Goal: Task Accomplishment & Management: Use online tool/utility

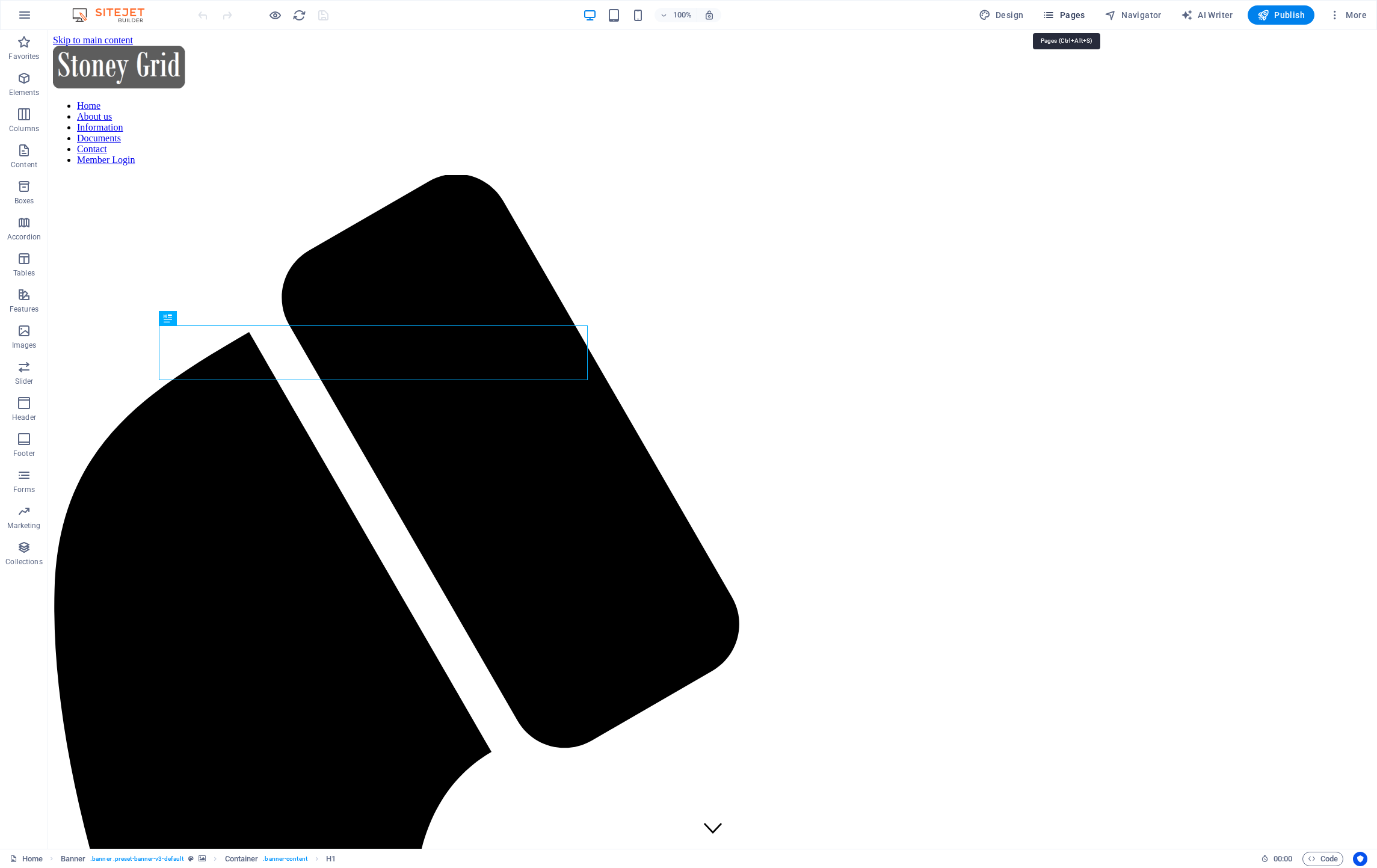
drag, startPoint x: 1076, startPoint y: 15, endPoint x: 1029, endPoint y: 75, distance: 76.2
click at [1076, 15] on span "Pages" at bounding box center [1063, 14] width 42 height 12
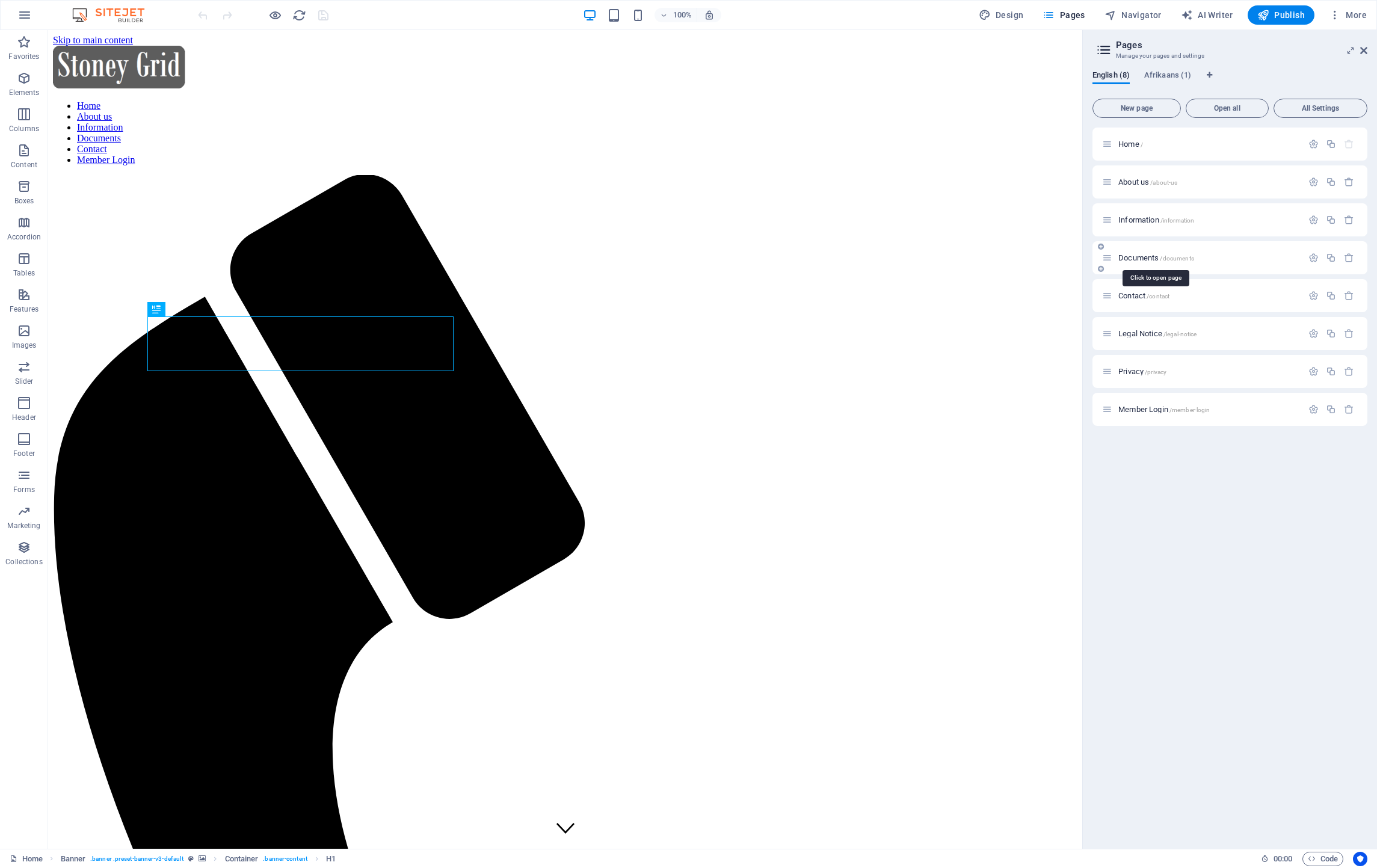
click at [1130, 256] on span "Documents /documents" at bounding box center [1156, 257] width 76 height 9
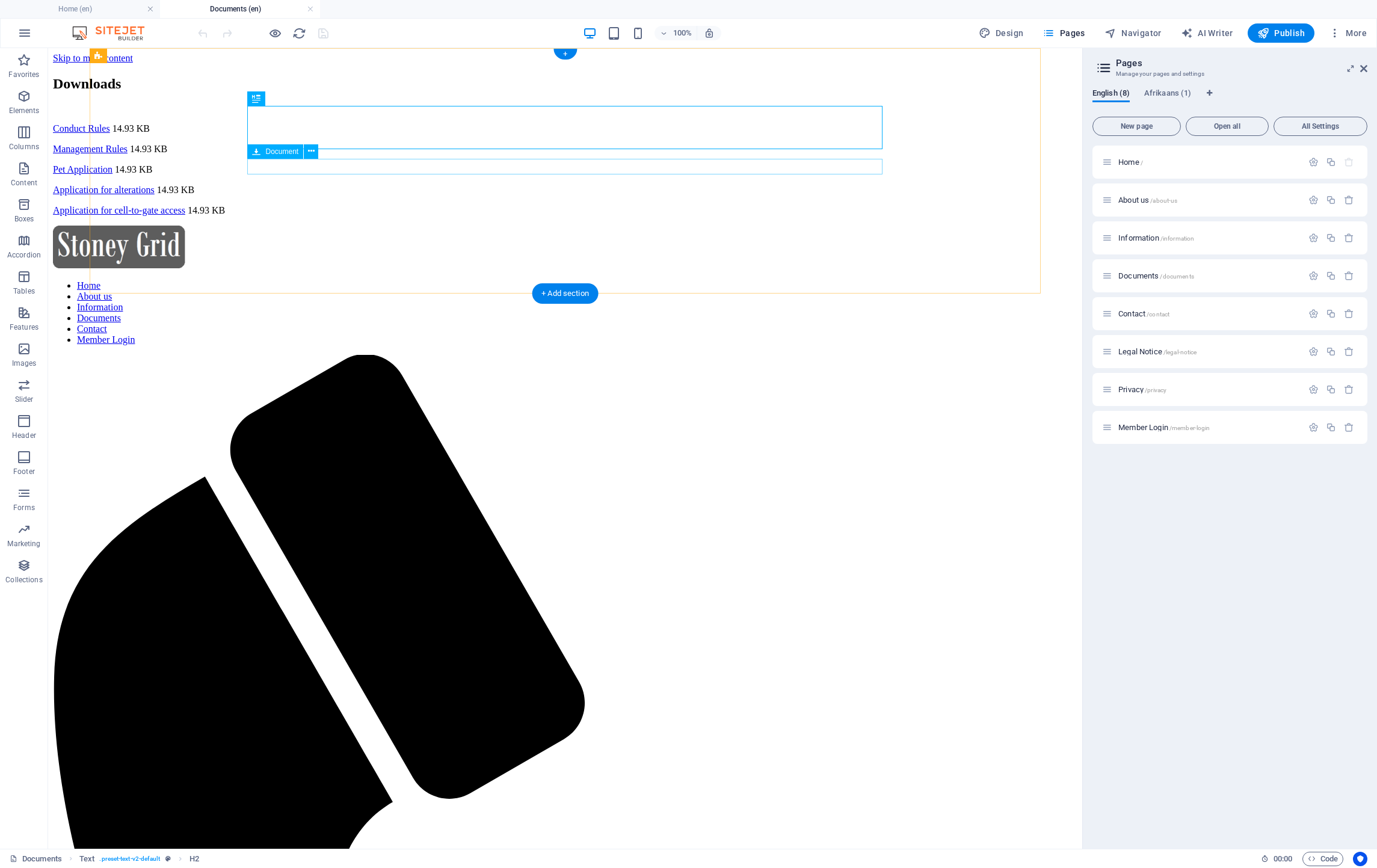
click at [379, 134] on div "Conduct Rules 14.93 KB" at bounding box center [565, 129] width 1024 height 11
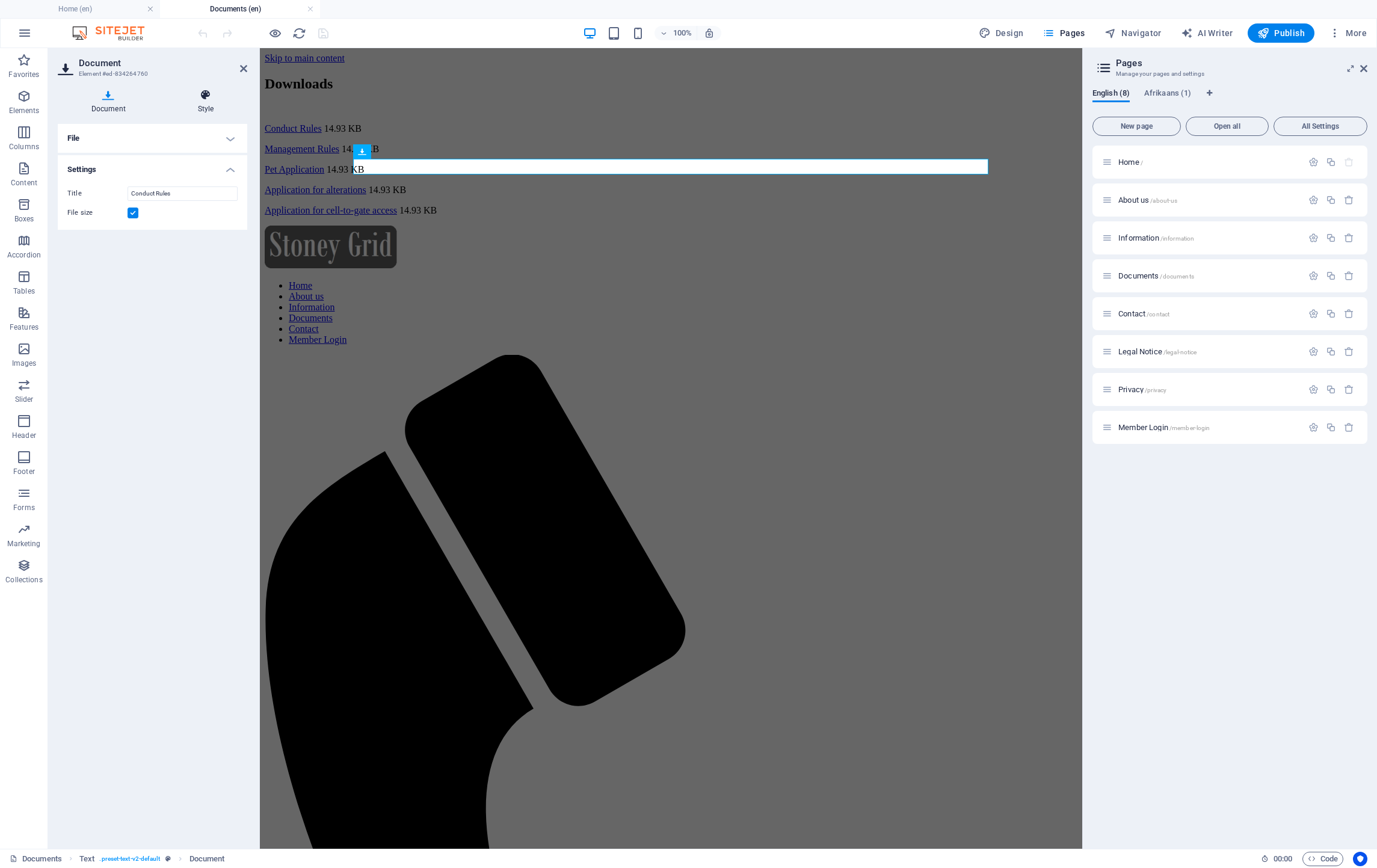
click at [215, 104] on h4 "Style" at bounding box center [206, 102] width 83 height 25
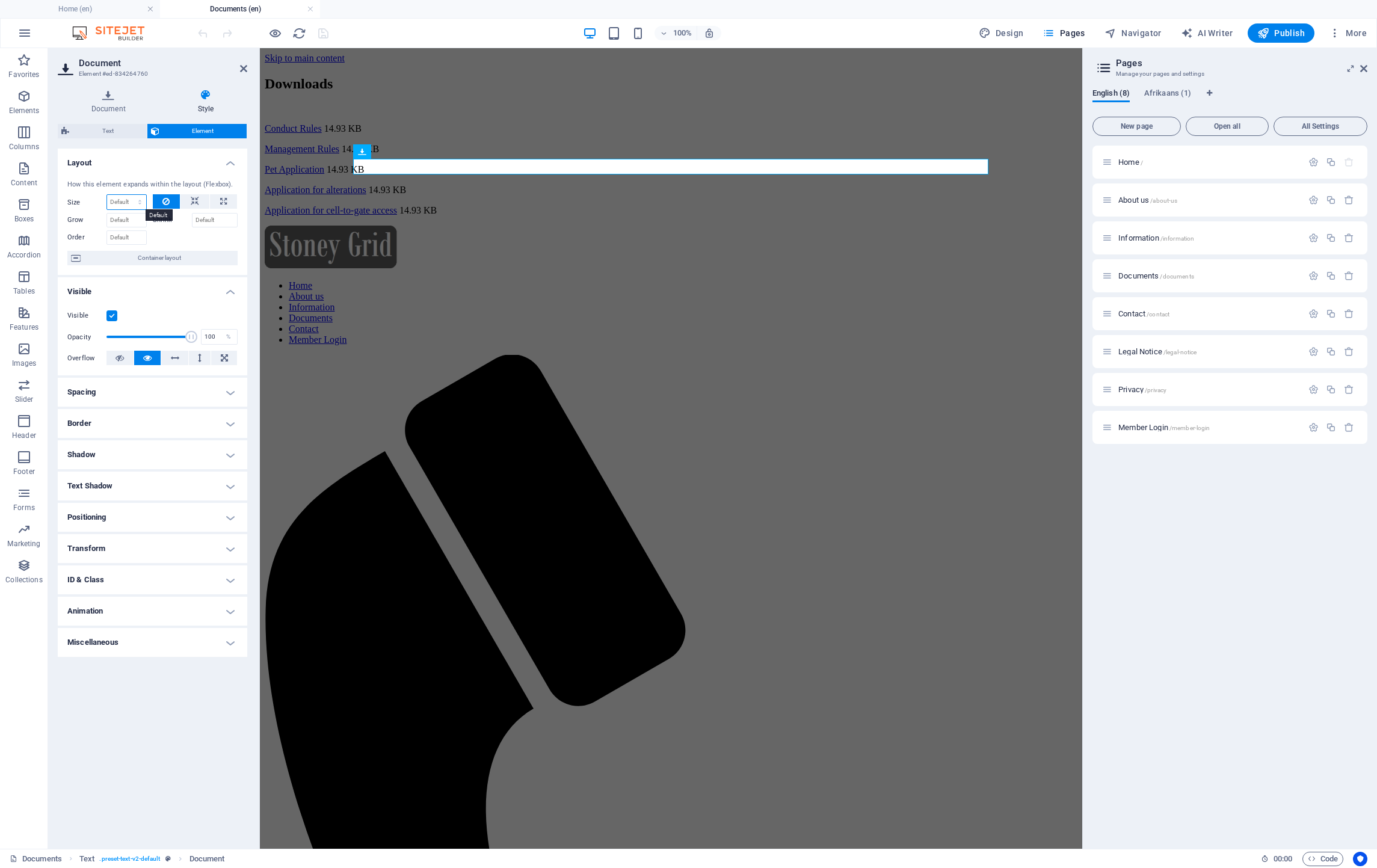
click at [138, 201] on select "Default auto px % 1/1 1/2 1/3 1/4 1/5 1/6 1/7 1/8 1/9 1/10" at bounding box center [126, 202] width 39 height 14
click at [84, 419] on h4 "Border" at bounding box center [153, 423] width 190 height 29
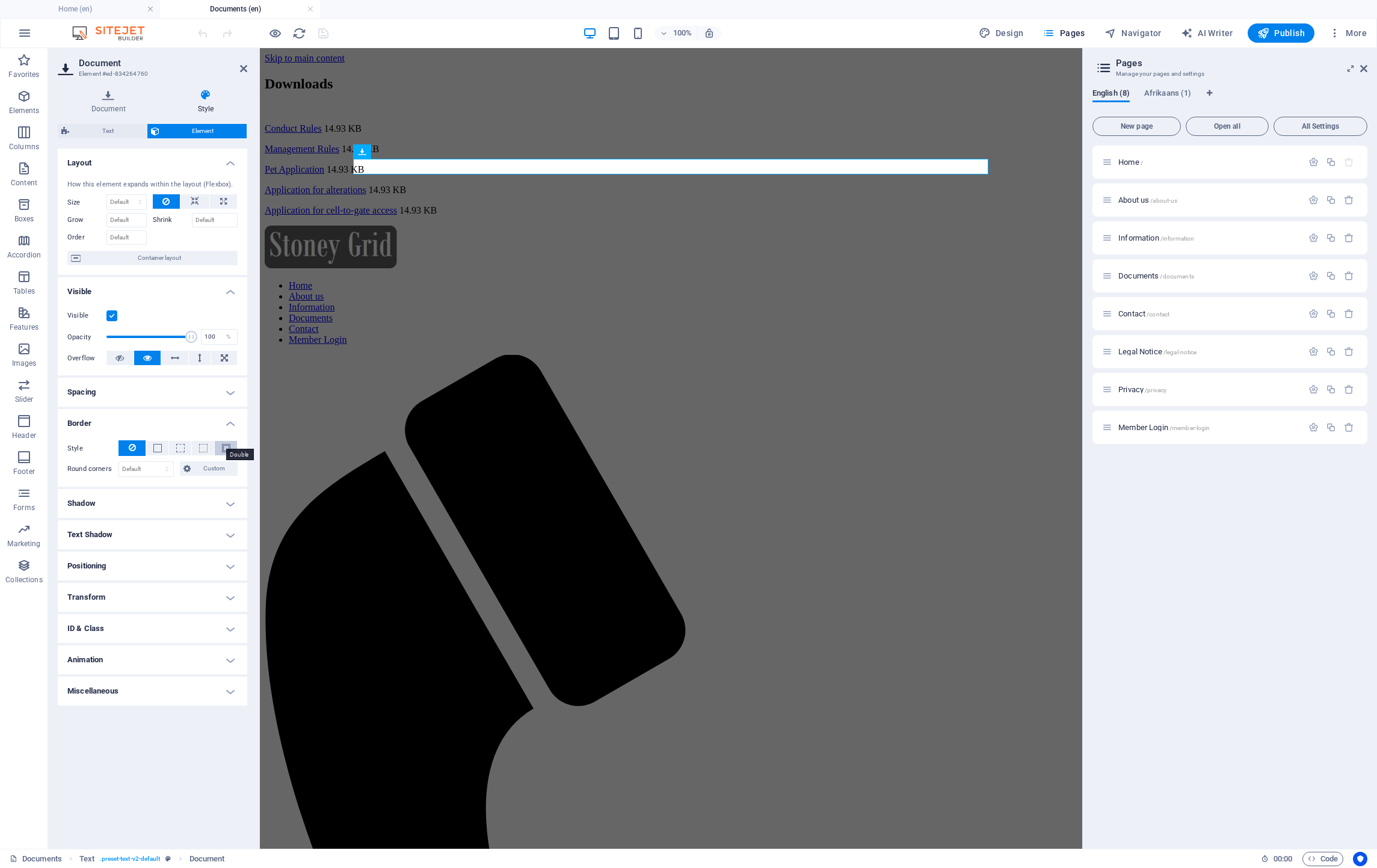
click at [223, 447] on span at bounding box center [226, 448] width 9 height 9
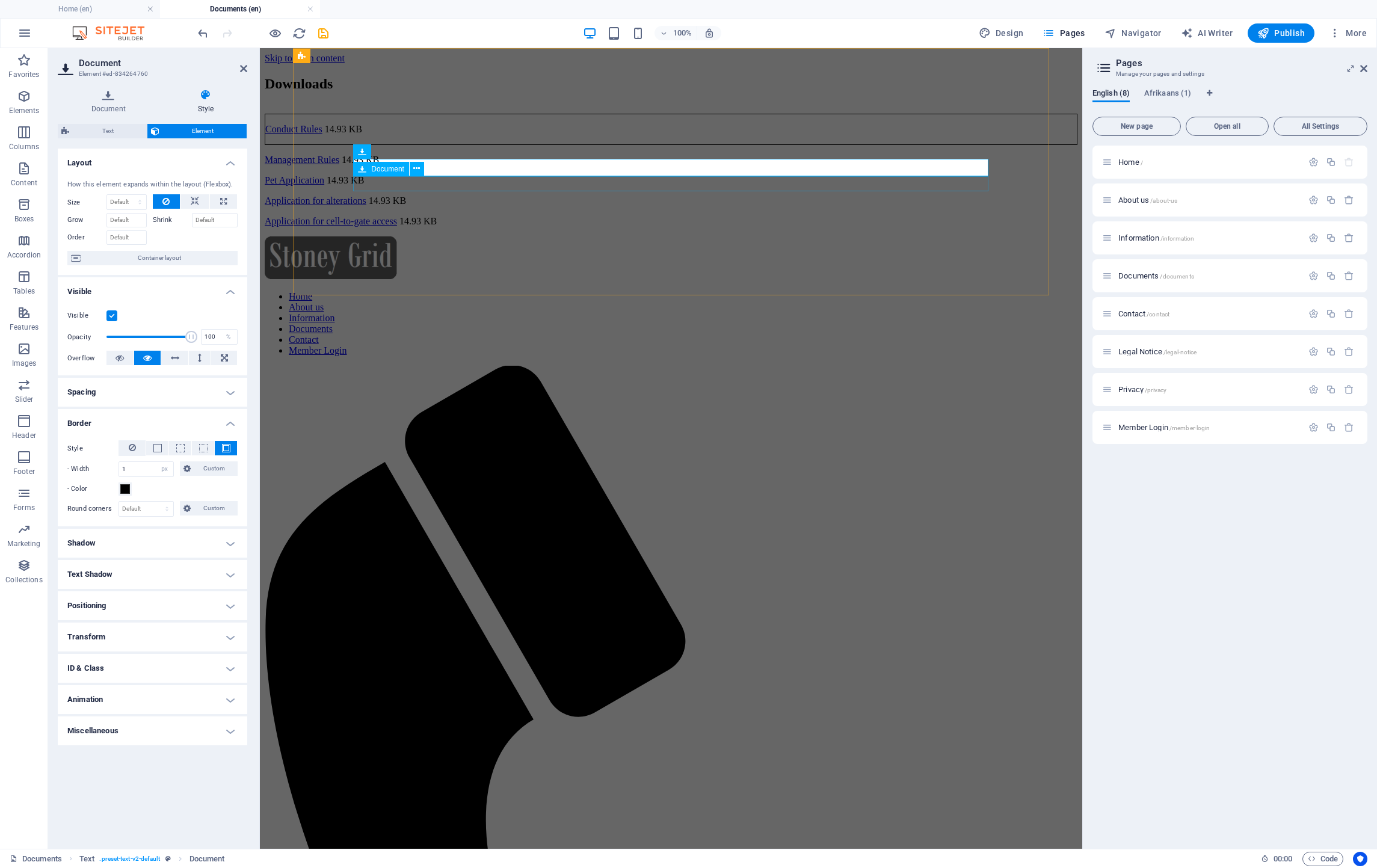
click at [447, 165] on div "Management Rules 14.93 KB" at bounding box center [671, 160] width 813 height 11
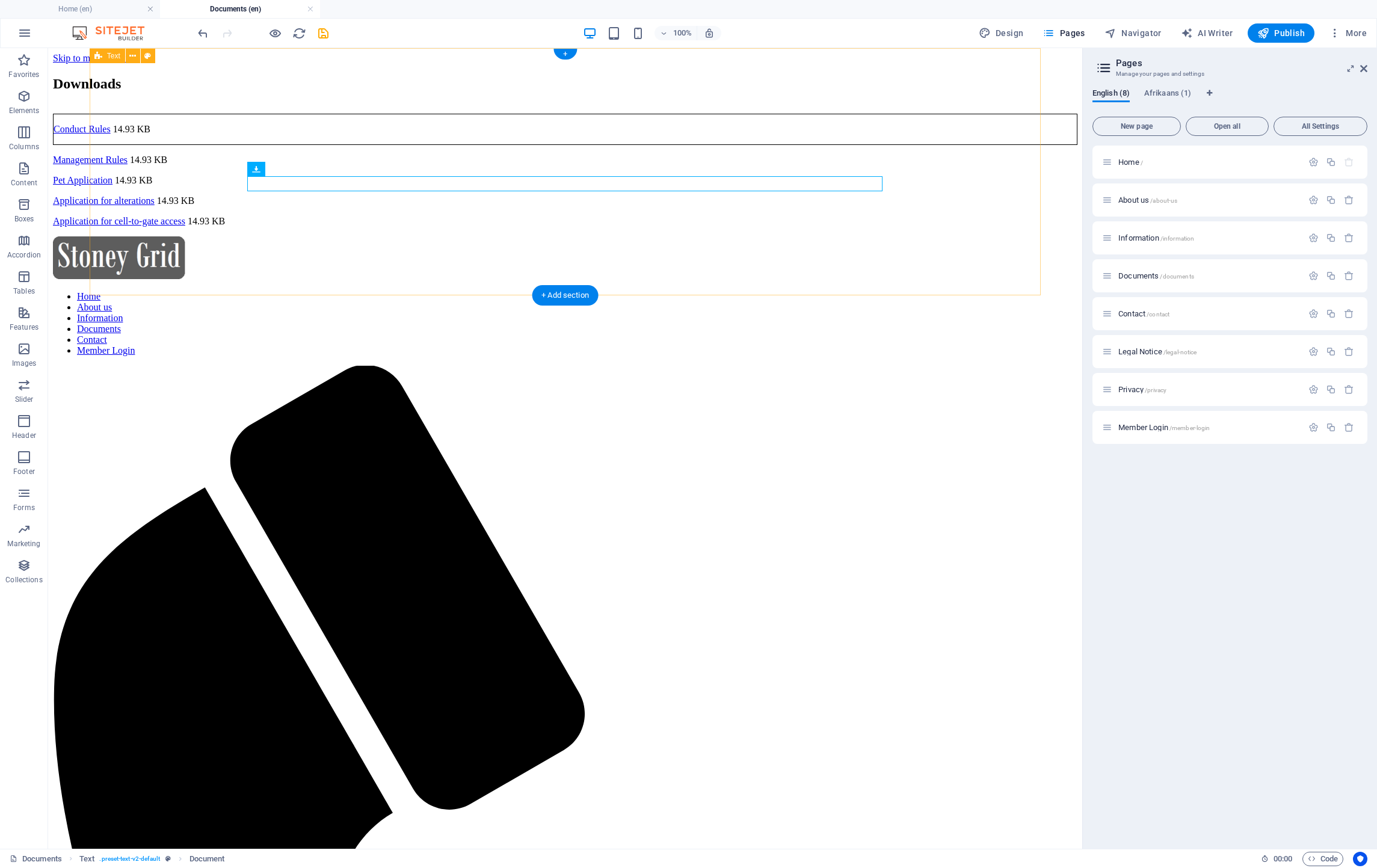
click at [901, 173] on div "Downloads Conduct Rules 14.93 KB Management Rules 14.93 KB Pet Application 14.9…" at bounding box center [565, 151] width 1024 height 151
click at [184, 165] on div "Management Rules 14.93 KB" at bounding box center [565, 160] width 1024 height 11
drag, startPoint x: 184, startPoint y: 183, endPoint x: 381, endPoint y: 258, distance: 210.8
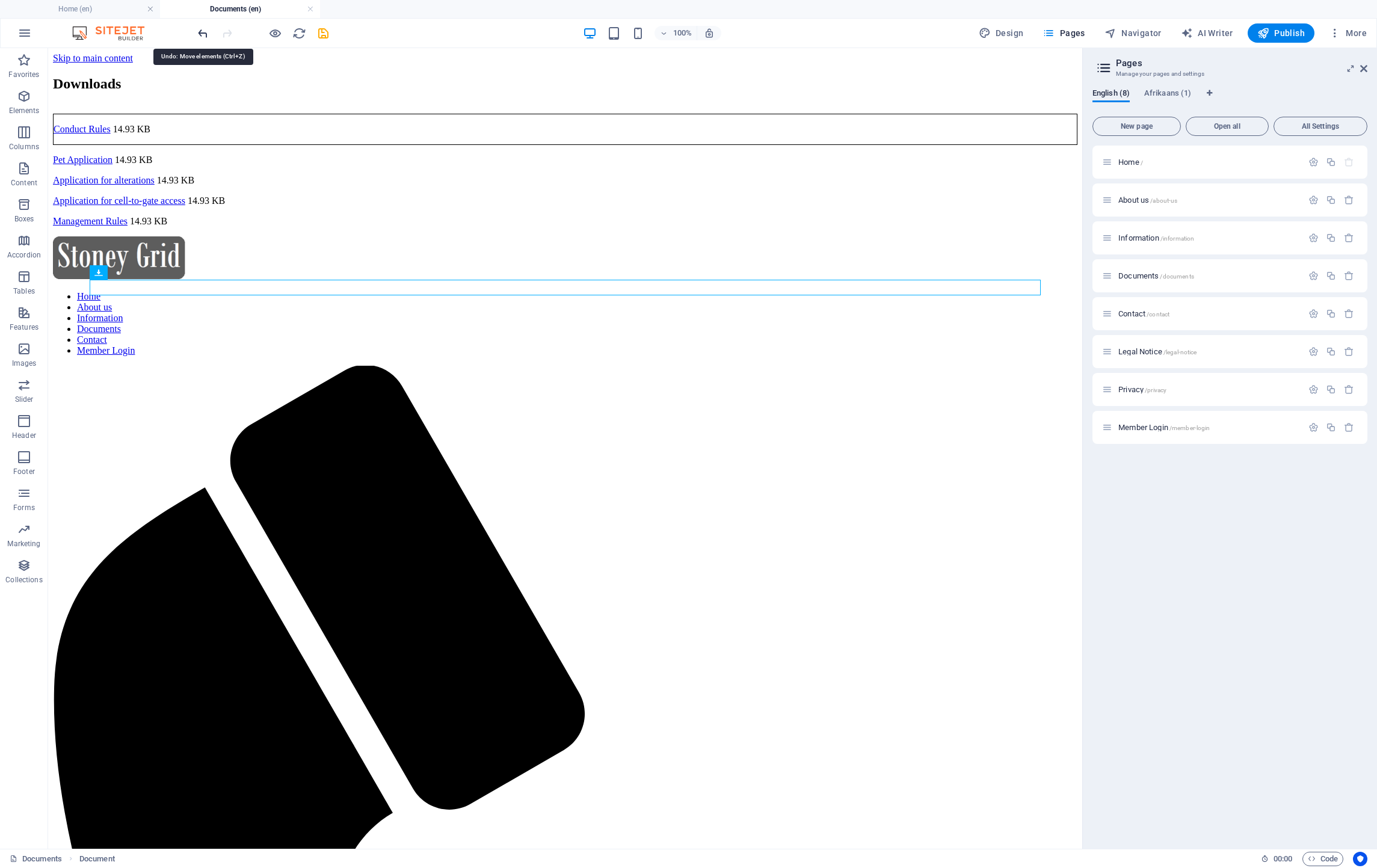
click at [196, 31] on icon "undo" at bounding box center [203, 33] width 14 height 14
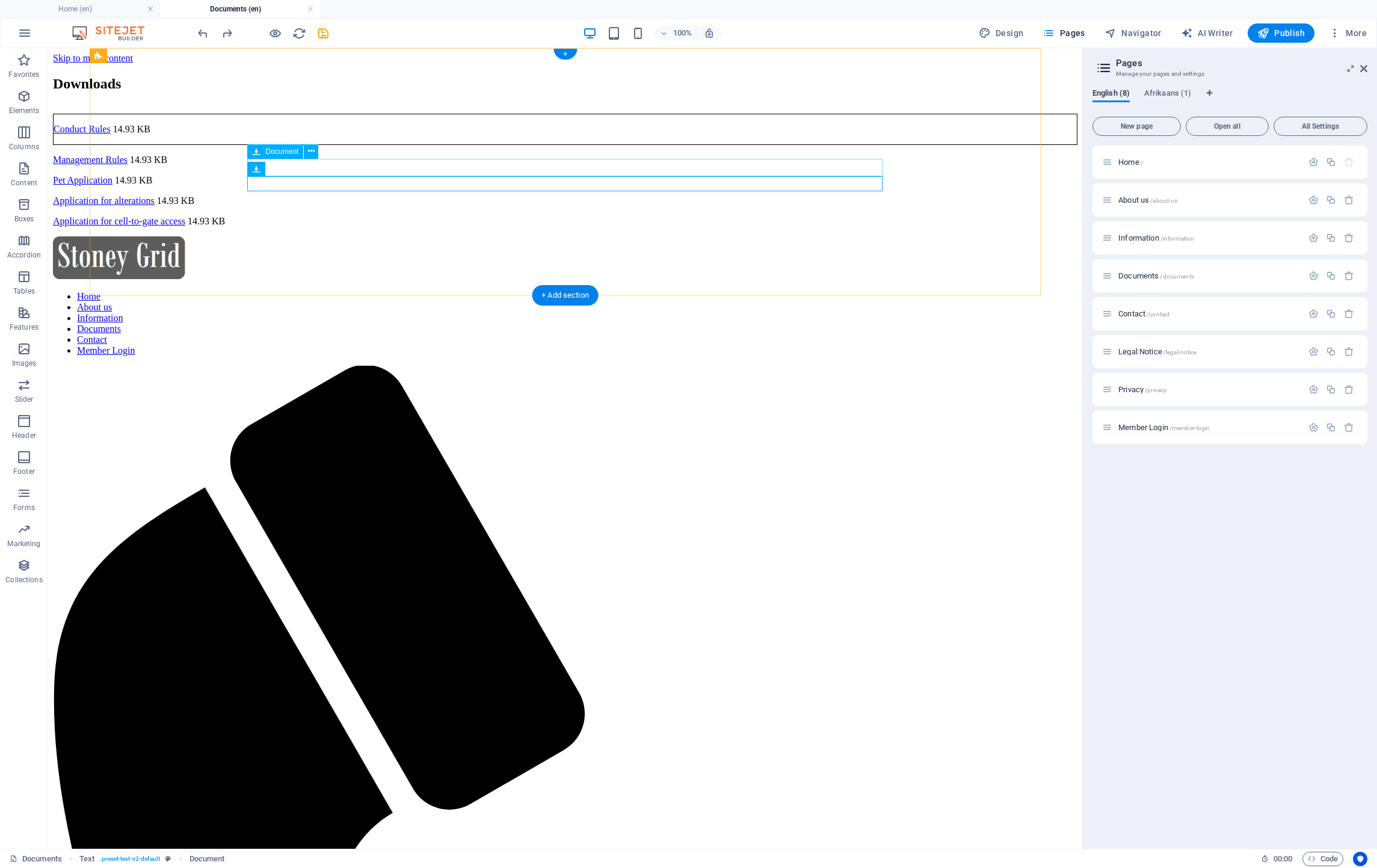
click at [364, 145] on div "Conduct Rules 14.93 KB" at bounding box center [565, 130] width 1024 height 32
select select "px"
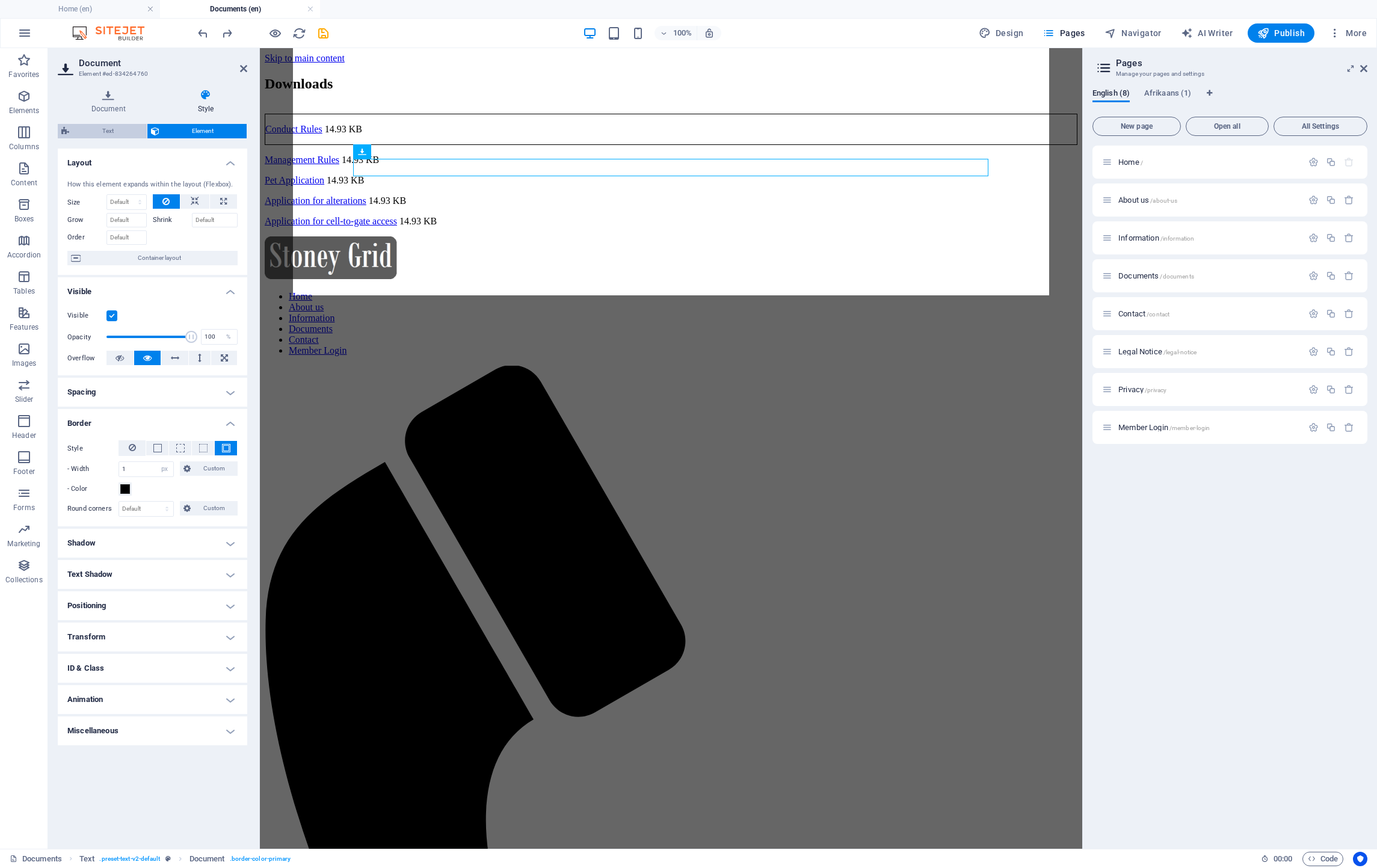
click at [108, 125] on span "Text" at bounding box center [108, 131] width 70 height 14
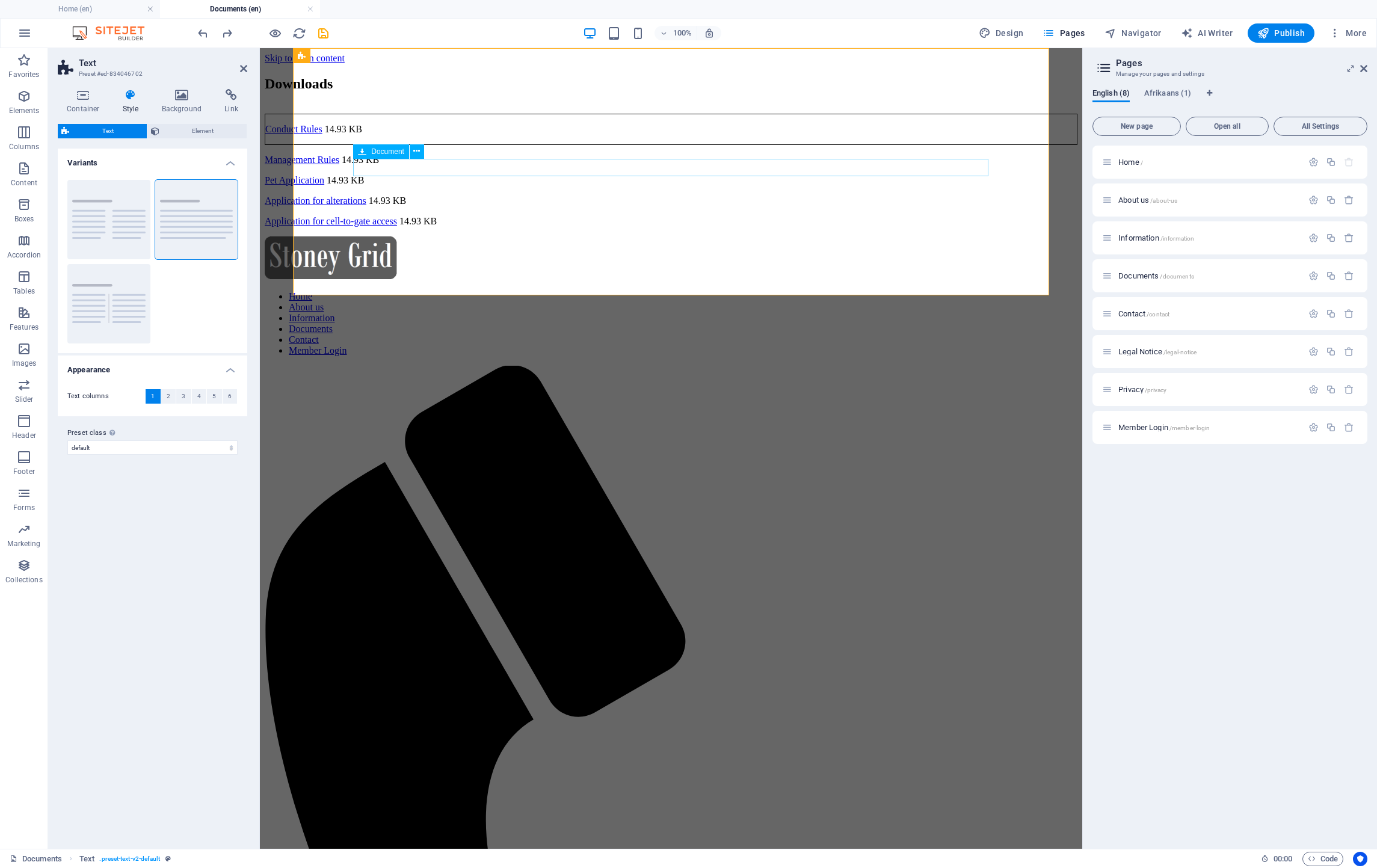
click at [394, 145] on div "Conduct Rules 14.93 KB" at bounding box center [671, 130] width 813 height 32
select select "px"
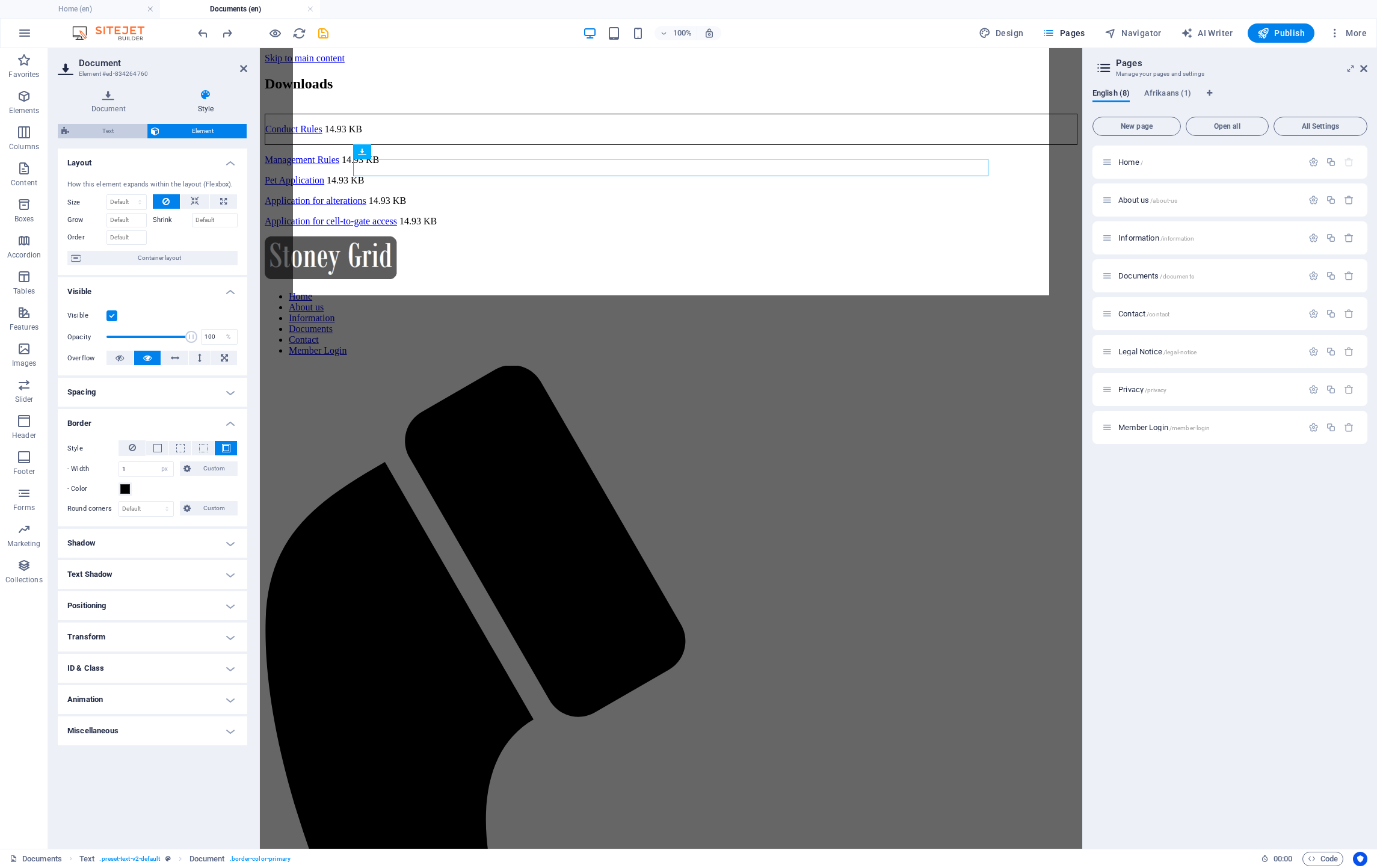
click at [96, 132] on span "Text" at bounding box center [108, 131] width 70 height 14
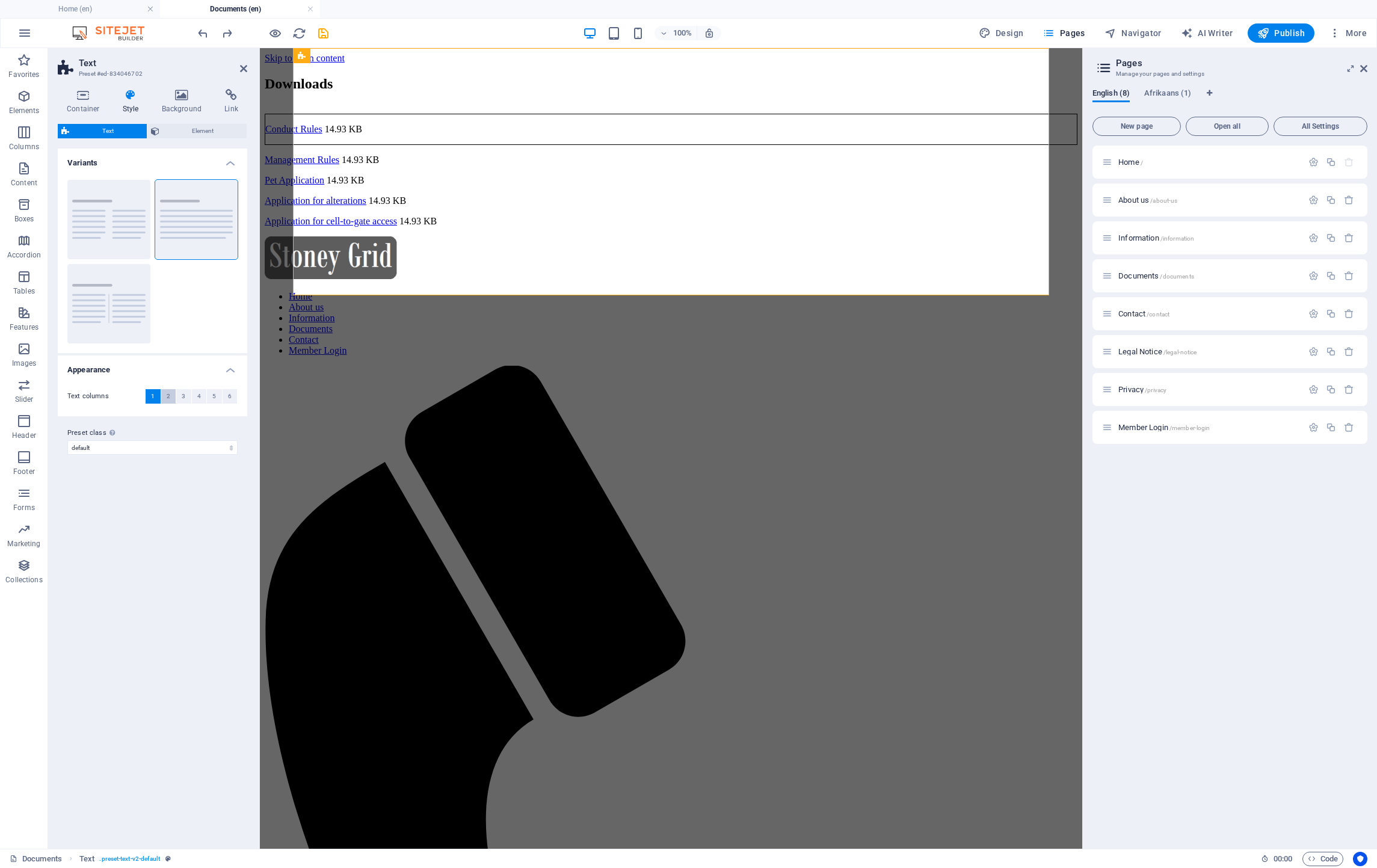
click at [170, 394] on span "2" at bounding box center [168, 396] width 4 height 14
click at [185, 394] on button "3" at bounding box center [183, 396] width 15 height 14
click at [153, 394] on span "1" at bounding box center [153, 396] width 4 height 14
click at [496, 145] on div "Conduct Rules 14.93 KB" at bounding box center [671, 130] width 813 height 32
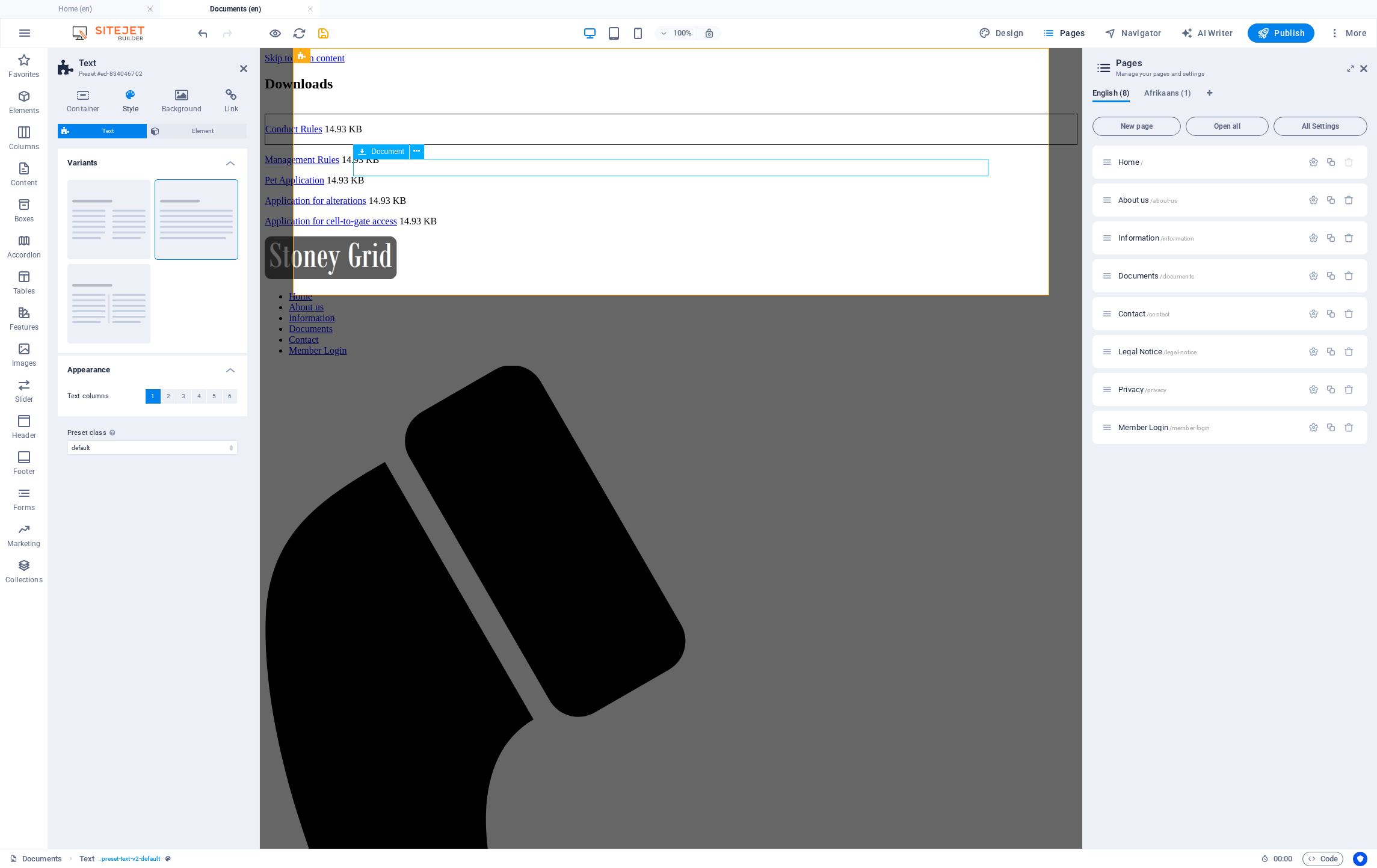
click at [496, 145] on div "Conduct Rules 14.93 KB" at bounding box center [671, 130] width 813 height 32
select select "px"
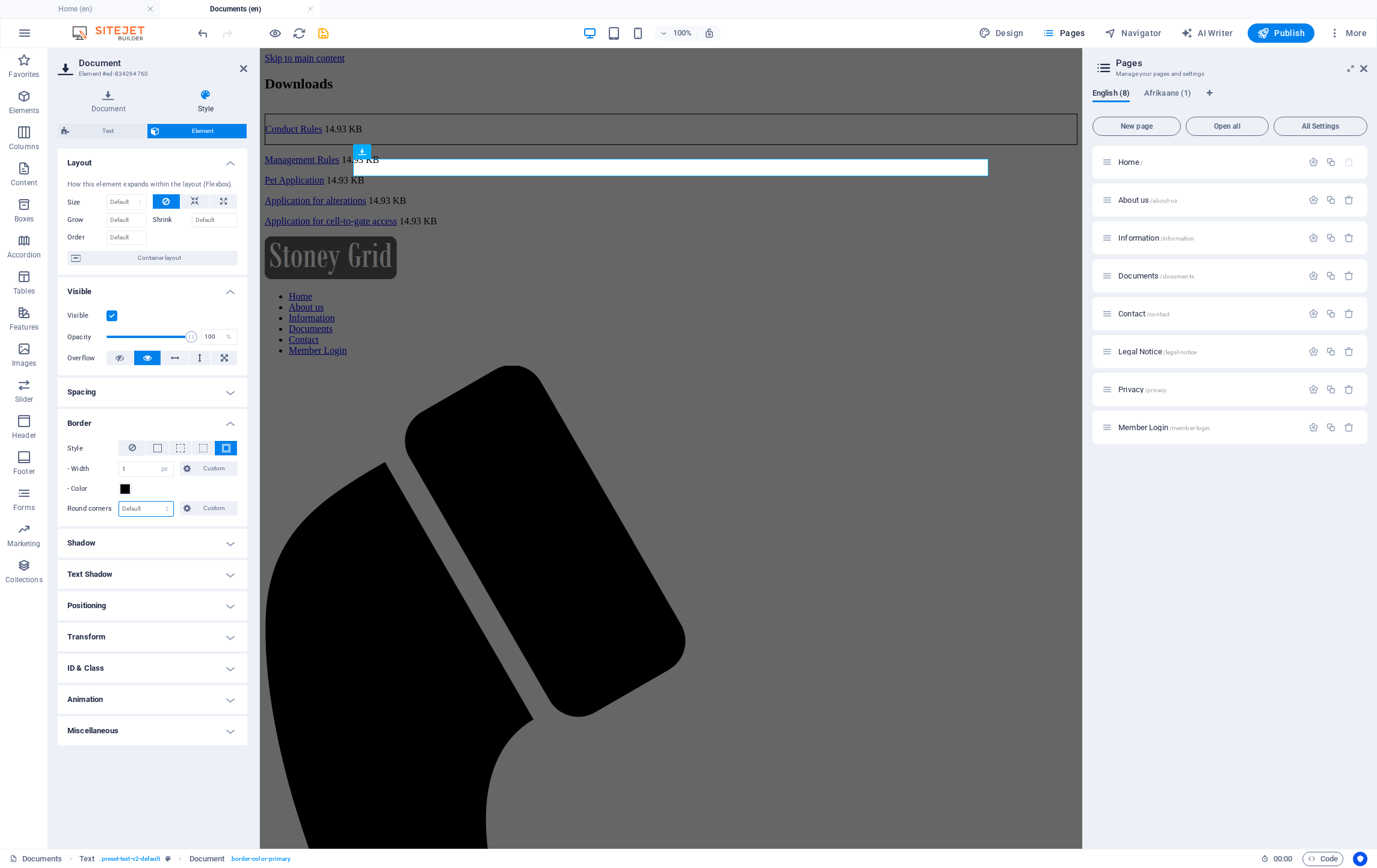
click at [157, 510] on select "Default px rem % vh vw Custom" at bounding box center [146, 509] width 54 height 14
select select "px"
click at [156, 502] on select "Default px rem % vh vw Custom" at bounding box center [146, 509] width 54 height 14
click at [209, 510] on span "Custom" at bounding box center [214, 508] width 40 height 14
click at [166, 508] on select "Default px rem % vh vw Custom" at bounding box center [164, 509] width 17 height 14
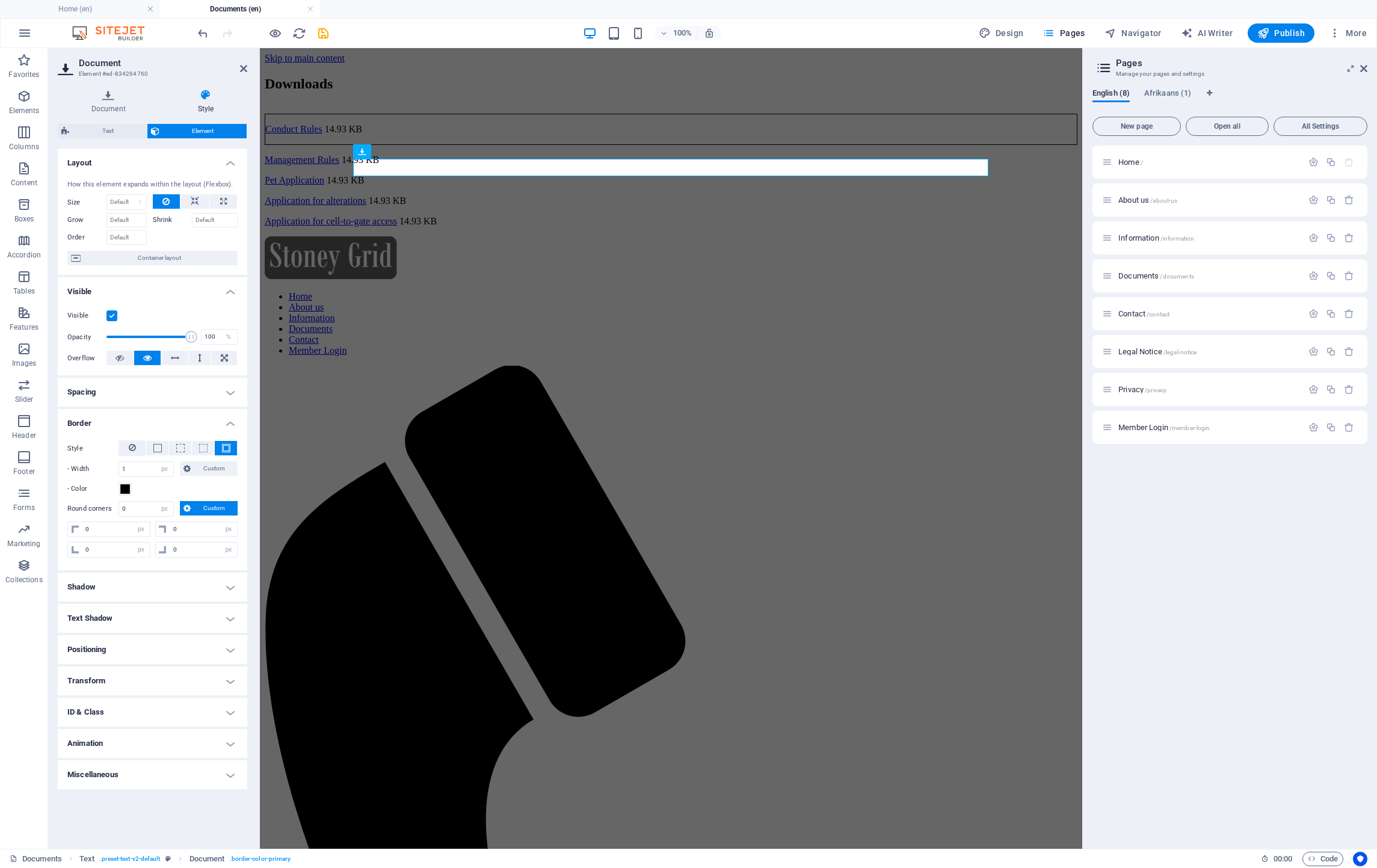
click at [197, 506] on span "Custom" at bounding box center [214, 508] width 40 height 14
click at [139, 509] on input "0" at bounding box center [146, 509] width 54 height 14
drag, startPoint x: 139, startPoint y: 509, endPoint x: 111, endPoint y: 510, distance: 28.0
click at [111, 510] on div "Round corners 0 Default px rem % vh vw Custom Custom" at bounding box center [152, 509] width 170 height 16
drag, startPoint x: 157, startPoint y: 508, endPoint x: 163, endPoint y: 513, distance: 7.8
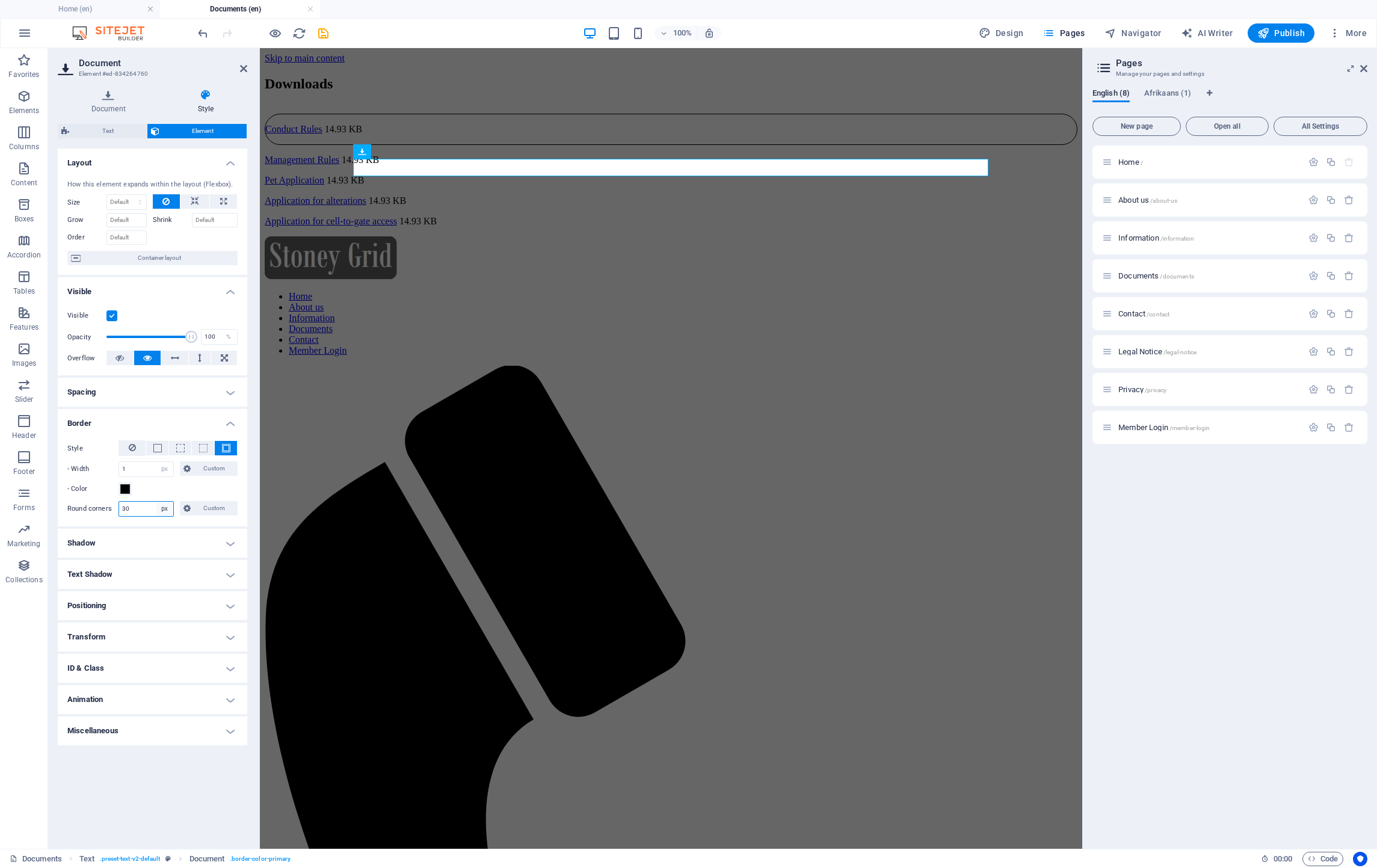
click at [157, 508] on select "Default px rem % vh vw Custom" at bounding box center [164, 509] width 17 height 14
click at [138, 509] on input "30" at bounding box center [146, 509] width 54 height 14
click at [115, 512] on div "Round corners 30 Default px rem % vh vw Custom Custom" at bounding box center [152, 509] width 170 height 16
type input "10"
click at [145, 508] on input "10" at bounding box center [146, 509] width 54 height 14
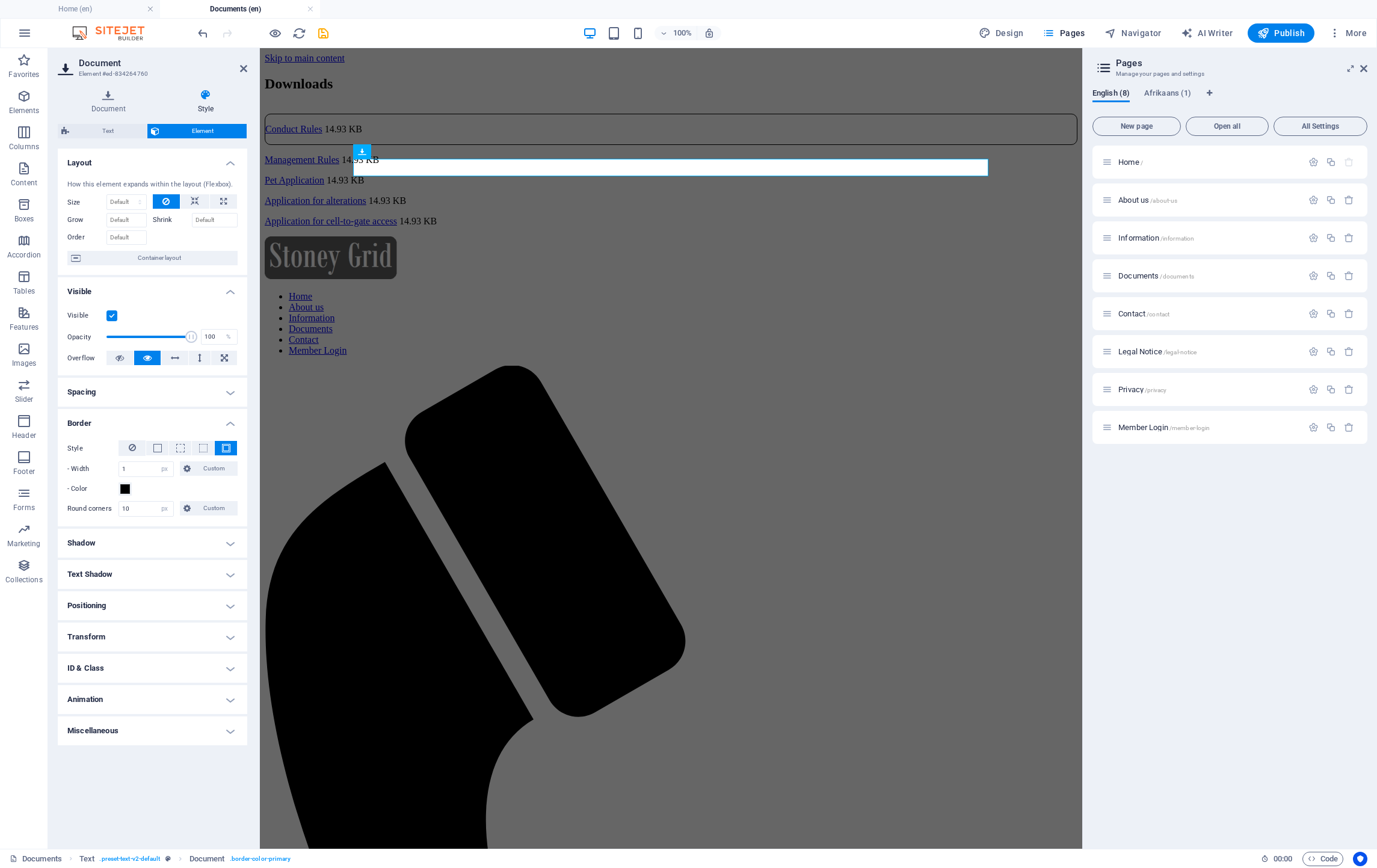
click at [564, 485] on html "Skip to main content Downloads Conduct Rules 14.93 KB Management Rules 14.93 KB…" at bounding box center [671, 749] width 822 height 1402
click at [346, 453] on html "Skip to main content Downloads Conduct Rules 14.93 KB Management Rules 14.93 KB…" at bounding box center [671, 749] width 822 height 1402
click at [565, 227] on div "Downloads Conduct Rules 14.93 KB Management Rules 14.93 KB Pet Application 14.9…" at bounding box center [671, 151] width 813 height 151
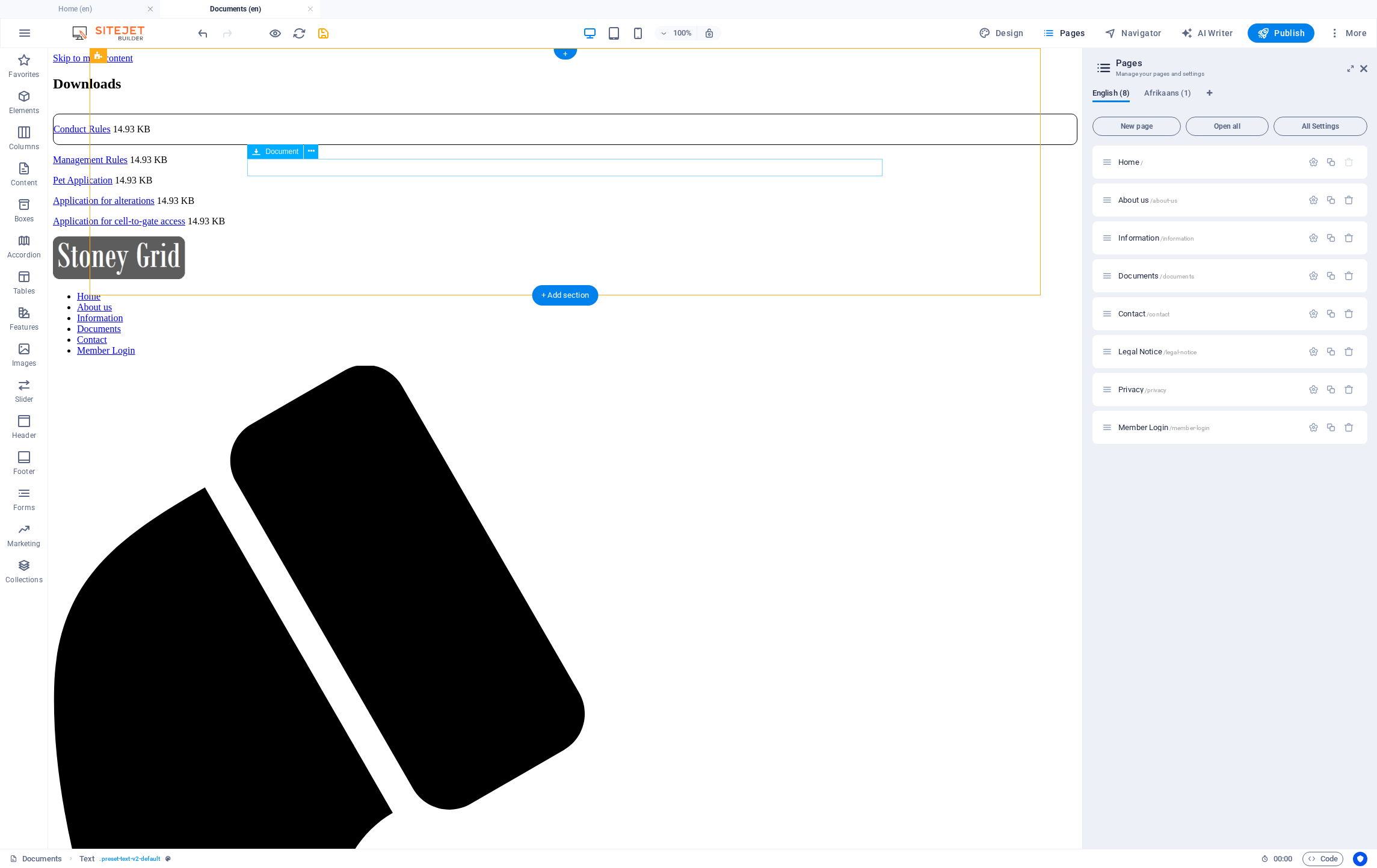
click at [454, 145] on div "Conduct Rules 14.93 KB" at bounding box center [565, 130] width 1024 height 32
select select "px"
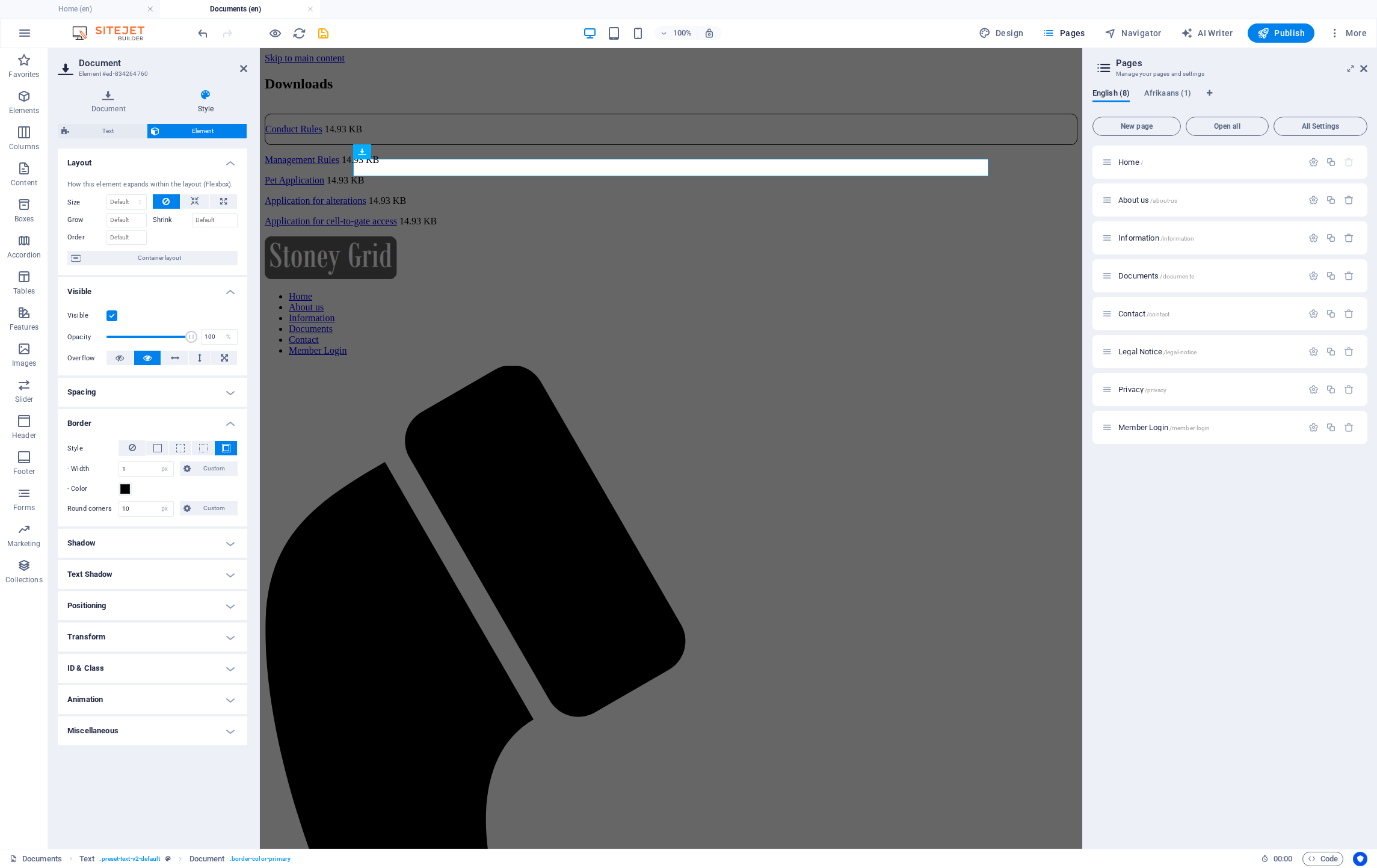
click at [228, 544] on h4 "Shadow" at bounding box center [153, 543] width 190 height 29
click at [228, 544] on h4 "Shadow" at bounding box center [153, 539] width 190 height 21
click at [85, 610] on h4 "Positioning" at bounding box center [153, 606] width 190 height 29
click at [85, 610] on h4 "Positioning" at bounding box center [153, 602] width 190 height 21
click at [598, 391] on html "Skip to main content Downloads Conduct Rules 14.93 KB Management Rules 14.93 KB…" at bounding box center [671, 749] width 822 height 1402
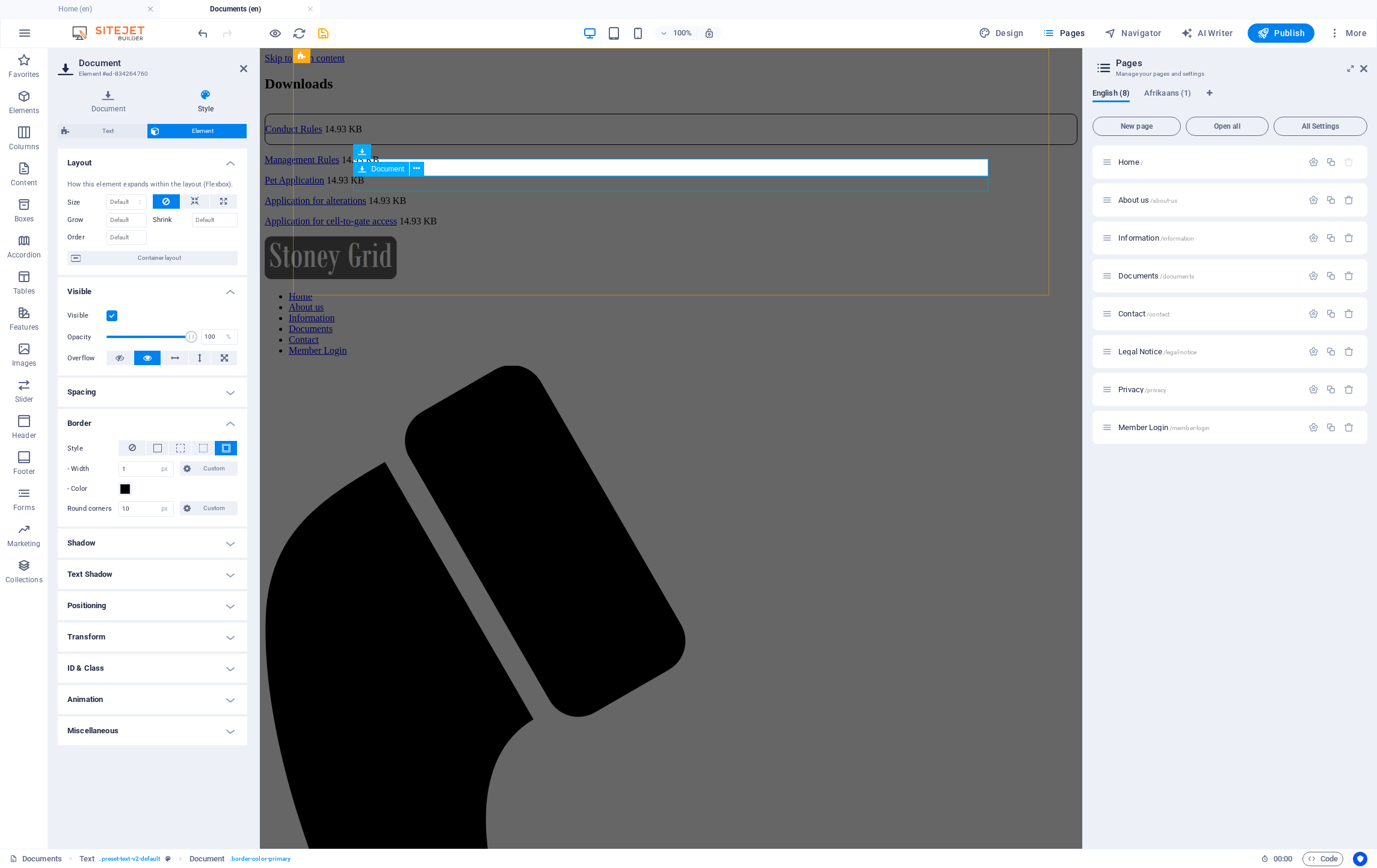
click at [491, 165] on div "Management Rules 14.93 KB" at bounding box center [671, 160] width 813 height 11
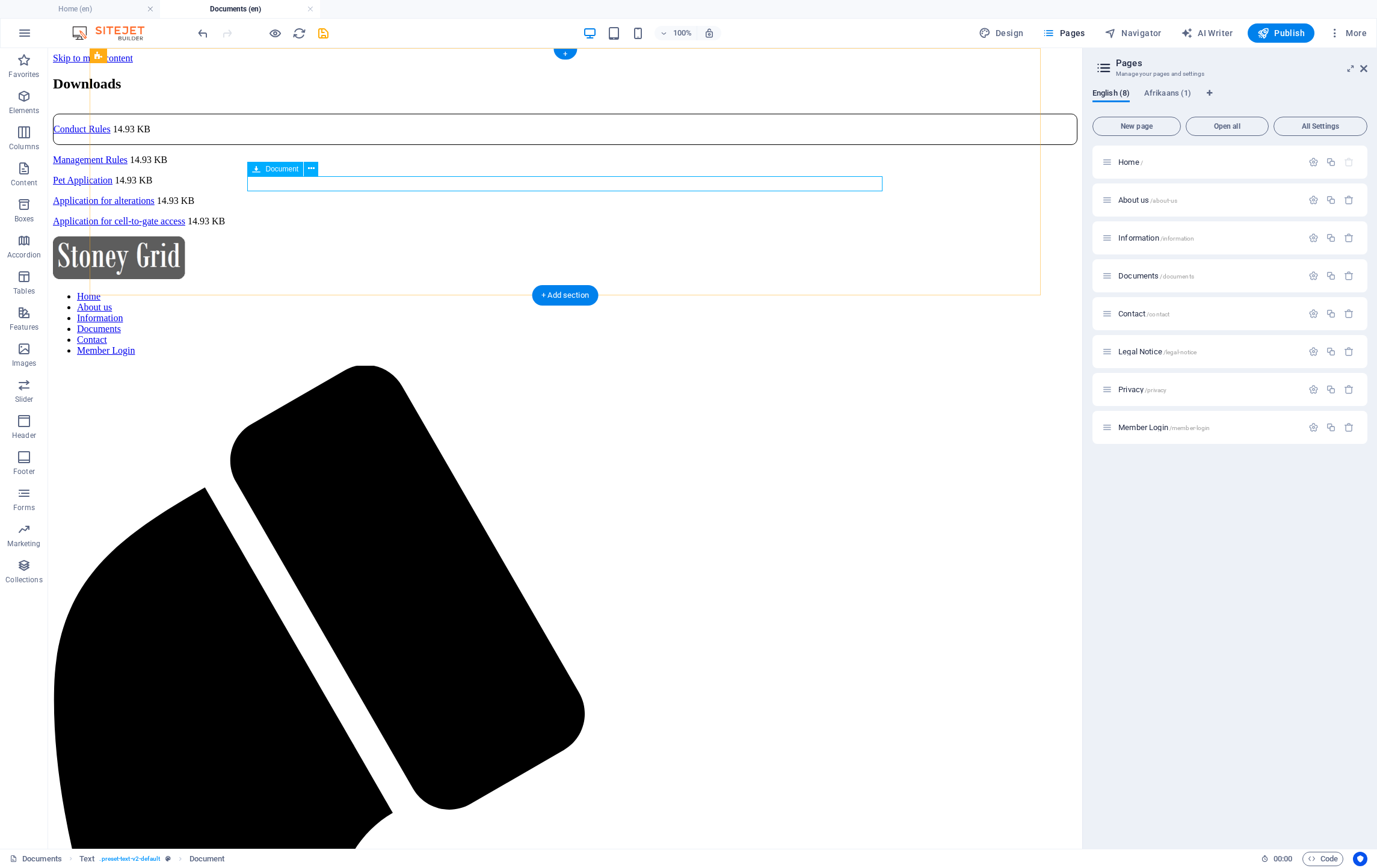
click at [374, 165] on div "Management Rules 14.93 KB" at bounding box center [565, 160] width 1024 height 11
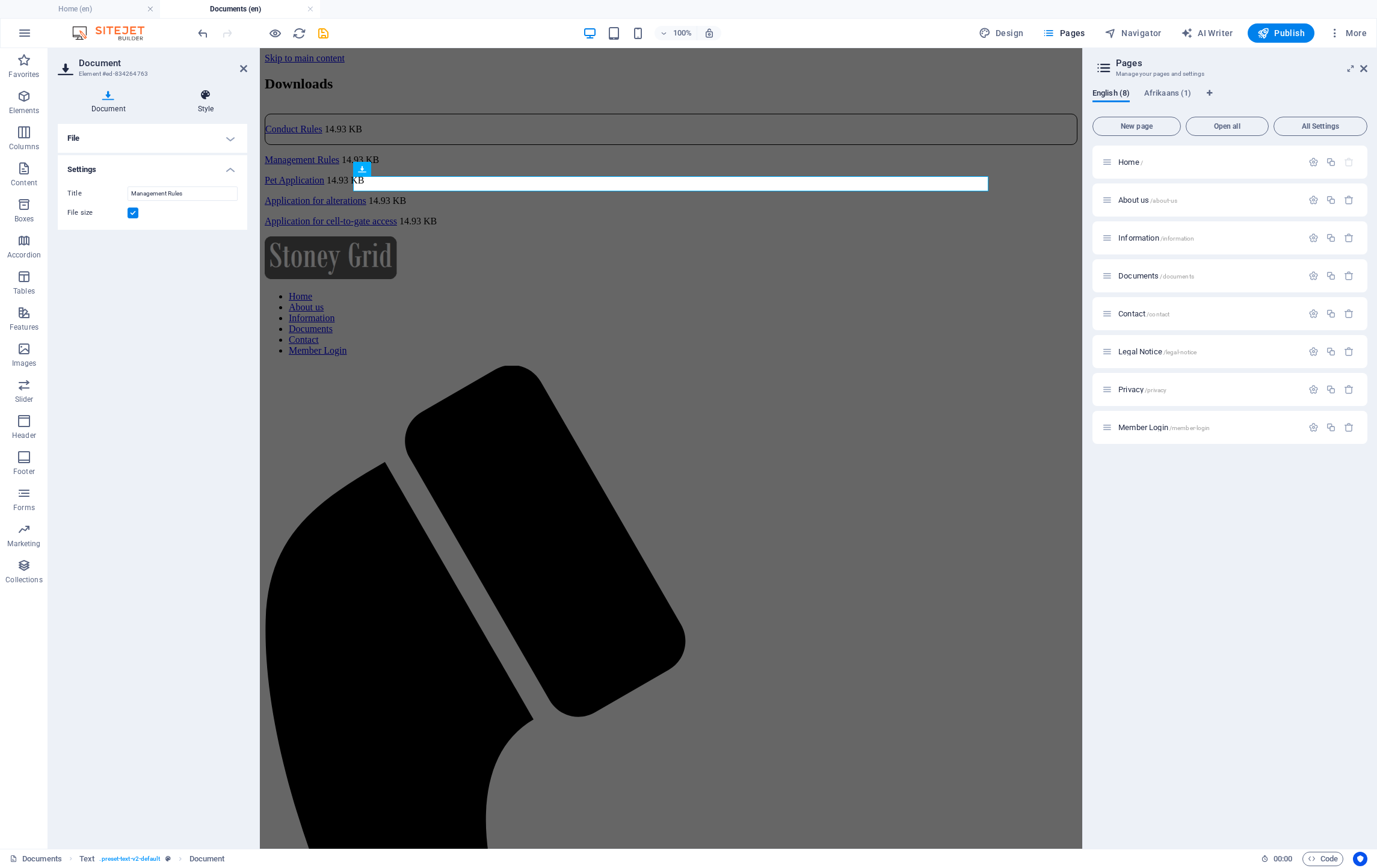
click at [215, 105] on h4 "Style" at bounding box center [206, 102] width 83 height 25
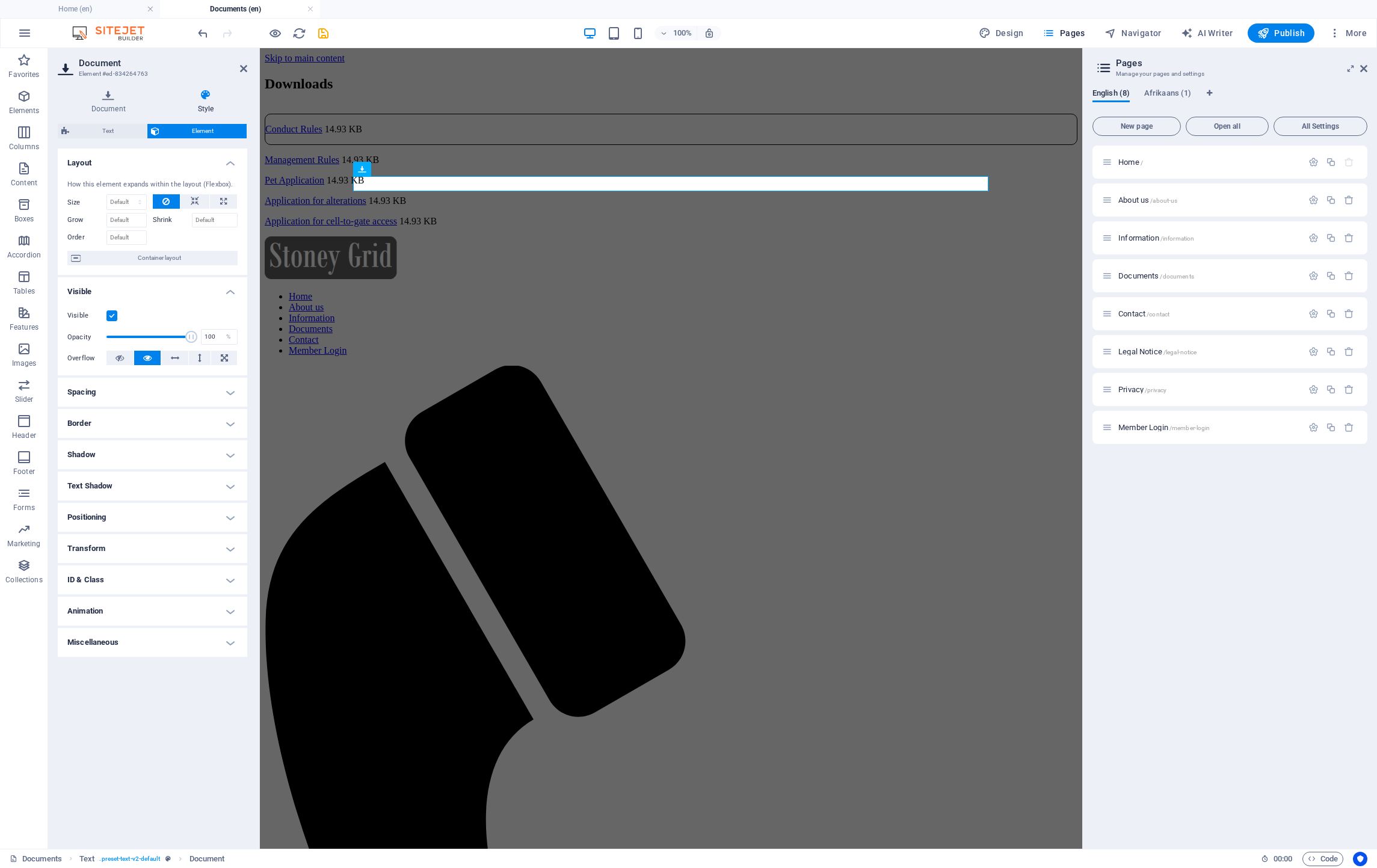
click at [89, 419] on h4 "Border" at bounding box center [153, 423] width 190 height 29
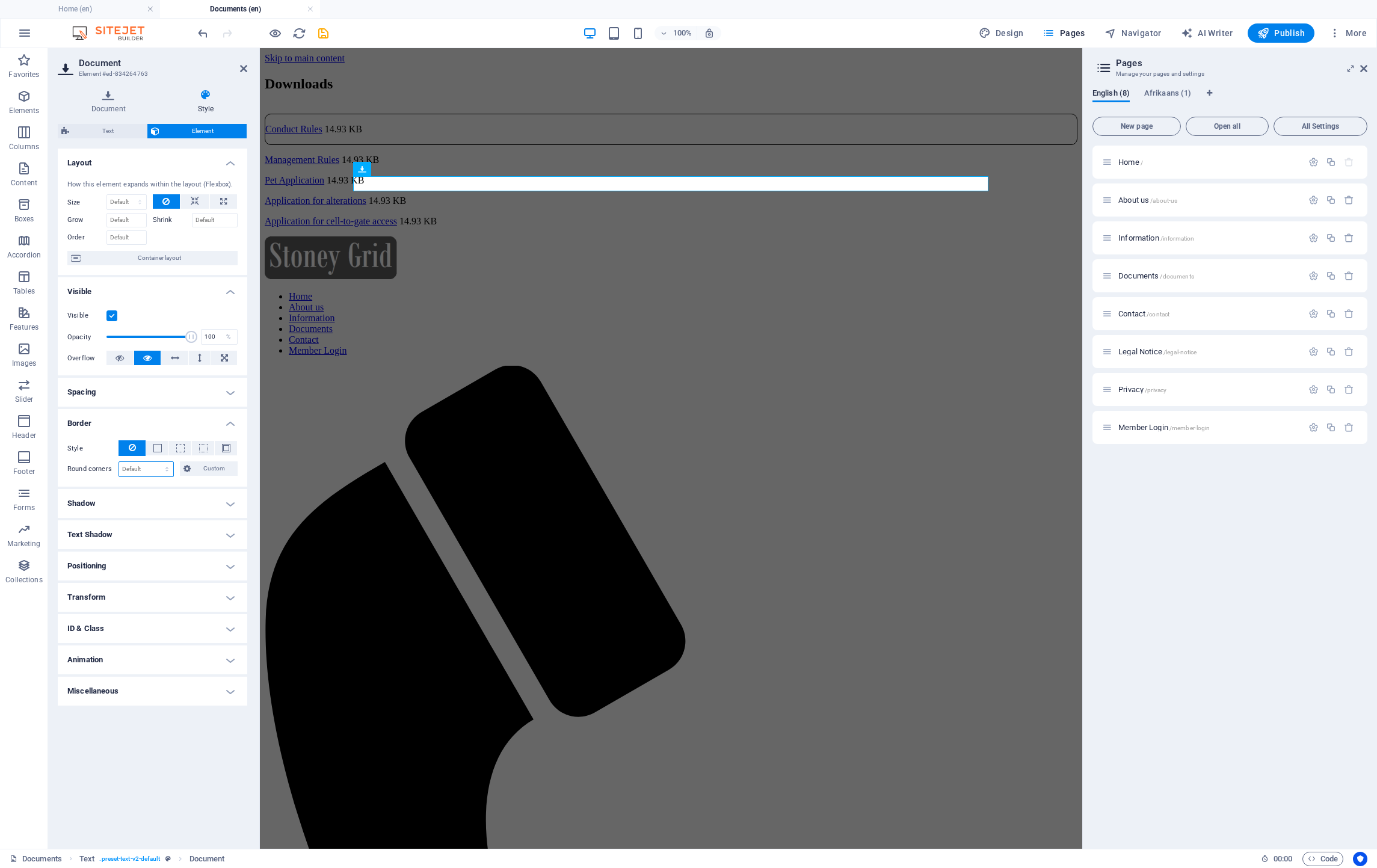
click at [125, 467] on select "Default px rem % vh vw Custom" at bounding box center [146, 469] width 54 height 14
select select "px"
click at [156, 462] on select "Default px rem % vh vw Custom" at bounding box center [146, 469] width 54 height 14
type input "10"
click at [414, 487] on html "Skip to main content Downloads Conduct Rules 14.93 KB Management Rules 14.93 KB…" at bounding box center [671, 749] width 822 height 1402
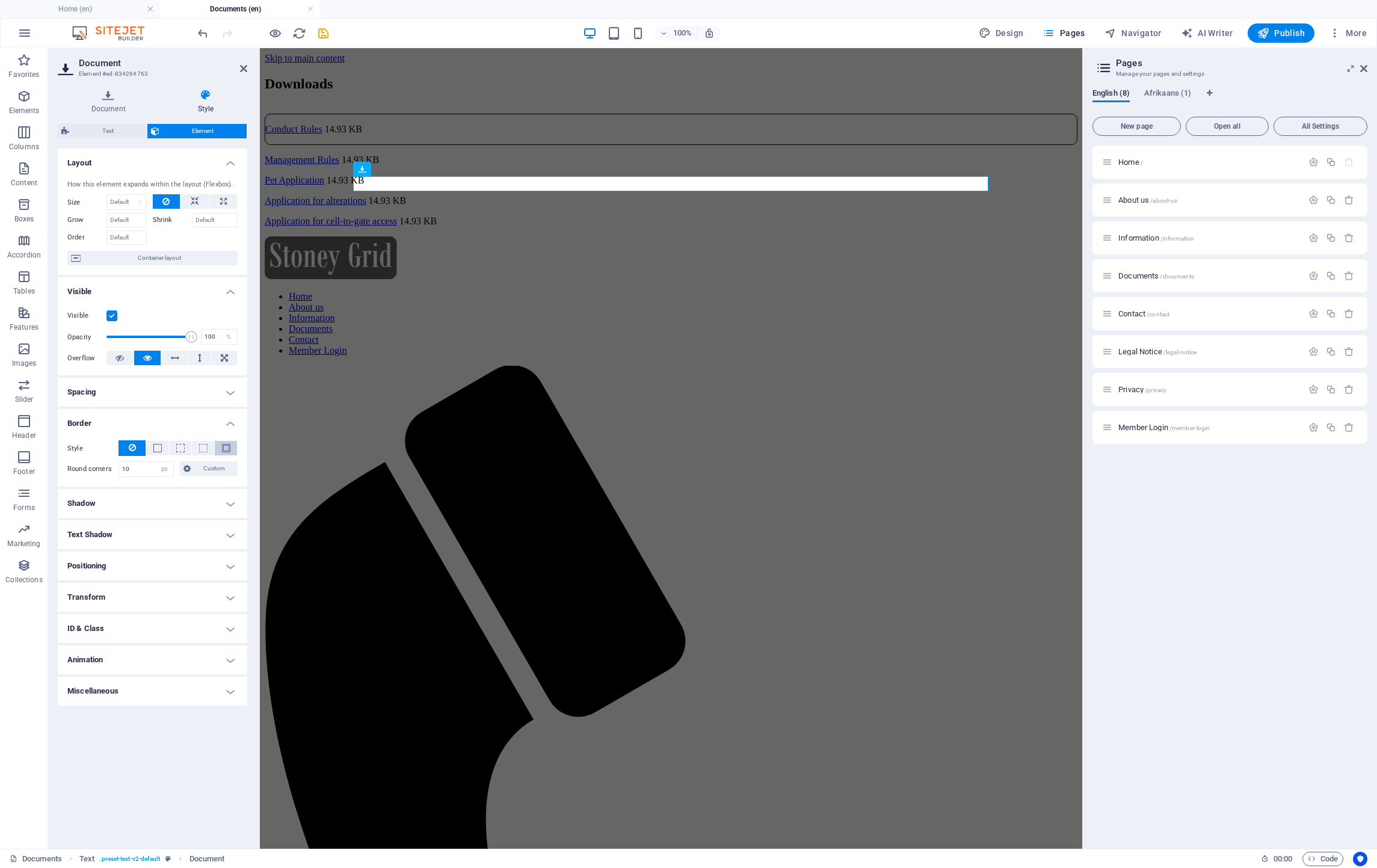
click at [223, 444] on span at bounding box center [226, 448] width 9 height 9
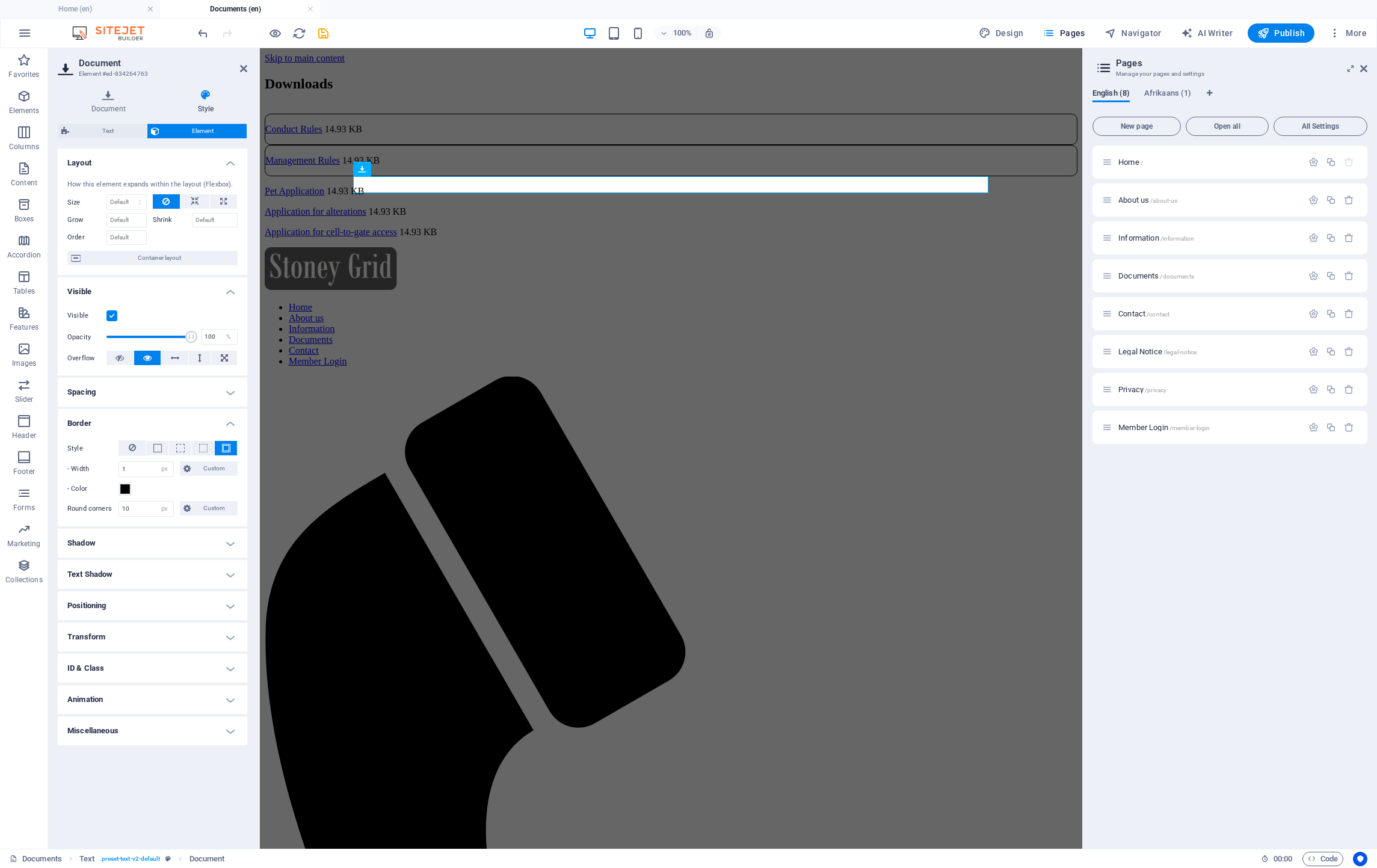
click at [548, 478] on html "Skip to main content Downloads Conduct Rules 14.93 KB Management Rules 14.93 KB…" at bounding box center [671, 754] width 822 height 1413
click at [588, 336] on div "Home About us Information Documents Contact Member Login" at bounding box center [671, 852] width 813 height 1210
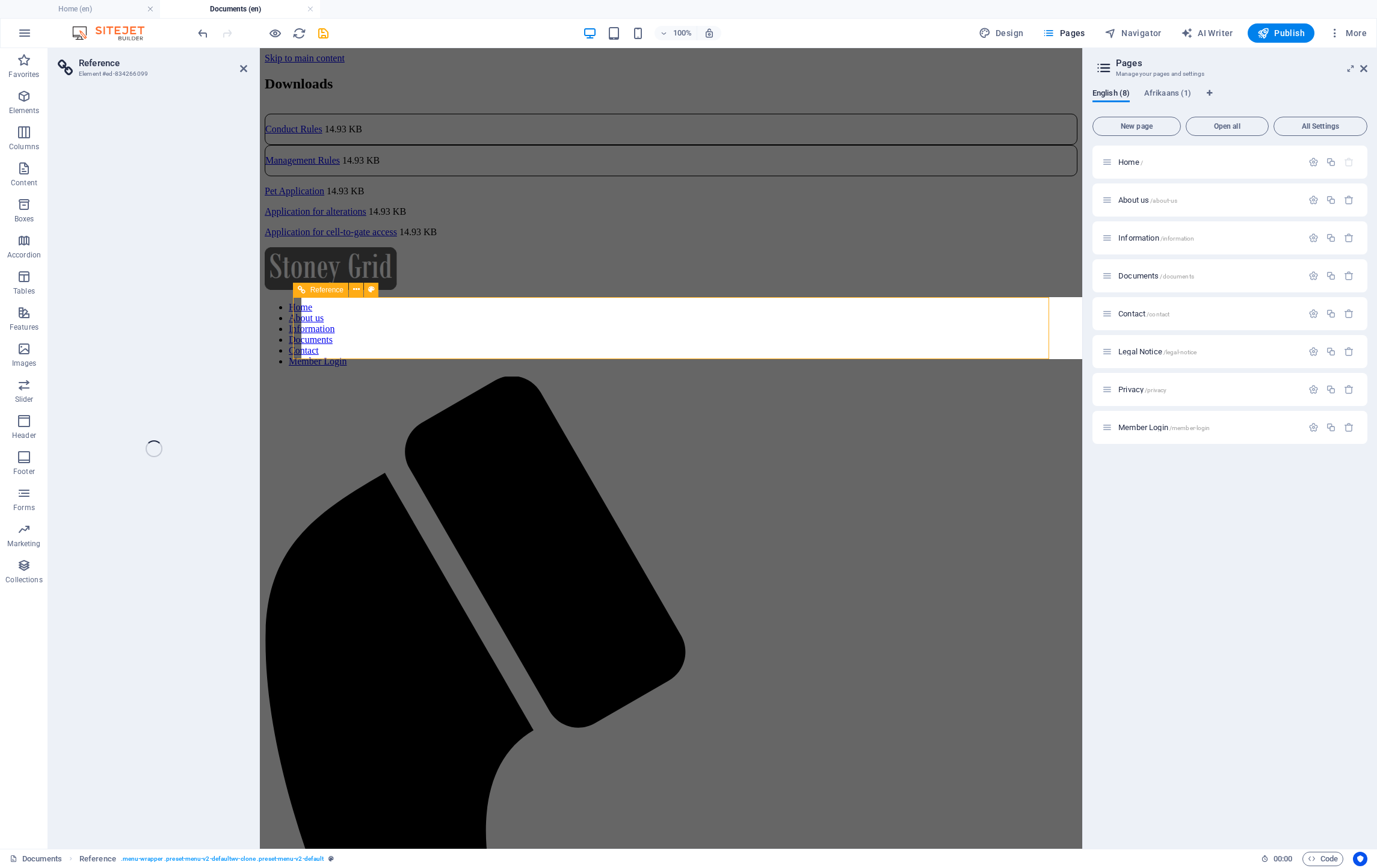
click at [482, 197] on div "Pet Application 14.93 KB" at bounding box center [671, 191] width 813 height 11
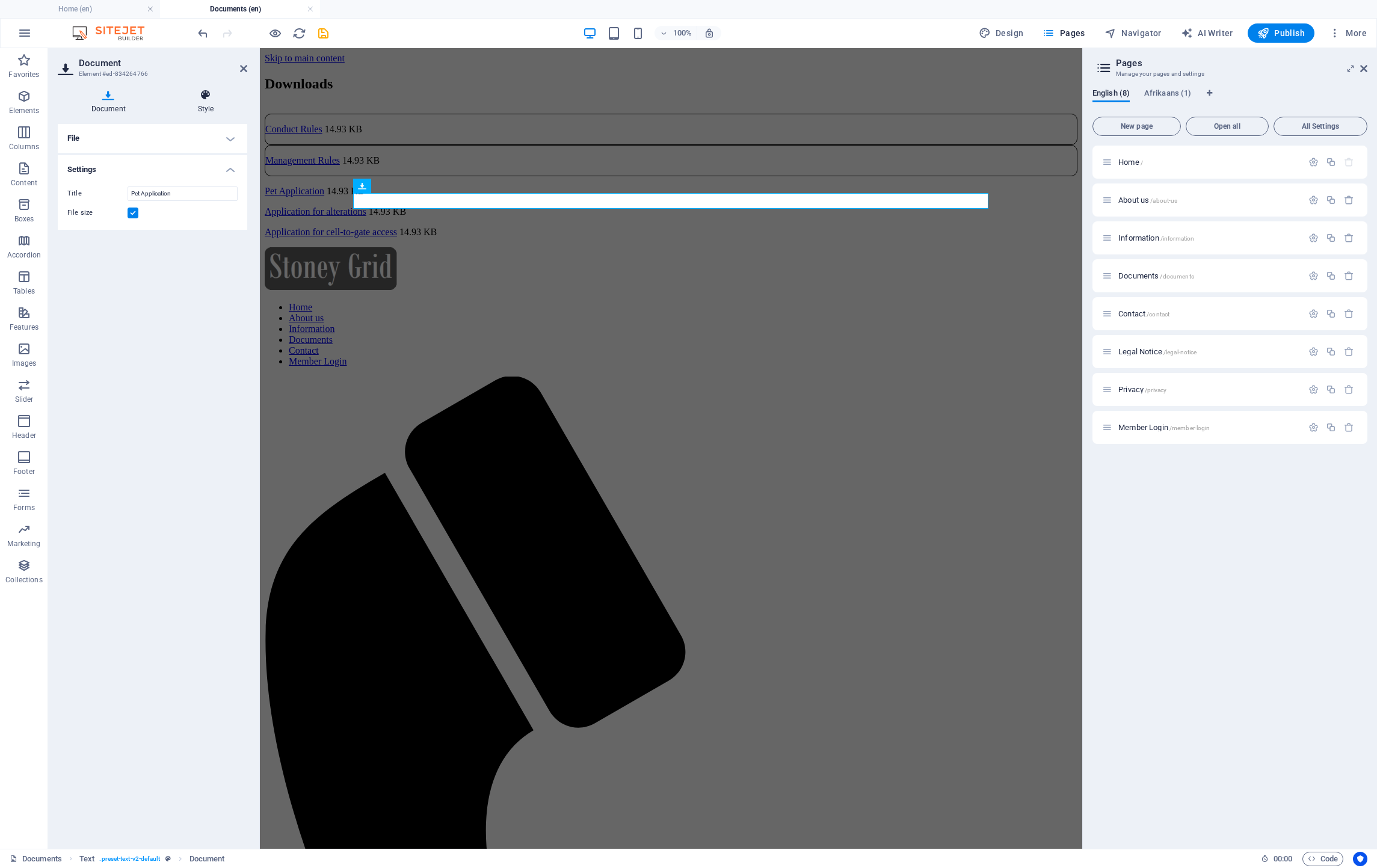
click at [201, 97] on icon at bounding box center [206, 95] width 83 height 12
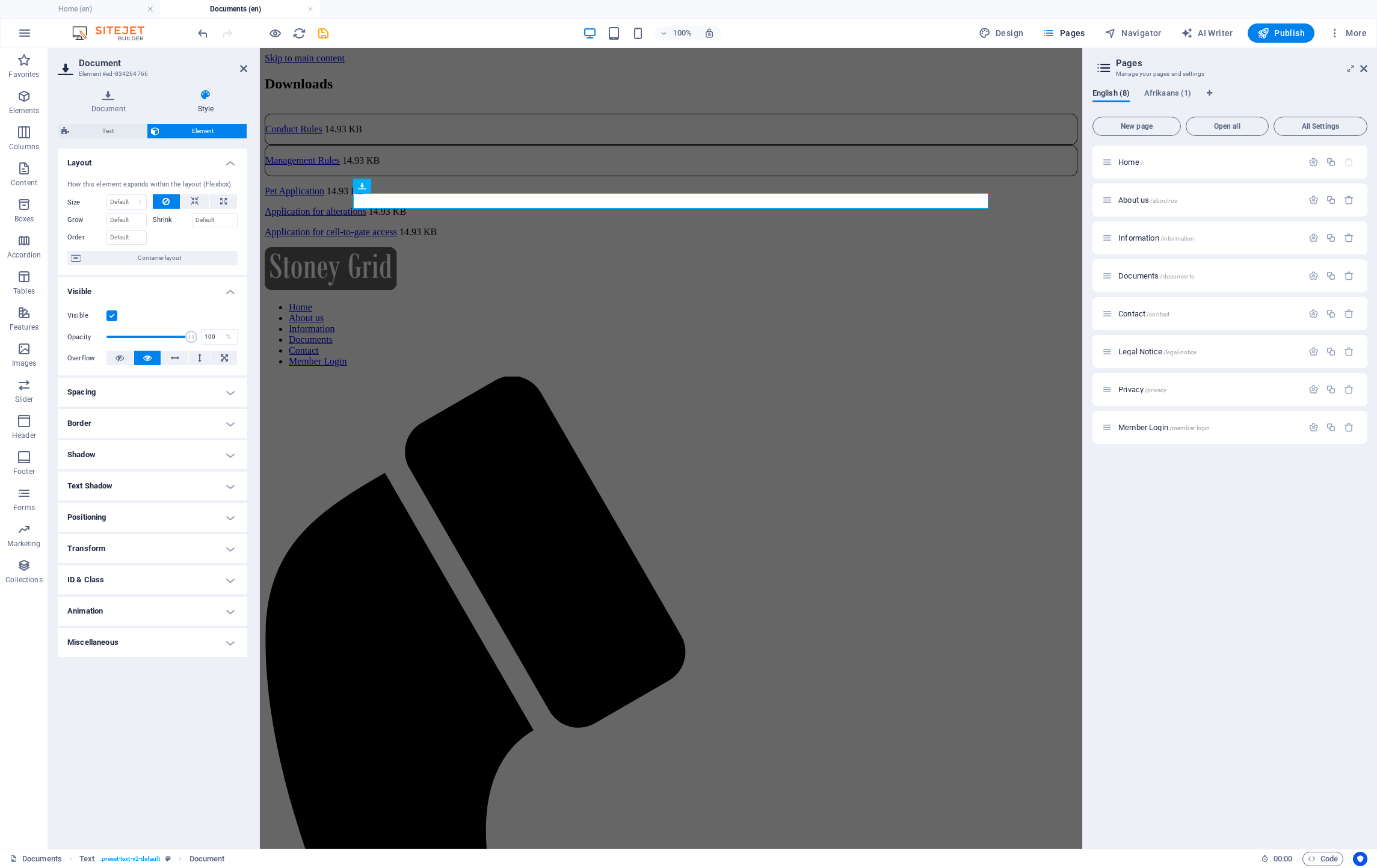
click at [125, 429] on h4 "Border" at bounding box center [153, 423] width 190 height 29
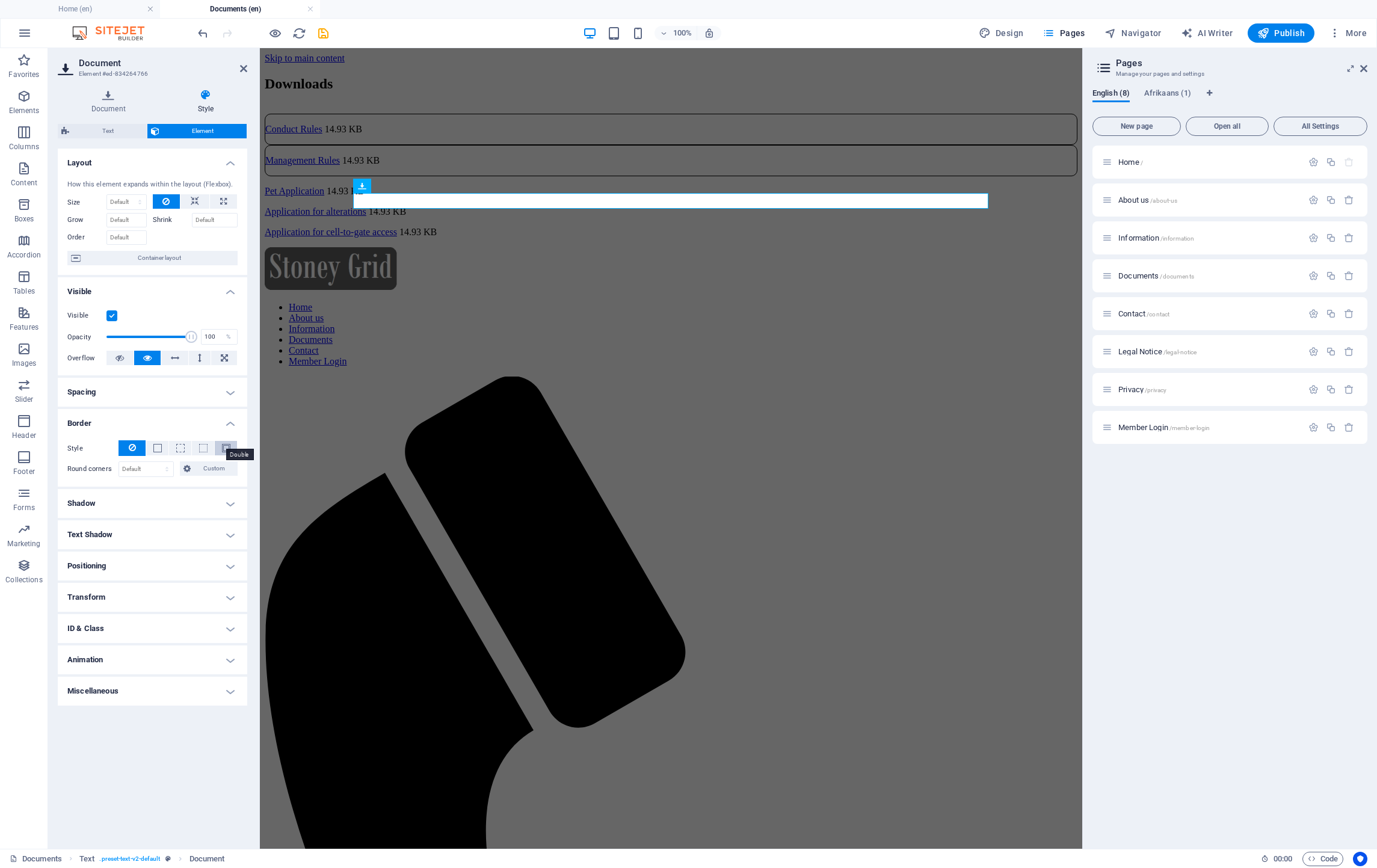
click at [225, 447] on span at bounding box center [226, 448] width 9 height 9
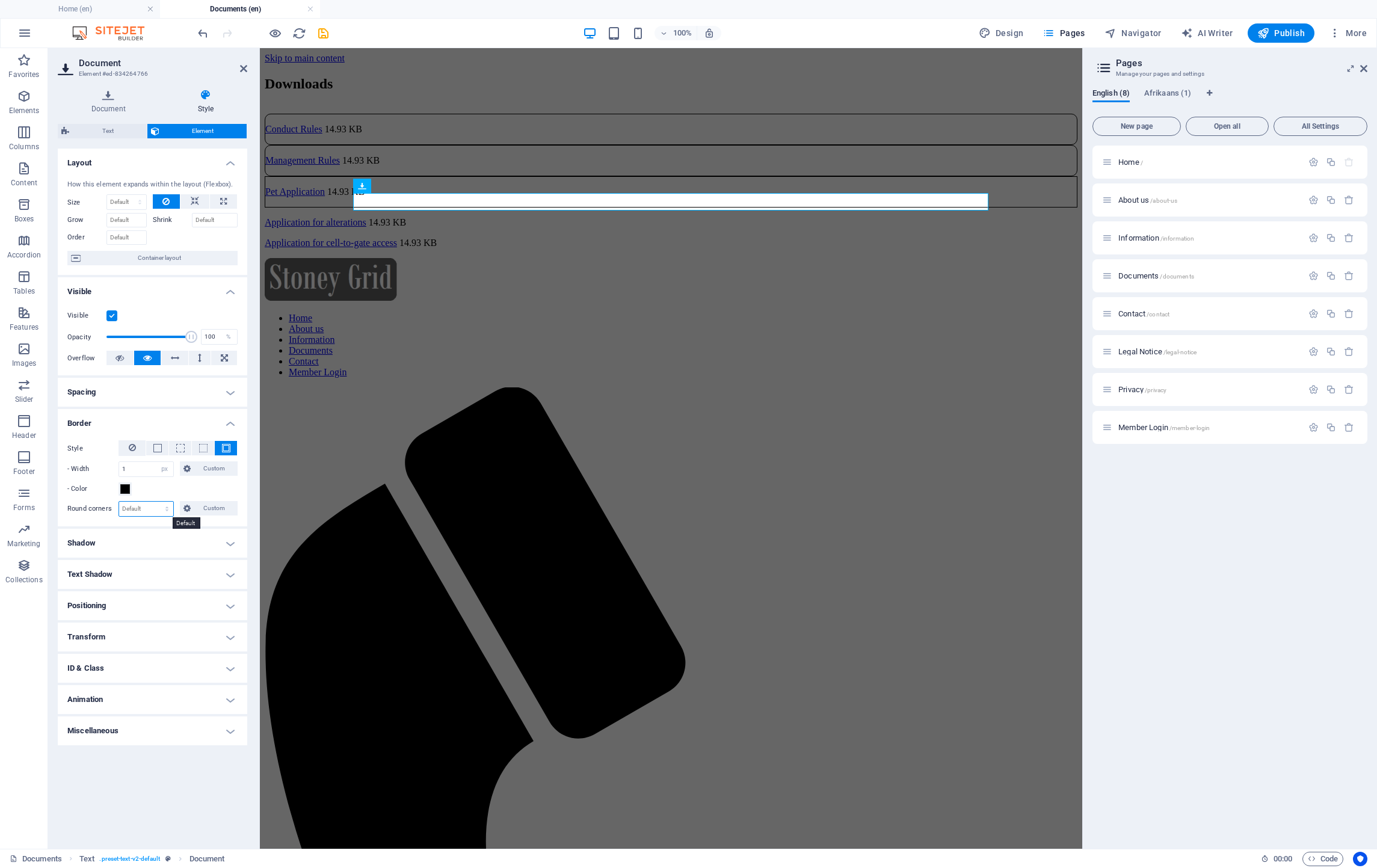
click at [135, 509] on select "Default px rem % vh vw Custom" at bounding box center [146, 509] width 54 height 14
select select "px"
click at [156, 502] on select "Default px rem % vh vw Custom" at bounding box center [146, 509] width 54 height 14
type input "10"
click at [515, 217] on div "Application for alterations 14.93 KB" at bounding box center [671, 223] width 813 height 11
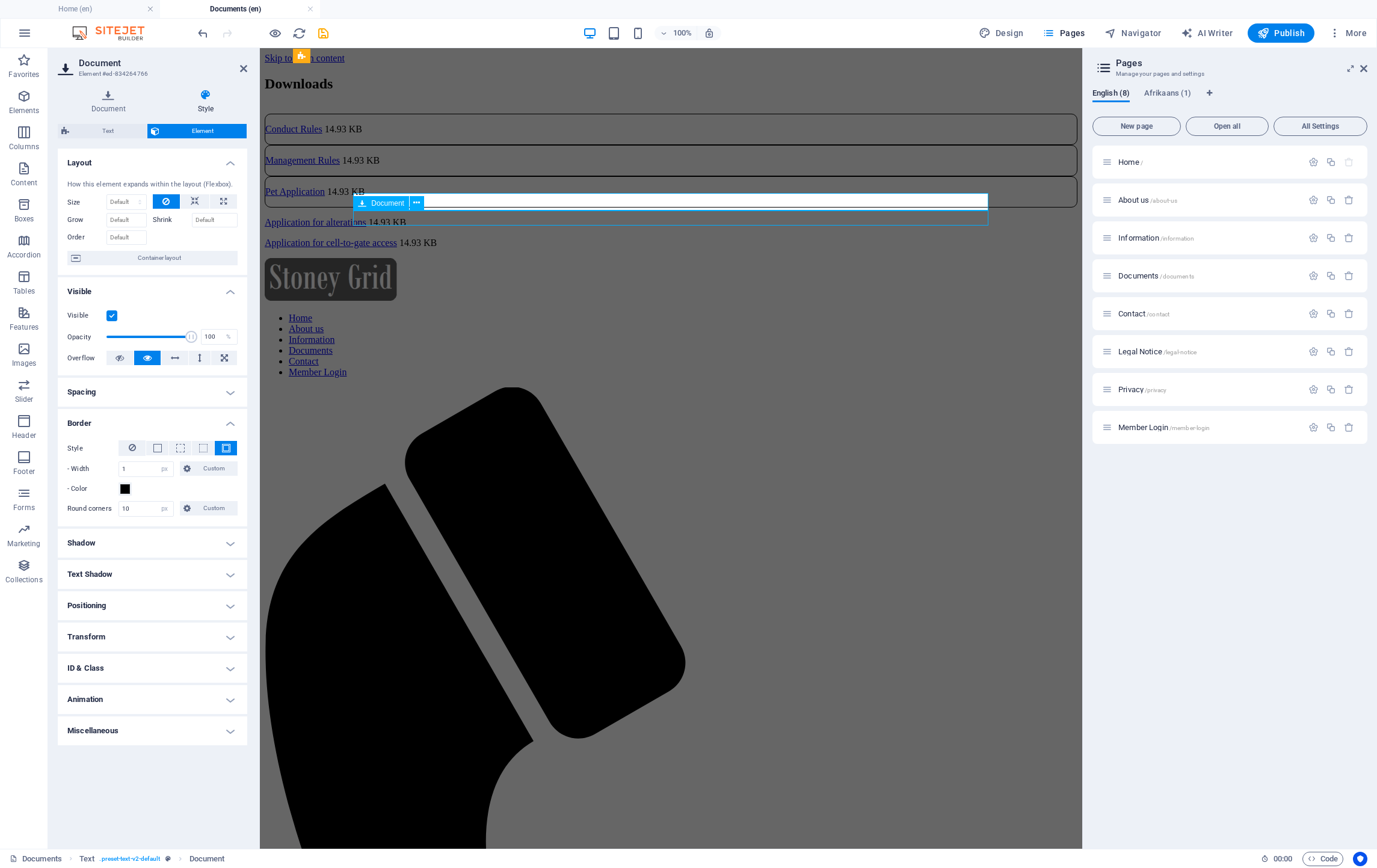
click at [515, 217] on div "Application for alterations 14.93 KB" at bounding box center [671, 223] width 813 height 11
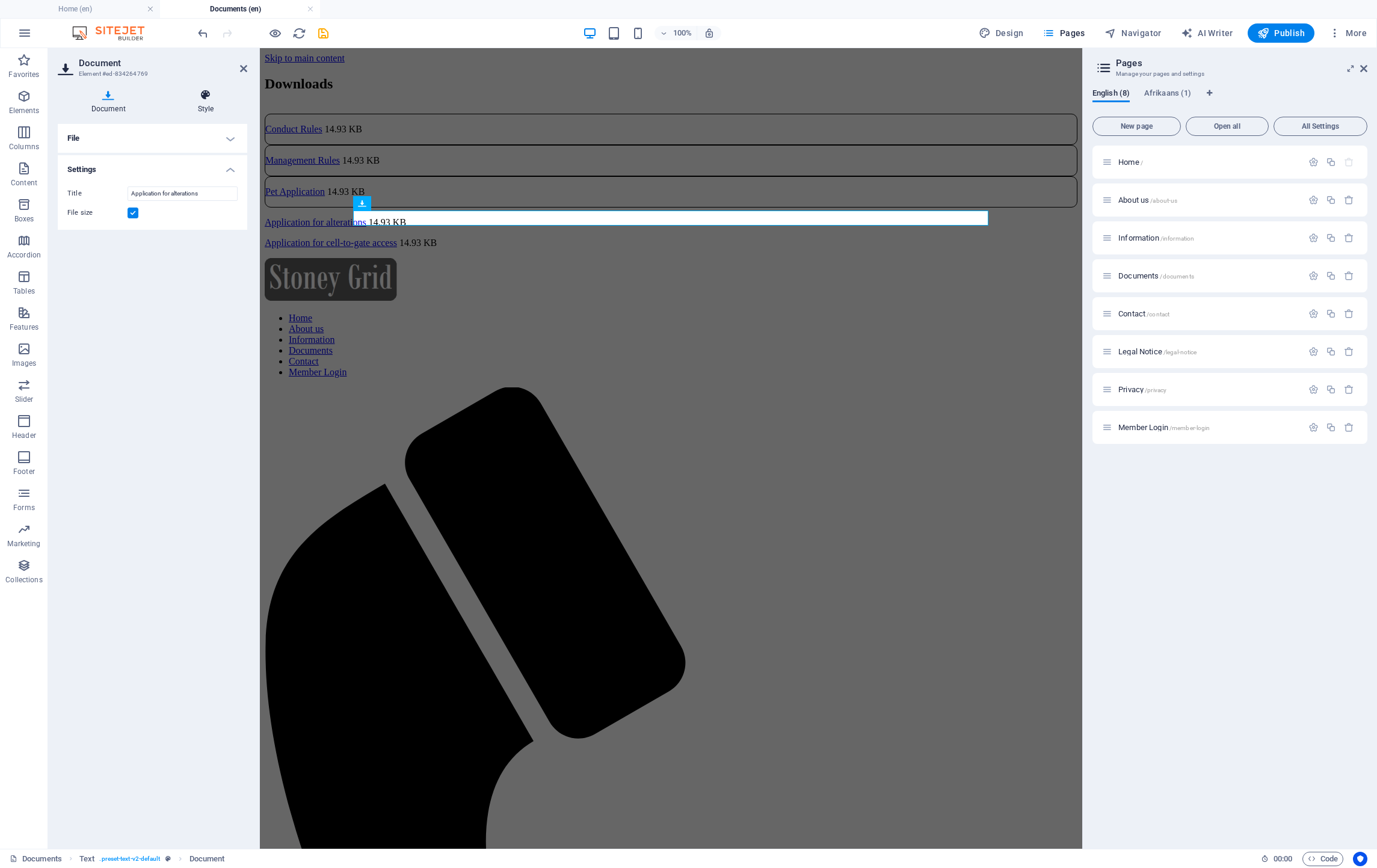
click at [202, 102] on h4 "Style" at bounding box center [206, 102] width 83 height 25
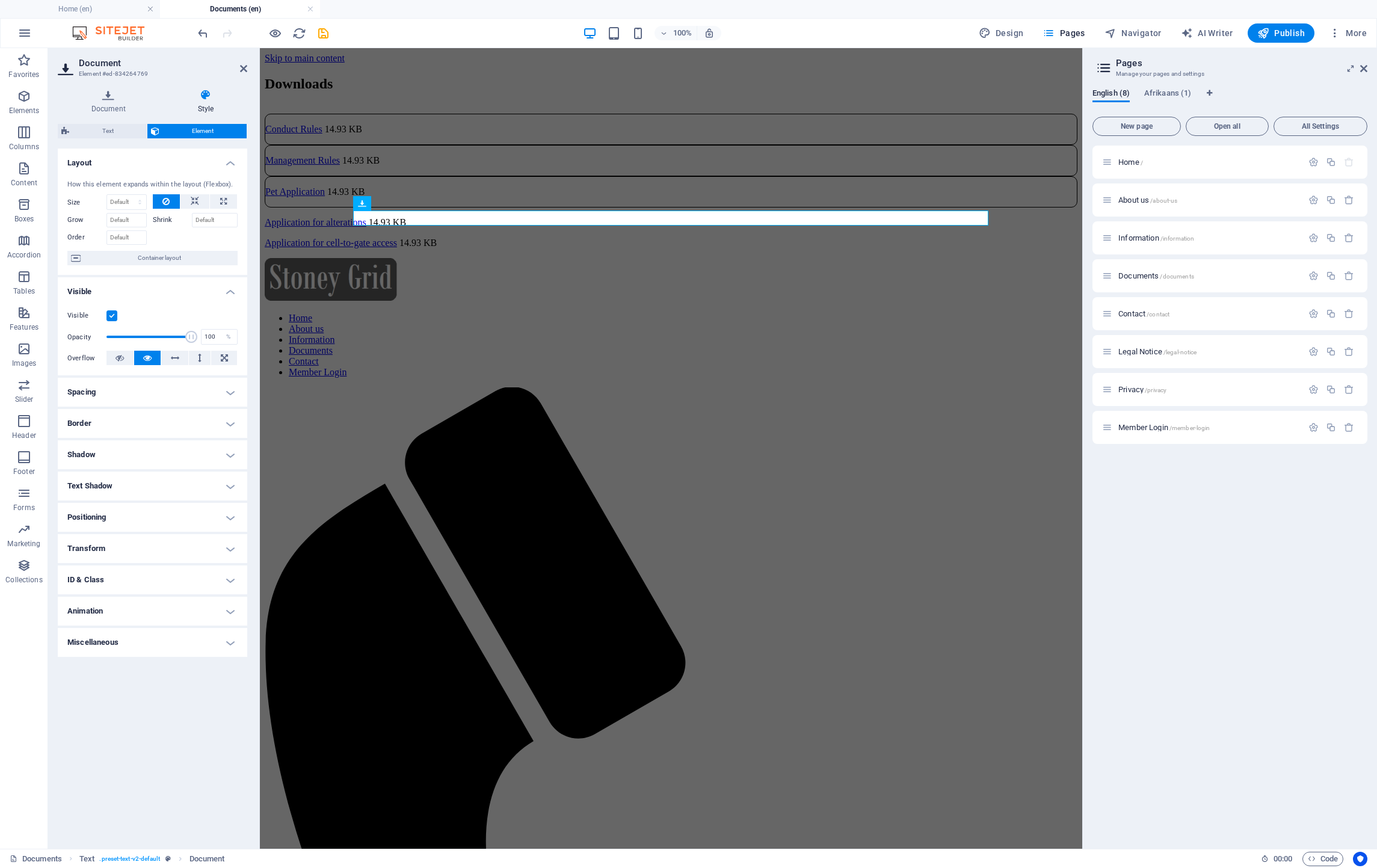
click at [125, 421] on h4 "Border" at bounding box center [153, 423] width 190 height 29
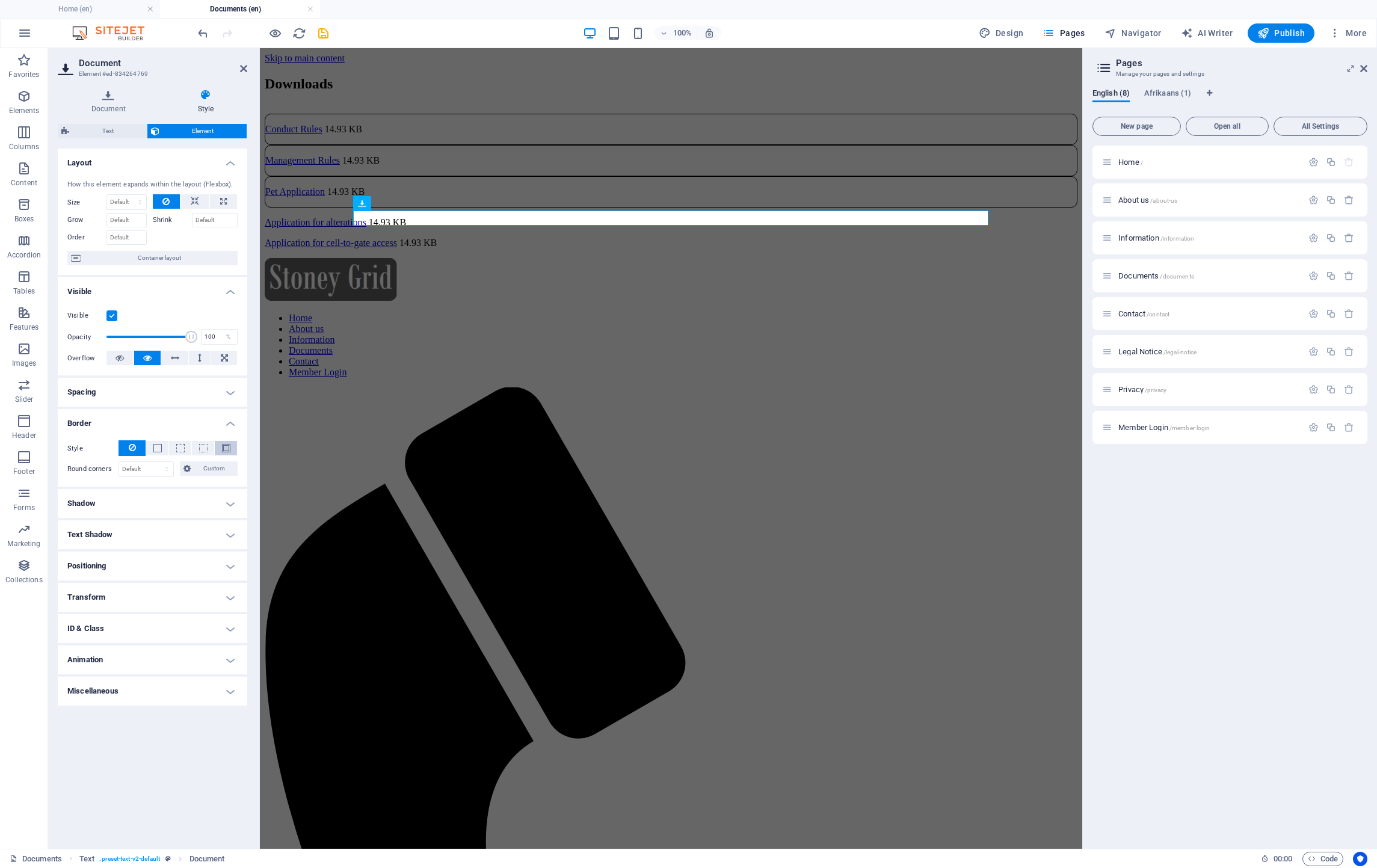
click at [225, 443] on span at bounding box center [226, 448] width 2 height 14
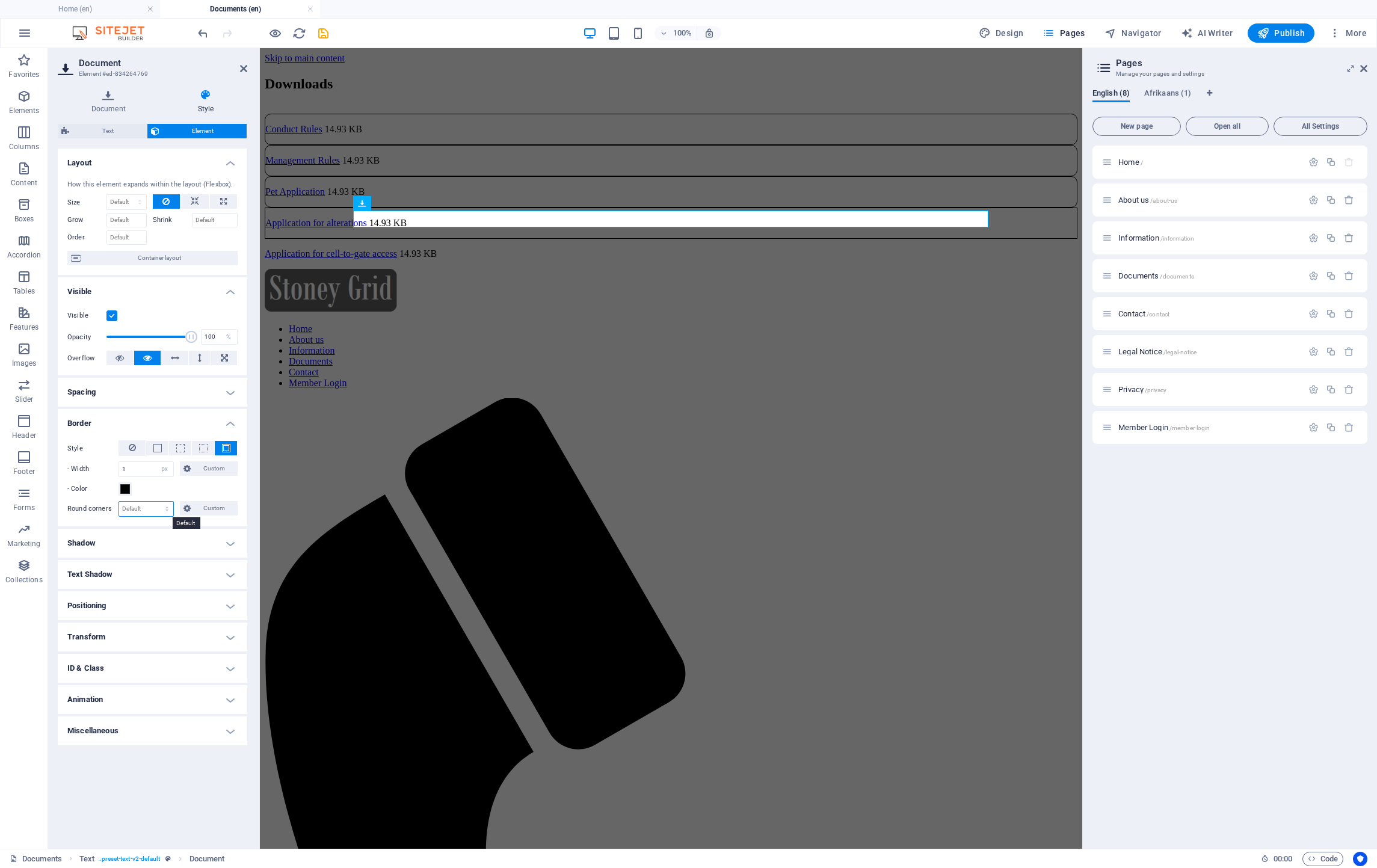
click at [139, 510] on select "Default px rem % vh vw Custom" at bounding box center [146, 509] width 54 height 14
select select "px"
click at [156, 502] on select "Default px rem % vh vw Custom" at bounding box center [146, 509] width 54 height 14
type input "10"
click at [537, 248] on div "Application for cell-to-gate access 14.93 KB" at bounding box center [671, 254] width 813 height 11
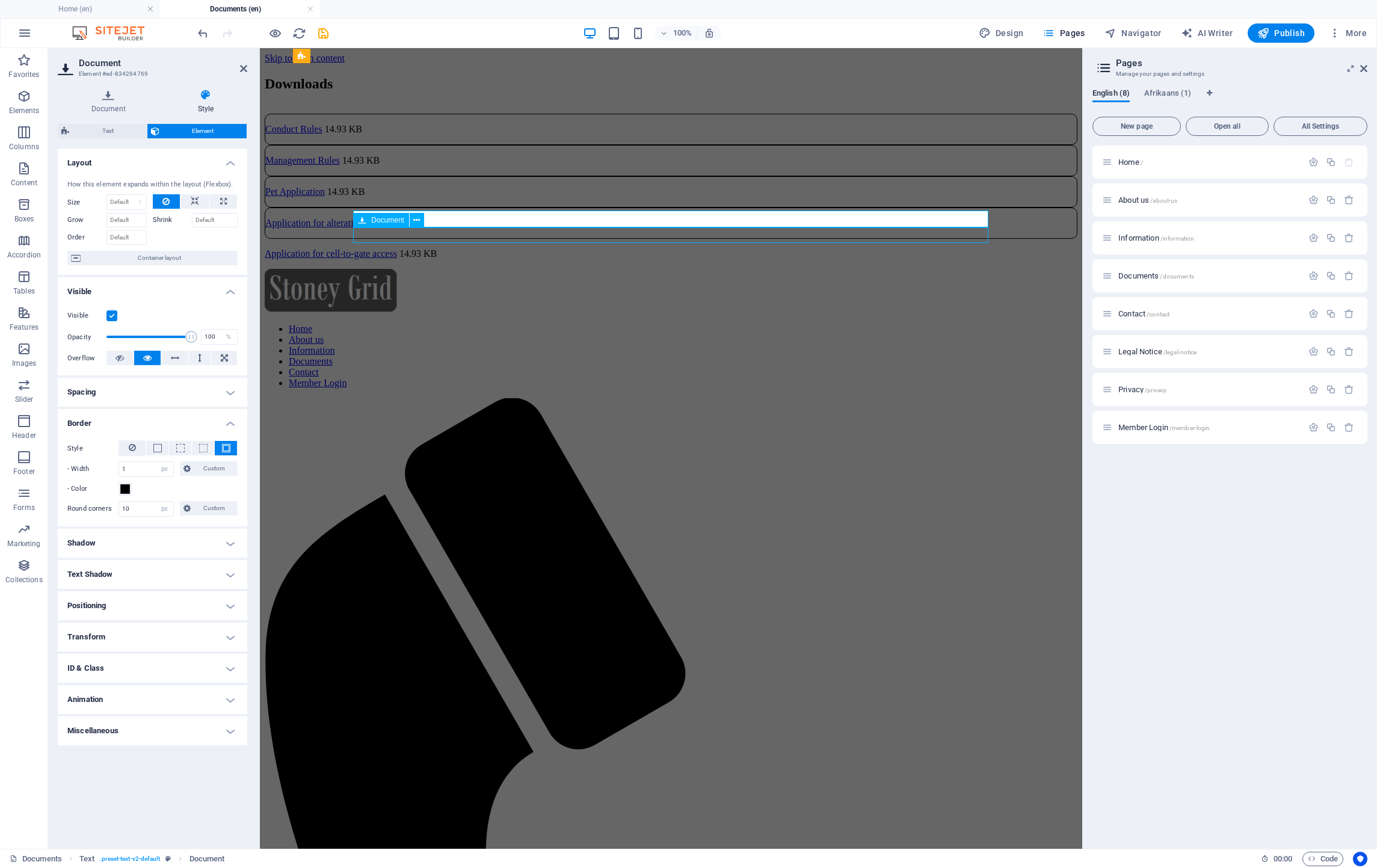
click at [537, 248] on div "Application for cell-to-gate access 14.93 KB" at bounding box center [671, 254] width 813 height 11
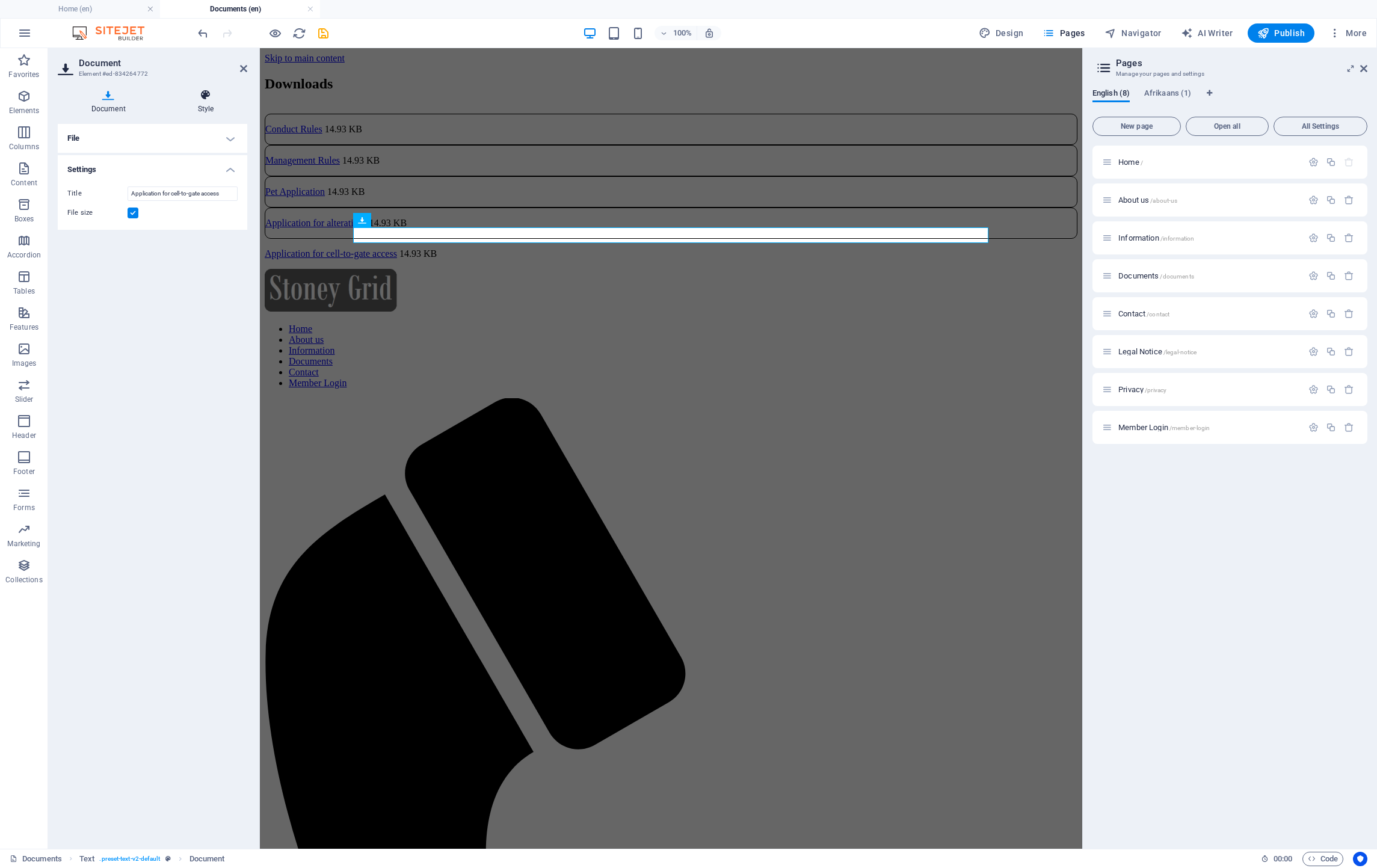
click at [215, 101] on h4 "Style" at bounding box center [206, 102] width 83 height 25
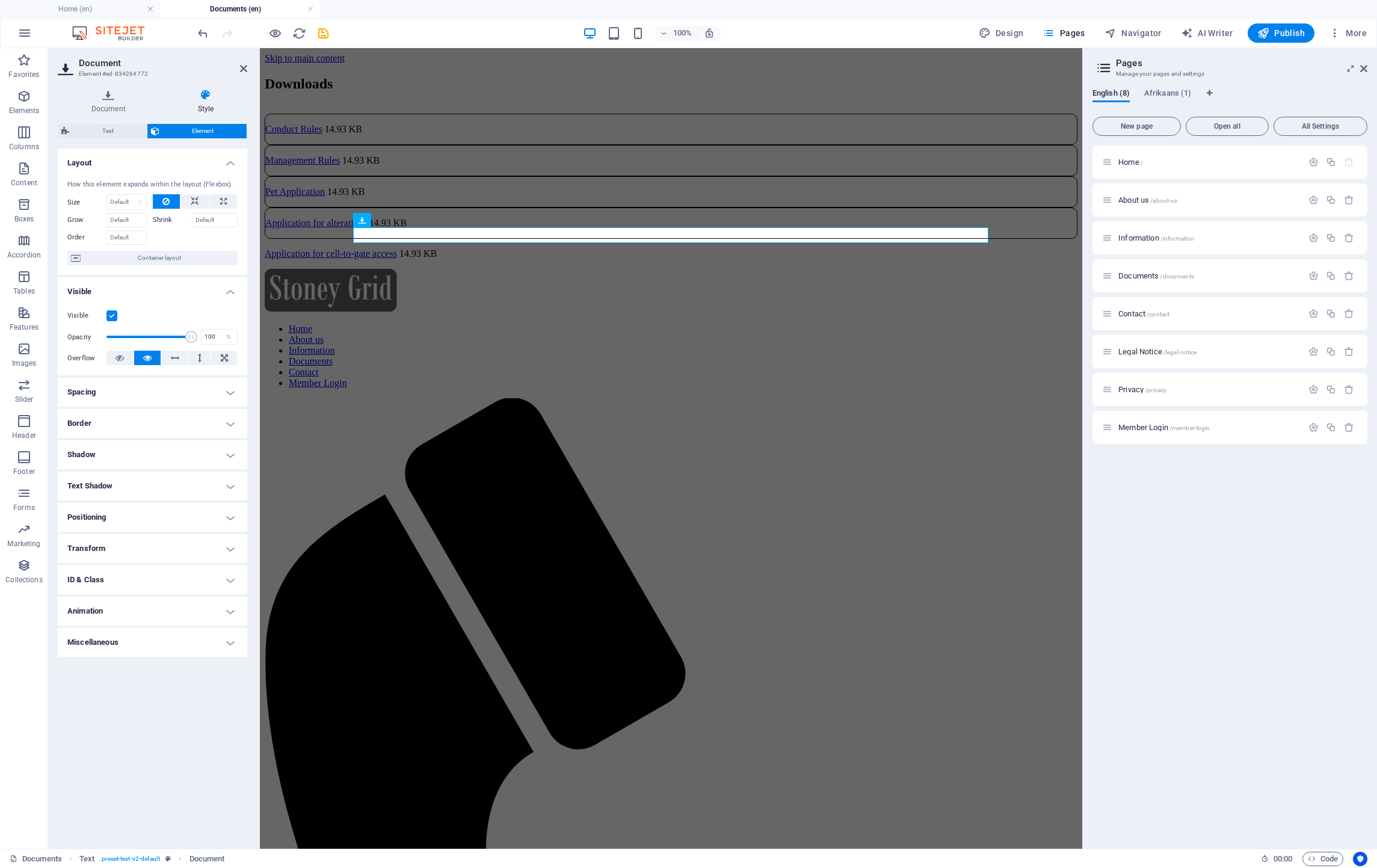
click at [142, 424] on h4 "Border" at bounding box center [153, 423] width 190 height 29
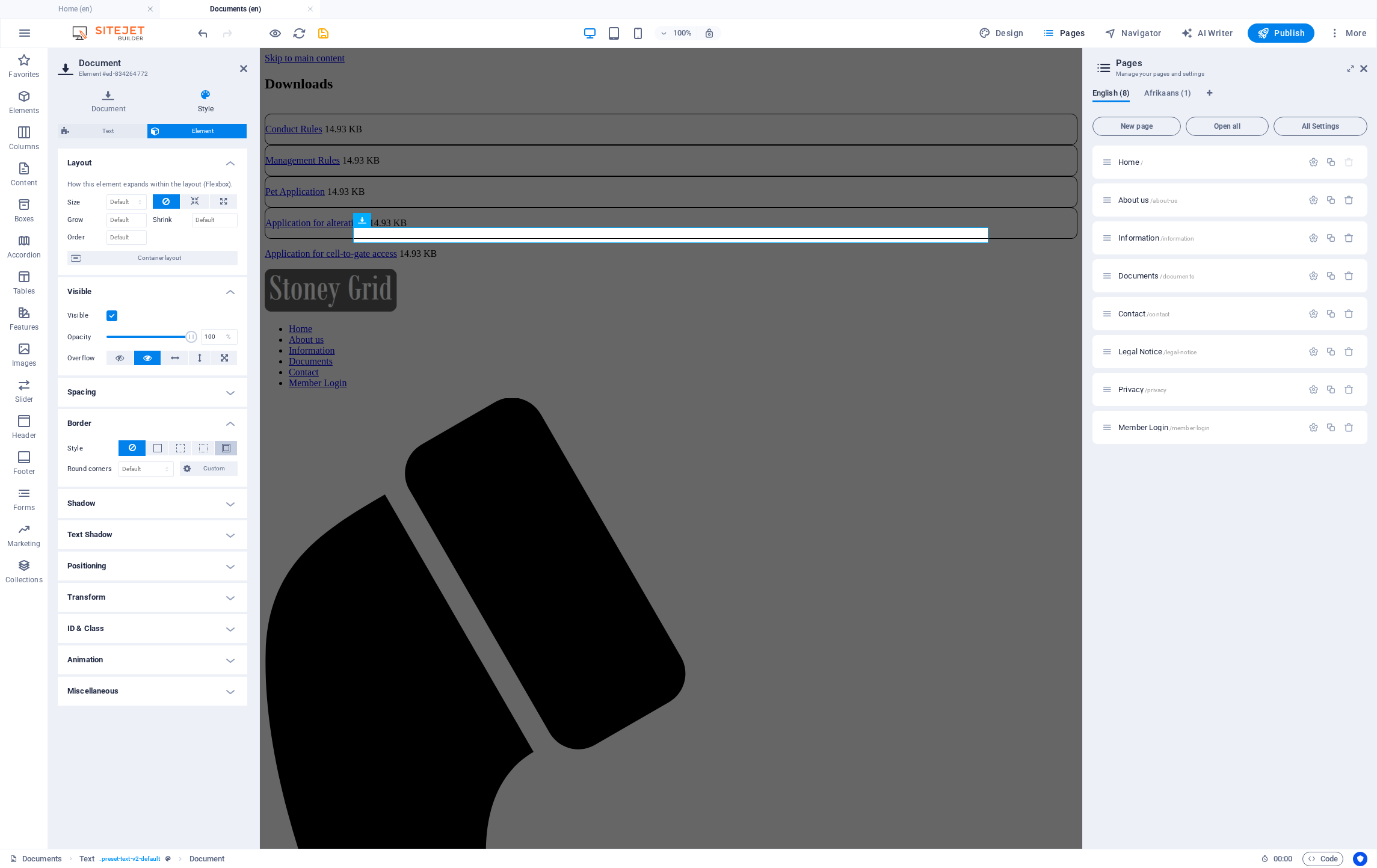
drag, startPoint x: 225, startPoint y: 449, endPoint x: 205, endPoint y: 479, distance: 36.1
click at [225, 448] on span at bounding box center [226, 448] width 9 height 9
click at [146, 511] on select "Default px rem % vh vw Custom" at bounding box center [146, 509] width 54 height 14
select select "px"
click at [156, 502] on select "Default px rem % vh vw Custom" at bounding box center [146, 509] width 54 height 14
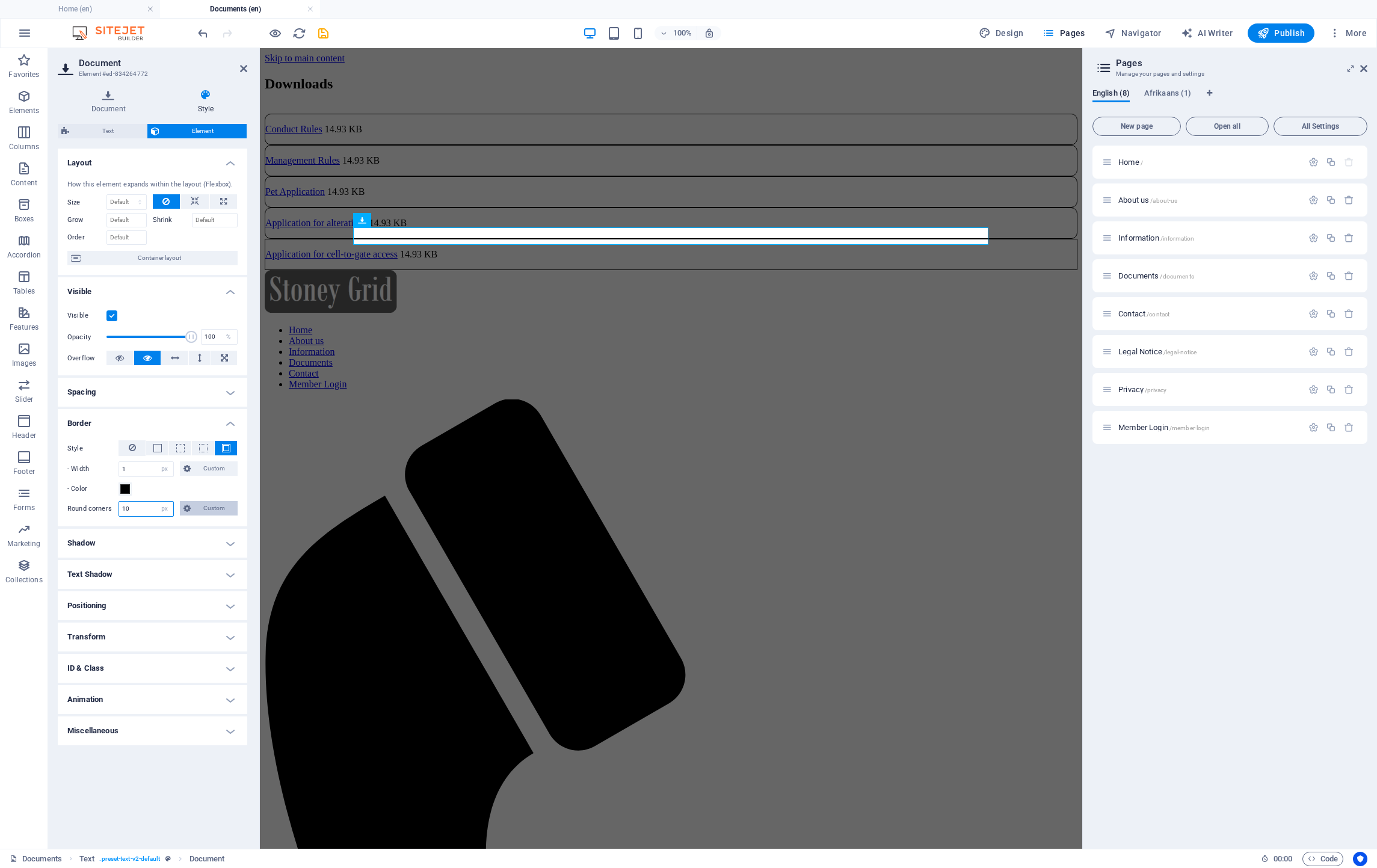
type input "10"
click at [540, 504] on html "Skip to main content Downloads Conduct Rules 14.93 KB Management Rules 14.93 KB…" at bounding box center [671, 766] width 822 height 1436
click at [730, 372] on html "Skip to main content Downloads Conduct Rules 14.93 KB Management Rules 14.93 KB…" at bounding box center [671, 766] width 822 height 1436
click at [730, 371] on html "Skip to main content Downloads Conduct Rules 14.93 KB Management Rules 14.93 KB…" at bounding box center [671, 766] width 822 height 1436
click at [699, 500] on html "Skip to main content Downloads Conduct Rules 14.93 KB Management Rules 14.93 KB…" at bounding box center [671, 766] width 822 height 1436
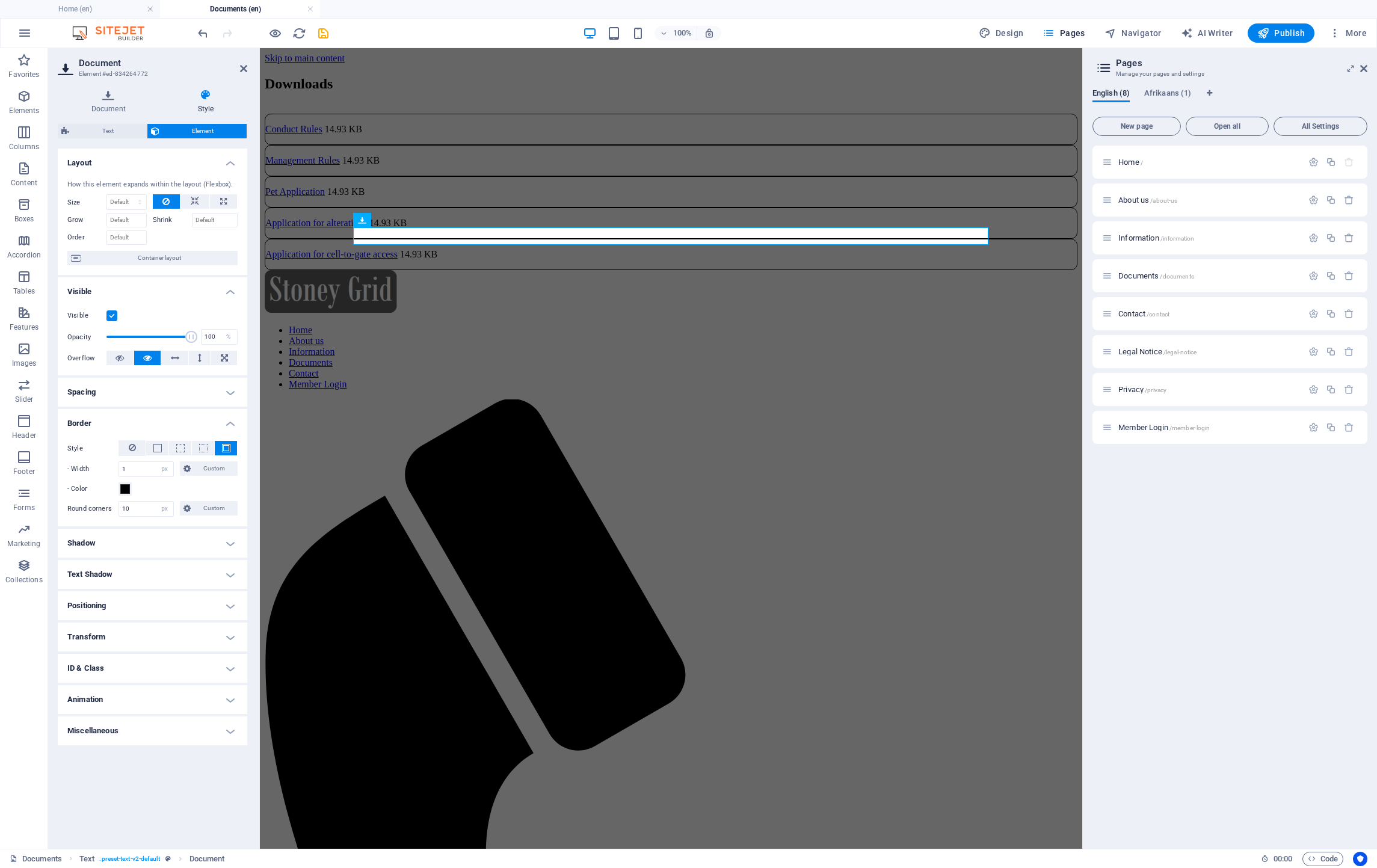
click at [699, 500] on html "Skip to main content Downloads Conduct Rules 14.93 KB Management Rules 14.93 KB…" at bounding box center [671, 766] width 822 height 1436
click at [527, 92] on div "Downloads Conduct Rules 14.93 KB Management Rules 14.93 KB Pet Application 14.9…" at bounding box center [671, 173] width 813 height 194
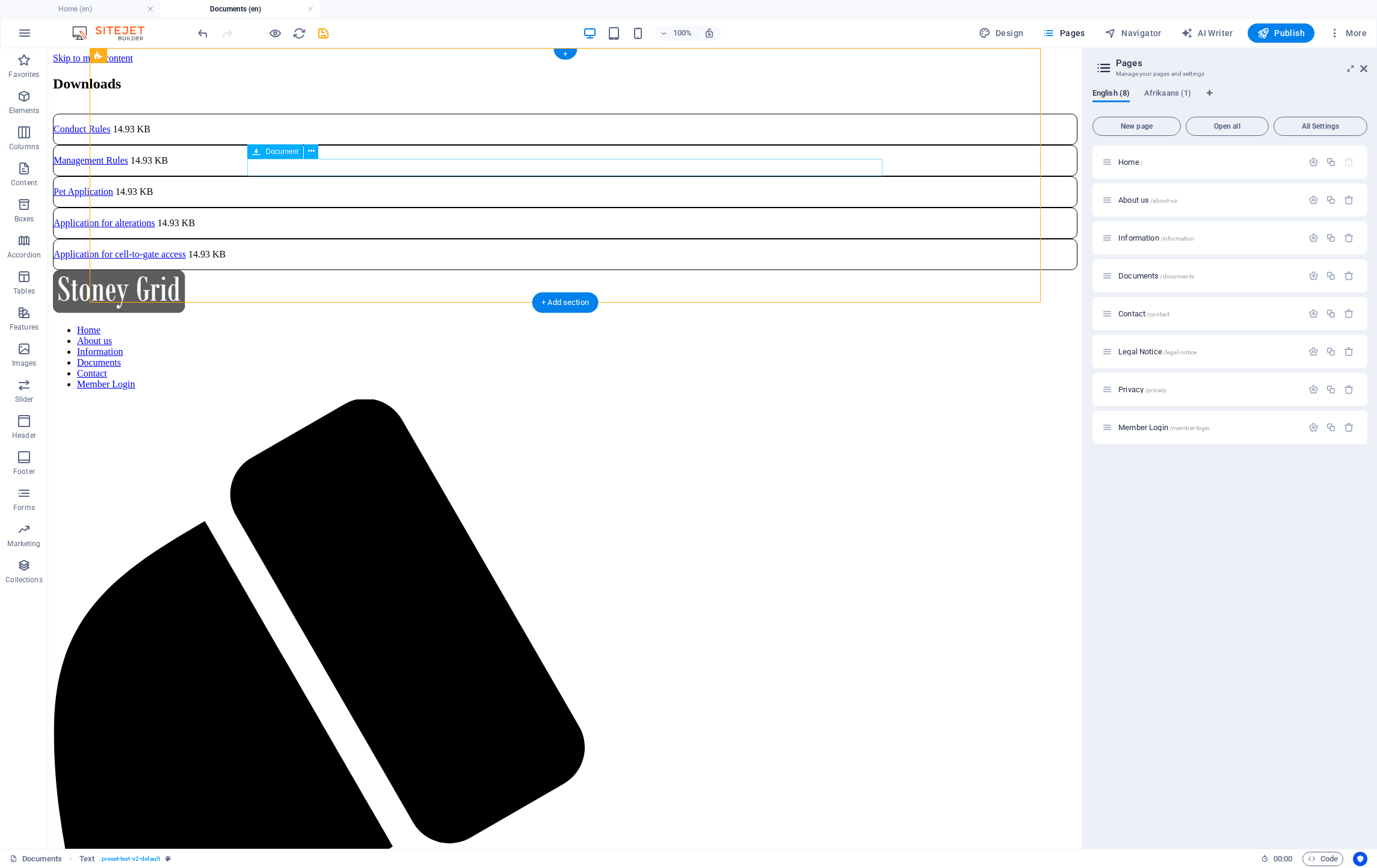
click at [587, 145] on div "Conduct Rules 14.93 KB" at bounding box center [565, 130] width 1024 height 32
click at [842, 145] on div "Conduct Rules 14.93 KB" at bounding box center [565, 130] width 1024 height 32
select select "px"
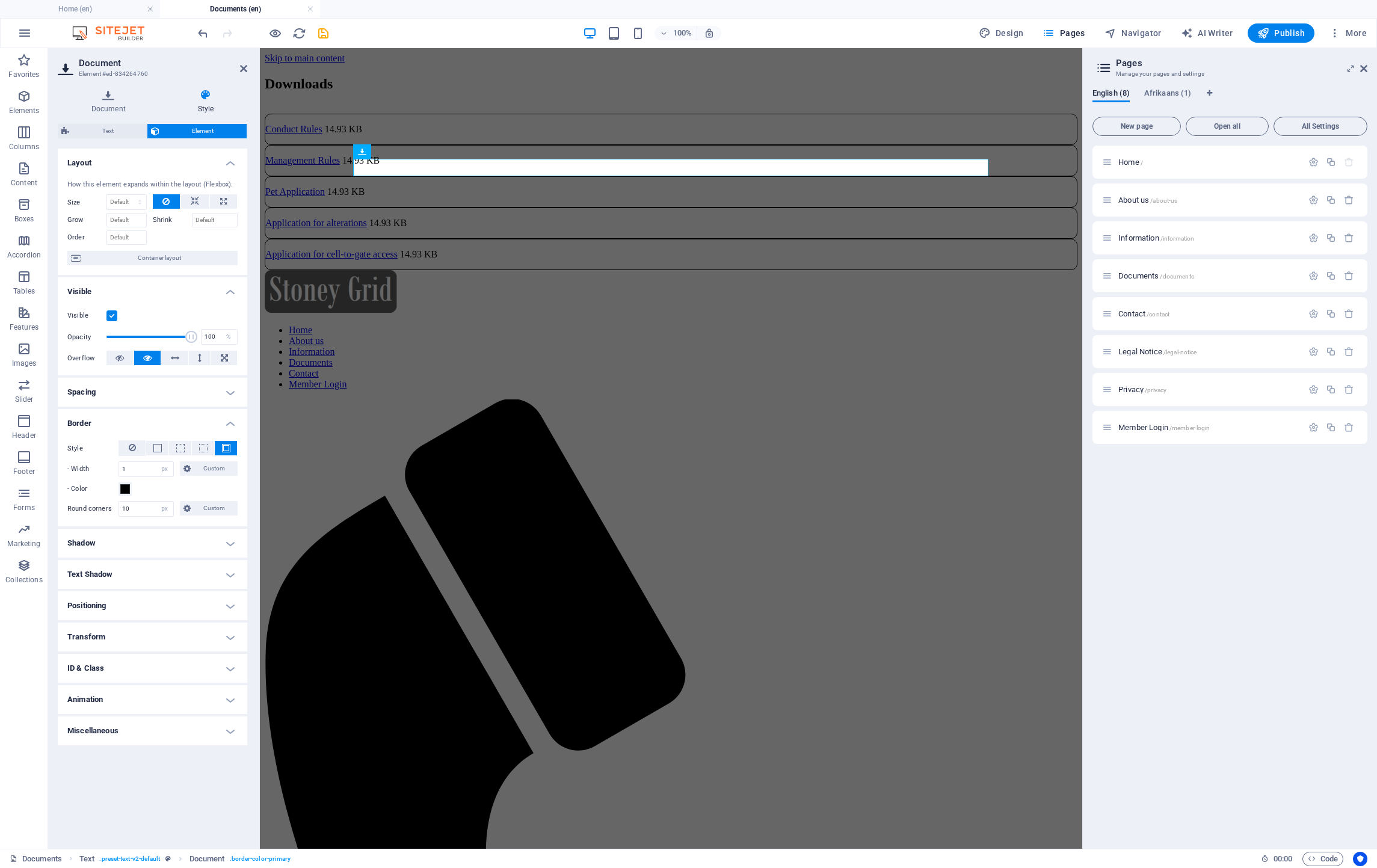
click at [233, 387] on h4 "Spacing" at bounding box center [153, 392] width 190 height 29
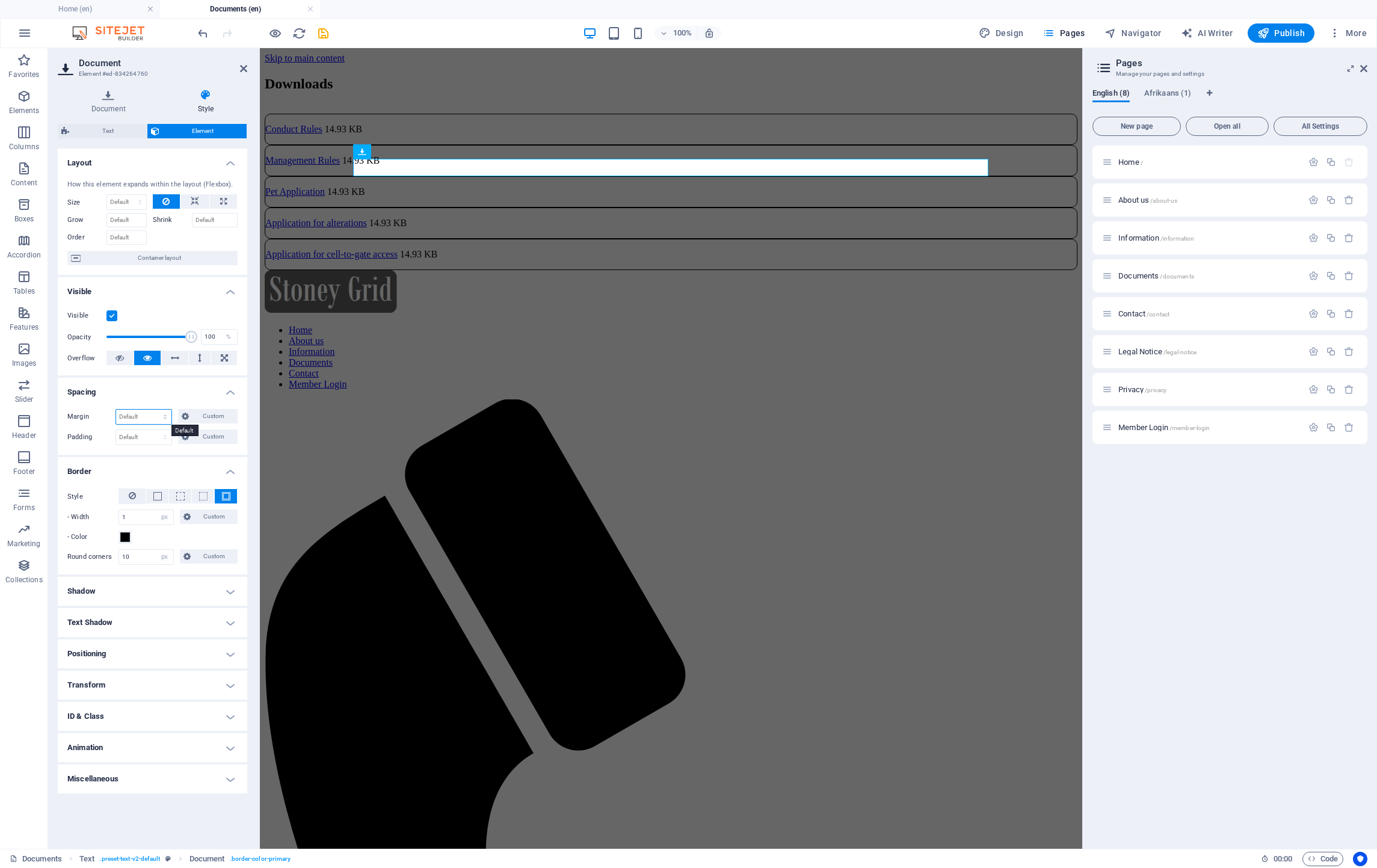
click at [160, 410] on select "Default auto px % rem vw vh Custom" at bounding box center [144, 417] width 55 height 14
click at [116, 410] on select "Default auto px % rem vw vh Custom" at bounding box center [144, 417] width 55 height 14
click at [160, 412] on select "Default auto px % rem vw vh Custom" at bounding box center [144, 417] width 55 height 14
select select "%"
click at [154, 410] on select "Default auto px % rem vw vh Custom" at bounding box center [144, 417] width 55 height 14
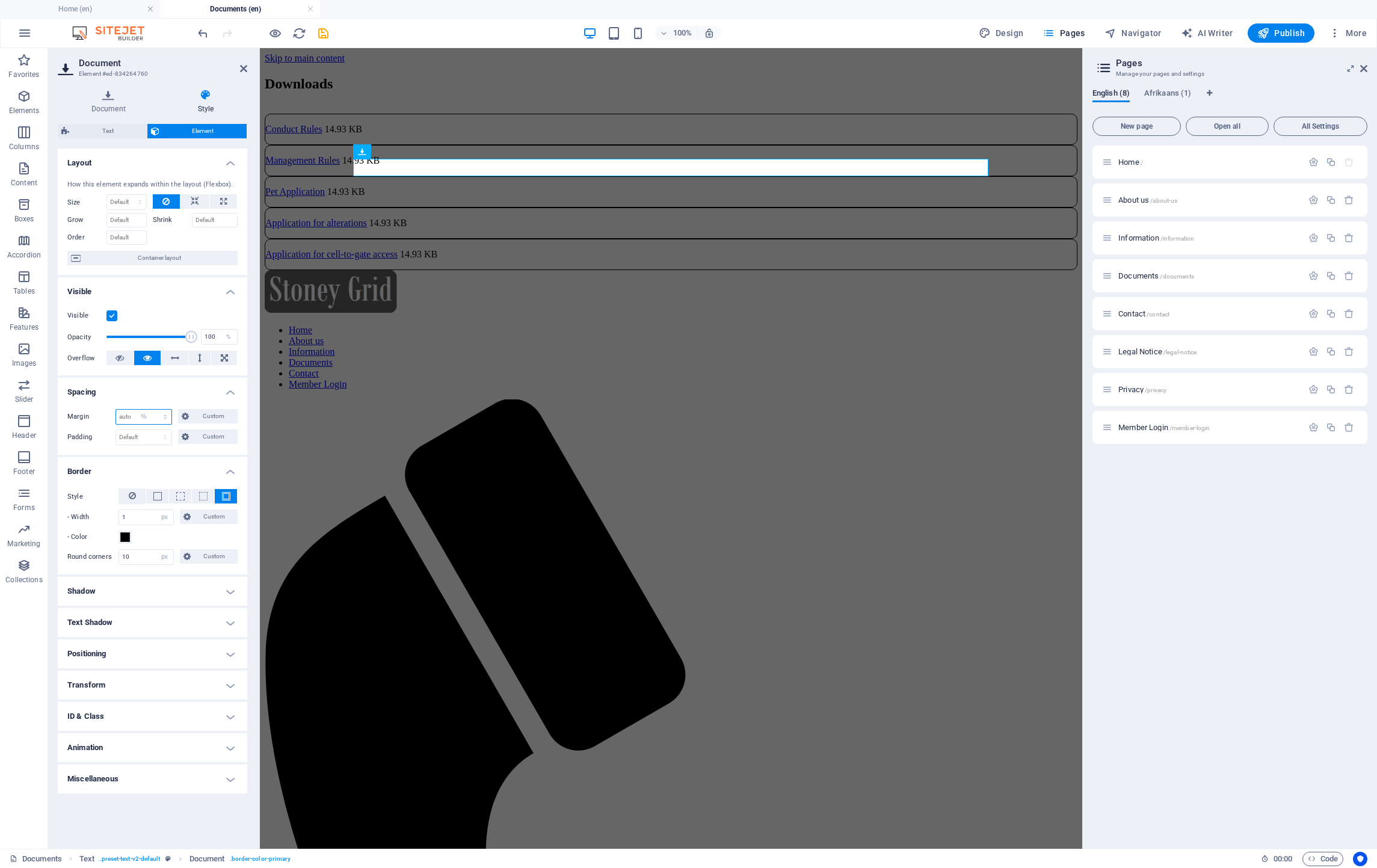
type input "100"
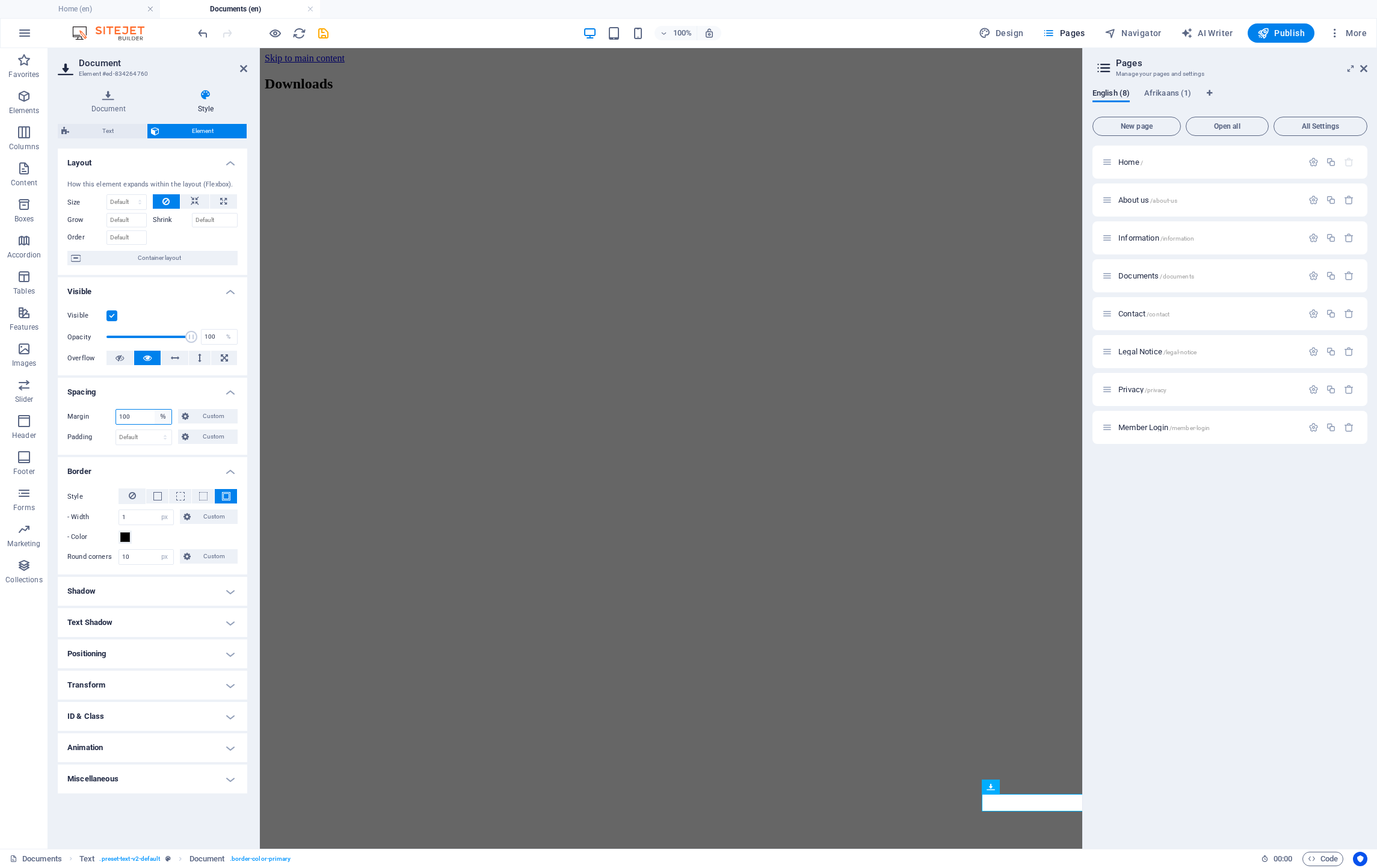
click at [167, 416] on select "Default auto px % rem vw vh Custom" at bounding box center [163, 417] width 17 height 14
select select "default"
click at [155, 410] on select "Default auto px % rem vw vh Custom" at bounding box center [163, 417] width 17 height 14
select select "DISABLED_OPTION_VALUE"
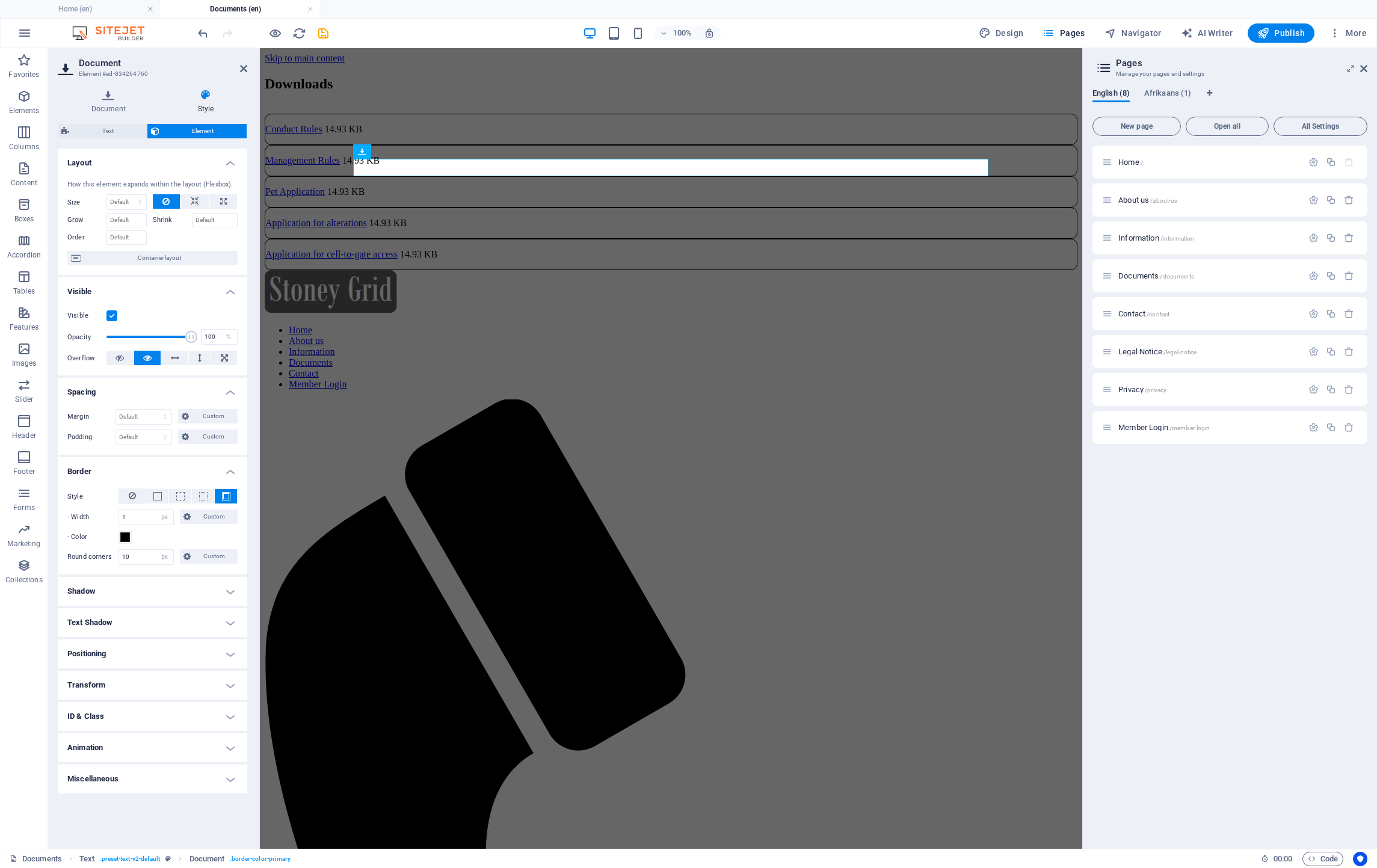
click at [432, 459] on html "Skip to main content Downloads Conduct Rules 14.93 KB Management Rules 14.93 KB…" at bounding box center [671, 766] width 822 height 1436
click at [1188, 580] on div "Home / About us /about-us Information /information Documents /documents Contact…" at bounding box center [1230, 492] width 275 height 693
click at [468, 176] on div "Management Rules 14.93 KB" at bounding box center [671, 160] width 813 height 32
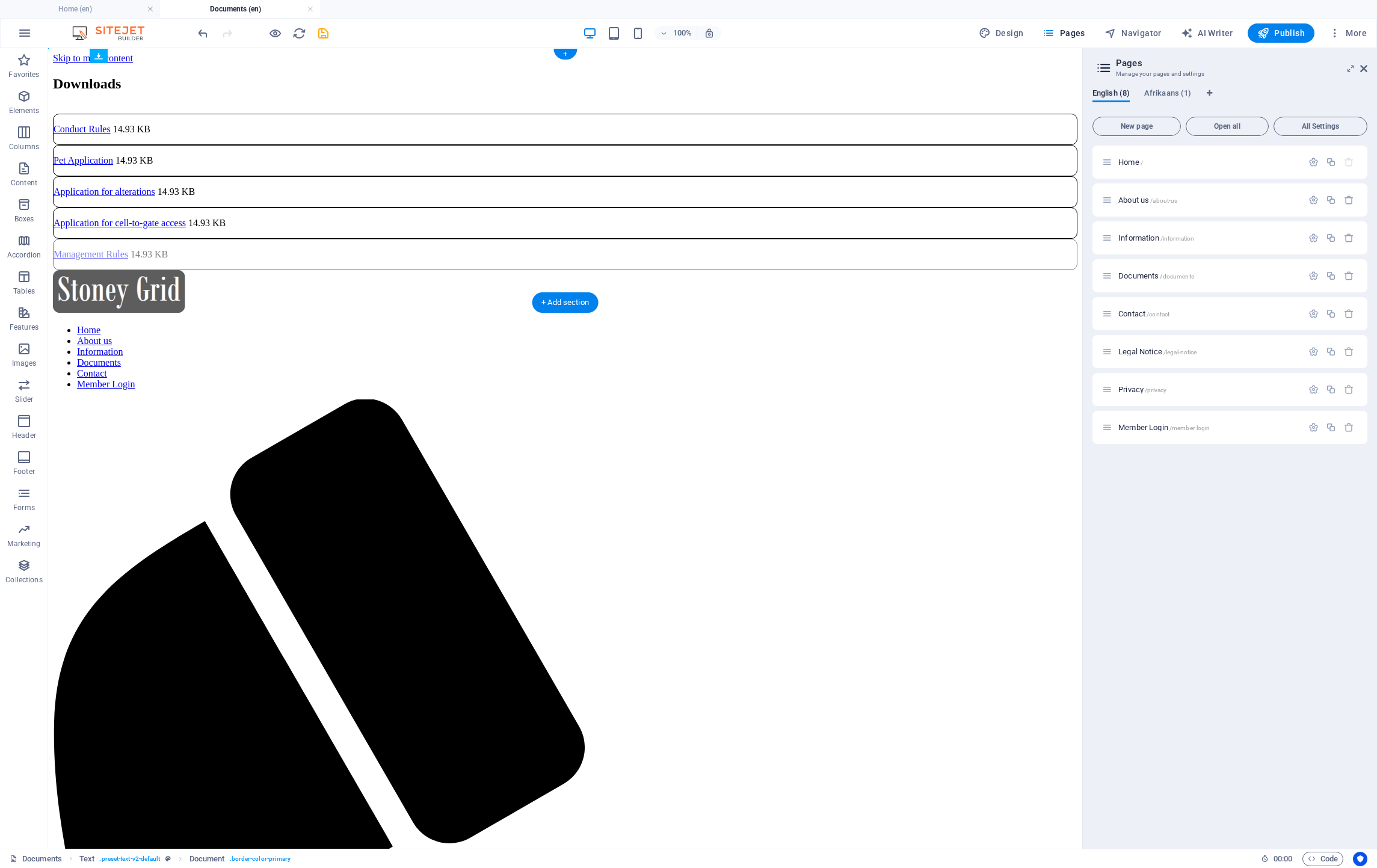
drag, startPoint x: 256, startPoint y: 185, endPoint x: 454, endPoint y: 237, distance: 204.7
click at [874, 145] on div "Conduct Rules 14.93 KB" at bounding box center [565, 130] width 1024 height 32
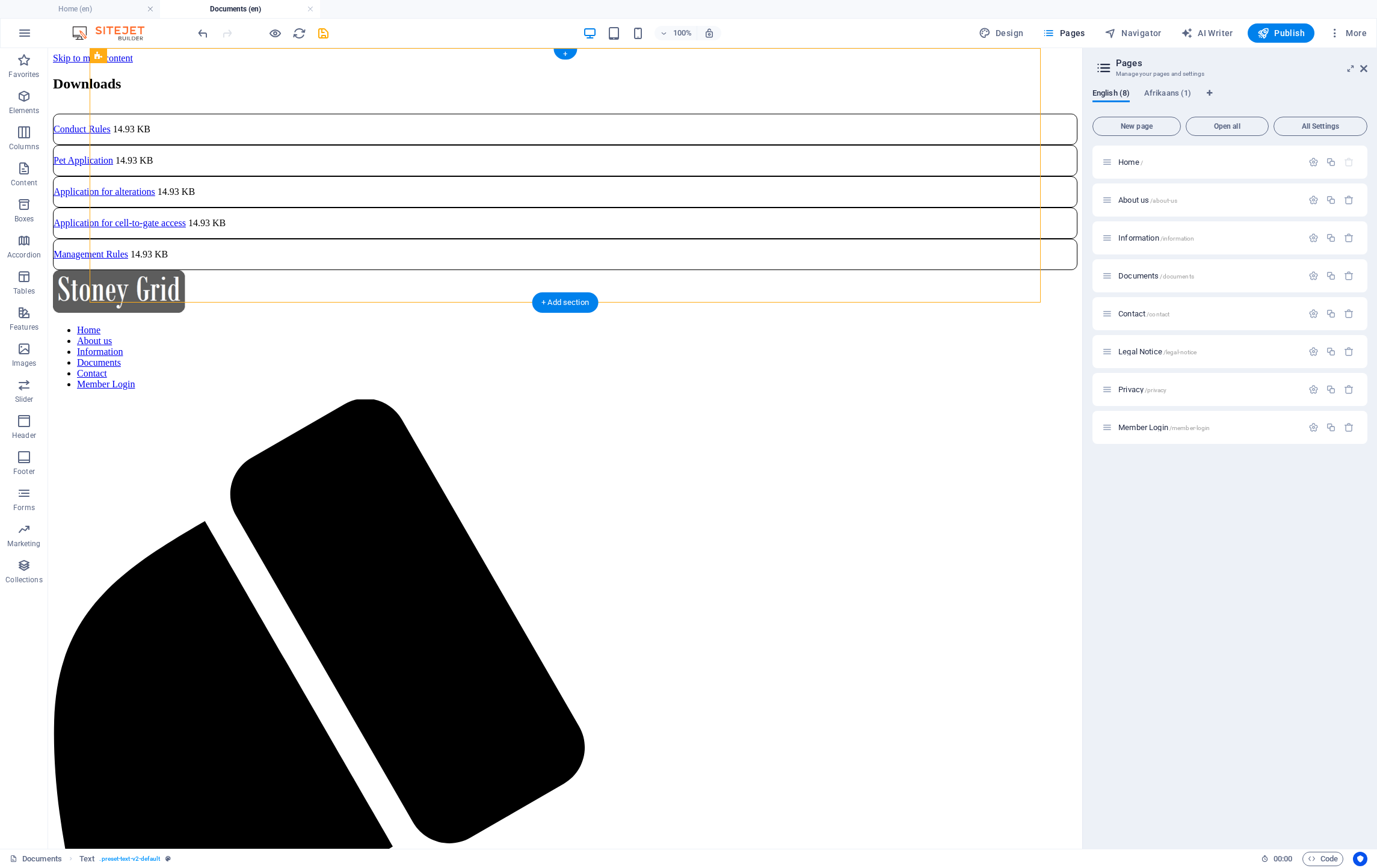
drag, startPoint x: 937, startPoint y: 157, endPoint x: 832, endPoint y: 253, distance: 142.3
click at [832, 253] on div "Downloads Conduct Rules 14.93 KB Pet Application 14.93 KB Application for alter…" at bounding box center [565, 173] width 1024 height 194
click at [865, 145] on div "Conduct Rules 14.93 KB" at bounding box center [565, 130] width 1024 height 32
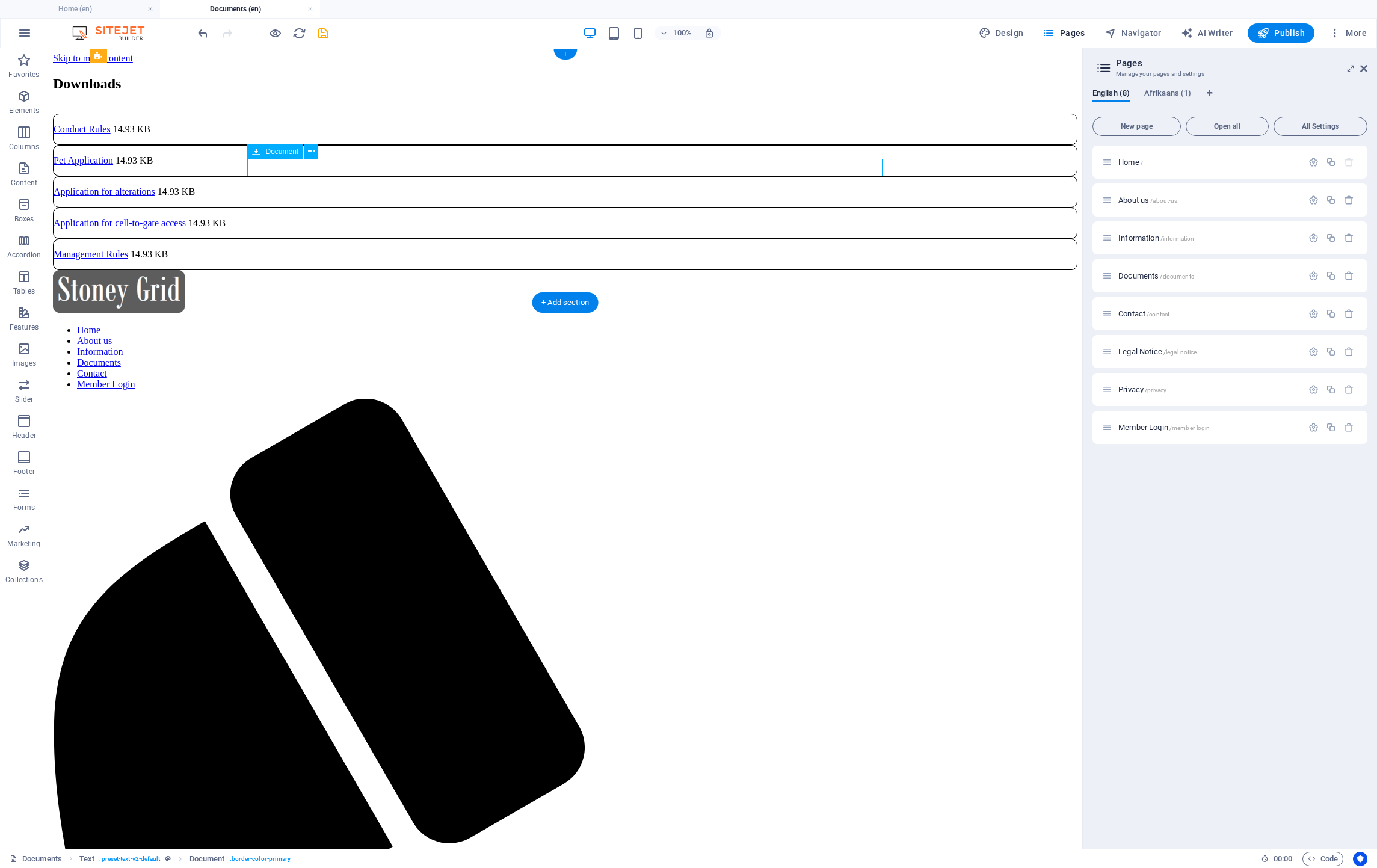
select select "px"
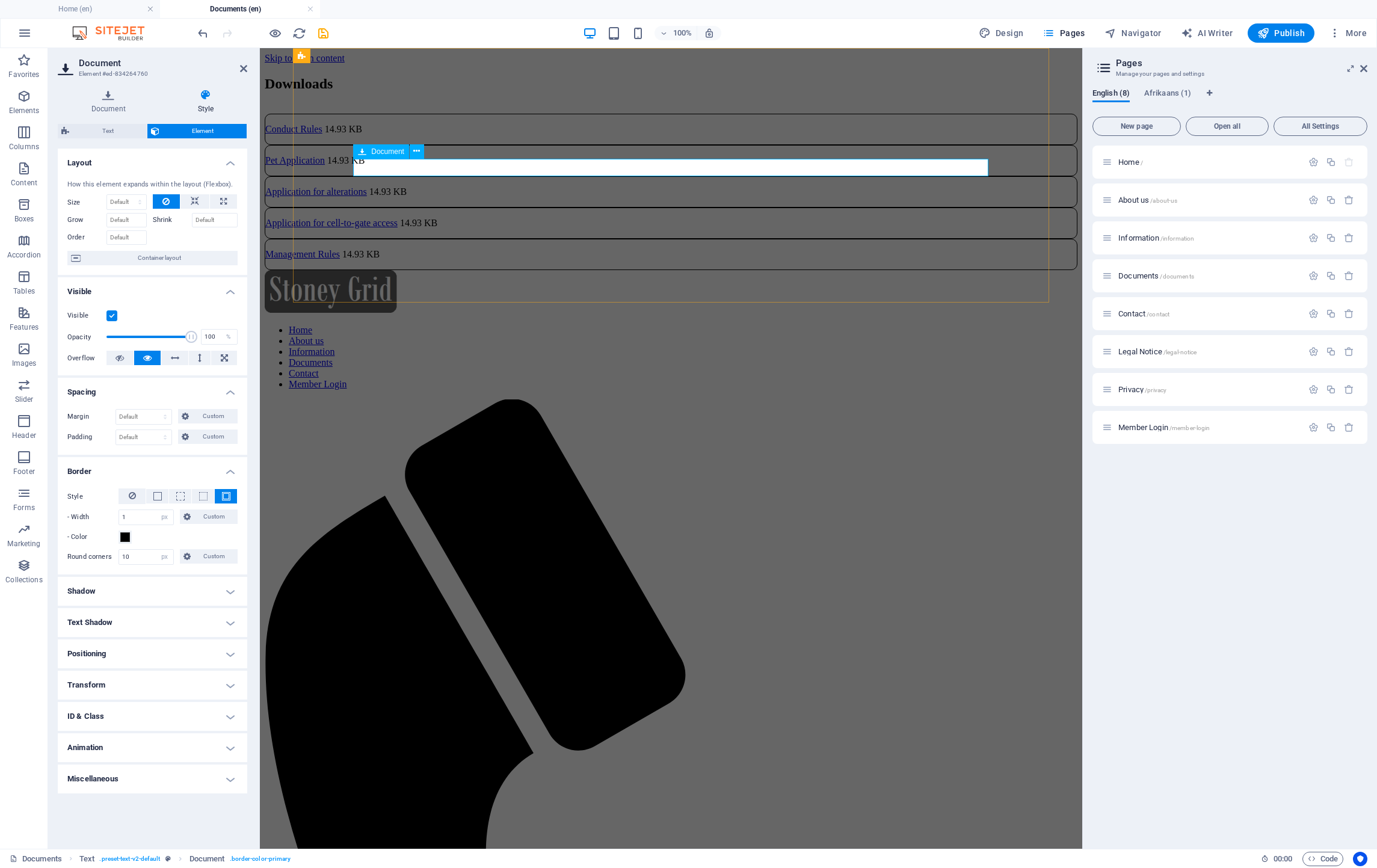
click at [449, 145] on div "Conduct Rules 14.93 KB" at bounding box center [671, 130] width 813 height 32
click at [150, 414] on select "Default auto px % rem vw vh Custom" at bounding box center [144, 417] width 55 height 14
select select "%"
click at [154, 410] on select "Default auto px % rem vw vh Custom" at bounding box center [144, 417] width 55 height 14
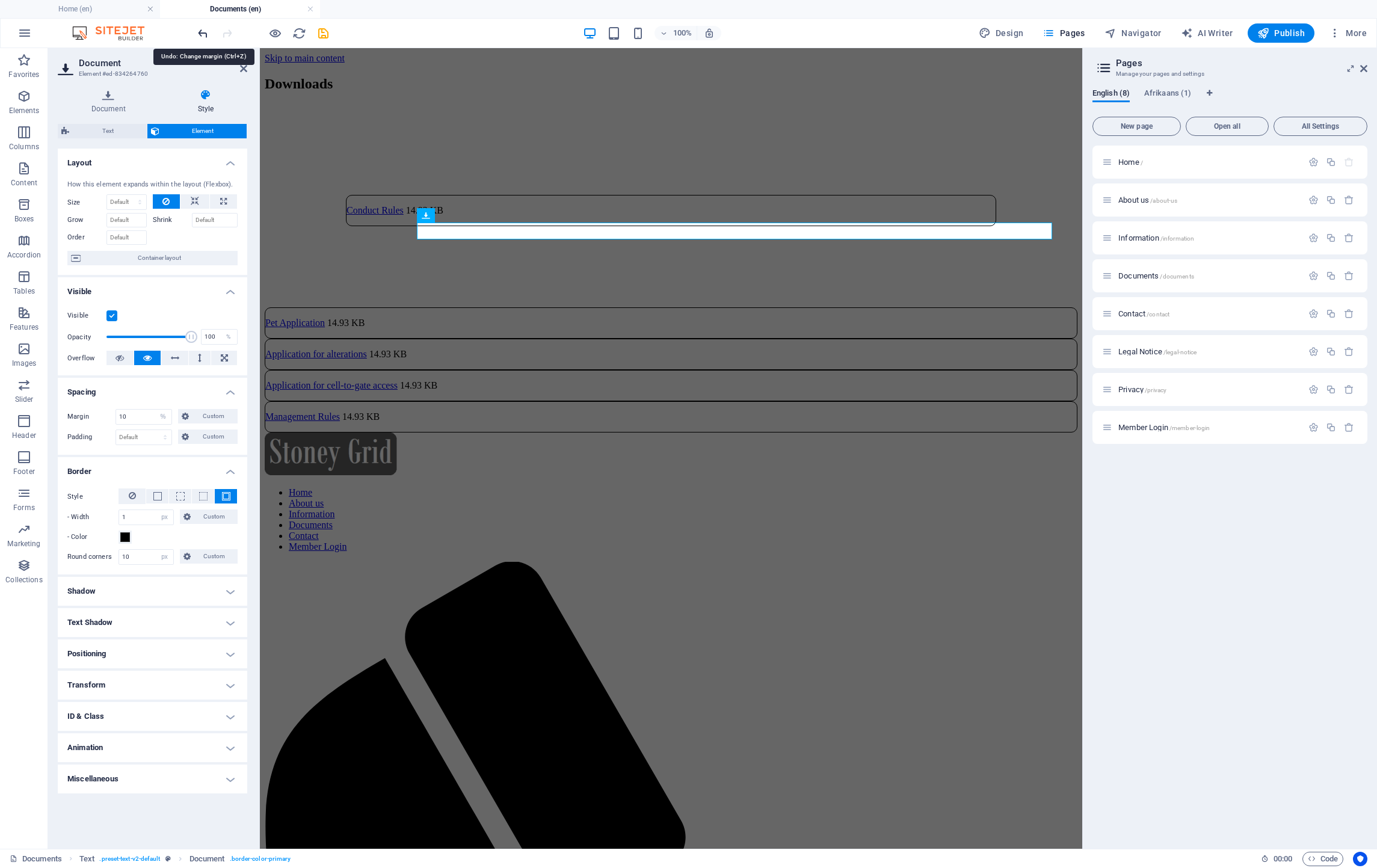
click at [200, 33] on icon "undo" at bounding box center [203, 33] width 14 height 14
type input "100"
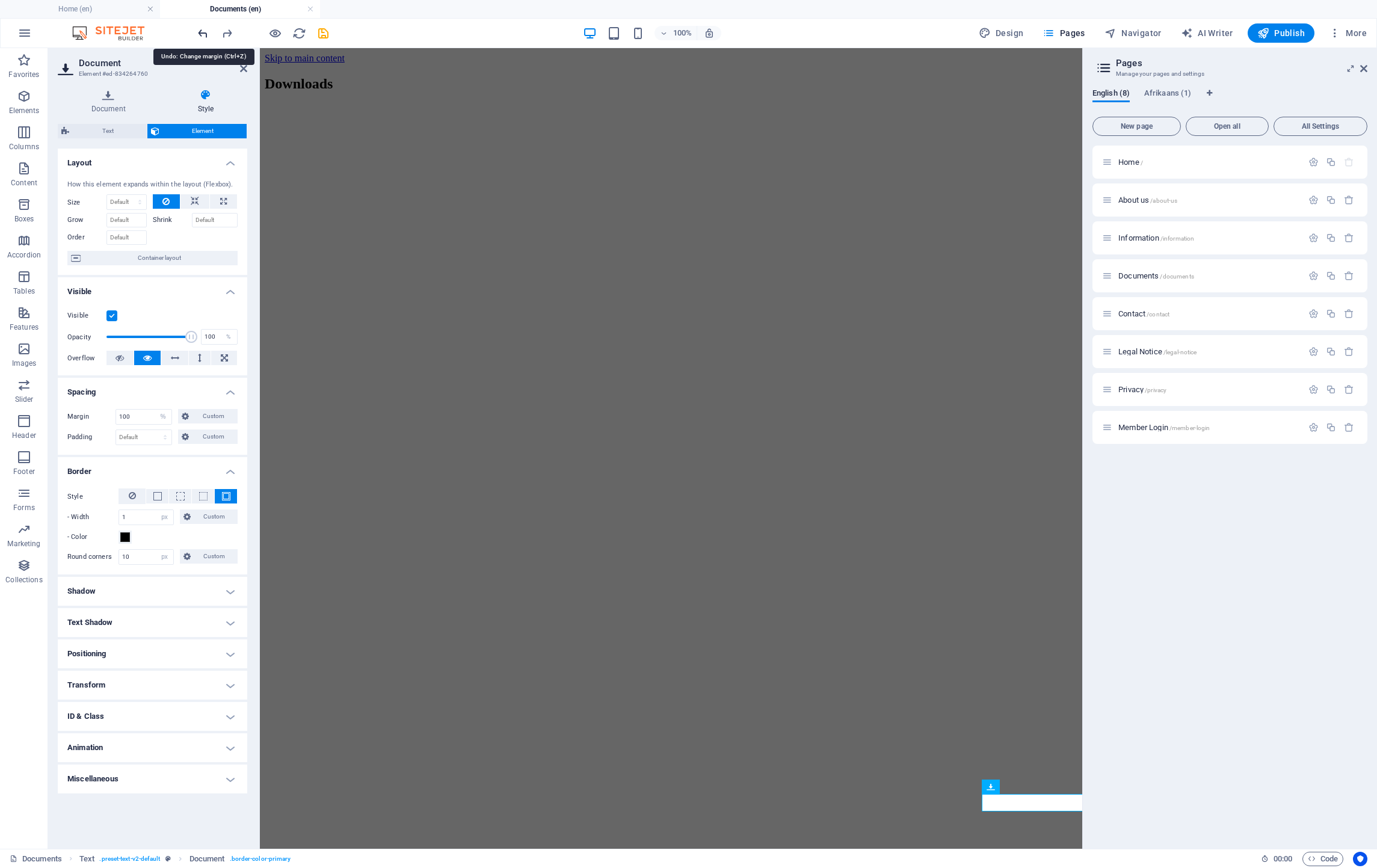
click at [202, 29] on icon "undo" at bounding box center [203, 33] width 14 height 14
select select "DISABLED_OPTION_VALUE"
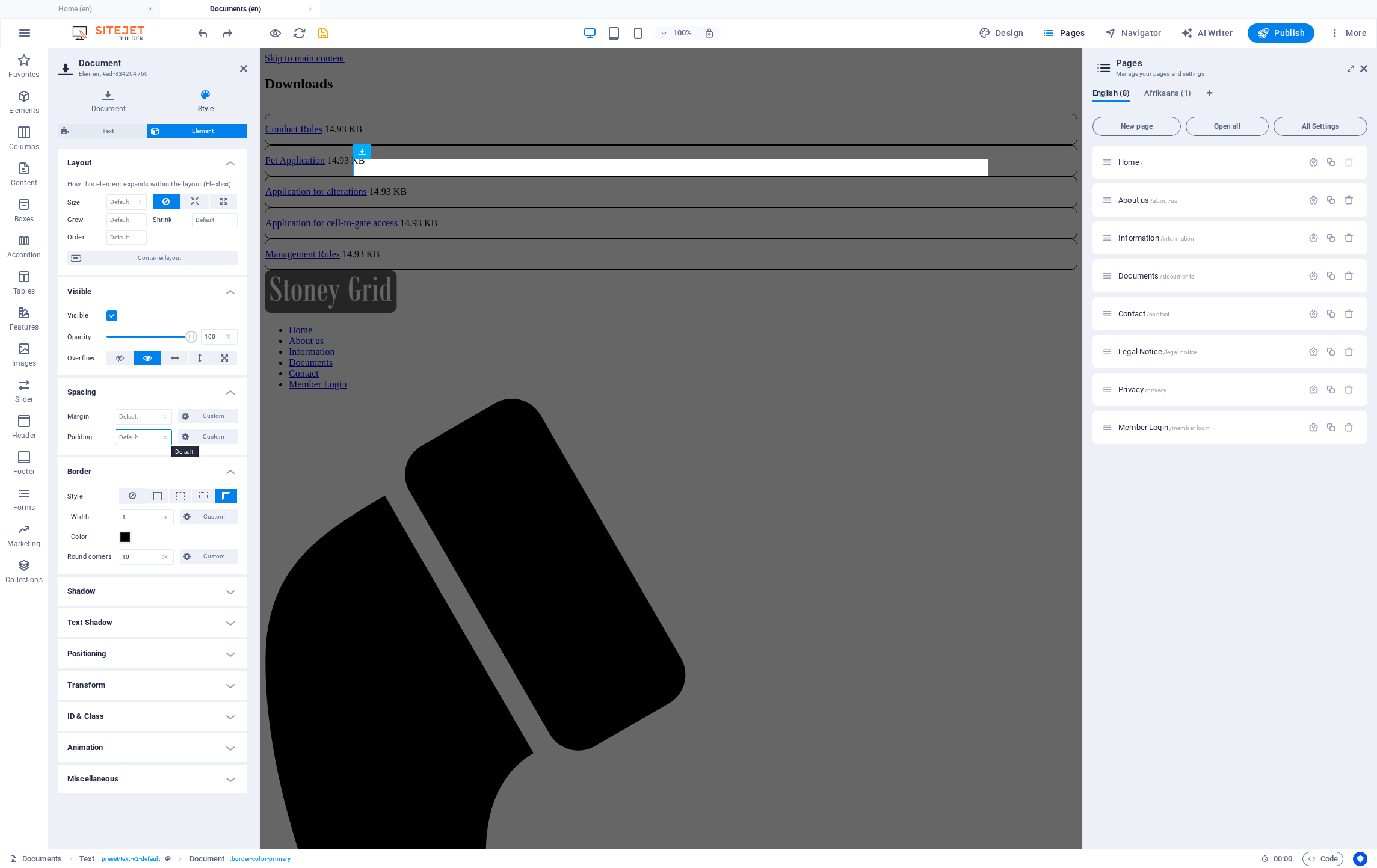
click at [163, 439] on select "Default px rem % vh vw Custom" at bounding box center [144, 437] width 55 height 14
select select "%"
click at [154, 432] on select "Default px rem % vh vw Custom" at bounding box center [144, 437] width 55 height 14
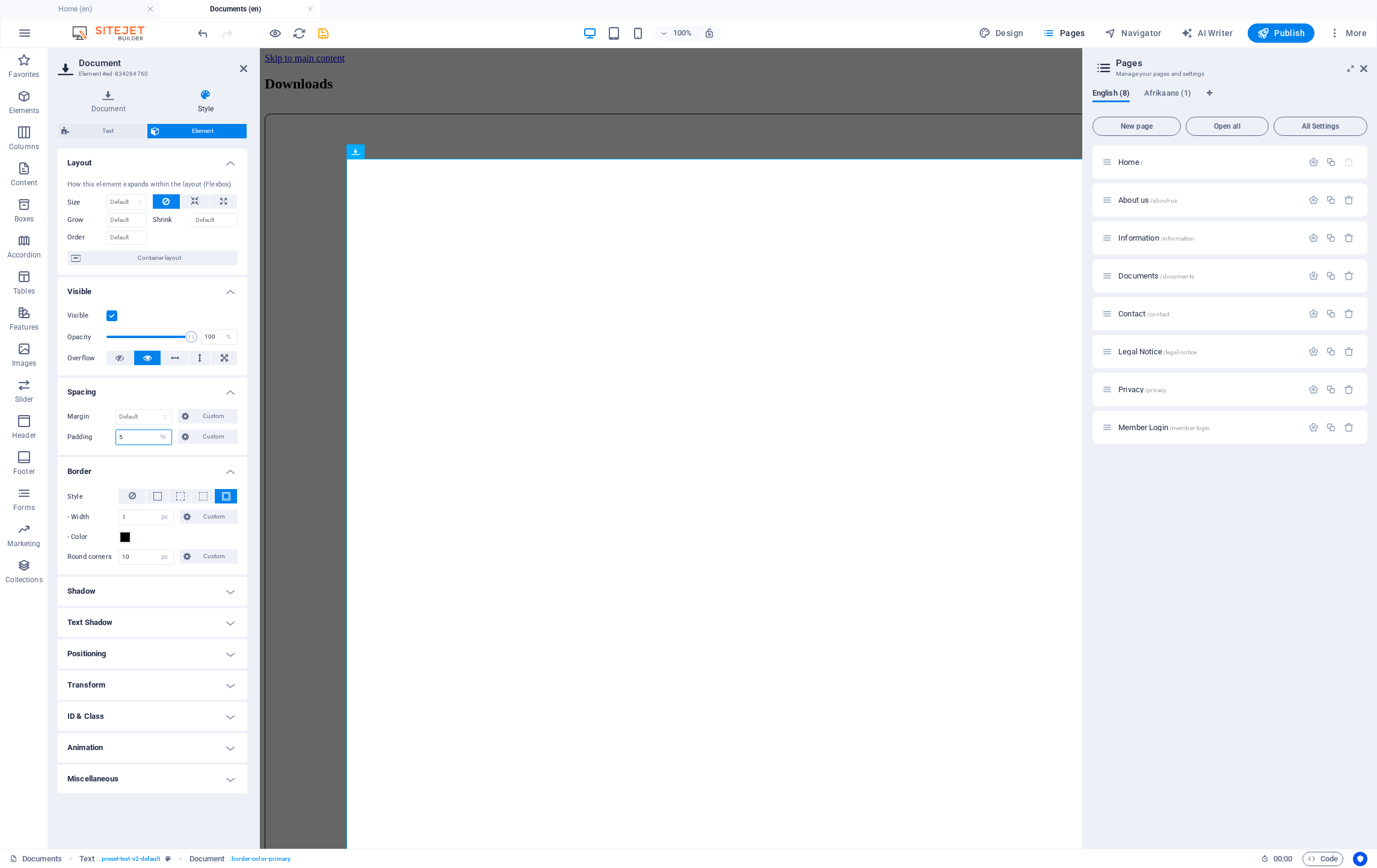
type input "5"
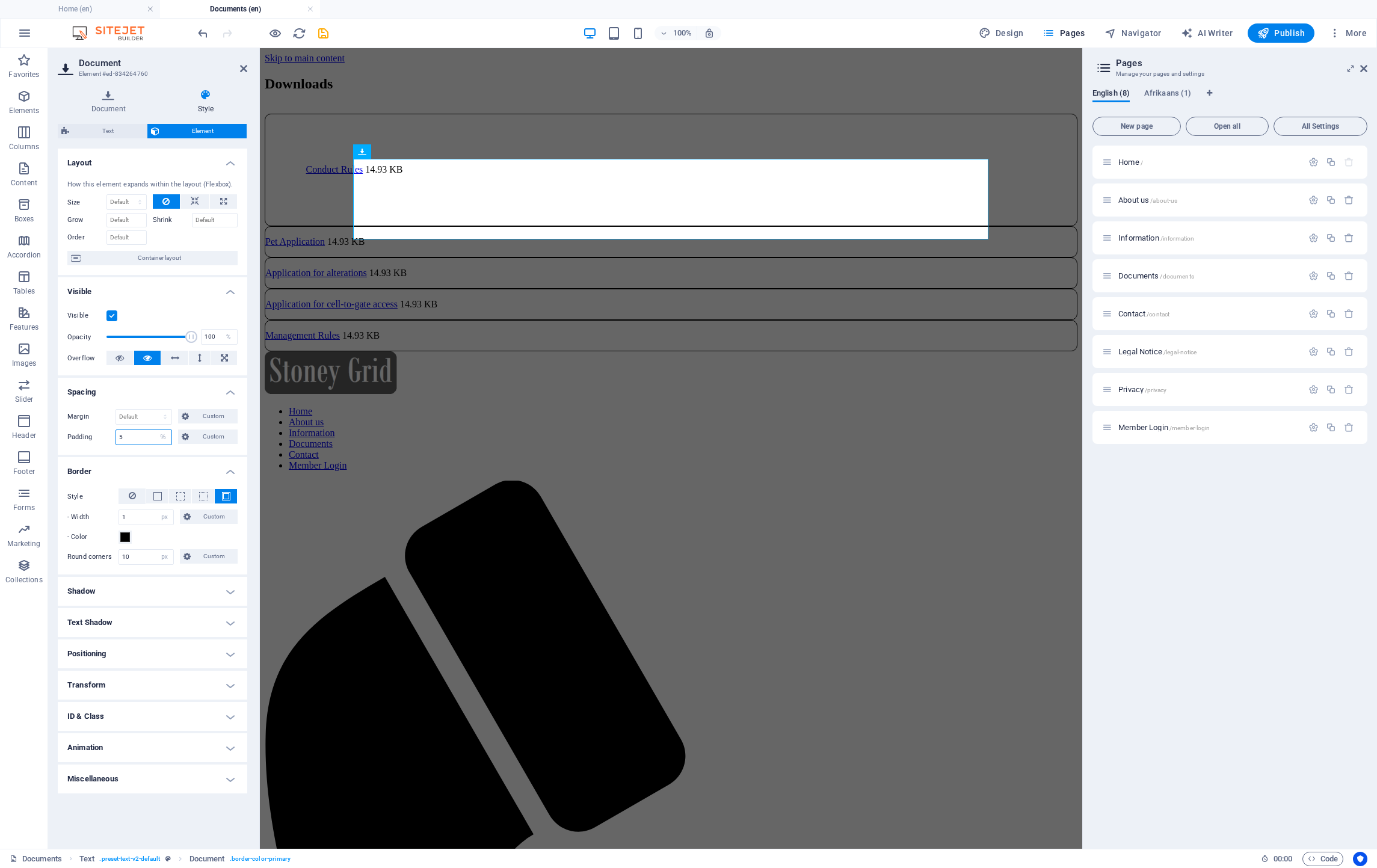
click at [123, 441] on input "5" at bounding box center [144, 437] width 55 height 14
type input "1"
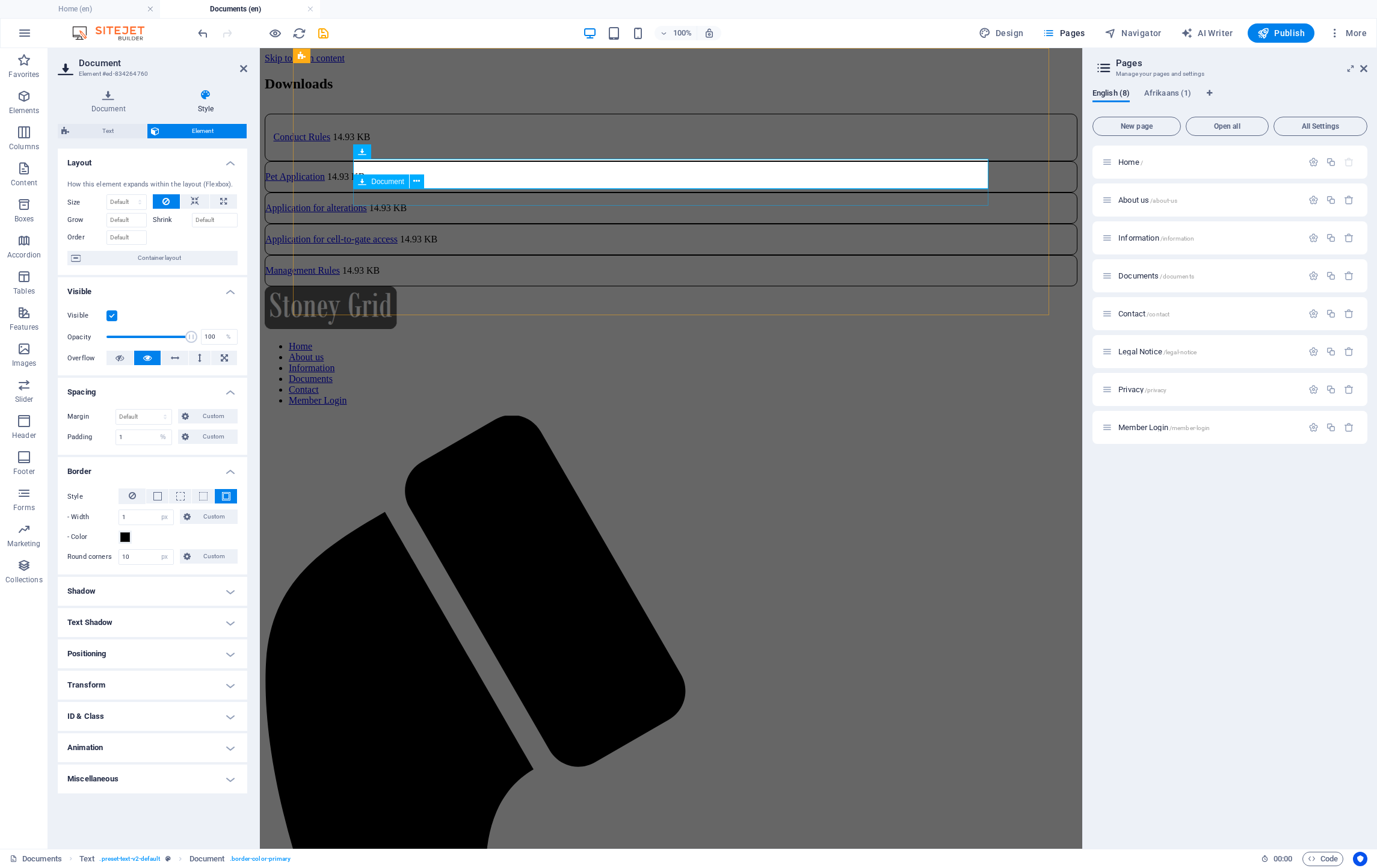
click at [502, 193] on div "Pet Application 14.93 KB" at bounding box center [671, 177] width 813 height 32
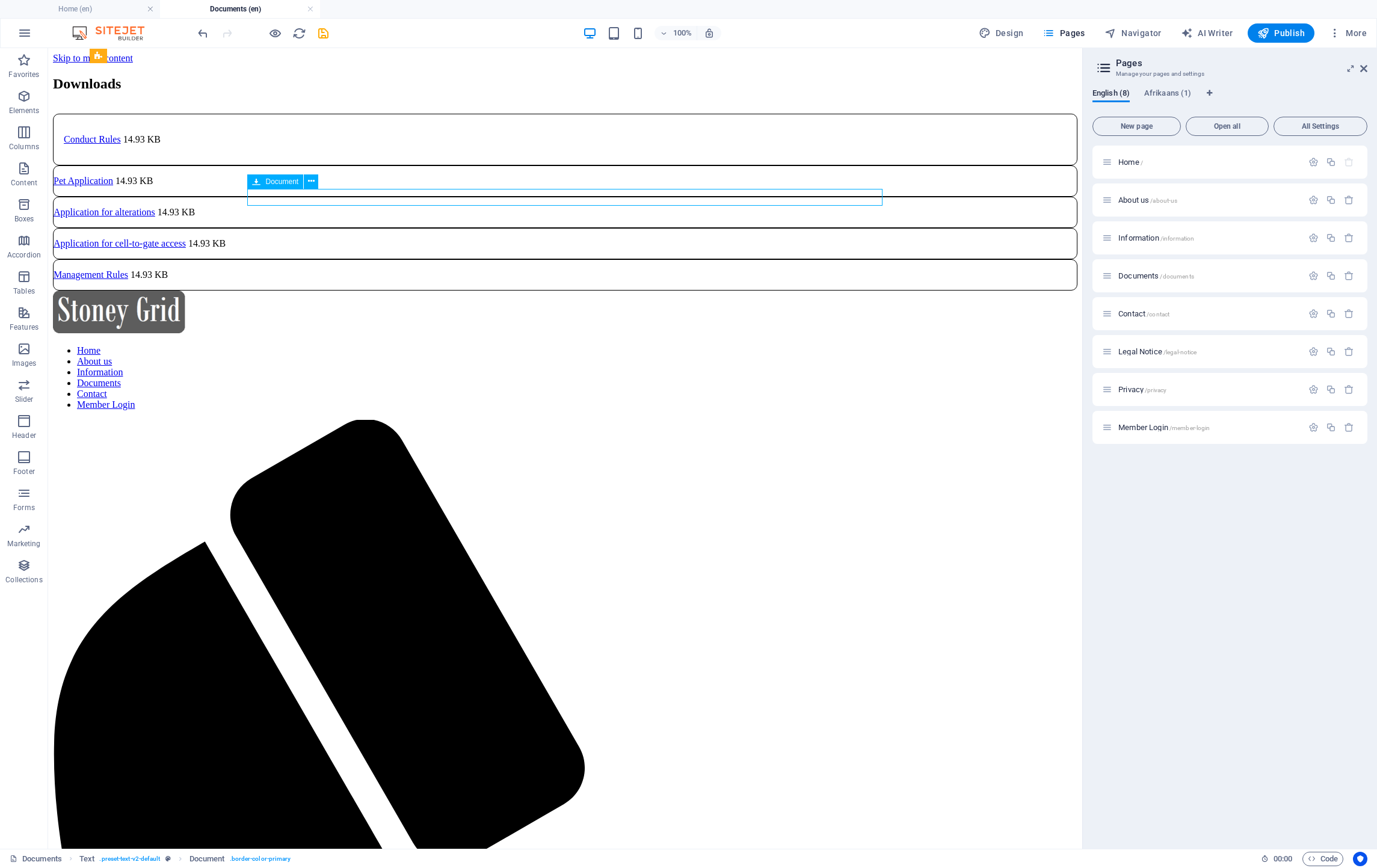
click at [352, 197] on div "Pet Application 14.93 KB" at bounding box center [565, 181] width 1024 height 32
select select "px"
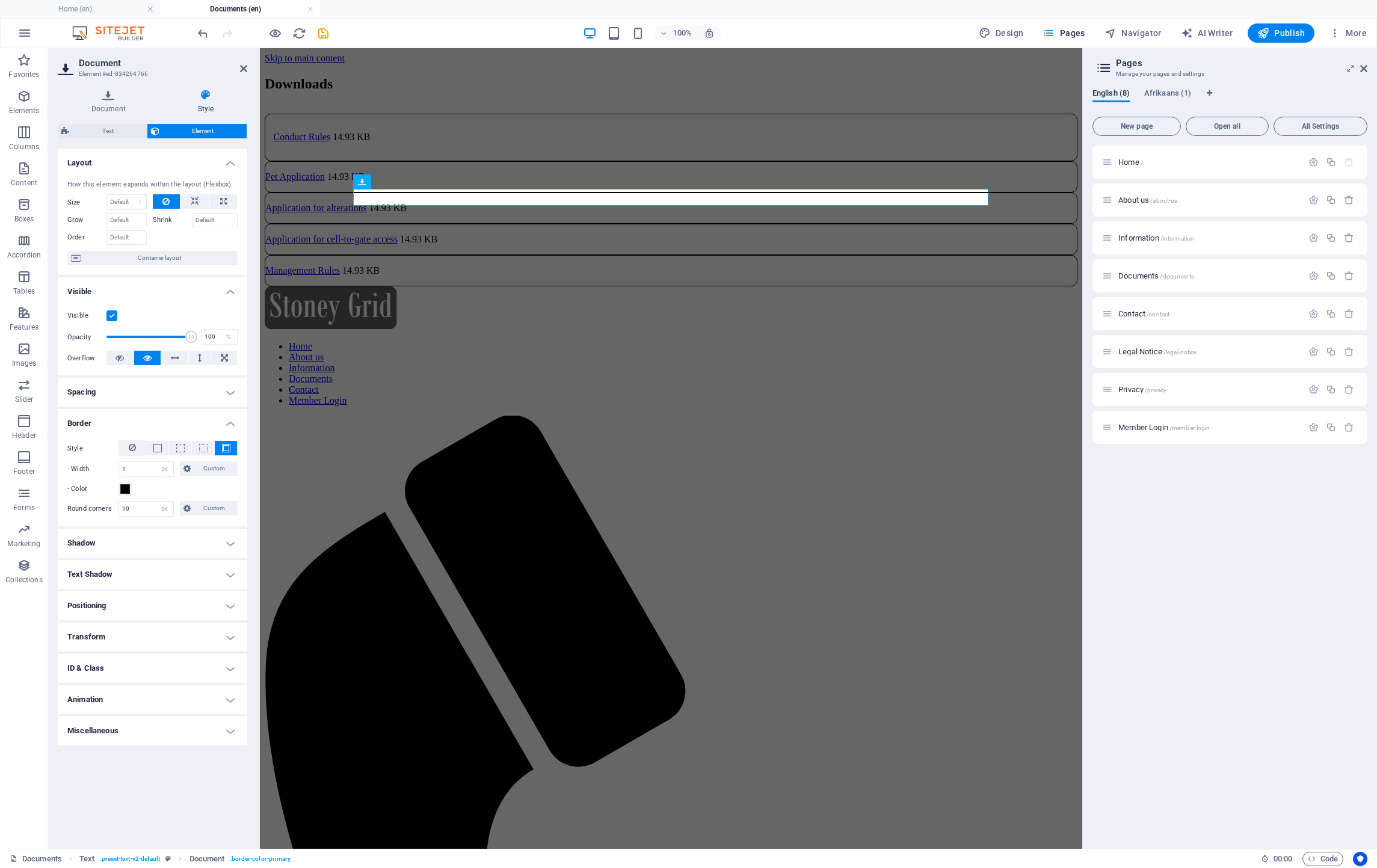
click at [87, 396] on h4 "Spacing" at bounding box center [153, 392] width 190 height 29
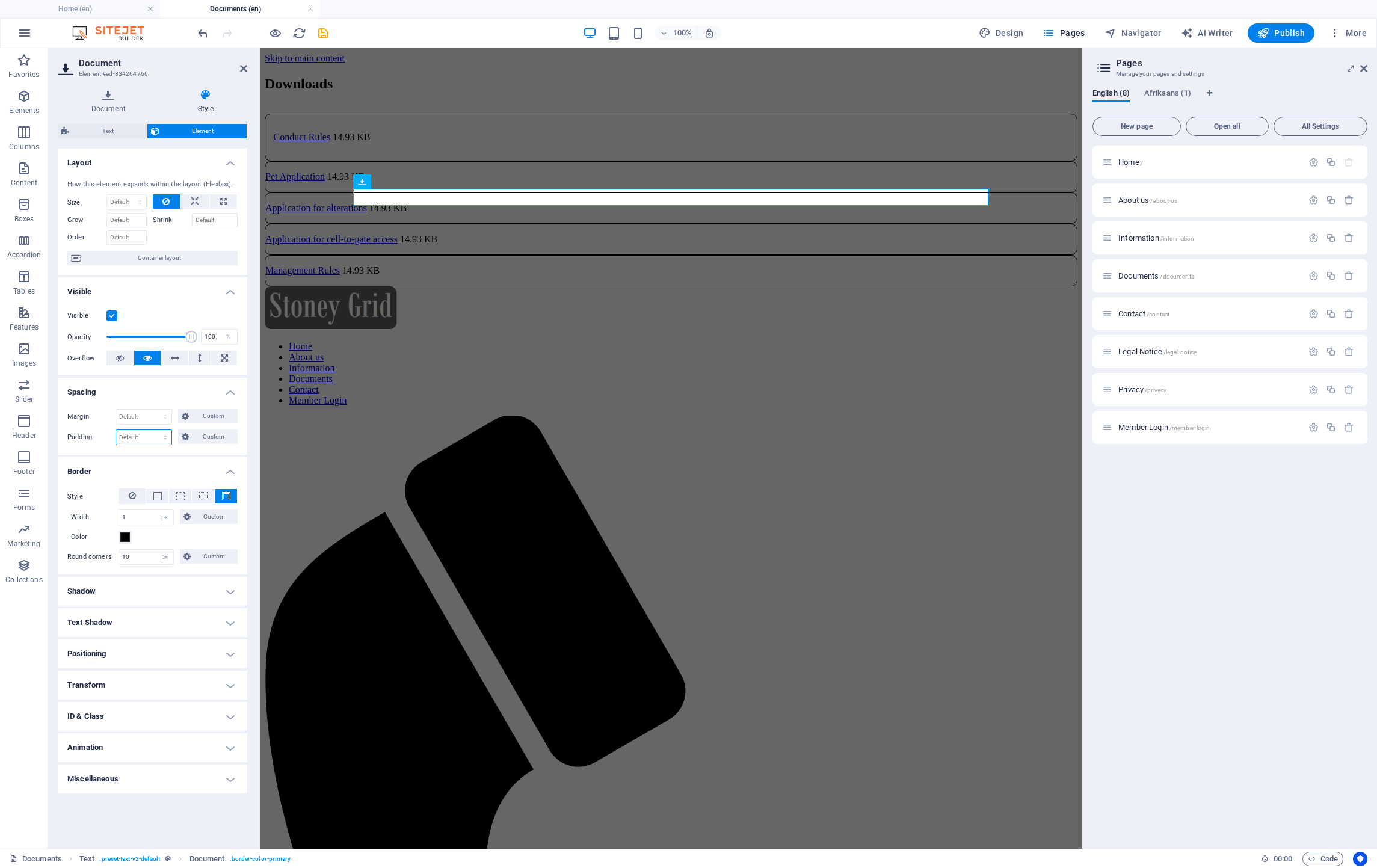
click at [145, 444] on select "Default px rem % vh vw Custom" at bounding box center [144, 437] width 55 height 14
select select "%"
click at [154, 432] on select "Default px rem % vh vw Custom" at bounding box center [144, 437] width 55 height 14
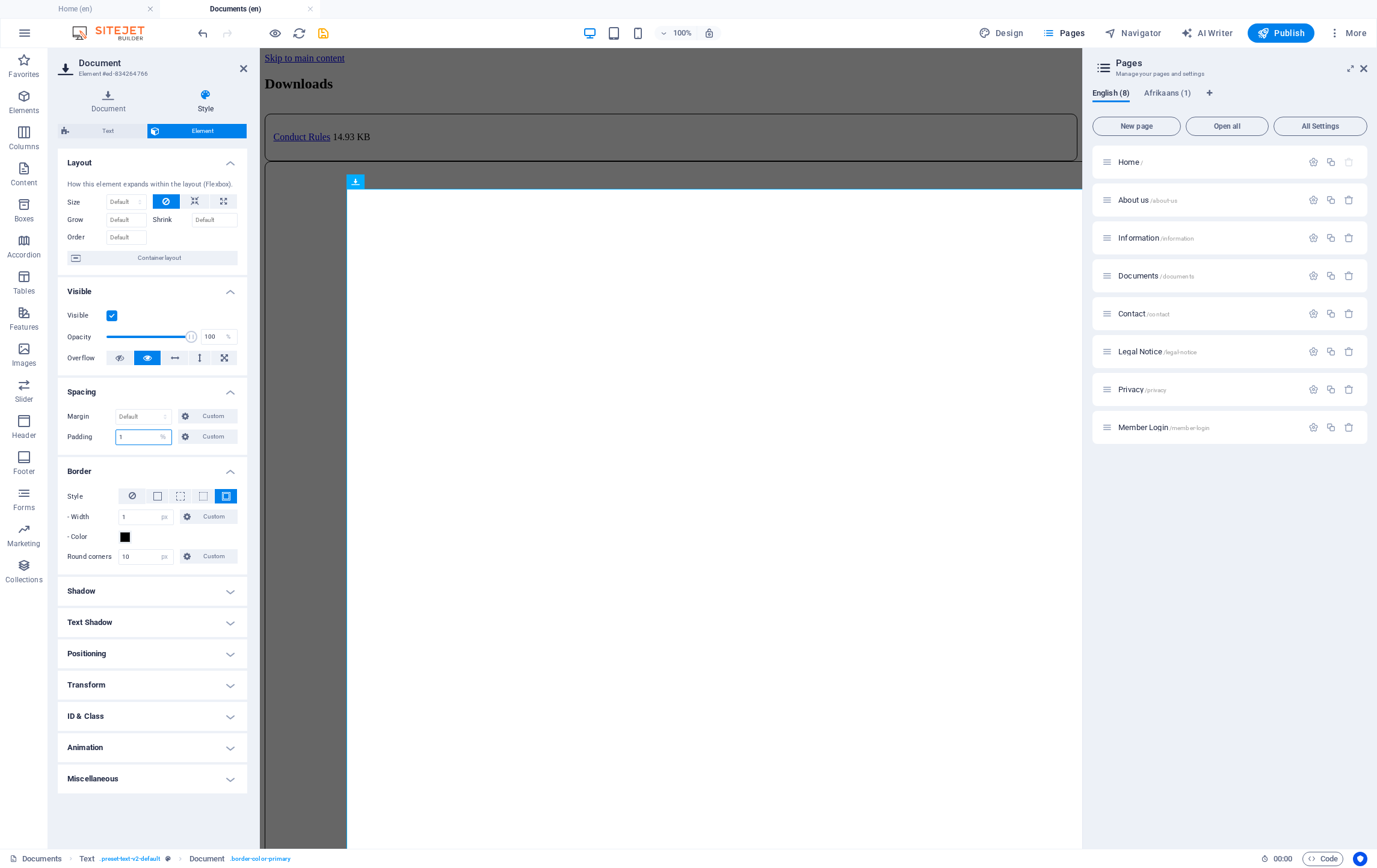
type input "1"
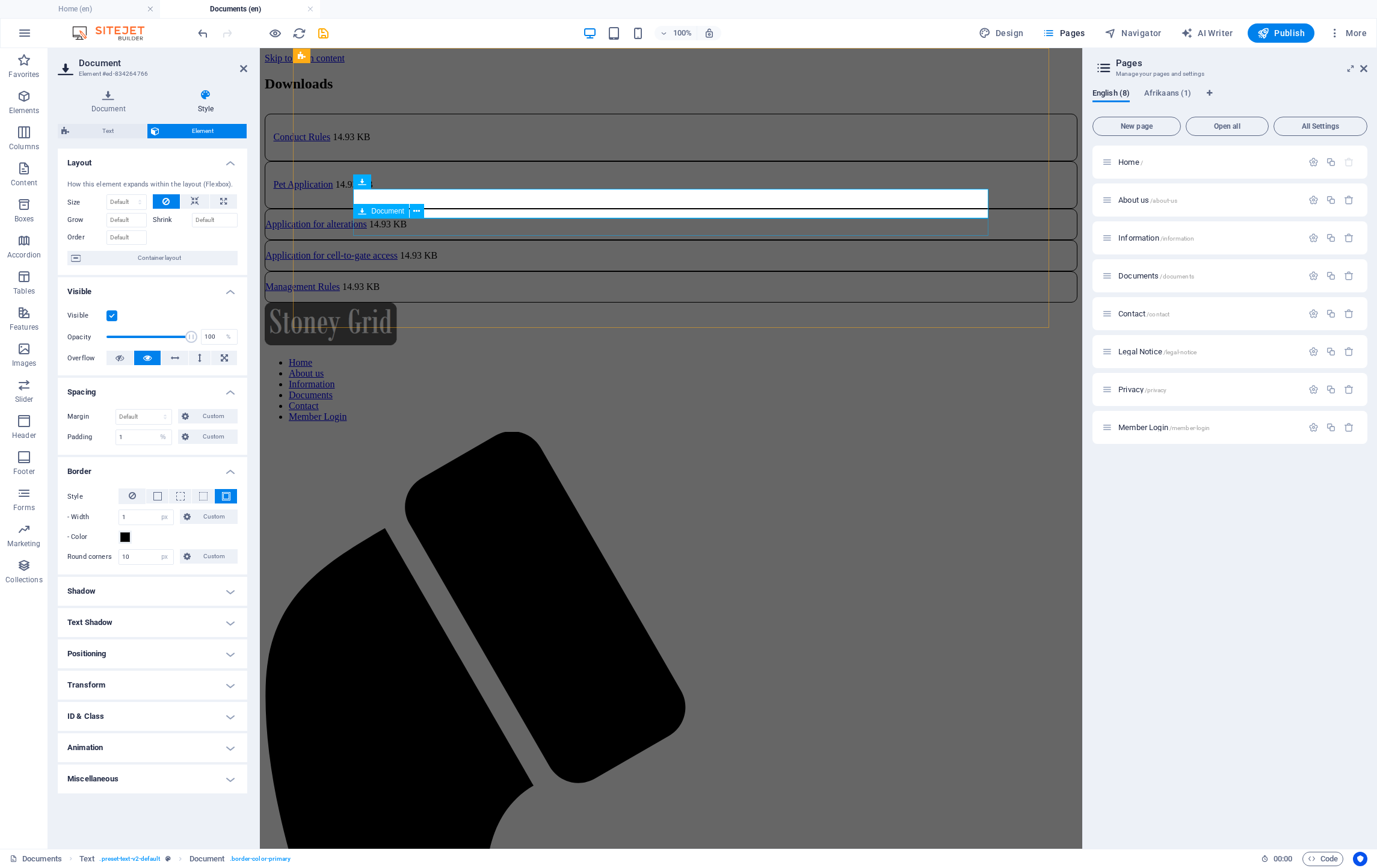
click at [510, 232] on div "Application for alterations 14.93 KB" at bounding box center [671, 225] width 813 height 32
select select "px"
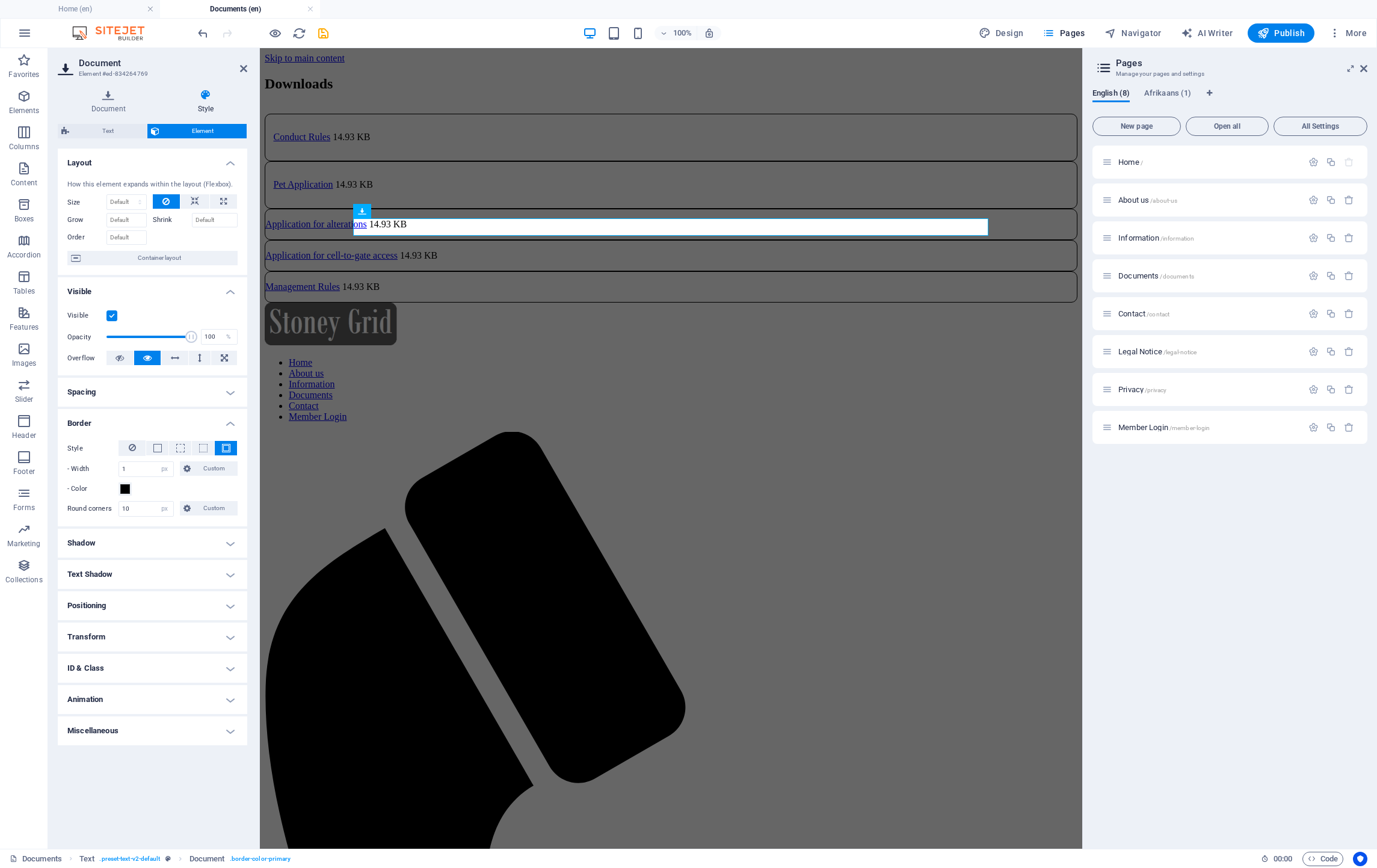
click at [81, 391] on h4 "Spacing" at bounding box center [153, 392] width 190 height 29
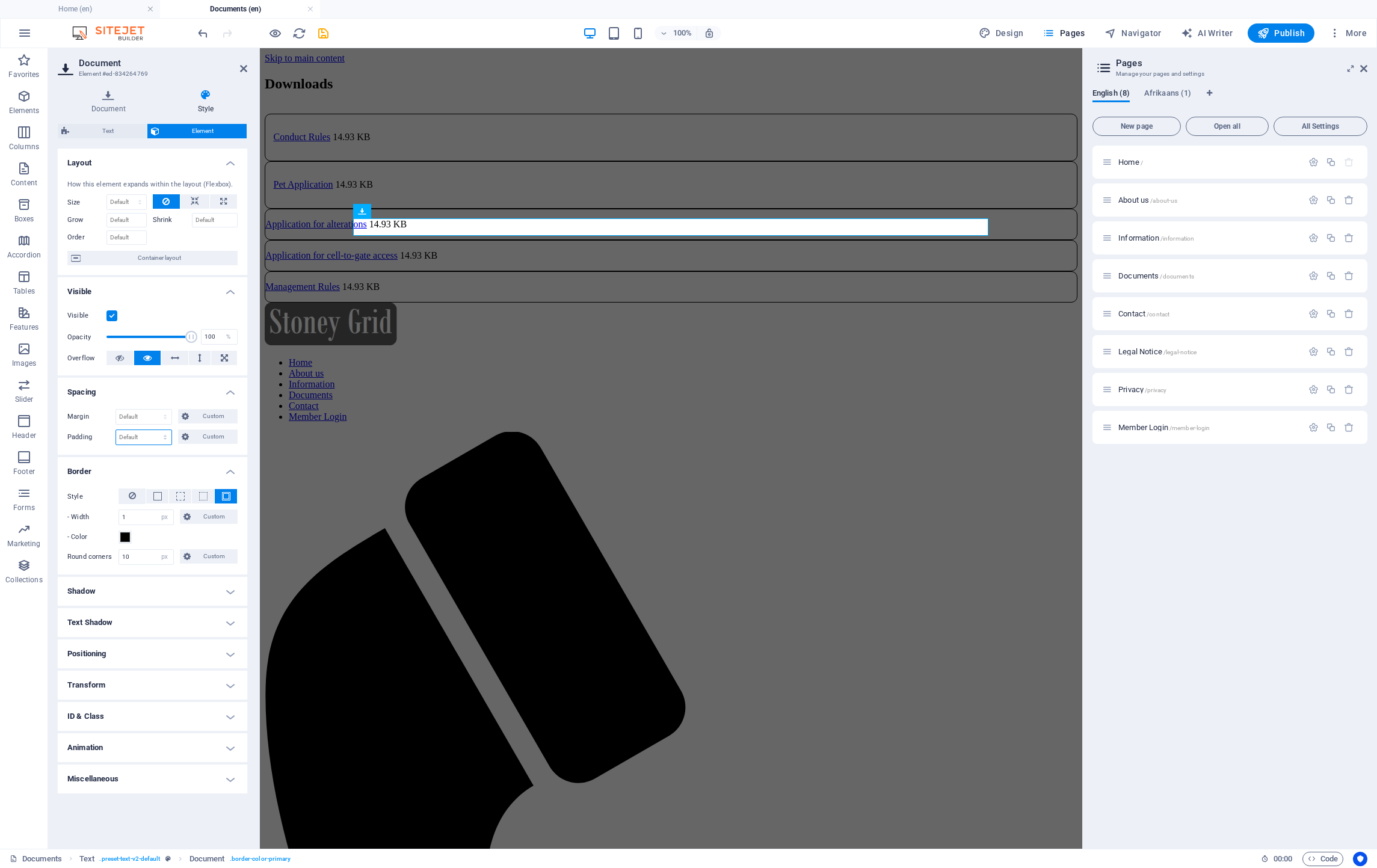
click at [134, 440] on select "Default px rem % vh vw Custom" at bounding box center [144, 437] width 55 height 14
select select "%"
click at [154, 432] on select "Default px rem % vh vw Custom" at bounding box center [144, 437] width 55 height 14
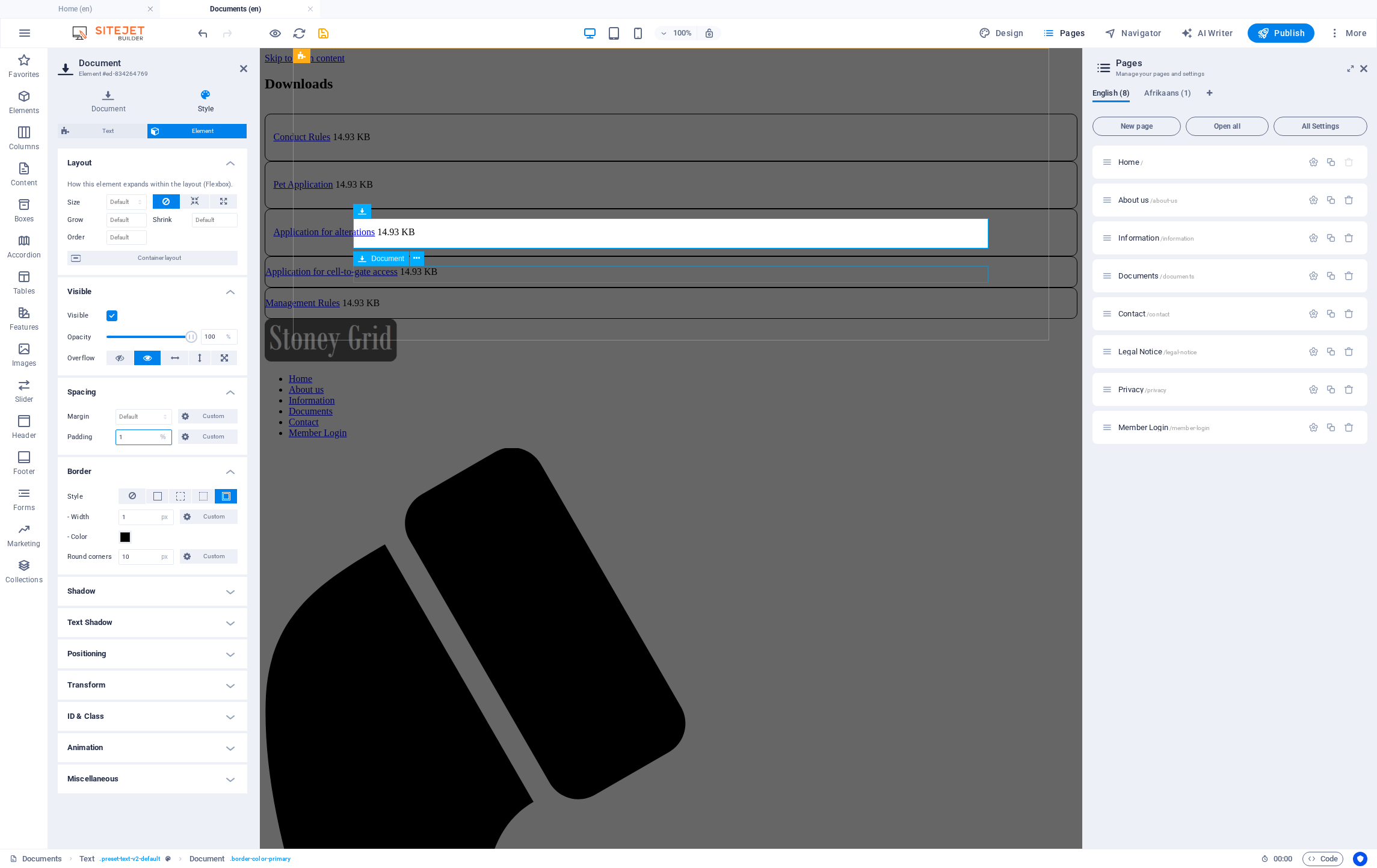
click at [390, 256] on span "Document" at bounding box center [388, 259] width 33 height 7
type input "1"
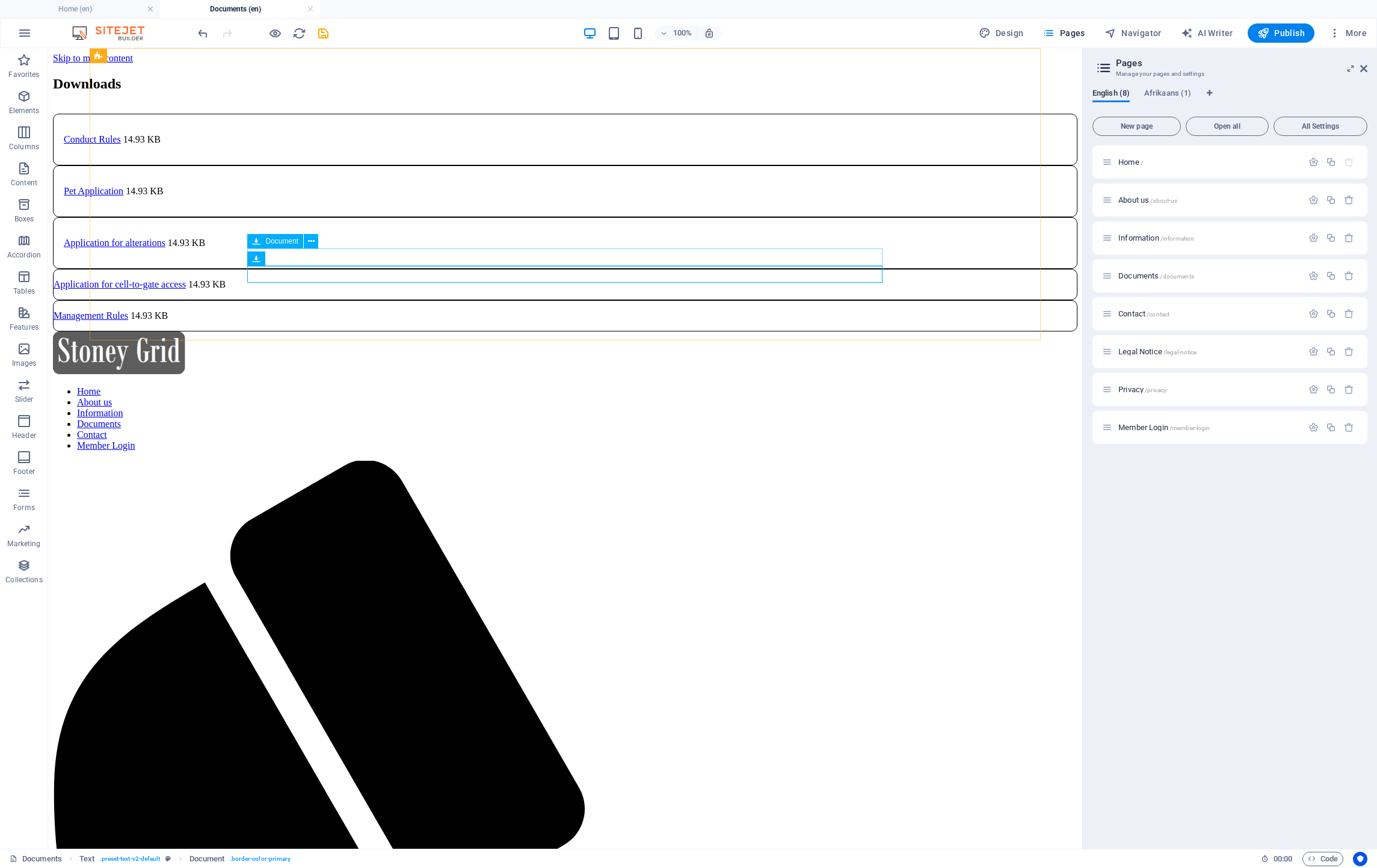
click at [481, 269] on div "Application for cell-to-gate access 14.93 KB" at bounding box center [565, 285] width 1024 height 32
select select "px"
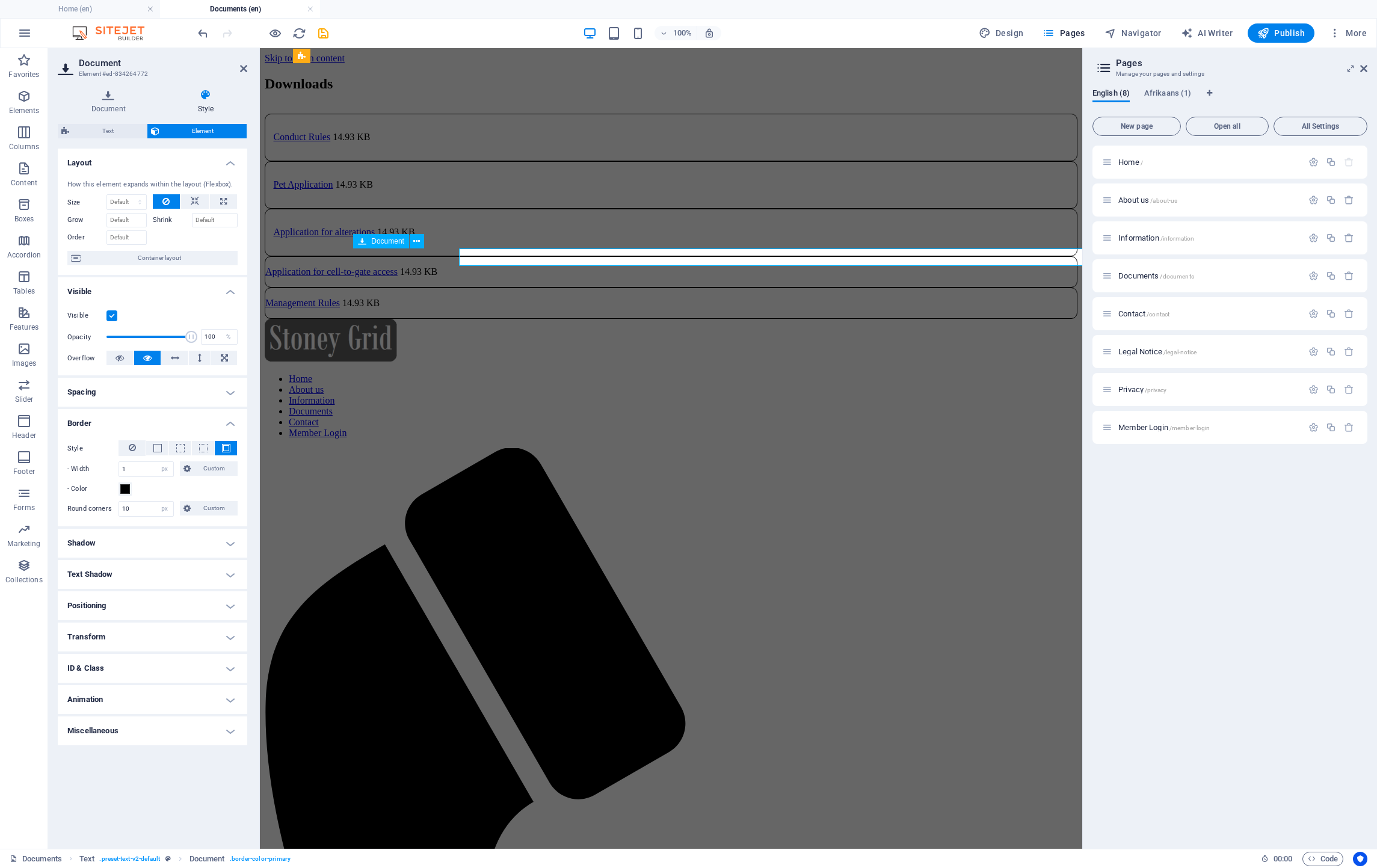
click at [481, 256] on div "Application for cell-to-gate access 14.93 KB" at bounding box center [671, 272] width 813 height 32
click at [130, 387] on h4 "Spacing" at bounding box center [153, 392] width 190 height 29
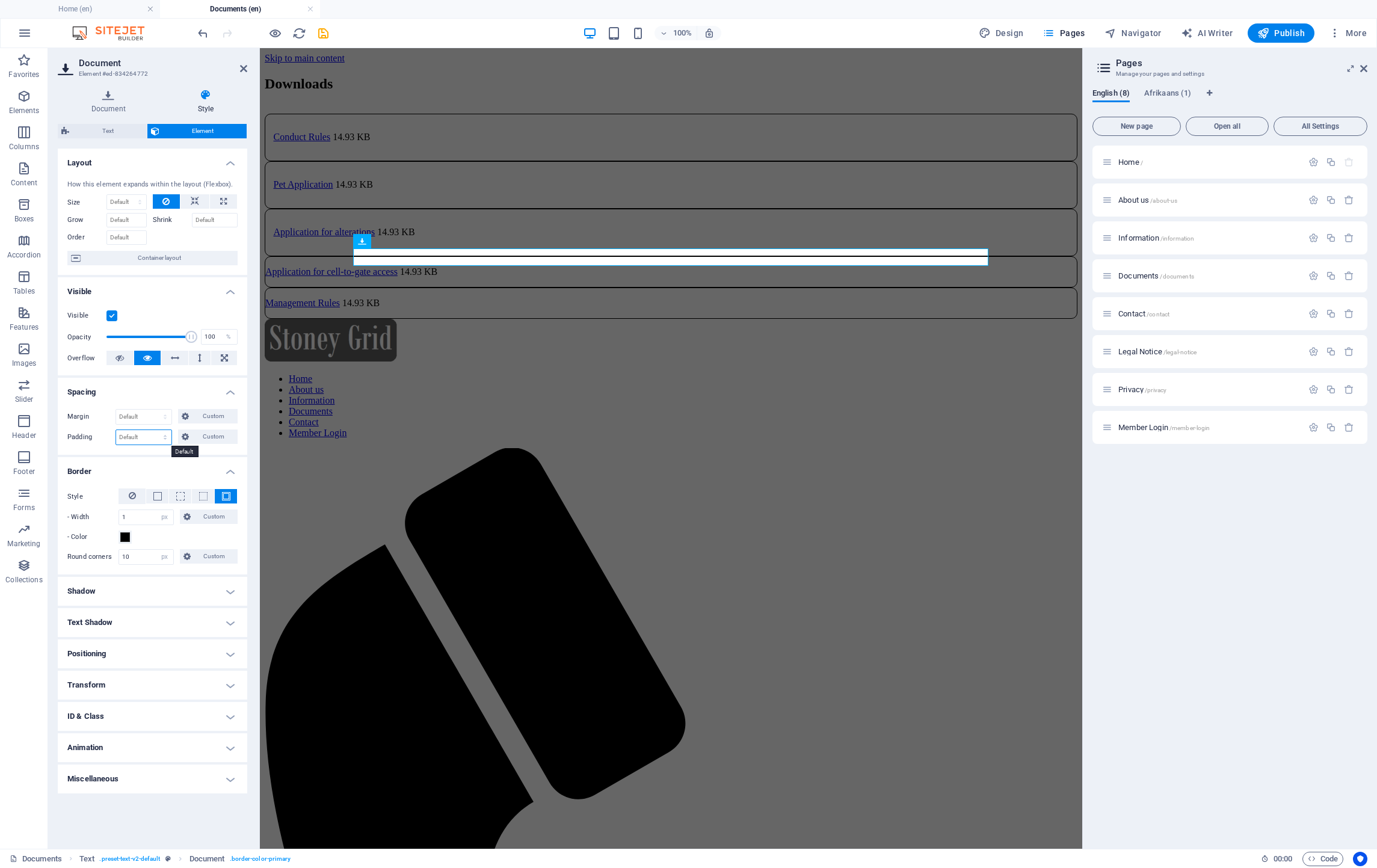
click at [145, 439] on select "Default px rem % vh vw Custom" at bounding box center [144, 437] width 55 height 14
select select "%"
click at [154, 432] on select "Default px rem % vh vw Custom" at bounding box center [144, 437] width 55 height 14
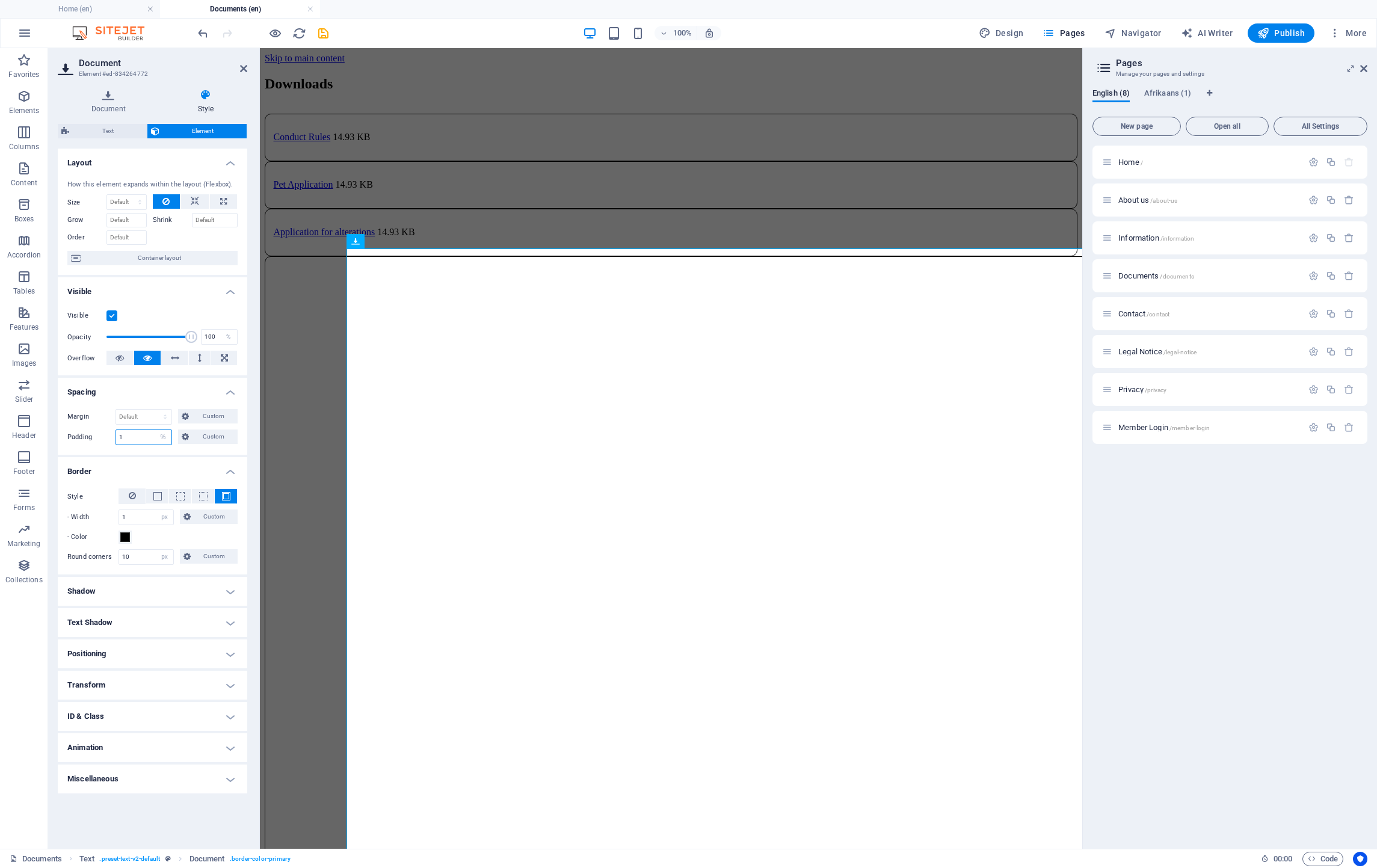
type input "1"
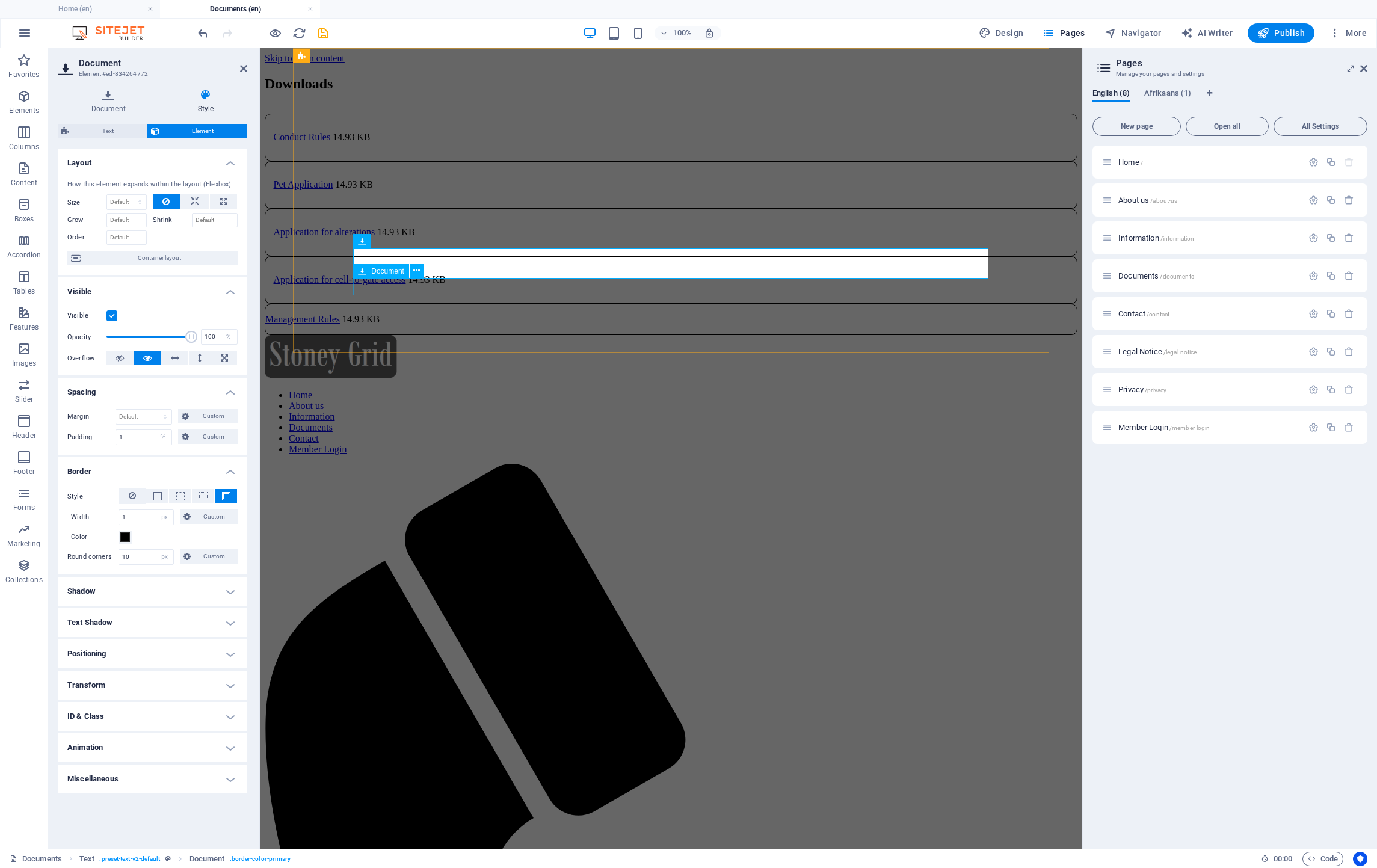
click at [491, 304] on div "Management Rules 14.93 KB" at bounding box center [671, 319] width 813 height 32
select select "px"
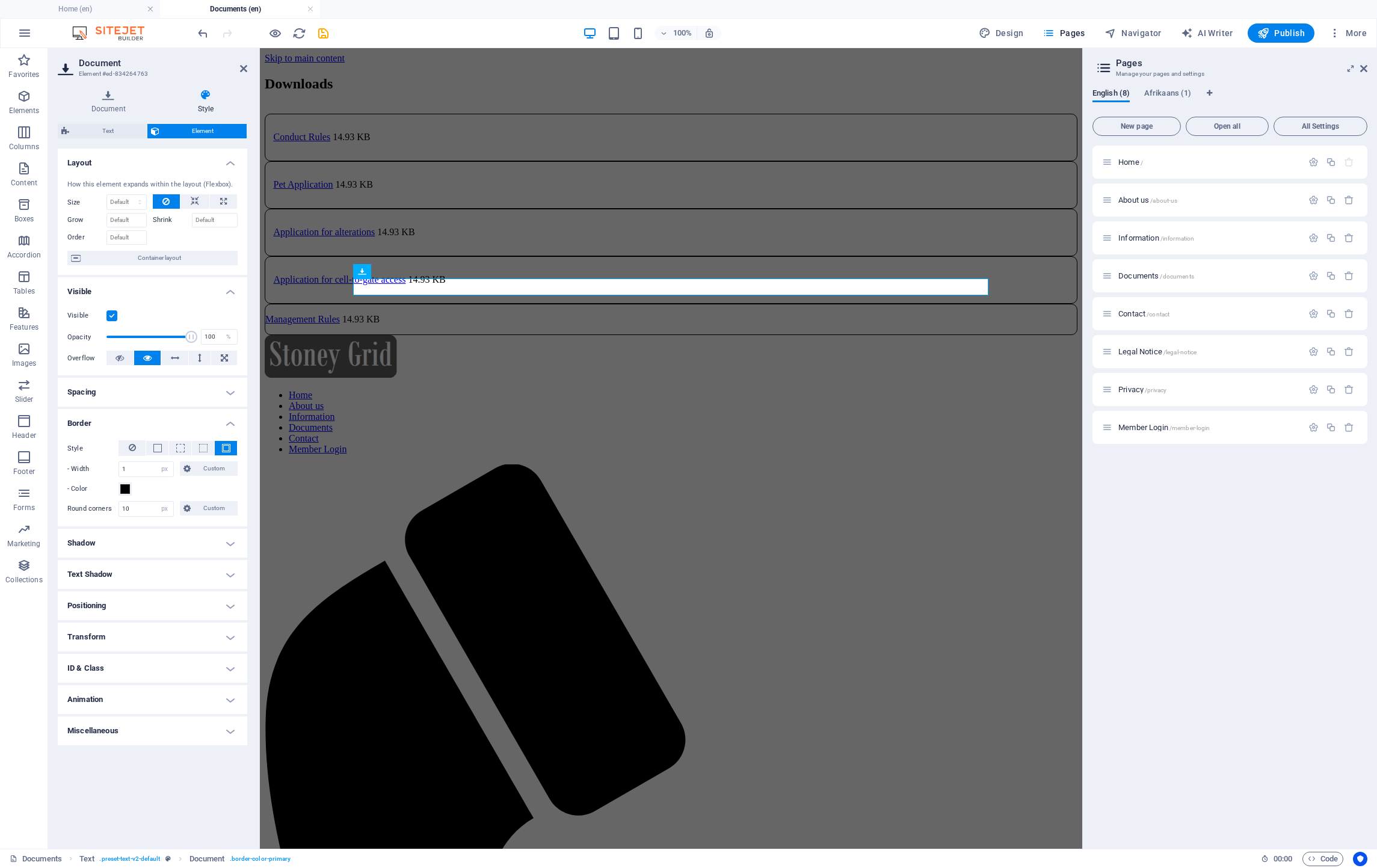
click at [107, 392] on h4 "Spacing" at bounding box center [153, 392] width 190 height 29
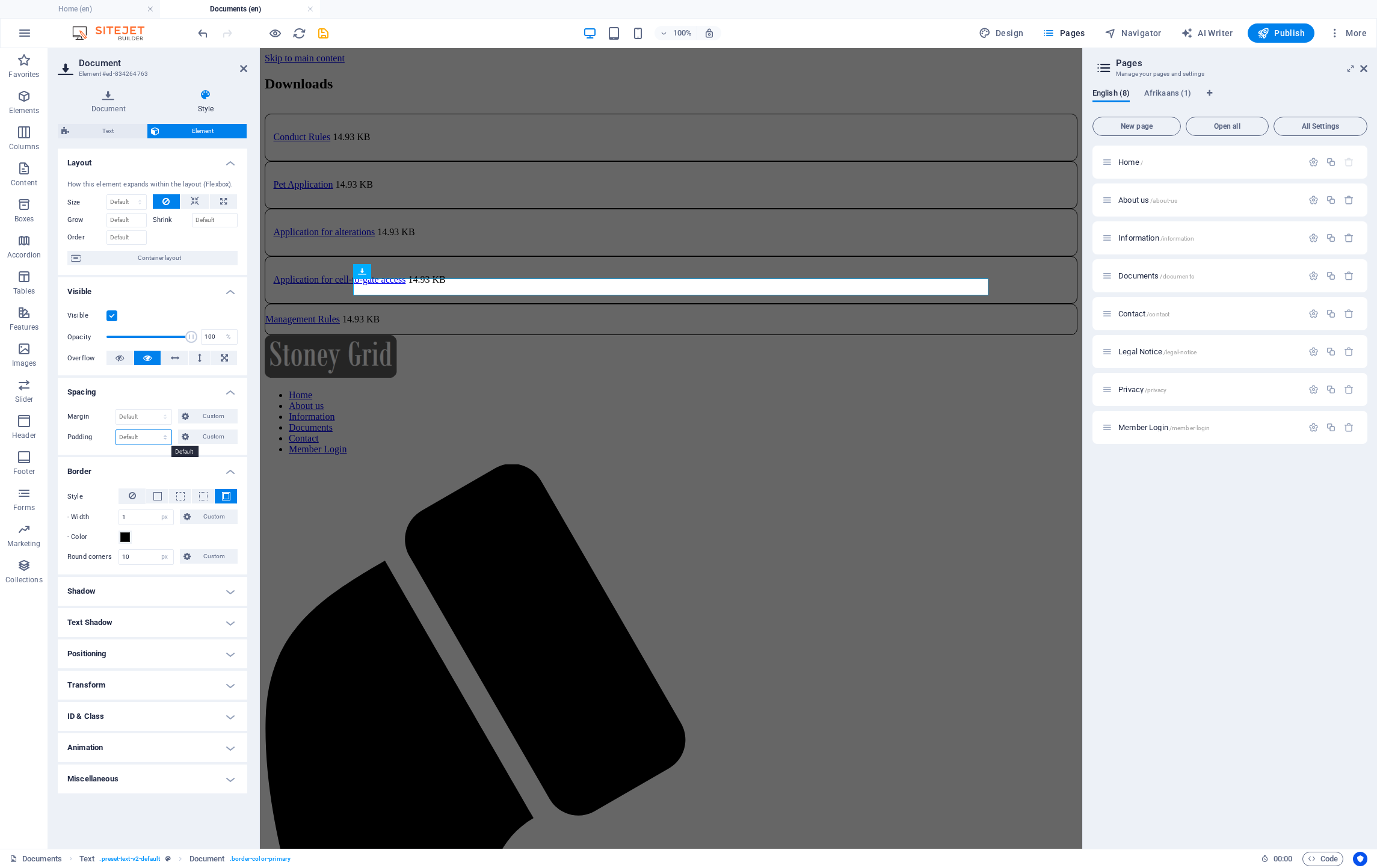
click at [148, 436] on select "Default px rem % vh vw Custom" at bounding box center [144, 437] width 55 height 14
select select "%"
click at [154, 432] on select "Default px rem % vh vw Custom" at bounding box center [144, 437] width 55 height 14
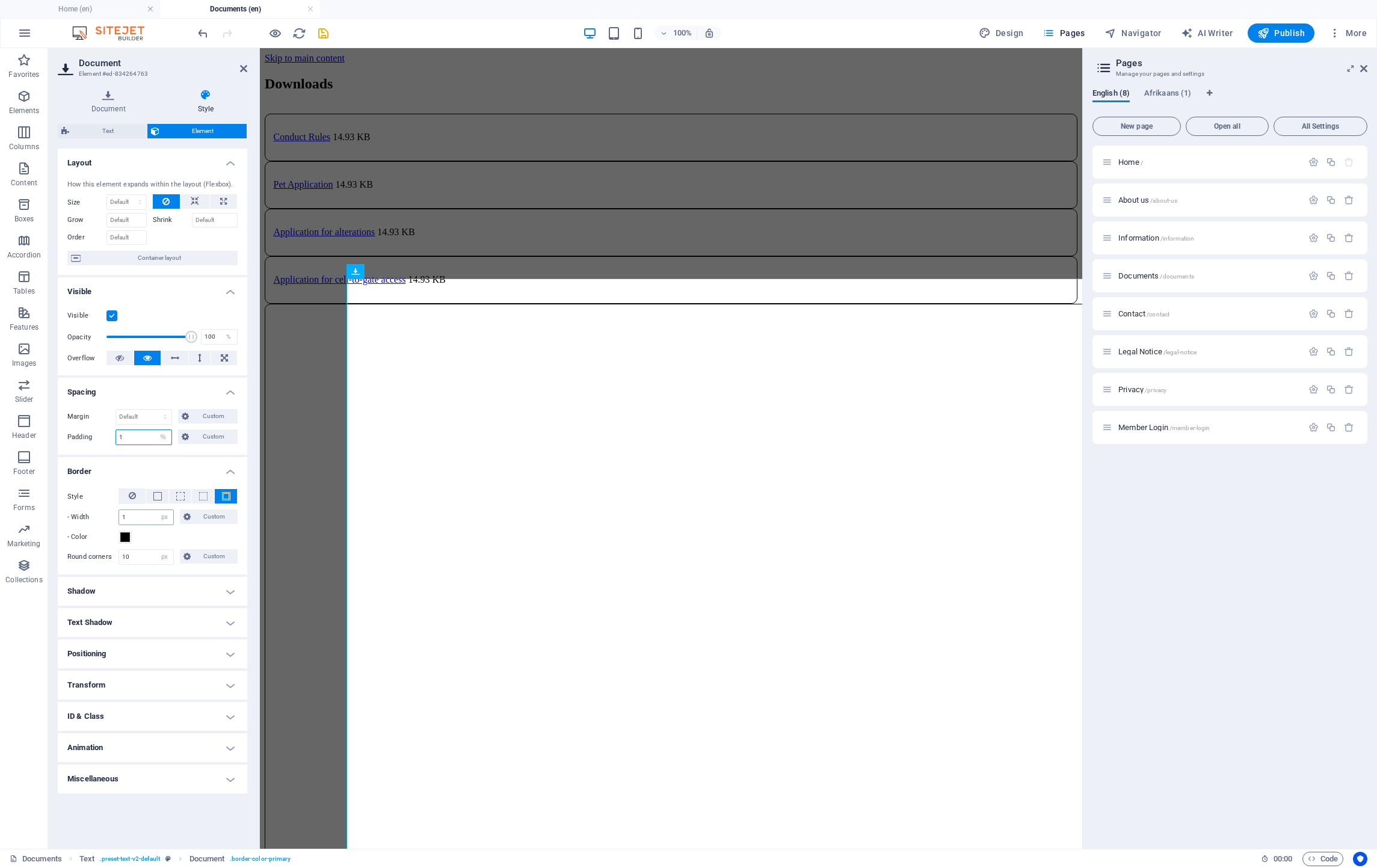
type input "1"
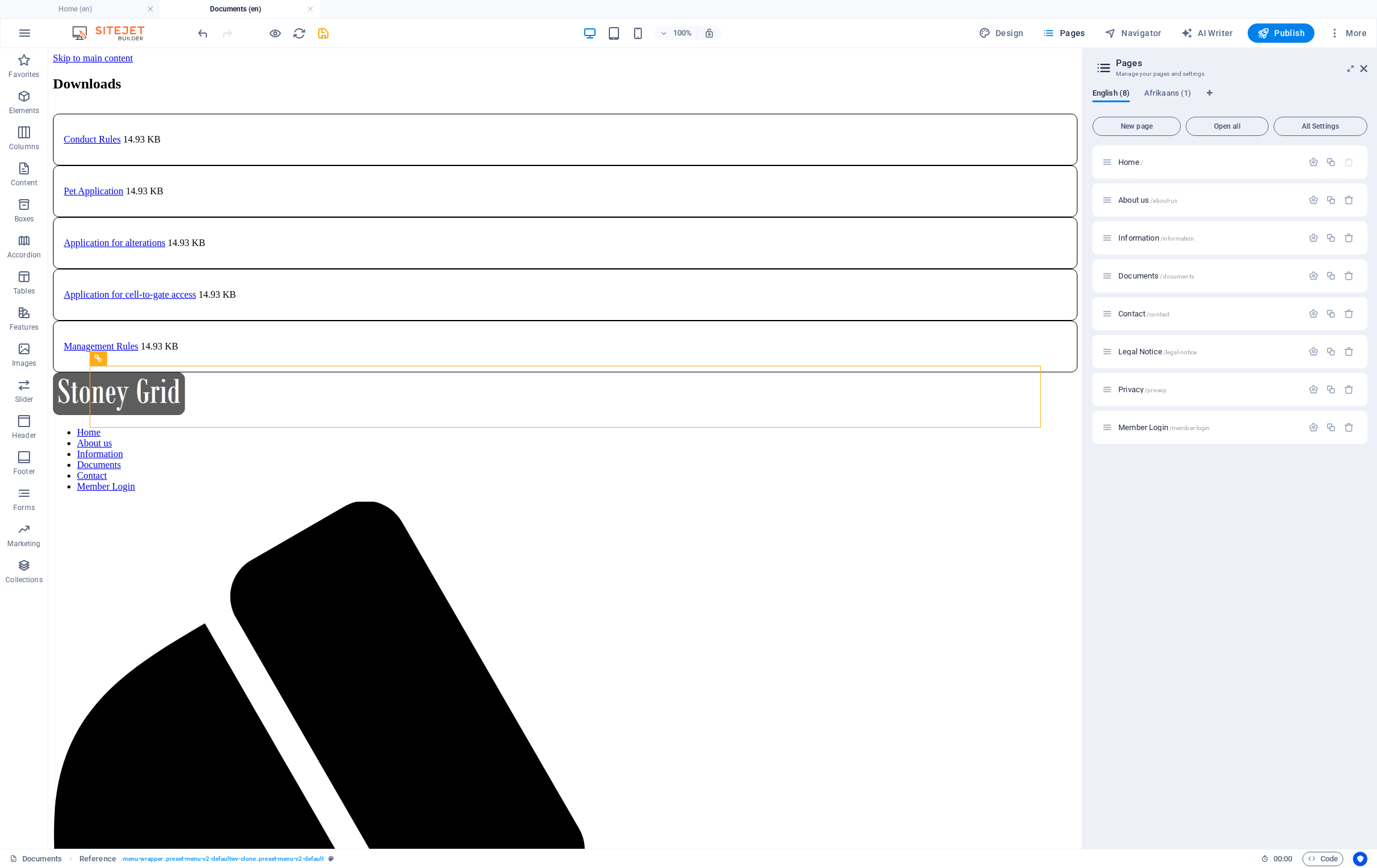
click at [454, 165] on div "Conduct Rules 14.93 KB" at bounding box center [565, 139] width 1024 height 51
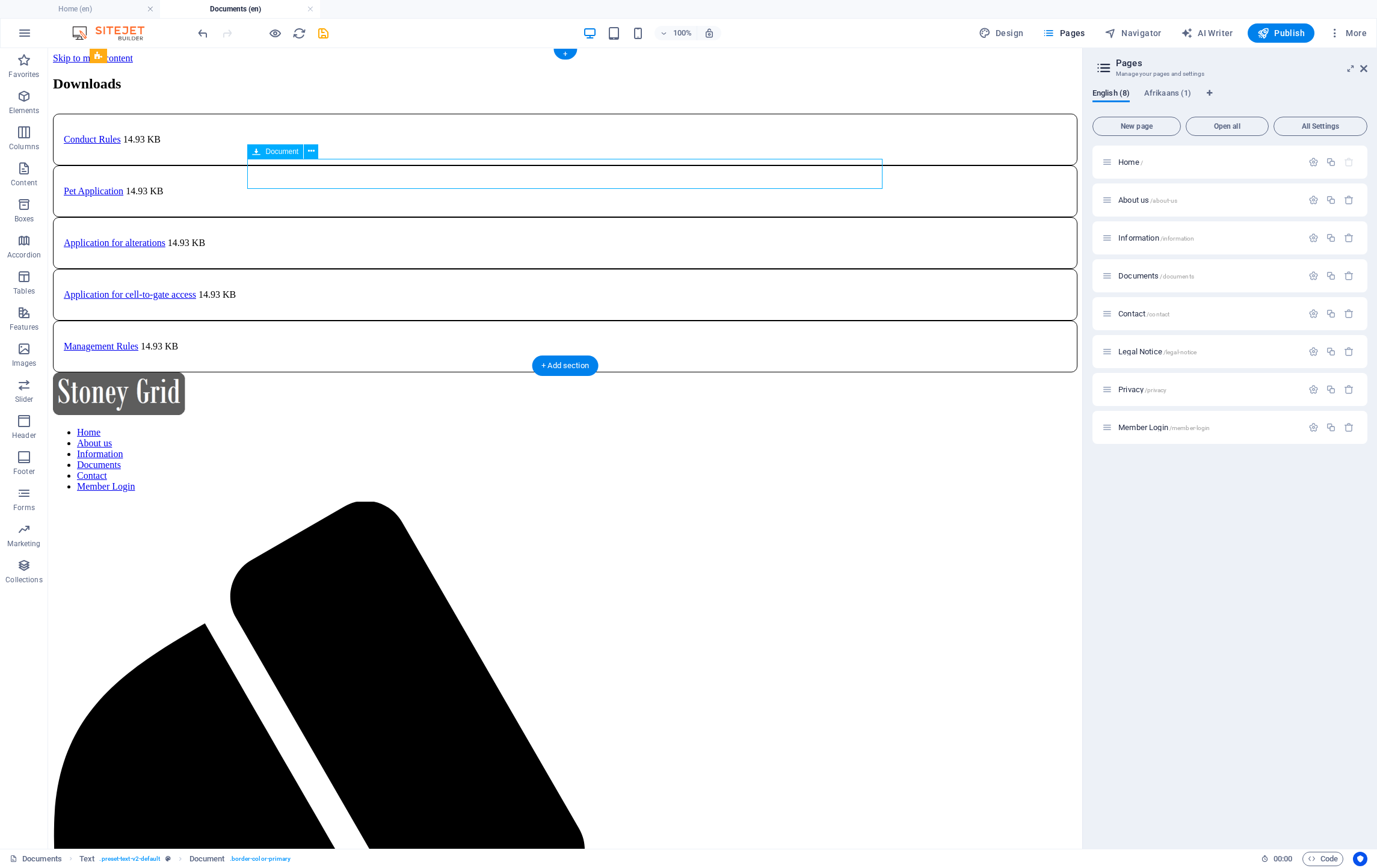
click at [454, 165] on div "Conduct Rules 14.93 KB" at bounding box center [565, 139] width 1024 height 51
select select "%"
select select "px"
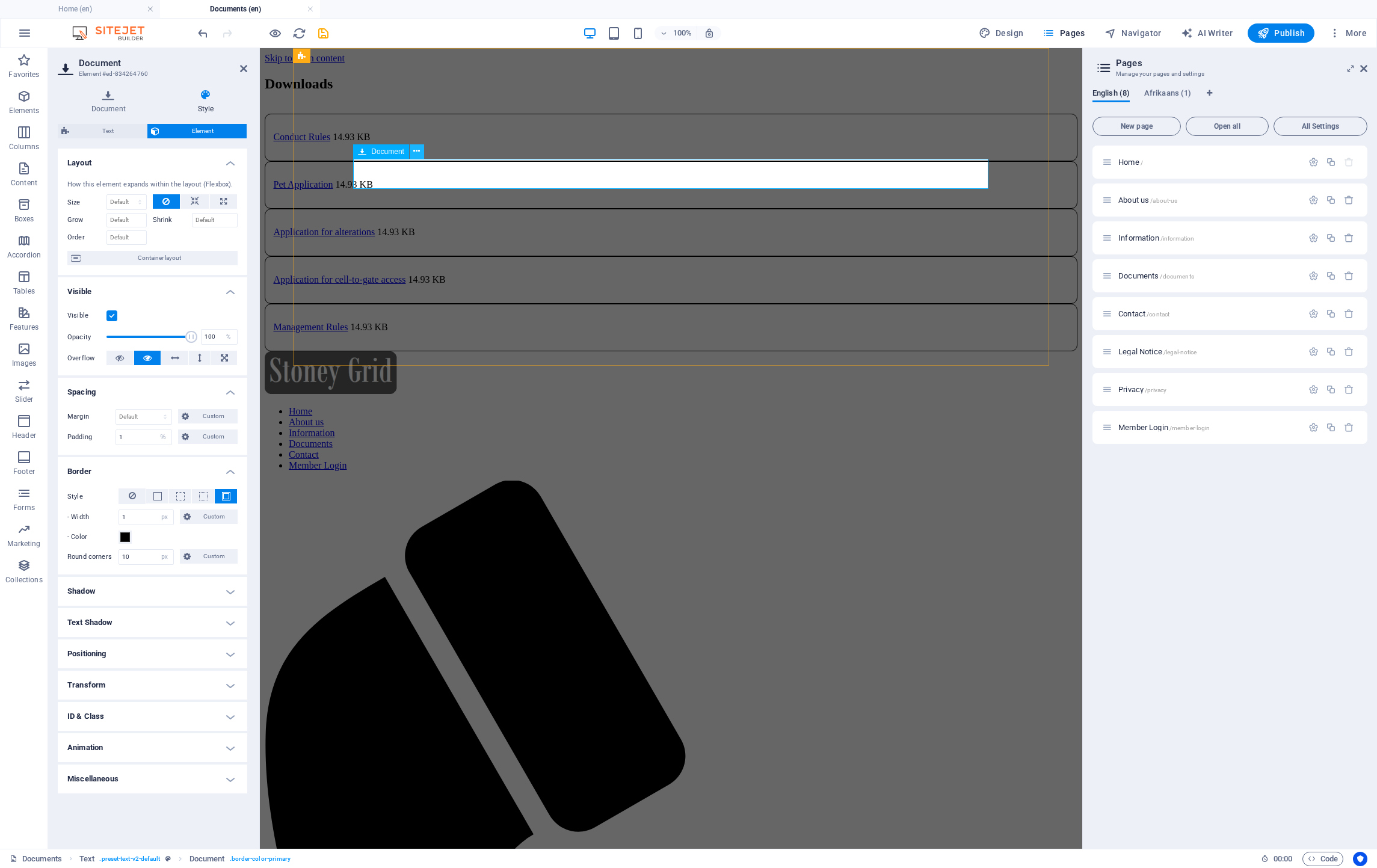
click at [417, 153] on icon at bounding box center [417, 151] width 6 height 13
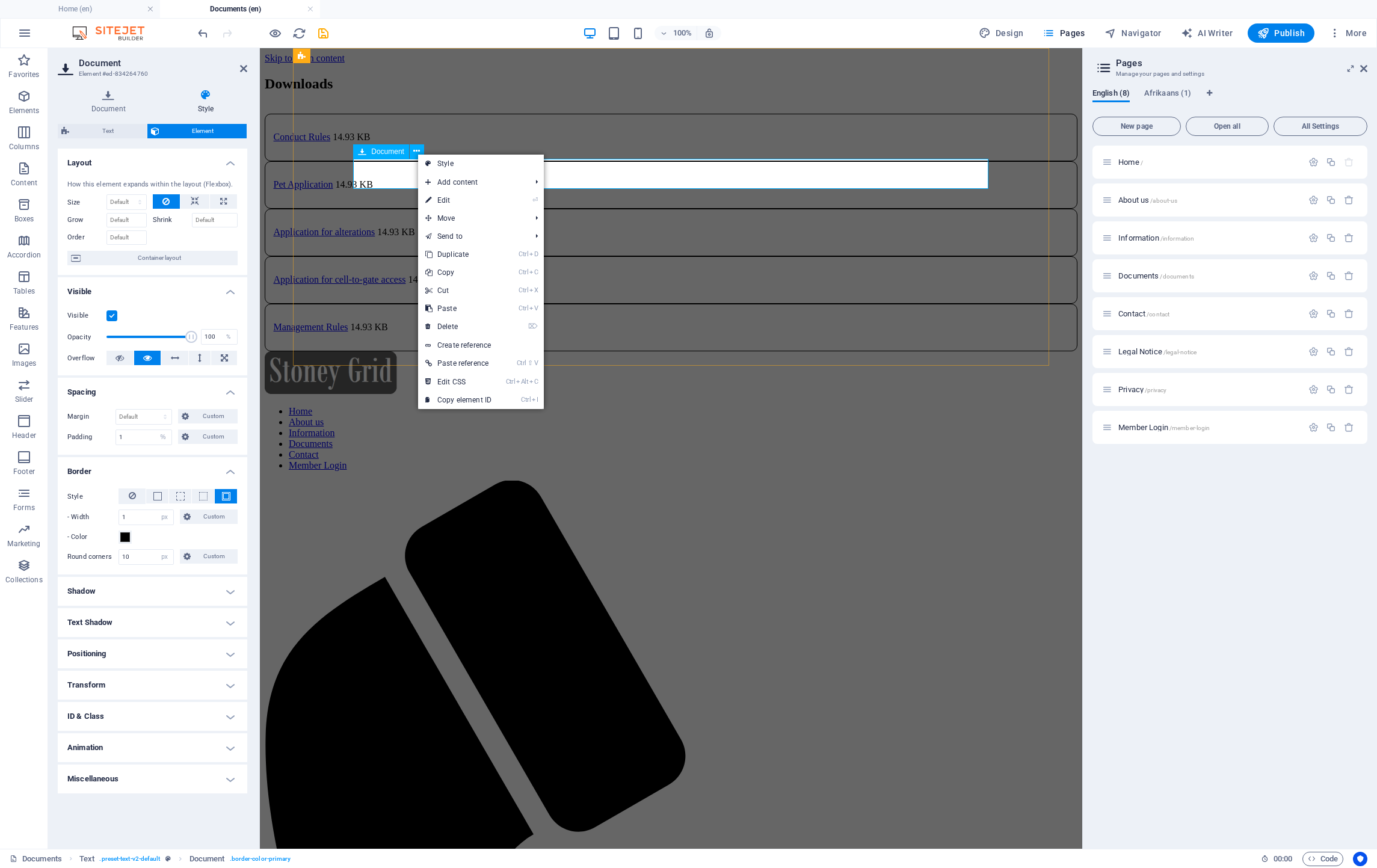
click at [394, 149] on span "Document" at bounding box center [388, 151] width 33 height 7
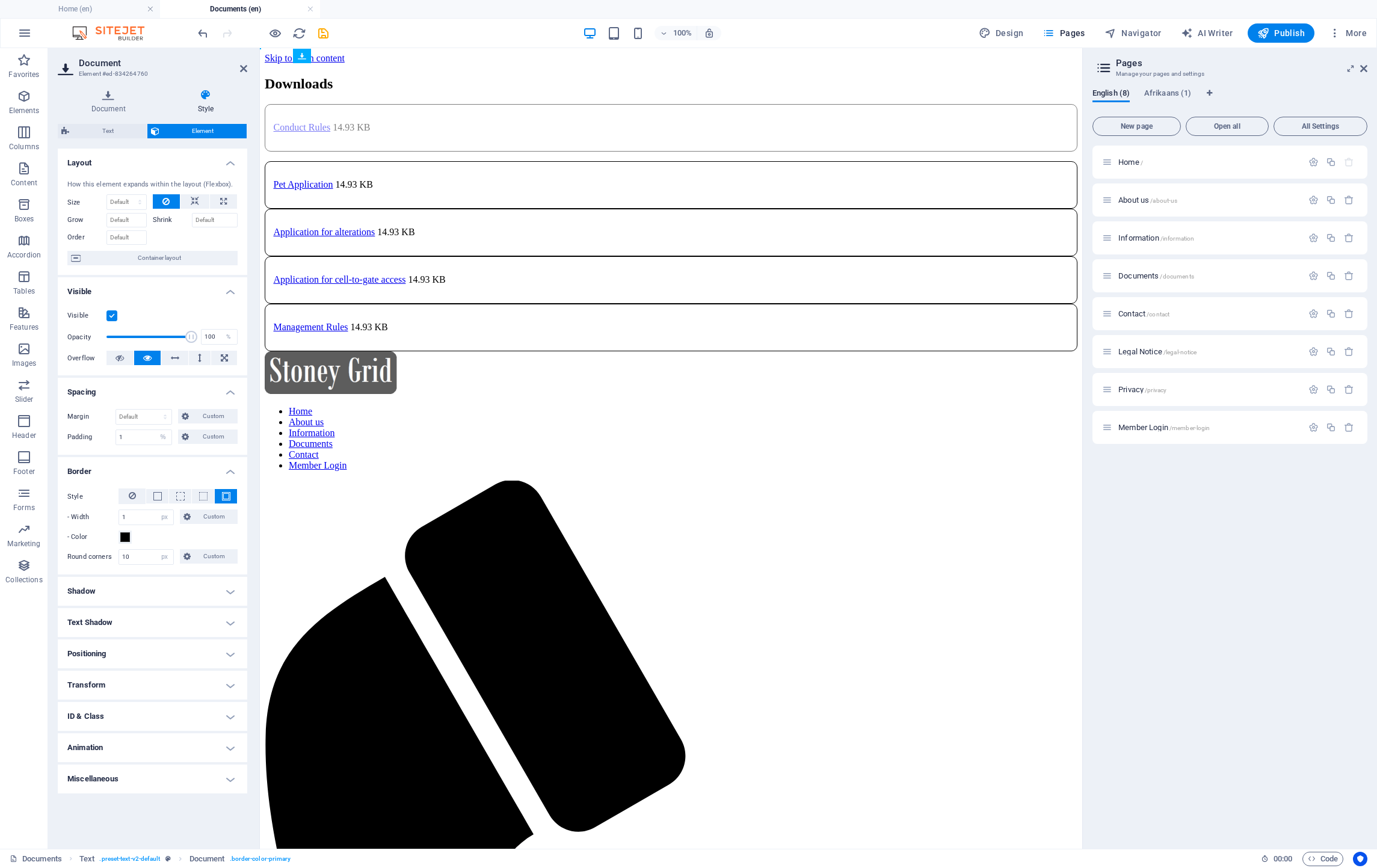
drag, startPoint x: 658, startPoint y: 198, endPoint x: 398, endPoint y: 153, distance: 263.9
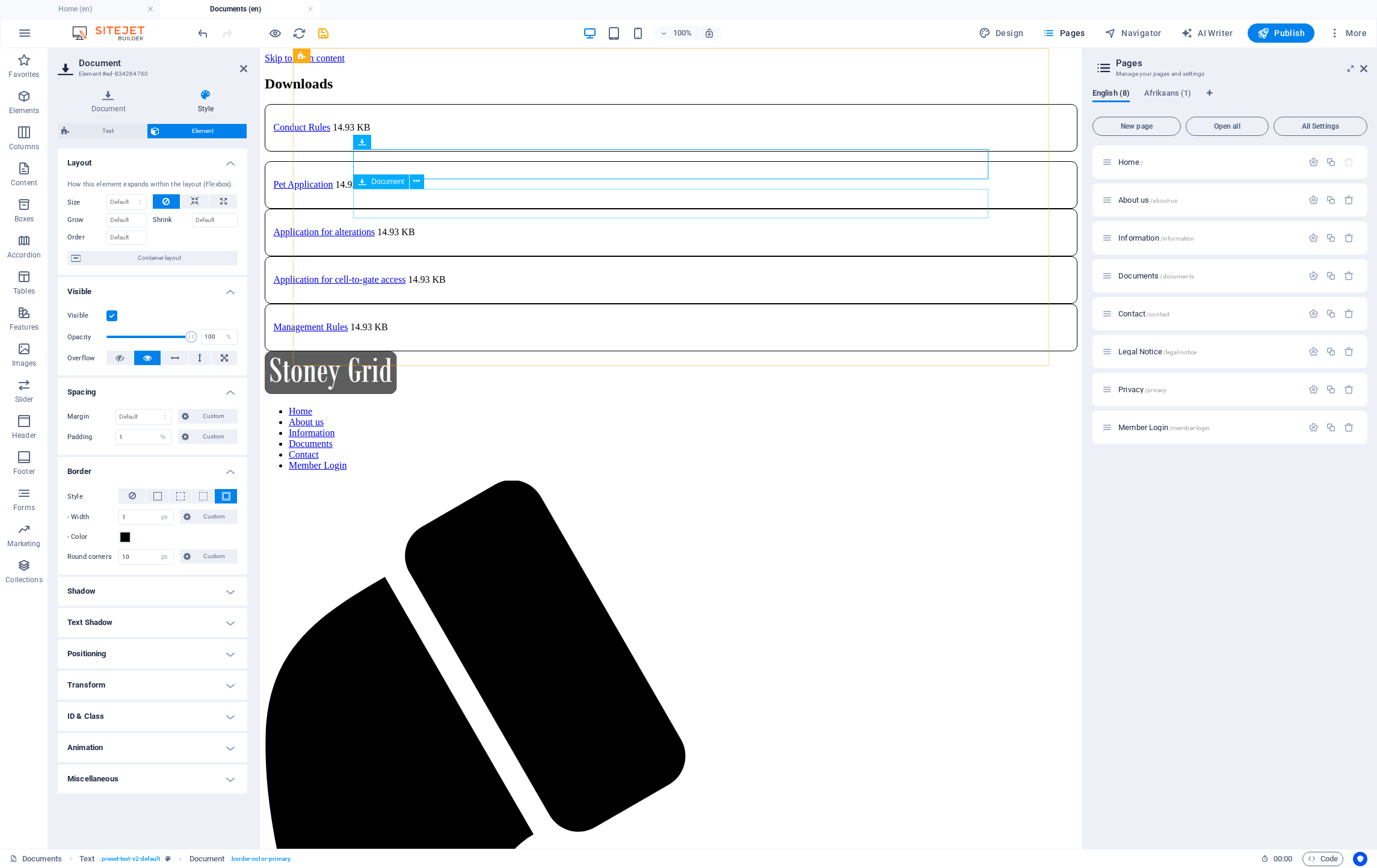
click at [472, 209] on div "Pet Application 14.93 KB" at bounding box center [671, 185] width 813 height 47
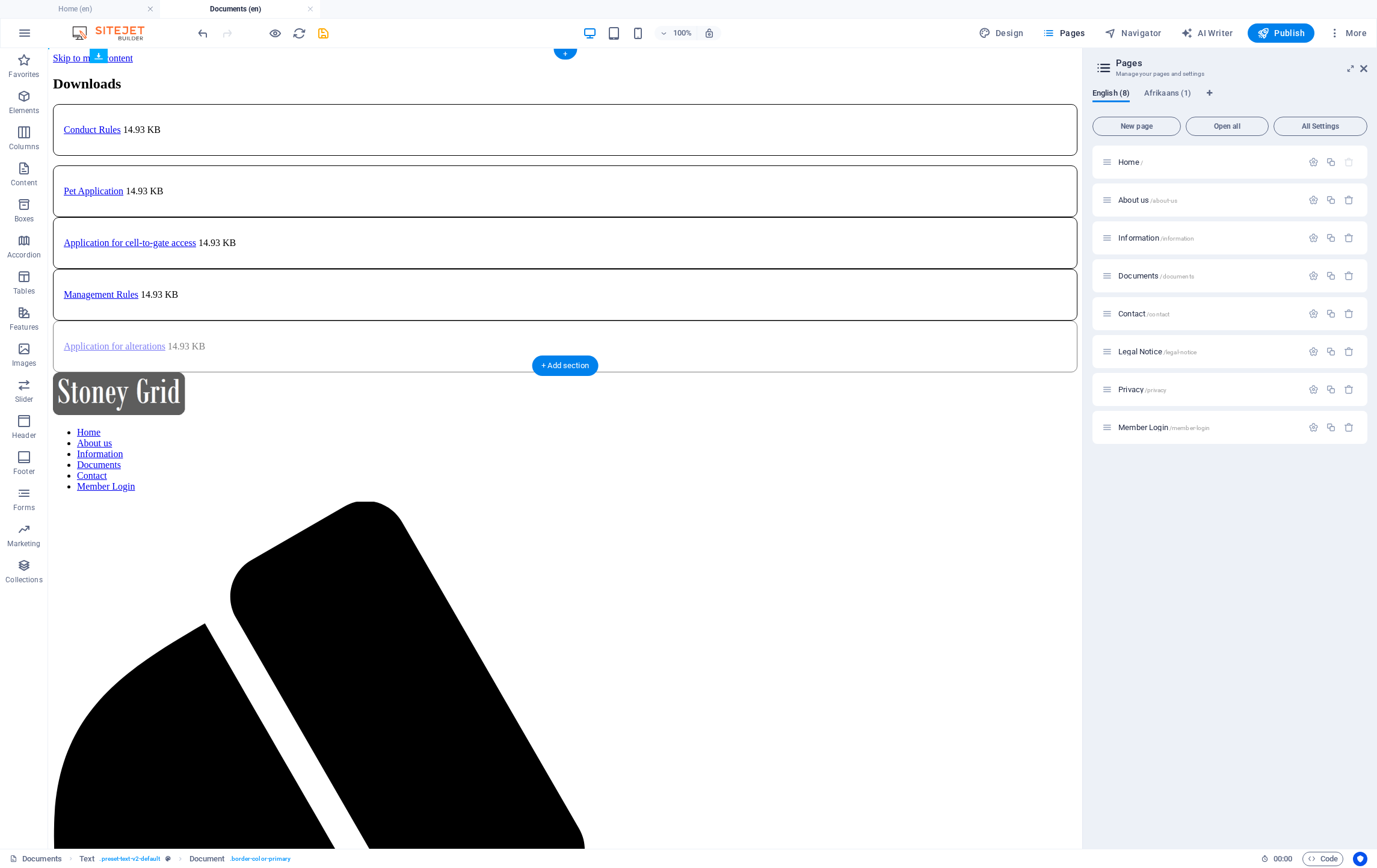
drag, startPoint x: 466, startPoint y: 240, endPoint x: 458, endPoint y: 283, distance: 43.7
drag, startPoint x: 419, startPoint y: 291, endPoint x: 412, endPoint y: 288, distance: 7.6
click at [412, 321] on div "Application for alterations 14.93 KB" at bounding box center [565, 346] width 1024 height 51
drag, startPoint x: 401, startPoint y: 205, endPoint x: 409, endPoint y: 225, distance: 21.5
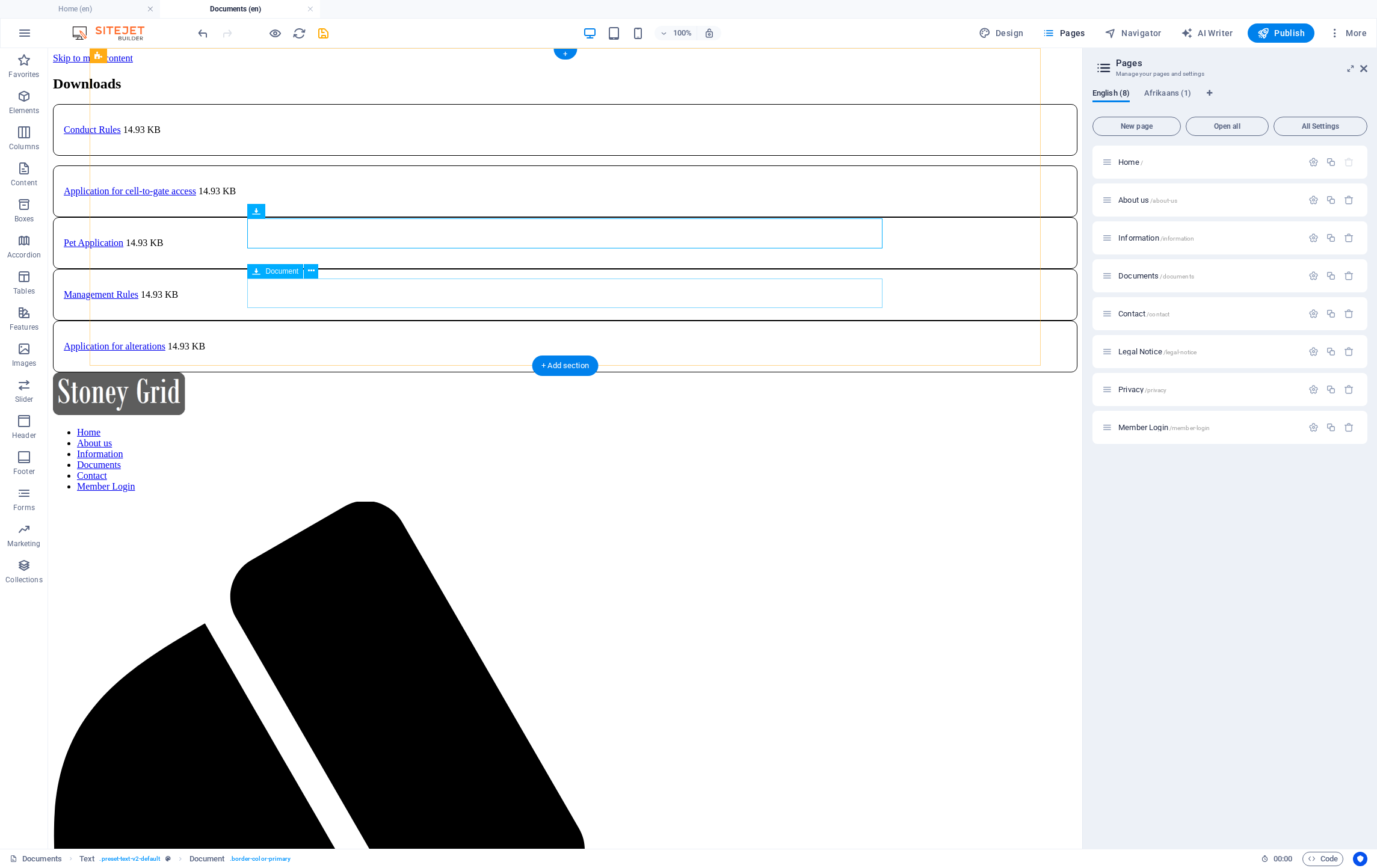
click at [408, 321] on div "Application for alterations 14.93 KB" at bounding box center [565, 346] width 1024 height 51
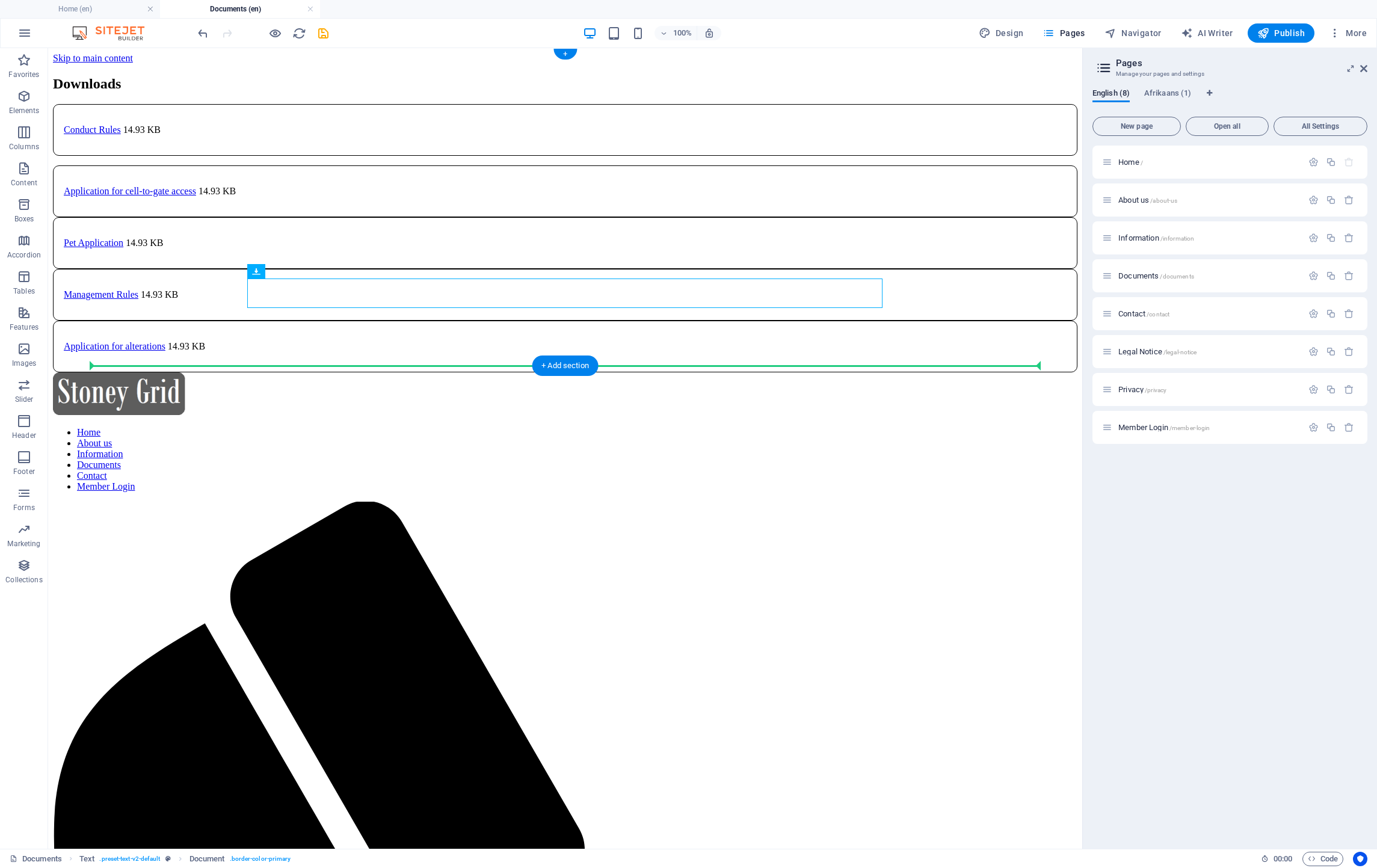
drag, startPoint x: 434, startPoint y: 294, endPoint x: 435, endPoint y: 312, distance: 18.0
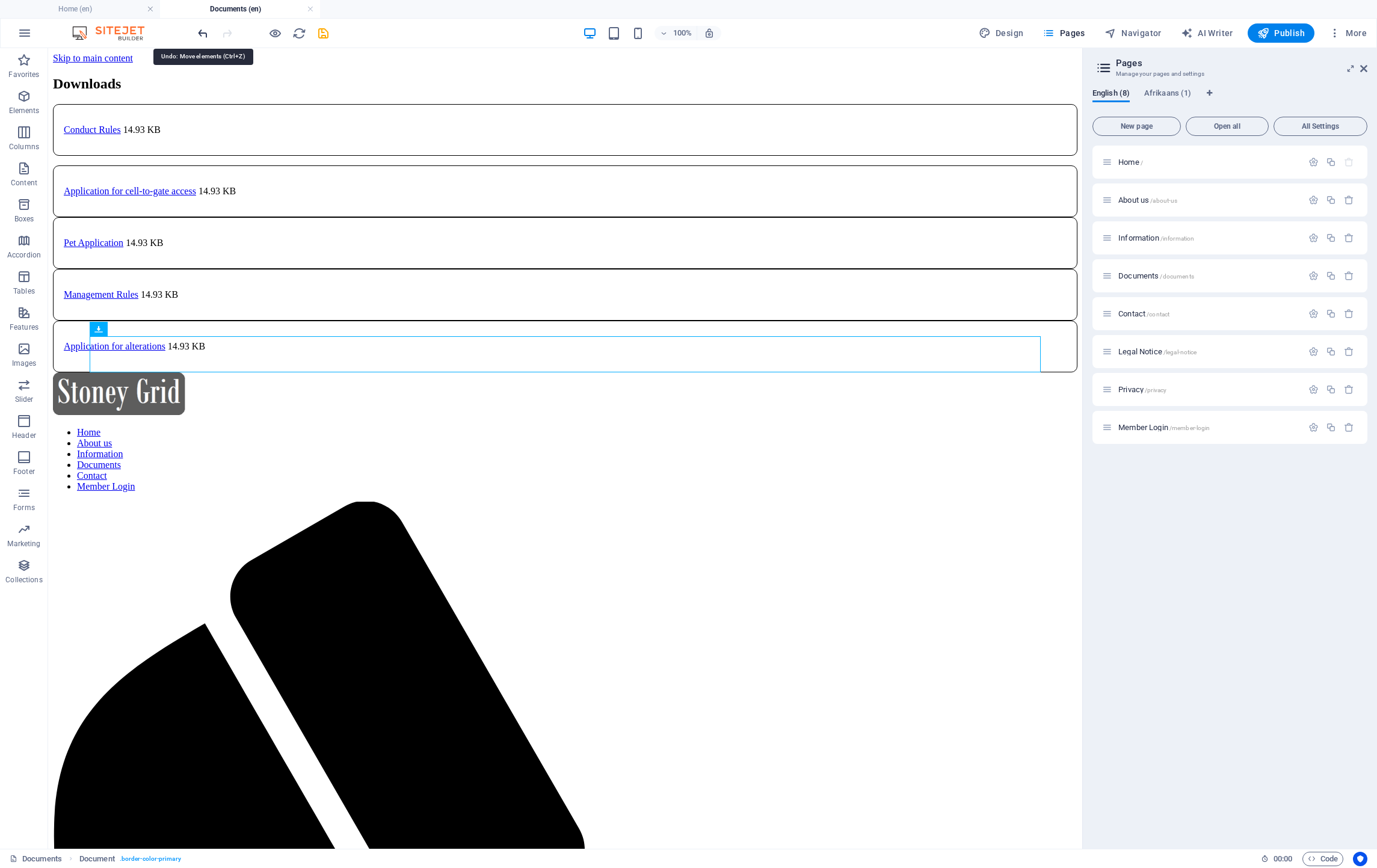
click at [202, 36] on icon "undo" at bounding box center [203, 33] width 14 height 14
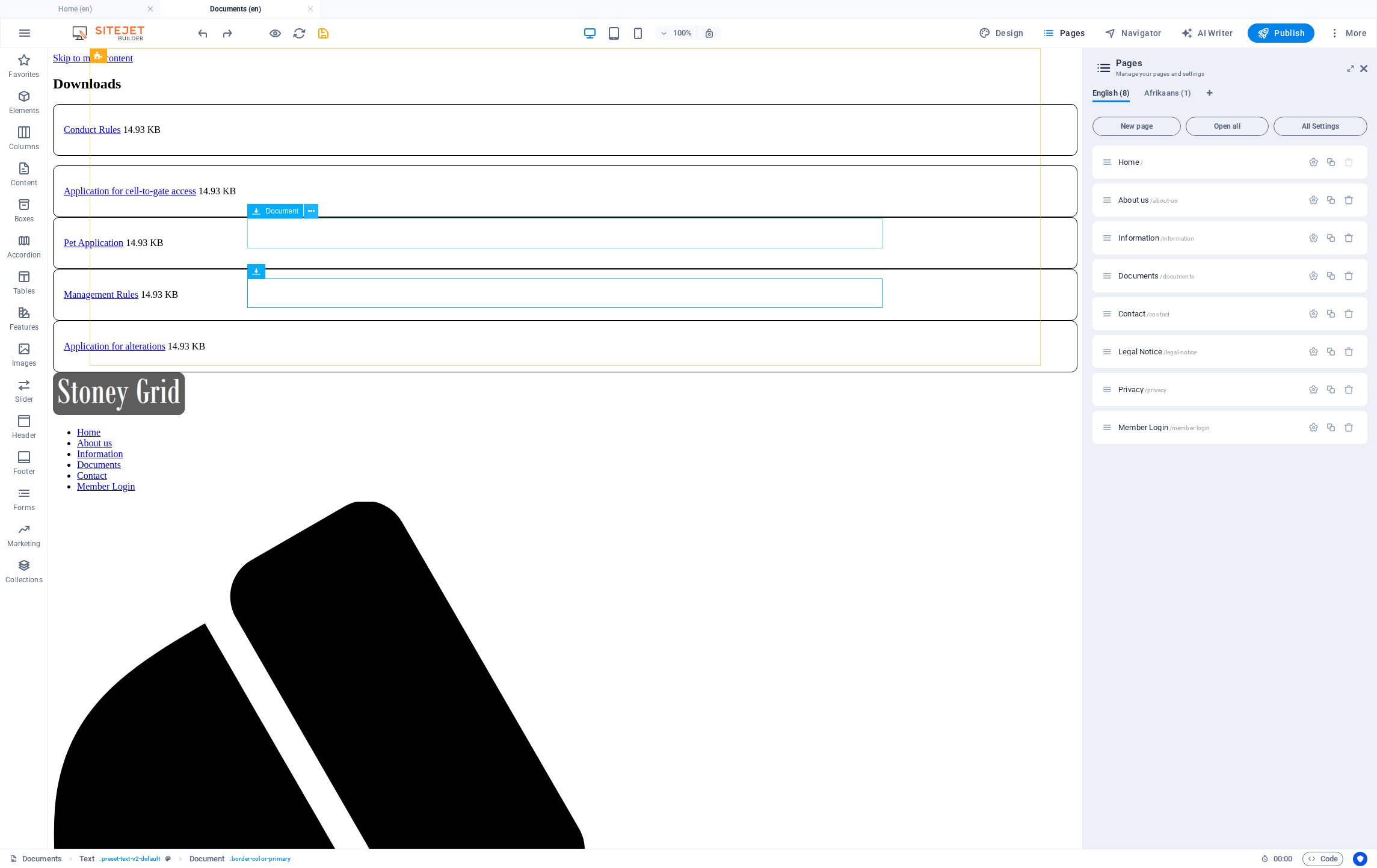
click at [311, 206] on icon at bounding box center [311, 211] width 6 height 13
click at [273, 204] on div "Document" at bounding box center [275, 211] width 56 height 14
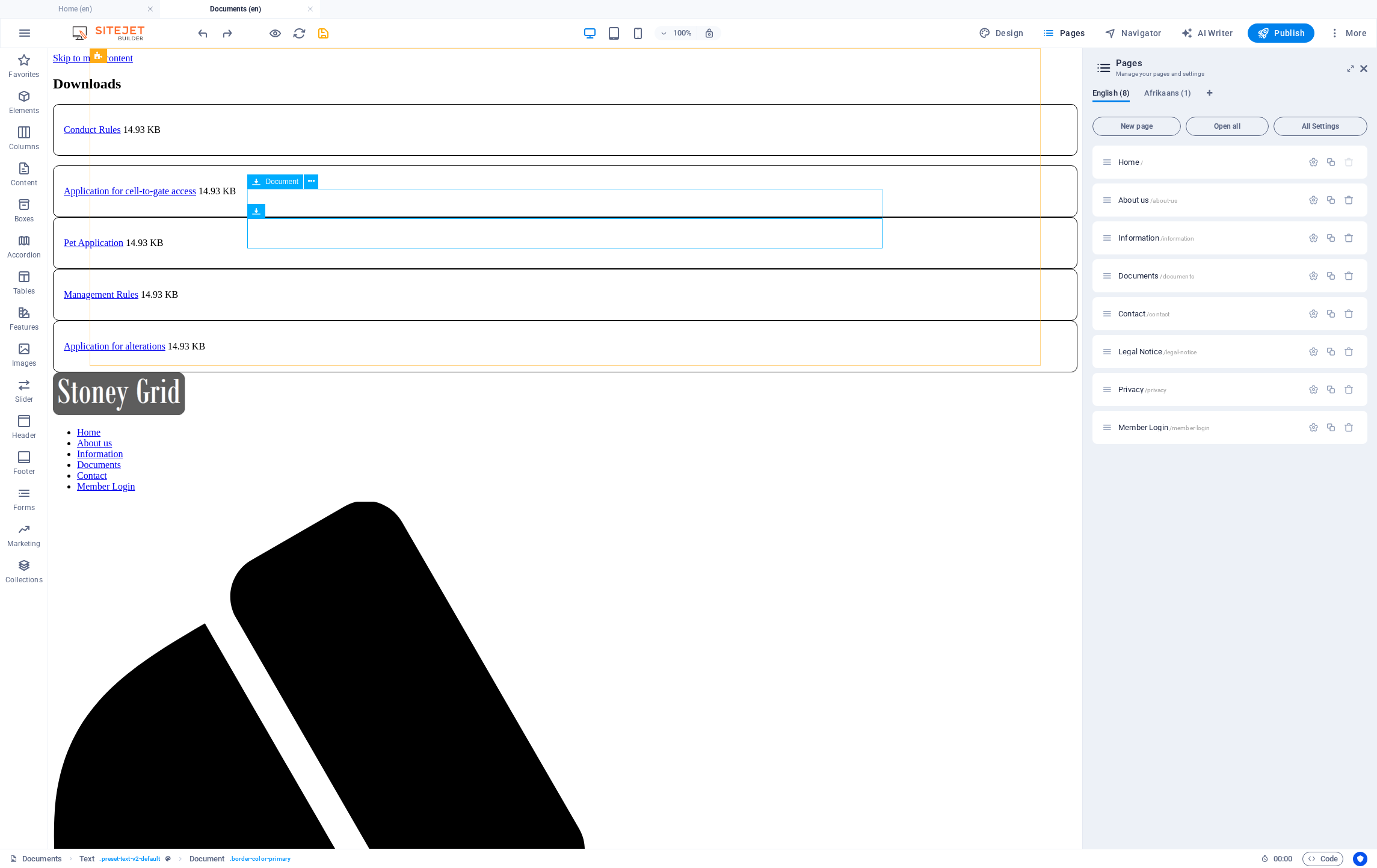
click at [271, 181] on span "Document" at bounding box center [282, 181] width 33 height 7
click at [309, 183] on icon at bounding box center [311, 181] width 6 height 13
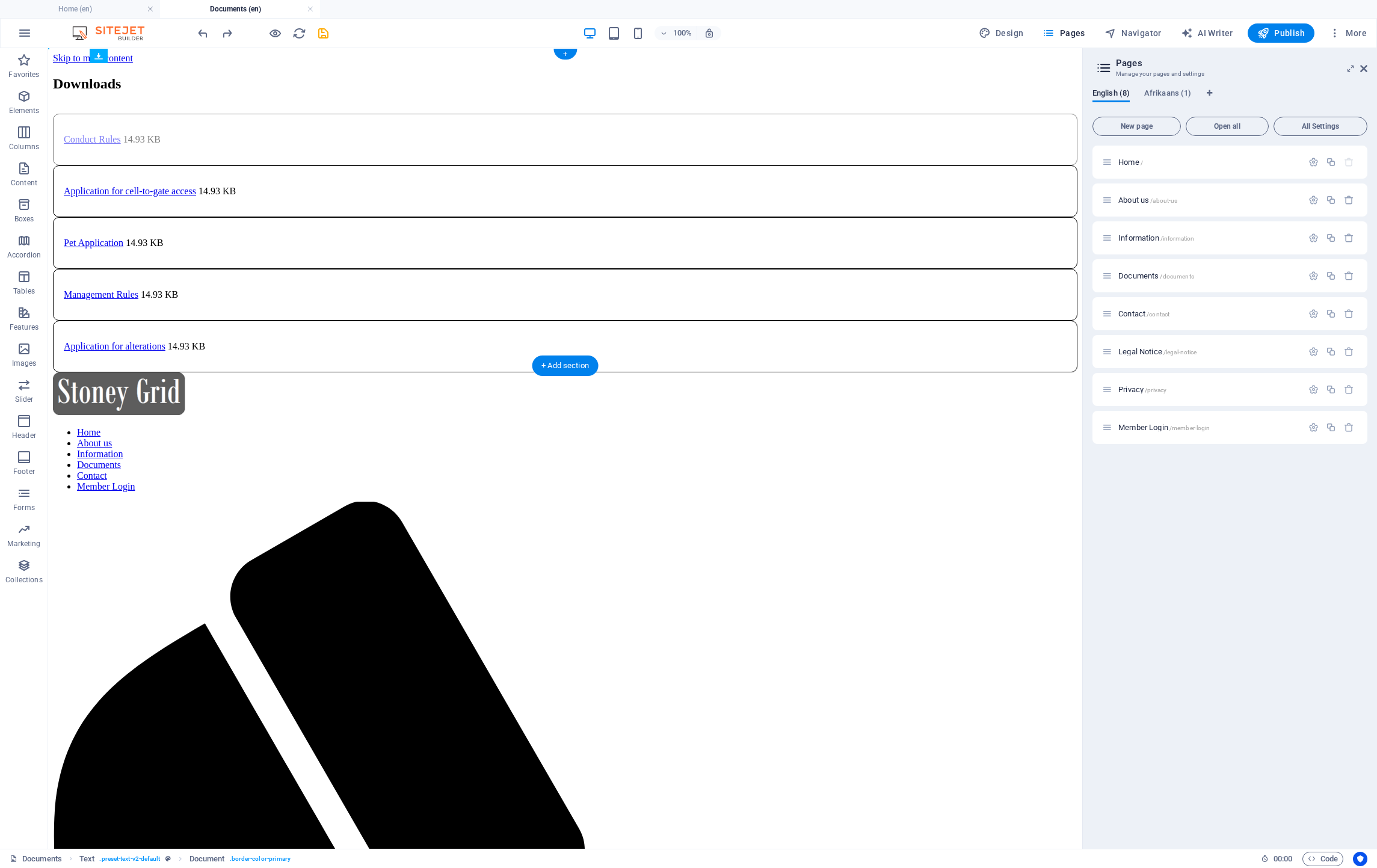
drag, startPoint x: 538, startPoint y: 168, endPoint x: 540, endPoint y: 180, distance: 12.2
drag, startPoint x: 931, startPoint y: 168, endPoint x: 937, endPoint y: 165, distance: 6.7
click at [937, 165] on div "Downloads Conduct Rules 14.93 KB Application for cell-to-gate access 14.93 KB P…" at bounding box center [565, 224] width 1024 height 296
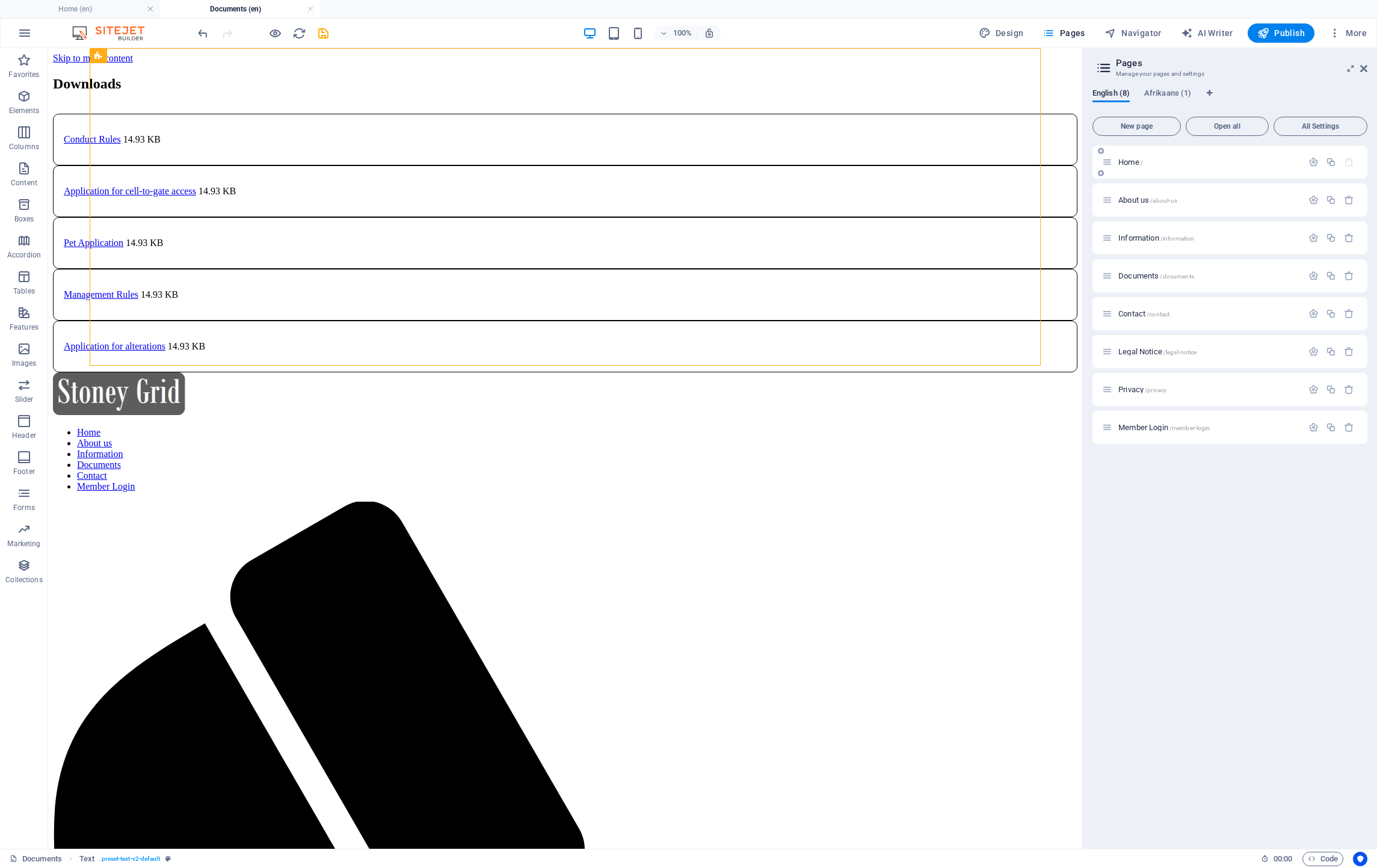
click at [1131, 161] on span "Home /" at bounding box center [1130, 161] width 25 height 9
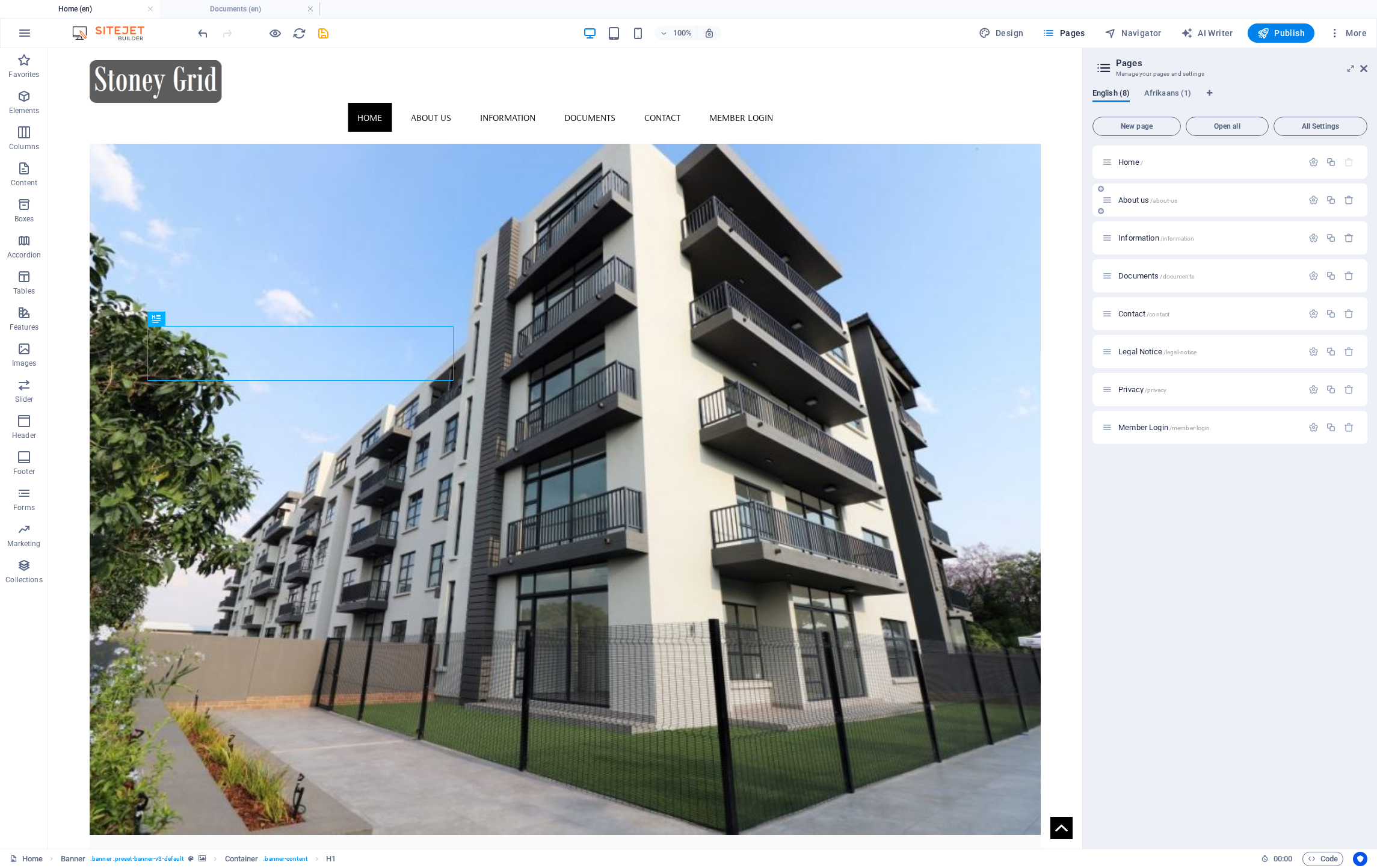
click at [1136, 195] on span "About us /about-us" at bounding box center [1148, 199] width 59 height 9
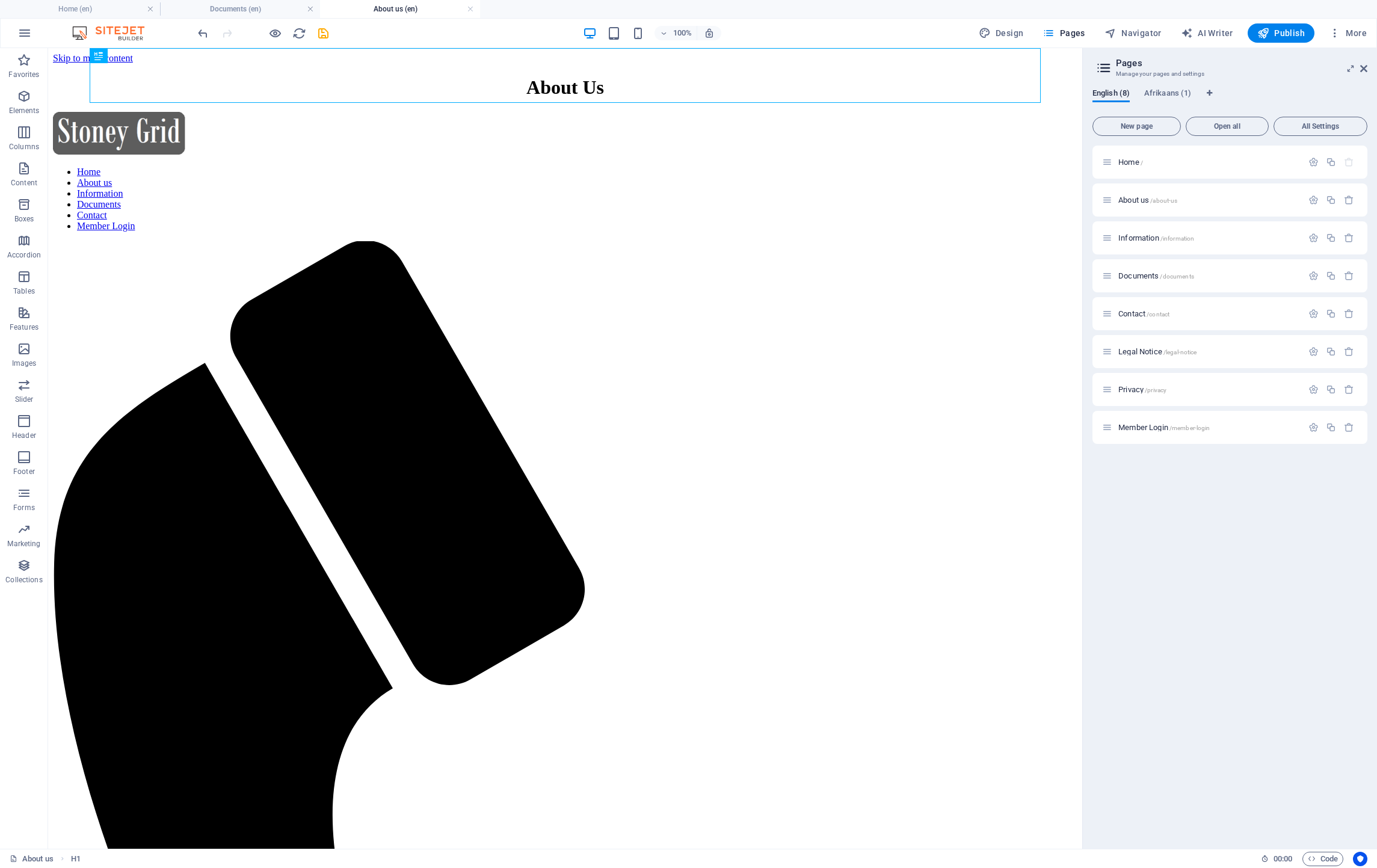
drag, startPoint x: 368, startPoint y: 628, endPoint x: 365, endPoint y: 621, distance: 7.6
click at [325, 32] on icon "save" at bounding box center [323, 33] width 14 height 14
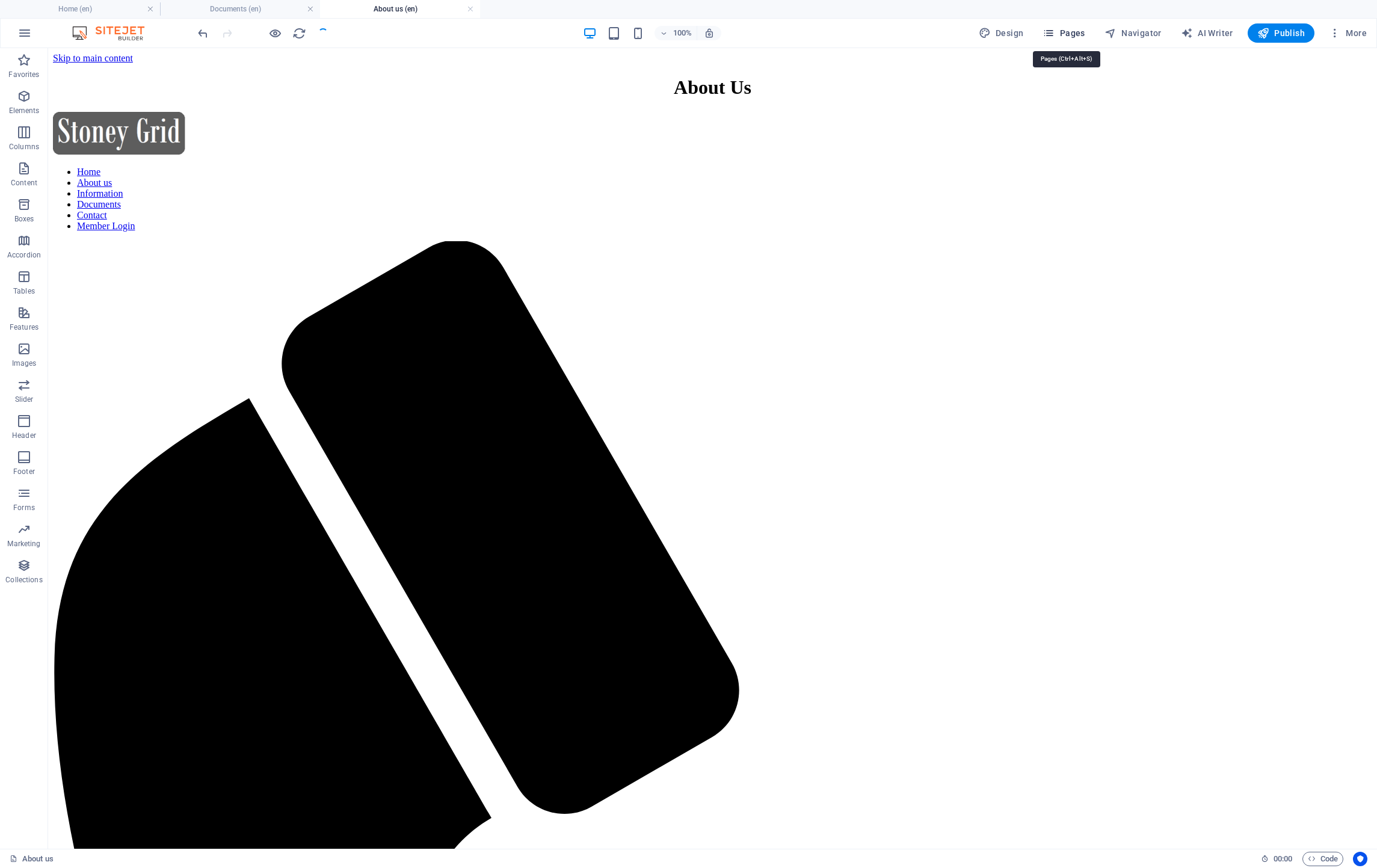
click at [1073, 31] on span "Pages" at bounding box center [1063, 32] width 42 height 12
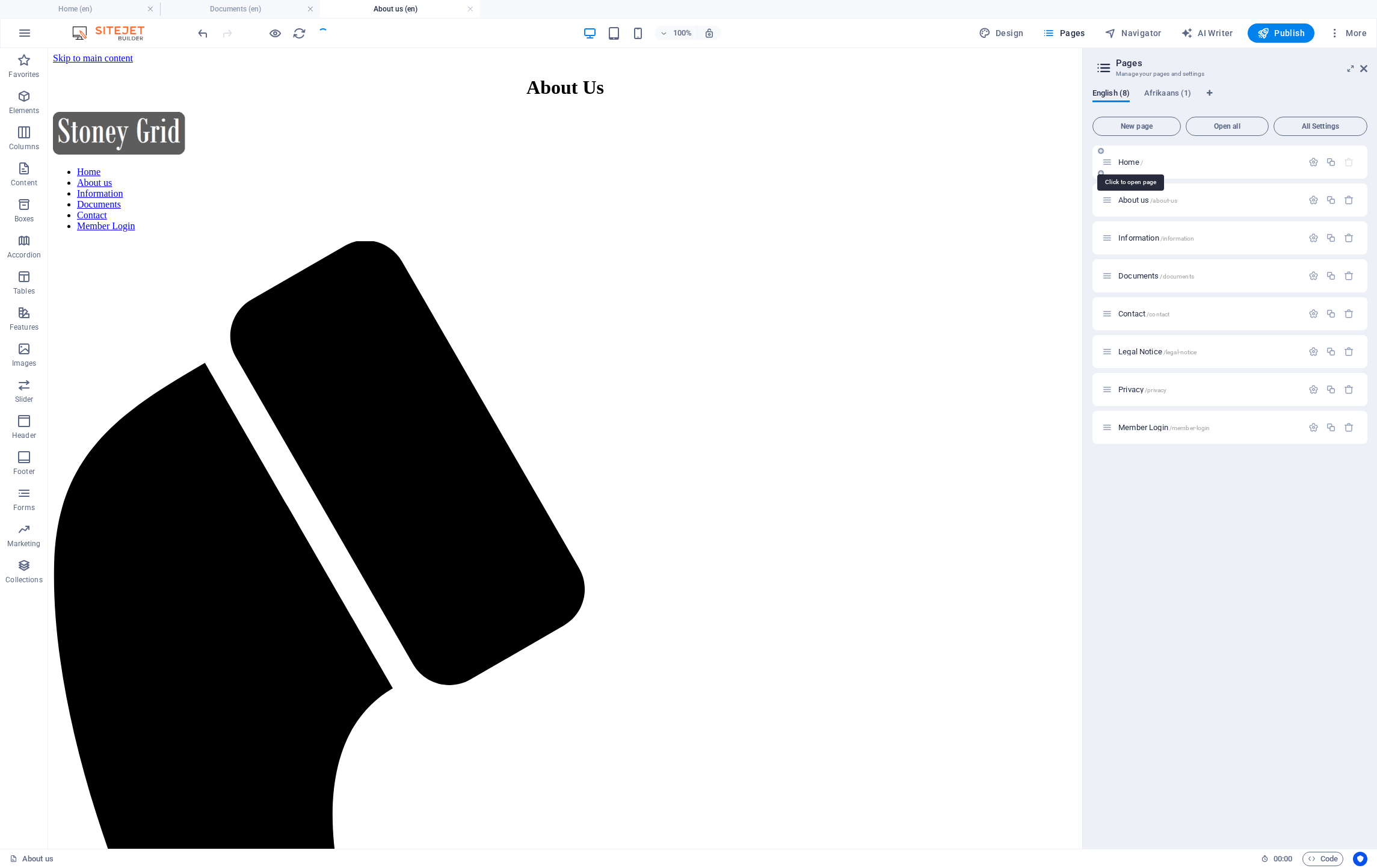
click at [1134, 160] on span "Home /" at bounding box center [1130, 161] width 25 height 9
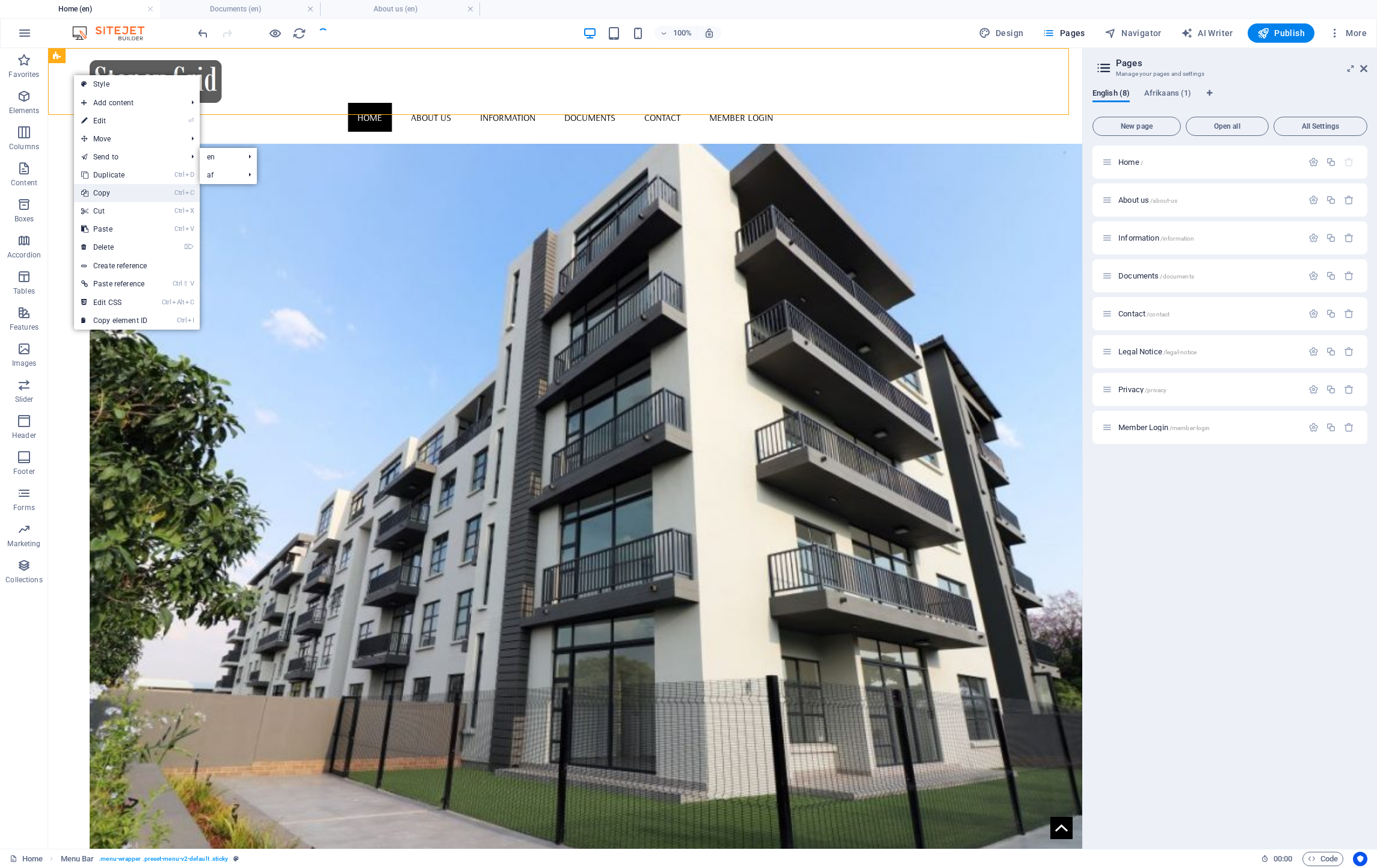
click at [100, 187] on link "Ctrl C Copy" at bounding box center [115, 193] width 81 height 18
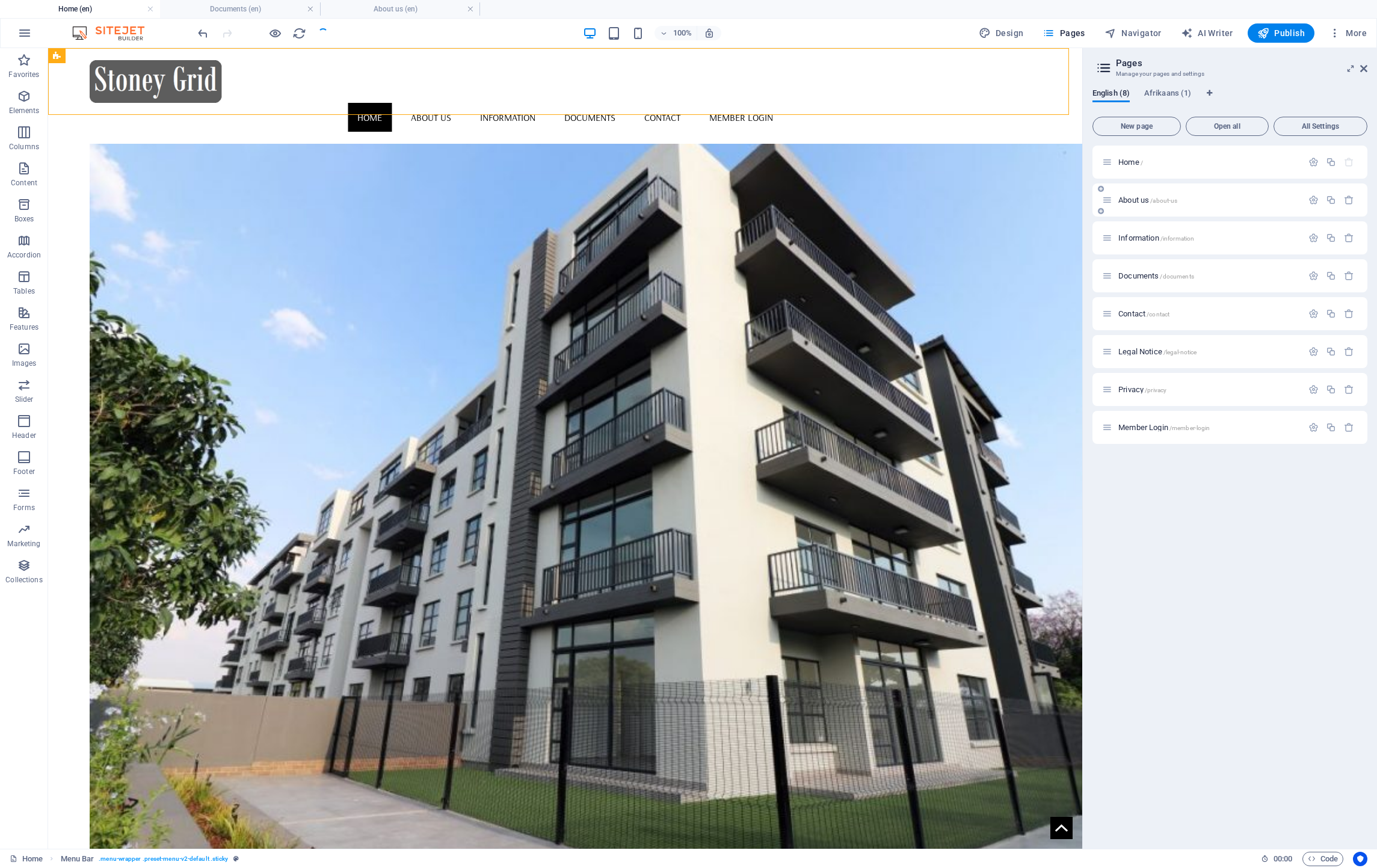
click at [1136, 199] on span "About us /about-us" at bounding box center [1148, 199] width 59 height 9
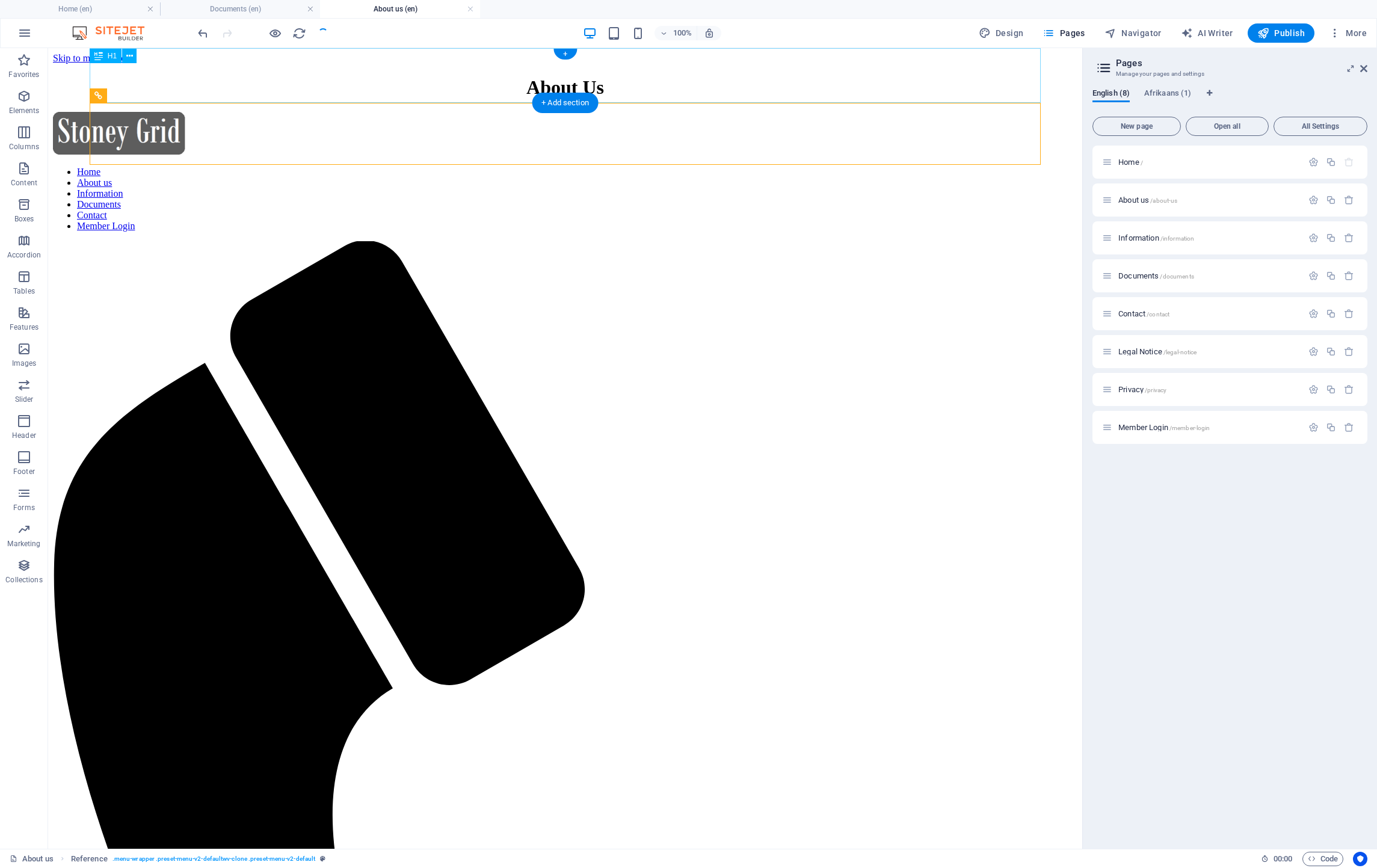
click at [245, 77] on div "About Us" at bounding box center [565, 88] width 1024 height 22
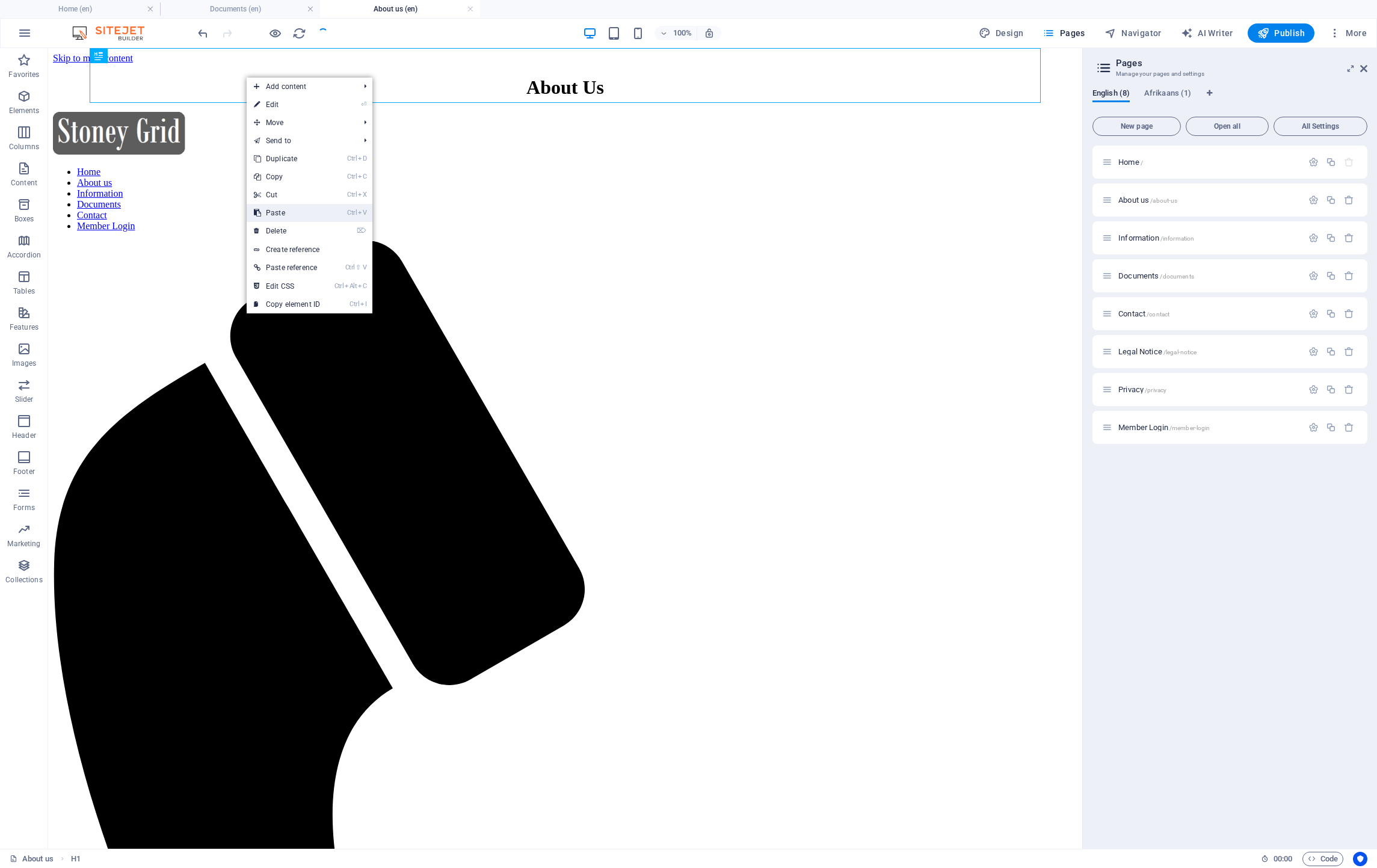
click at [285, 204] on link "Ctrl V Paste" at bounding box center [287, 213] width 81 height 18
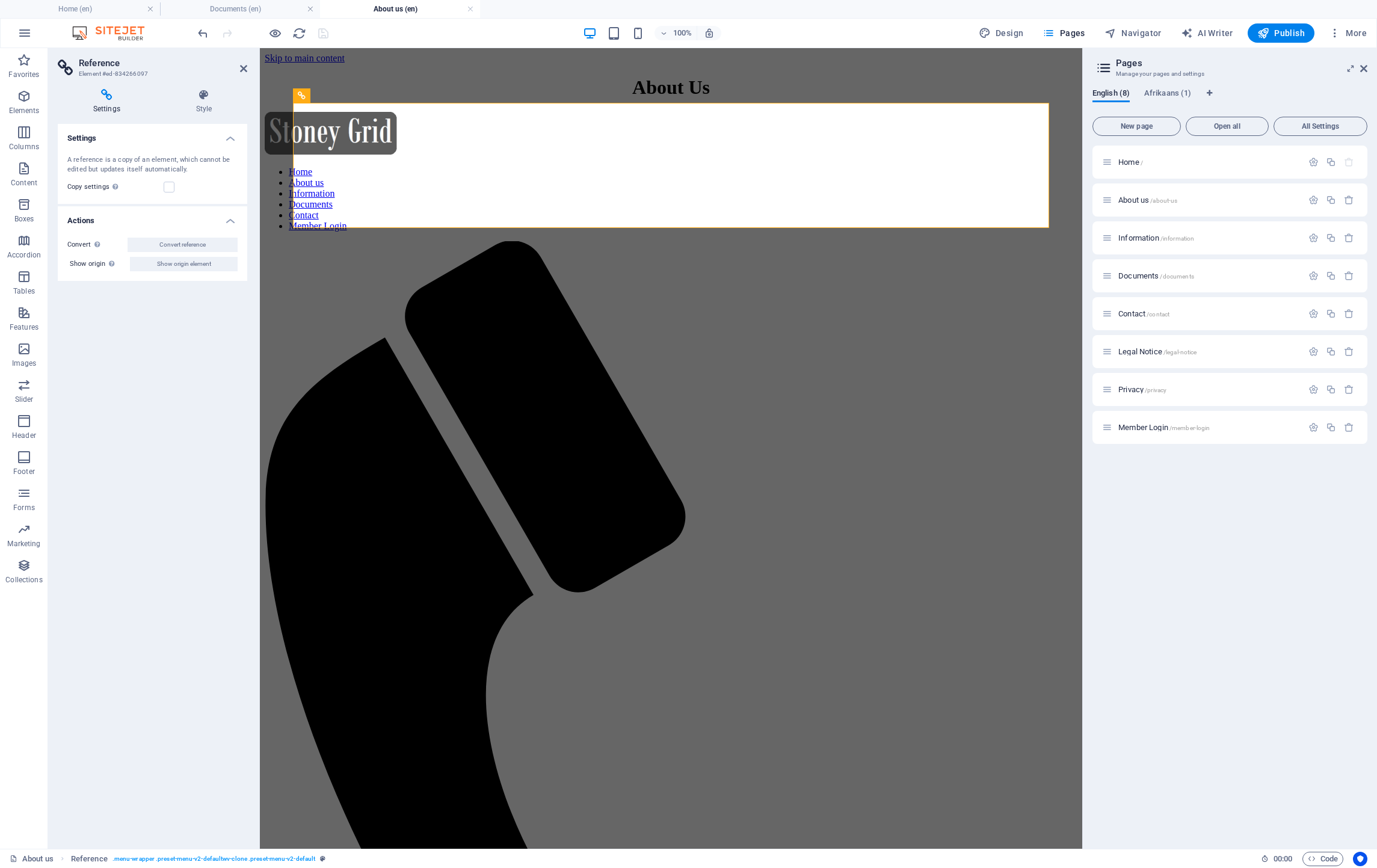
click at [205, 33] on icon "undo" at bounding box center [203, 33] width 14 height 14
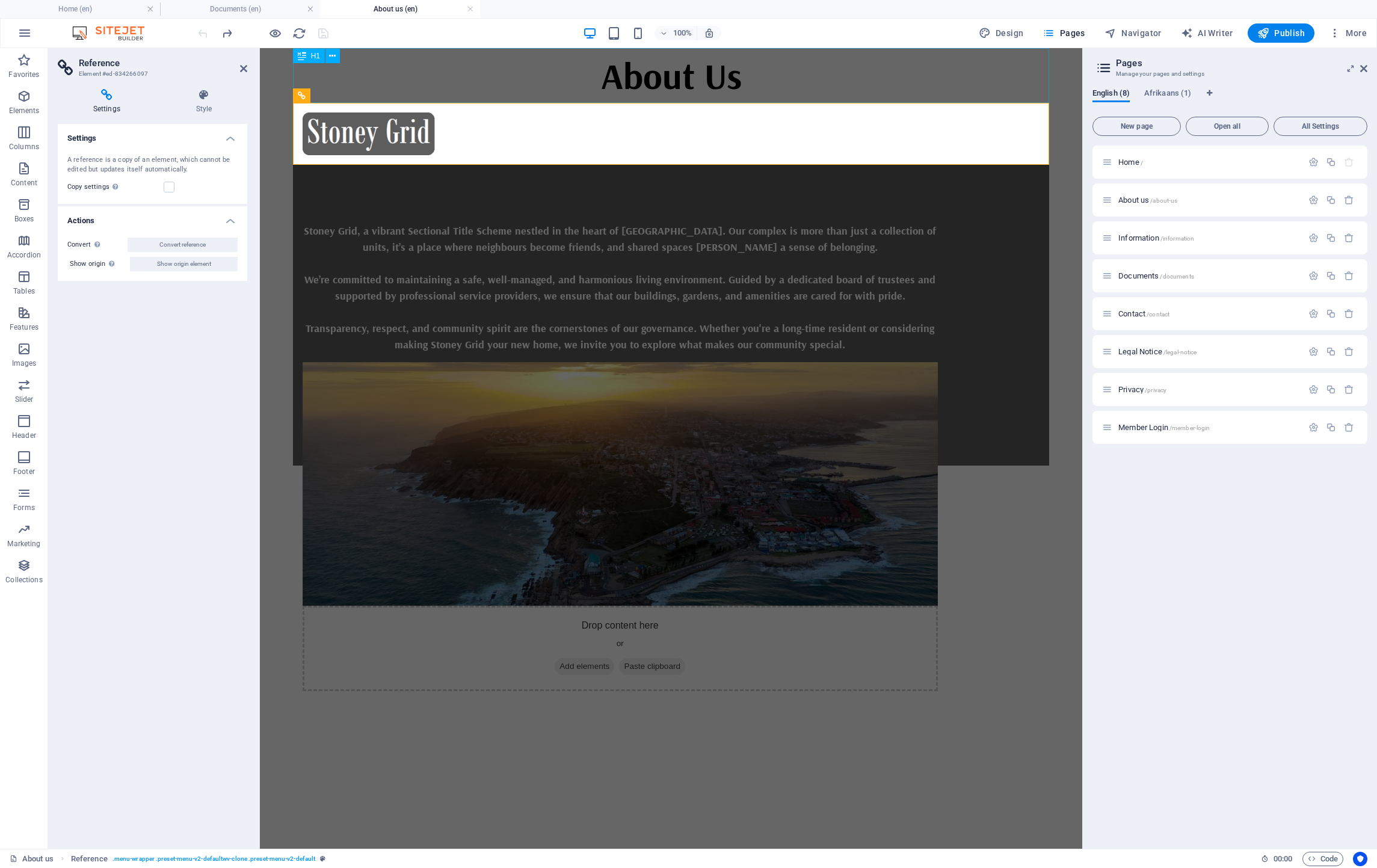
click at [663, 78] on div "About Us" at bounding box center [671, 75] width 756 height 55
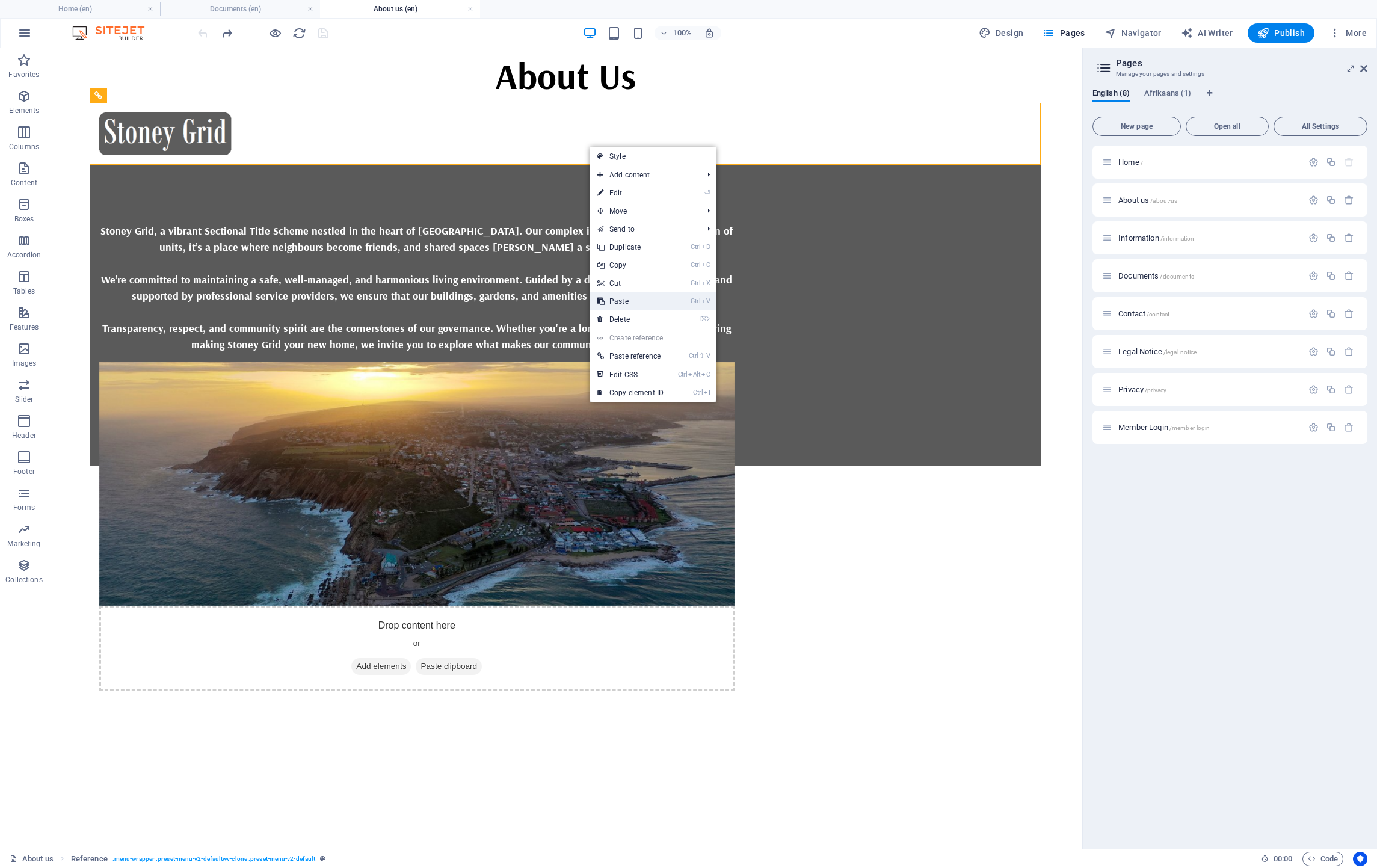
click at [616, 298] on link "Ctrl V Paste" at bounding box center [631, 301] width 81 height 18
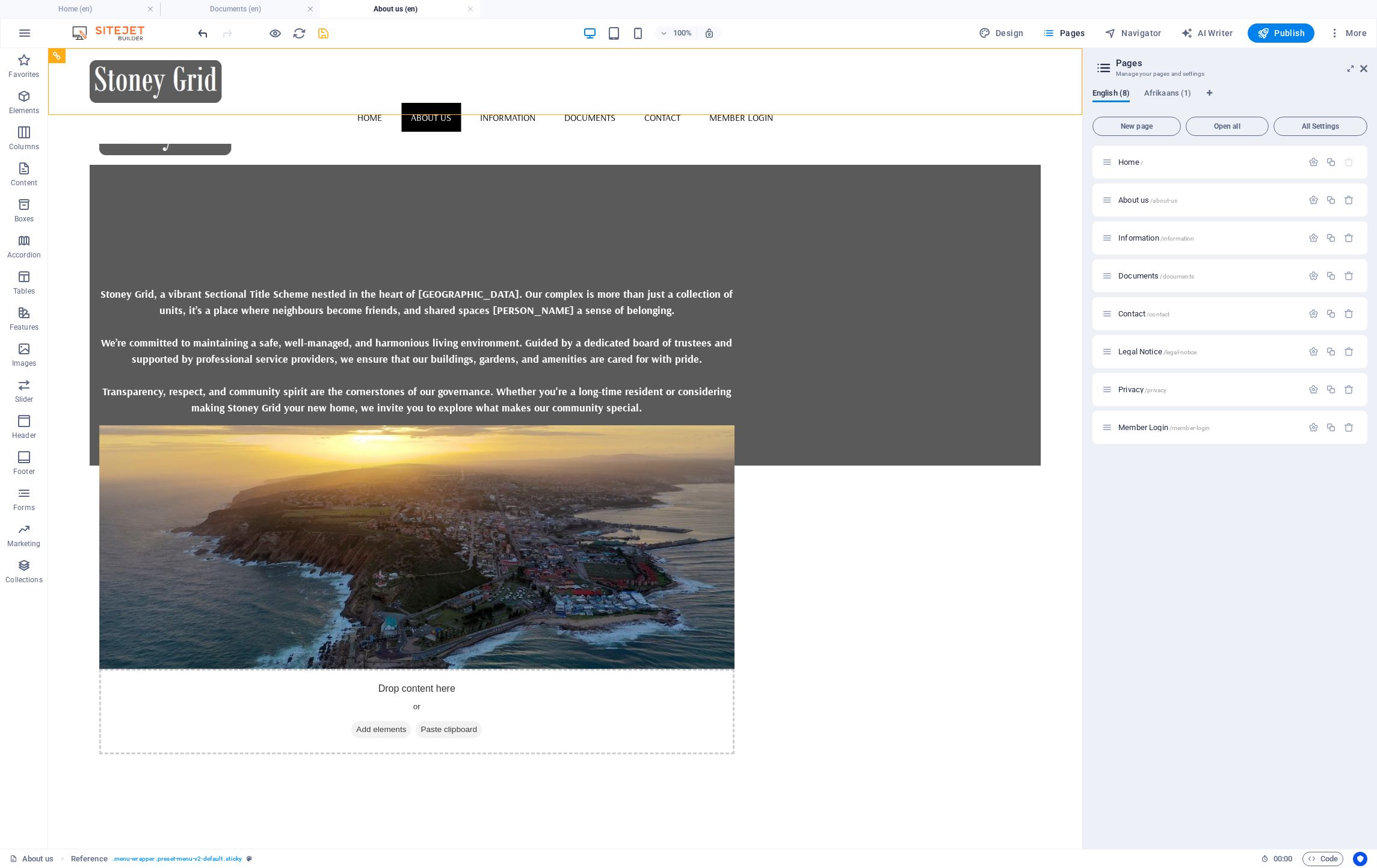
click at [201, 35] on icon "undo" at bounding box center [203, 33] width 14 height 14
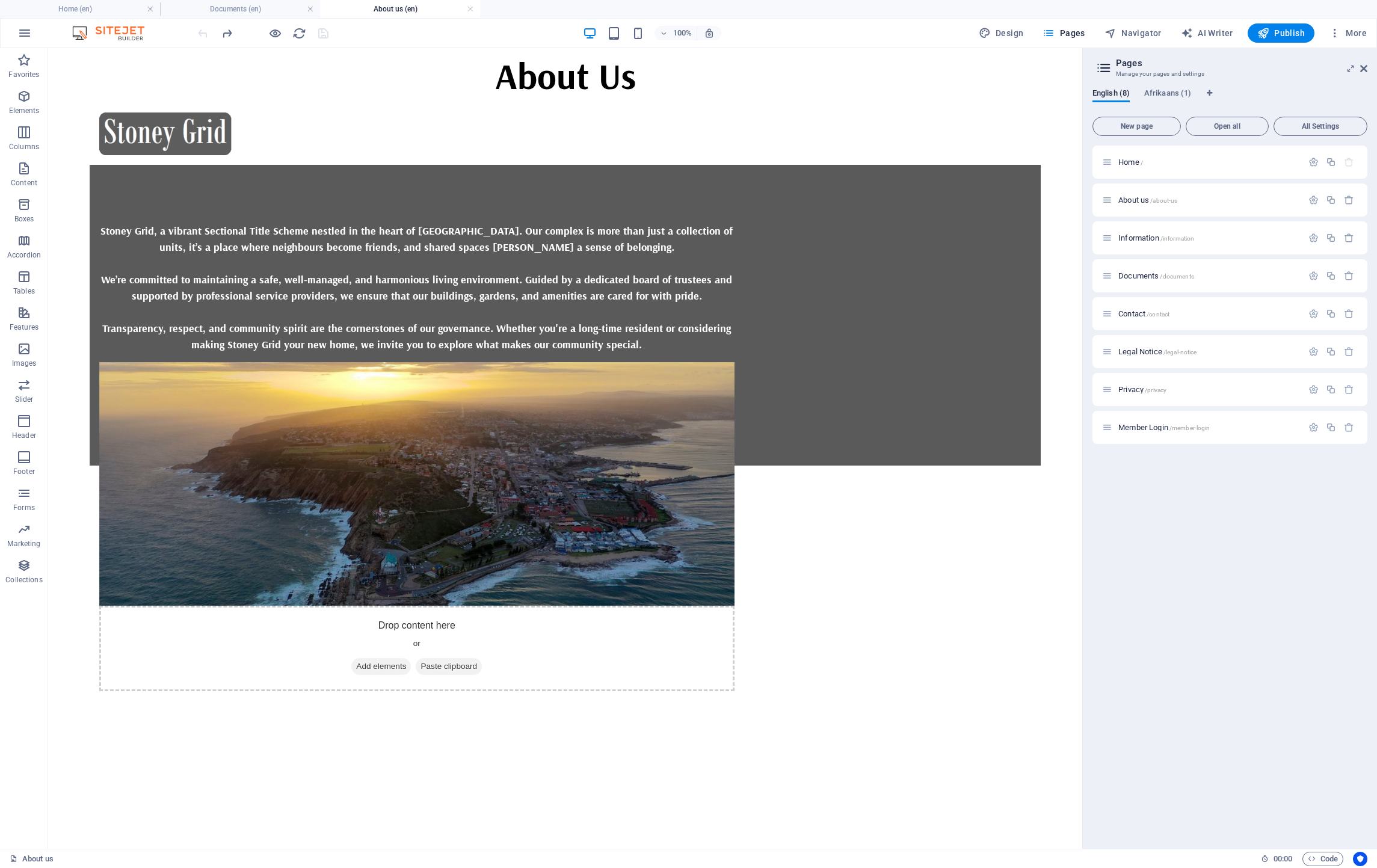
click at [480, 466] on html "Skip to main content About Us Home About us Information Documents Contact Membe…" at bounding box center [565, 257] width 1034 height 417
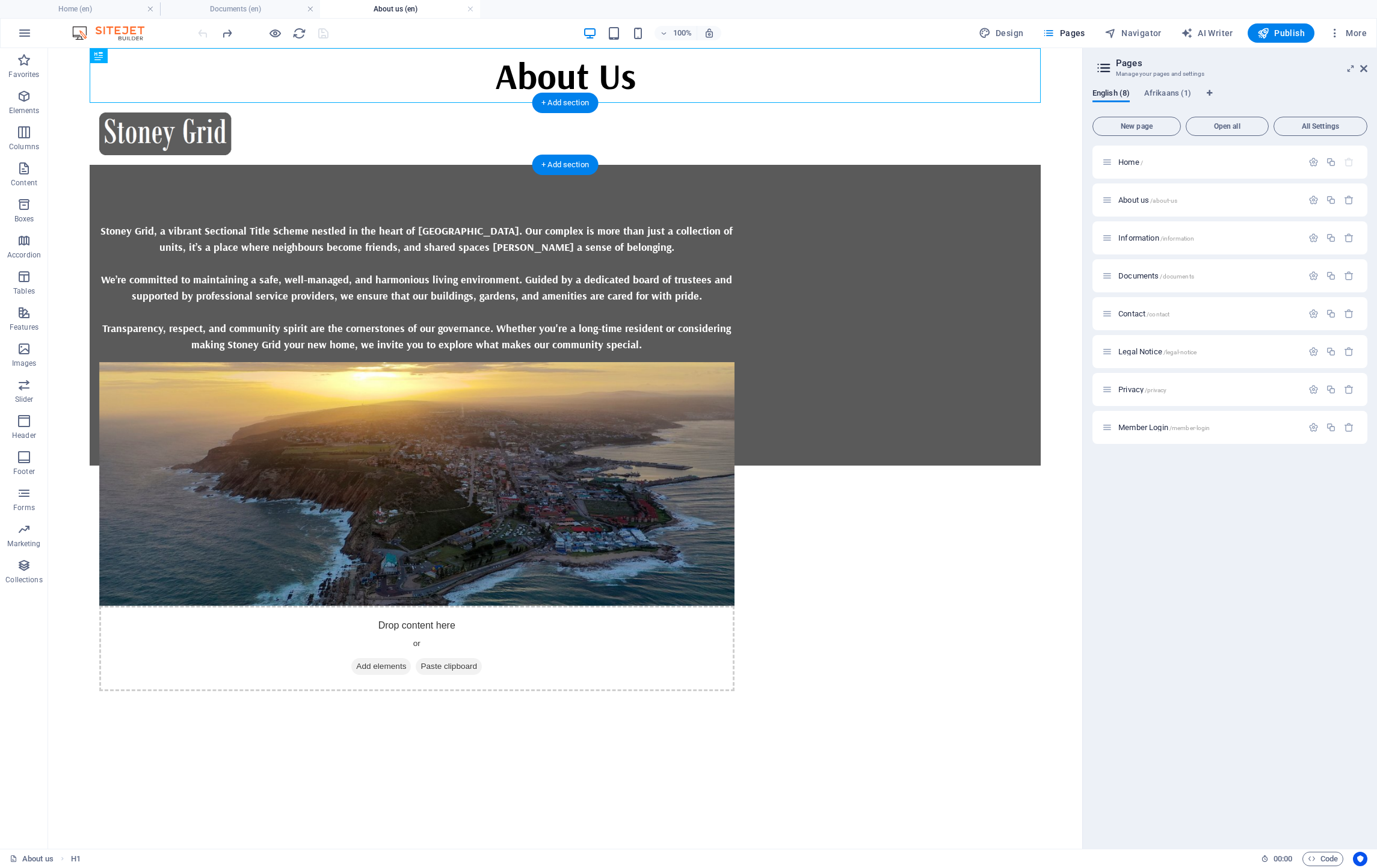
drag, startPoint x: 455, startPoint y: 87, endPoint x: 450, endPoint y: 159, distance: 72.2
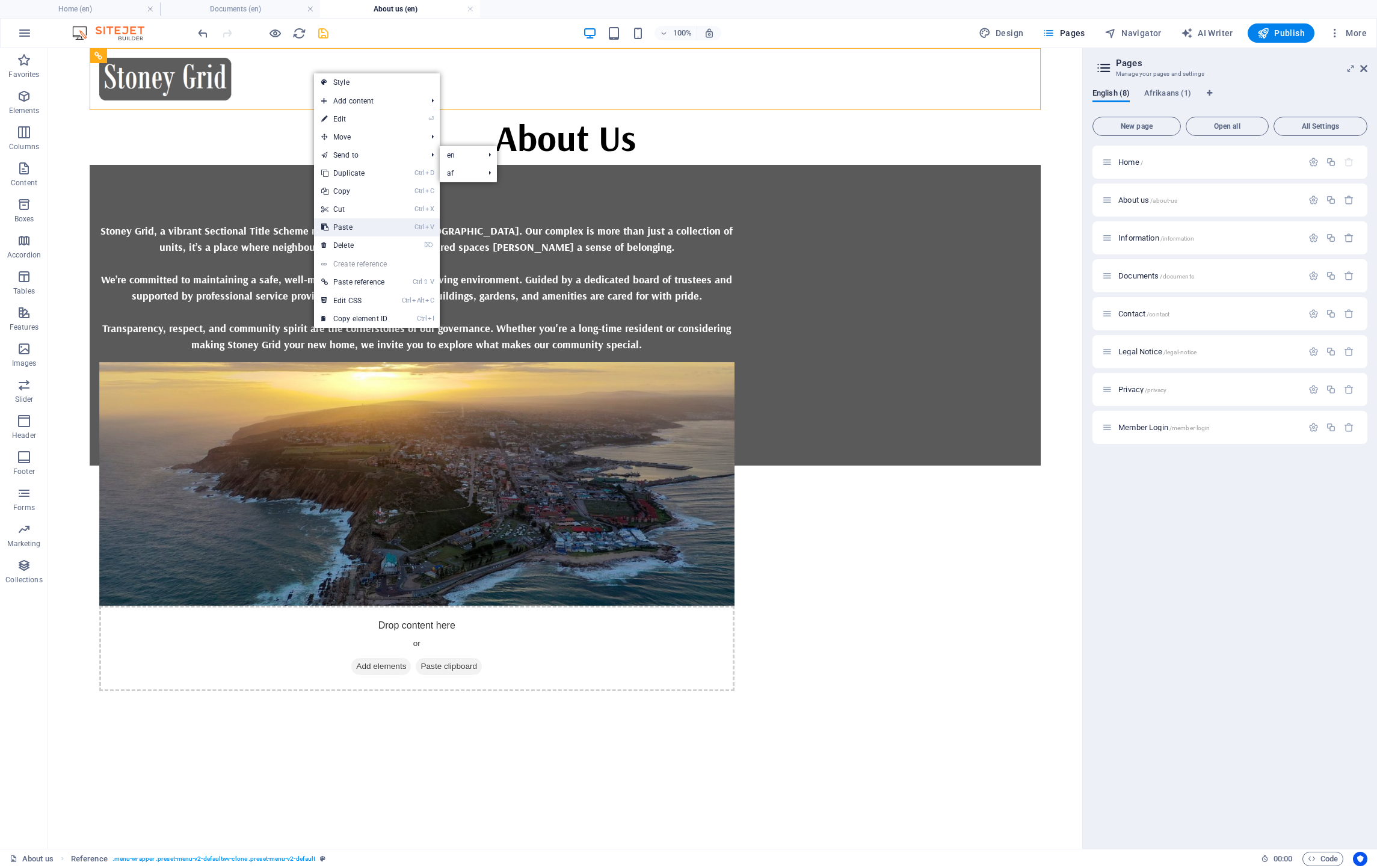
click at [357, 223] on link "Ctrl V Paste" at bounding box center [354, 227] width 81 height 18
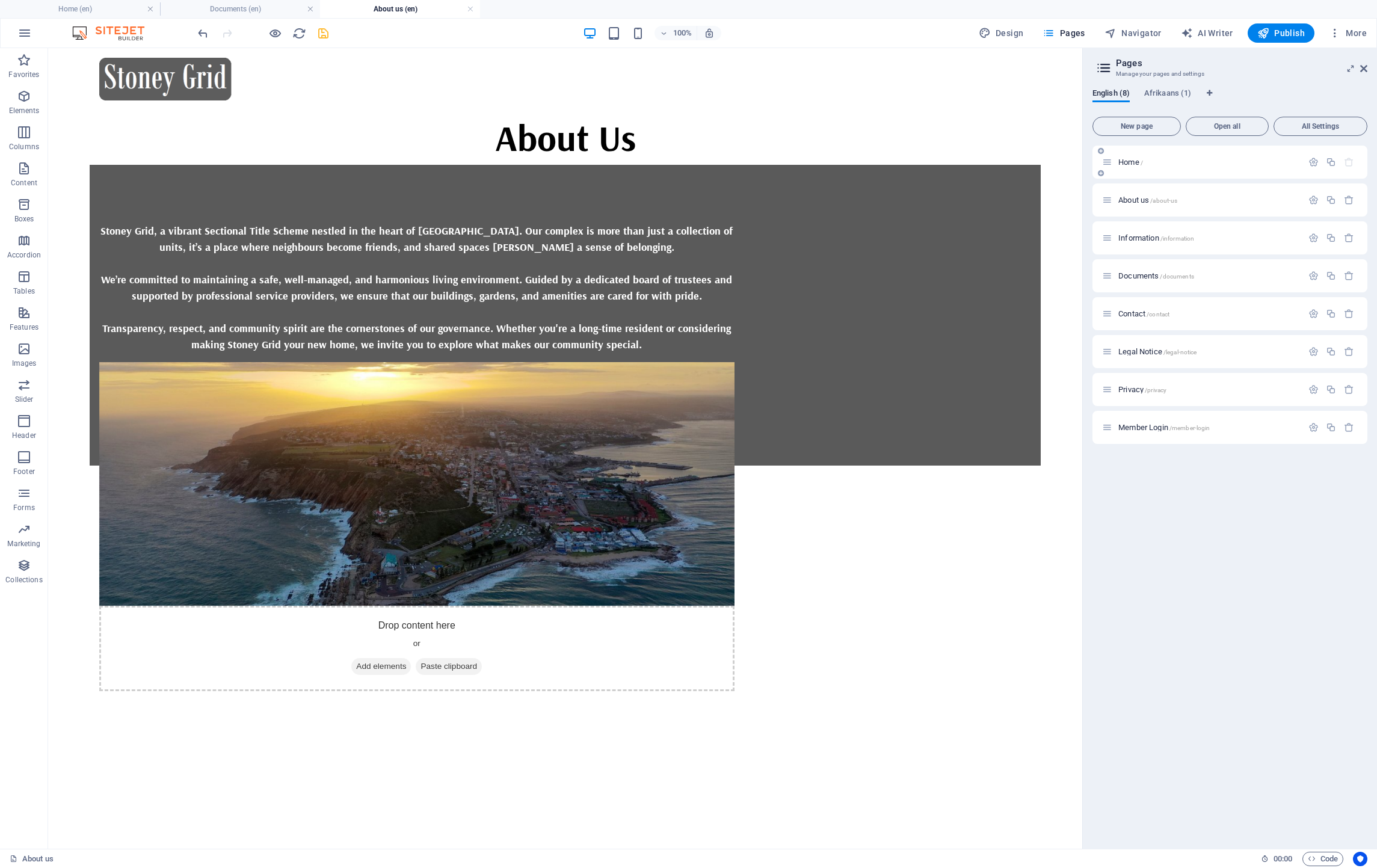
click at [1137, 160] on span "Home /" at bounding box center [1130, 161] width 25 height 9
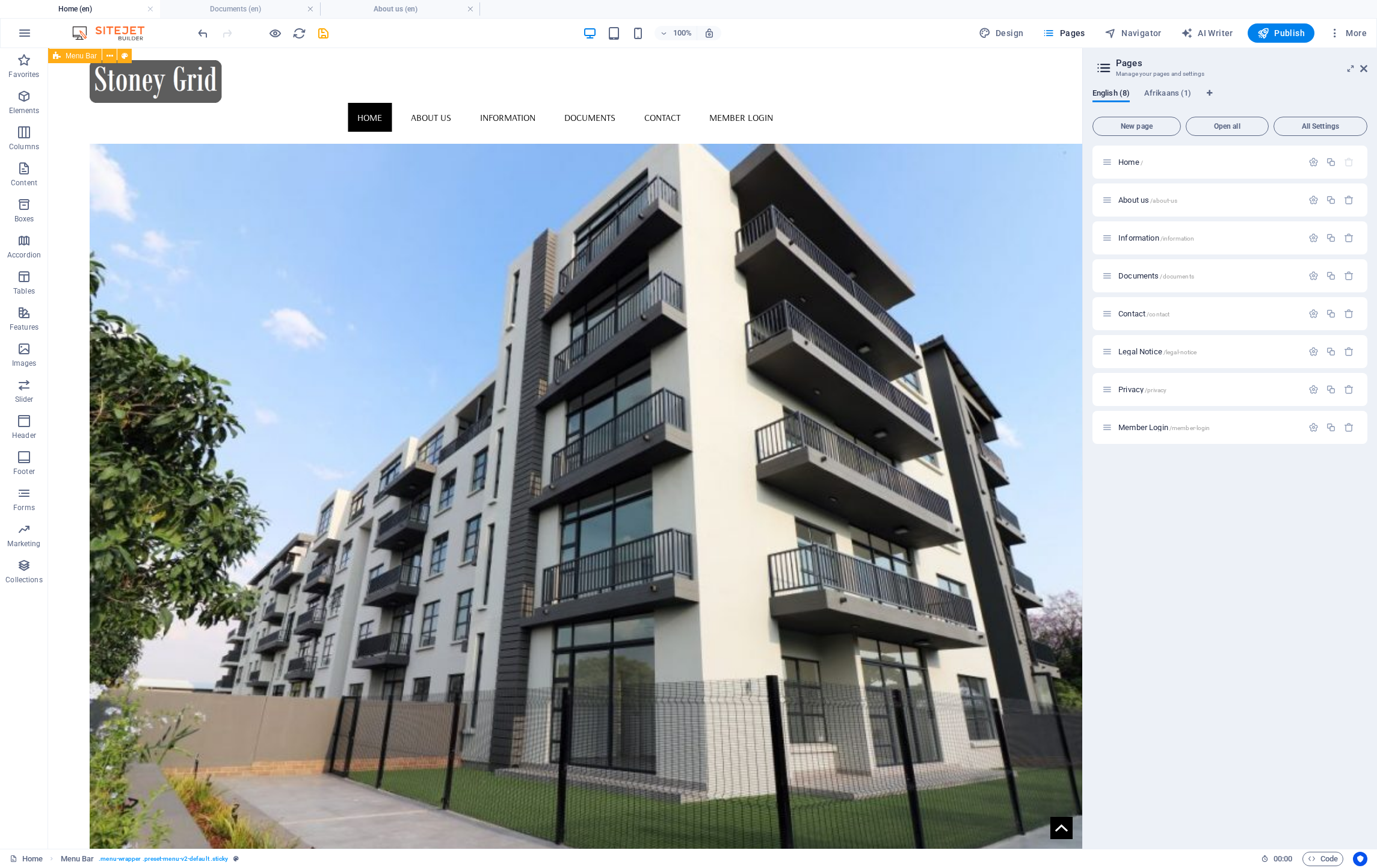
click at [74, 81] on div "Home About us Information Documents Contact Member Login" at bounding box center [565, 96] width 1034 height 96
click at [302, 108] on div "Home About us Information Documents Contact Member Login" at bounding box center [565, 96] width 1034 height 96
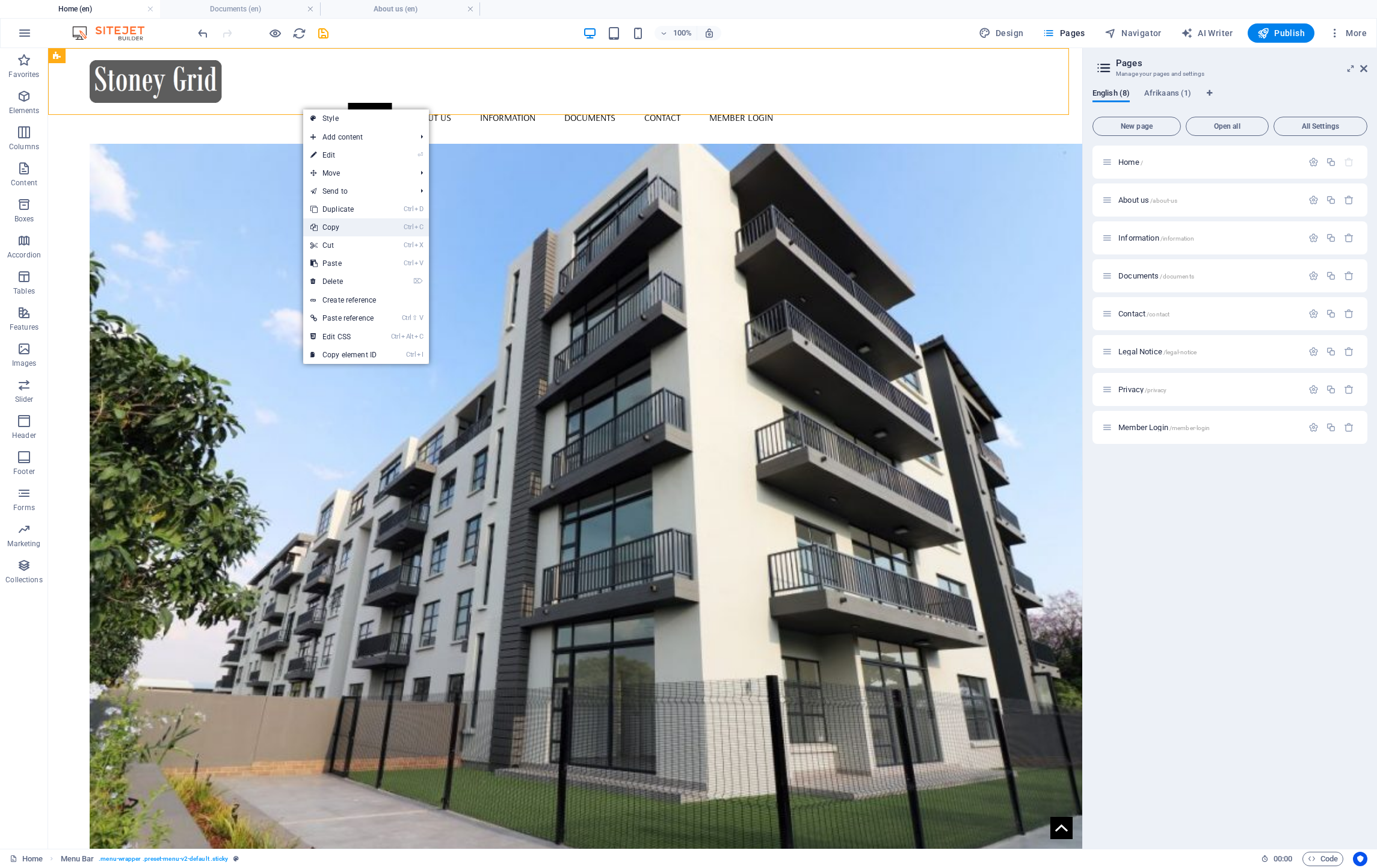
drag, startPoint x: 338, startPoint y: 222, endPoint x: 306, endPoint y: 168, distance: 62.8
click at [338, 222] on link "Ctrl C Copy" at bounding box center [344, 227] width 81 height 18
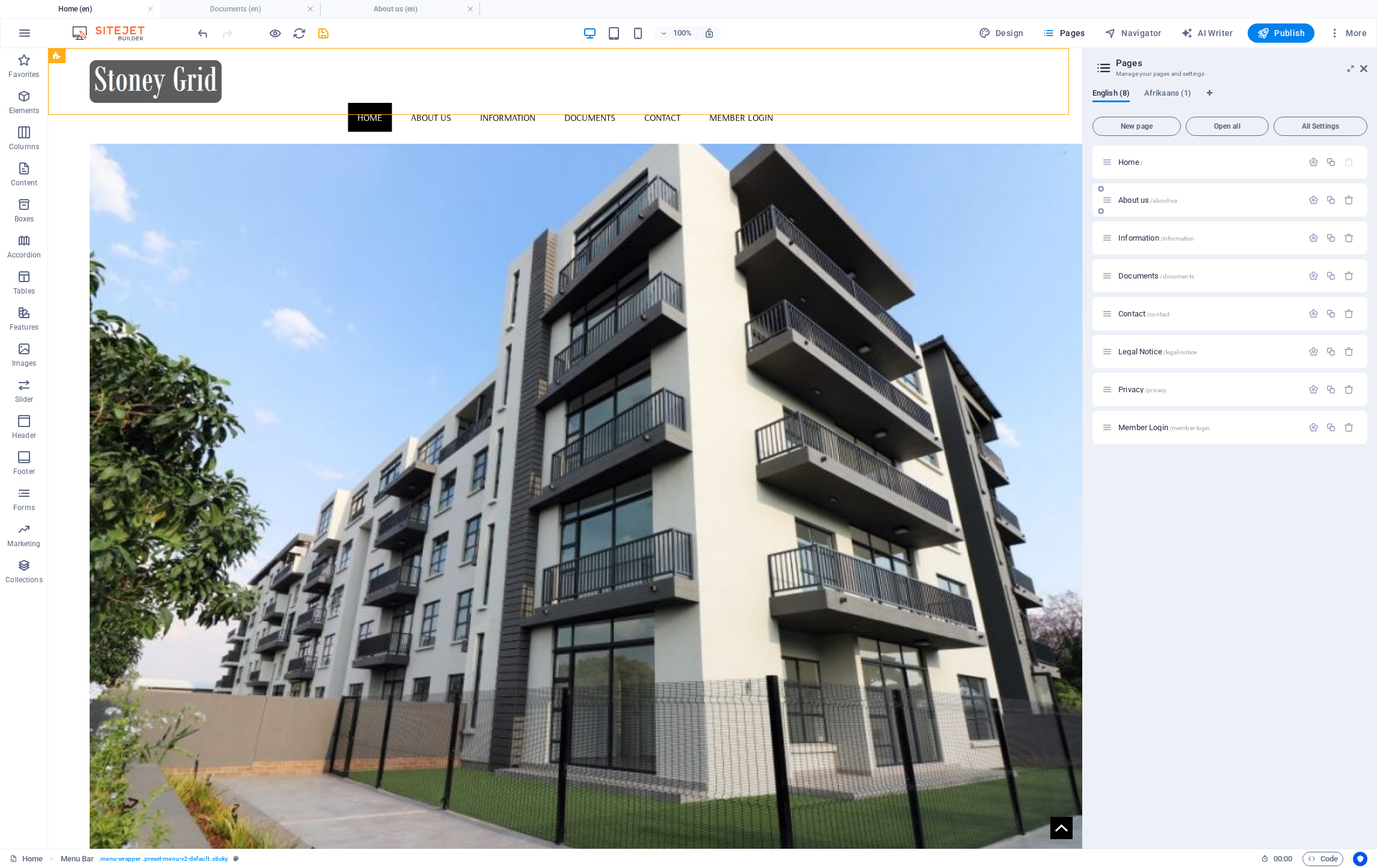
click at [1132, 195] on span "About us /about-us" at bounding box center [1148, 199] width 59 height 9
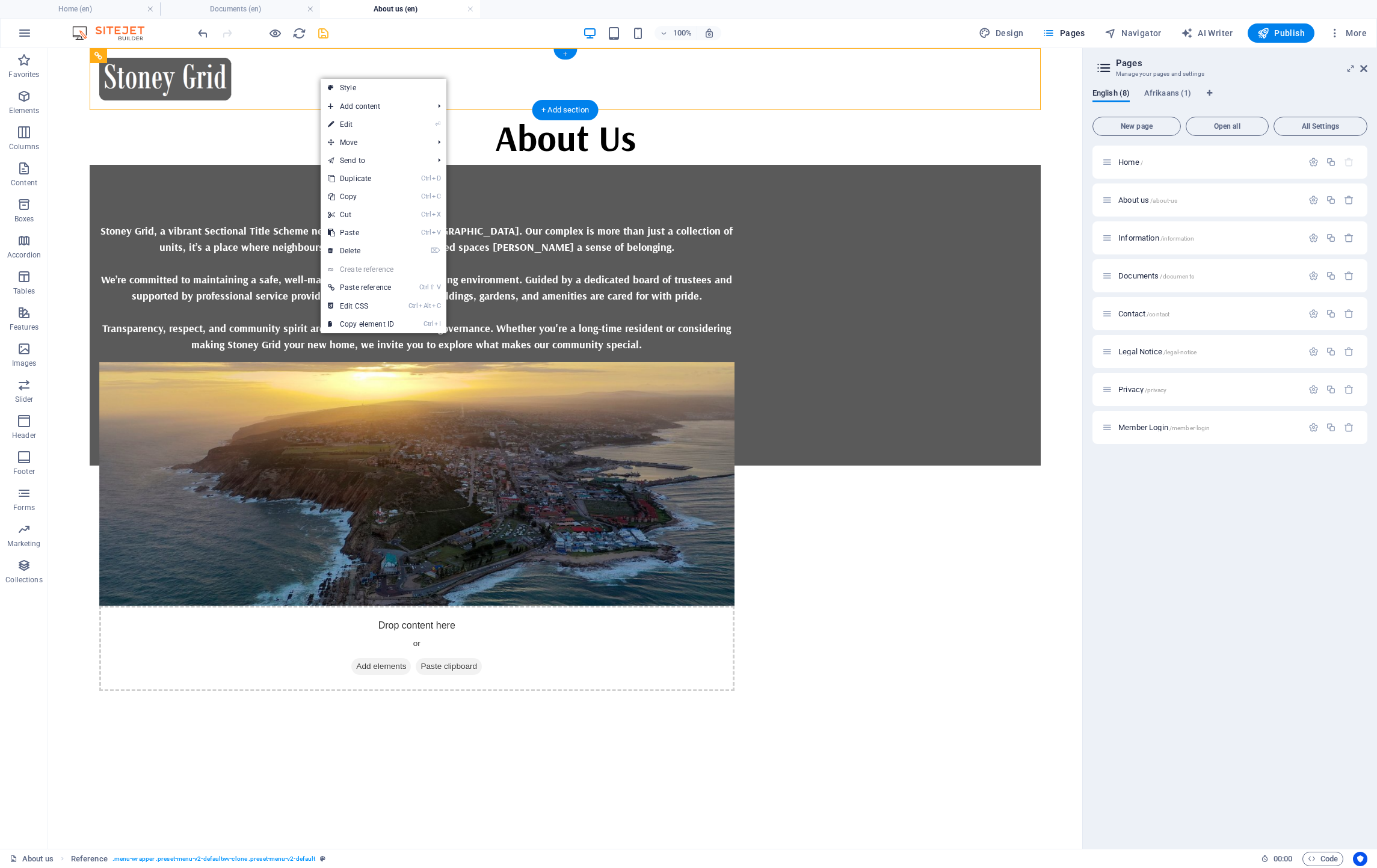
click at [565, 56] on div "+" at bounding box center [565, 55] width 24 height 11
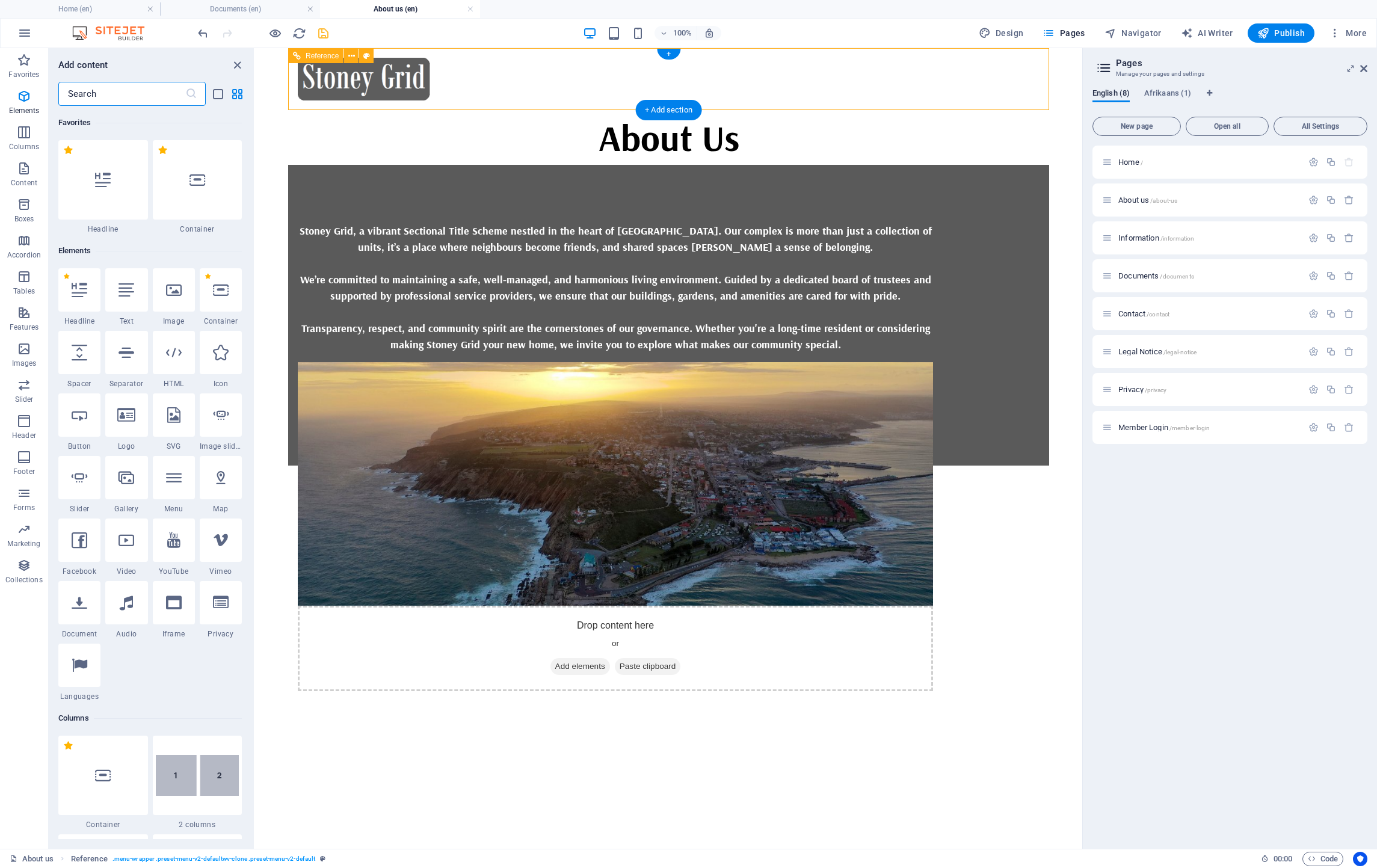
scroll to position [2105, 0]
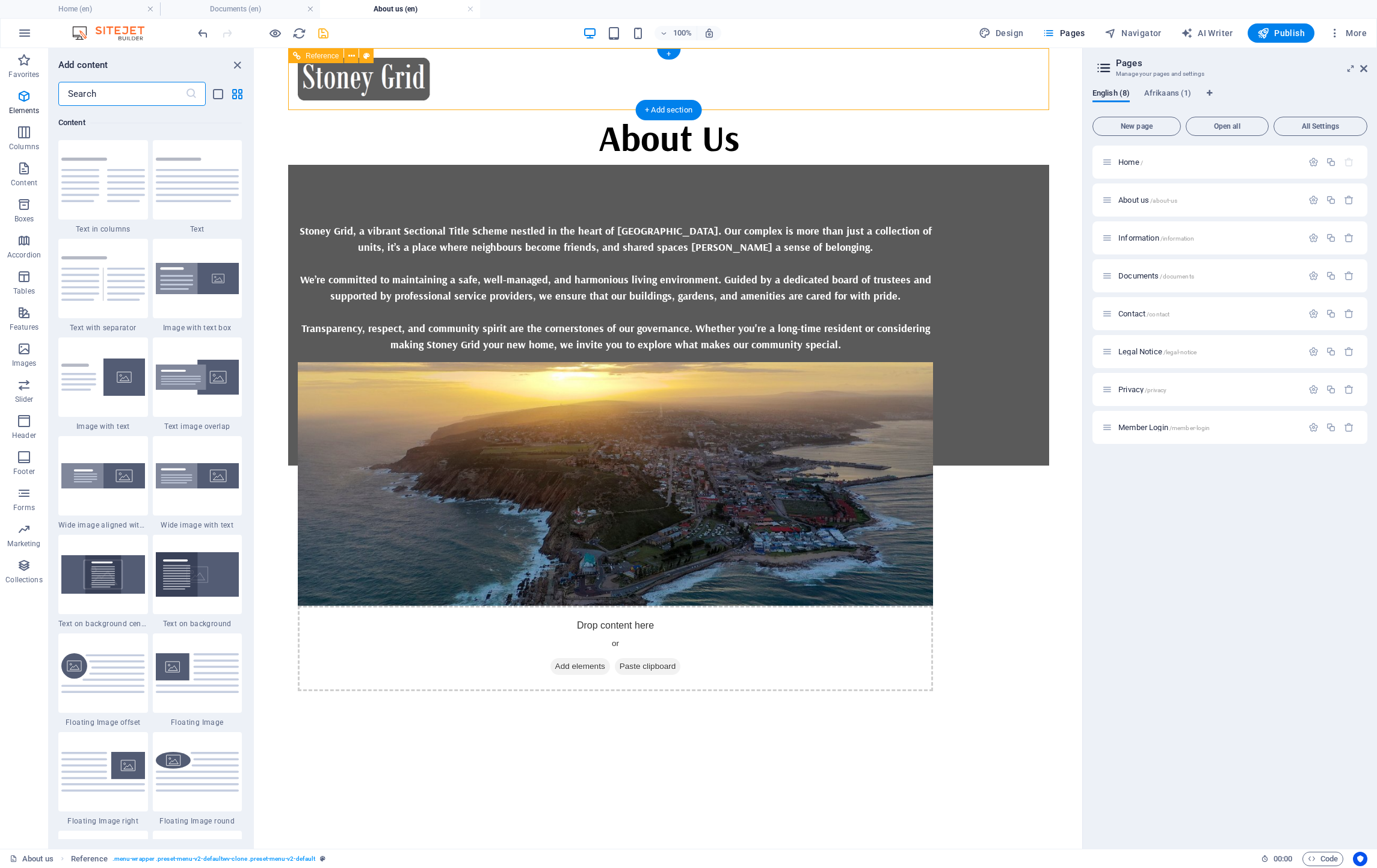
drag, startPoint x: 820, startPoint y: 104, endPoint x: 561, endPoint y: 58, distance: 263.1
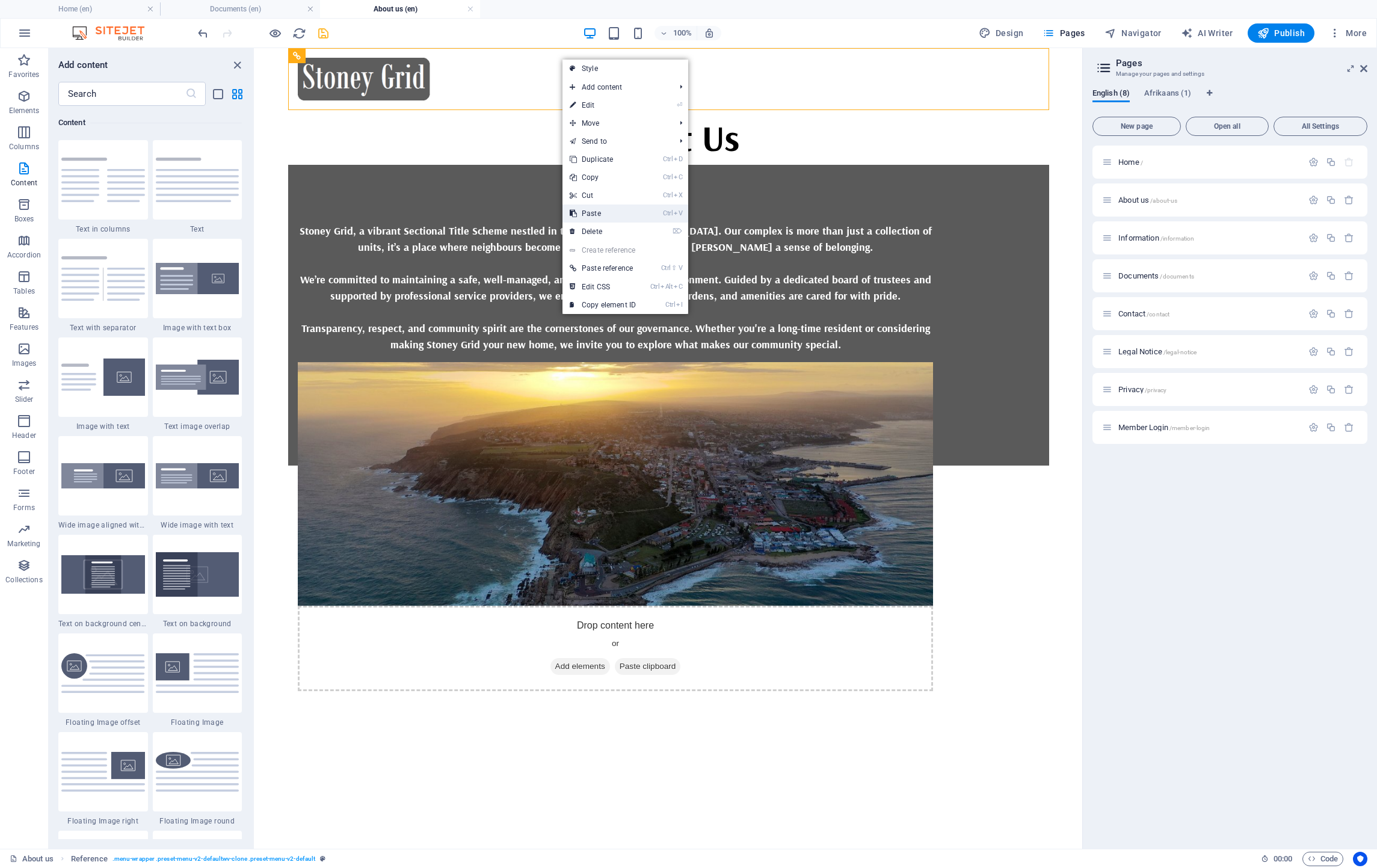
click at [601, 215] on link "Ctrl V Paste" at bounding box center [603, 213] width 81 height 18
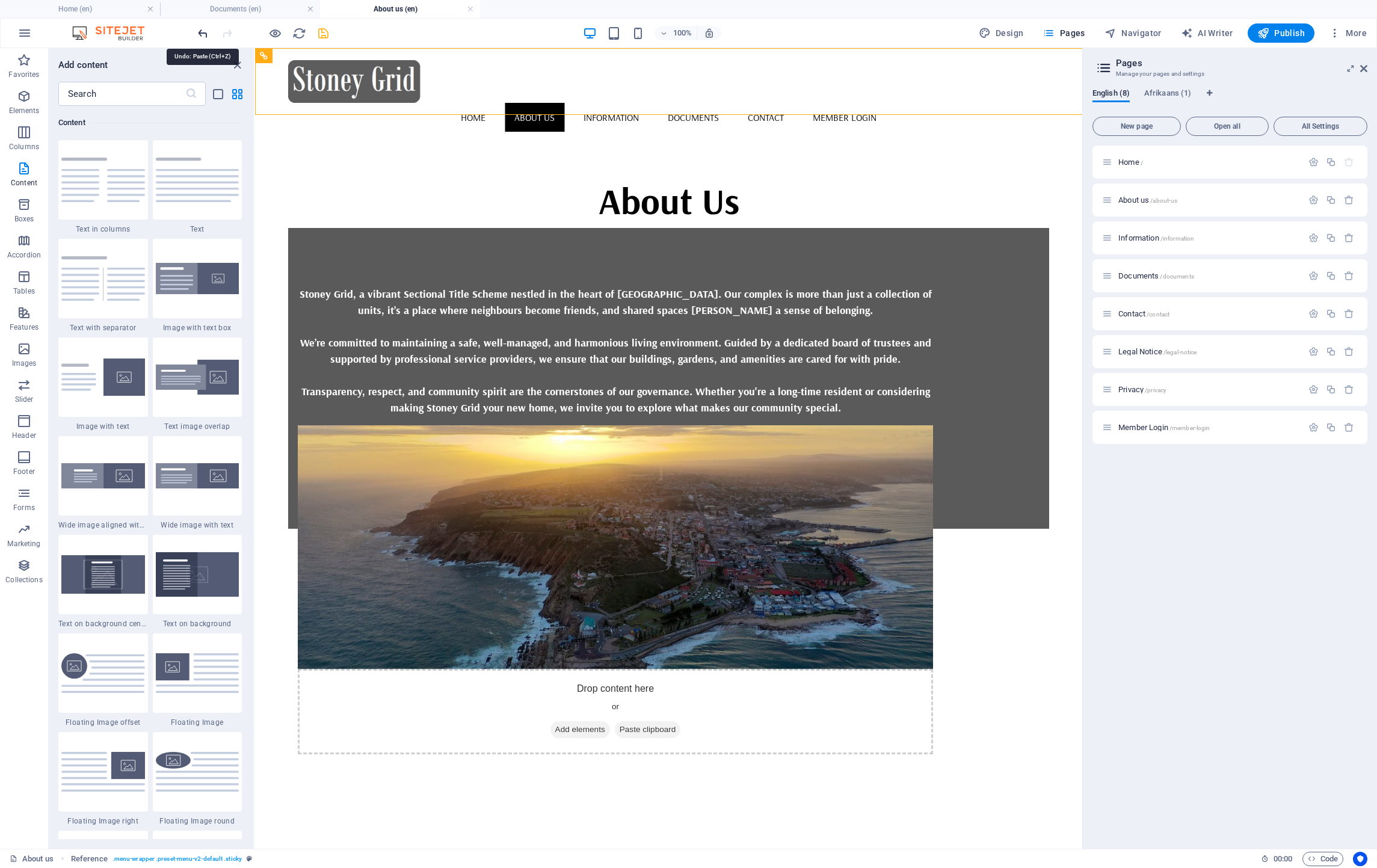
click at [206, 32] on icon "undo" at bounding box center [203, 33] width 14 height 14
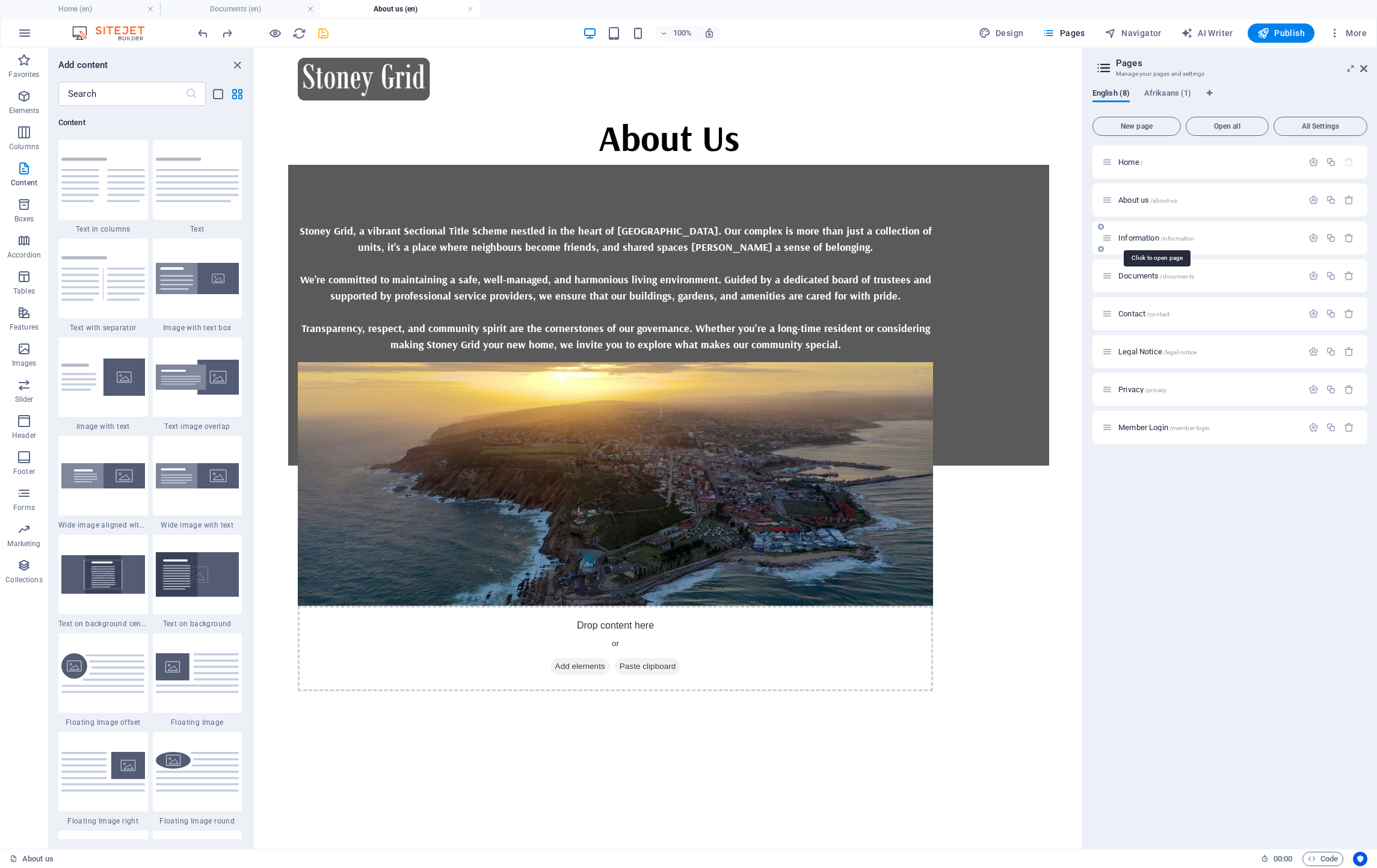
click at [1149, 240] on span "Information /information" at bounding box center [1156, 237] width 76 height 9
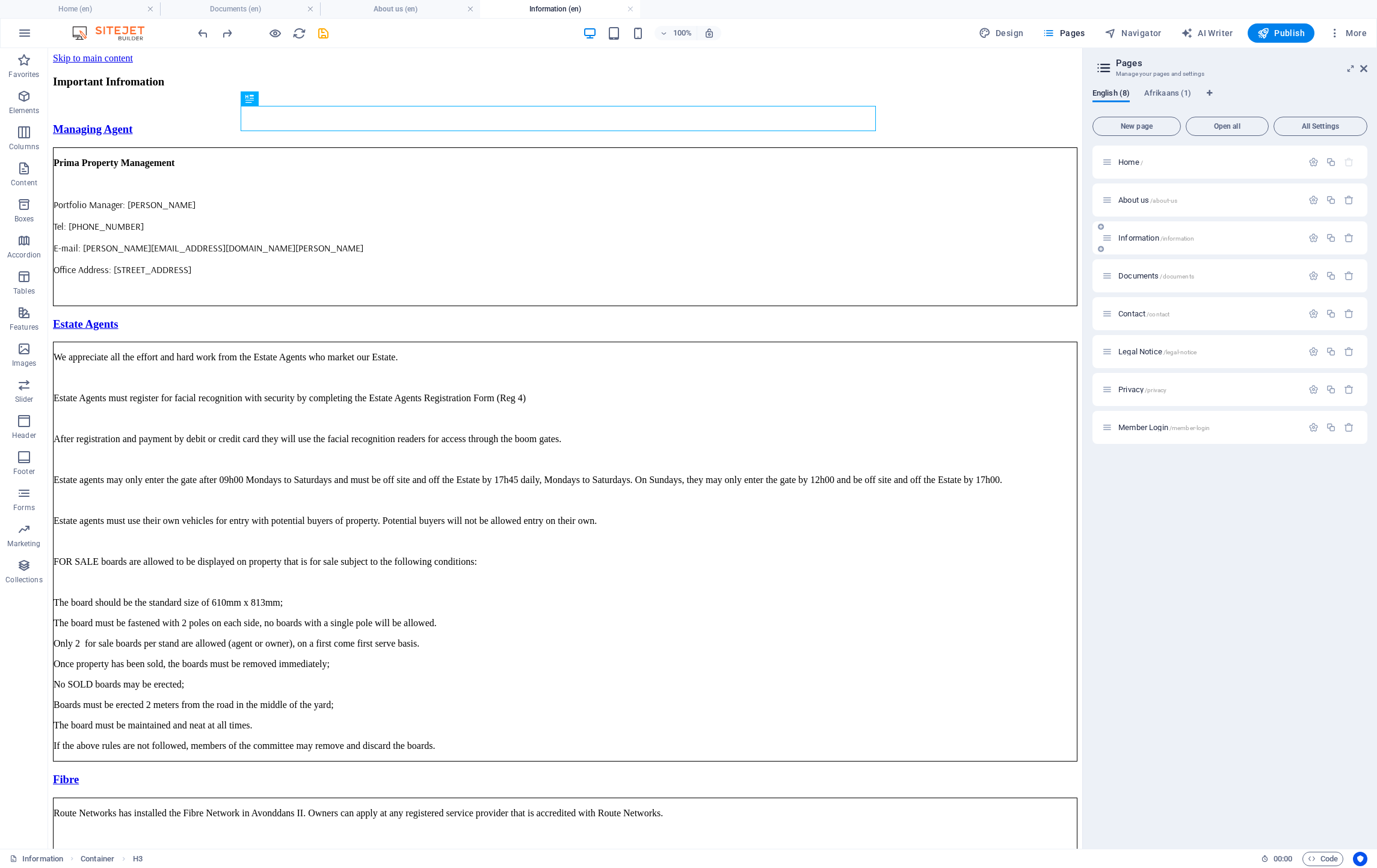
scroll to position [0, 0]
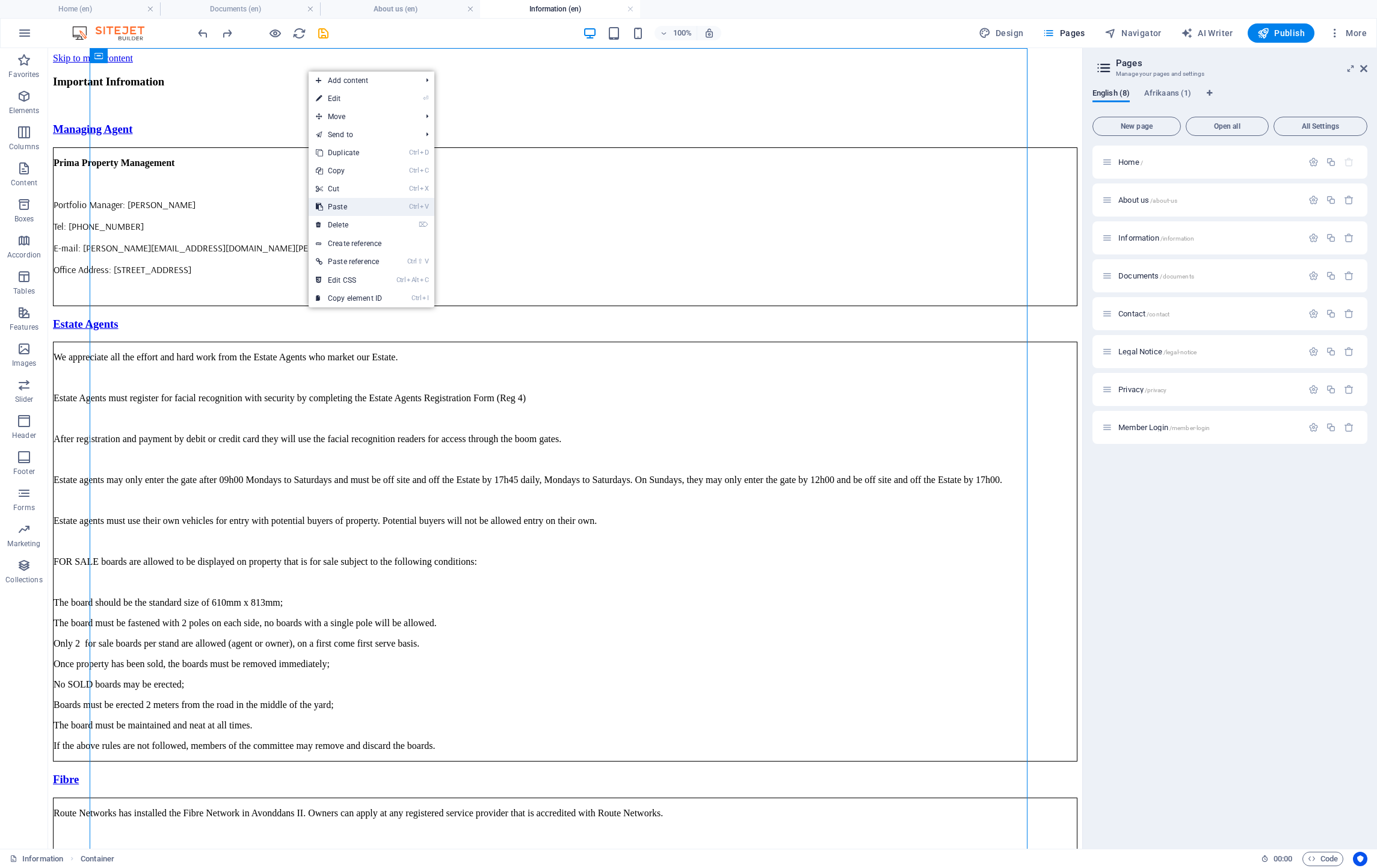
click at [340, 202] on link "Ctrl V Paste" at bounding box center [349, 206] width 81 height 18
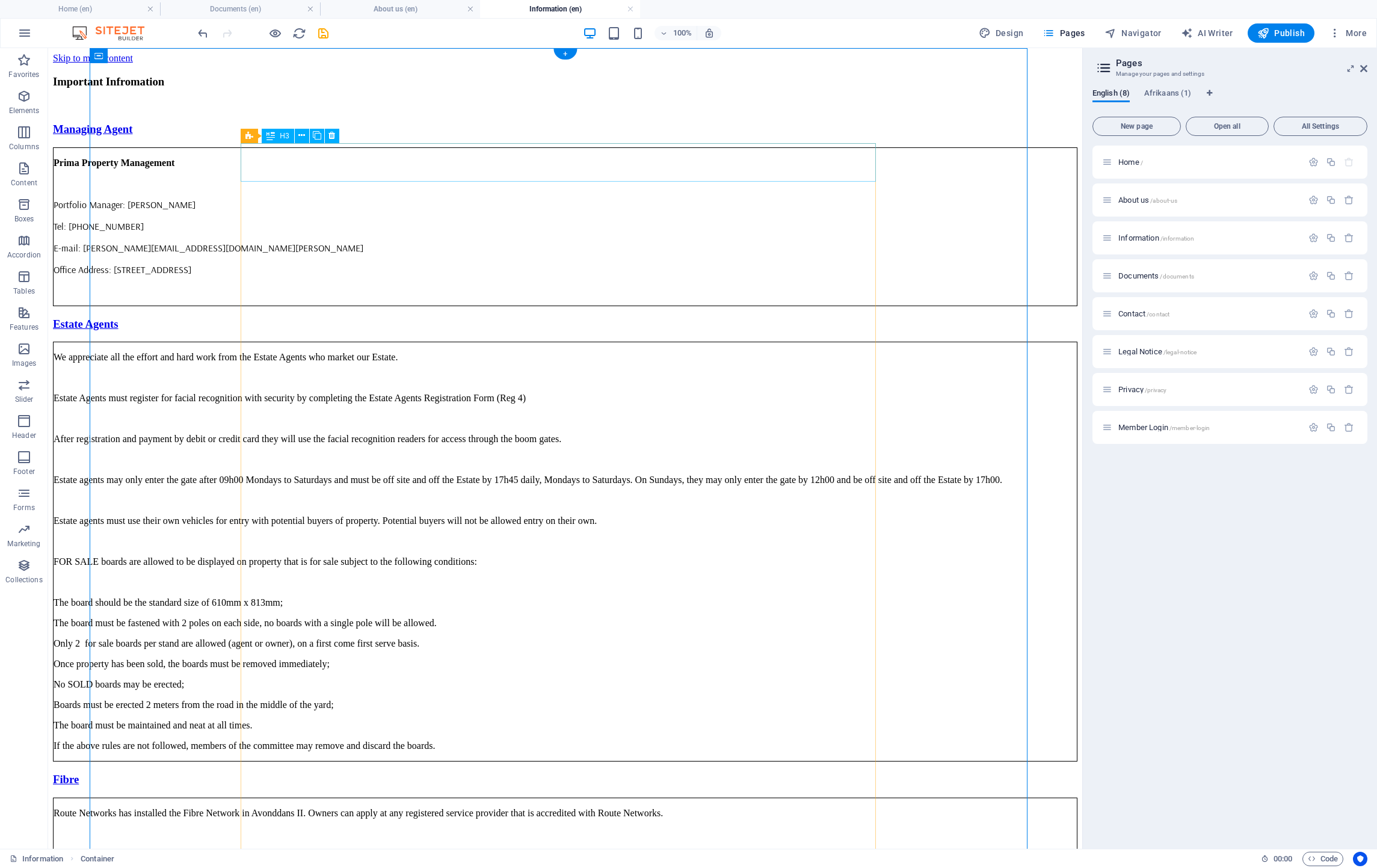
click at [274, 136] on div "Managing Agent" at bounding box center [565, 129] width 1024 height 13
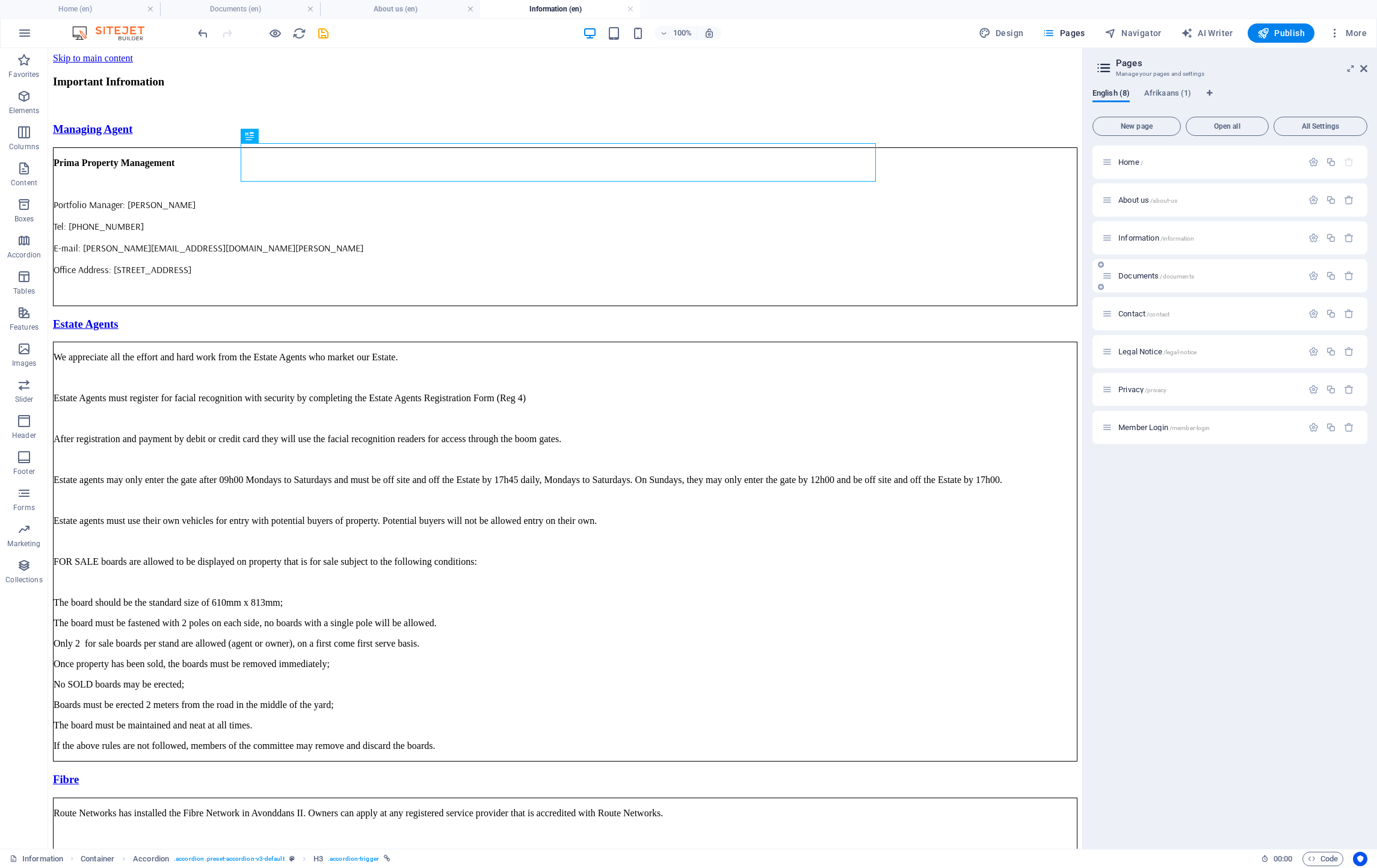
click at [1131, 274] on span "Documents /documents" at bounding box center [1156, 275] width 76 height 9
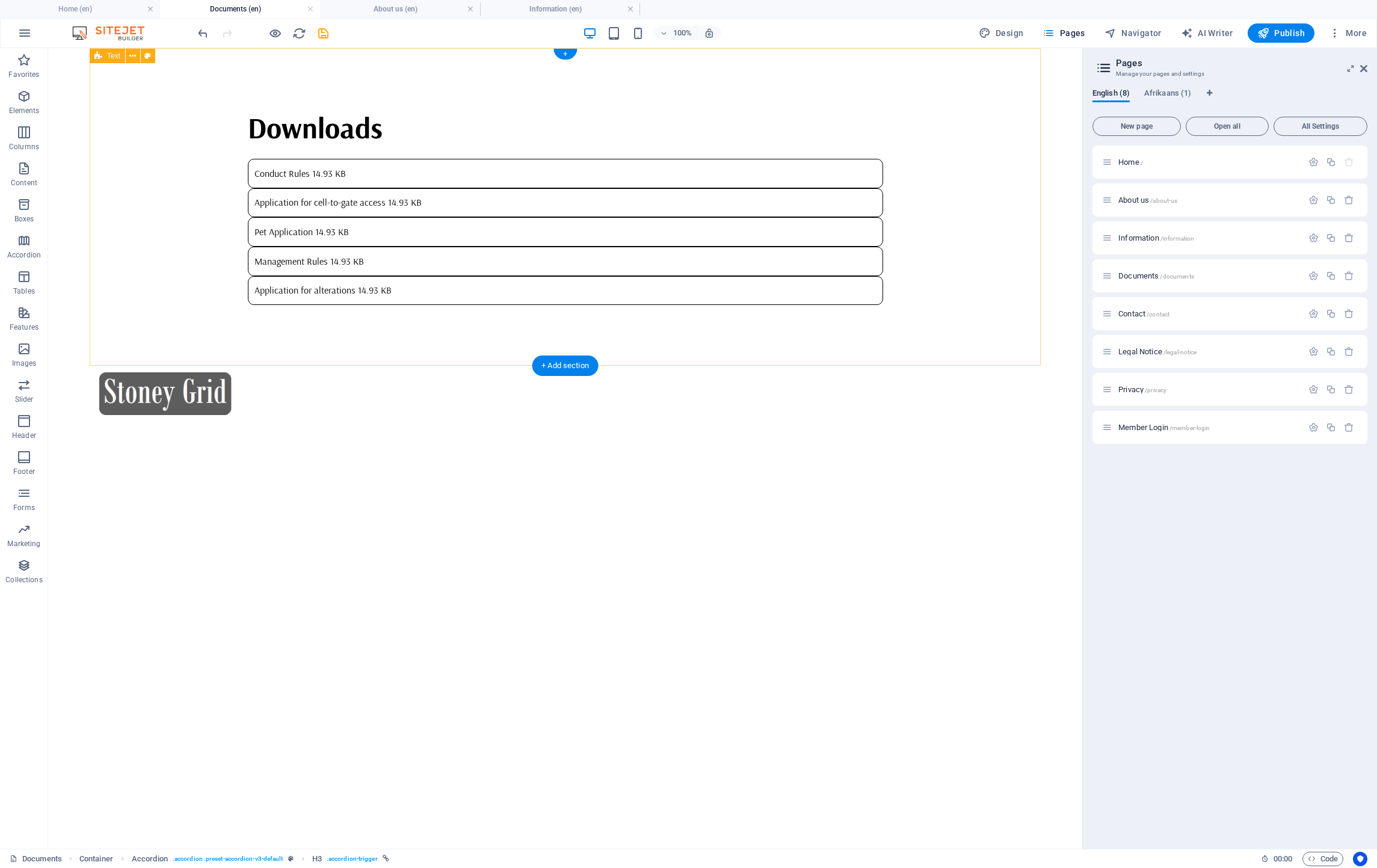
click at [429, 76] on div "Downloads Conduct Rules 14.93 KB Application for cell-to-gate access 14.93 KB P…" at bounding box center [565, 206] width 952 height 315
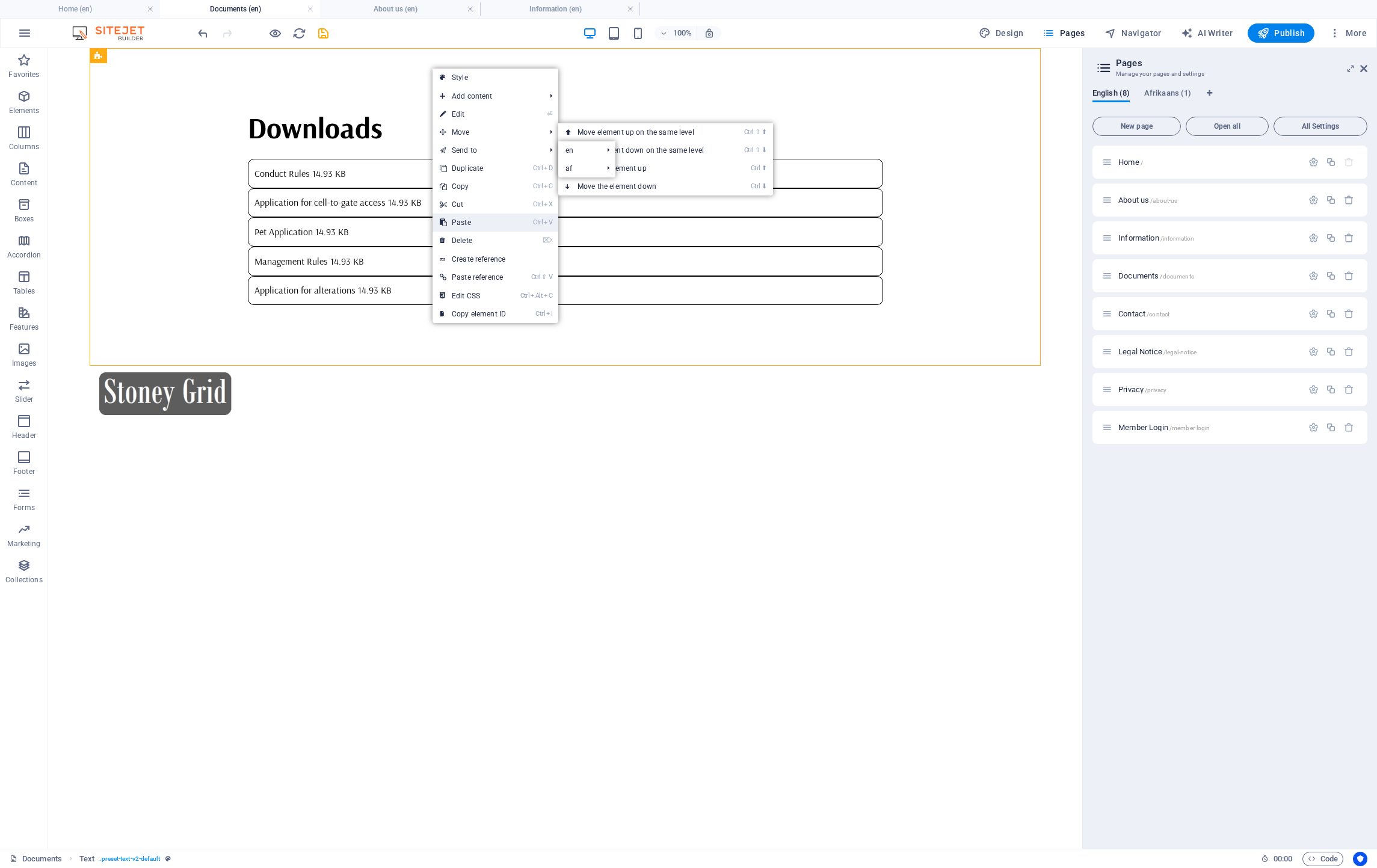
click at [461, 223] on link "Ctrl V Paste" at bounding box center [473, 222] width 81 height 18
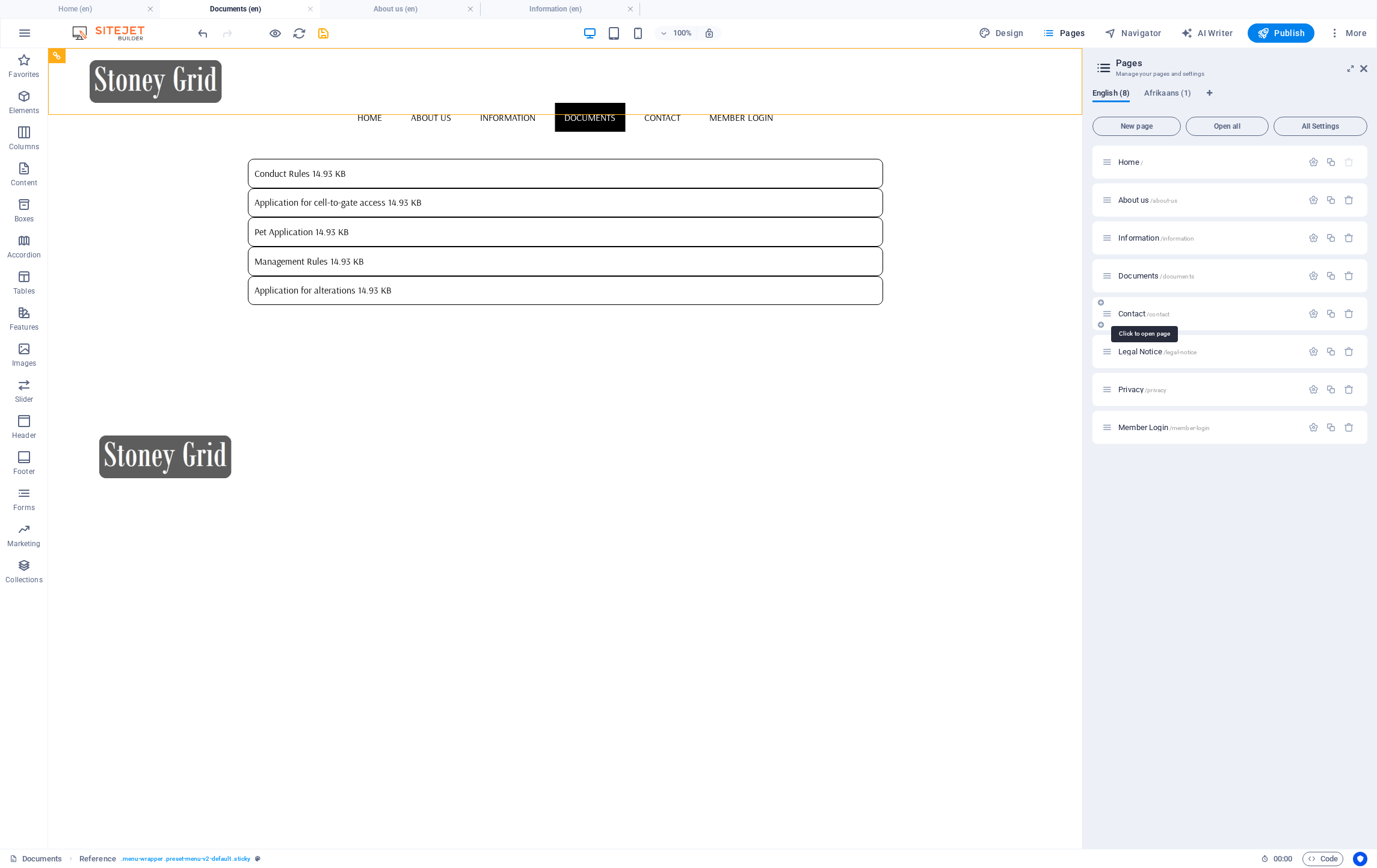
click at [1135, 314] on span "Contact /contact" at bounding box center [1144, 313] width 51 height 9
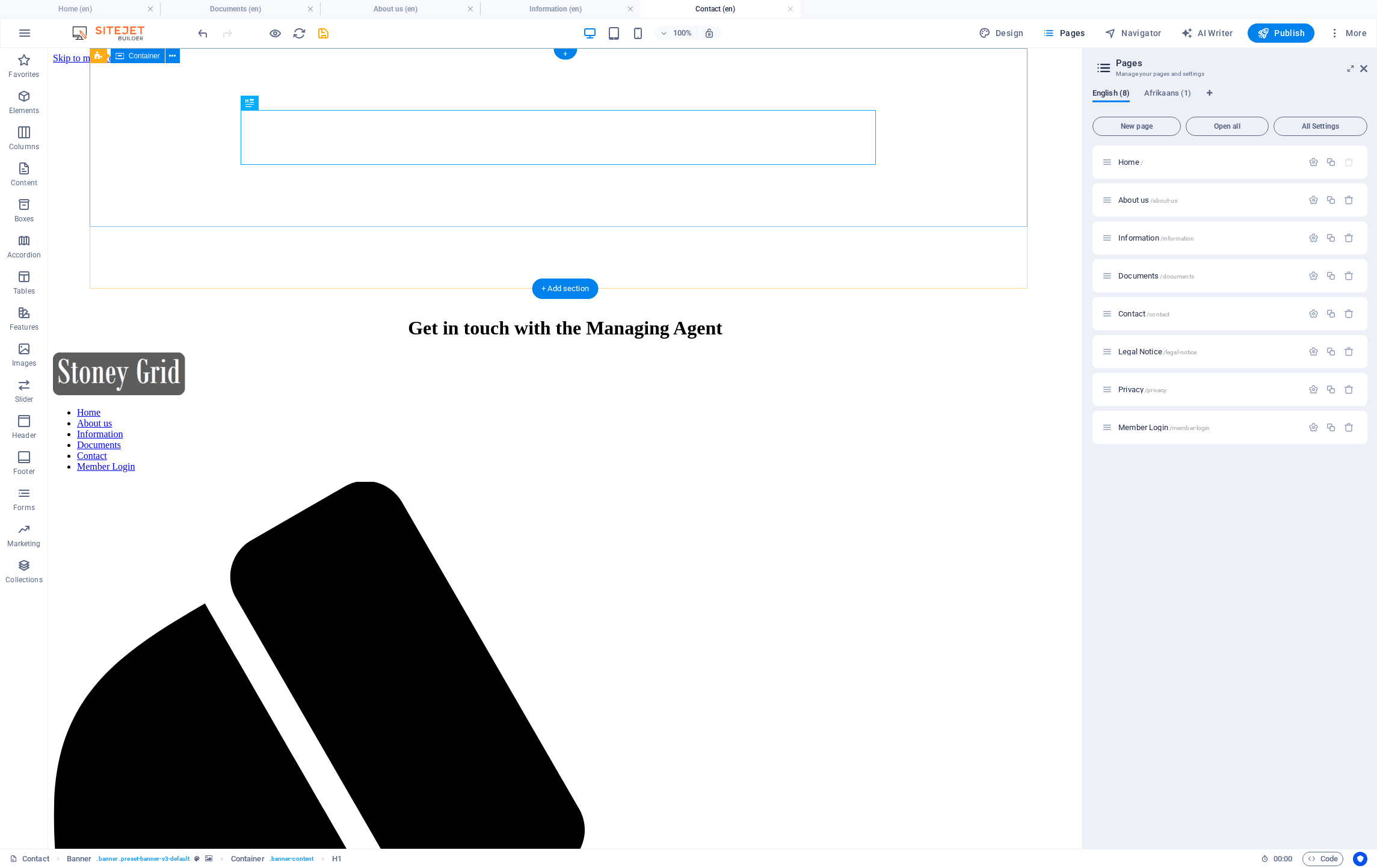
click at [352, 304] on div "Get in touch with the Managing Agent" at bounding box center [565, 328] width 1024 height 48
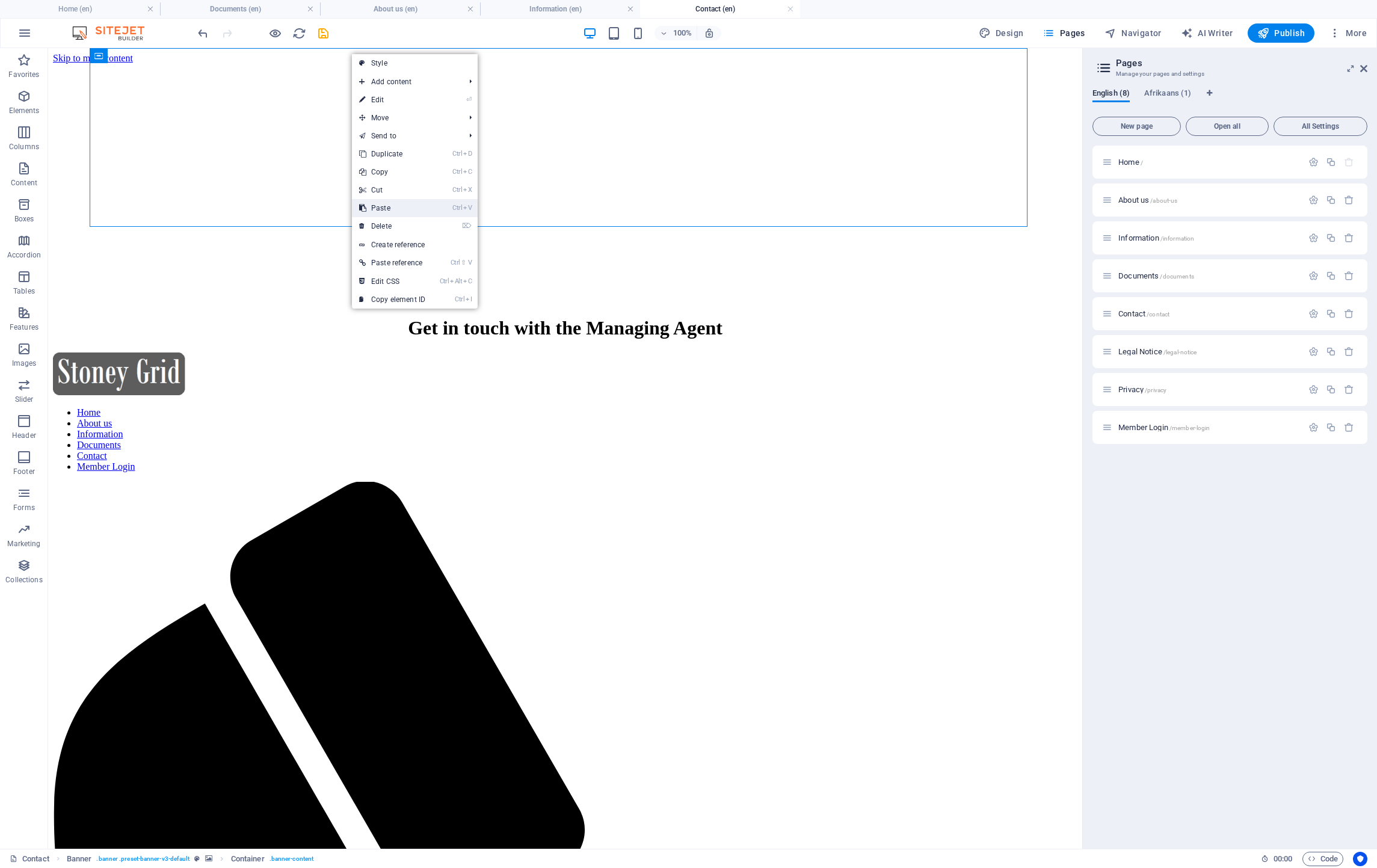
click at [391, 202] on link "Ctrl V Paste" at bounding box center [392, 208] width 81 height 18
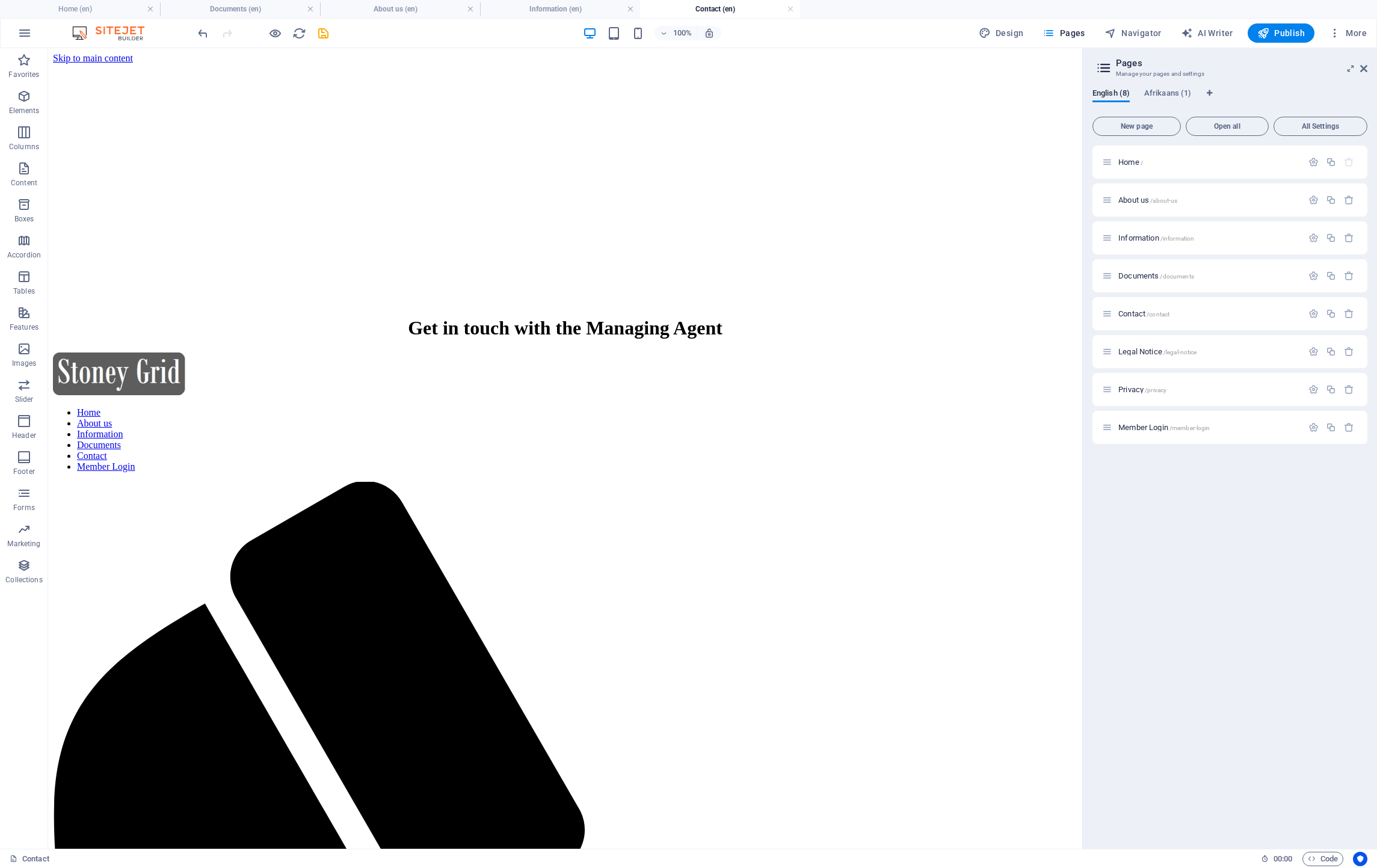
click at [1191, 711] on div "Home / About us /about-us Information /information Documents /documents Contact…" at bounding box center [1230, 492] width 275 height 693
click at [738, 304] on div "Get in touch with the Managing Agent" at bounding box center [565, 328] width 1024 height 48
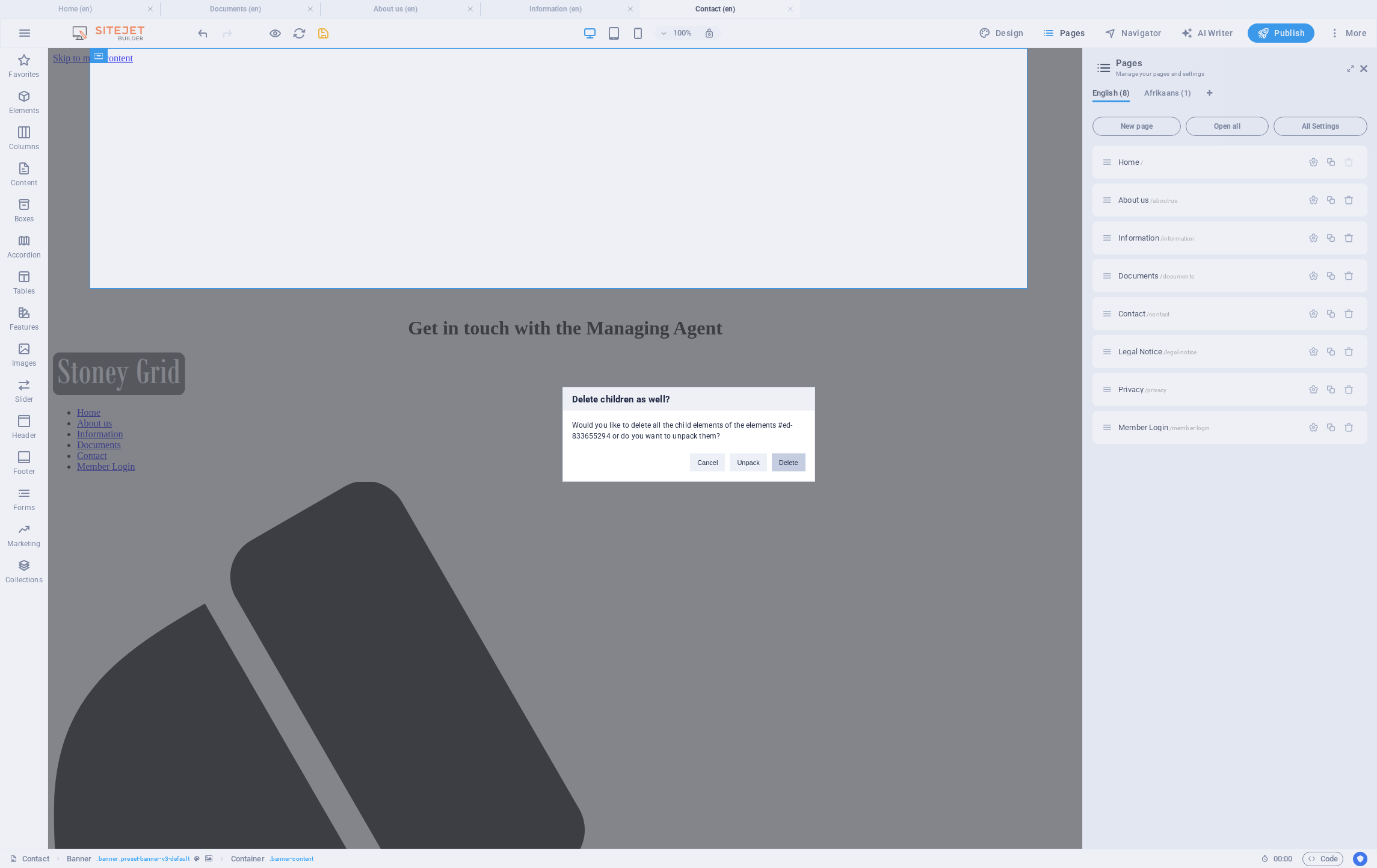
drag, startPoint x: 789, startPoint y: 459, endPoint x: 741, endPoint y: 410, distance: 68.6
click at [789, 459] on button "Delete" at bounding box center [788, 462] width 34 height 18
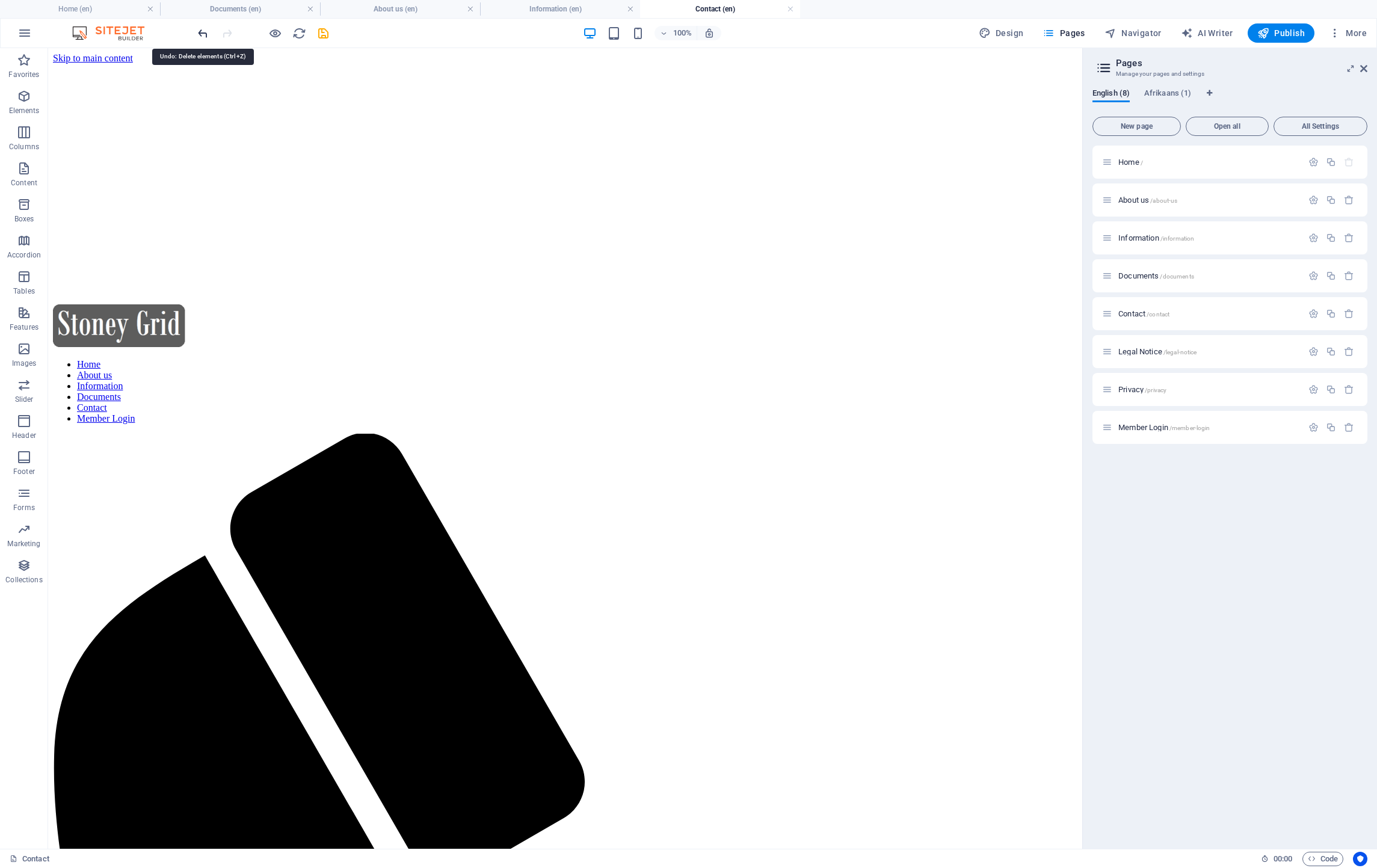
click at [201, 31] on icon "undo" at bounding box center [203, 33] width 14 height 14
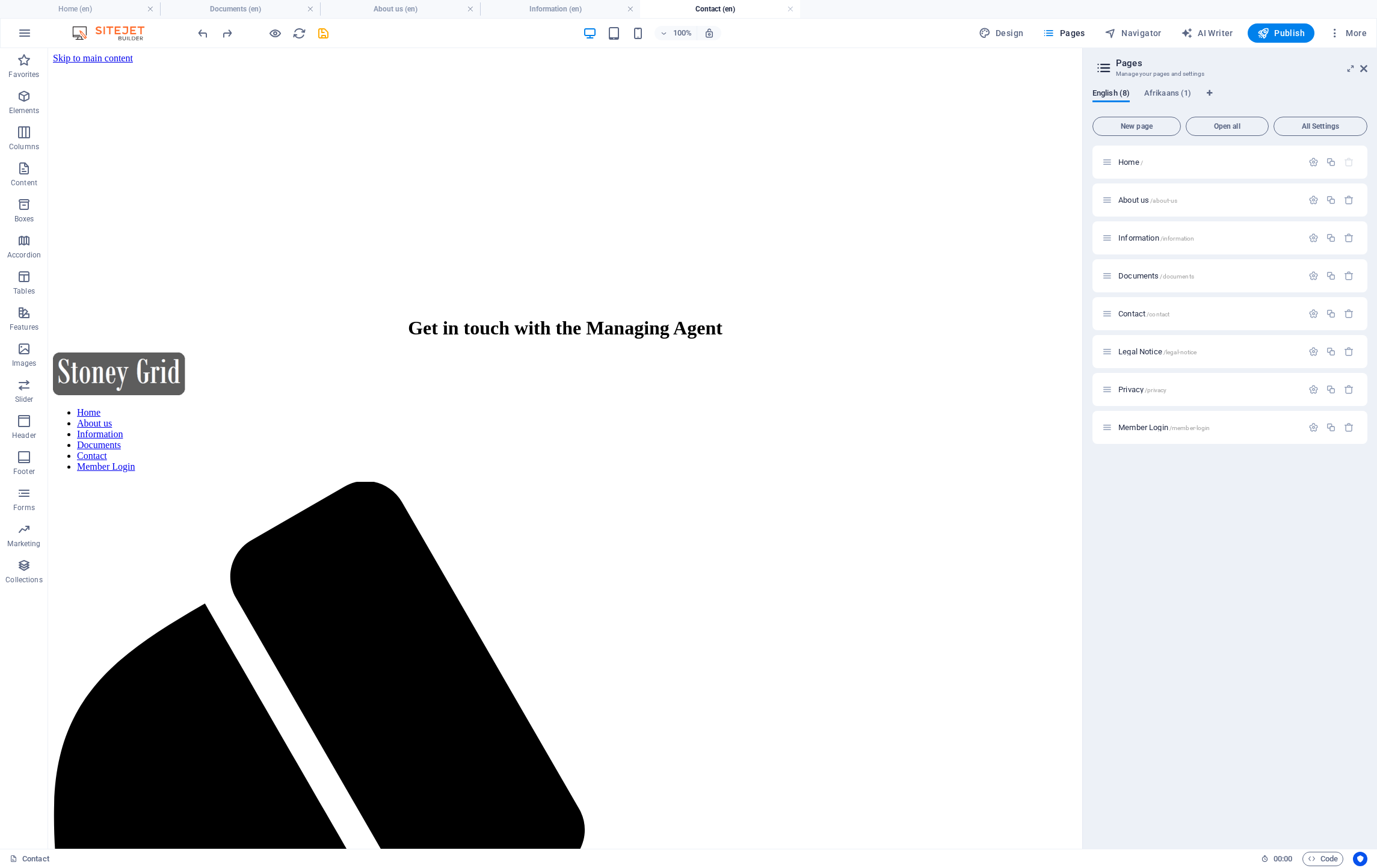
click at [1200, 639] on div "Home / About us /about-us Information /information Documents /documents Contact…" at bounding box center [1230, 492] width 275 height 693
click at [1122, 160] on span "Home /" at bounding box center [1130, 161] width 25 height 9
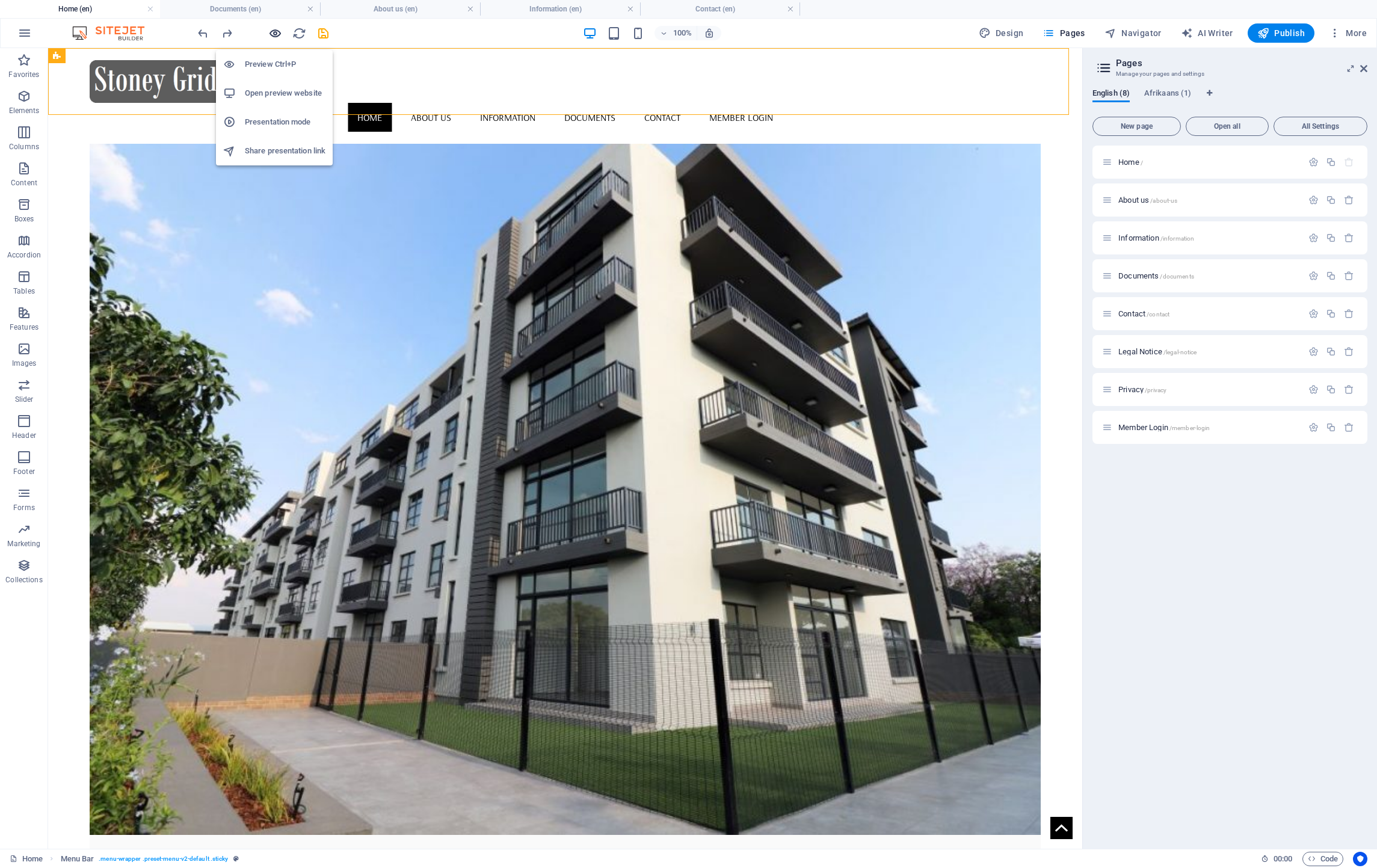
click at [271, 31] on icon "button" at bounding box center [275, 33] width 14 height 14
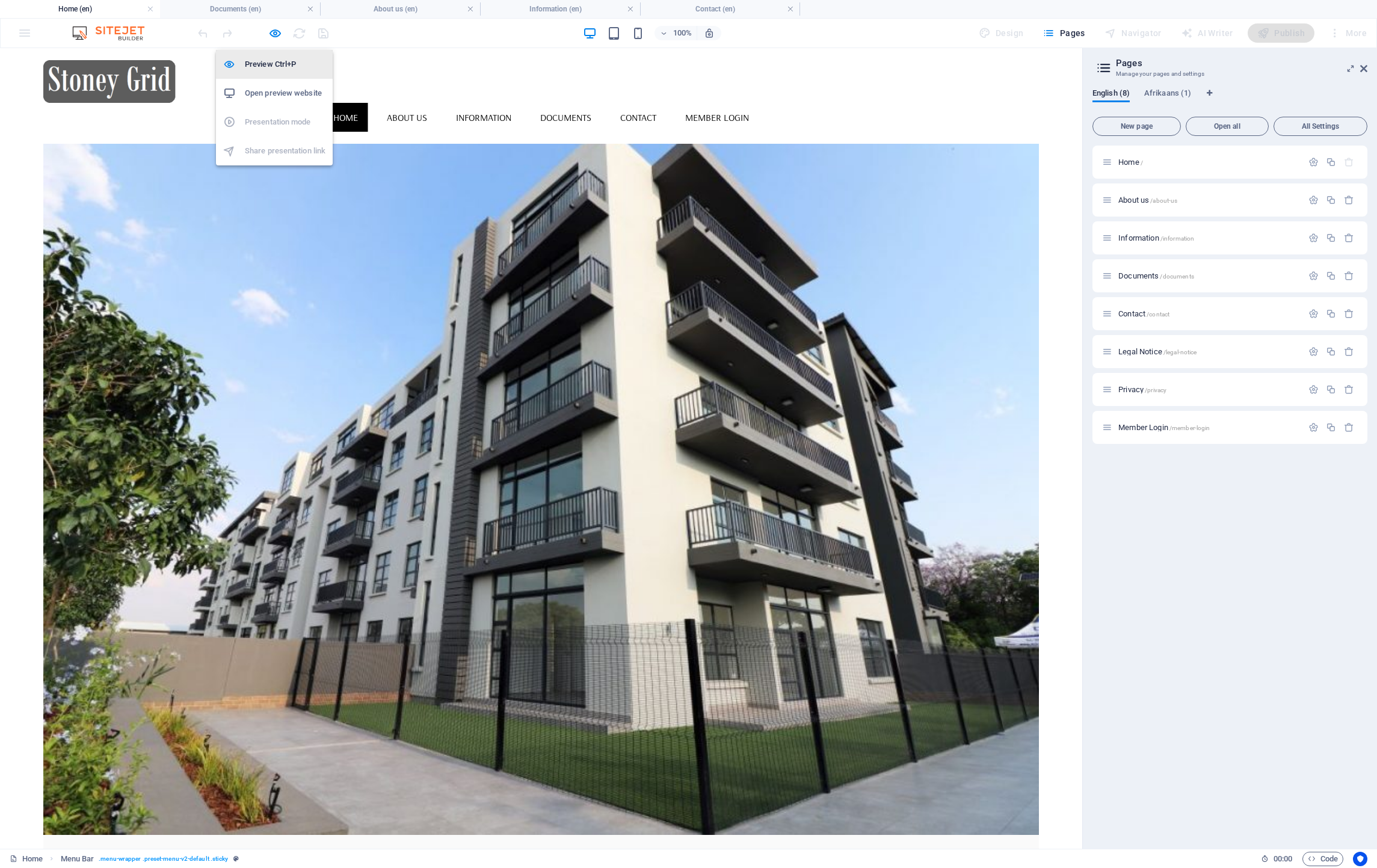
click at [256, 62] on h6 "Preview Ctrl+P" at bounding box center [285, 64] width 81 height 14
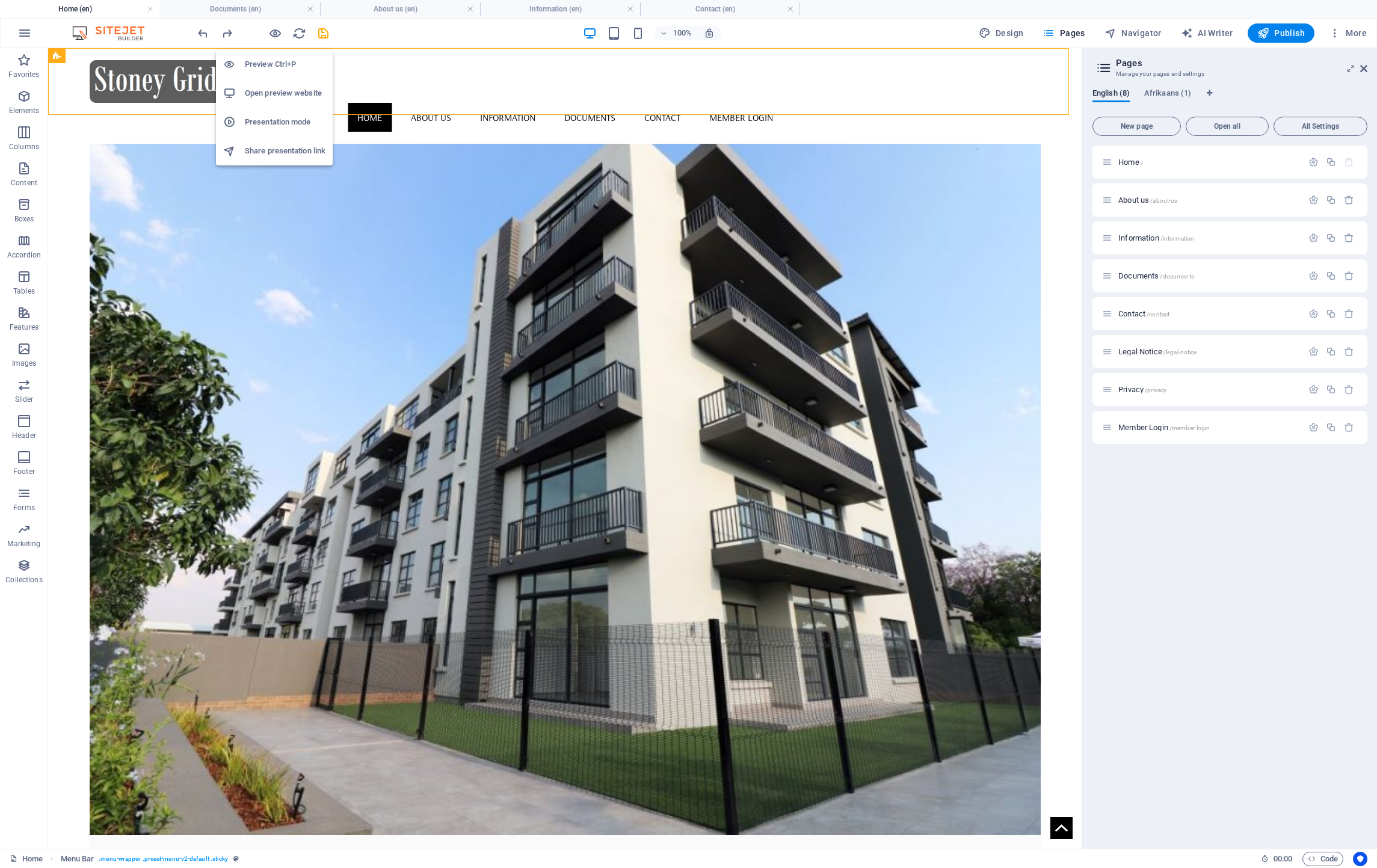
click at [273, 62] on h6 "Preview Ctrl+P" at bounding box center [285, 64] width 81 height 14
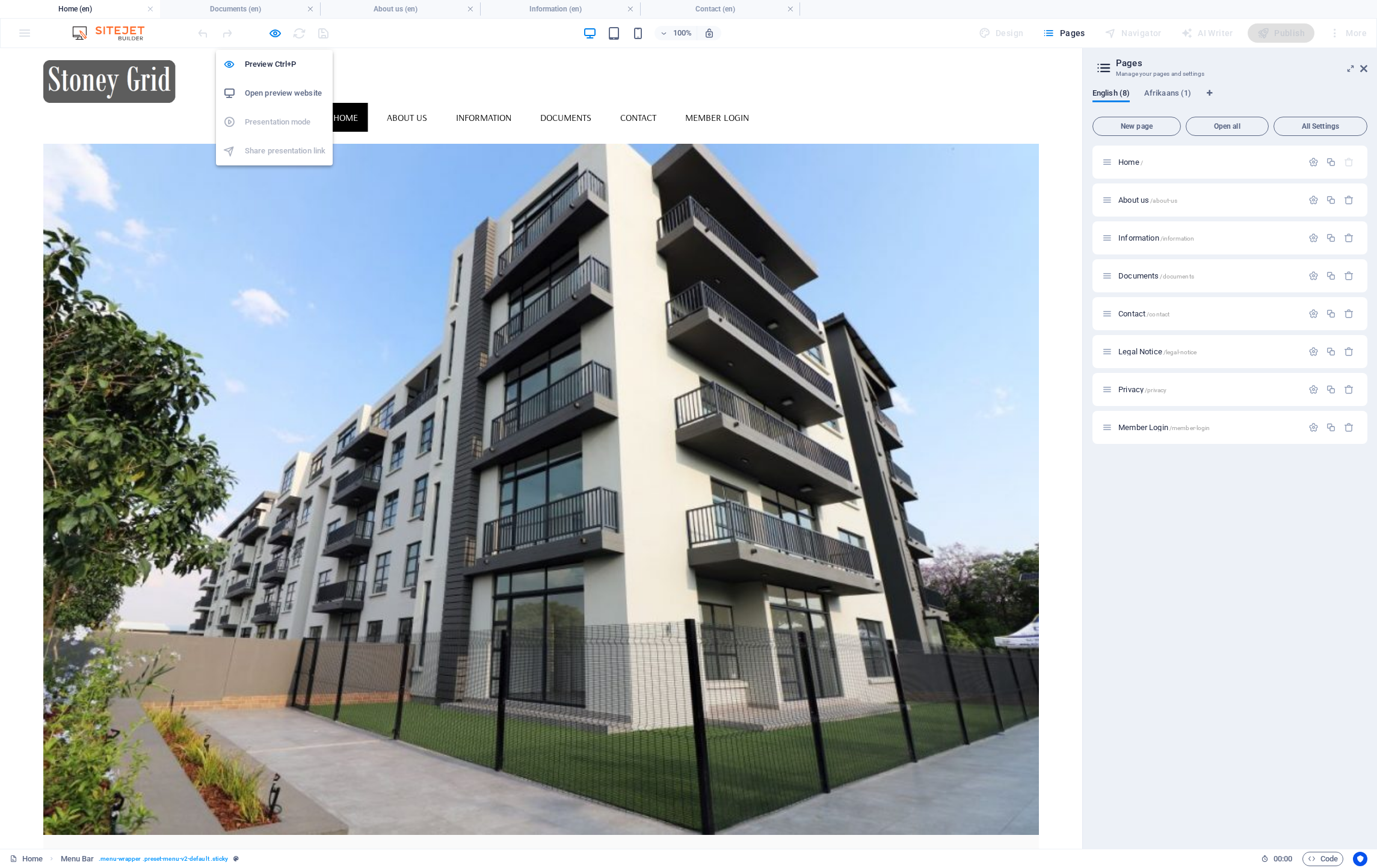
click at [280, 94] on h6 "Open preview website" at bounding box center [285, 93] width 81 height 14
click at [521, 103] on link "Information" at bounding box center [484, 117] width 74 height 29
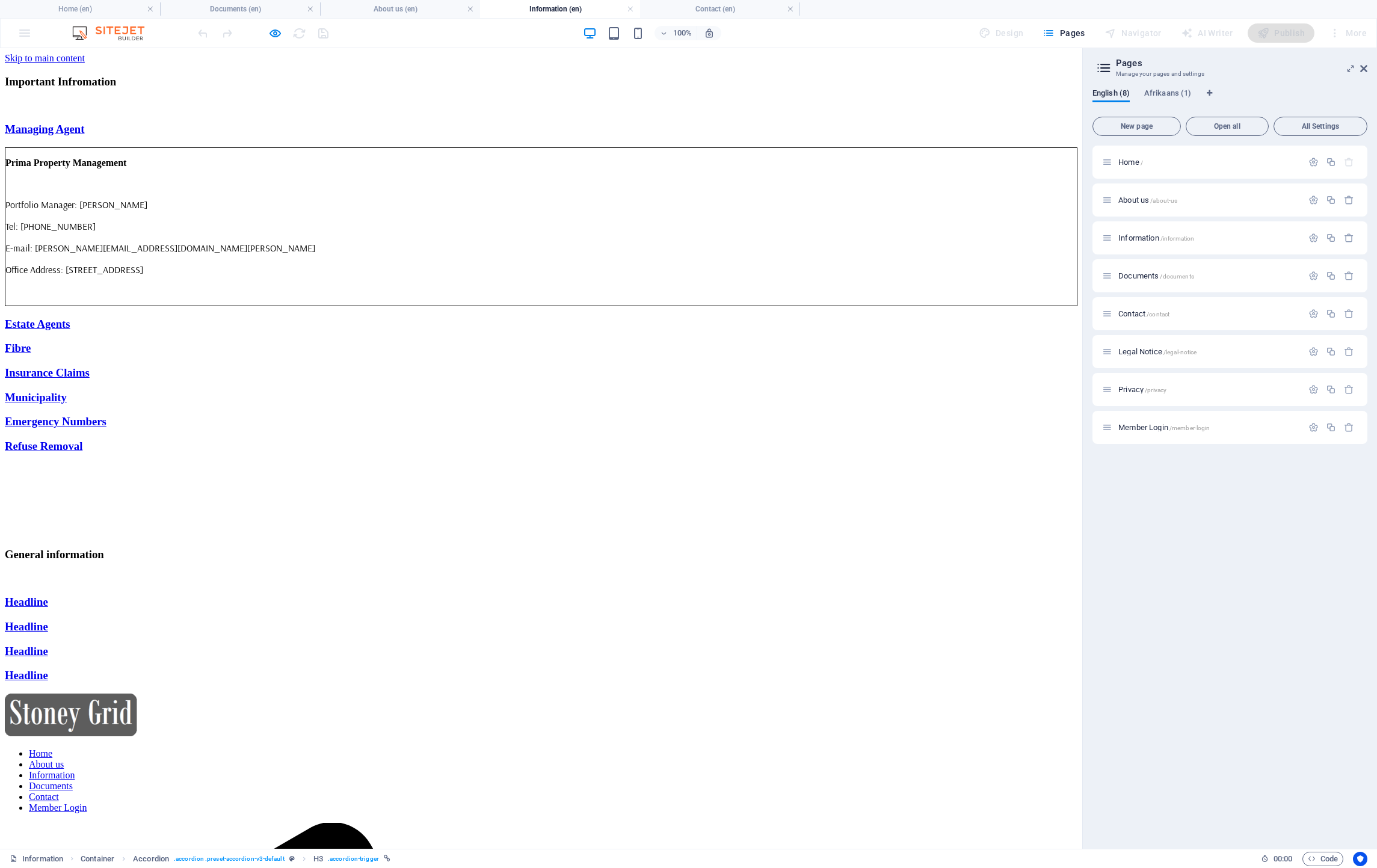
click at [334, 89] on h3 "Important Infromation" at bounding box center [541, 81] width 1073 height 13
click at [325, 89] on h3 "Important Infromation" at bounding box center [541, 81] width 1073 height 13
click at [326, 89] on h3 "Important Infromation" at bounding box center [541, 81] width 1073 height 13
click at [326, 89] on h3 "Important Infromation" at bounding box center [541, 81] width 1073 height 13
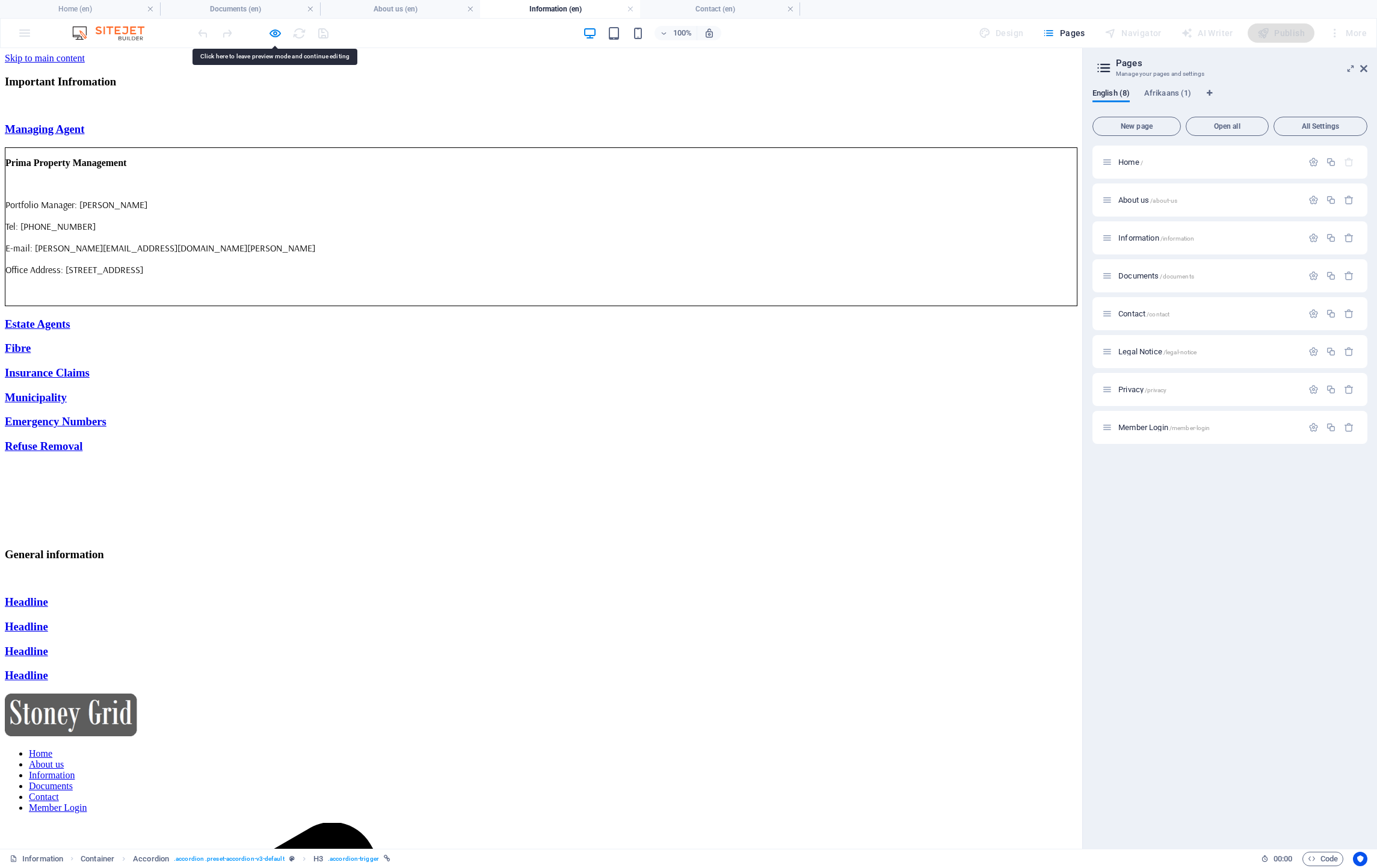
click at [323, 89] on h3 "Important Infromation" at bounding box center [541, 81] width 1073 height 13
click at [278, 89] on h3 "Important Infromation" at bounding box center [541, 81] width 1073 height 13
click at [277, 89] on h3 "Important Infromation" at bounding box center [541, 81] width 1073 height 13
drag, startPoint x: 277, startPoint y: 121, endPoint x: 341, endPoint y: 121, distance: 64.0
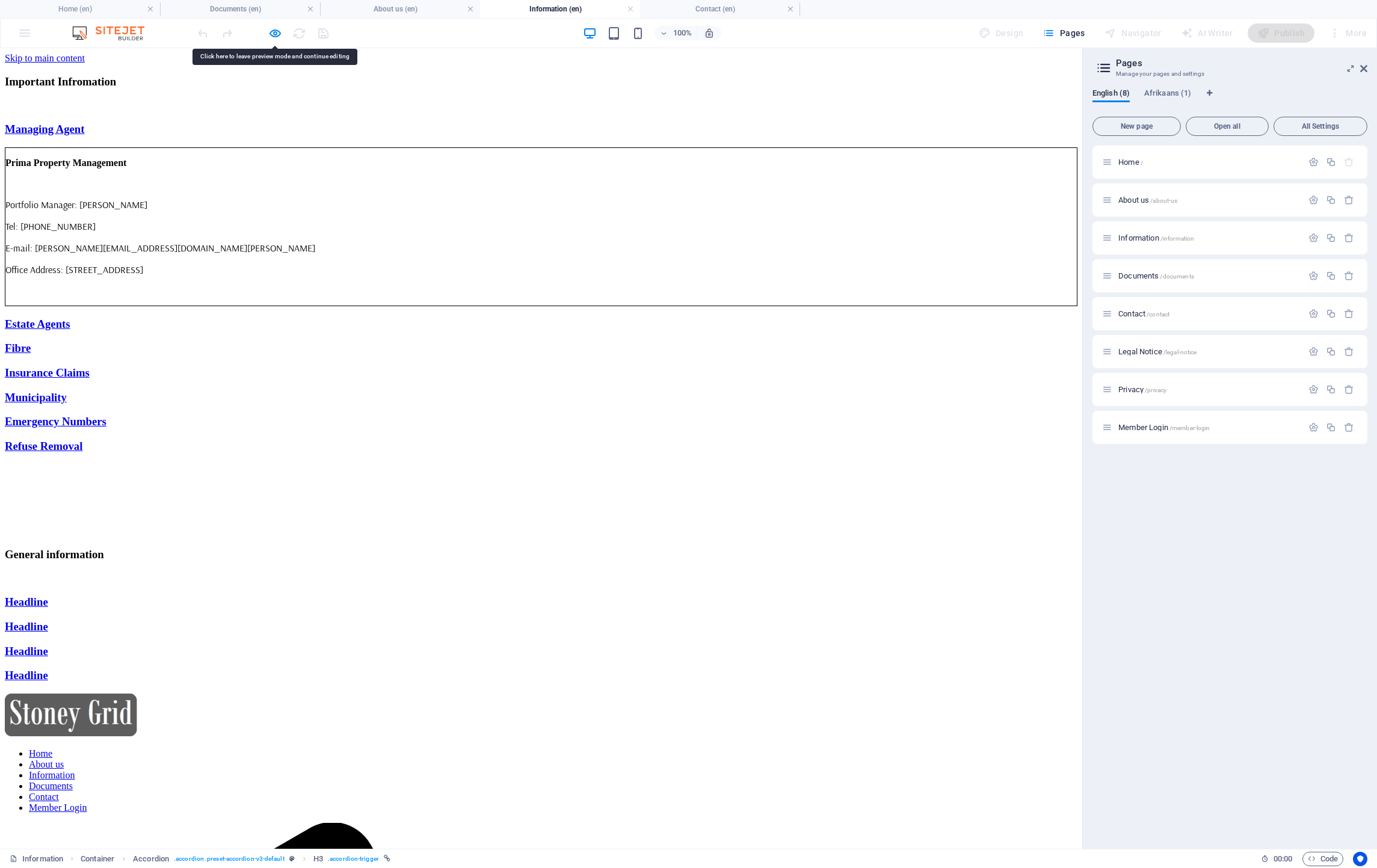
click at [341, 89] on h3 "Important Infromation" at bounding box center [541, 81] width 1073 height 13
click at [273, 32] on icon "button" at bounding box center [275, 33] width 14 height 14
click at [349, 89] on h3 "Important Infromation" at bounding box center [541, 81] width 1073 height 13
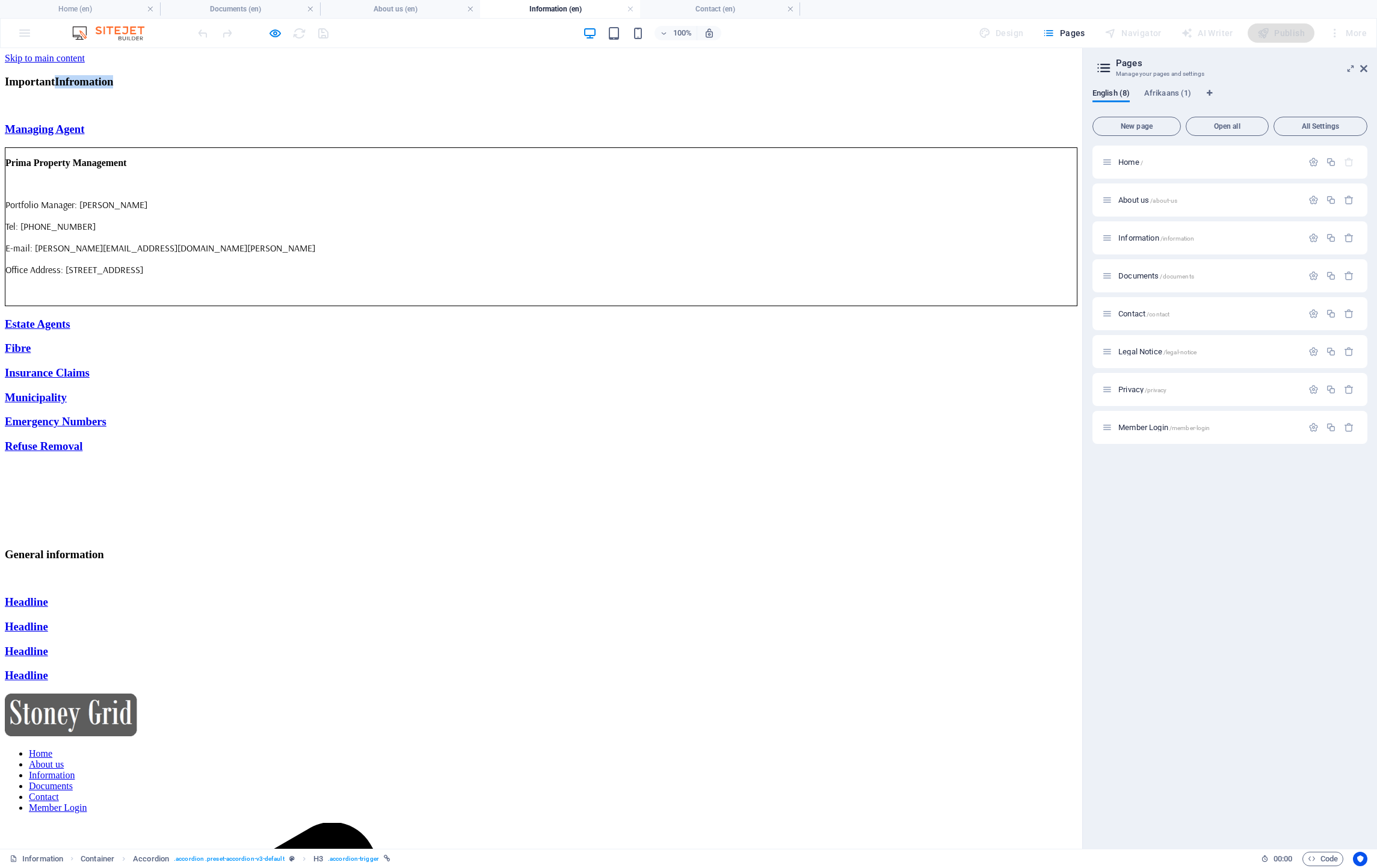
click at [349, 89] on h3 "Important Infromation" at bounding box center [541, 81] width 1073 height 13
drag, startPoint x: 304, startPoint y: 23, endPoint x: 273, endPoint y: 32, distance: 32.3
click at [273, 32] on icon "button" at bounding box center [275, 33] width 14 height 14
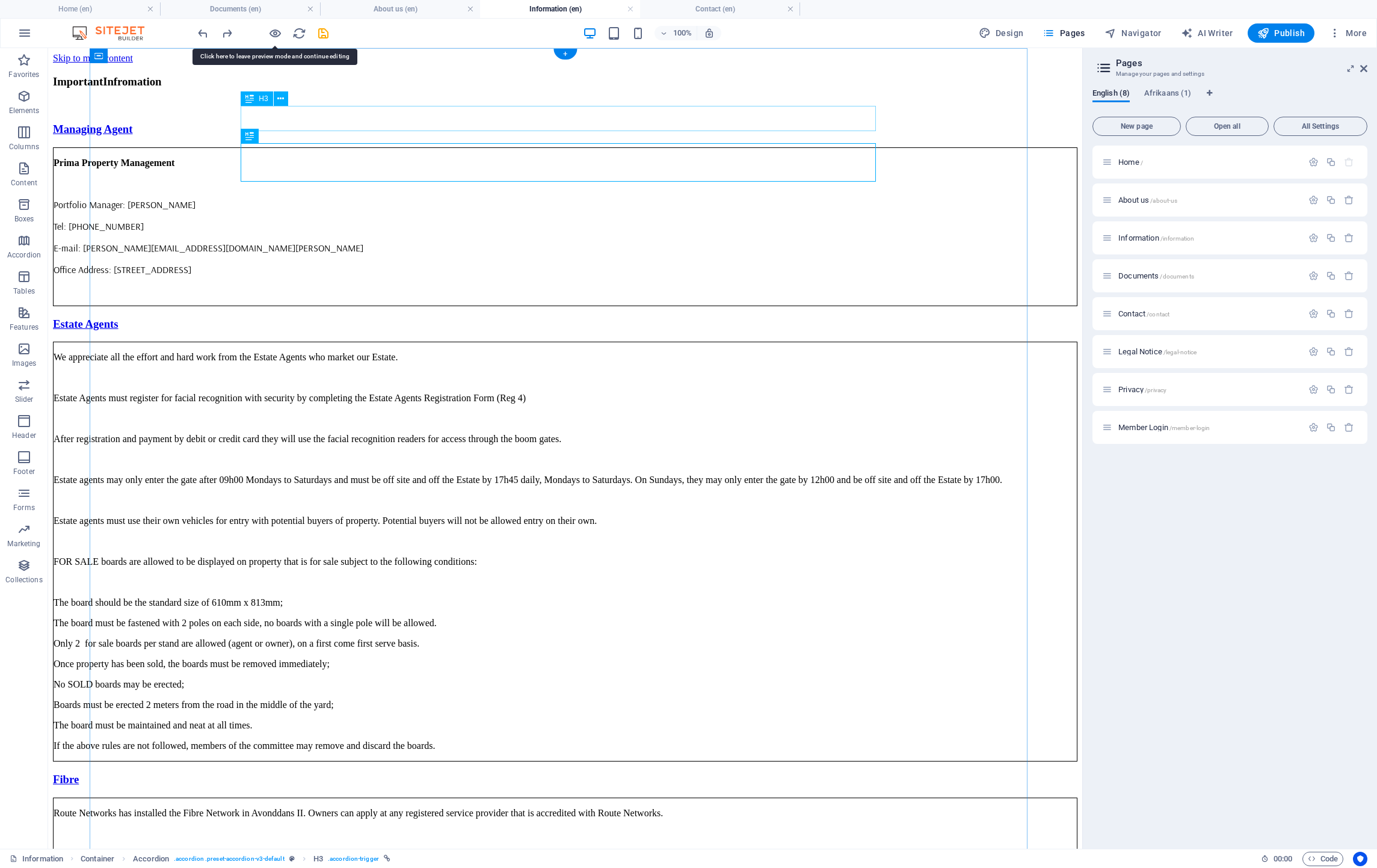
click at [385, 89] on div "Important Infromation" at bounding box center [565, 81] width 1024 height 13
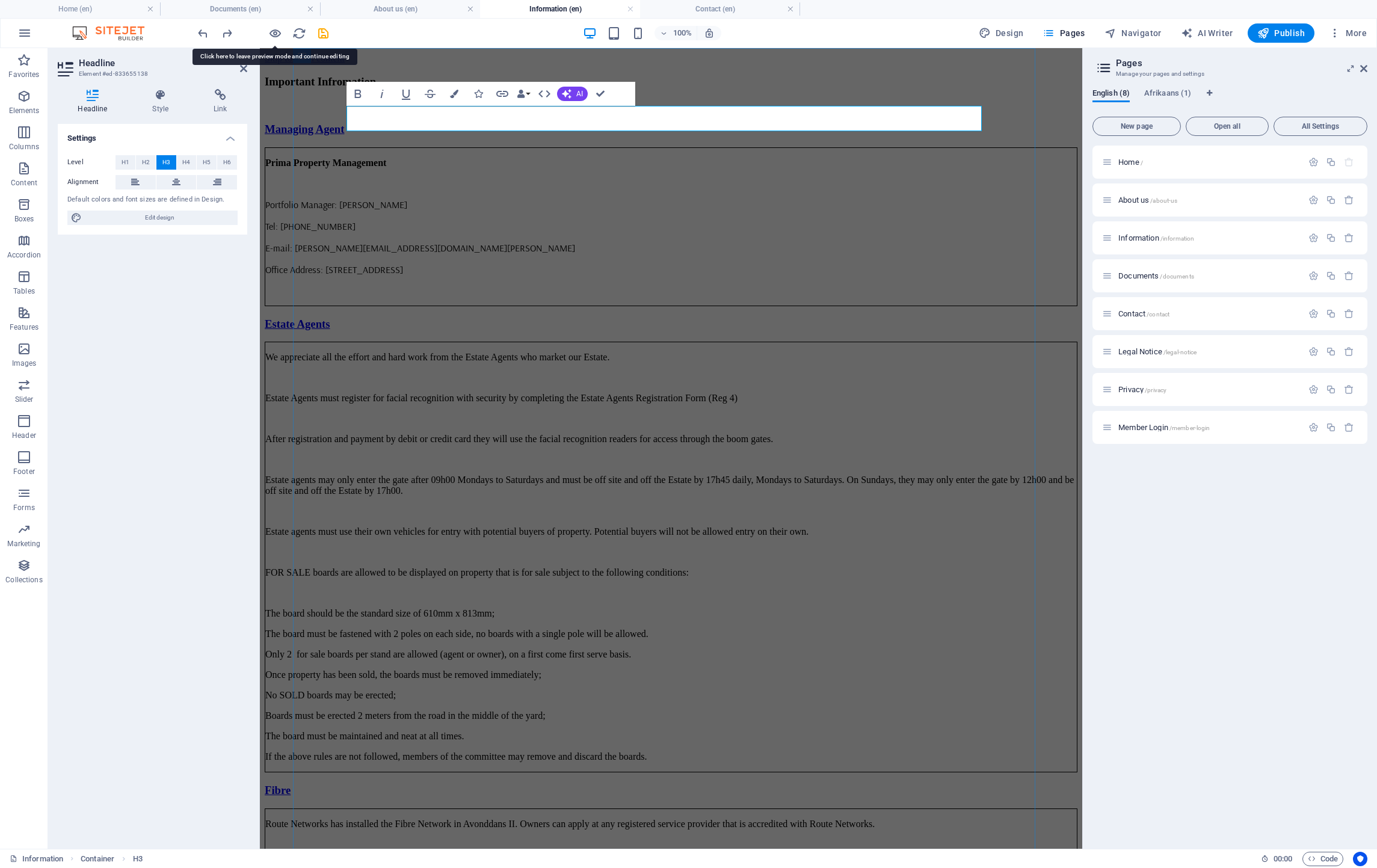
click at [471, 89] on h3 "Important Infromation" at bounding box center [671, 81] width 813 height 13
drag, startPoint x: 477, startPoint y: 123, endPoint x: 455, endPoint y: 127, distance: 22.4
click at [444, 89] on h3 "Important Infromation" at bounding box center [671, 81] width 813 height 13
click at [323, 31] on icon "save" at bounding box center [323, 33] width 14 height 14
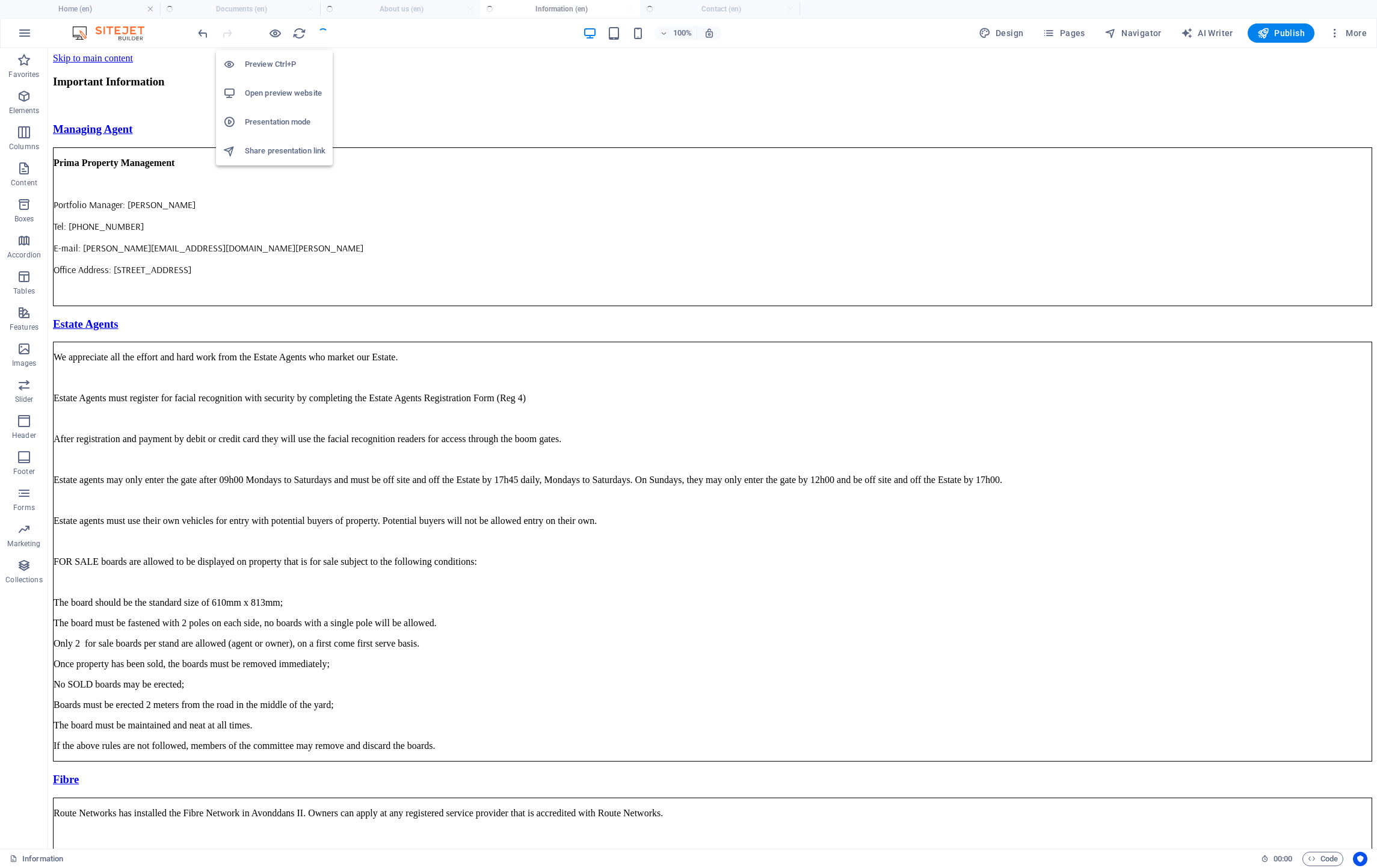
click at [267, 66] on h6 "Preview Ctrl+P" at bounding box center [285, 64] width 81 height 14
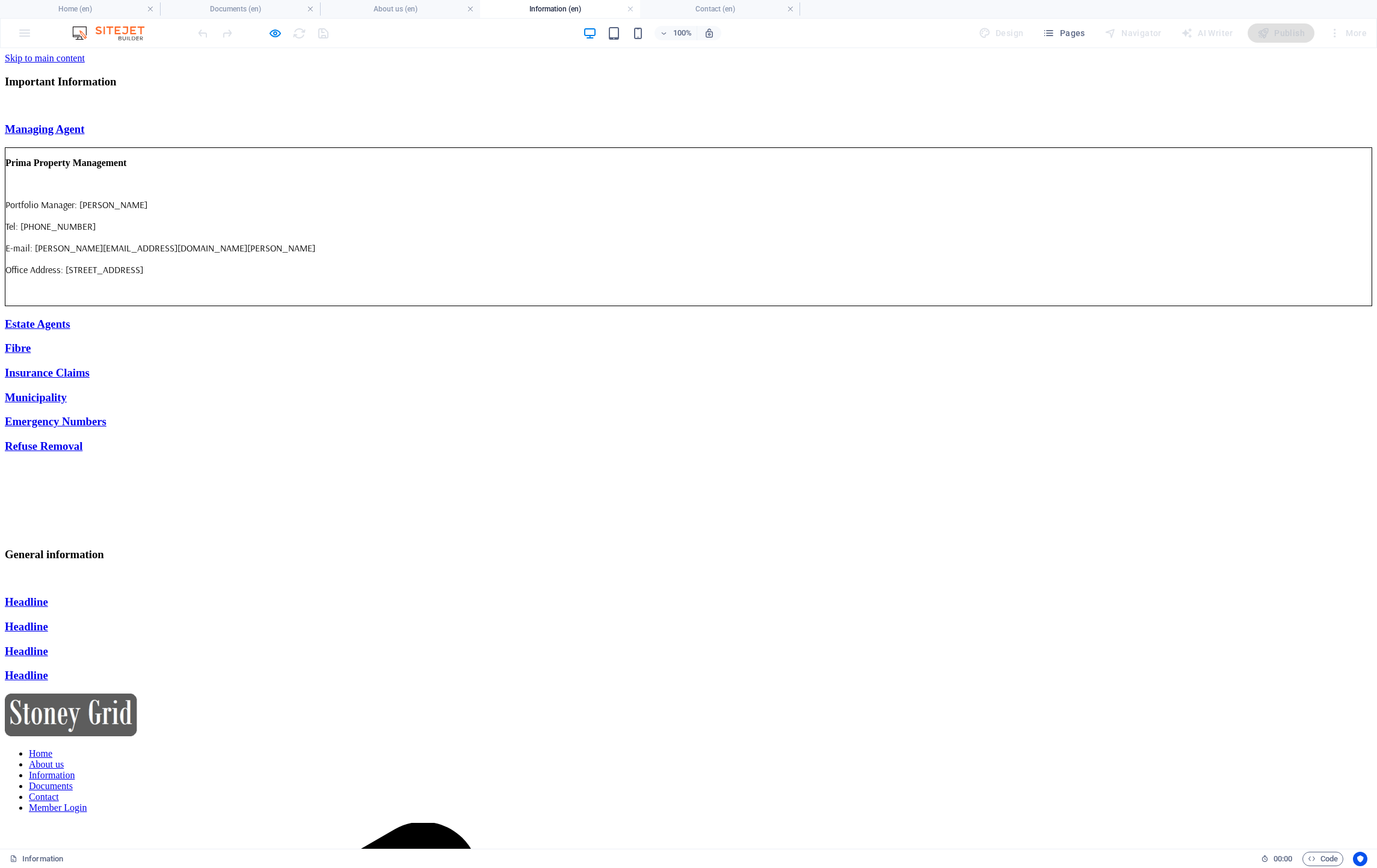
click at [52, 749] on link "Home" at bounding box center [41, 753] width 24 height 10
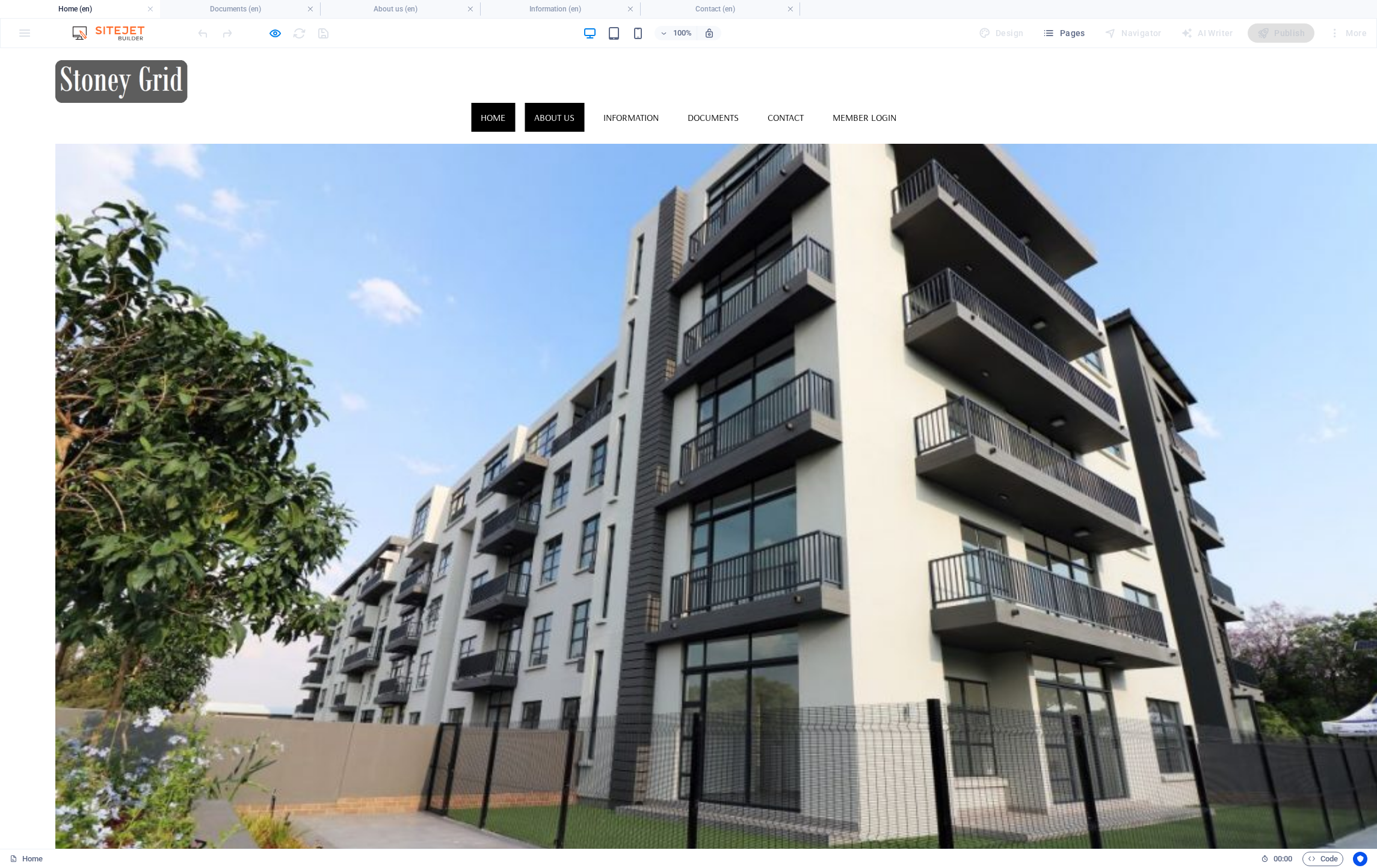
click at [584, 103] on link "About us" at bounding box center [554, 117] width 59 height 29
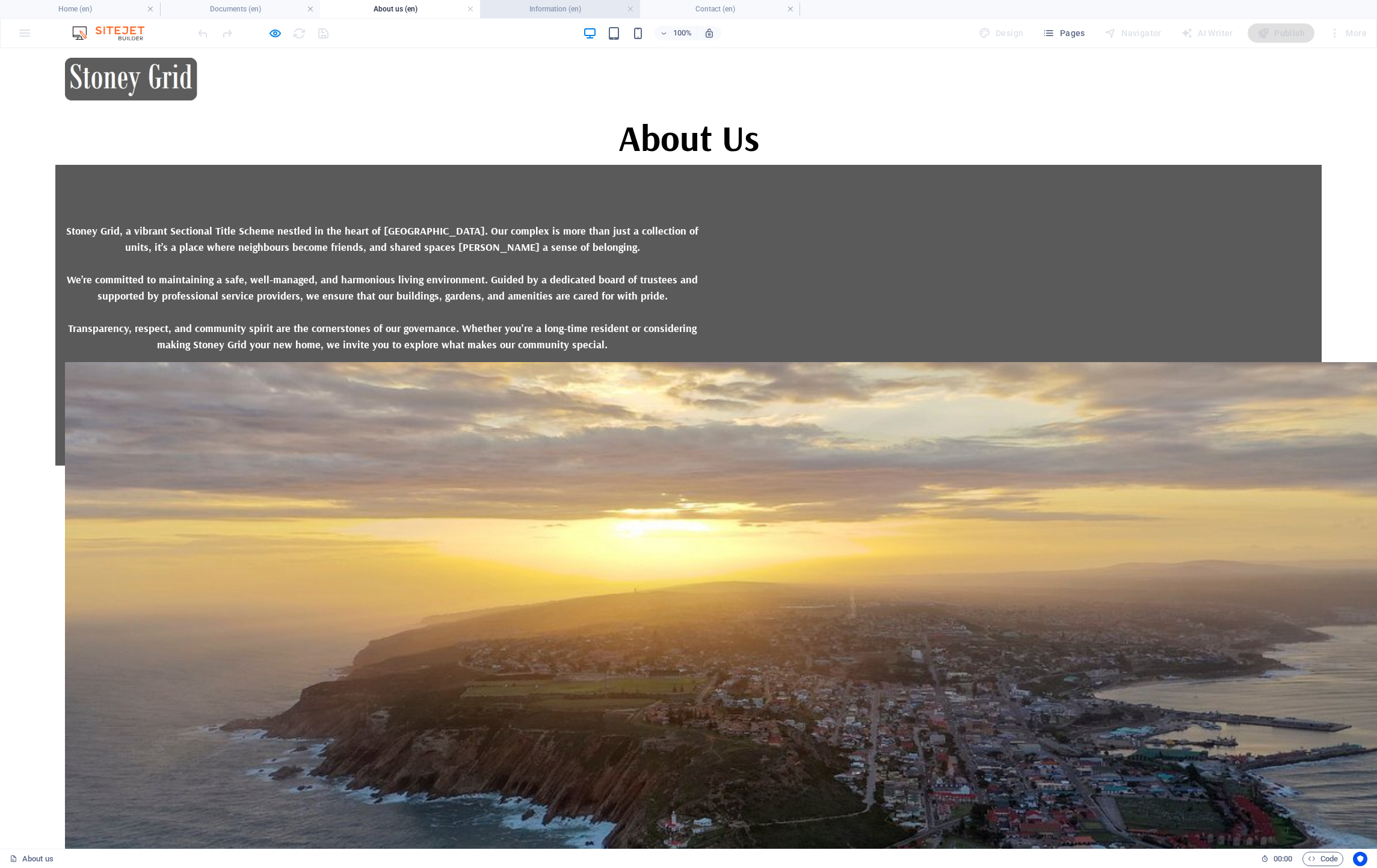
click at [519, 6] on h4 "Information (en)" at bounding box center [560, 9] width 160 height 13
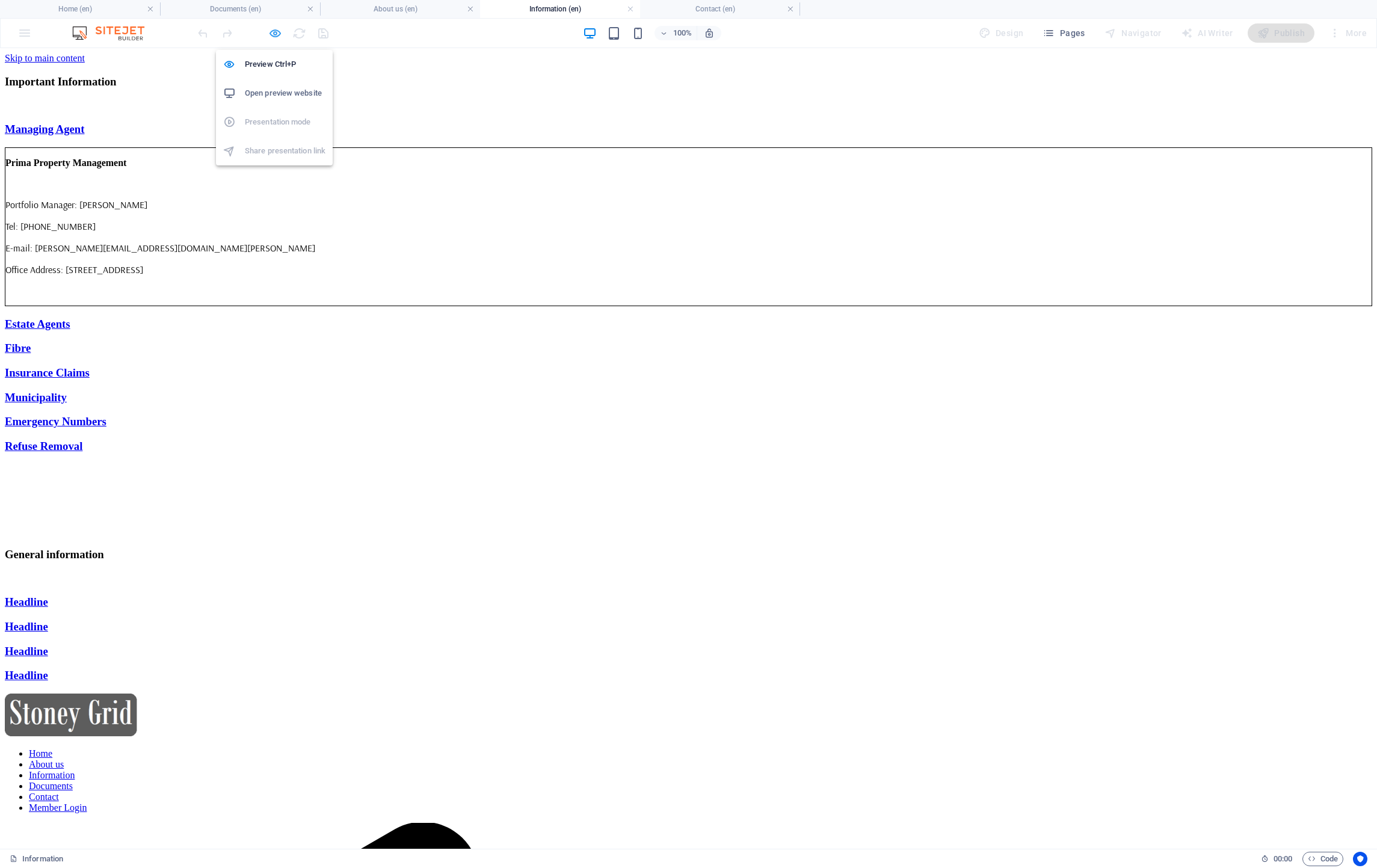
click at [277, 34] on icon "button" at bounding box center [275, 33] width 14 height 14
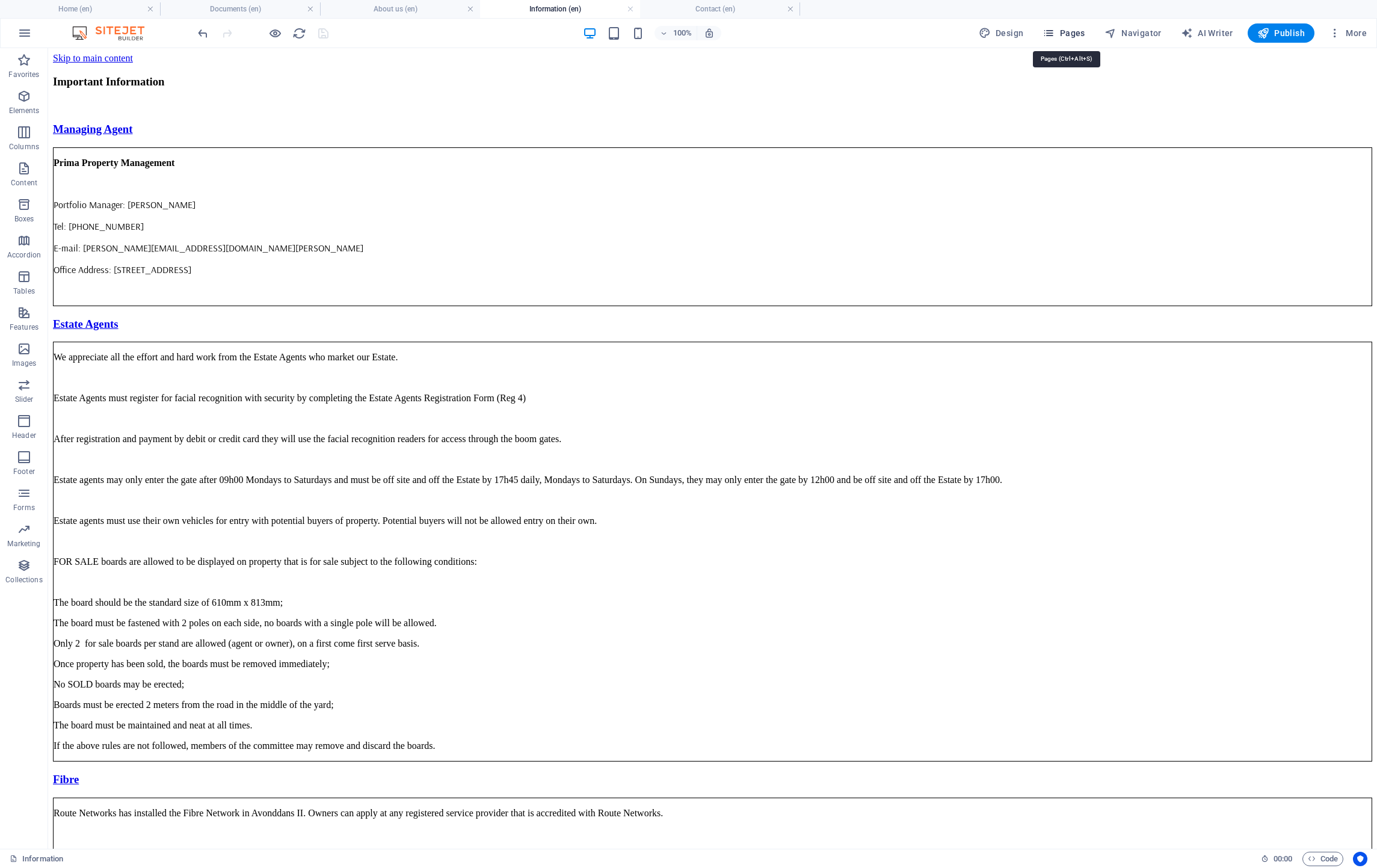
click at [1076, 32] on span "Pages" at bounding box center [1063, 32] width 42 height 12
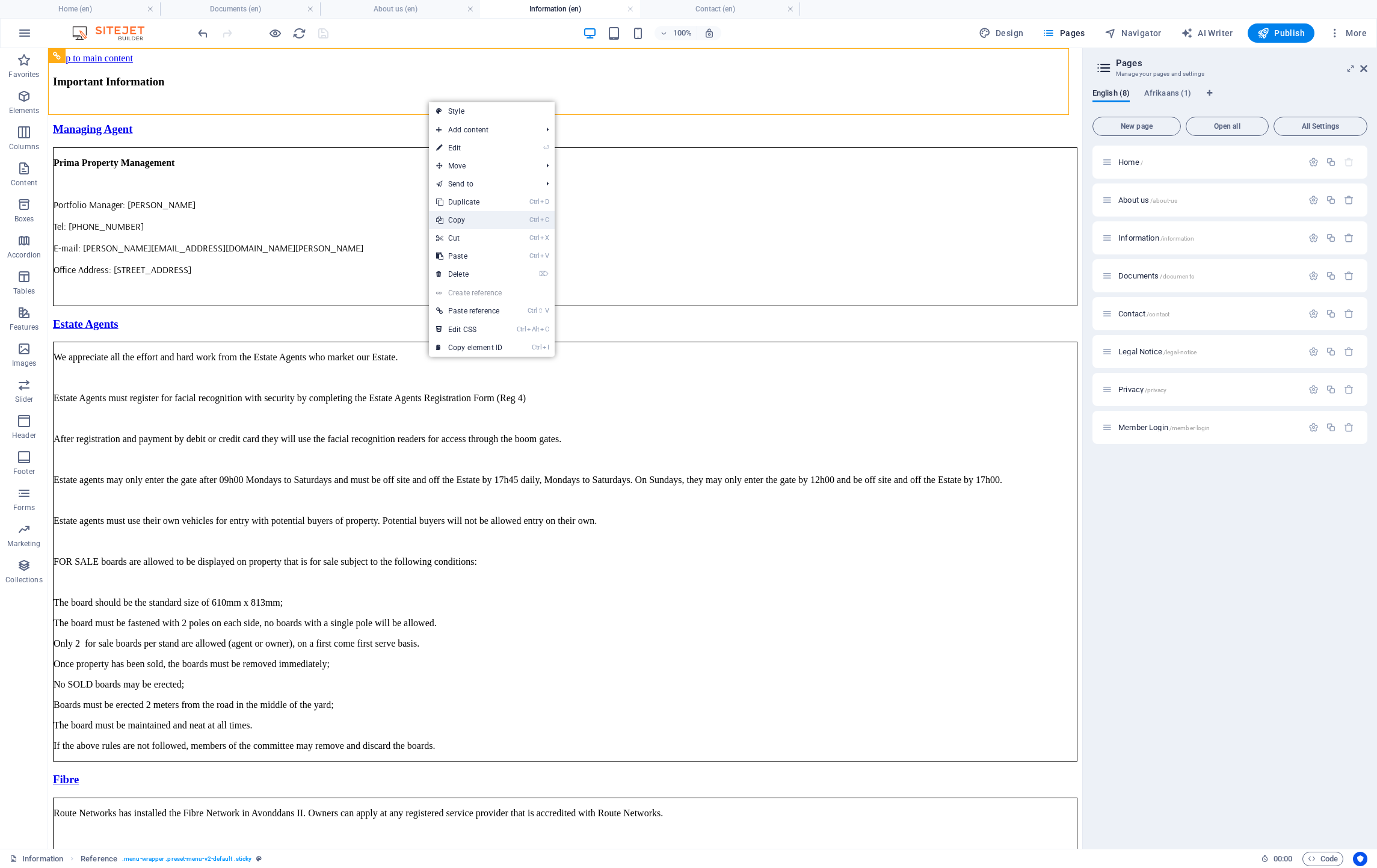
click at [467, 221] on link "Ctrl C Copy" at bounding box center [470, 220] width 81 height 18
click at [1149, 198] on span "About us /about-us" at bounding box center [1148, 199] width 59 height 9
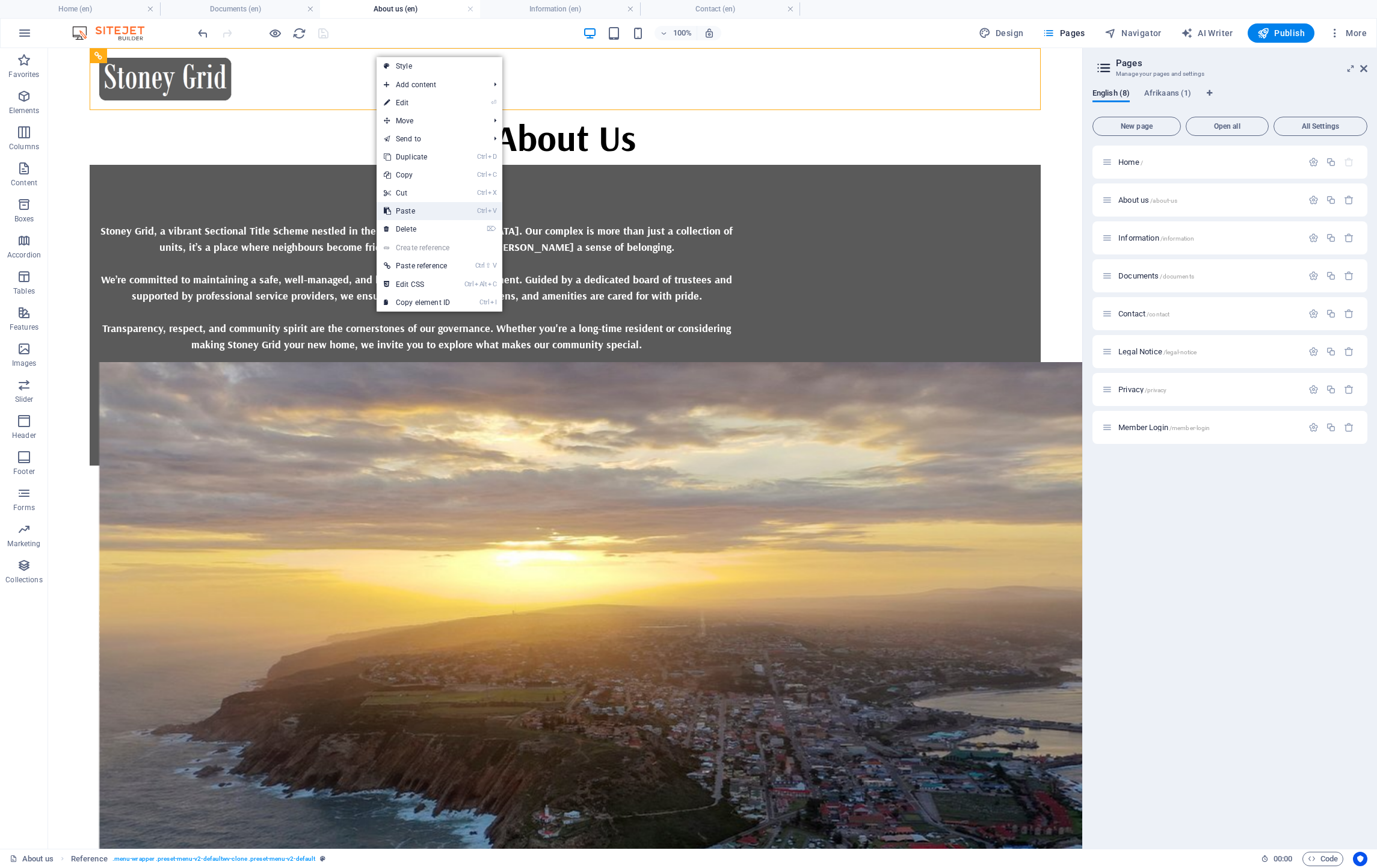
click at [416, 213] on link "Ctrl V Paste" at bounding box center [417, 211] width 81 height 18
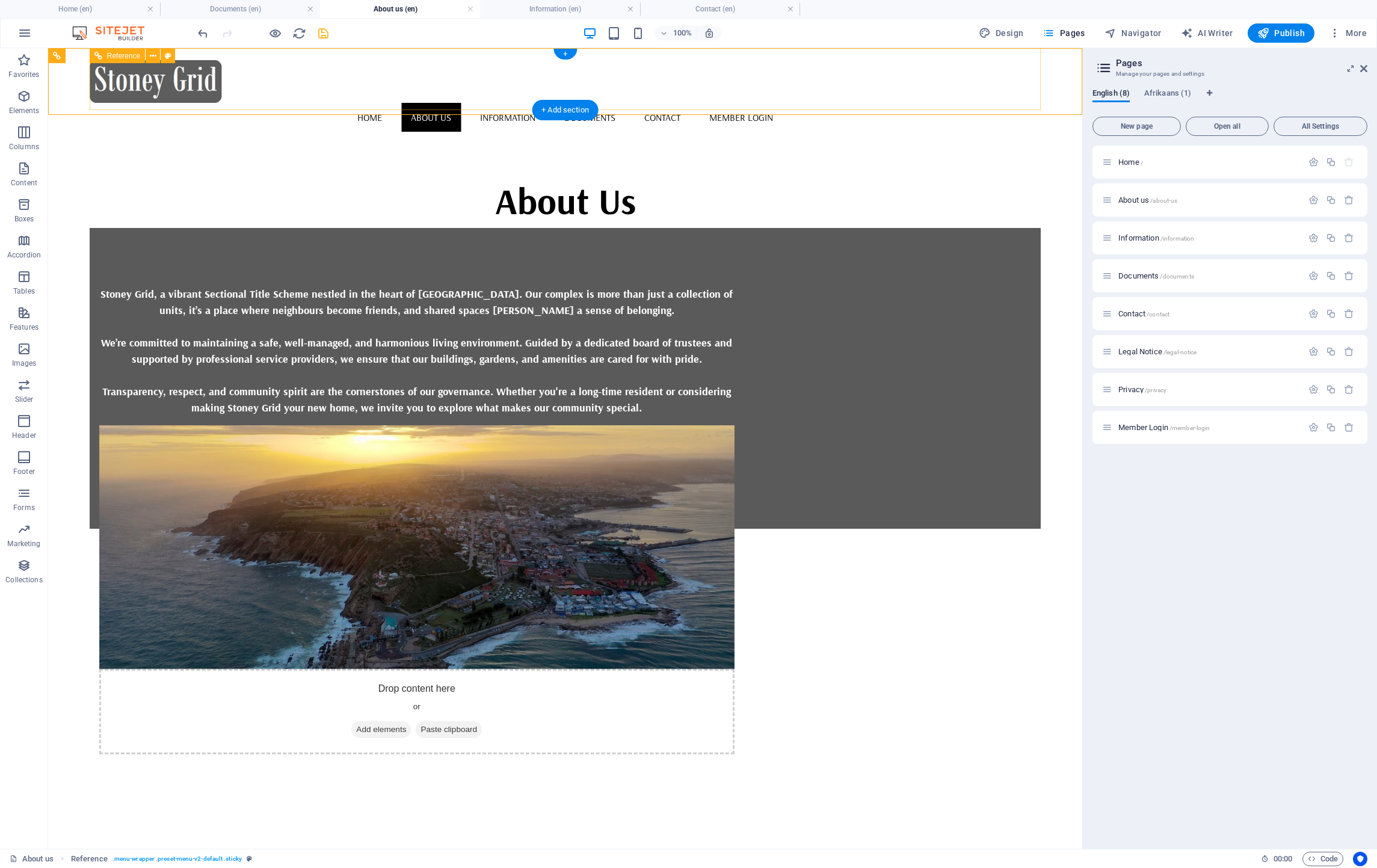
click at [364, 77] on div "Home About us Information Documents Contact Member Login" at bounding box center [565, 79] width 952 height 62
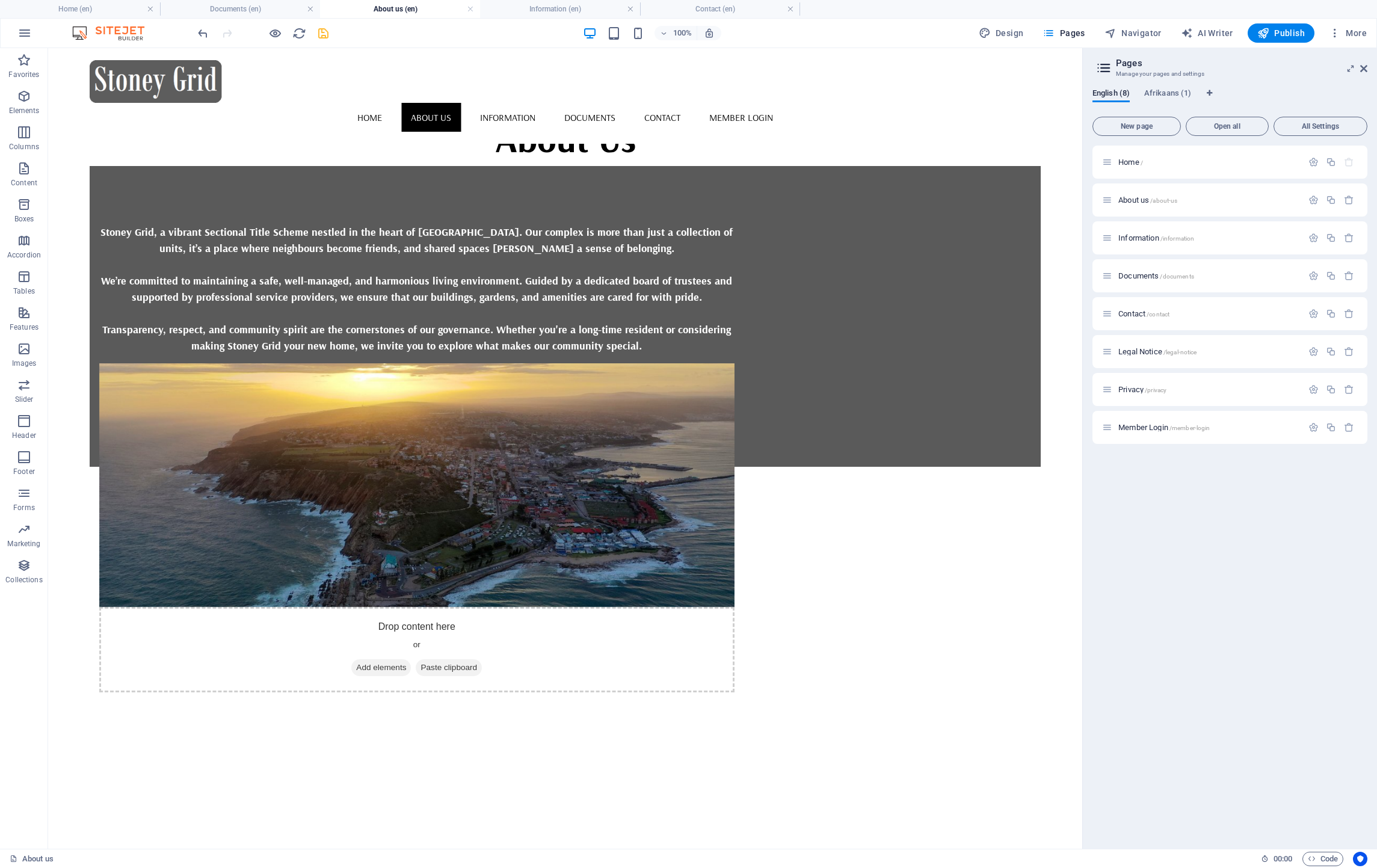
click at [237, 467] on html "Skip to main content Home About us Information Documents Contact Member Login A…" at bounding box center [565, 258] width 1034 height 419
click at [326, 29] on icon "save" at bounding box center [323, 33] width 14 height 14
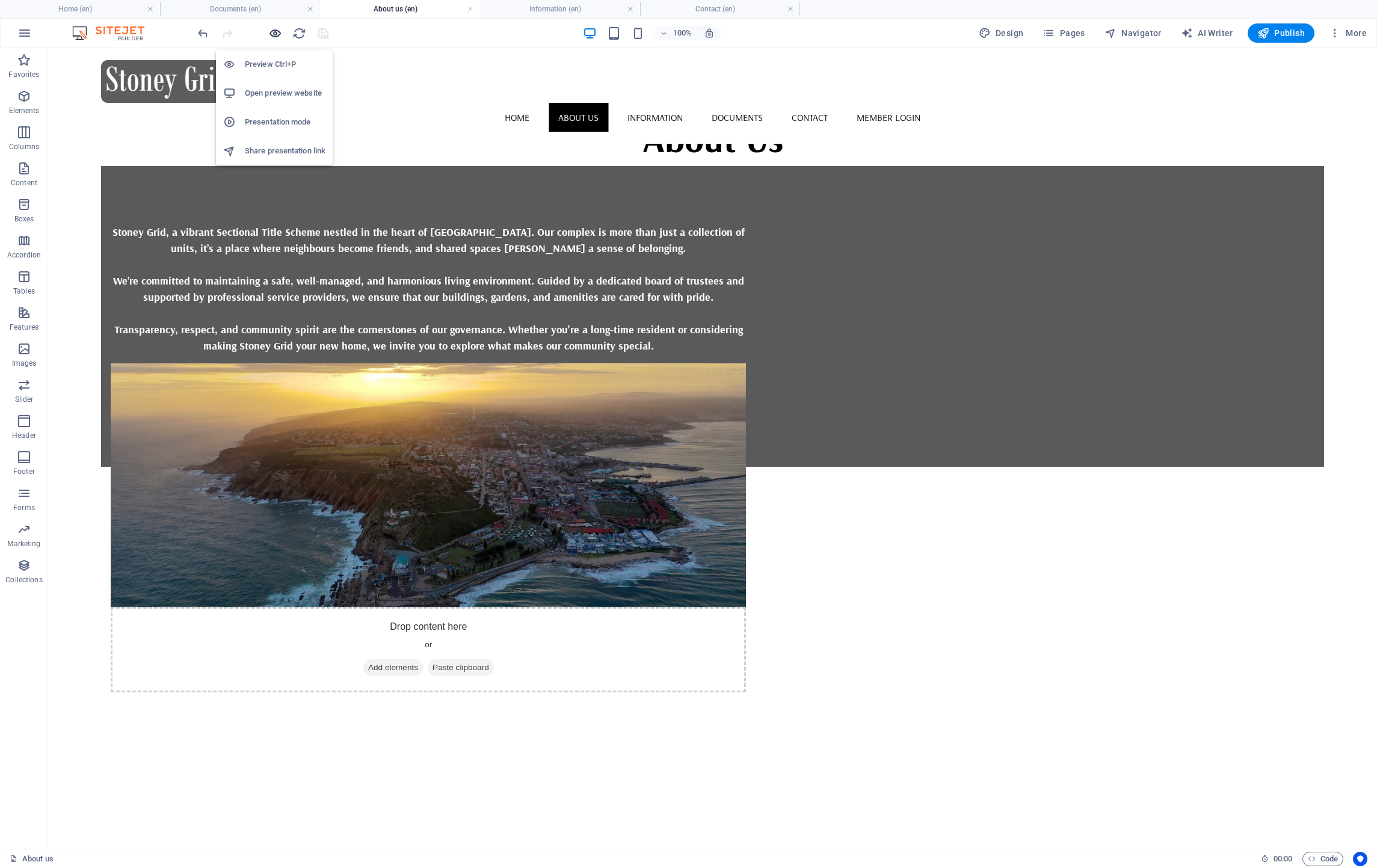
click at [277, 31] on icon "button" at bounding box center [275, 33] width 14 height 14
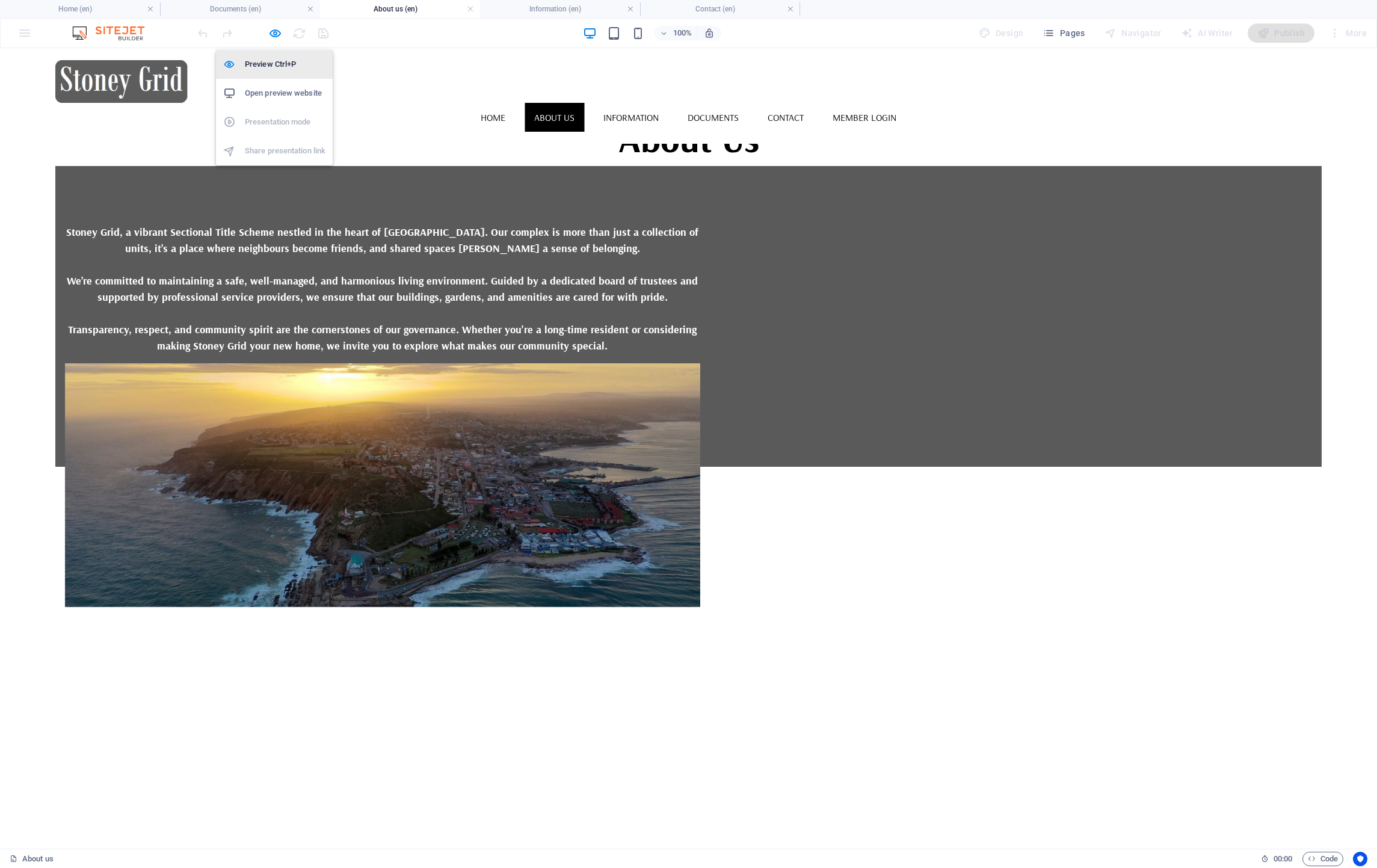
drag, startPoint x: 281, startPoint y: 60, endPoint x: 293, endPoint y: 99, distance: 40.8
click at [281, 60] on h6 "Preview Ctrl+P" at bounding box center [285, 64] width 81 height 14
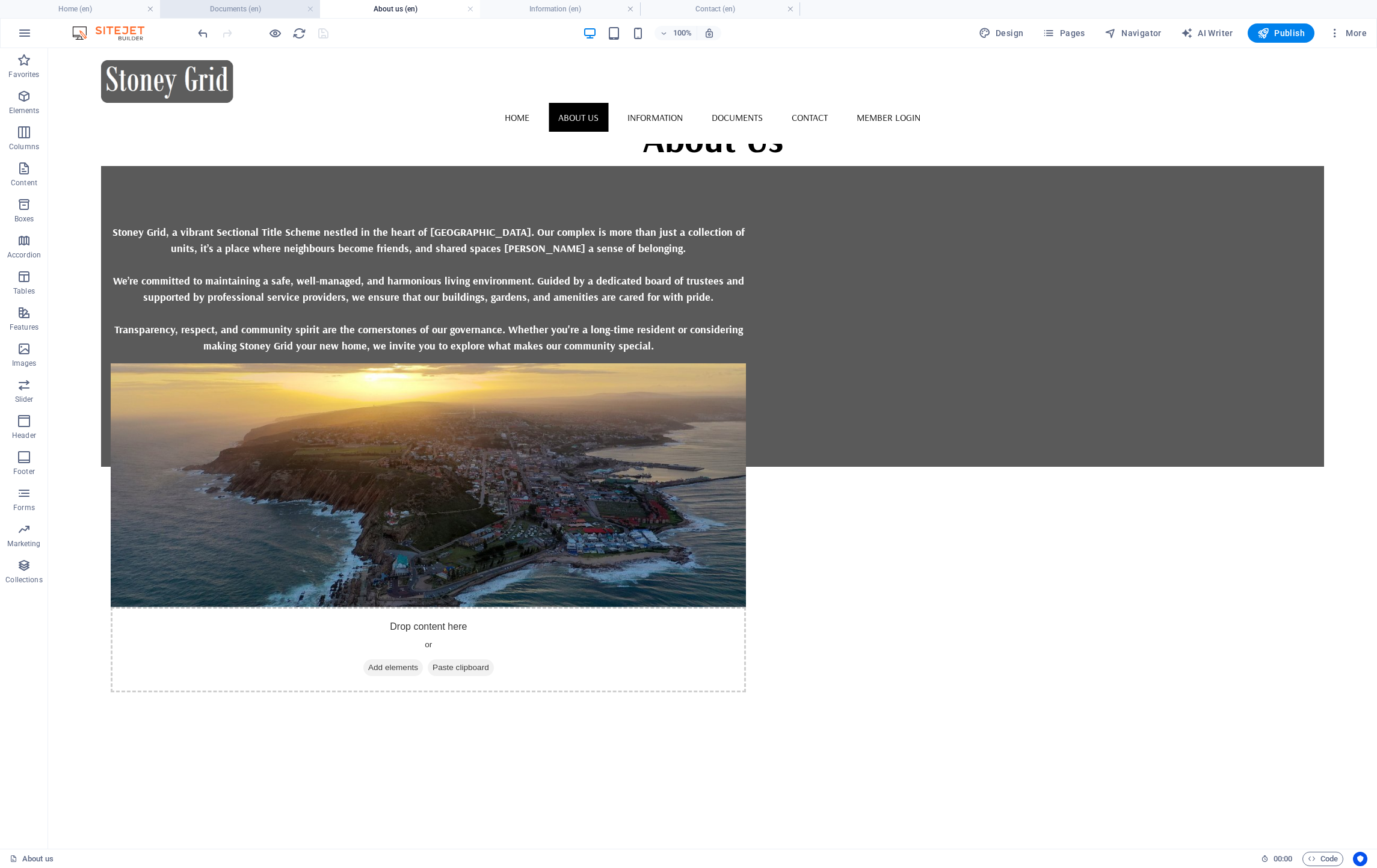
click at [245, 13] on h4 "Documents (en)" at bounding box center [240, 9] width 160 height 13
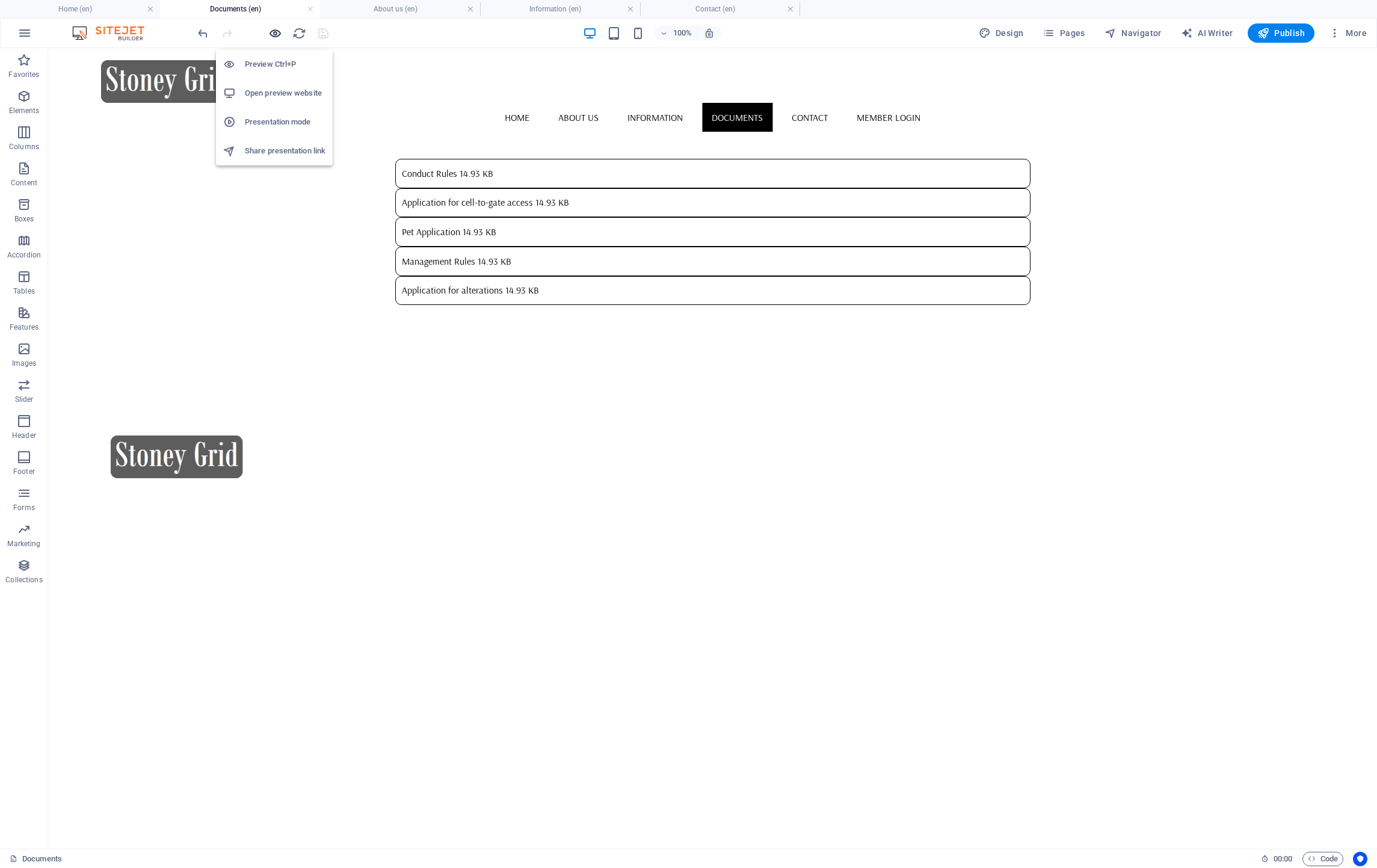
click at [273, 34] on icon "button" at bounding box center [275, 33] width 14 height 14
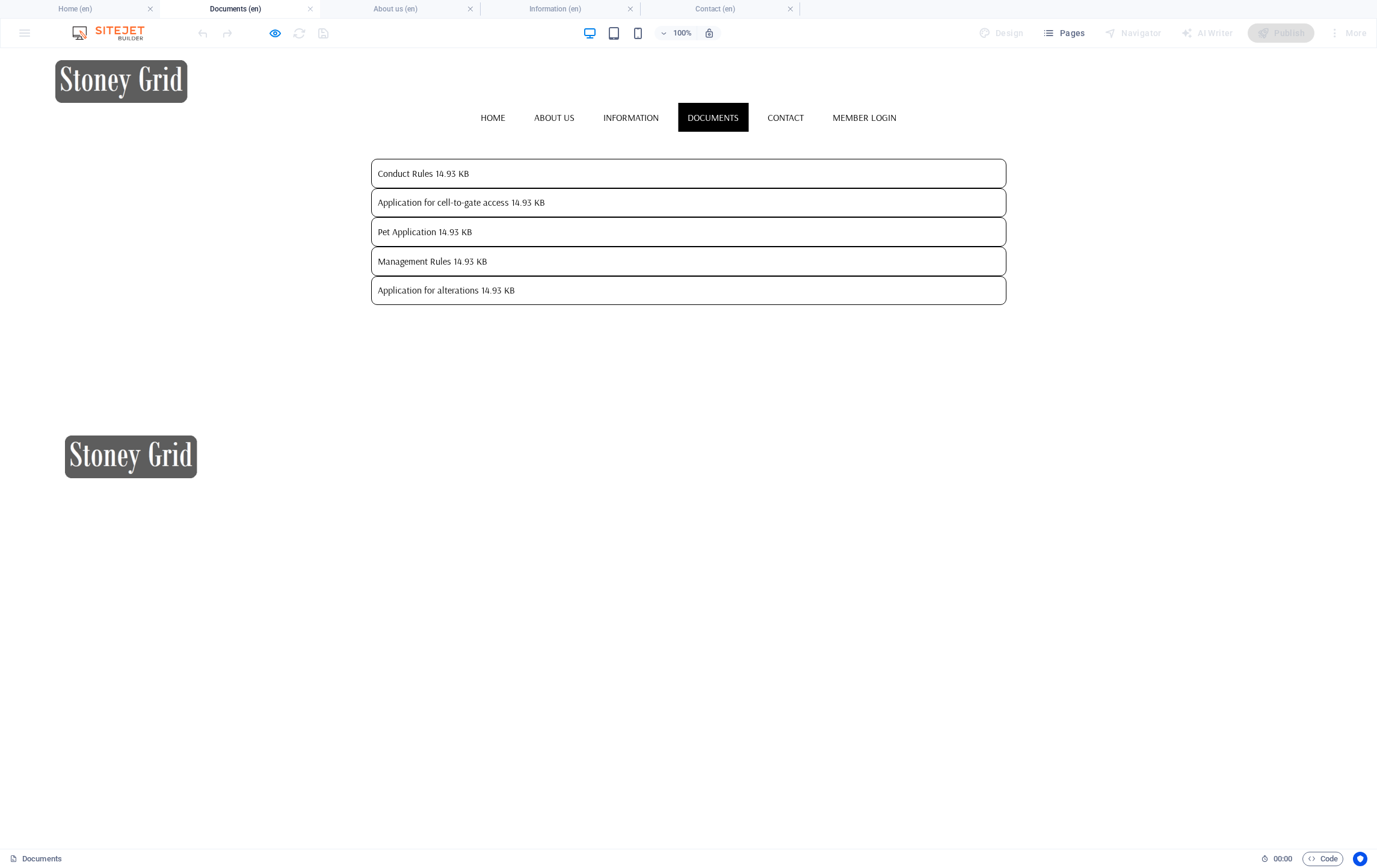
click at [209, 441] on header "Home About us Information Documents Contact Member Login" at bounding box center [688, 457] width 1267 height 62
click at [205, 461] on header "Home About us Information Documents Contact Member Login" at bounding box center [688, 457] width 1267 height 62
drag, startPoint x: 205, startPoint y: 461, endPoint x: 357, endPoint y: 462, distance: 152.0
click at [358, 462] on header "Home About us Information Documents Contact Member Login" at bounding box center [688, 457] width 1267 height 62
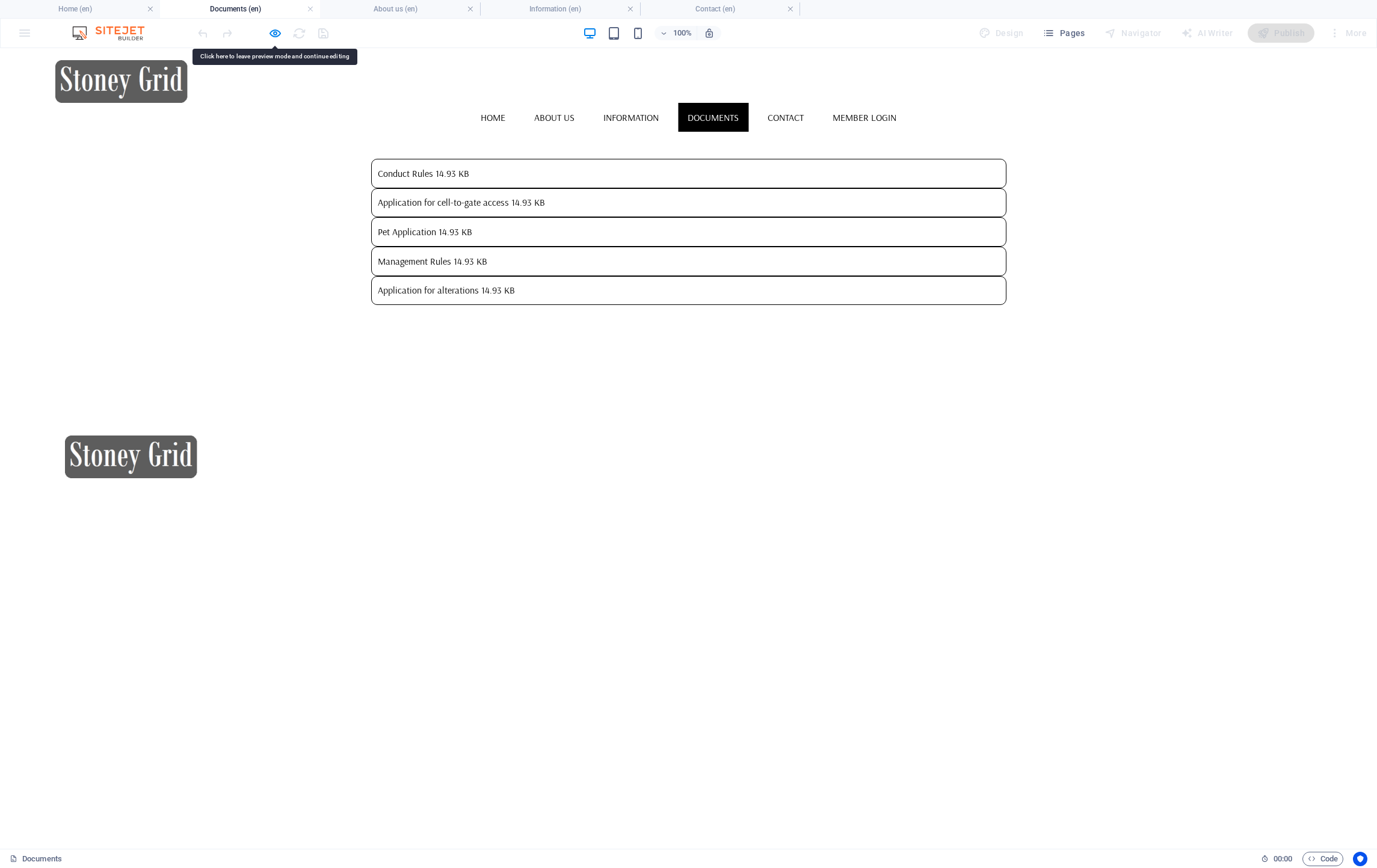
click at [353, 457] on header "Home About us Information Documents Contact Member Login" at bounding box center [688, 457] width 1267 height 62
click at [213, 459] on header "Home About us Information Documents Contact Member Login" at bounding box center [688, 457] width 1267 height 62
click at [177, 461] on img at bounding box center [130, 457] width 132 height 43
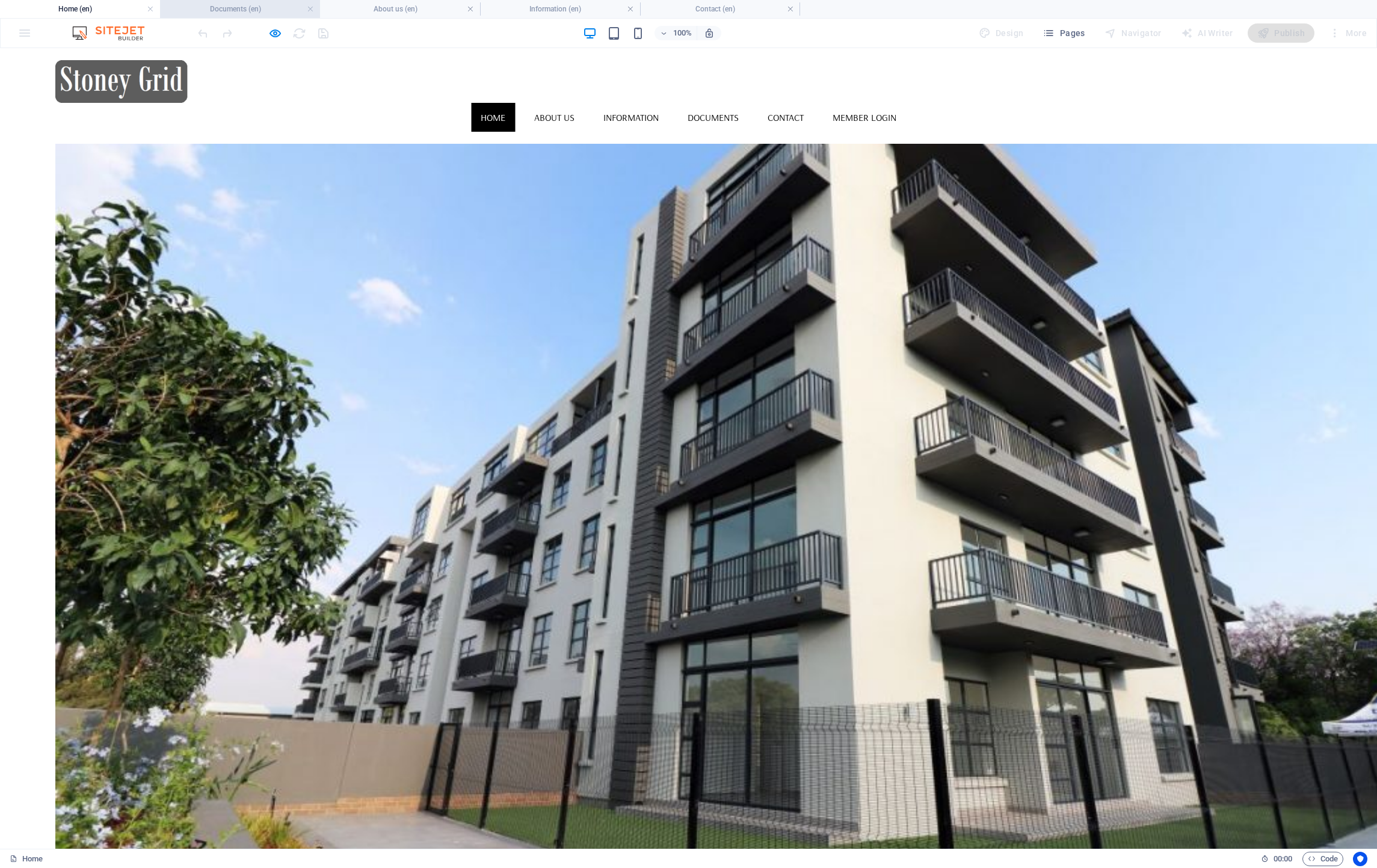
click at [244, 6] on h4 "Documents (en)" at bounding box center [240, 9] width 160 height 13
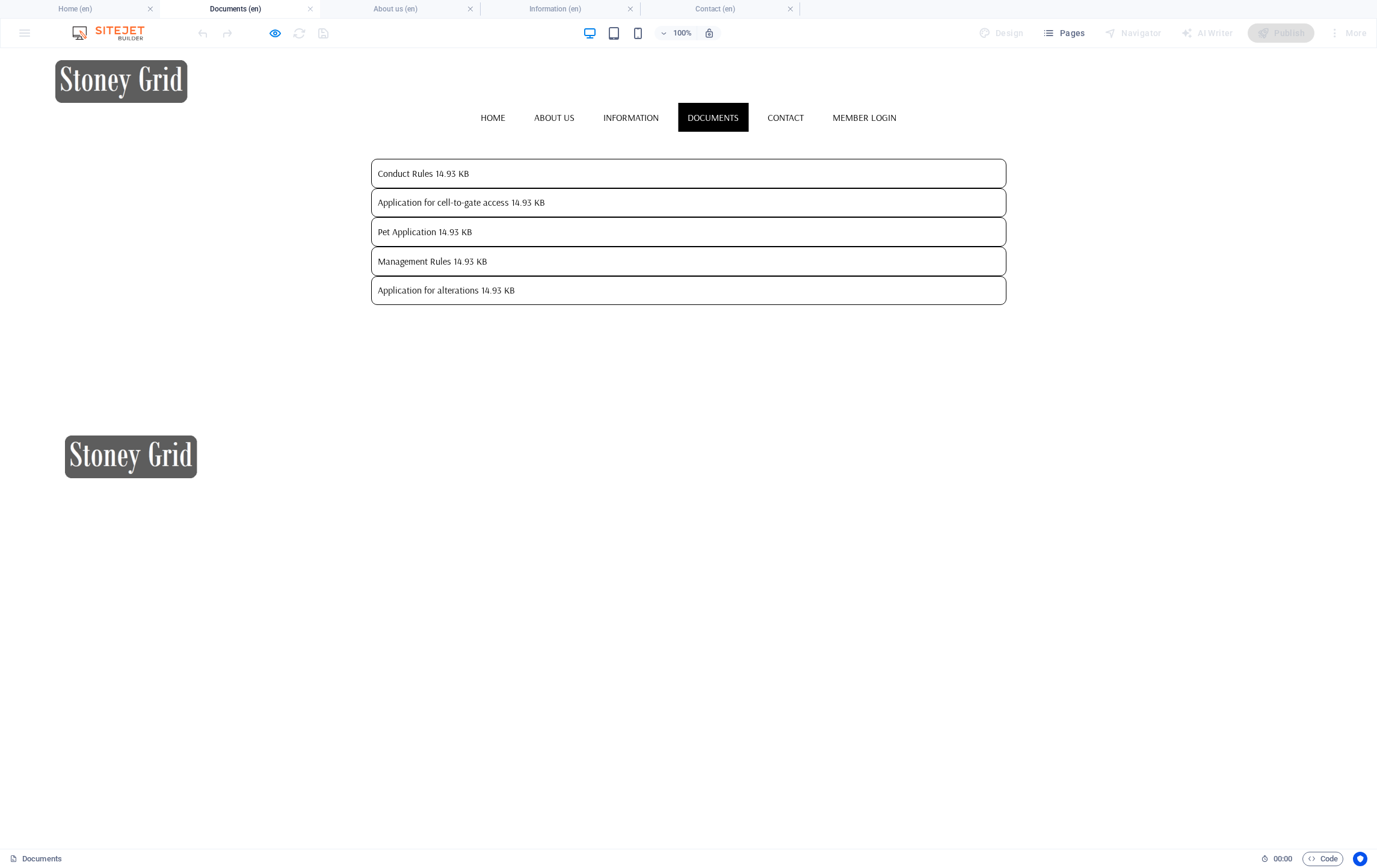
click at [298, 448] on header "Home About us Information Documents Contact Member Login" at bounding box center [688, 457] width 1267 height 62
click at [298, 447] on header "Home About us Information Documents Contact Member Login" at bounding box center [688, 457] width 1267 height 62
drag, startPoint x: 298, startPoint y: 447, endPoint x: 156, endPoint y: 459, distance: 142.5
click at [277, 29] on icon "button" at bounding box center [275, 33] width 14 height 14
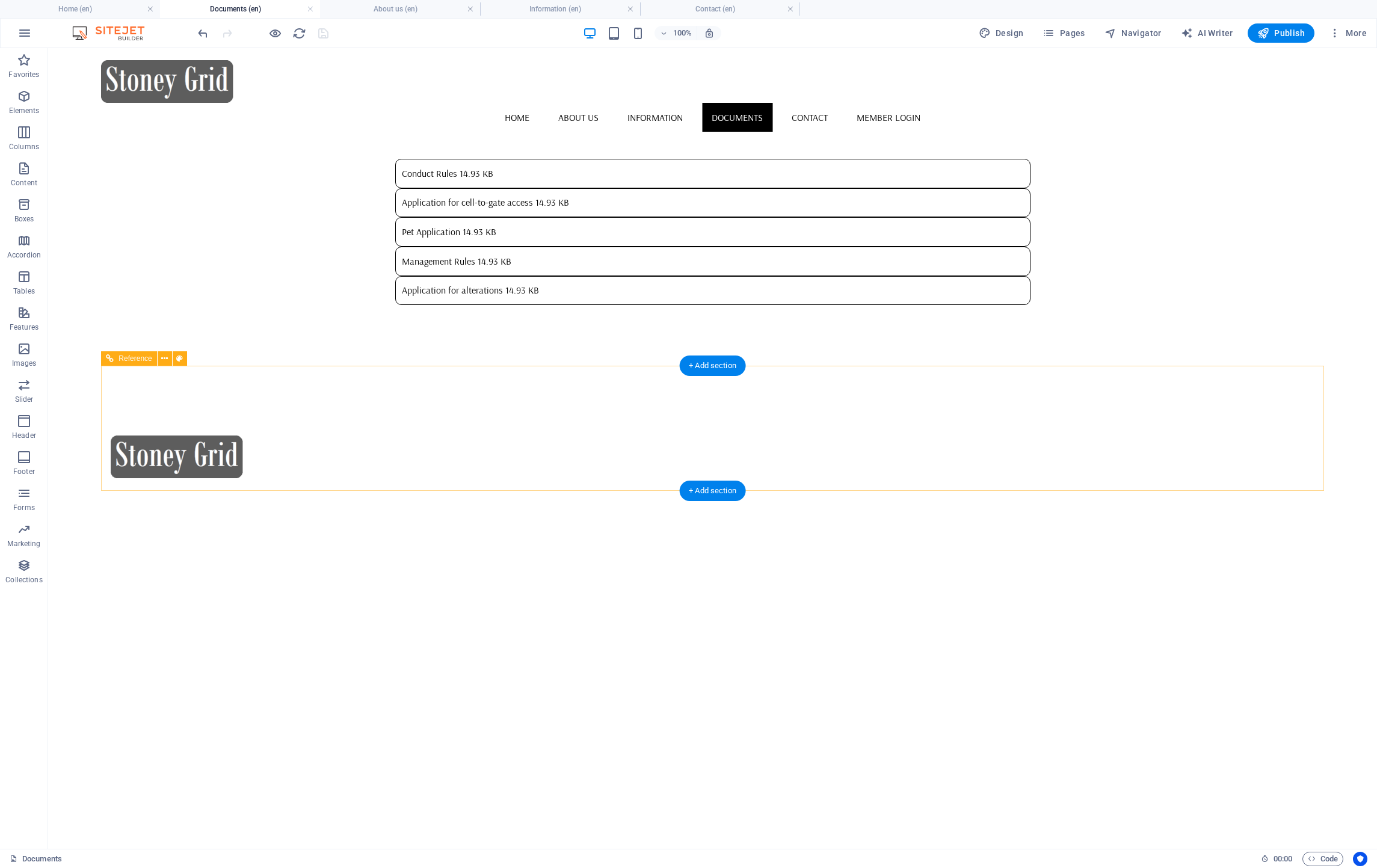
click at [287, 457] on div "Home About us Information Documents Contact Member Login" at bounding box center [712, 425] width 1222 height 125
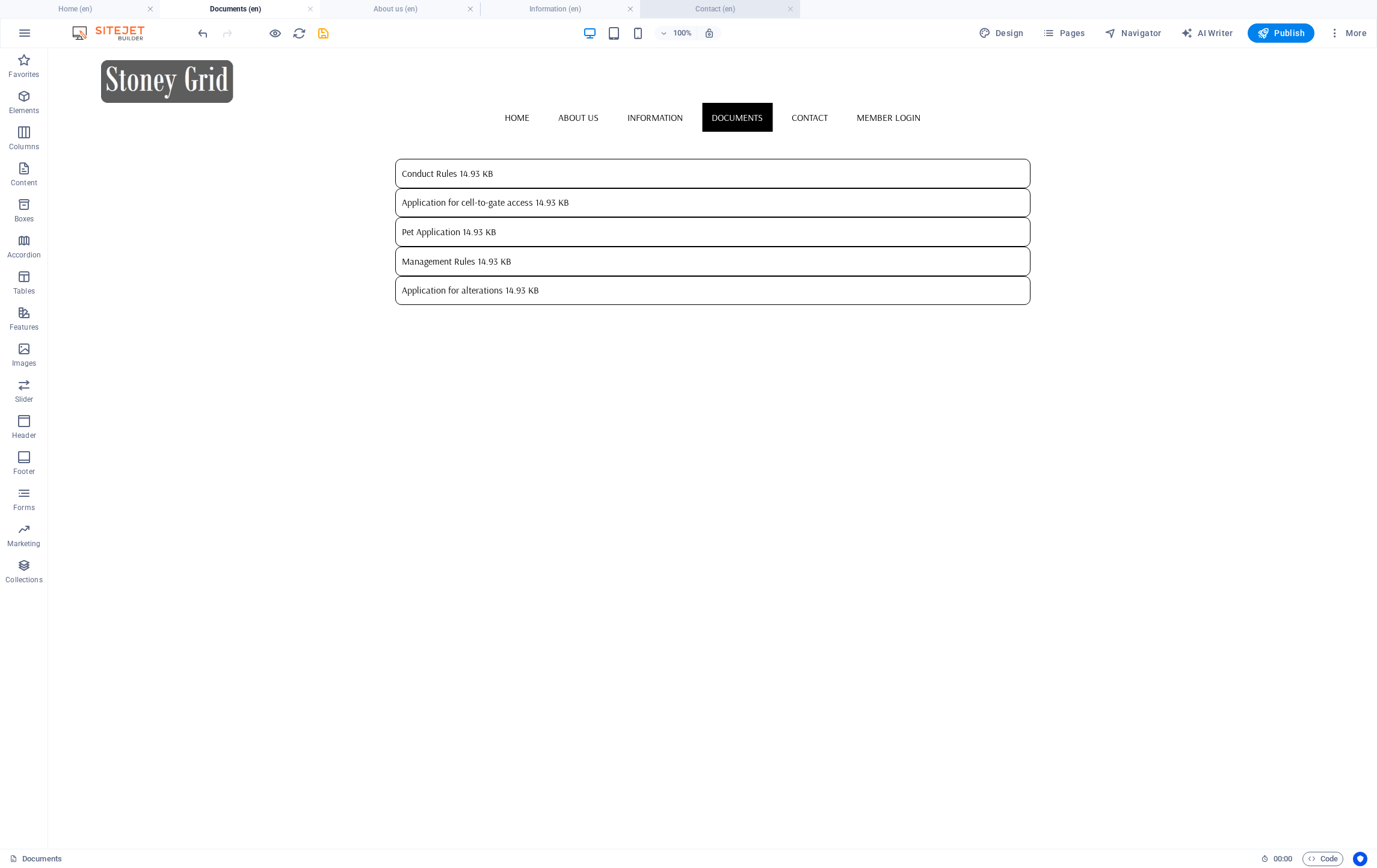
click at [701, 9] on h4 "Contact (en)" at bounding box center [720, 9] width 160 height 13
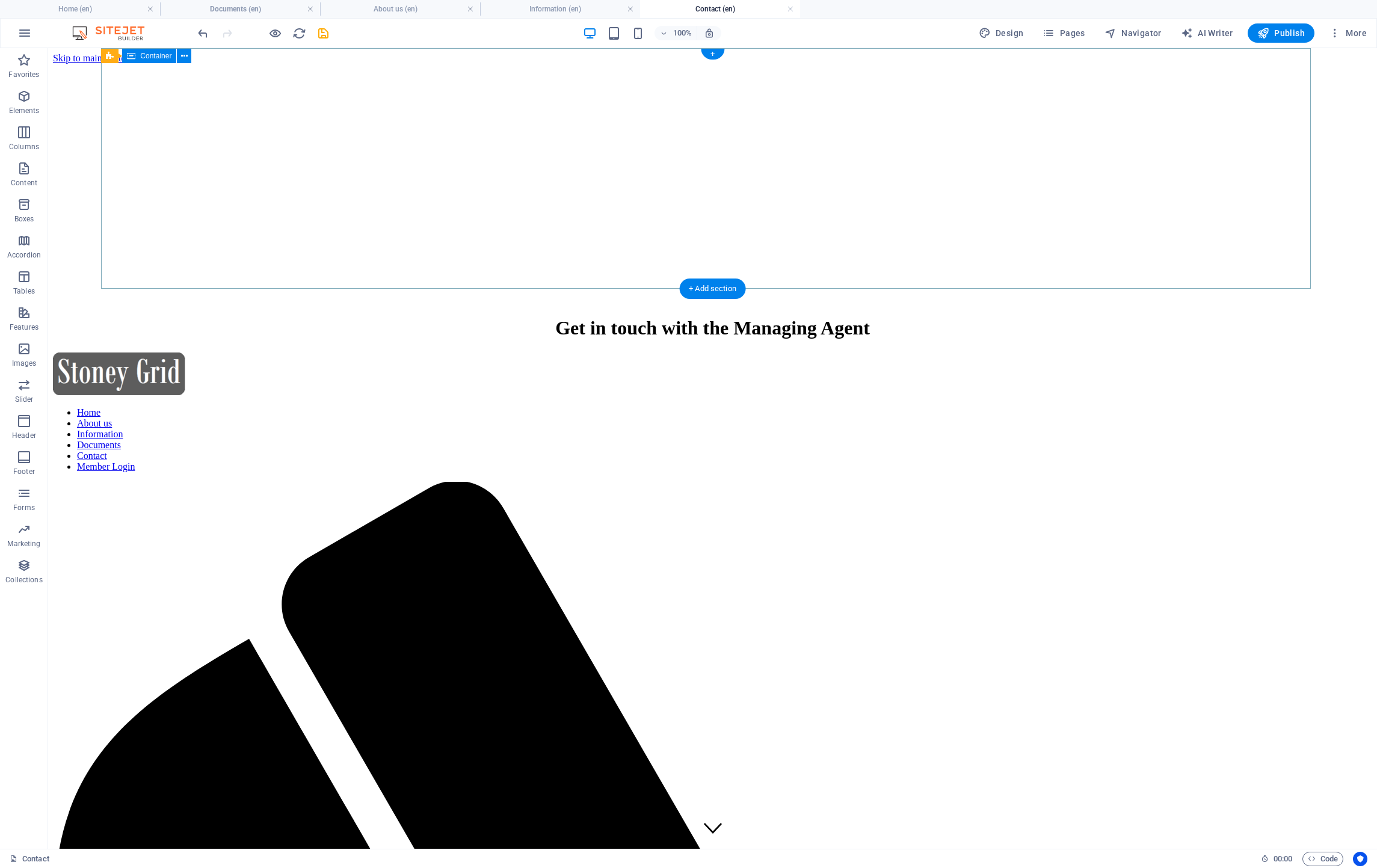
click at [655, 304] on div "Get in touch with the Managing Agent" at bounding box center [712, 328] width 1319 height 48
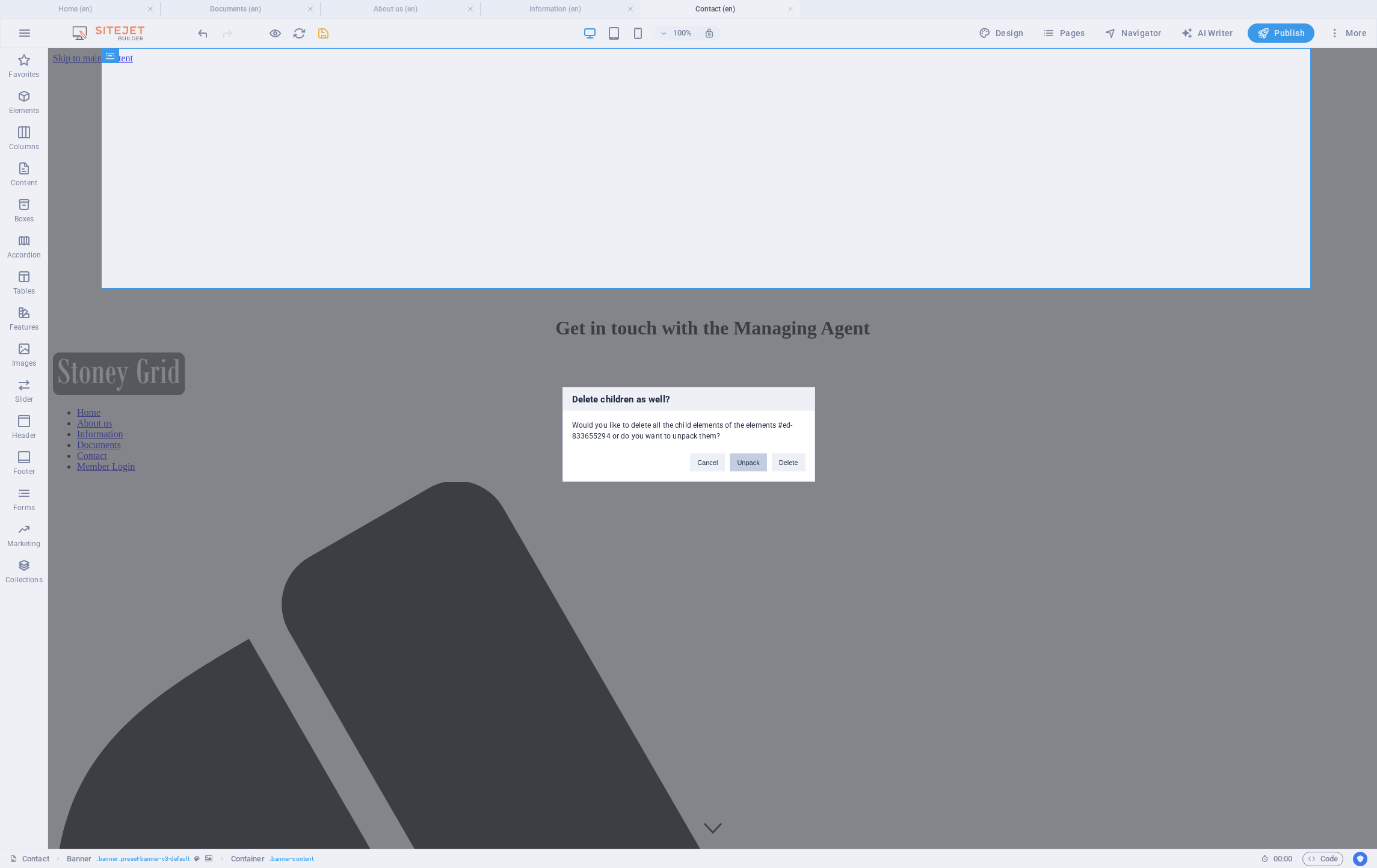
drag, startPoint x: 745, startPoint y: 459, endPoint x: 661, endPoint y: 396, distance: 105.0
click at [745, 459] on button "Unpack" at bounding box center [748, 462] width 36 height 18
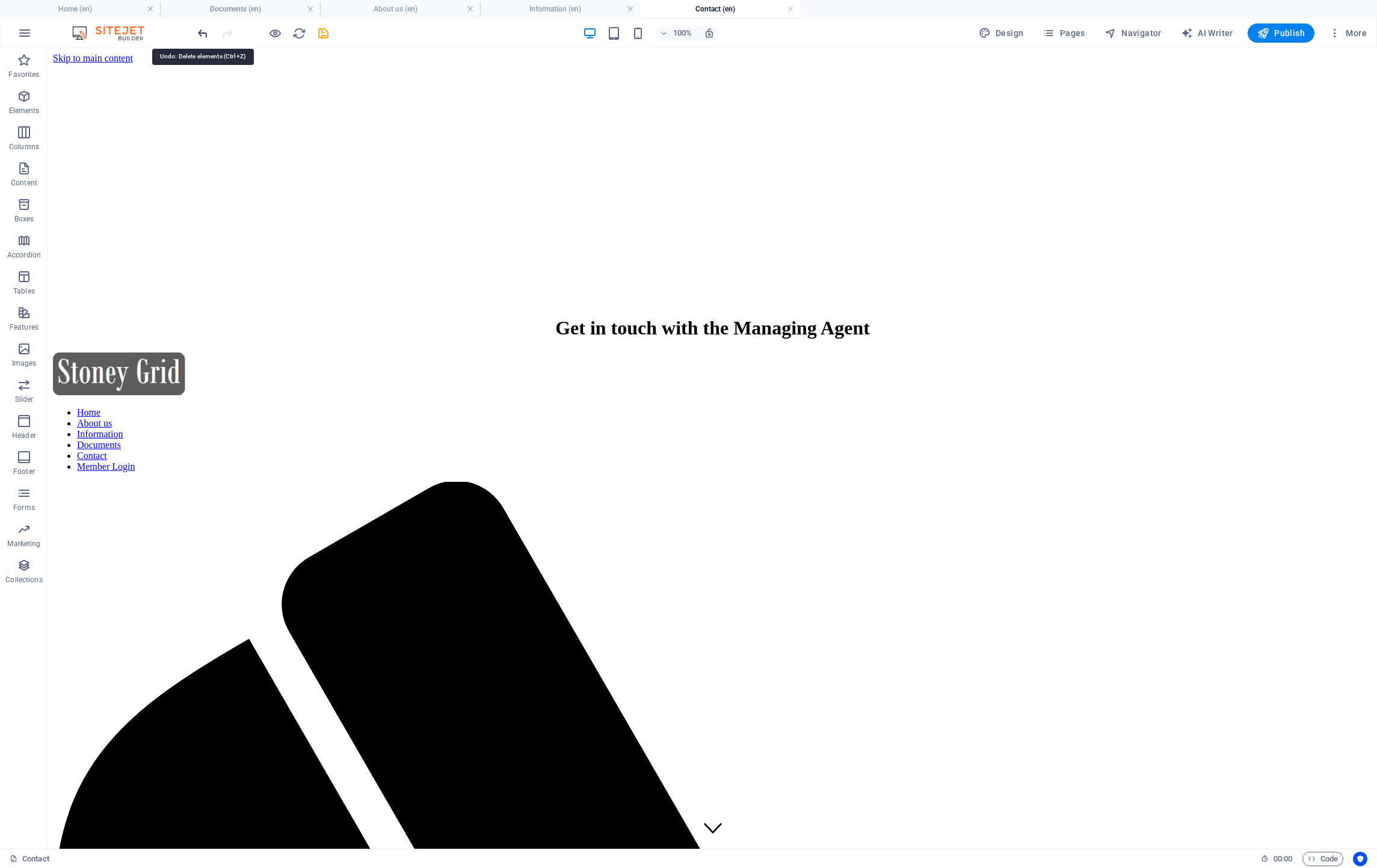
click at [204, 32] on icon "undo" at bounding box center [203, 33] width 14 height 14
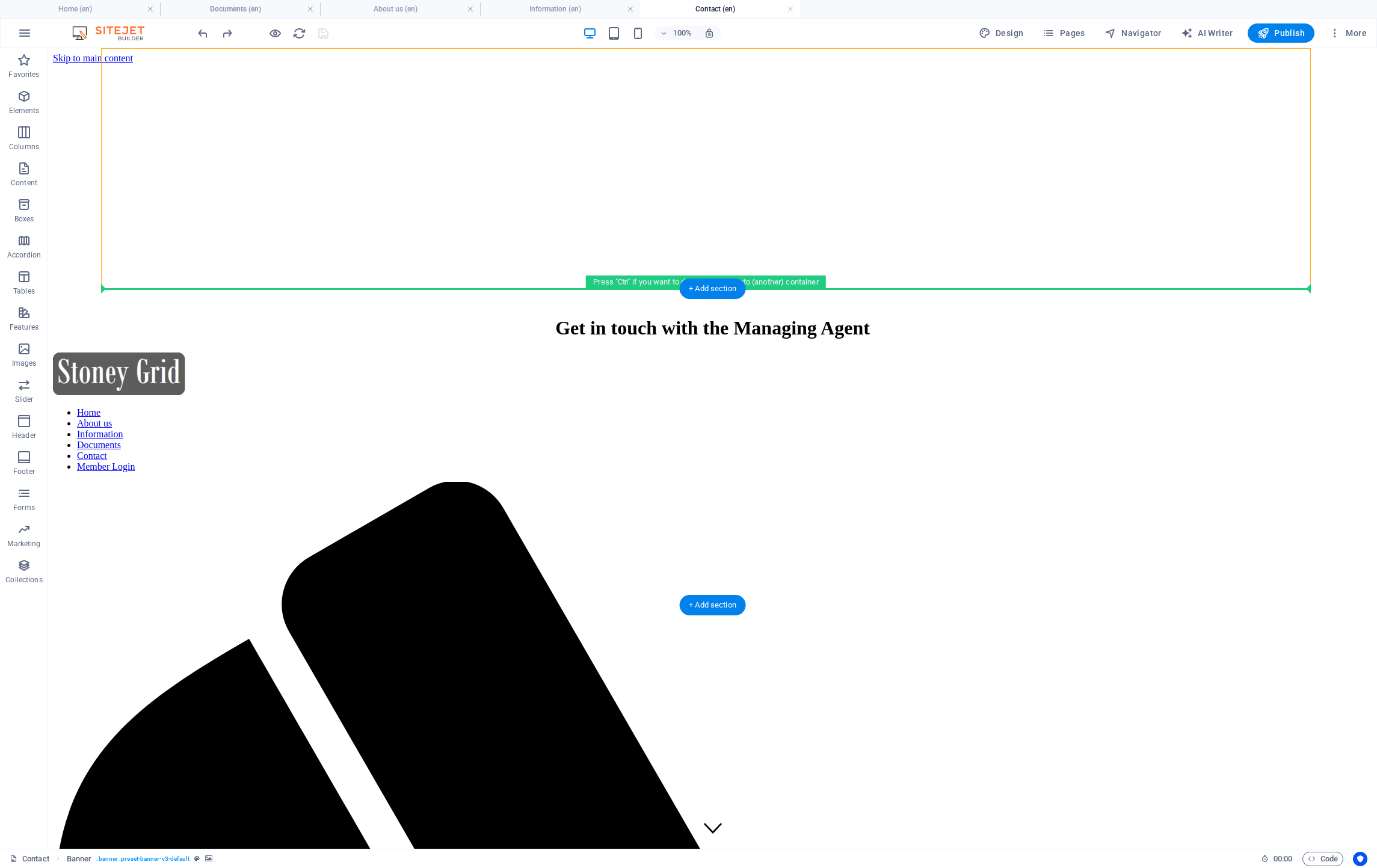
drag, startPoint x: 527, startPoint y: 168, endPoint x: 538, endPoint y: 300, distance: 132.5
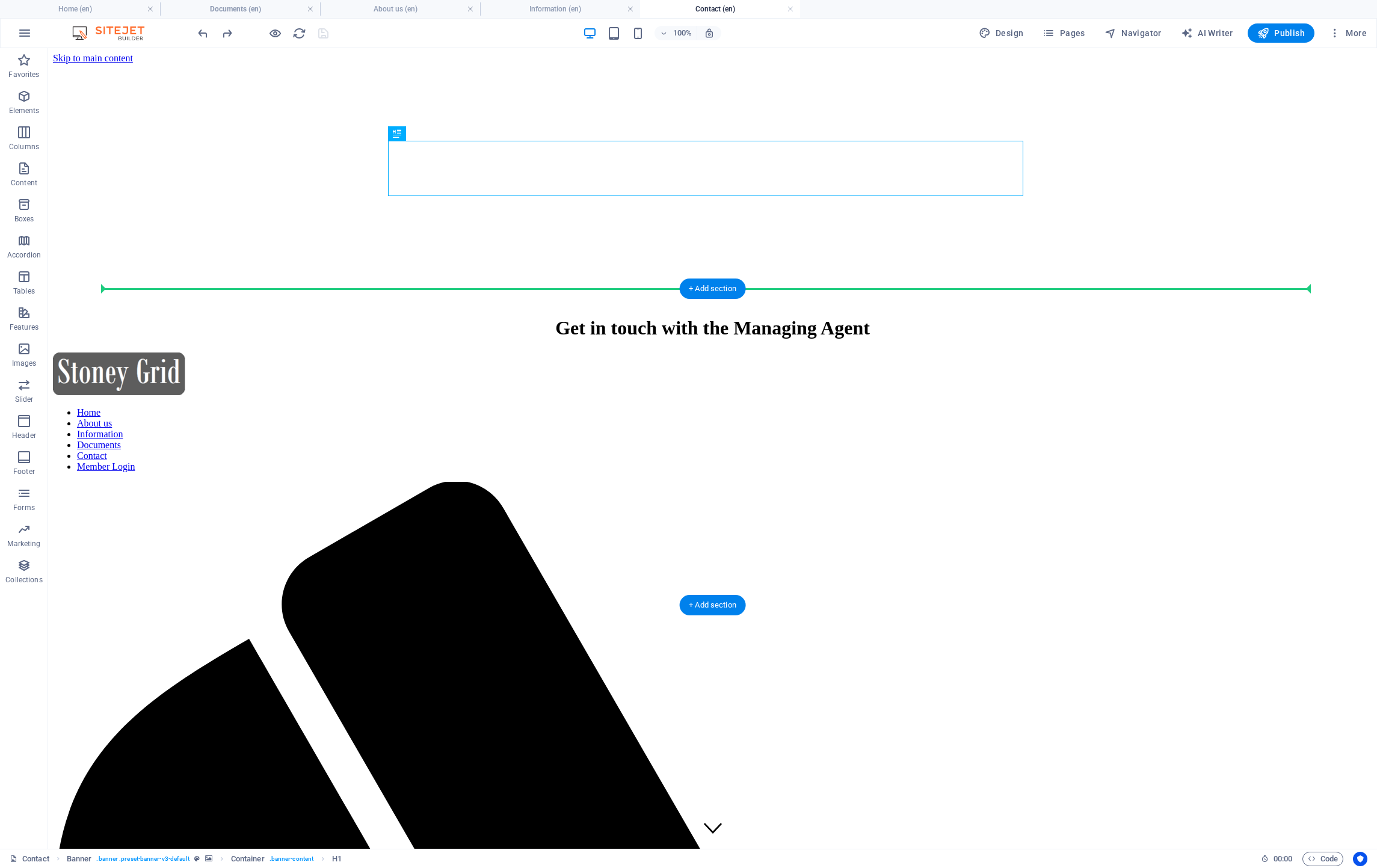
drag, startPoint x: 580, startPoint y: 172, endPoint x: 541, endPoint y: 307, distance: 140.5
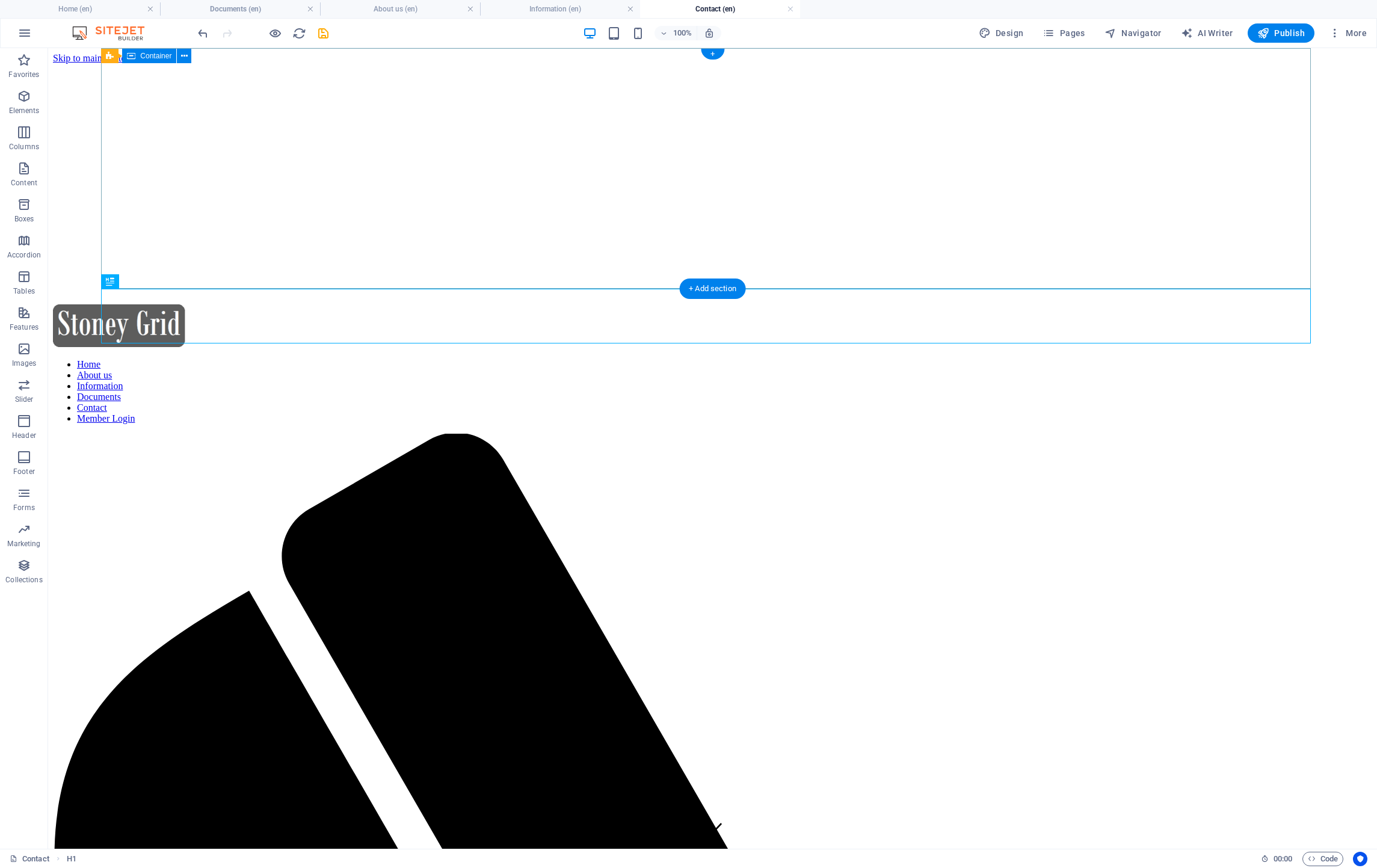
click at [553, 304] on div at bounding box center [712, 304] width 1319 height 0
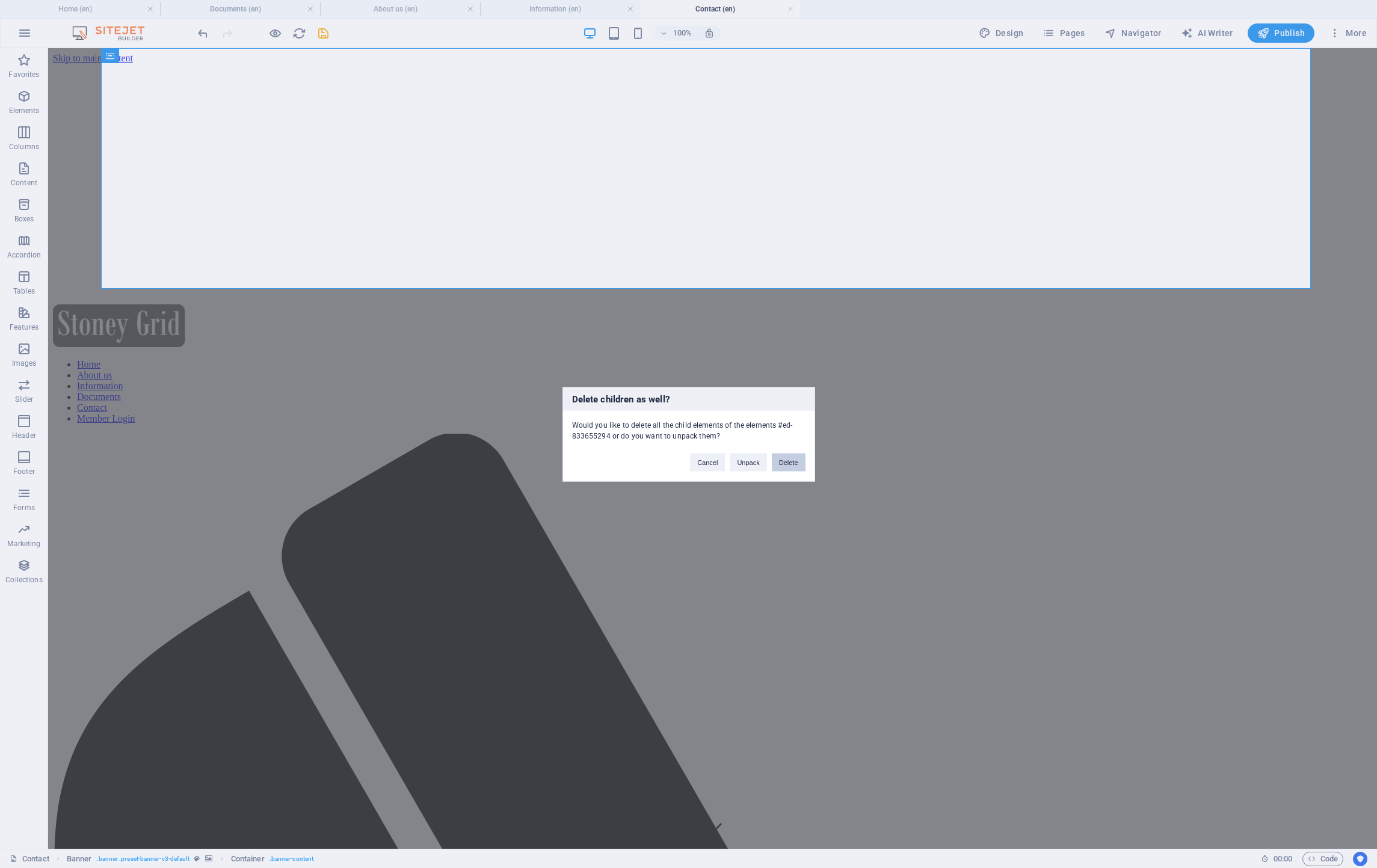
drag, startPoint x: 794, startPoint y: 462, endPoint x: 742, endPoint y: 427, distance: 62.7
click at [794, 462] on button "Delete" at bounding box center [788, 462] width 34 height 18
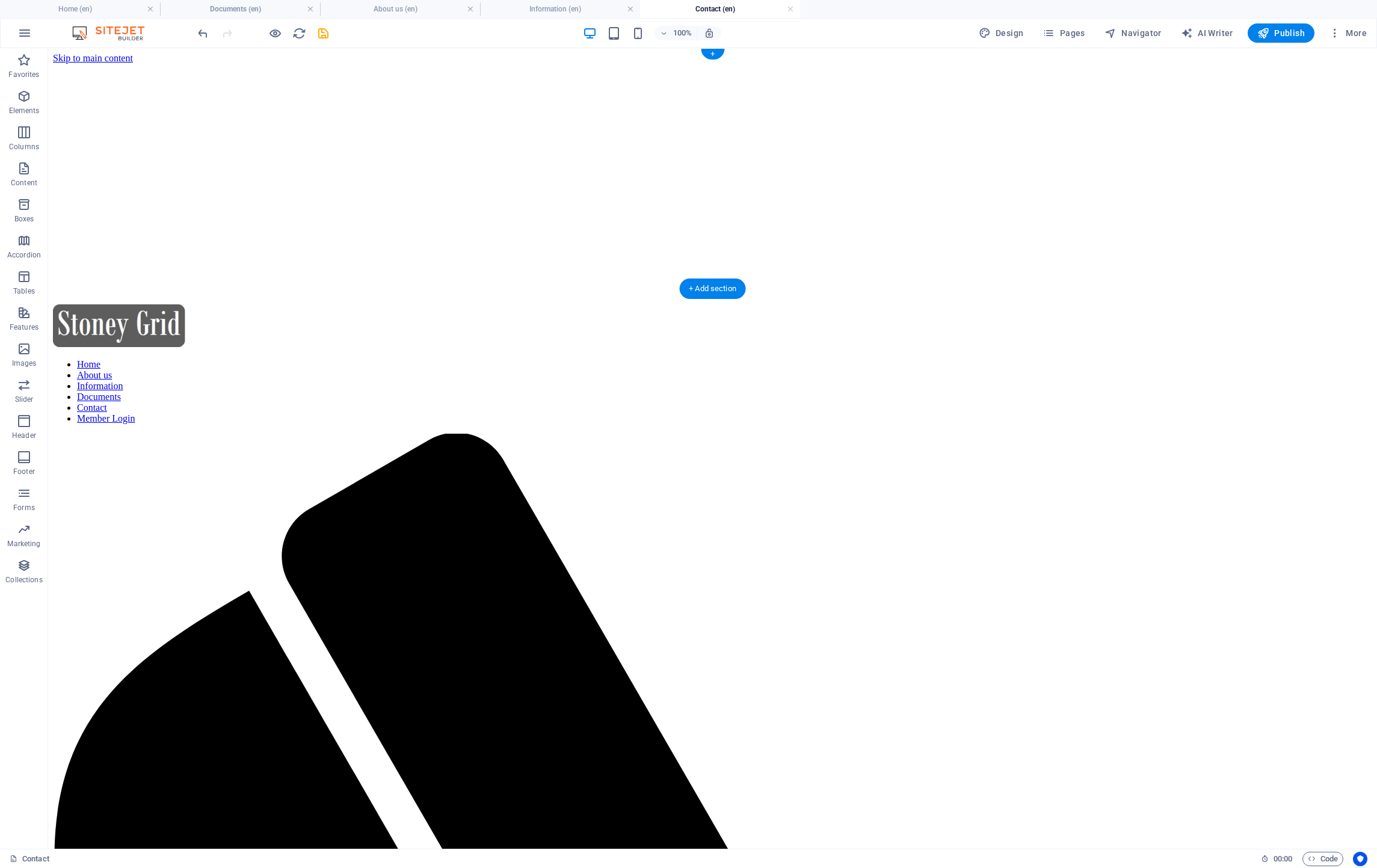
click at [628, 64] on figure at bounding box center [712, 64] width 1319 height 0
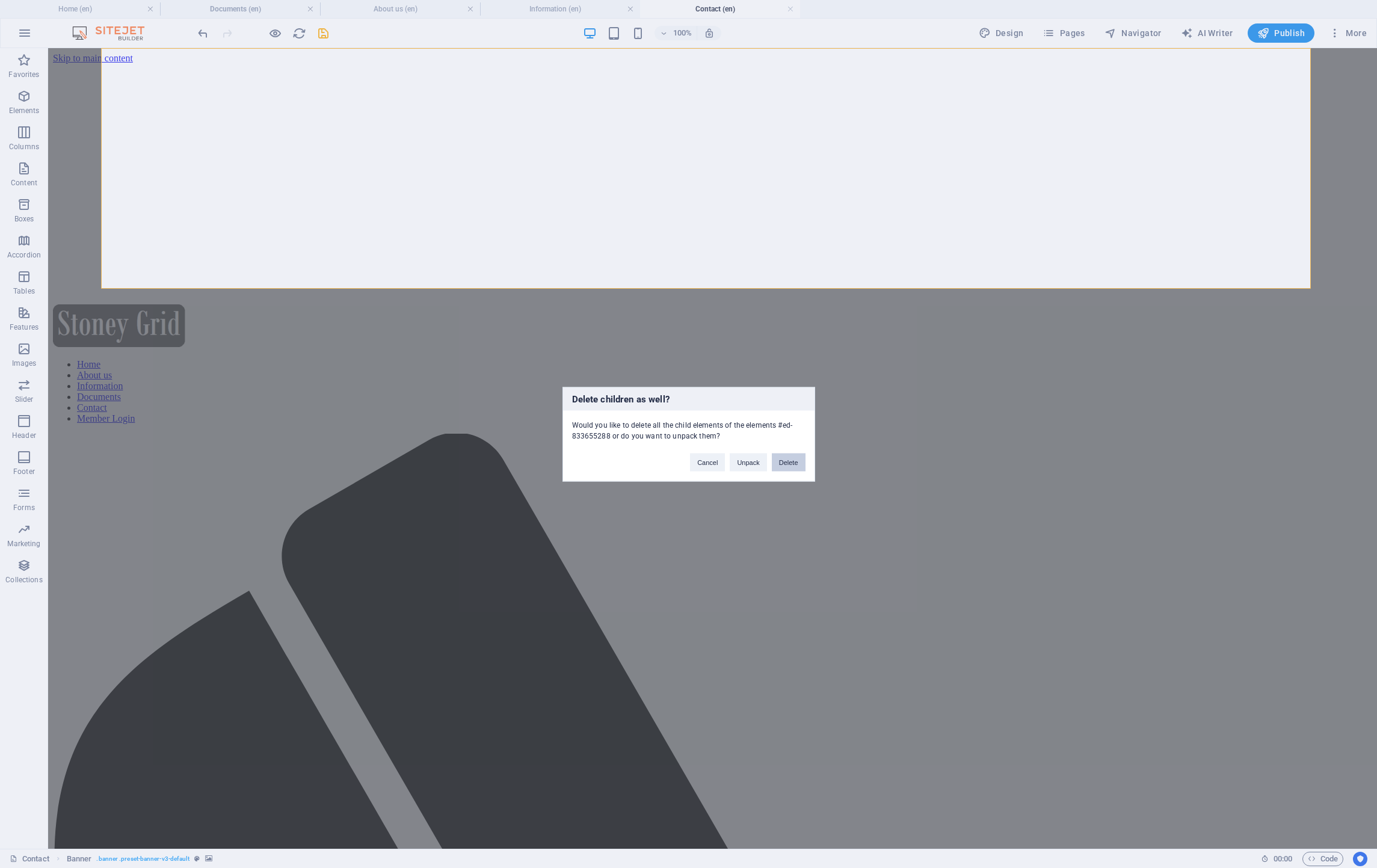
click at [791, 459] on button "Delete" at bounding box center [788, 462] width 34 height 18
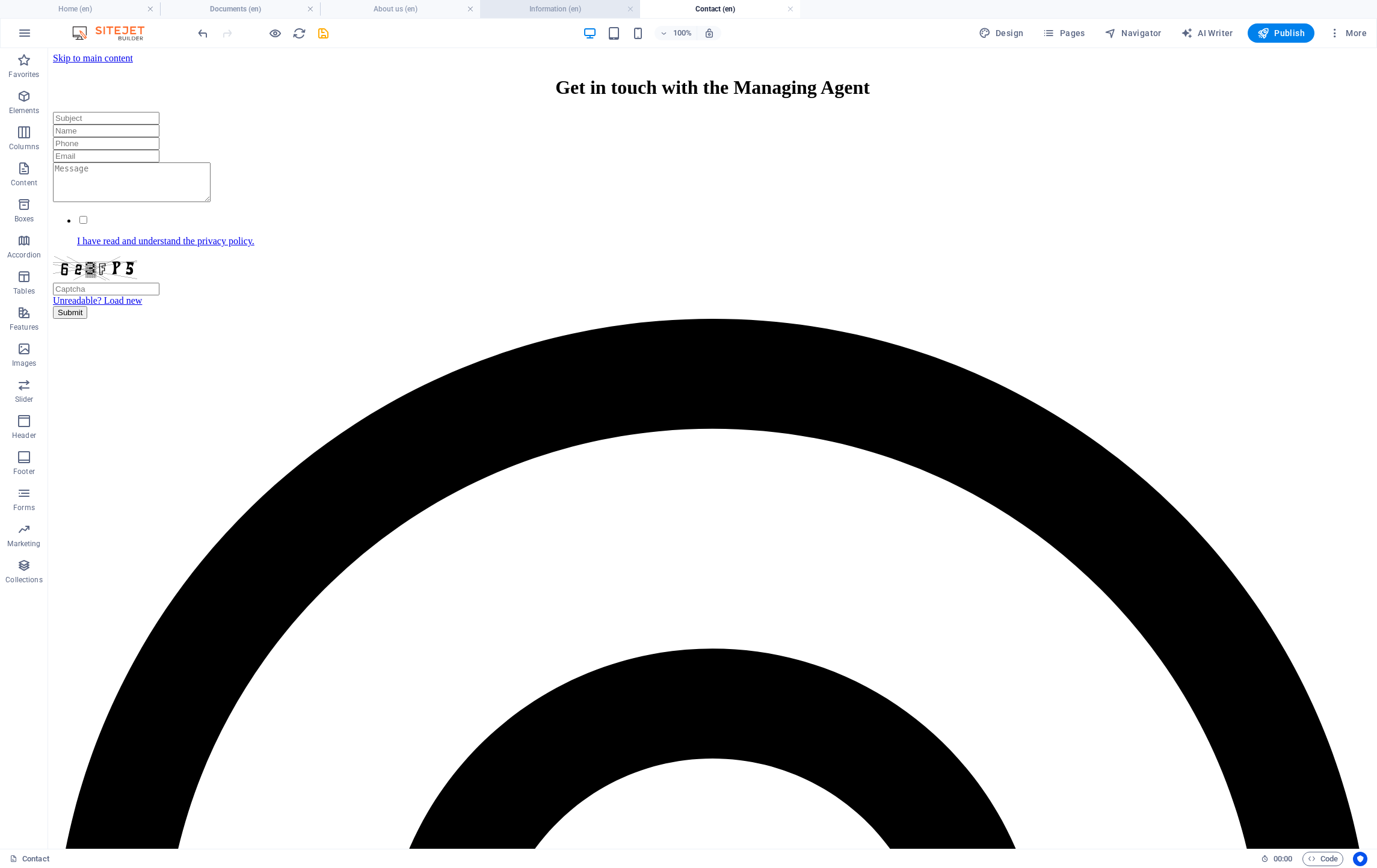
click at [567, 9] on h4 "Information (en)" at bounding box center [560, 9] width 160 height 13
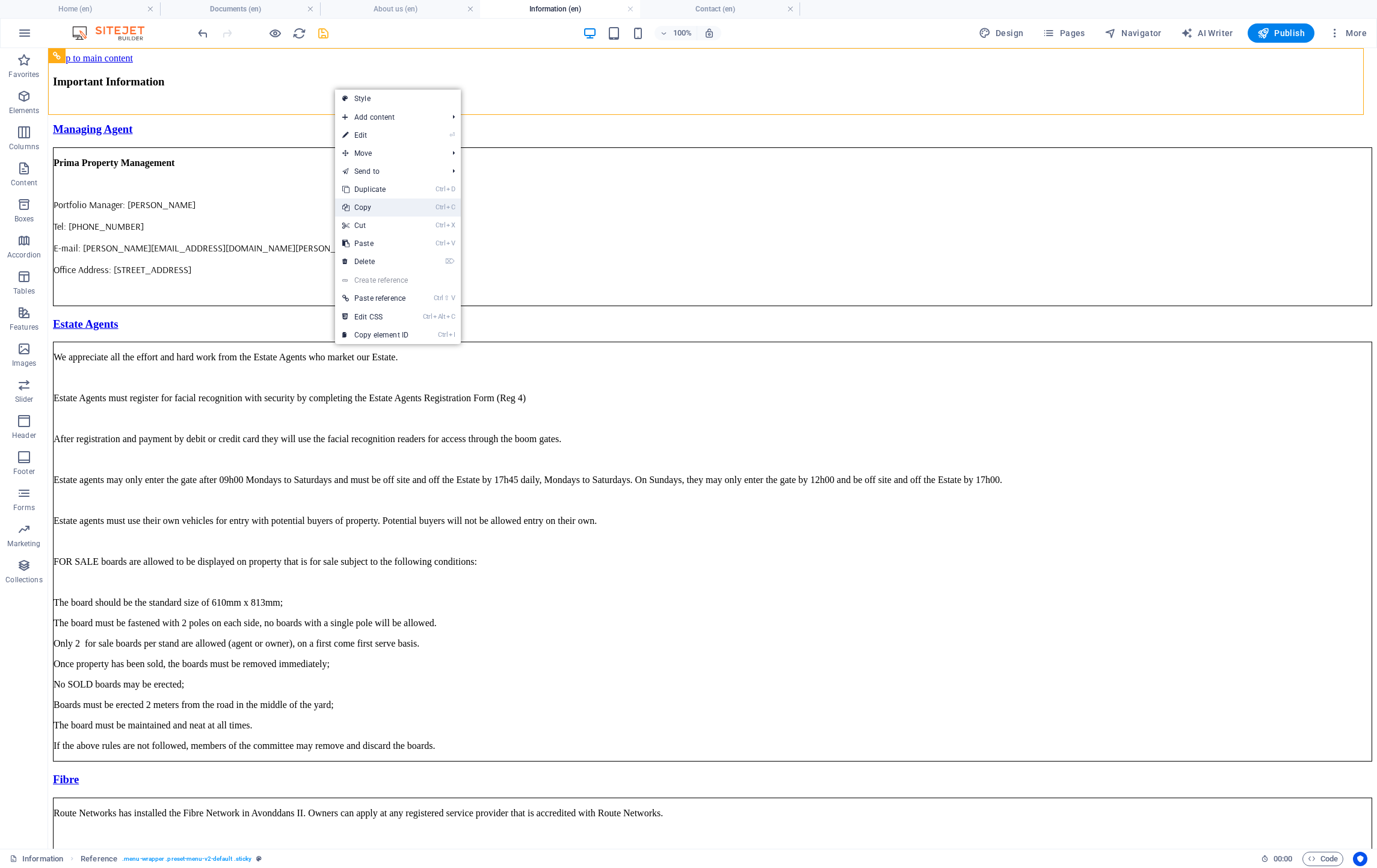
click at [374, 205] on link "Ctrl C Copy" at bounding box center [375, 207] width 81 height 18
click at [662, 9] on h4 "Contact (en)" at bounding box center [720, 9] width 160 height 13
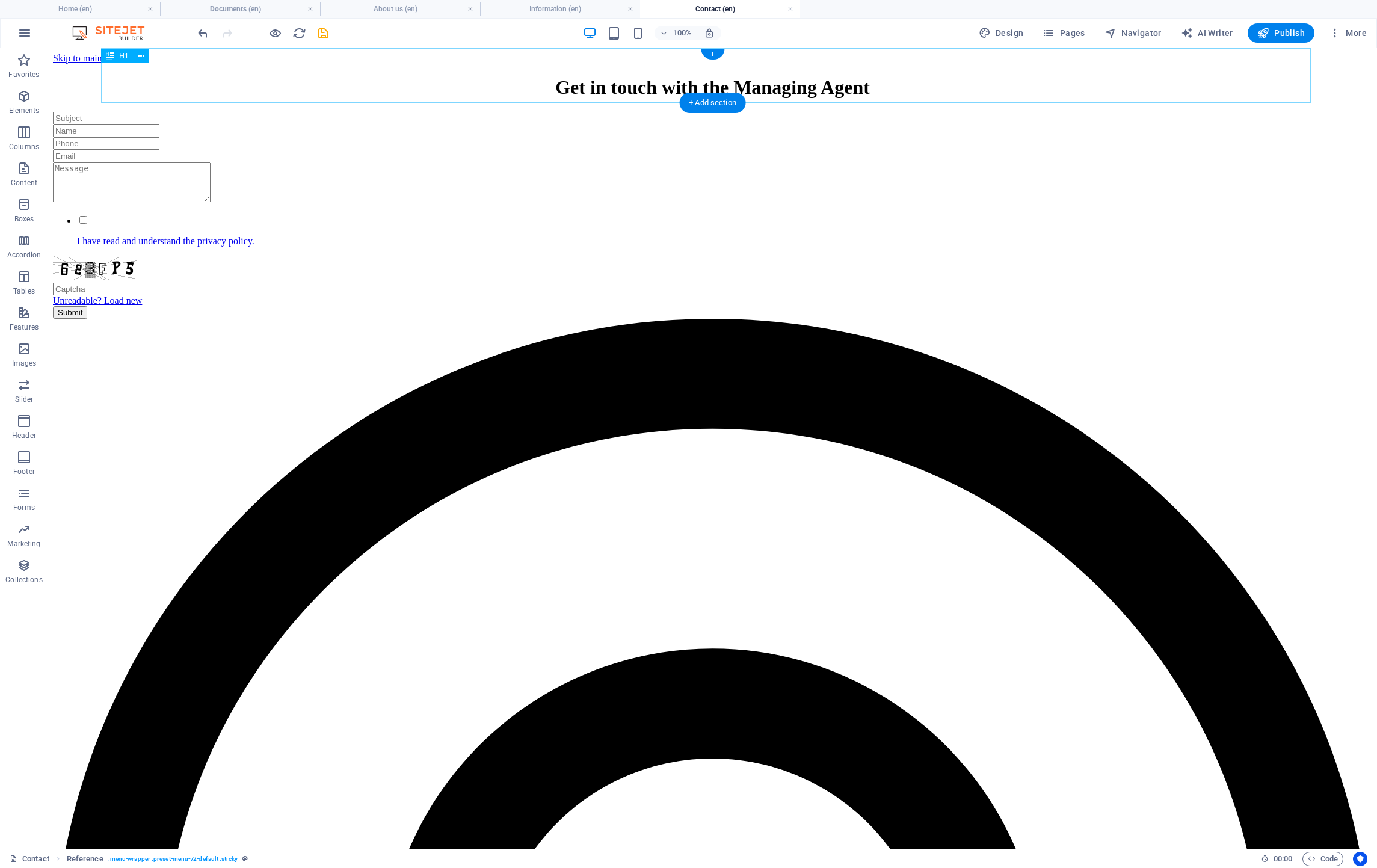
click at [349, 77] on div "Get in touch with the Managing Agent" at bounding box center [712, 88] width 1319 height 22
click at [715, 51] on div "+" at bounding box center [713, 55] width 24 height 11
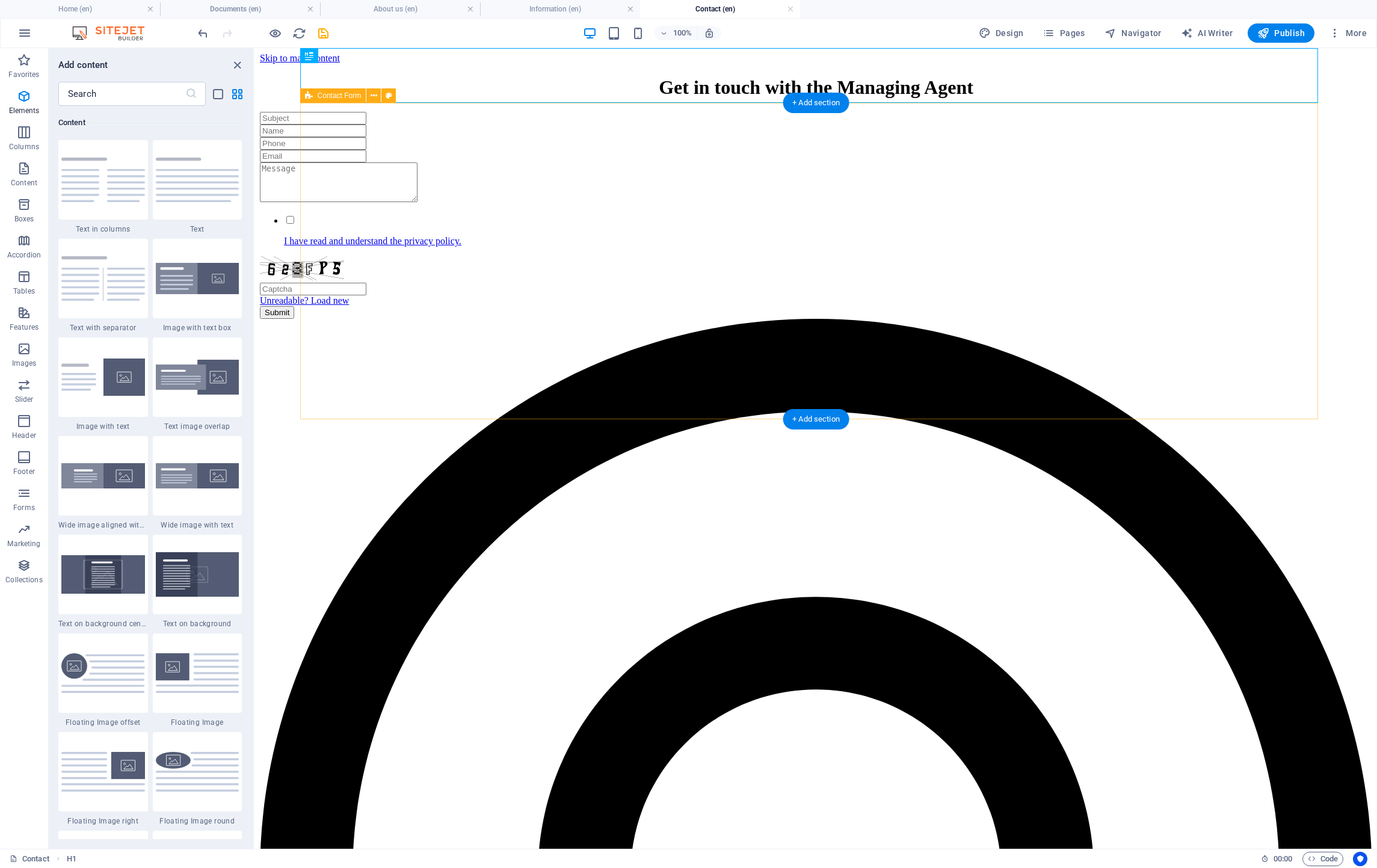
scroll to position [2105, 0]
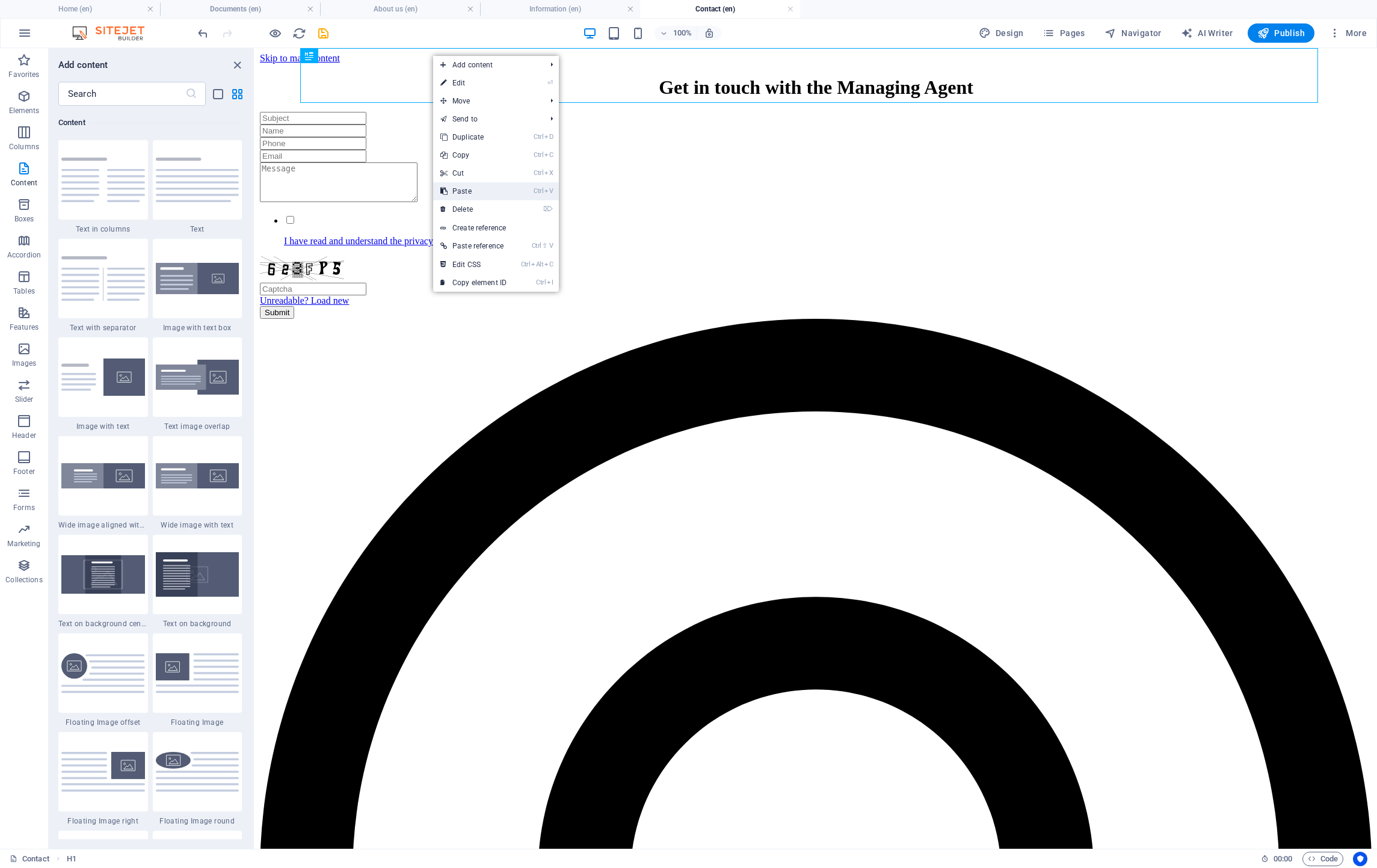
click at [470, 193] on link "Ctrl V Paste" at bounding box center [473, 191] width 81 height 18
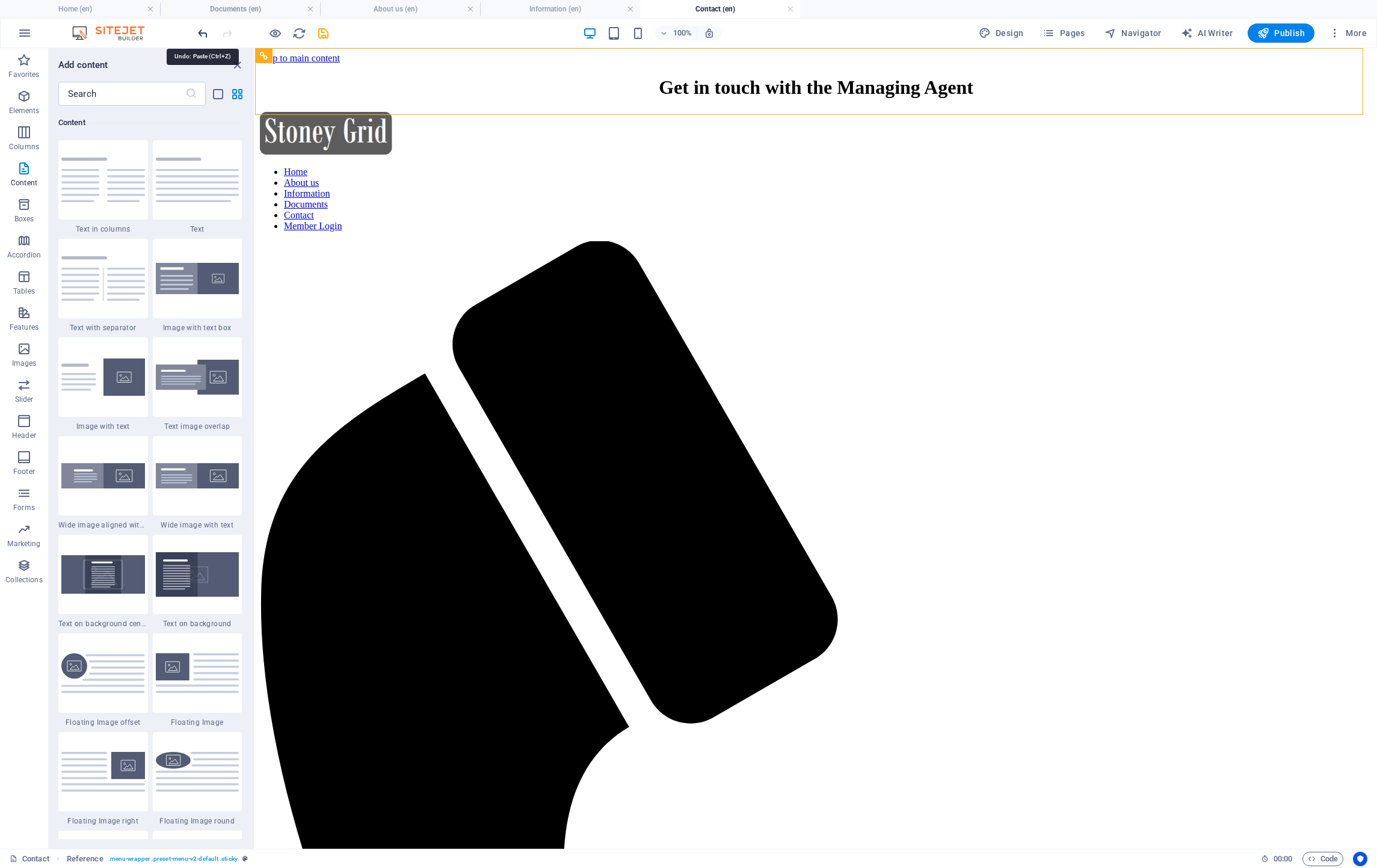
click at [205, 36] on icon "undo" at bounding box center [203, 33] width 14 height 14
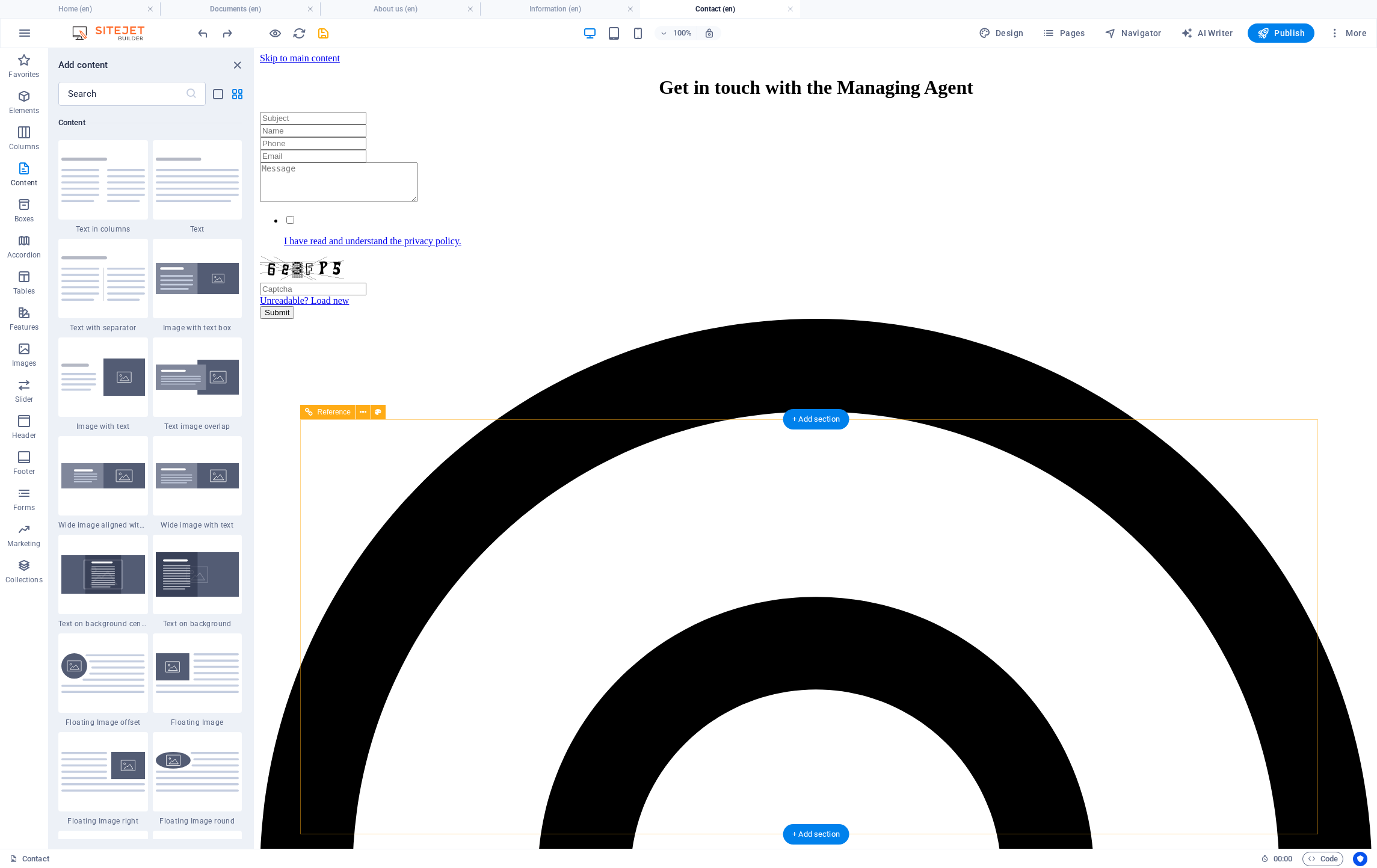
scroll to position [31, 0]
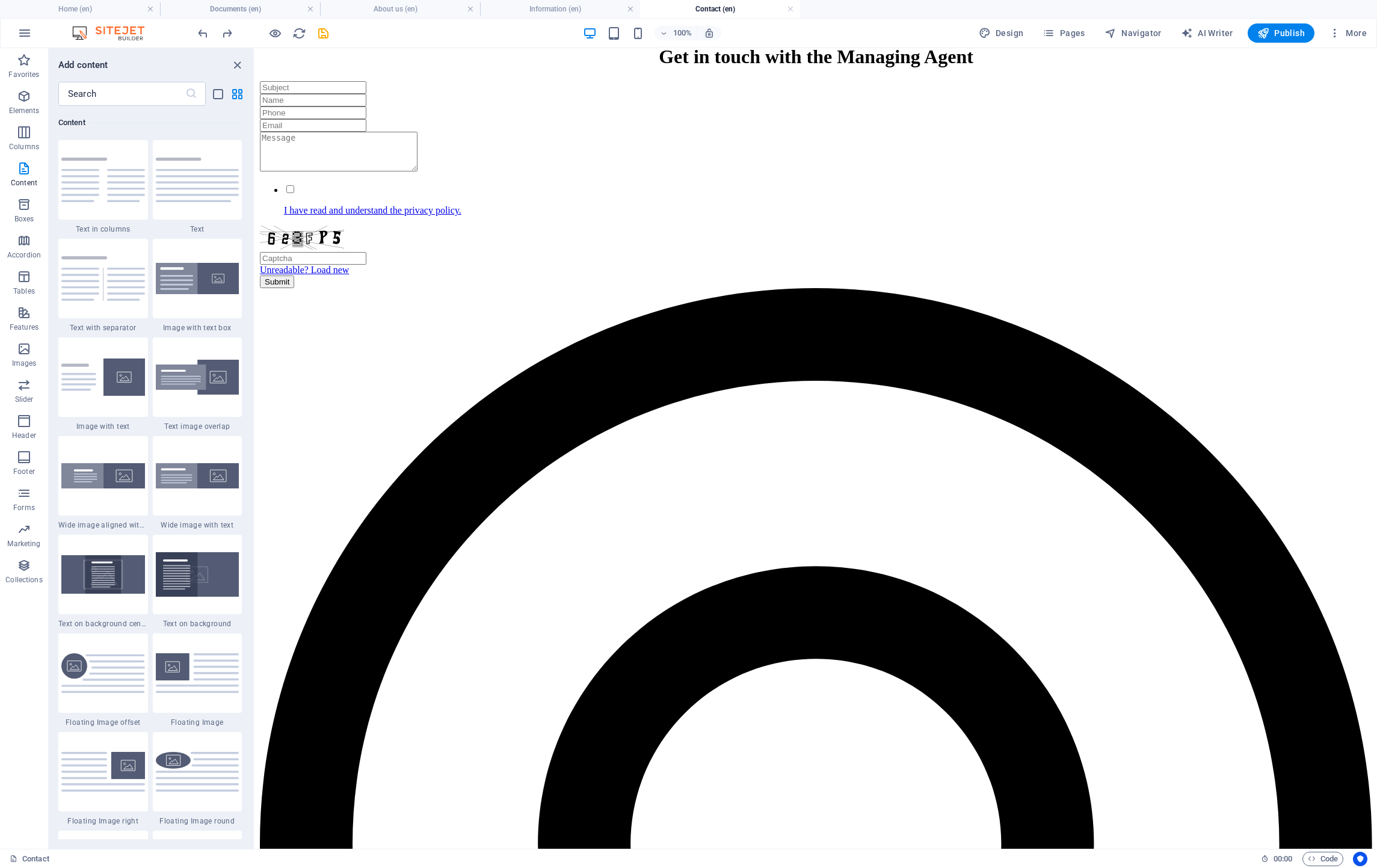
drag, startPoint x: 686, startPoint y: 828, endPoint x: 518, endPoint y: 842, distance: 168.6
click at [791, 387] on div "+ Add section" at bounding box center [816, 389] width 66 height 21
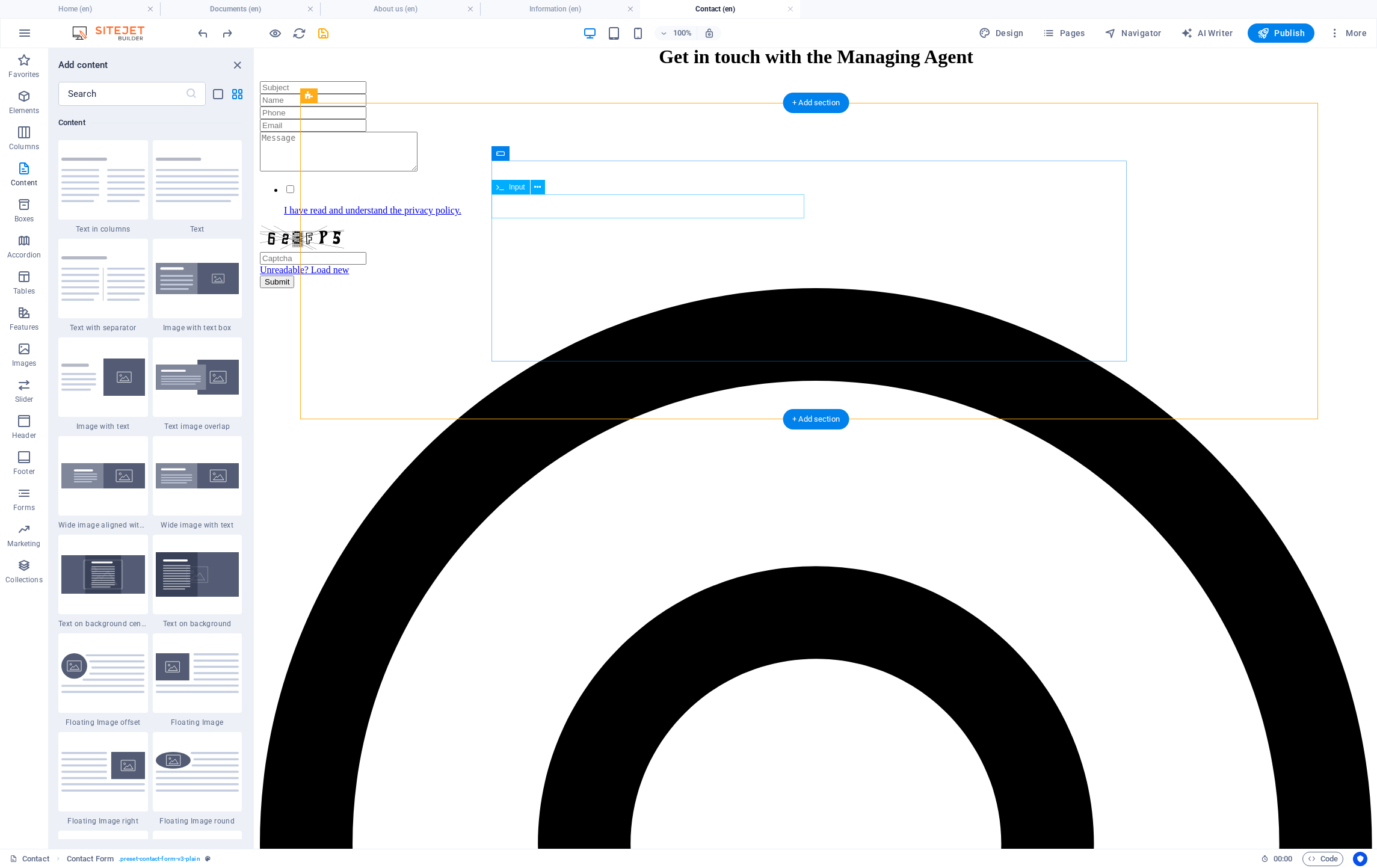
scroll to position [0, 0]
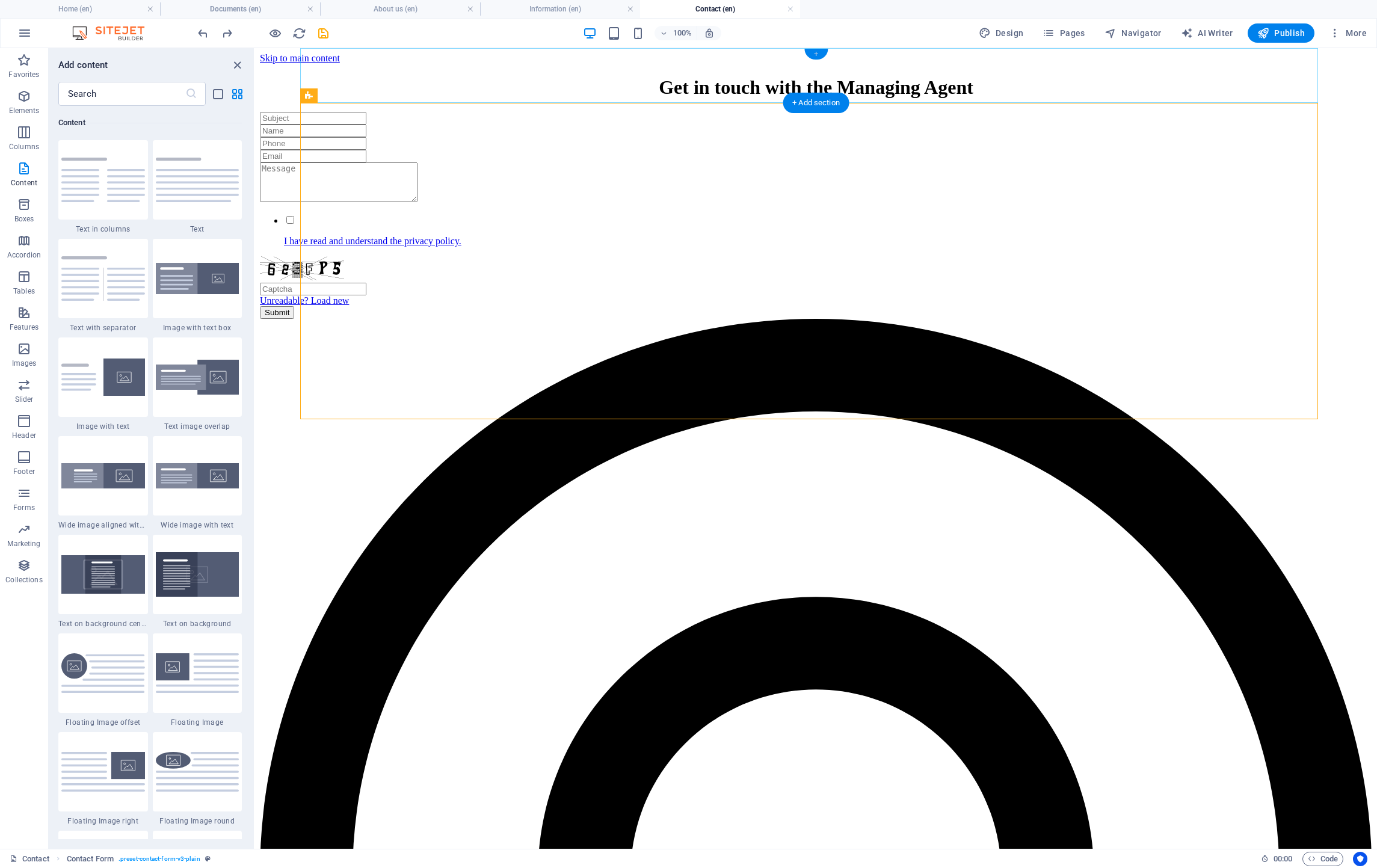
click at [811, 53] on div "+" at bounding box center [816, 55] width 24 height 11
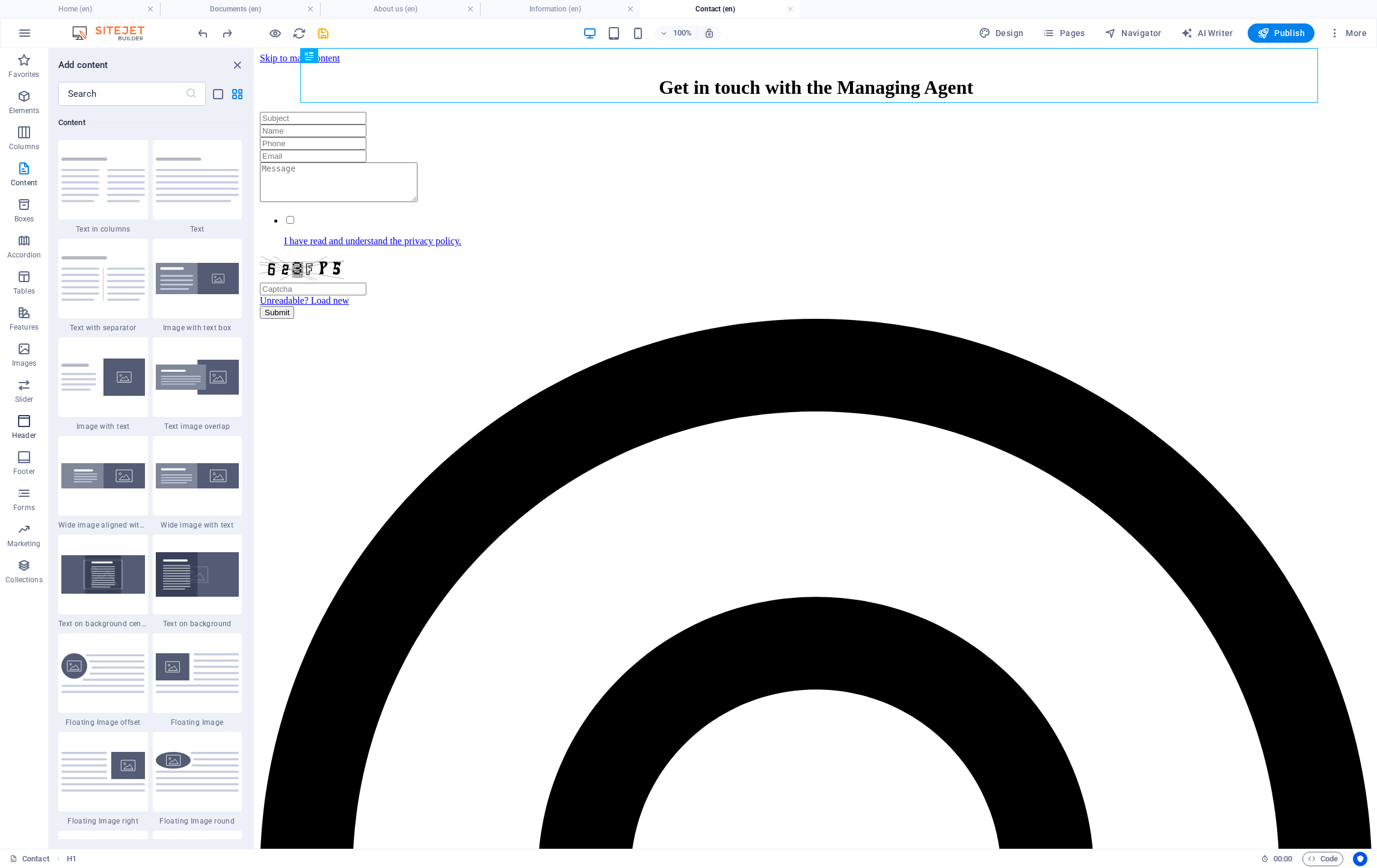
click at [20, 429] on span "Header" at bounding box center [24, 428] width 48 height 29
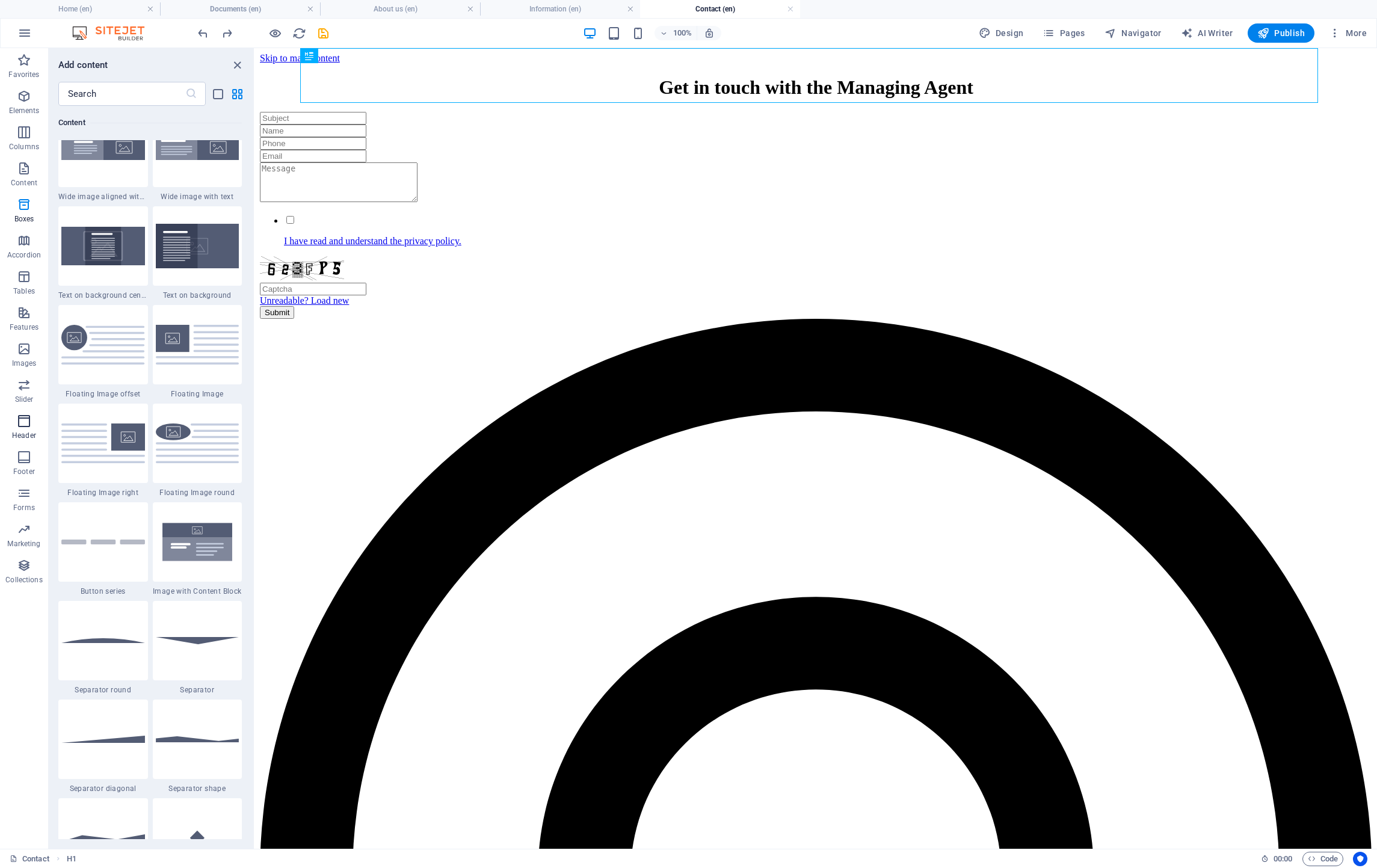
scroll to position [7244, 0]
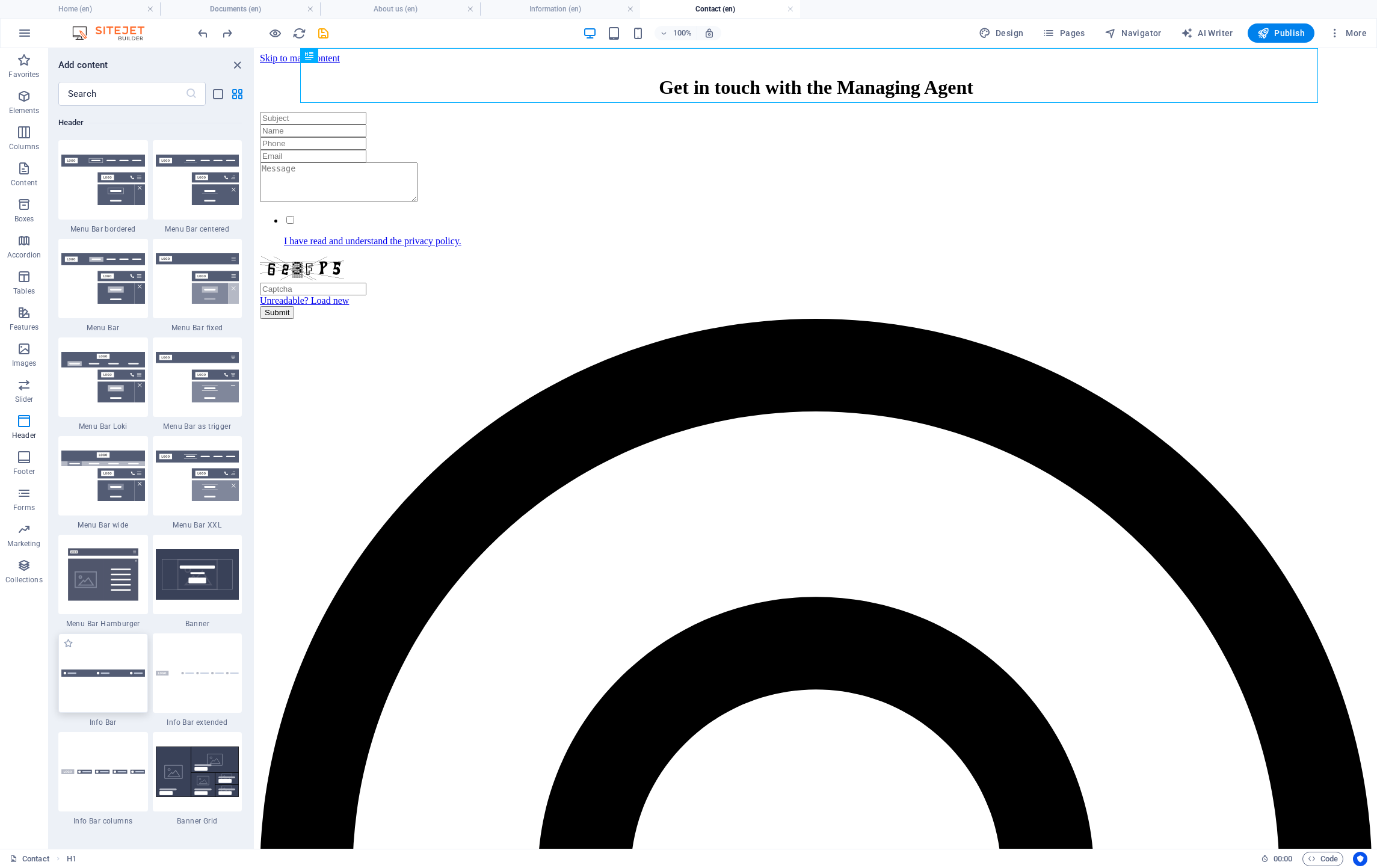
click at [105, 651] on div at bounding box center [103, 673] width 89 height 79
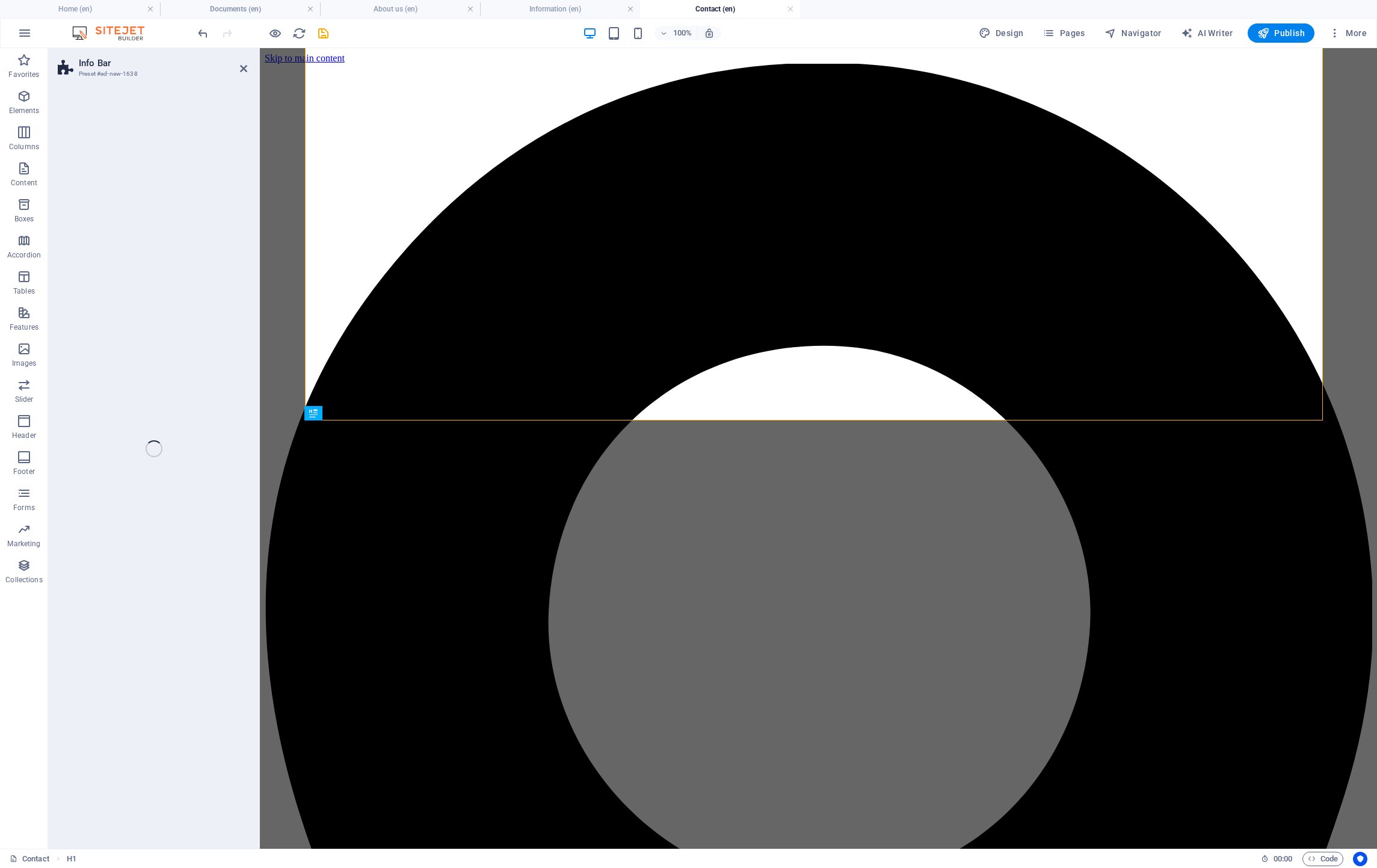
drag, startPoint x: 370, startPoint y: 696, endPoint x: 399, endPoint y: 52, distance: 644.7
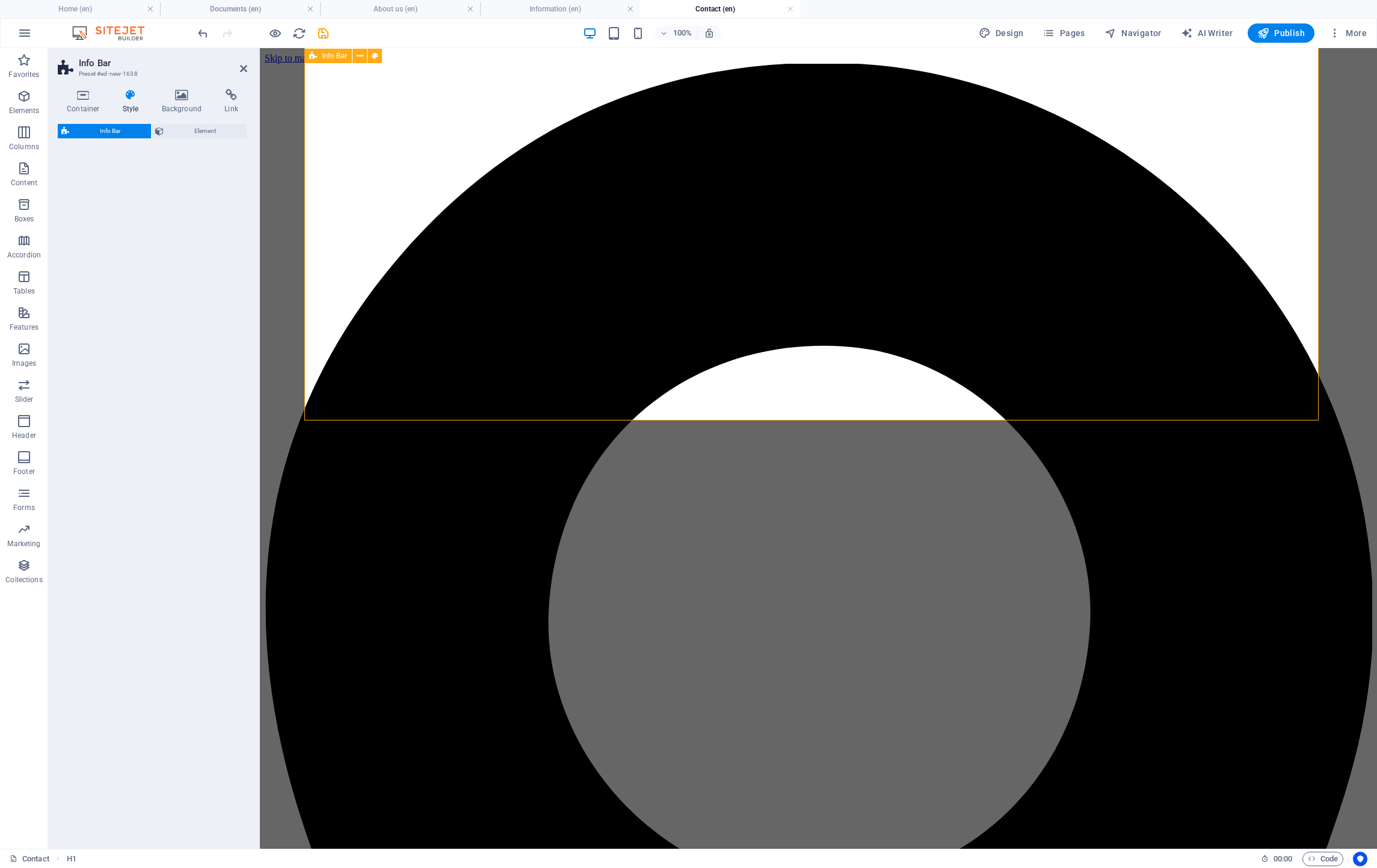
select select "rem"
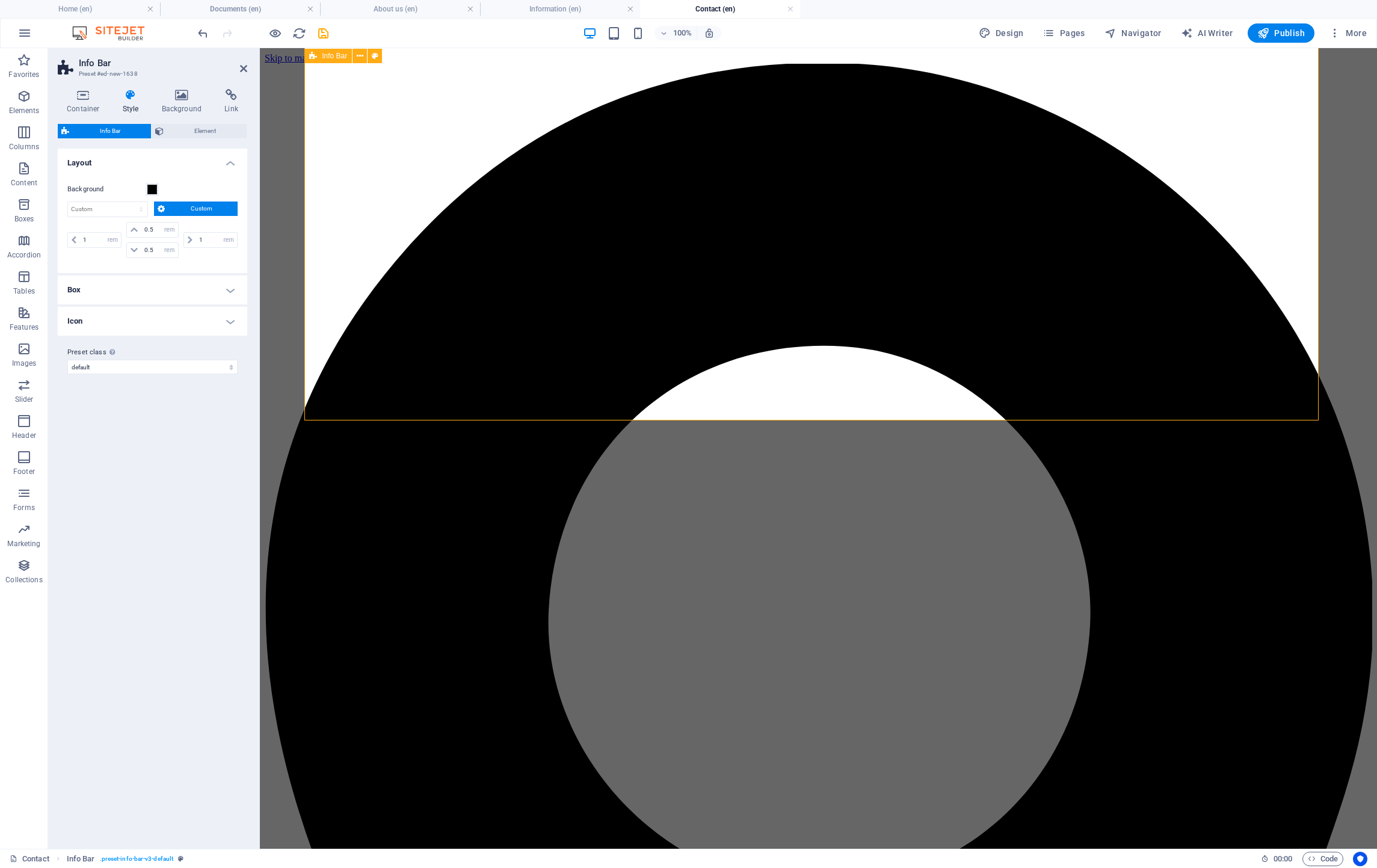
scroll to position [1875, 0]
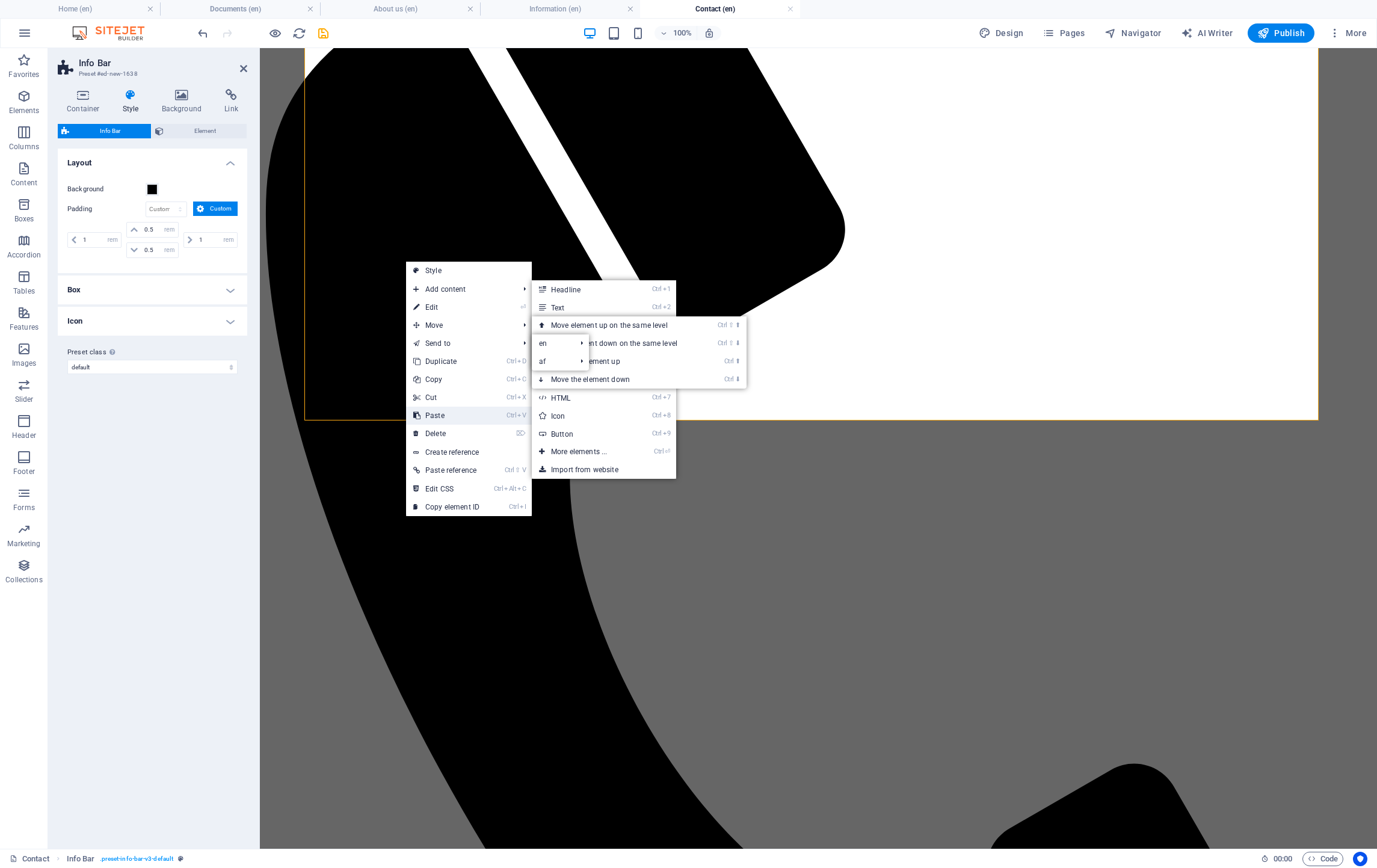
click at [439, 409] on link "Ctrl V Paste" at bounding box center [447, 415] width 81 height 18
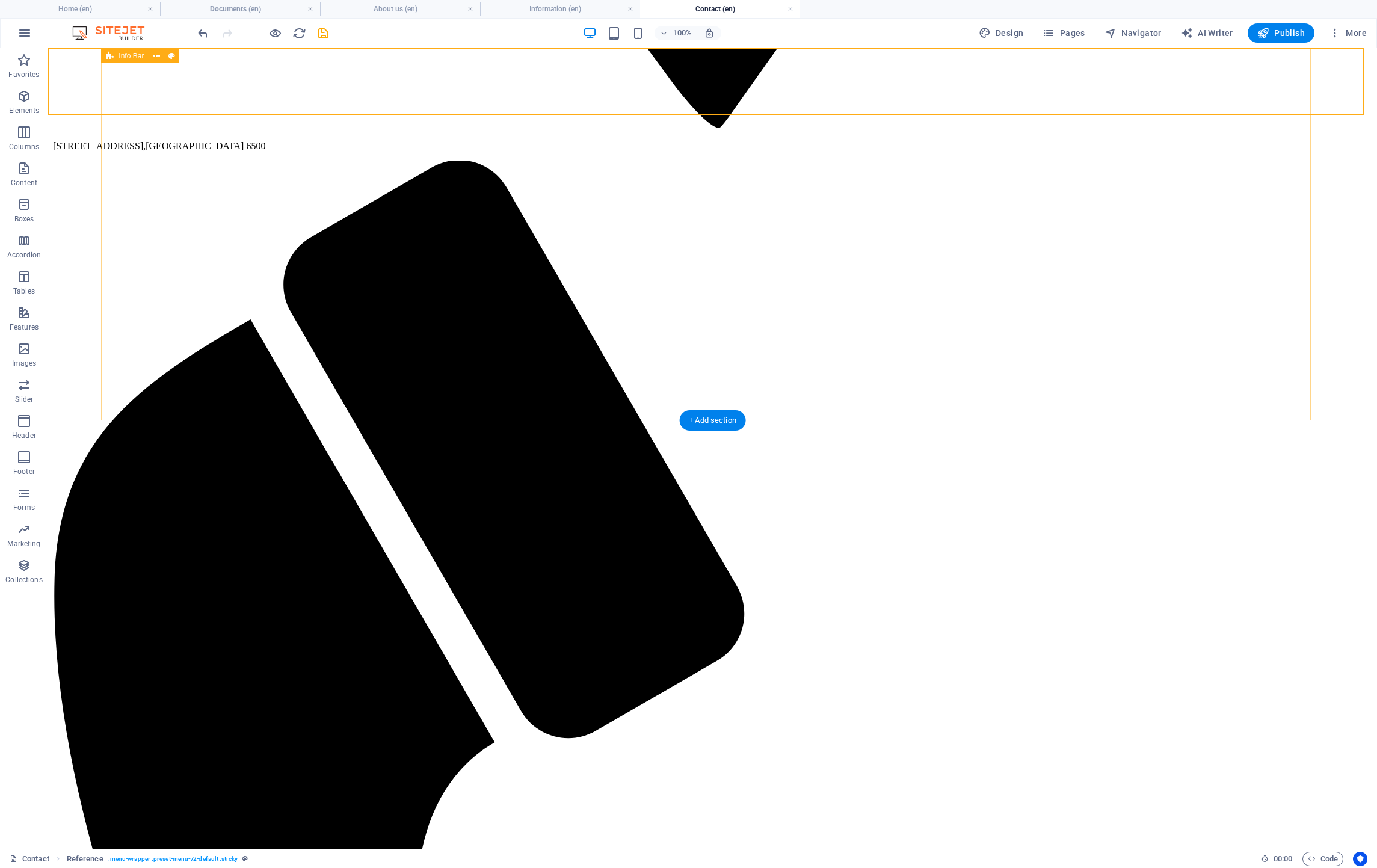
click at [1063, 361] on div "[STREET_ADDRESS] [PHONE_NUMBER] [EMAIL_ADDRESS][DOMAIN_NAME]" at bounding box center [712, 523] width 1319 height 4669
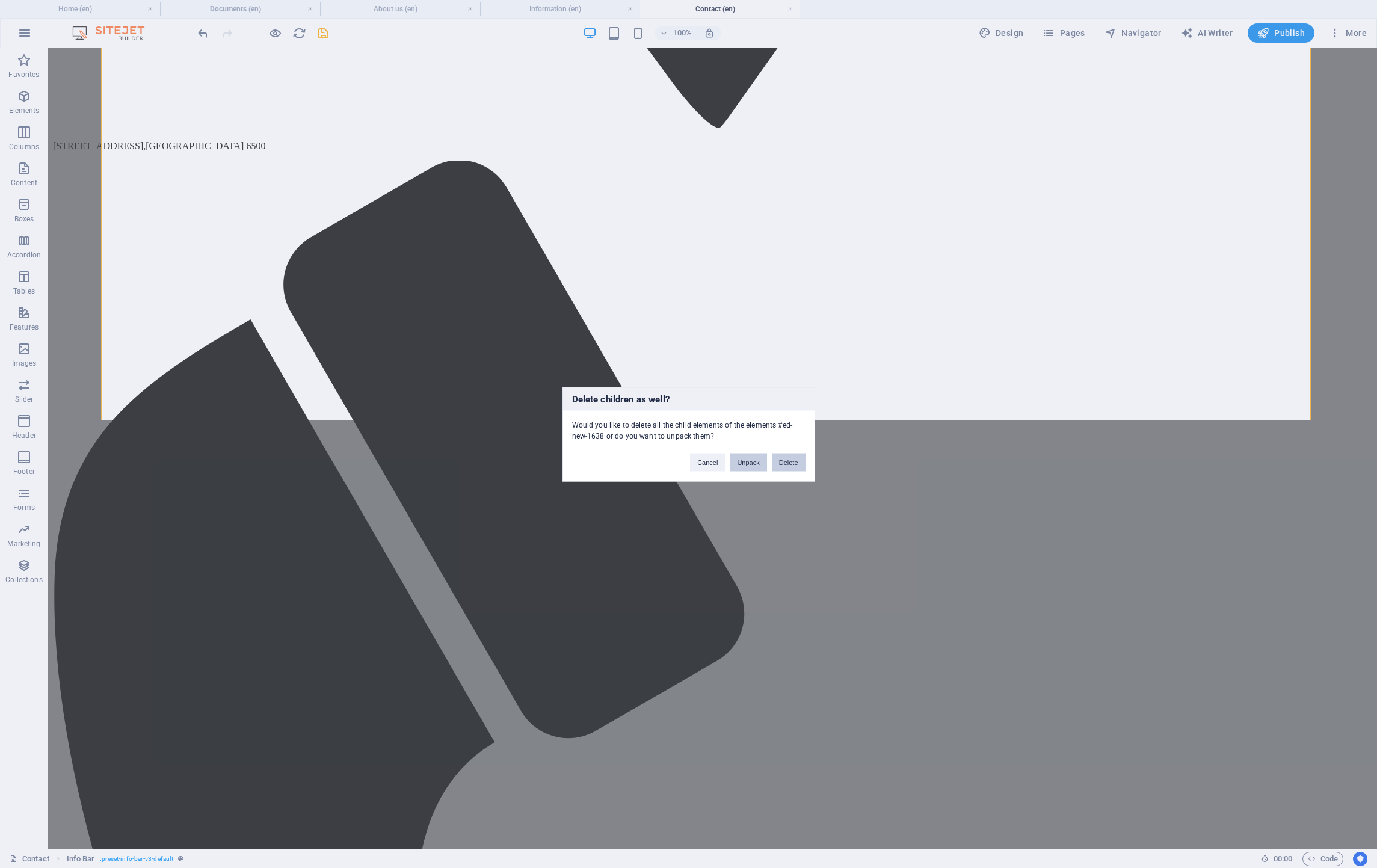
drag, startPoint x: 745, startPoint y: 462, endPoint x: 798, endPoint y: 459, distance: 53.1
click at [805, 459] on div "Cancel Unpack Delete" at bounding box center [747, 456] width 133 height 31
click at [798, 459] on button "Delete" at bounding box center [788, 462] width 34 height 18
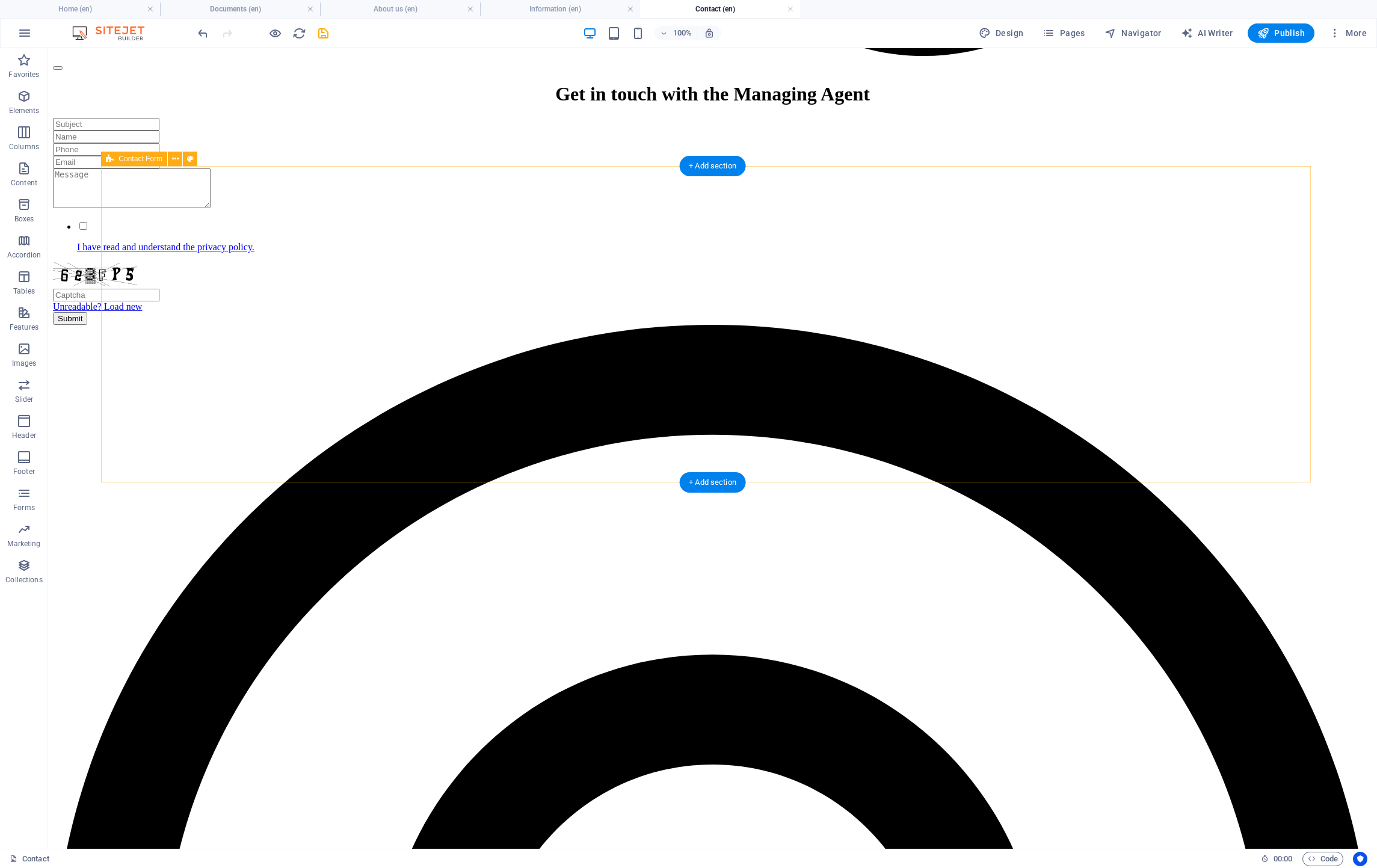
scroll to position [0, 0]
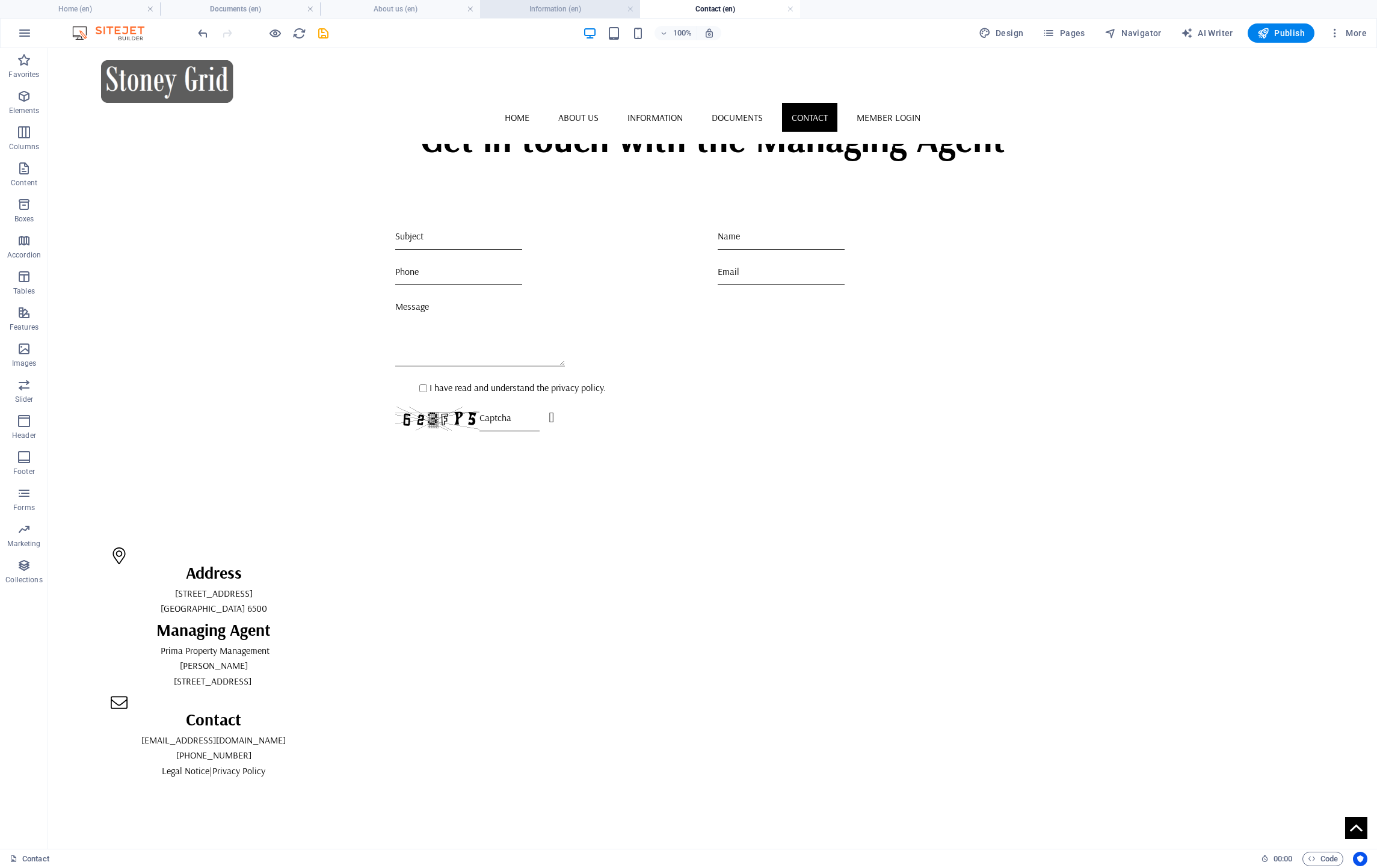
click at [589, 6] on h4 "Information (en)" at bounding box center [560, 9] width 160 height 13
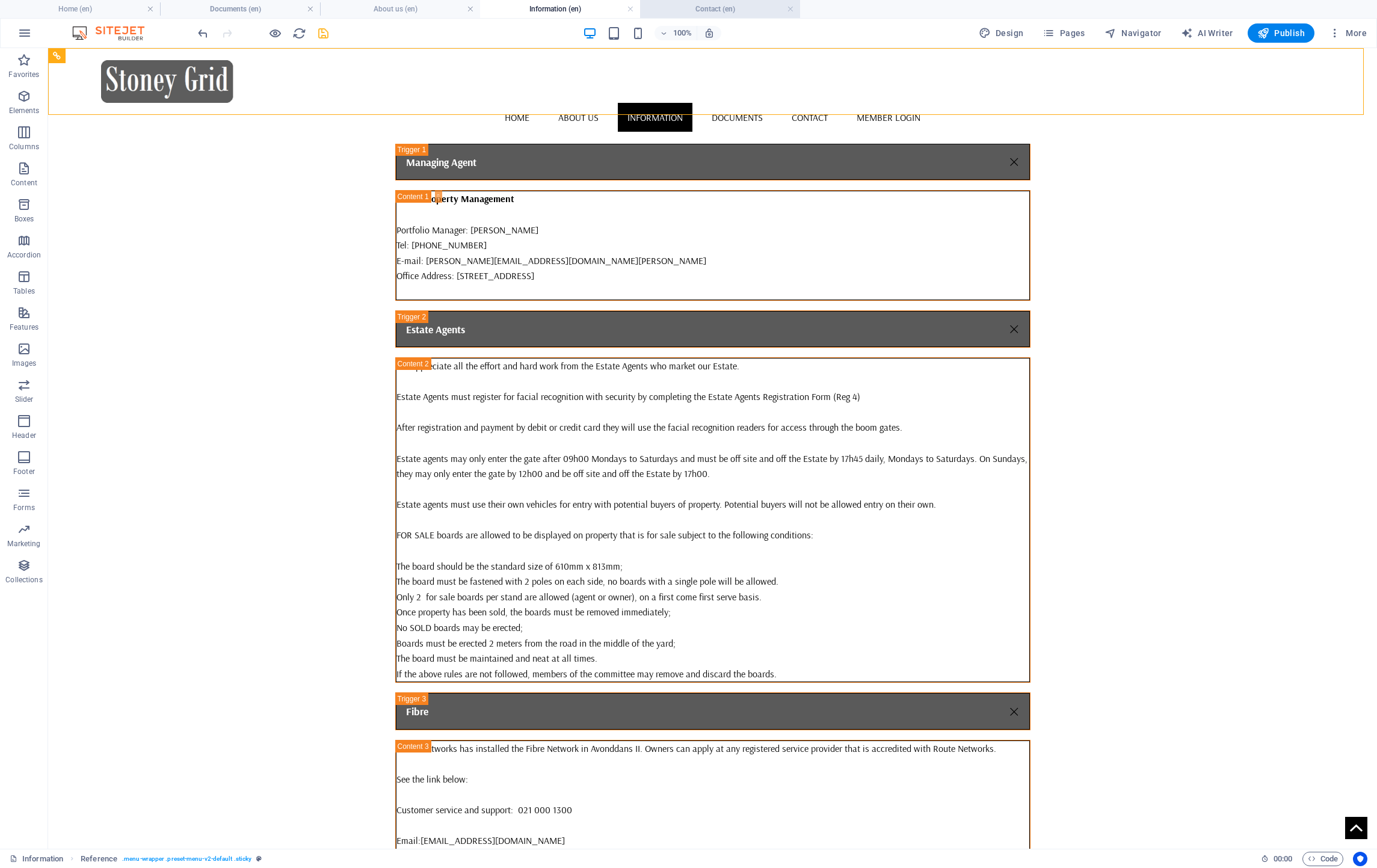
click at [679, 8] on h4 "Contact (en)" at bounding box center [720, 9] width 160 height 13
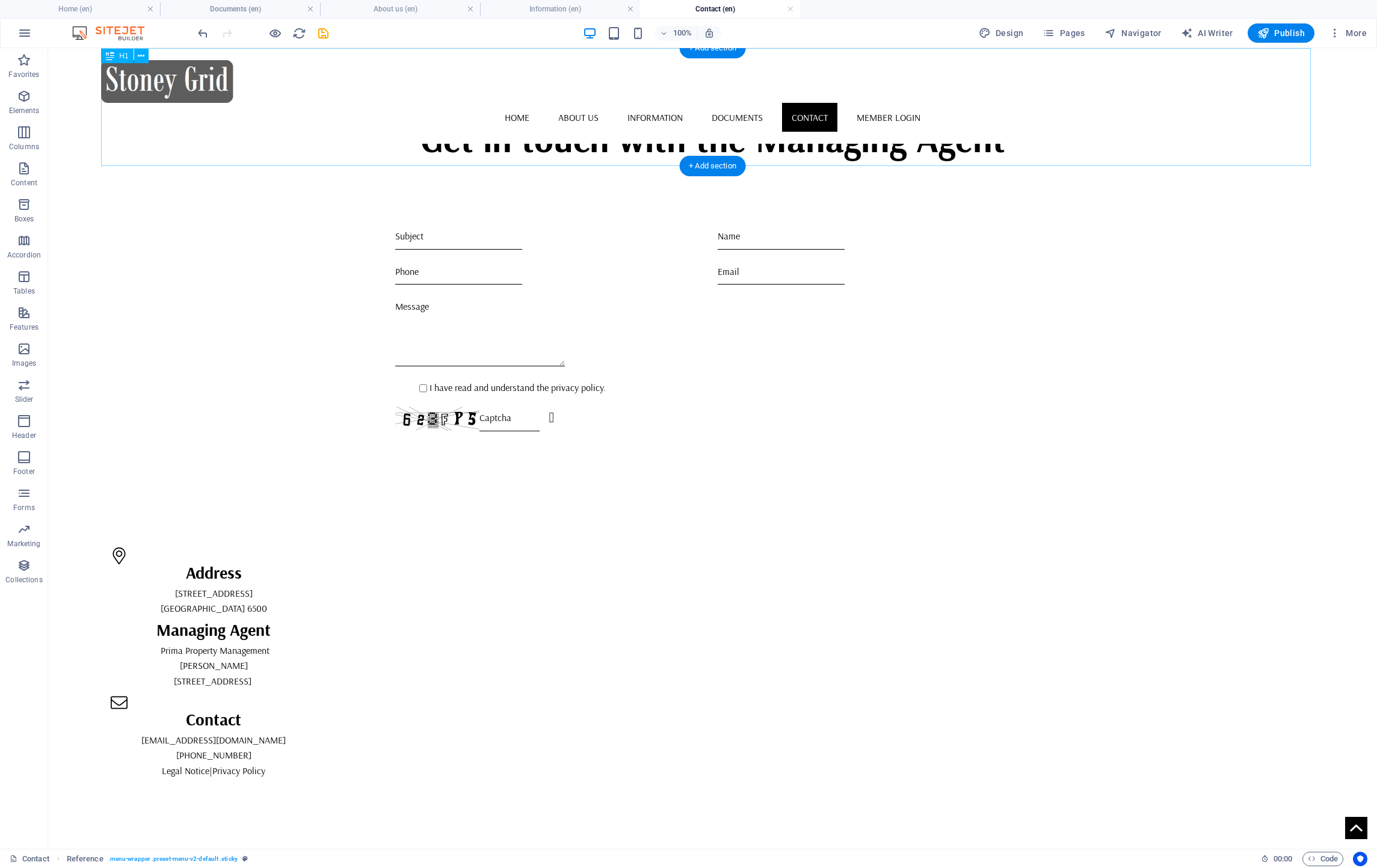
click at [653, 127] on div "Get in touch with the Managing Agent" at bounding box center [712, 107] width 1222 height 118
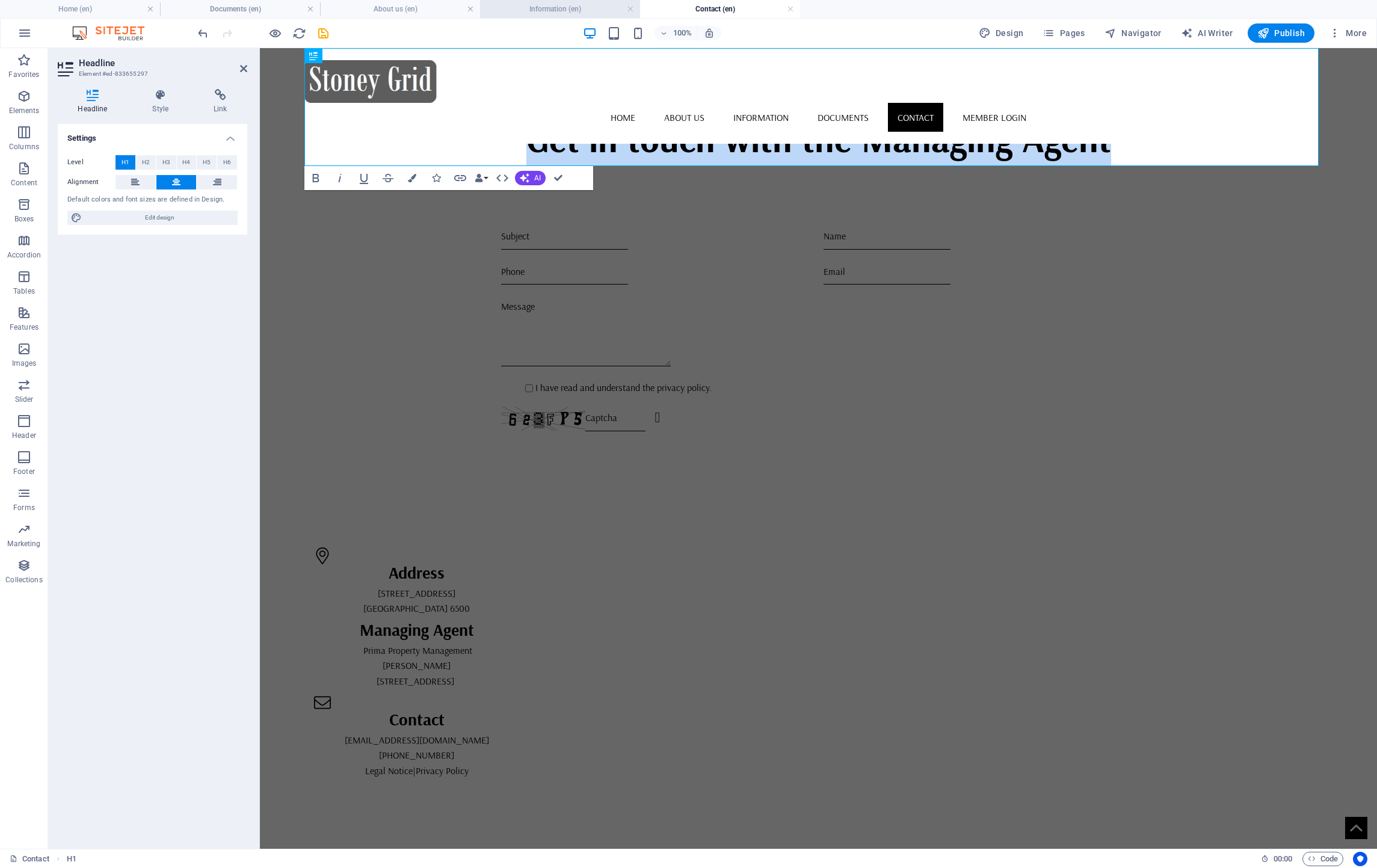
click at [542, 4] on h4 "Information (en)" at bounding box center [560, 9] width 160 height 13
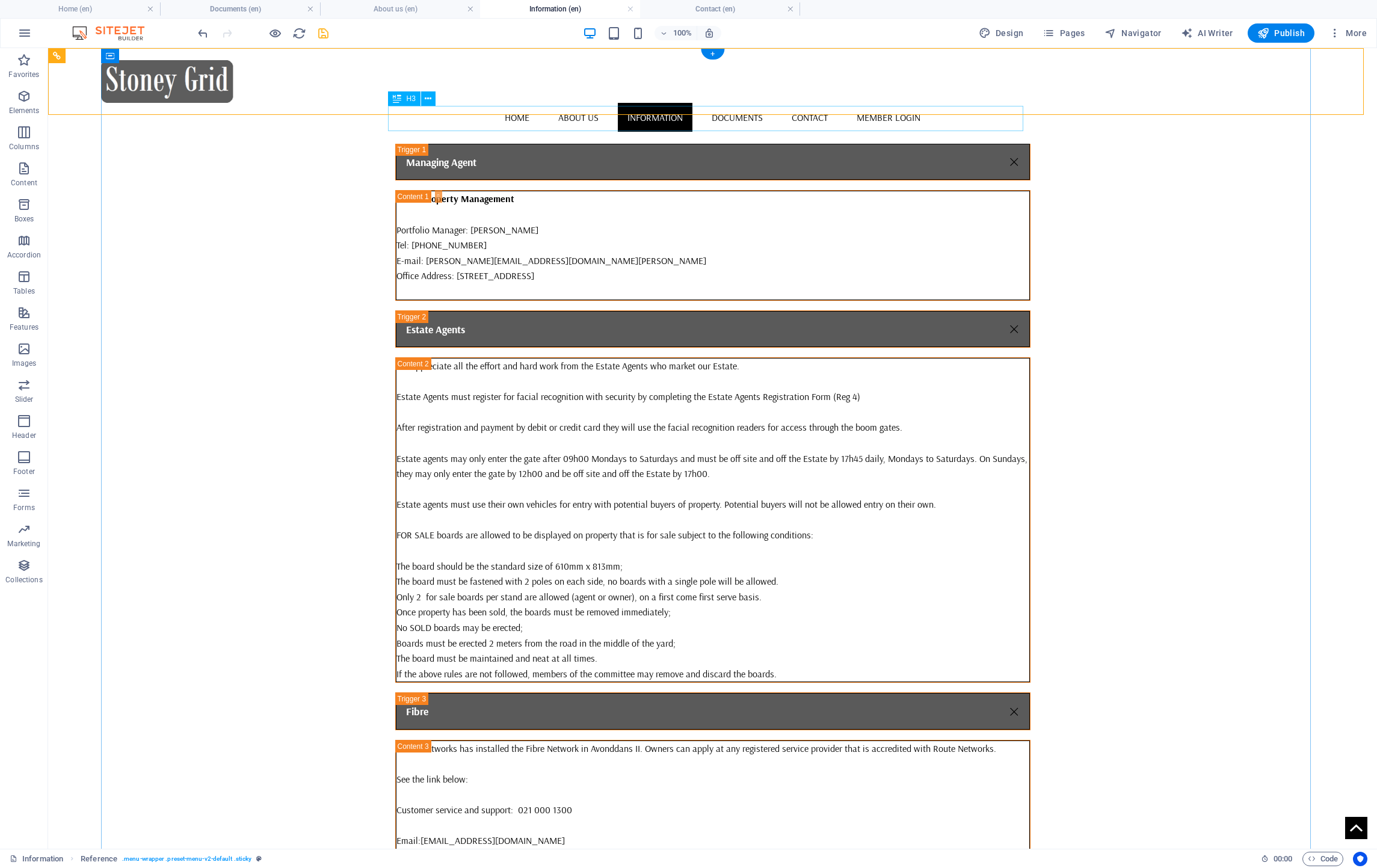
click at [491, 118] on div "Important Information" at bounding box center [713, 119] width 636 height 25
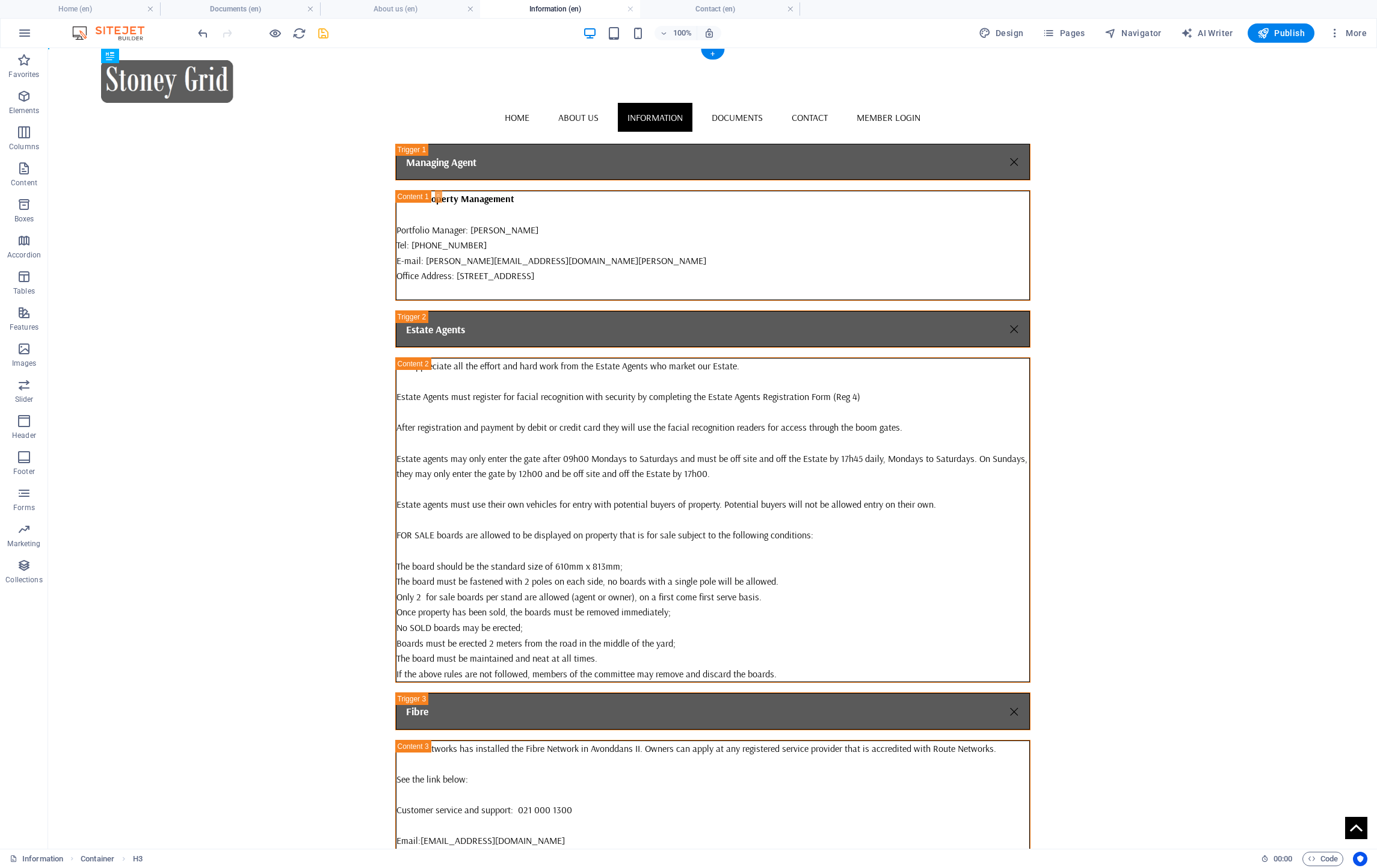
drag, startPoint x: 491, startPoint y: 118, endPoint x: 489, endPoint y: 140, distance: 22.1
click at [511, 127] on div "Important Information" at bounding box center [713, 130] width 636 height 25
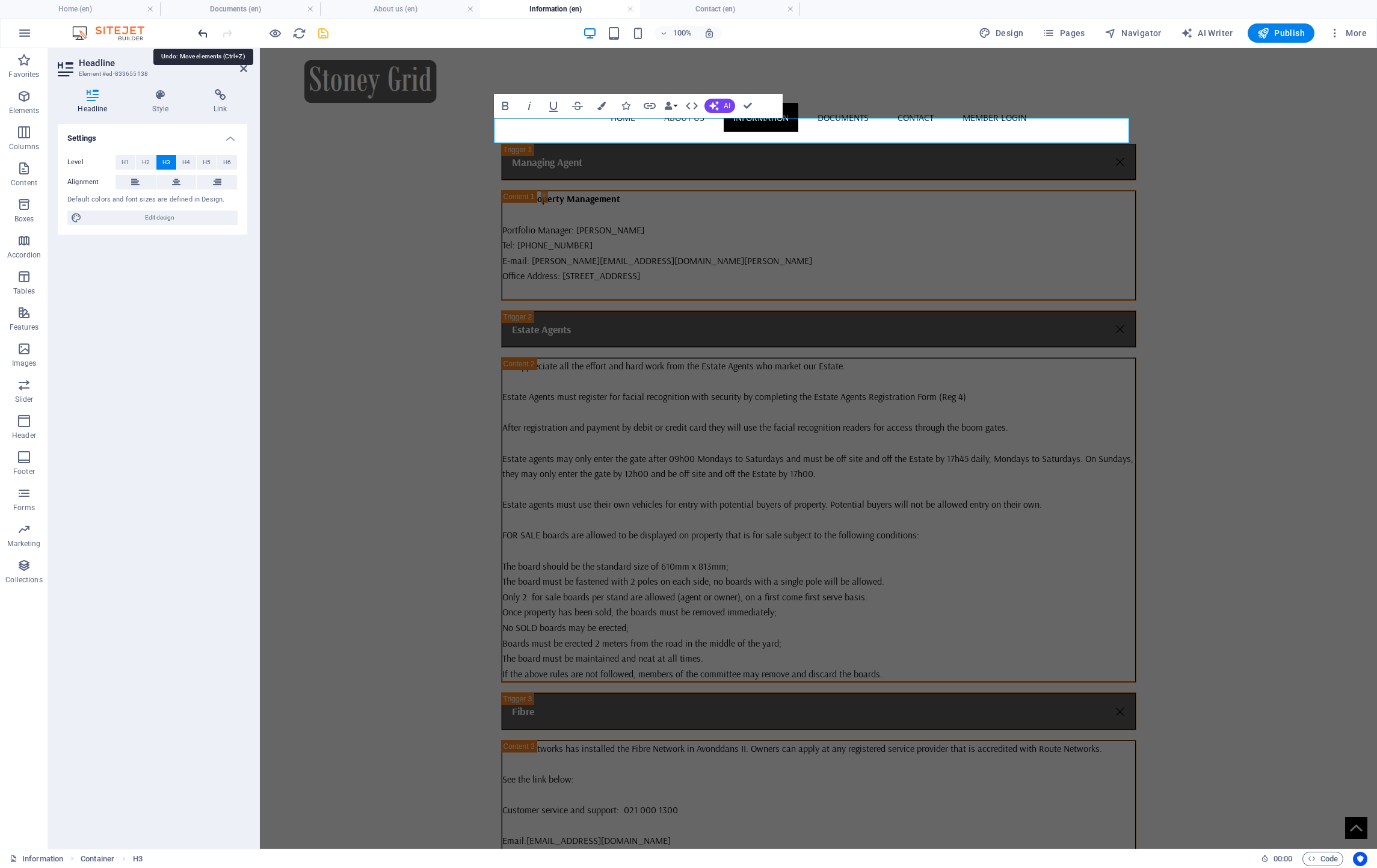
click at [205, 35] on icon "undo" at bounding box center [203, 33] width 14 height 14
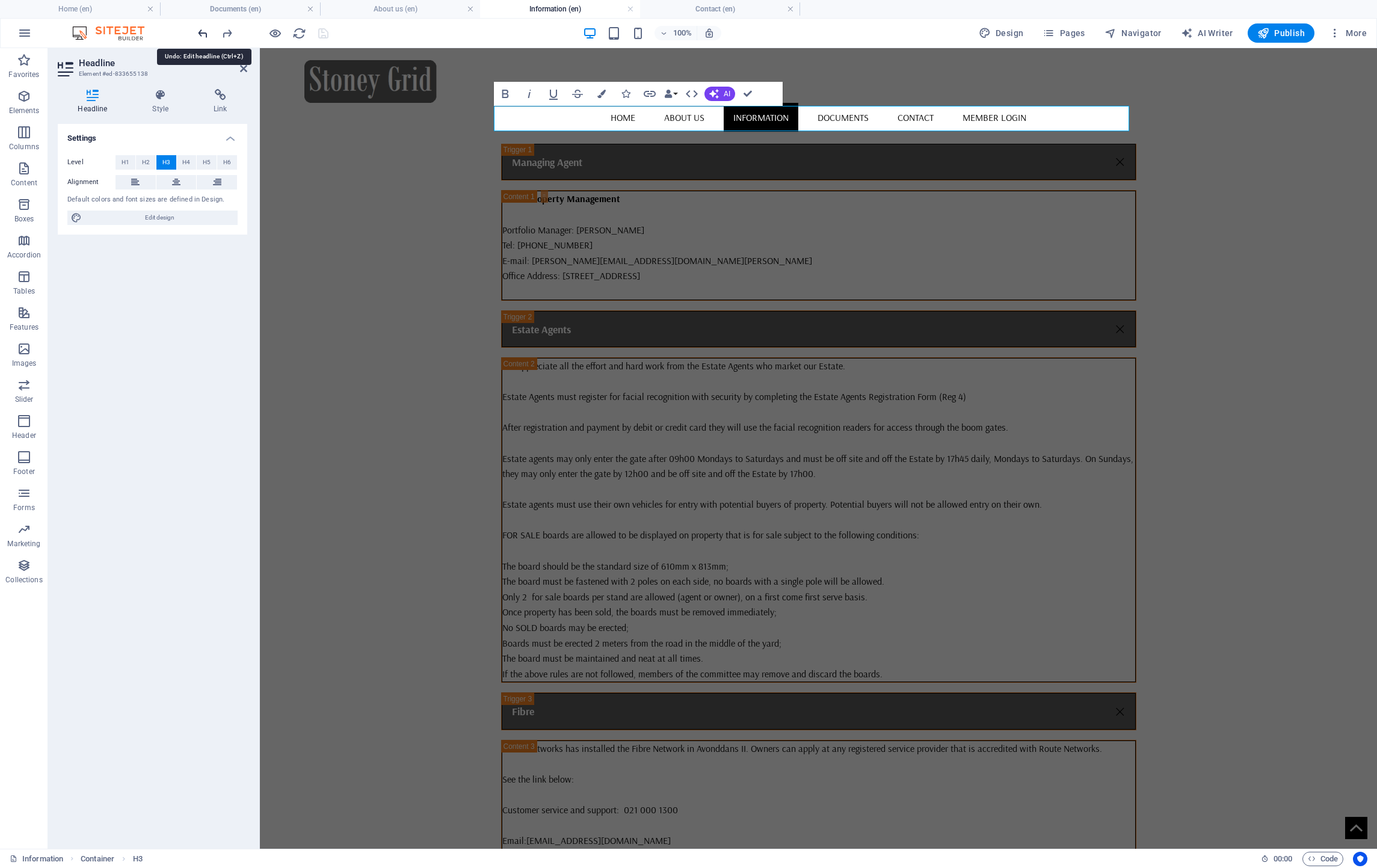
click at [205, 35] on icon "undo" at bounding box center [203, 33] width 14 height 14
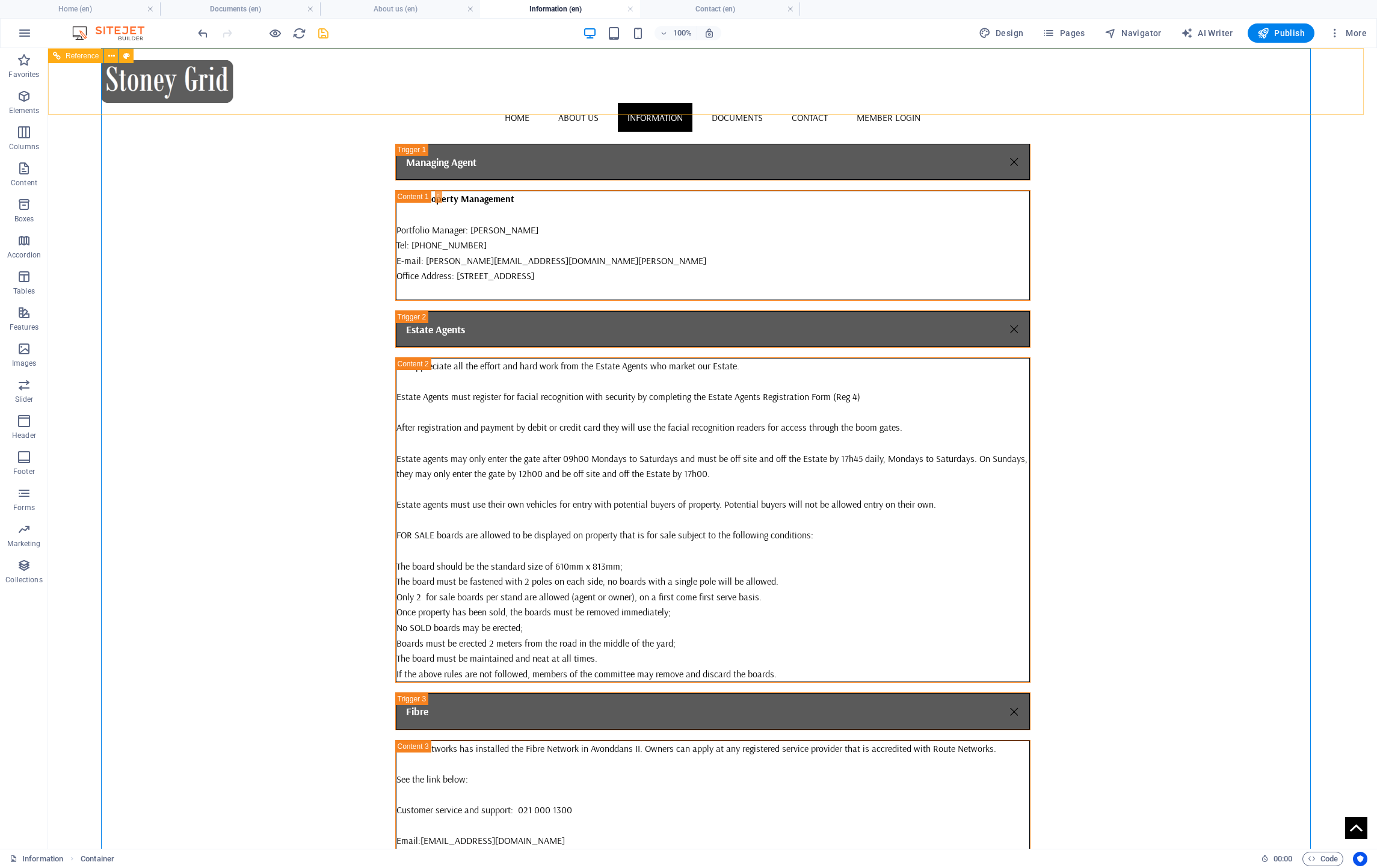
click at [575, 109] on div "Home About us Information Documents Contact Member Login" at bounding box center [712, 96] width 1329 height 96
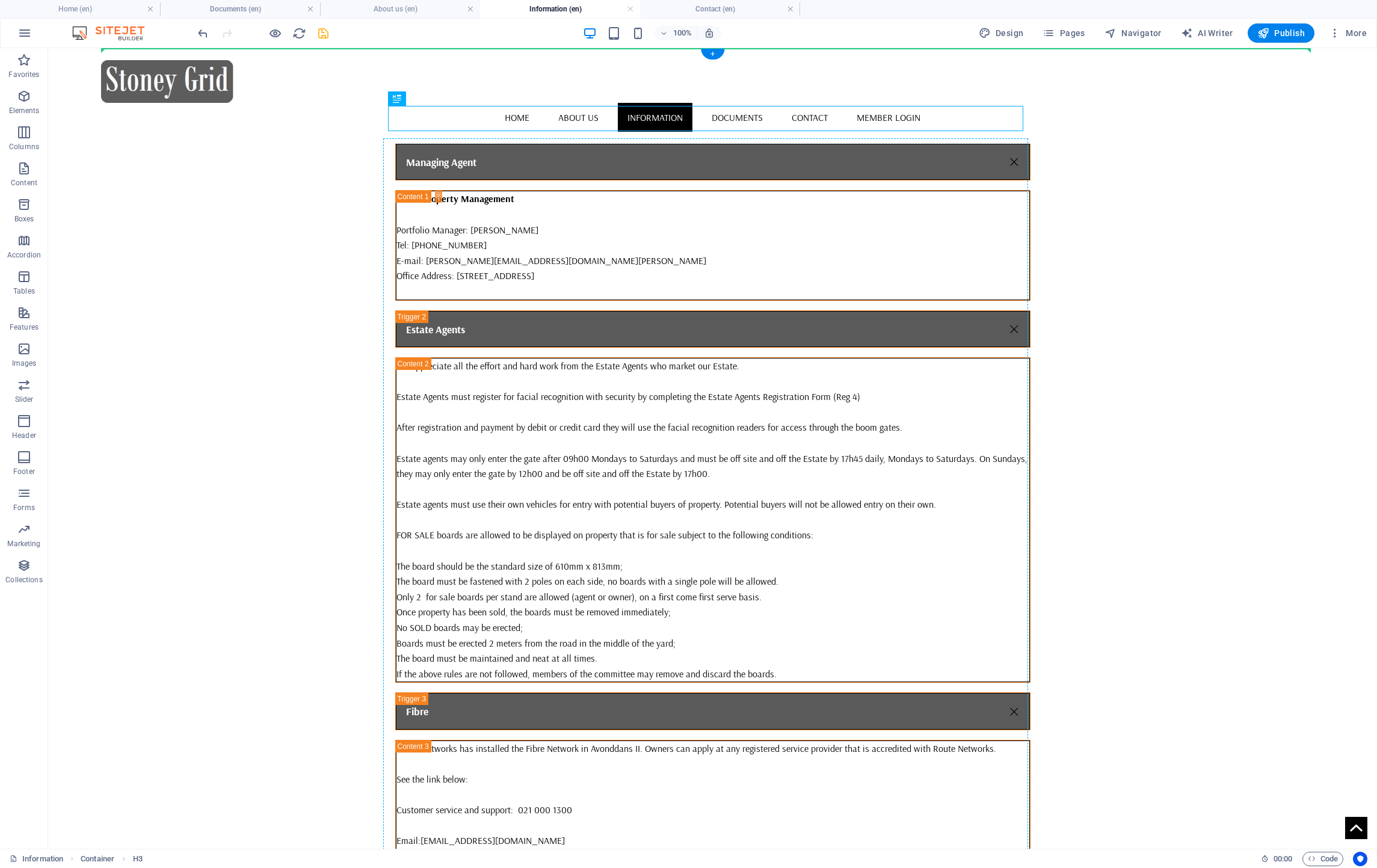
drag, startPoint x: 558, startPoint y: 122, endPoint x: 558, endPoint y: 143, distance: 21.0
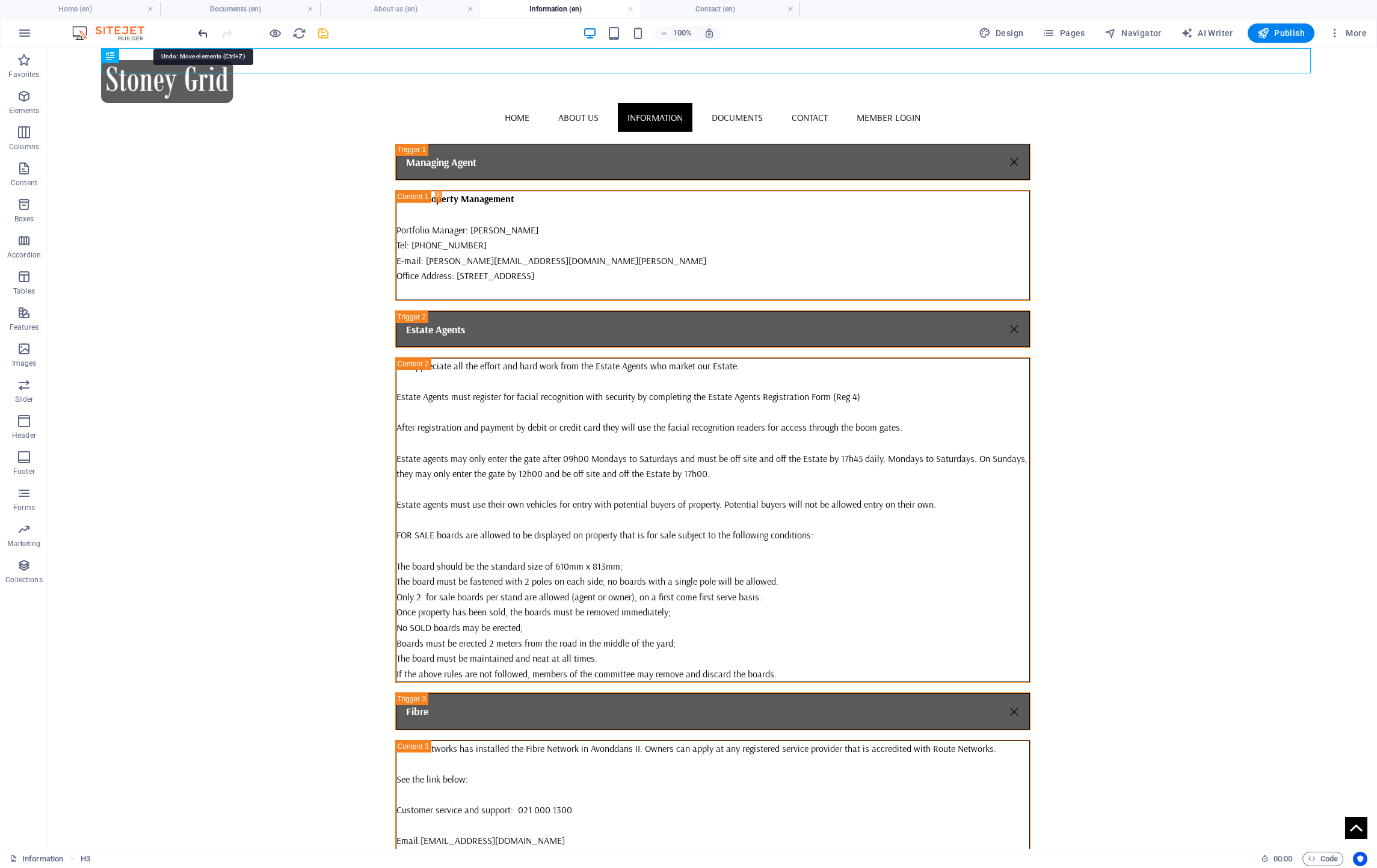
click at [201, 35] on icon "undo" at bounding box center [203, 33] width 14 height 14
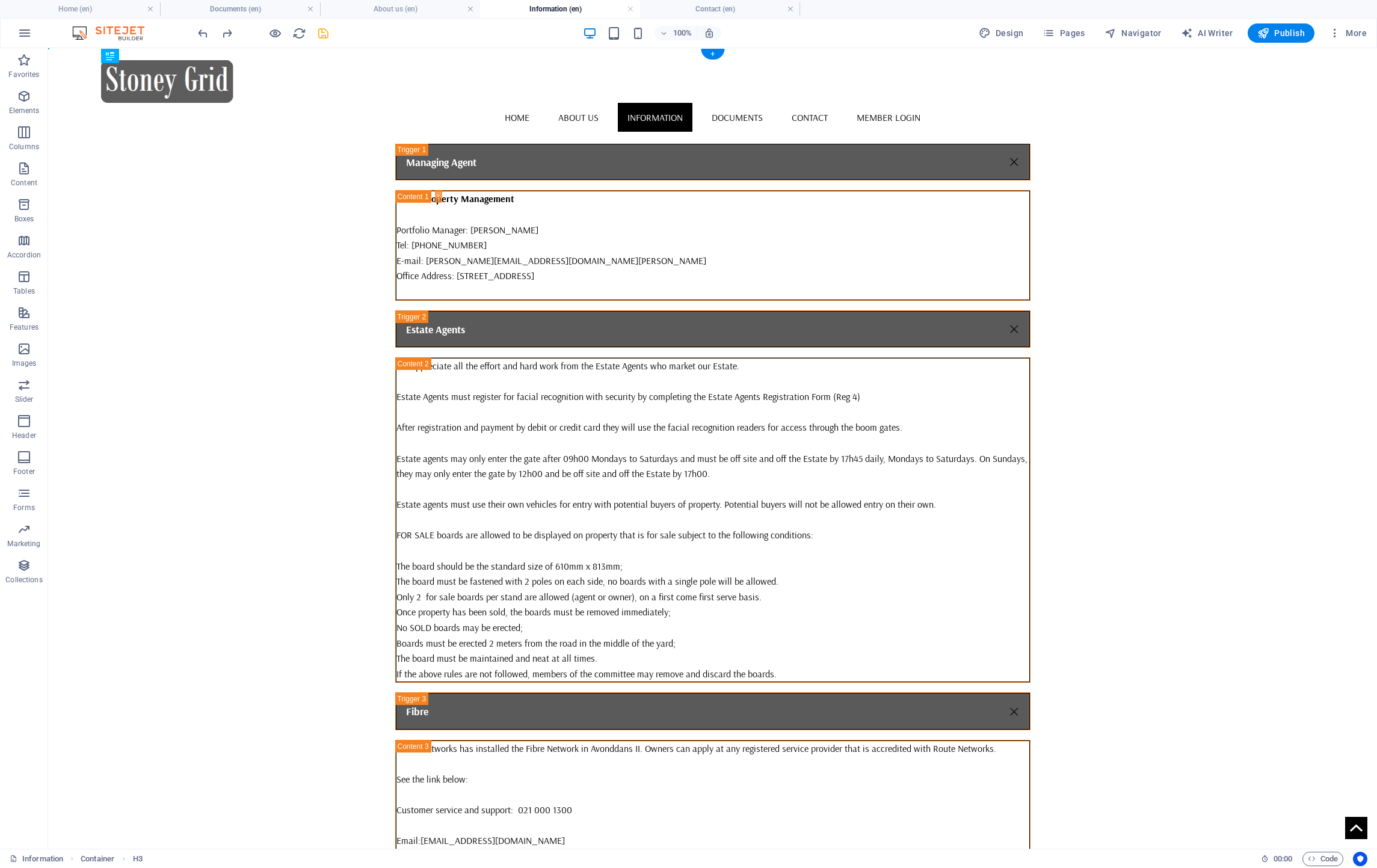
drag, startPoint x: 459, startPoint y: 116, endPoint x: 451, endPoint y: 134, distance: 19.7
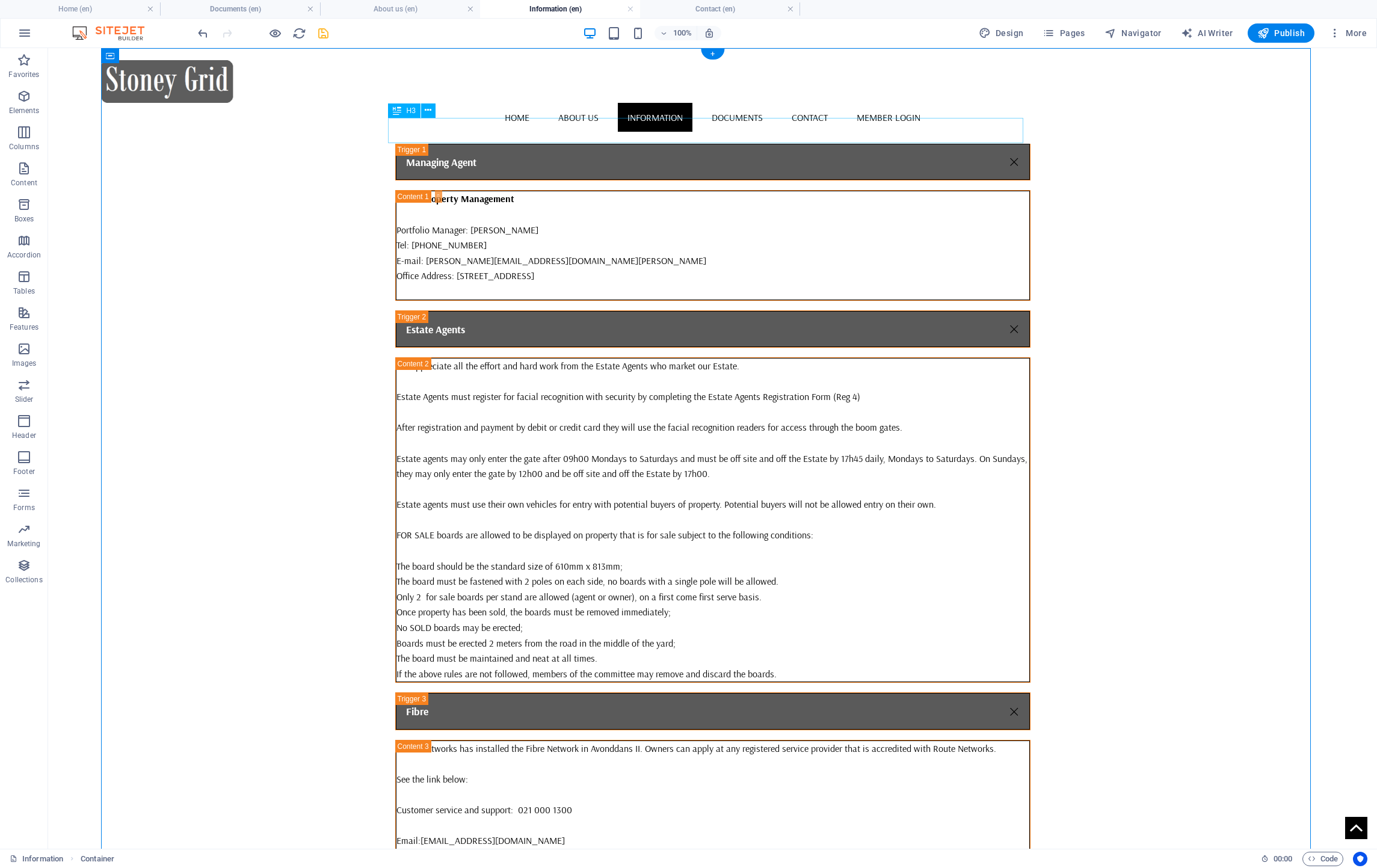
click at [433, 132] on div "Important Infromation" at bounding box center [713, 130] width 636 height 25
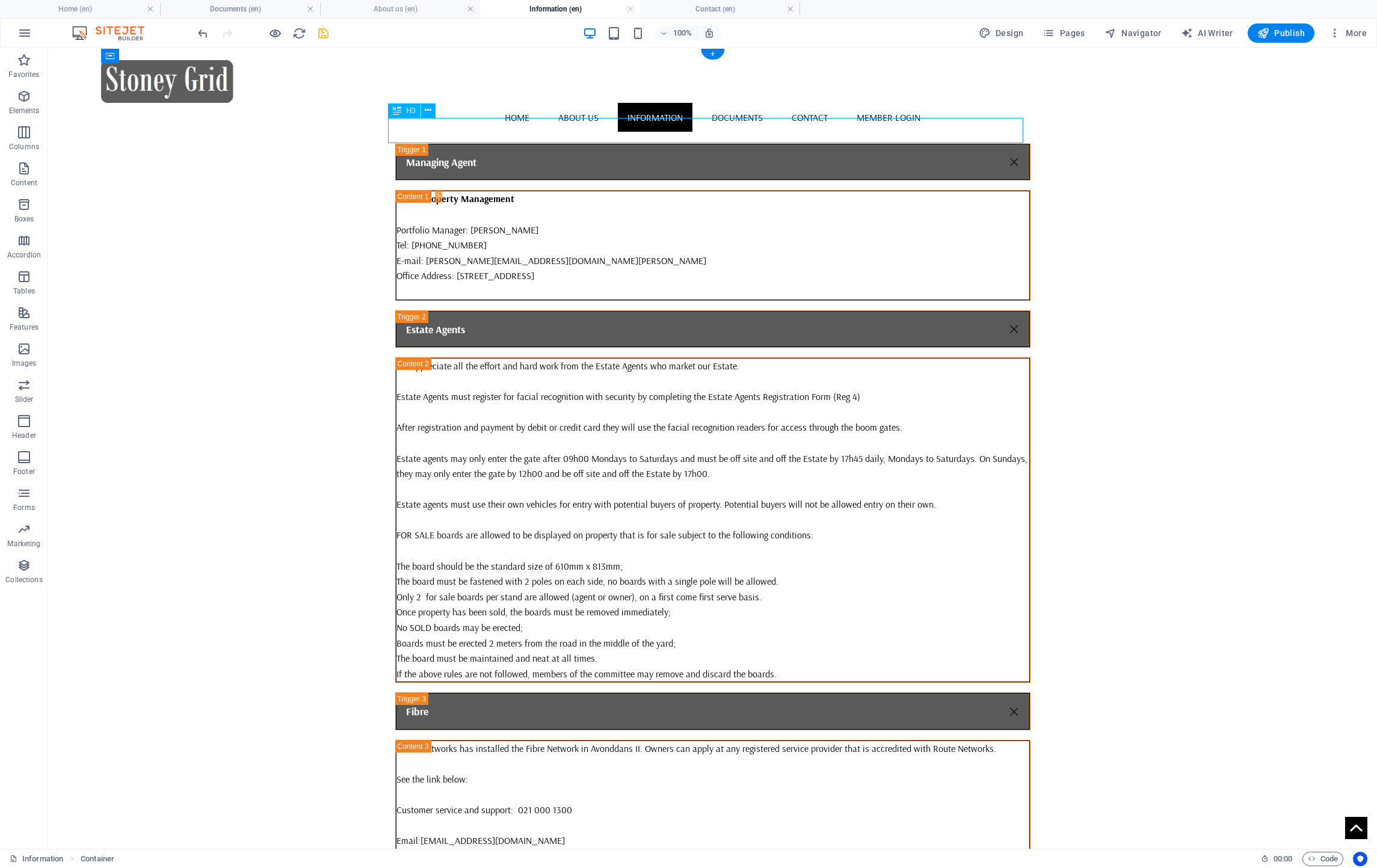
click at [433, 132] on div "Important Infromation" at bounding box center [713, 130] width 636 height 25
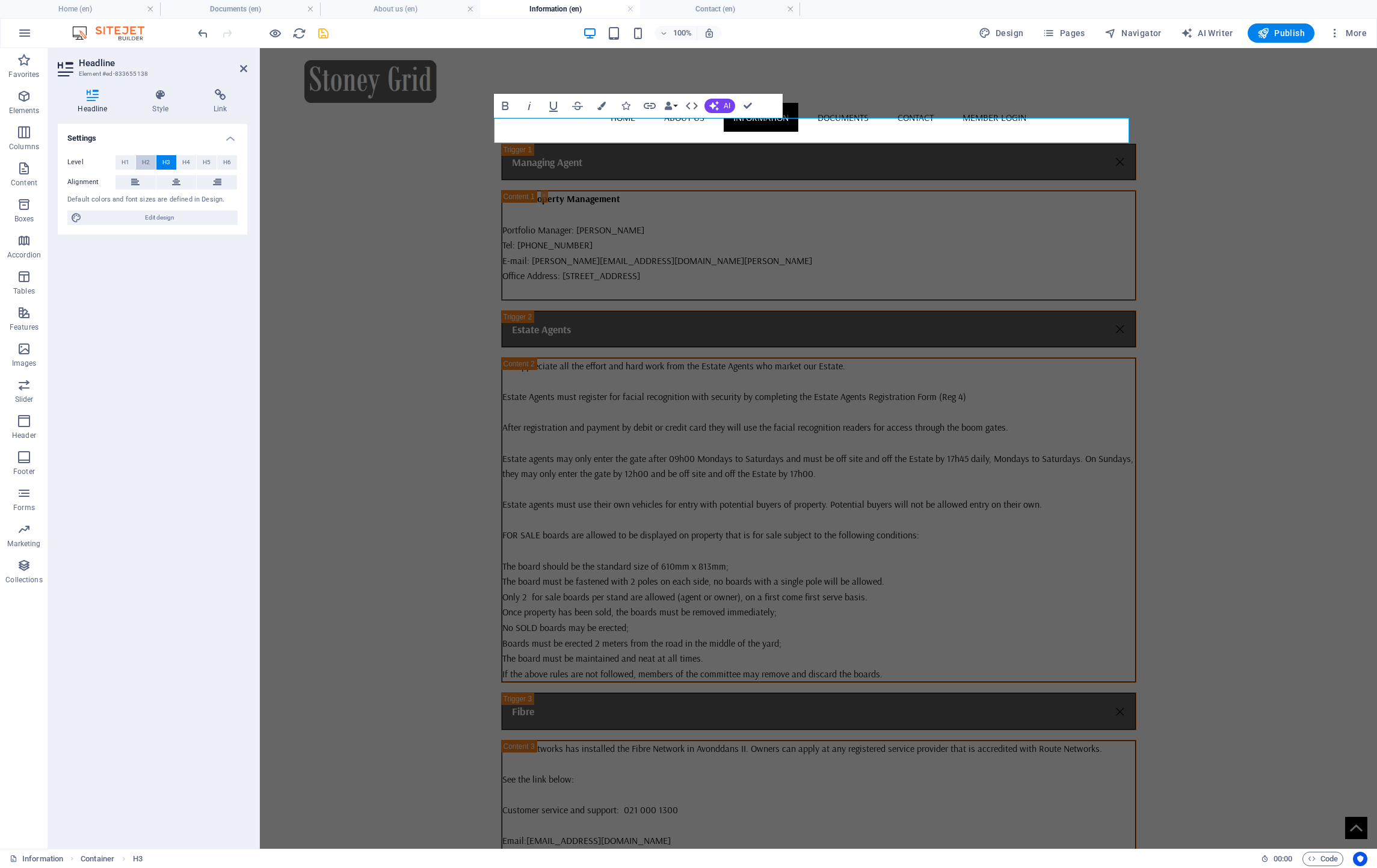
click at [150, 163] on button "H2" at bounding box center [145, 162] width 20 height 14
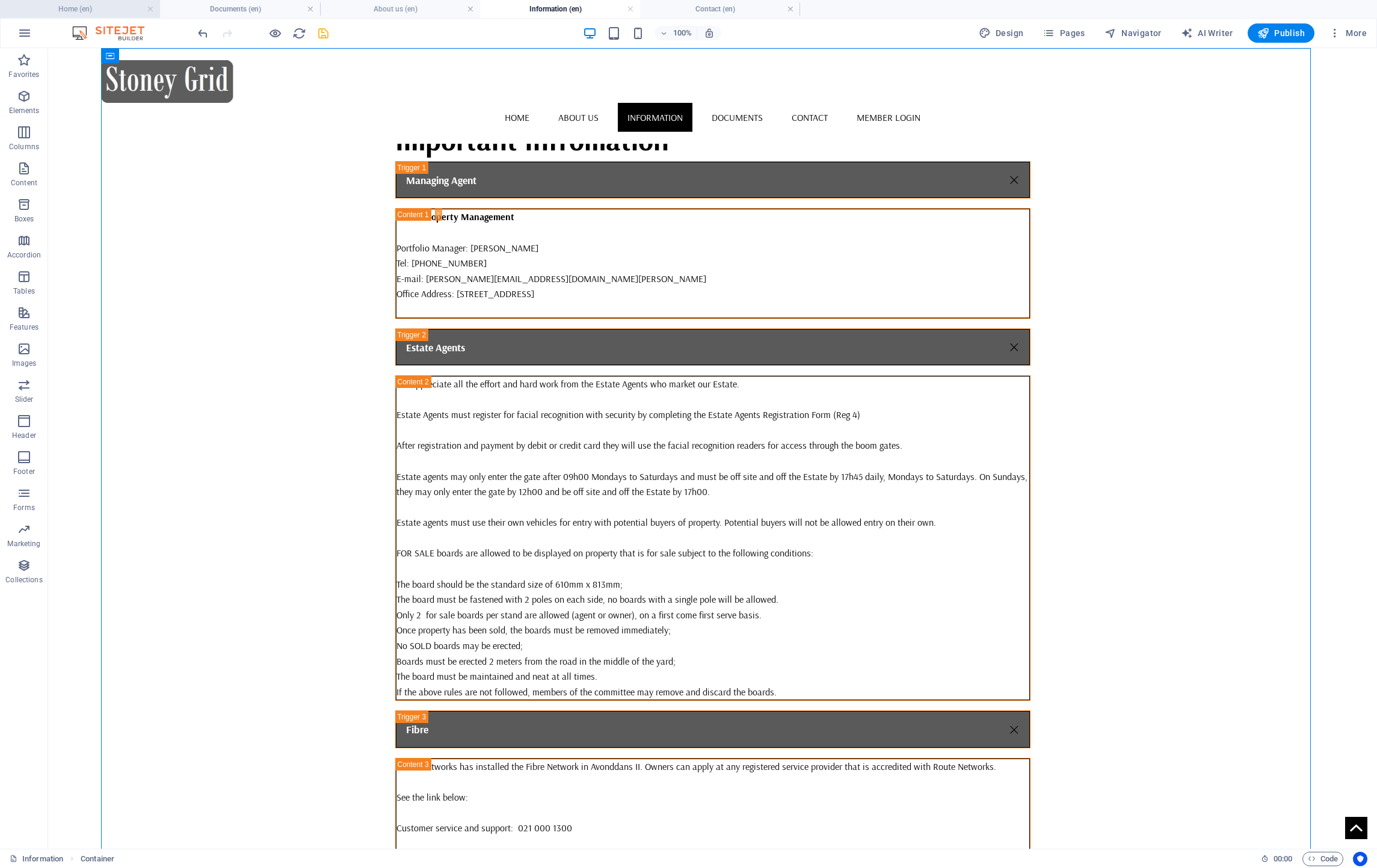
click at [104, 11] on h4 "Home (en)" at bounding box center [80, 9] width 160 height 13
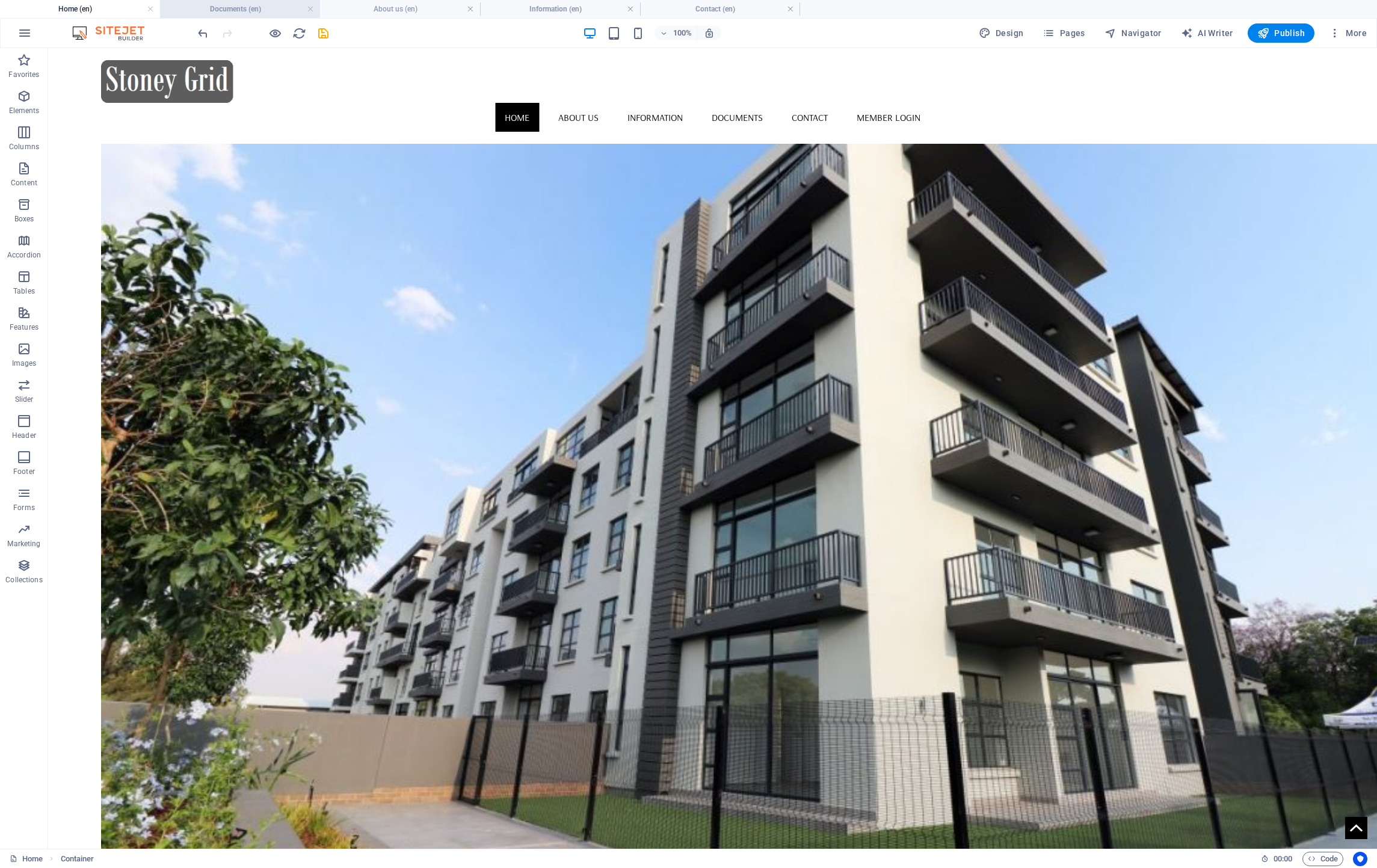
click at [208, 6] on h4 "Documents (en)" at bounding box center [240, 9] width 160 height 13
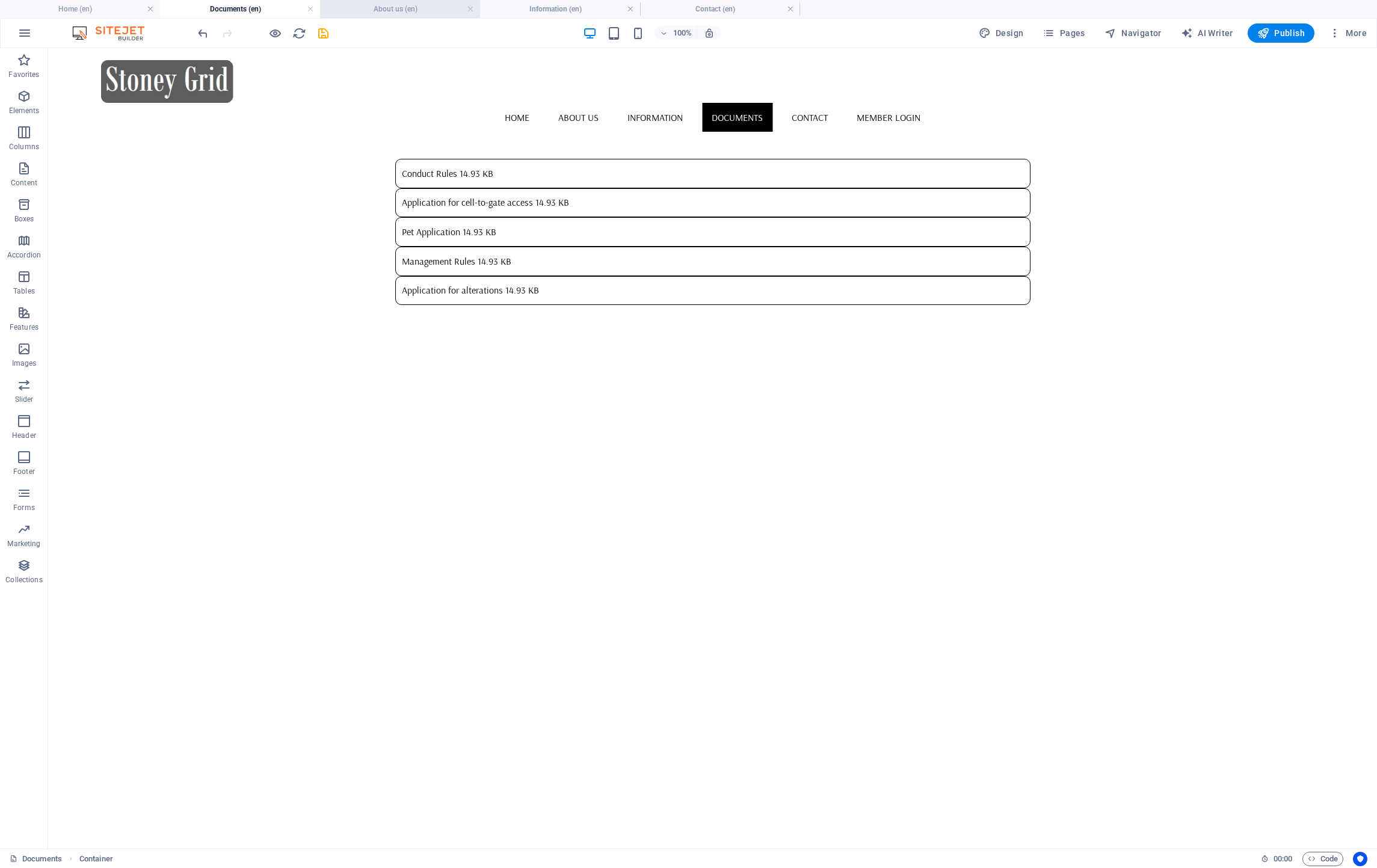
click at [345, 11] on h4 "About us (en)" at bounding box center [400, 9] width 160 height 13
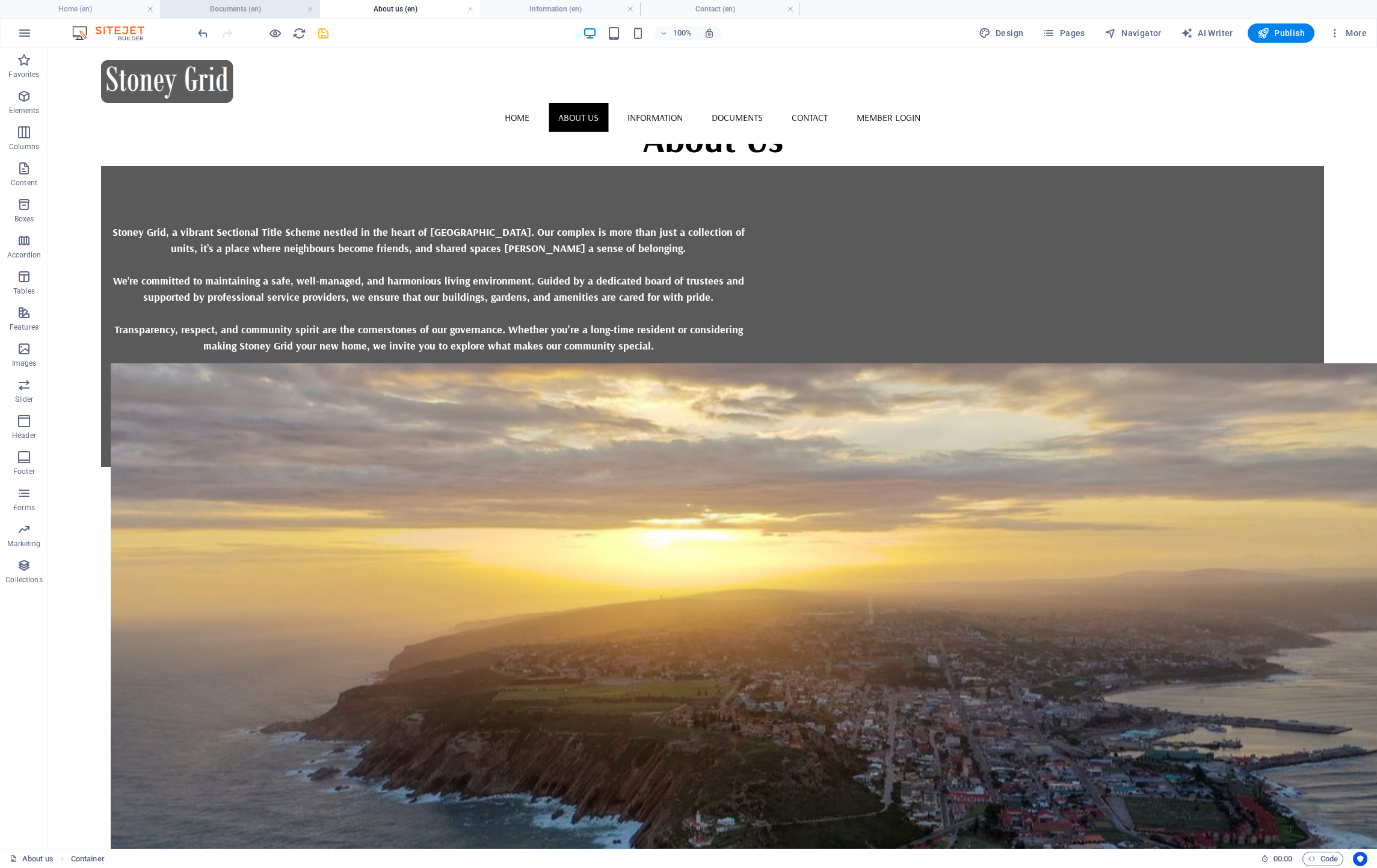
click at [287, 11] on h4 "Documents (en)" at bounding box center [240, 9] width 160 height 13
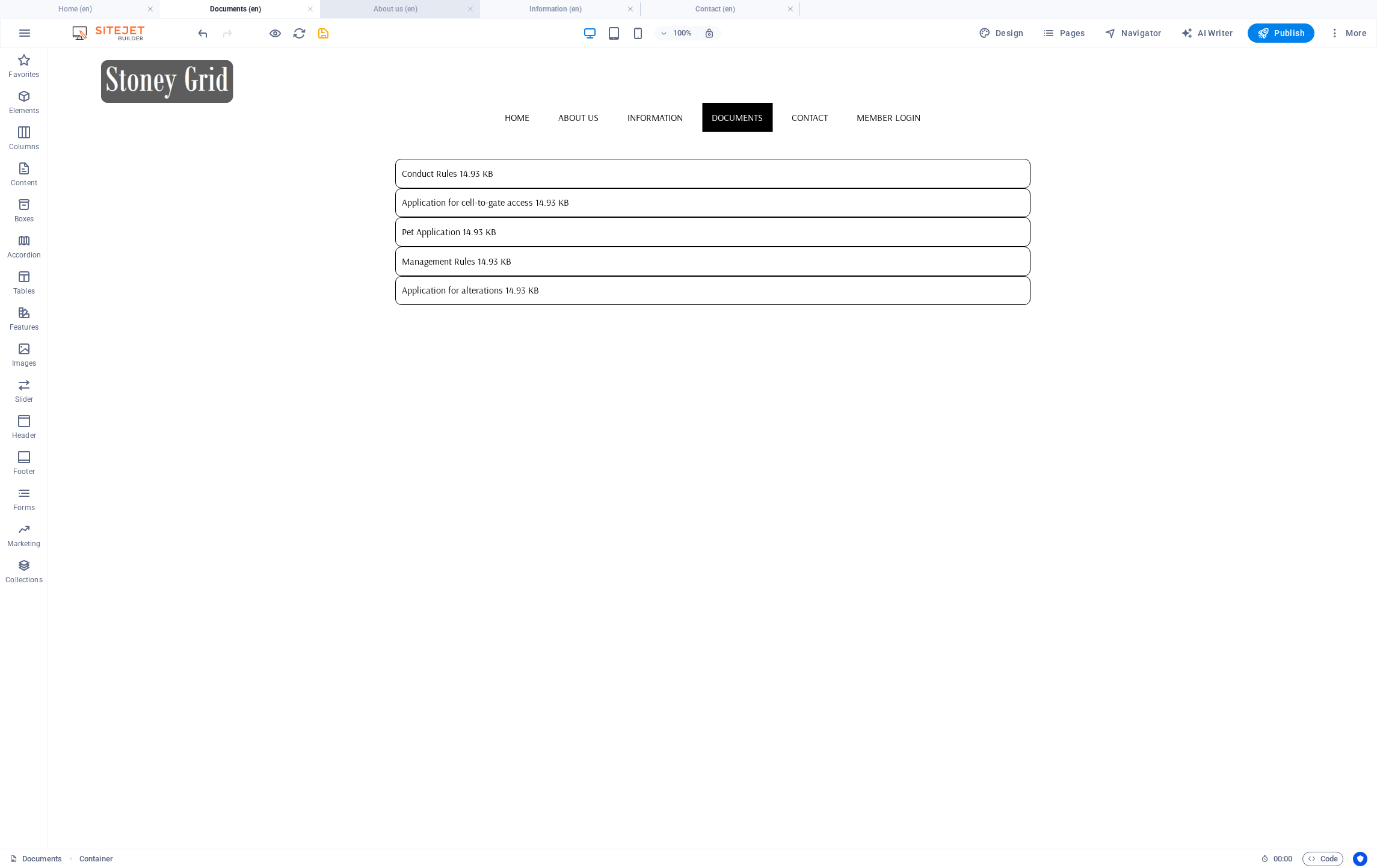
click at [381, 11] on h4 "About us (en)" at bounding box center [400, 9] width 160 height 13
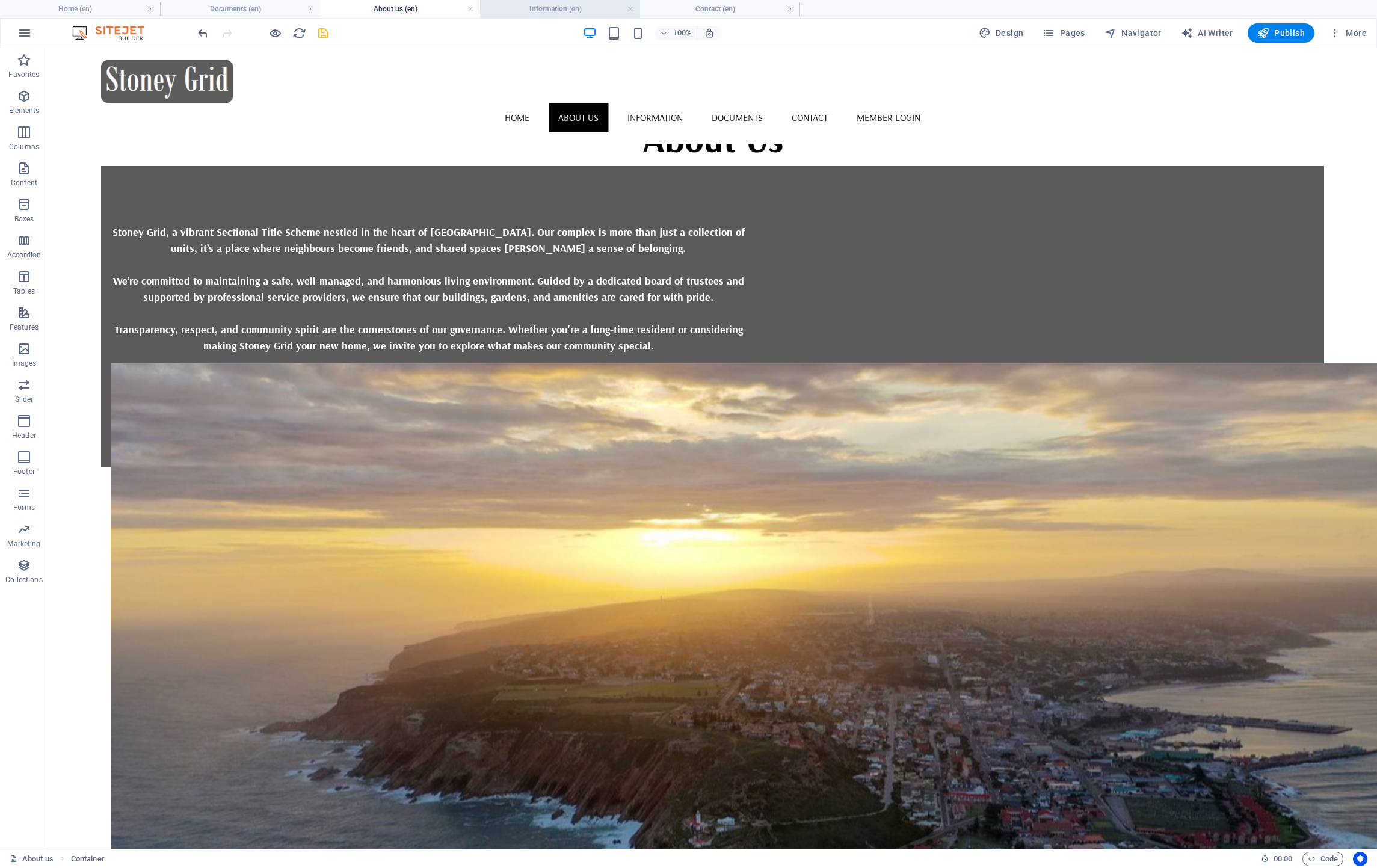
click at [575, 9] on h4 "Information (en)" at bounding box center [560, 9] width 160 height 13
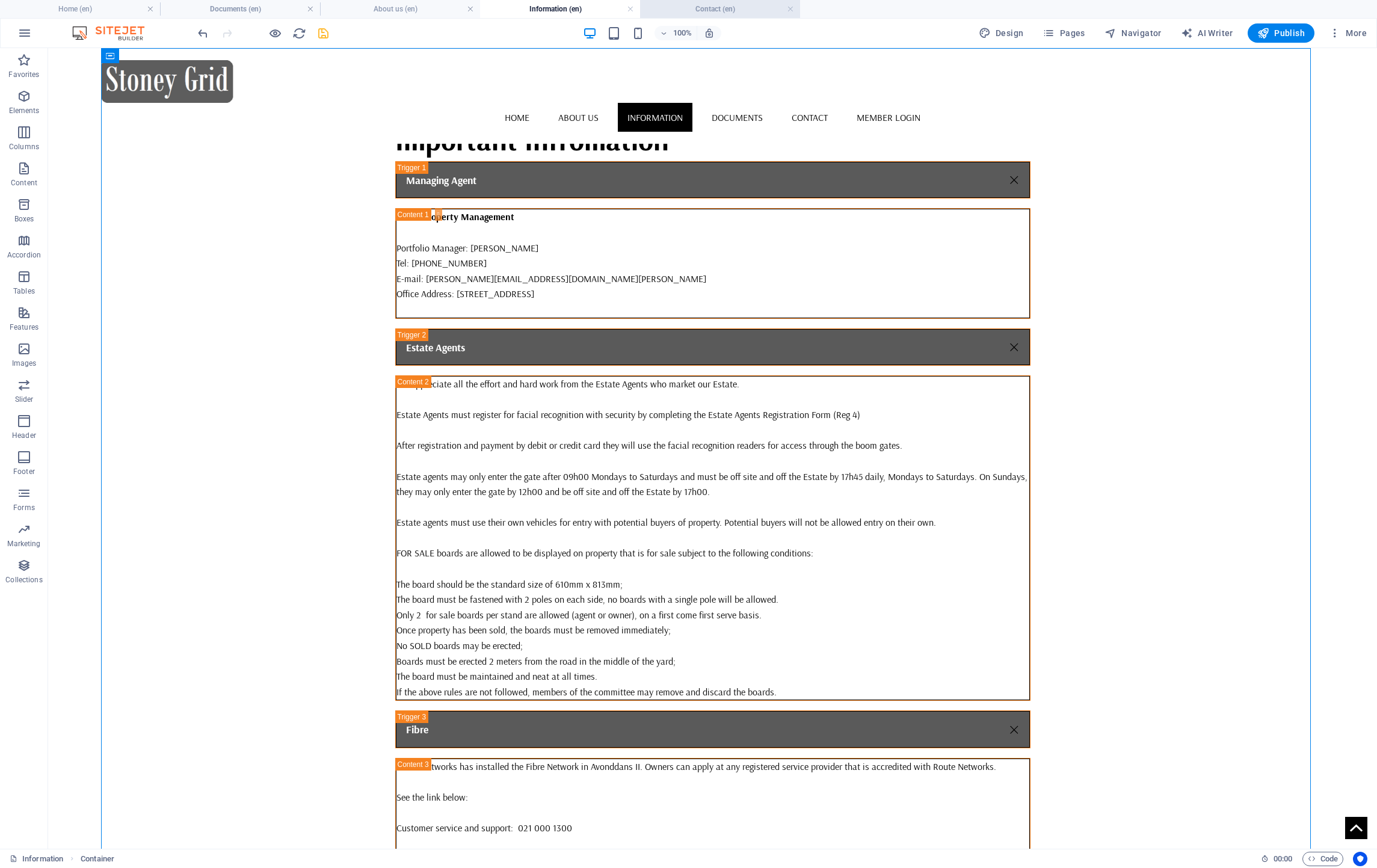
click at [699, 11] on h4 "Contact (en)" at bounding box center [720, 9] width 160 height 13
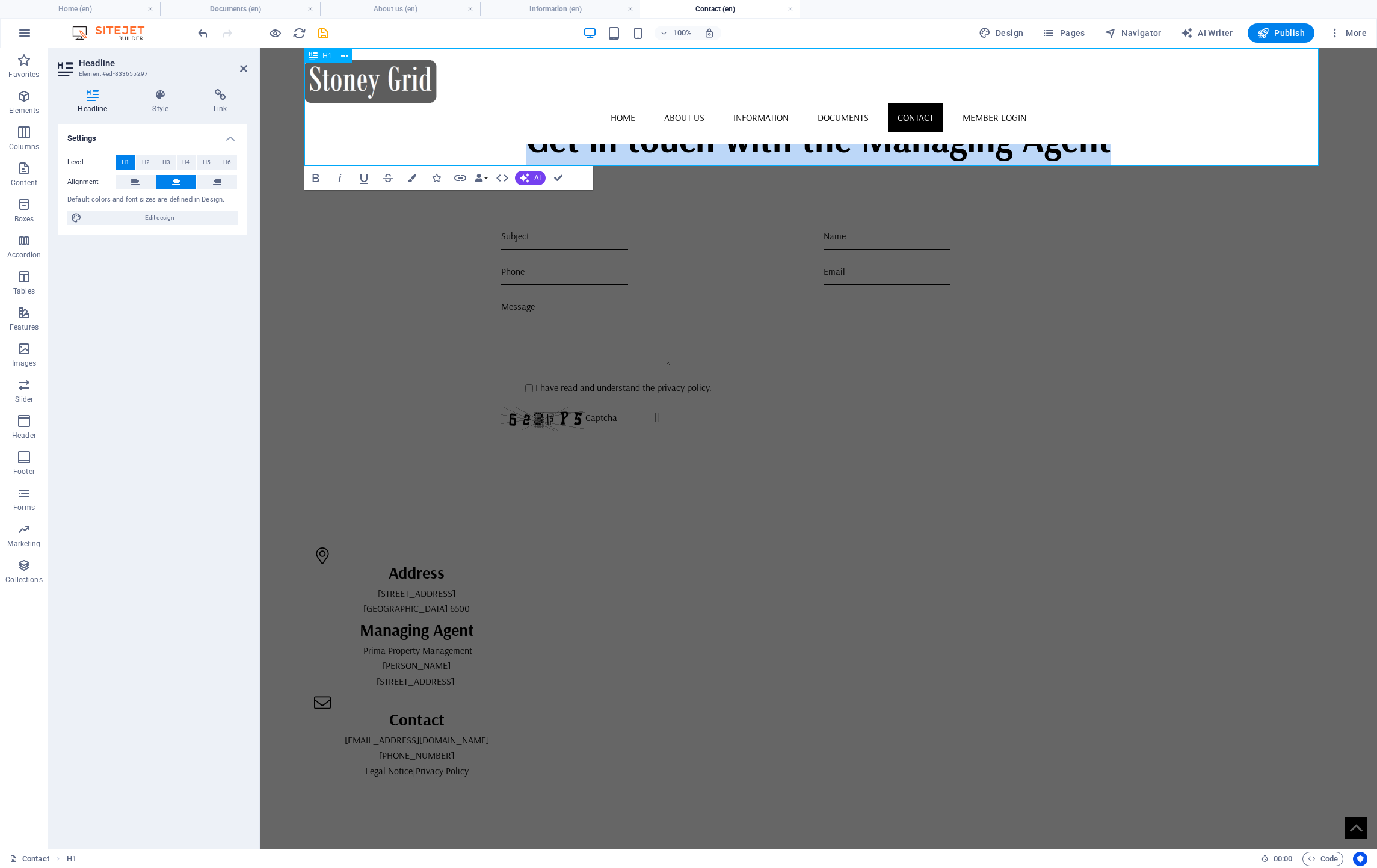
click at [653, 149] on h1 "Get in touch with the Managing Agent" at bounding box center [818, 138] width 1028 height 55
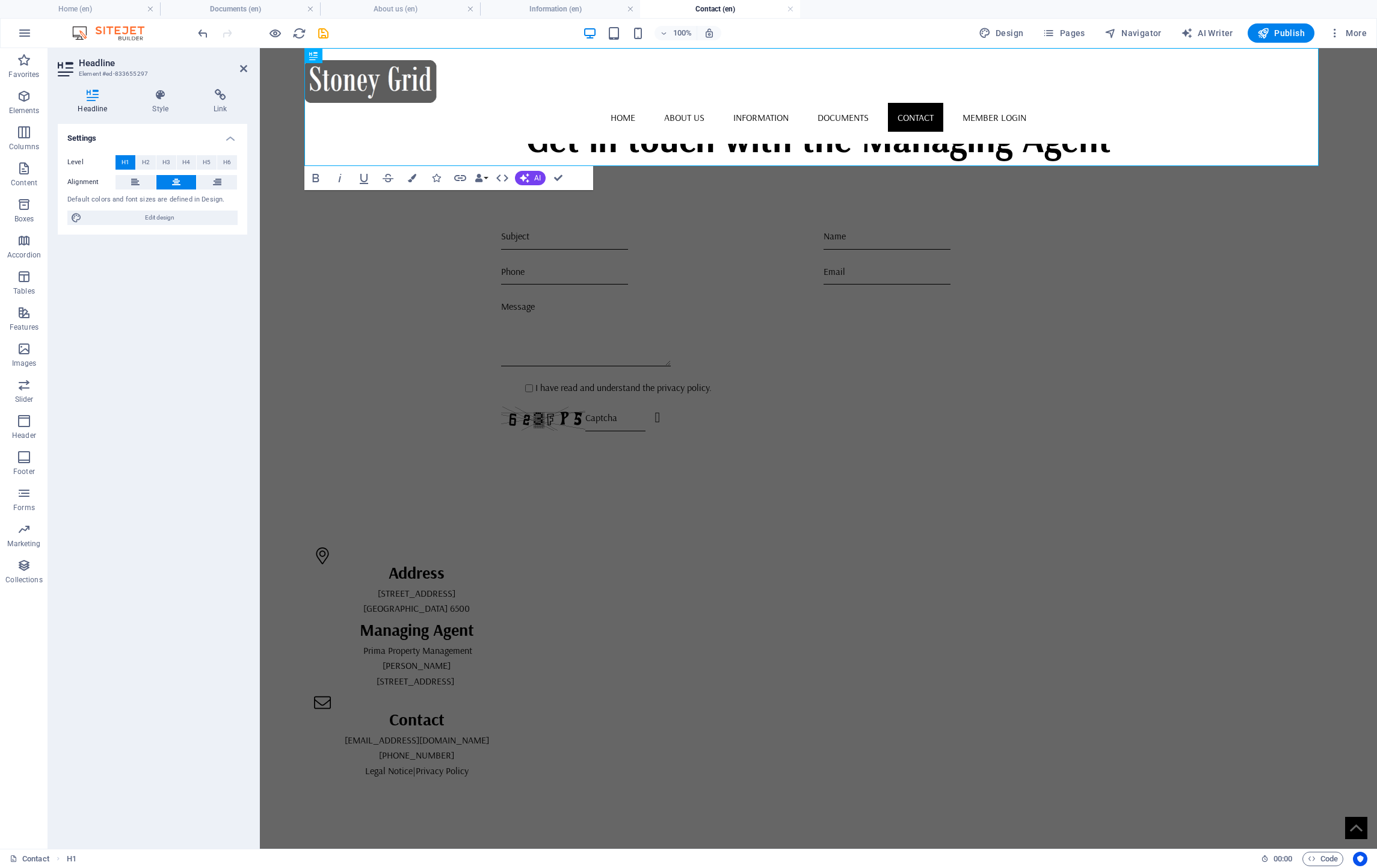
click at [1330, 353] on body "Skip to main content Home About us Information Documents Contact Member Login G…" at bounding box center [818, 558] width 1117 height 1020
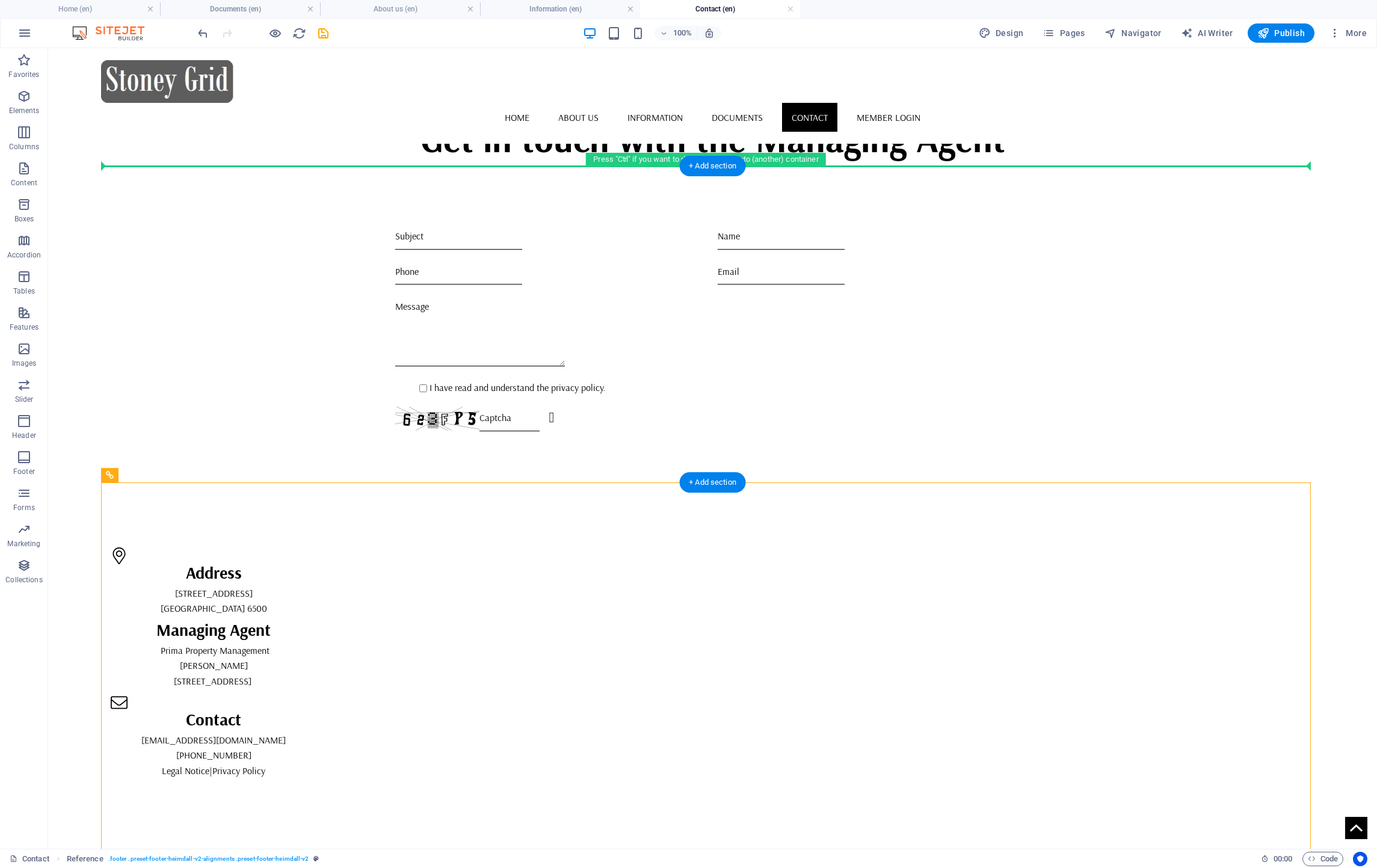
drag, startPoint x: 608, startPoint y: 544, endPoint x: 782, endPoint y: 183, distance: 400.7
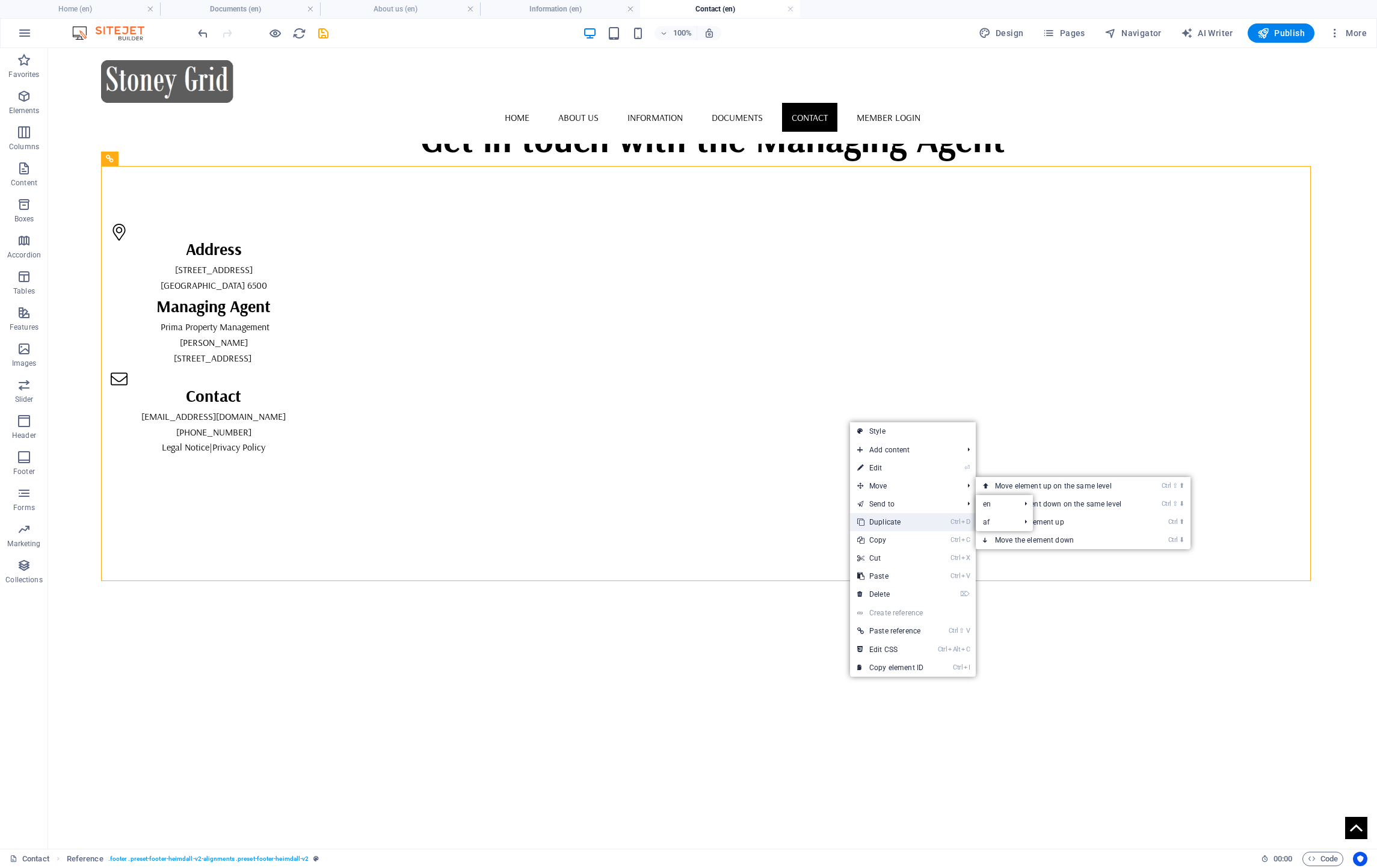
click at [875, 520] on link "Ctrl D Duplicate" at bounding box center [890, 522] width 81 height 18
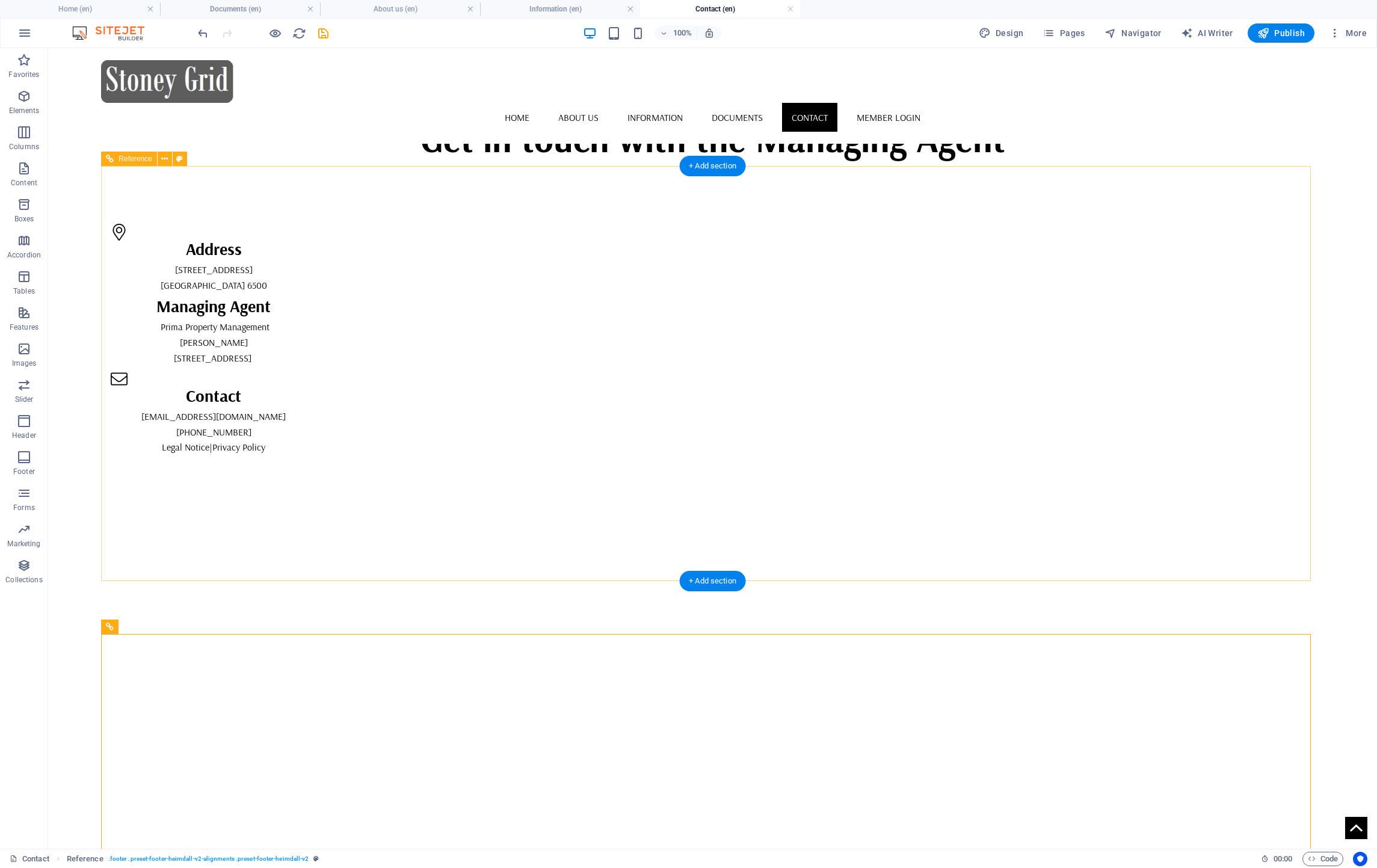
click at [859, 528] on div at bounding box center [712, 636] width 1222 height 217
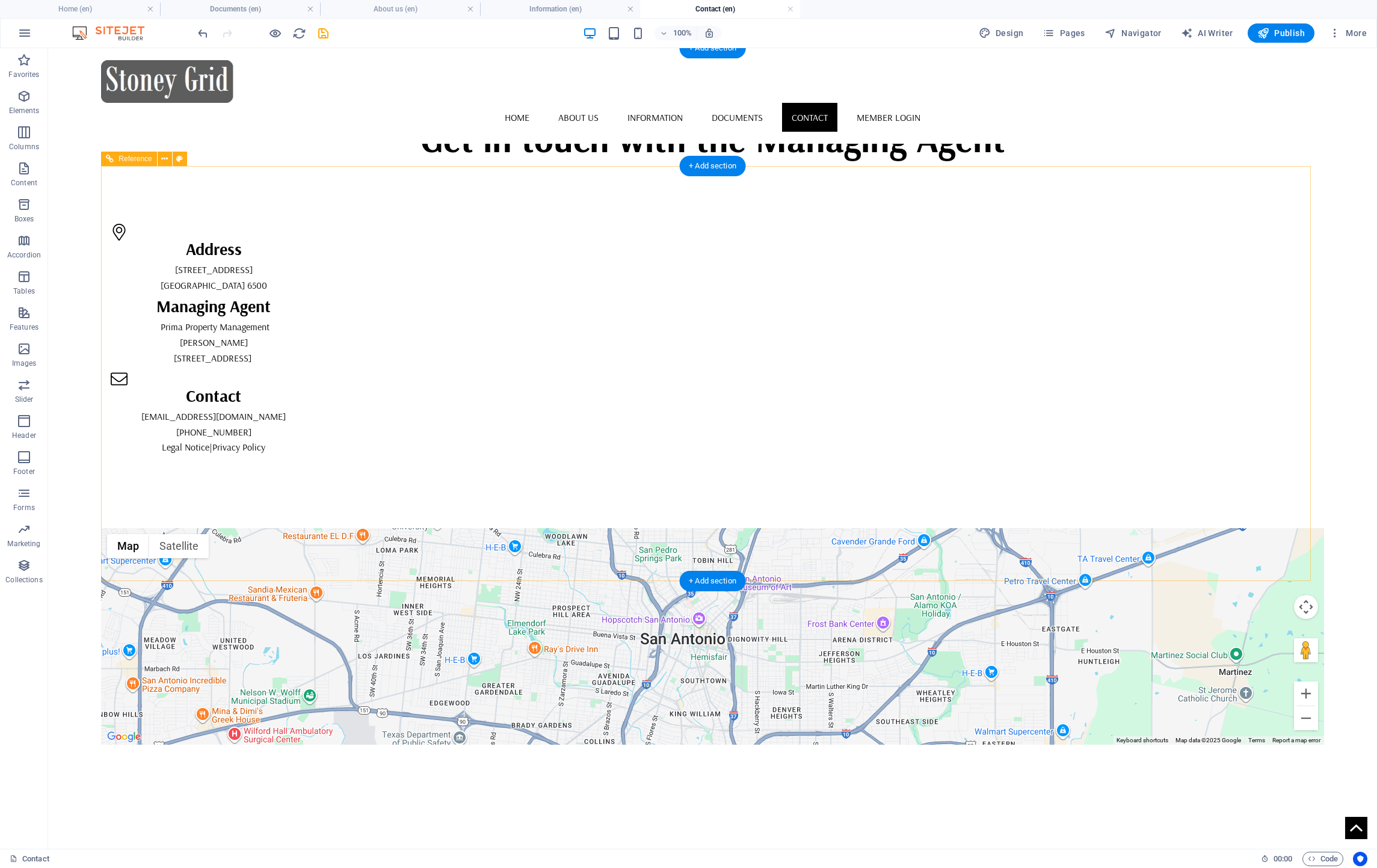
click at [825, 528] on div "← Move left → Move right ↑ Move up ↓ Move down + Zoom in - Zoom out Home Jump l…" at bounding box center [712, 636] width 1222 height 217
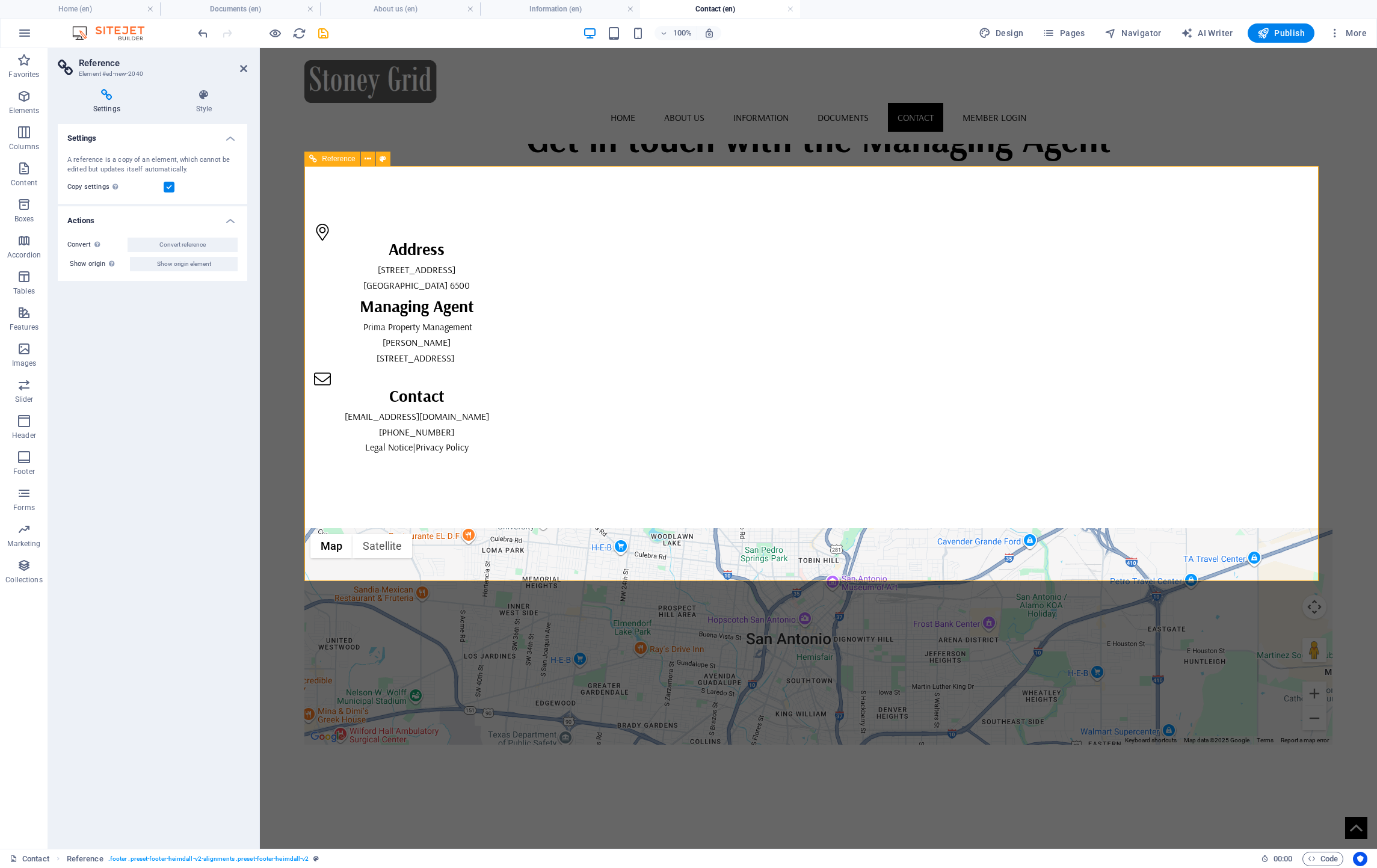
click at [472, 247] on div "Address [STREET_ADDRESS] Managing Agent Prima Property Management [PERSON_NAME]…" at bounding box center [818, 347] width 1028 height 362
click at [300, 681] on body "Skip to main content Home About us Information Documents Contact Member Login G…" at bounding box center [818, 580] width 1117 height 1065
click at [676, 460] on div at bounding box center [632, 467] width 645 height 15
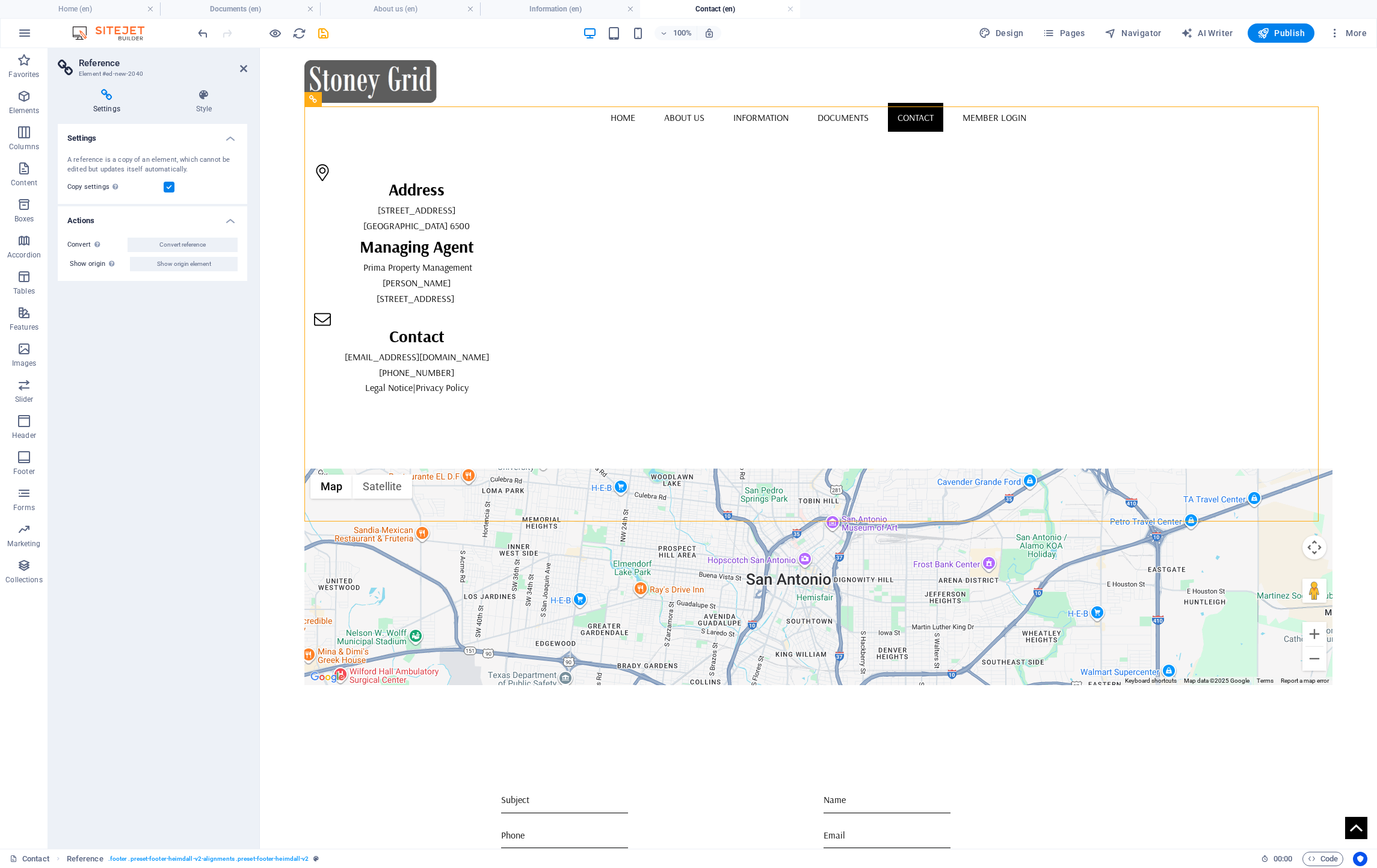
scroll to position [94, 0]
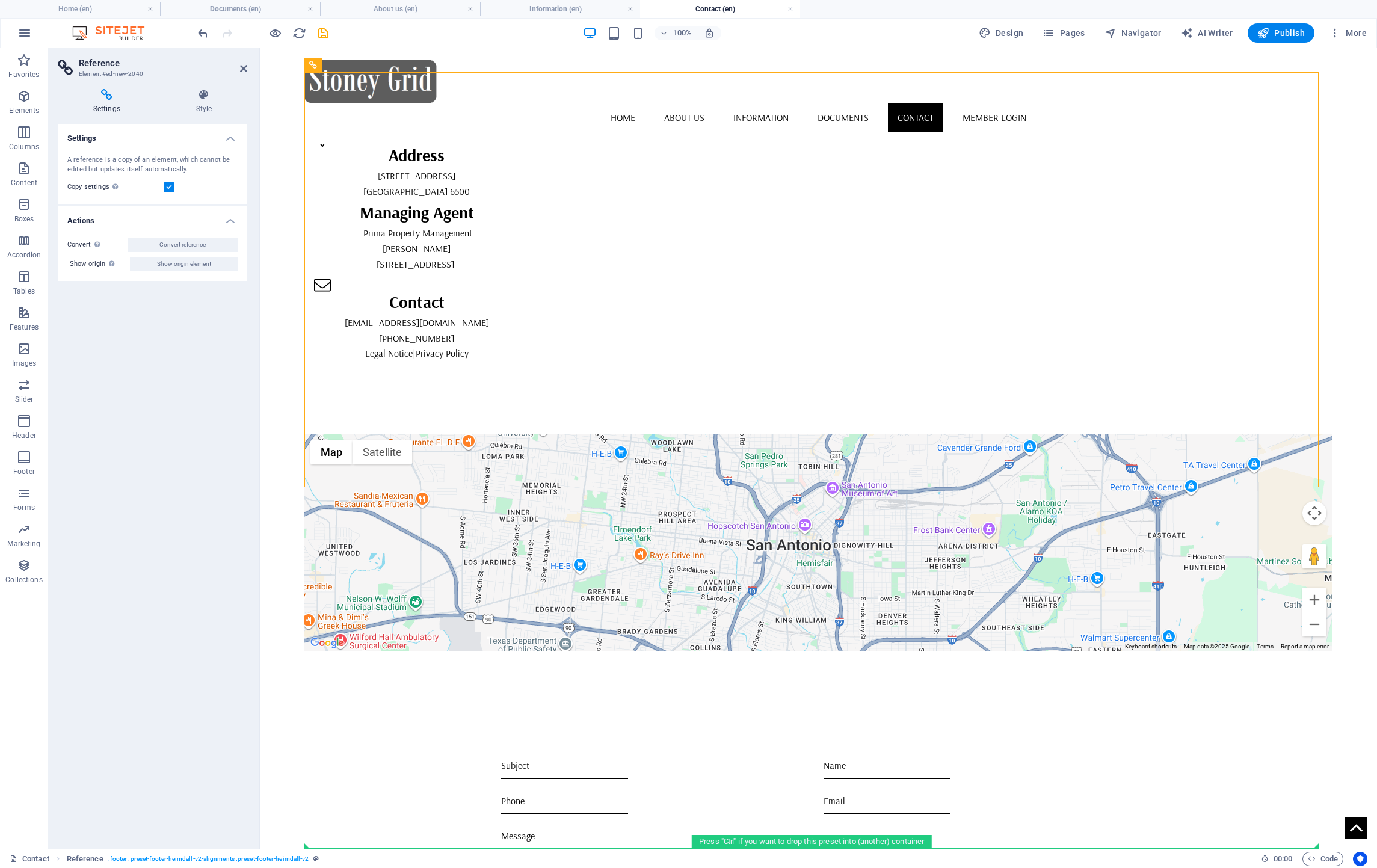
drag, startPoint x: 509, startPoint y: 285, endPoint x: 429, endPoint y: 836, distance: 556.8
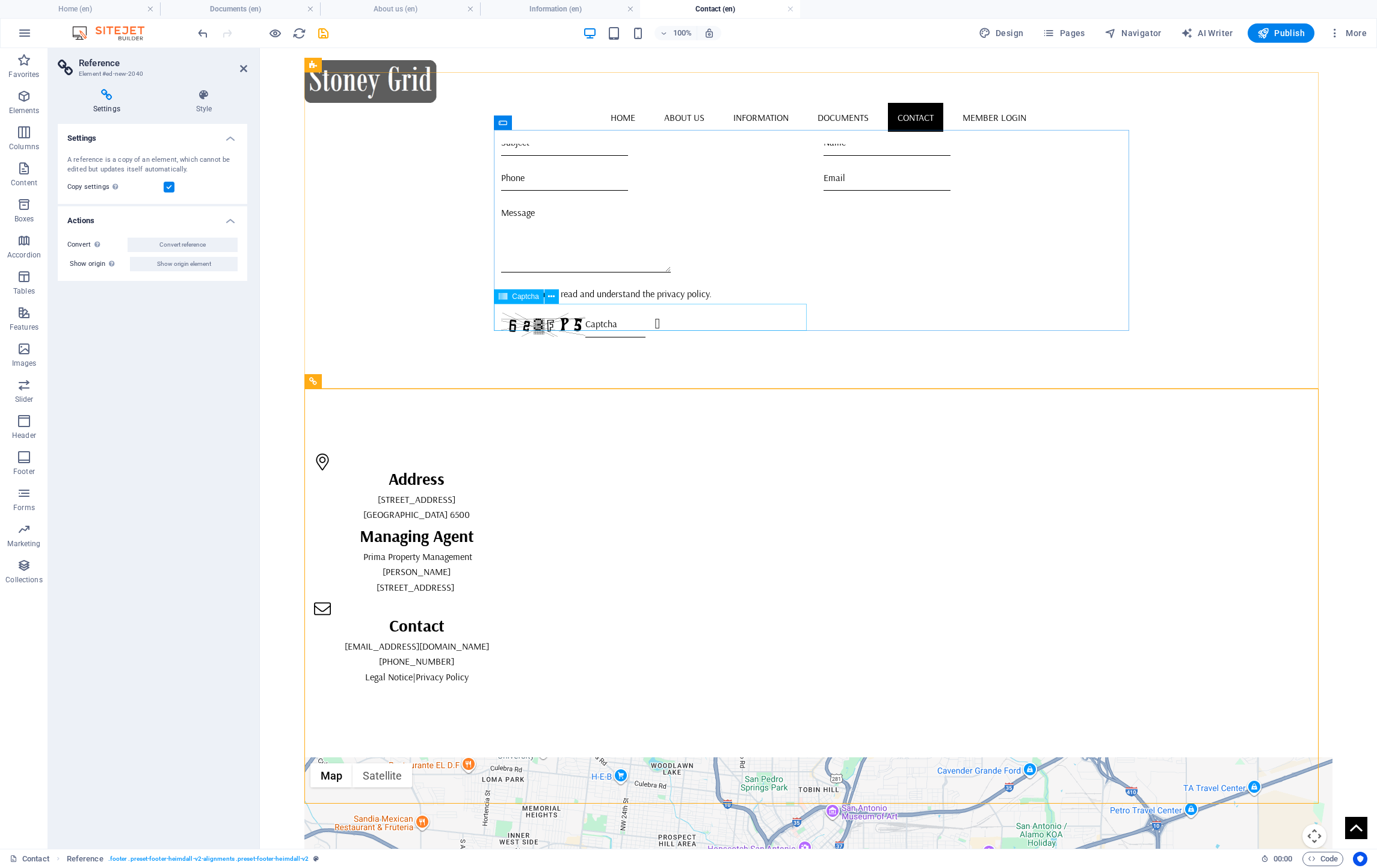
scroll to position [0, 0]
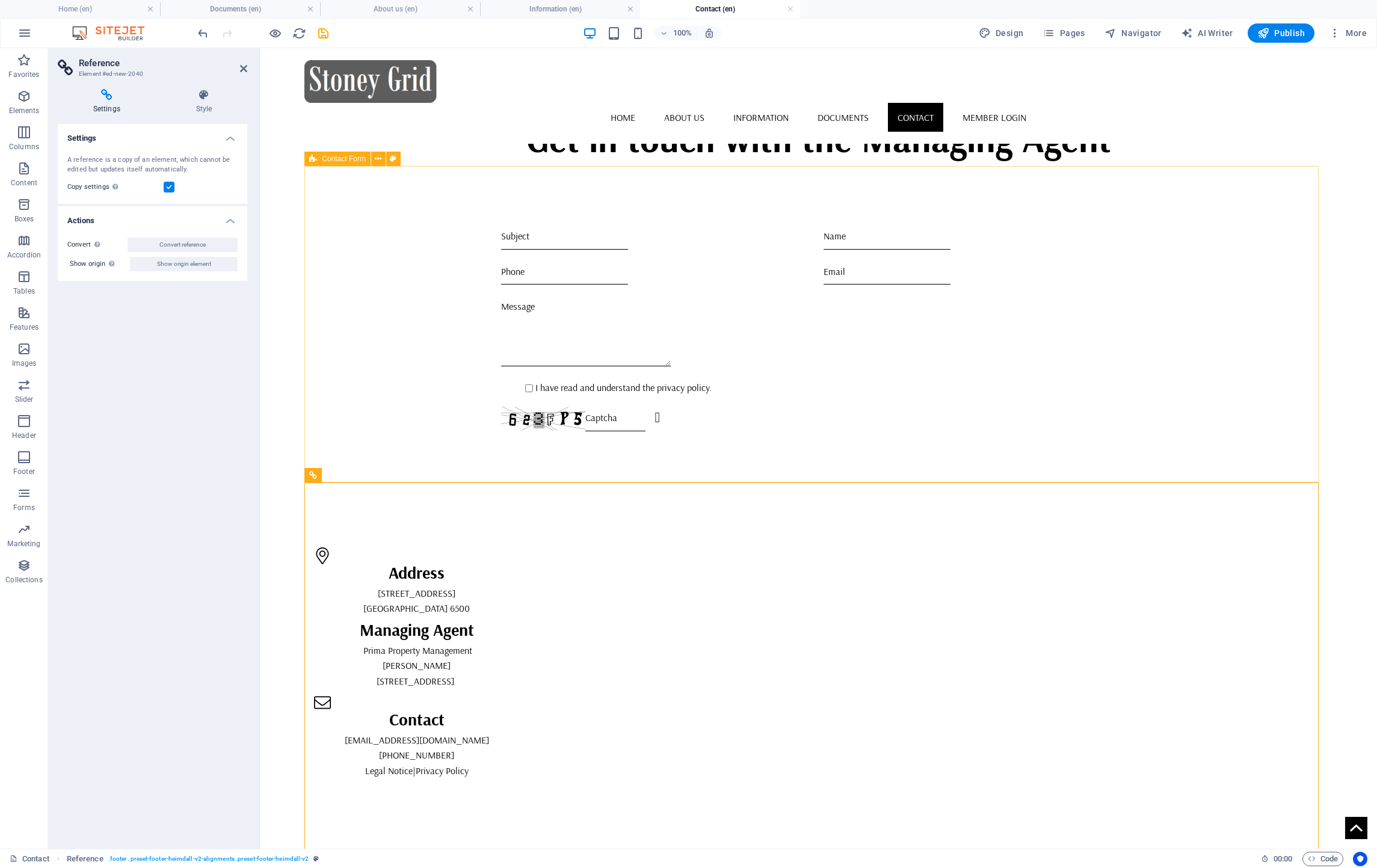
click at [319, 319] on div "I have read and understand the privacy policy. Unreadable? Load new Submit" at bounding box center [818, 327] width 1028 height 323
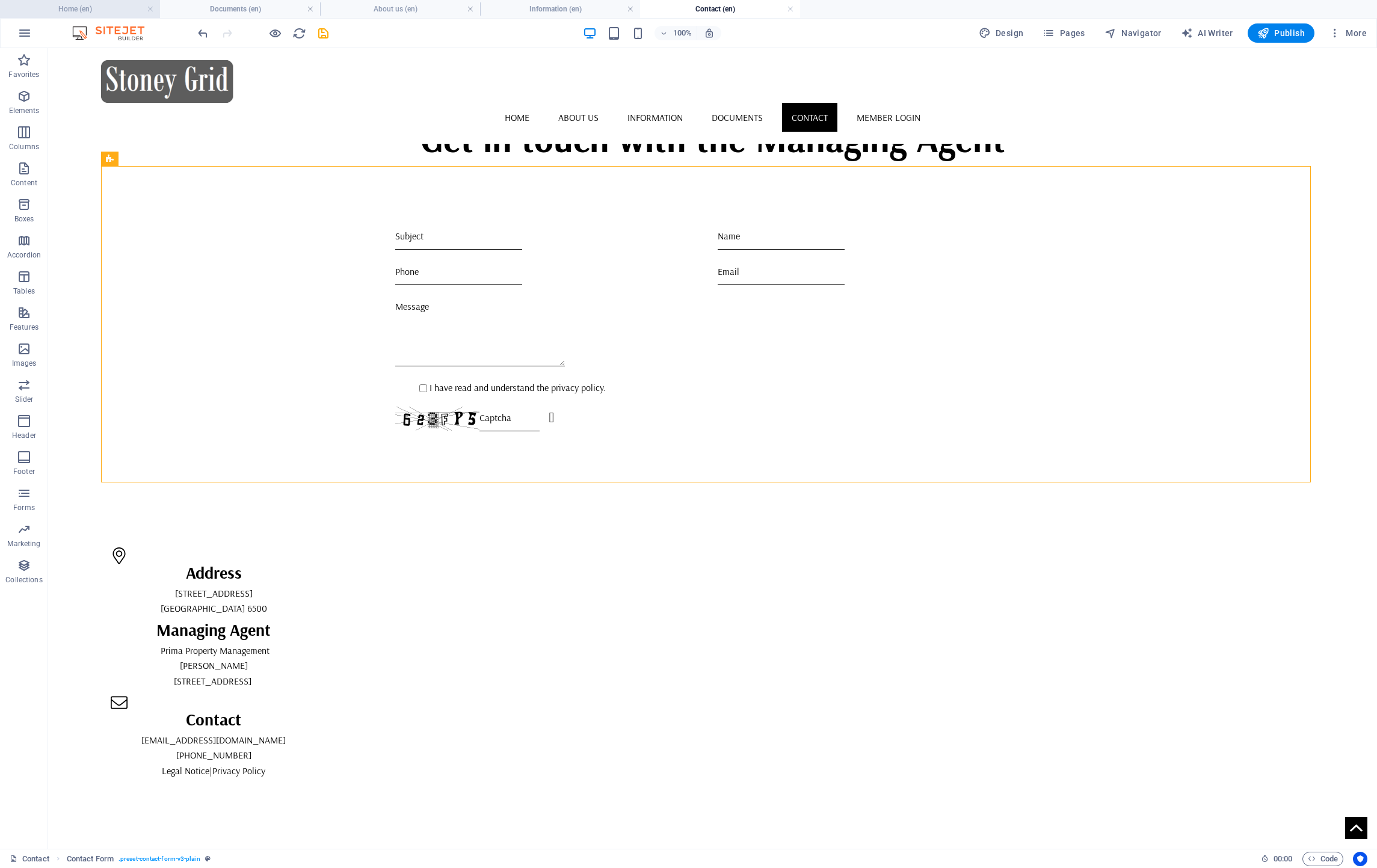
click at [74, 14] on h4 "Home (en)" at bounding box center [80, 9] width 160 height 13
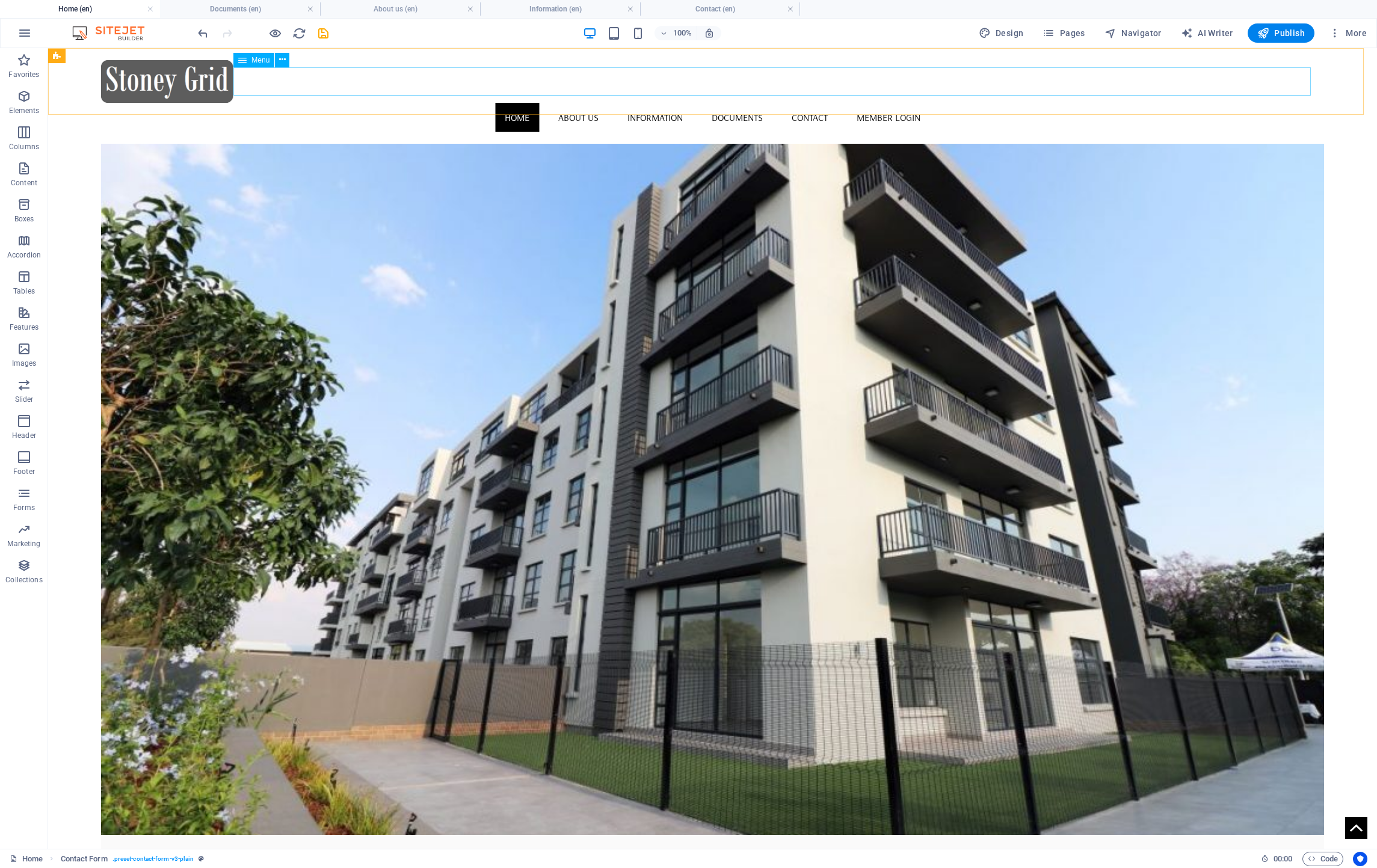
click at [632, 103] on nav "Home About us Information Documents Contact Member Login" at bounding box center [712, 117] width 1222 height 29
click at [391, 2] on h4 "About us (en)" at bounding box center [400, 9] width 160 height 13
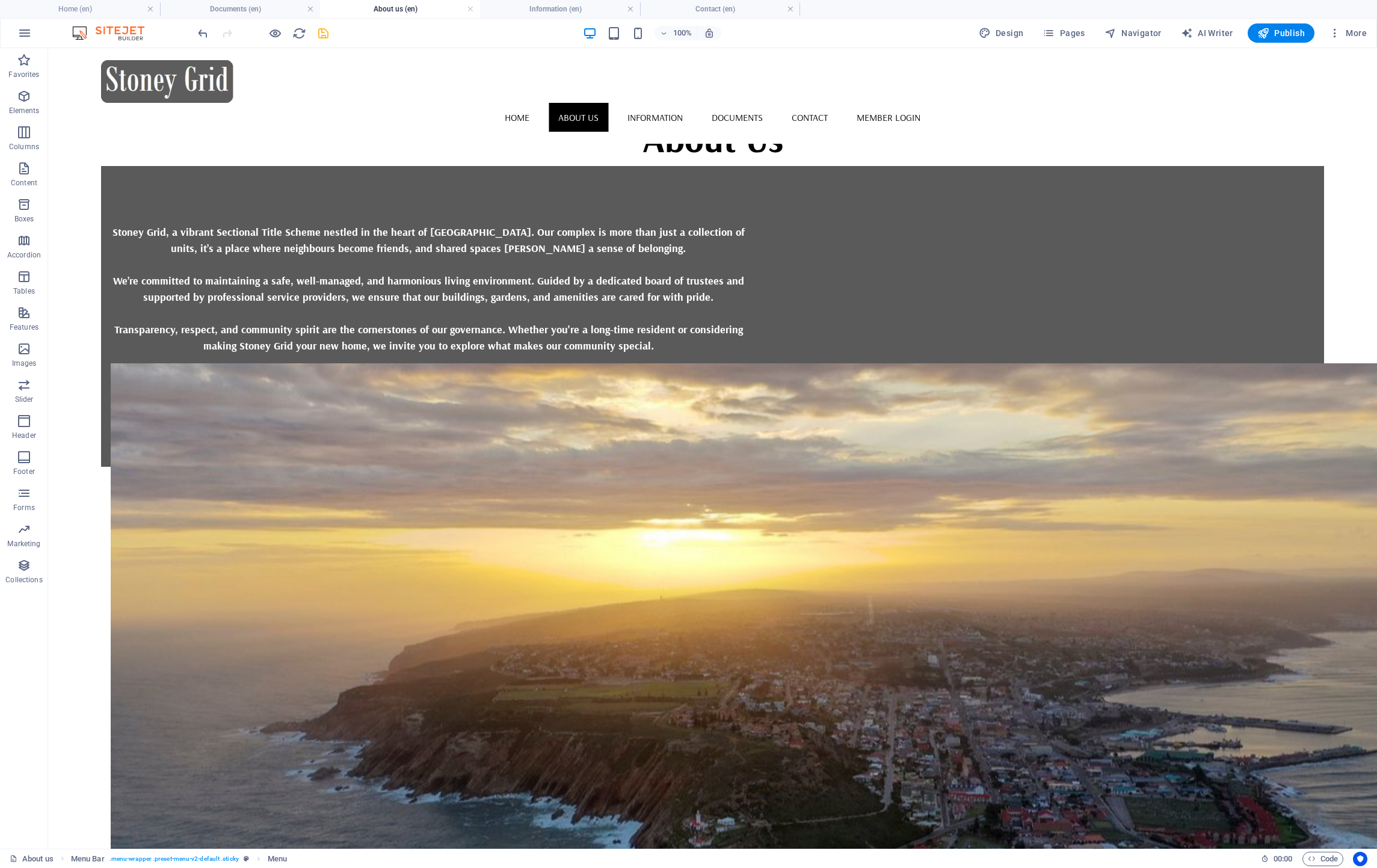
click at [621, 467] on html "Skip to main content Home About us Information Documents Contact Member Login A…" at bounding box center [712, 258] width 1329 height 419
click at [273, 27] on icon "button" at bounding box center [275, 33] width 14 height 14
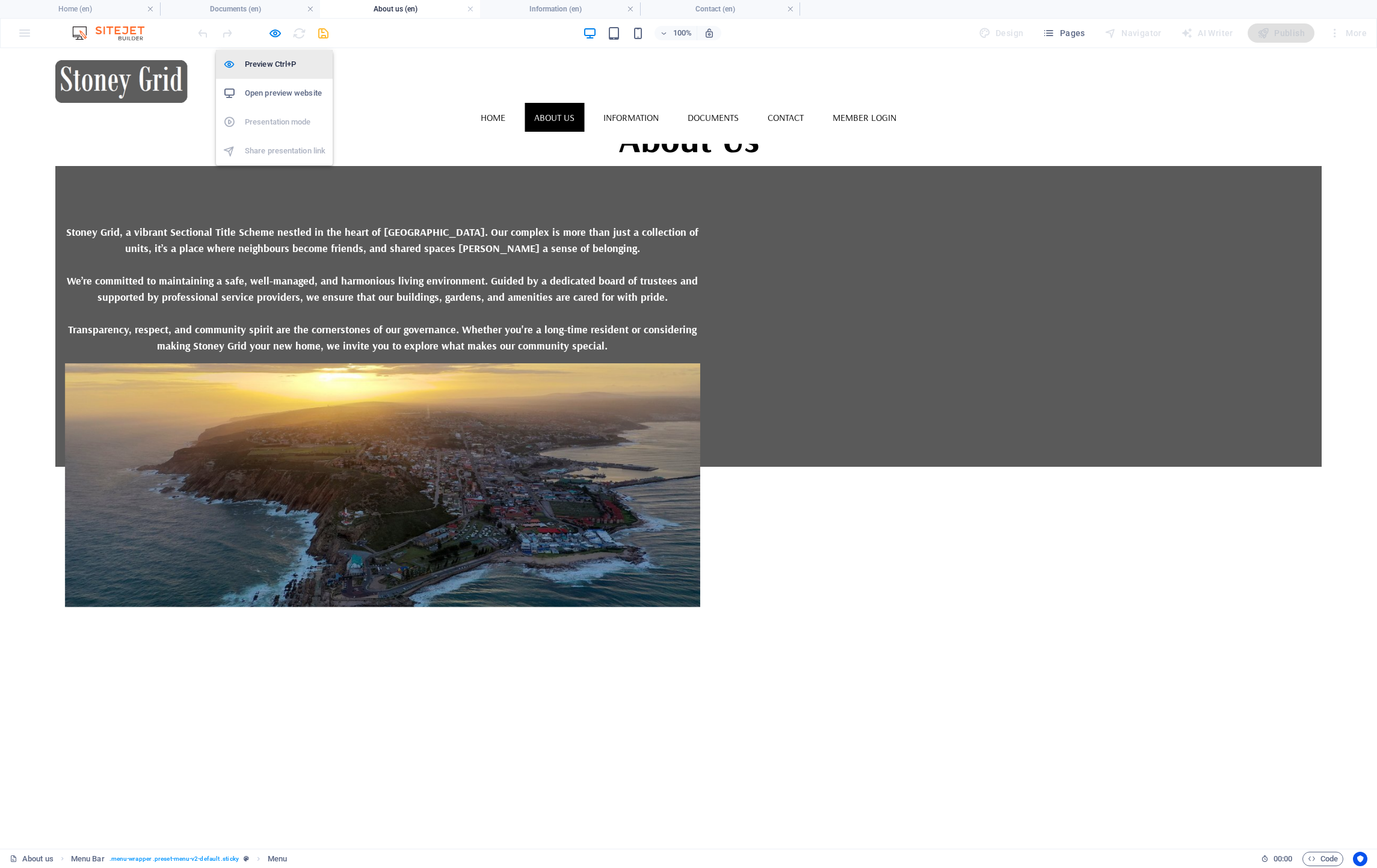
click at [270, 58] on h6 "Preview Ctrl+P" at bounding box center [285, 64] width 81 height 14
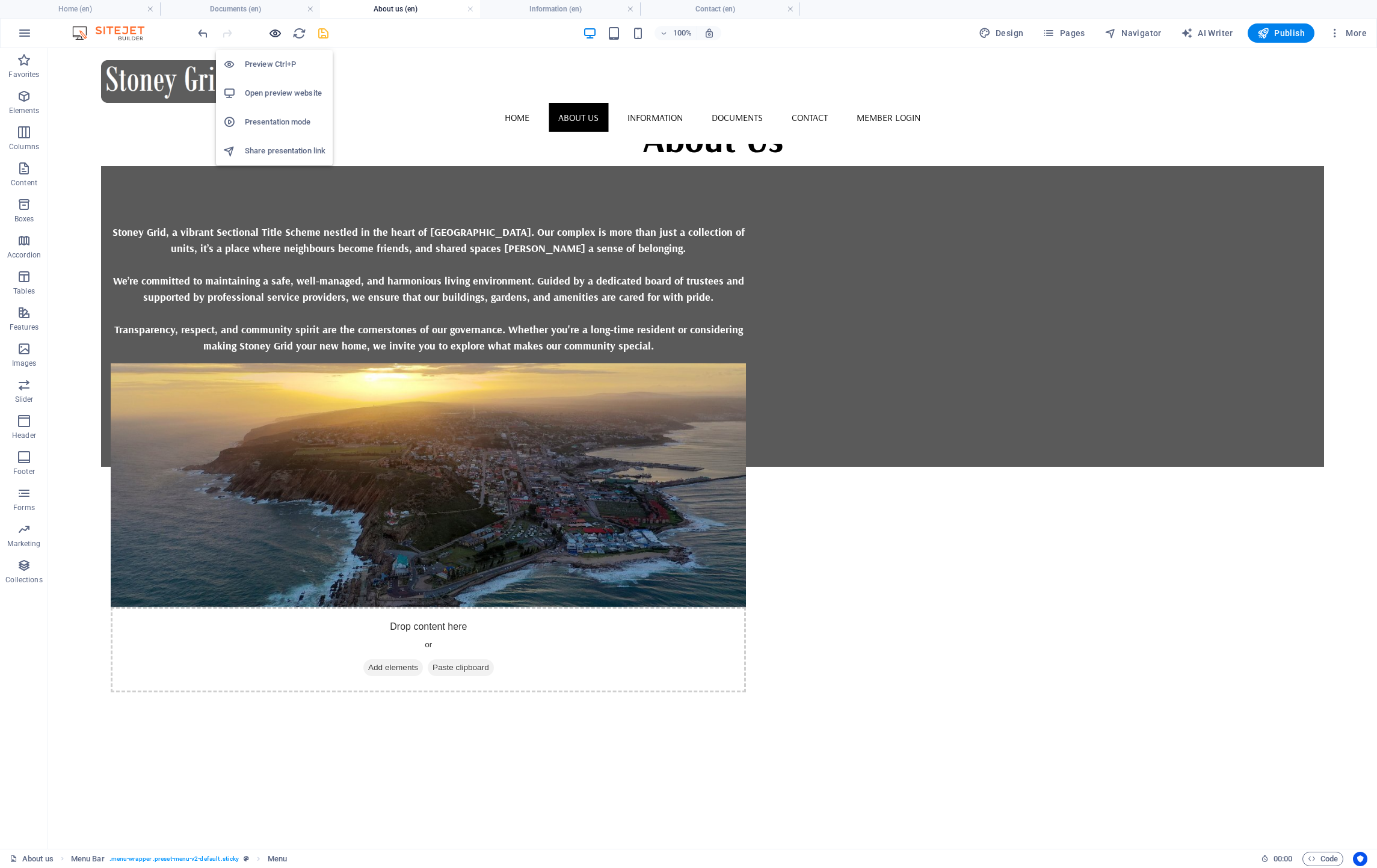
click at [275, 28] on icon "button" at bounding box center [275, 33] width 14 height 14
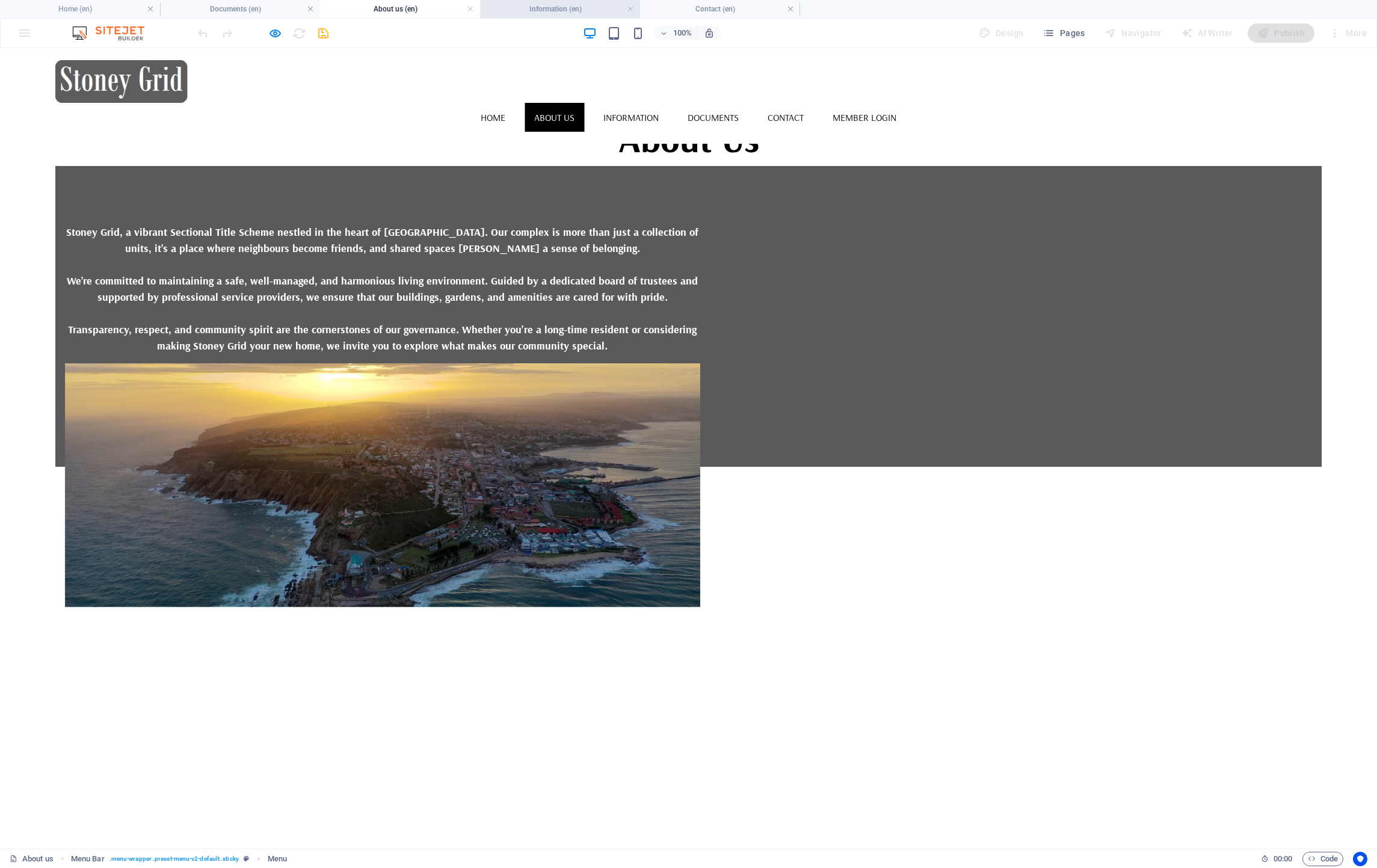
click at [561, 4] on h4 "Information (en)" at bounding box center [560, 9] width 160 height 13
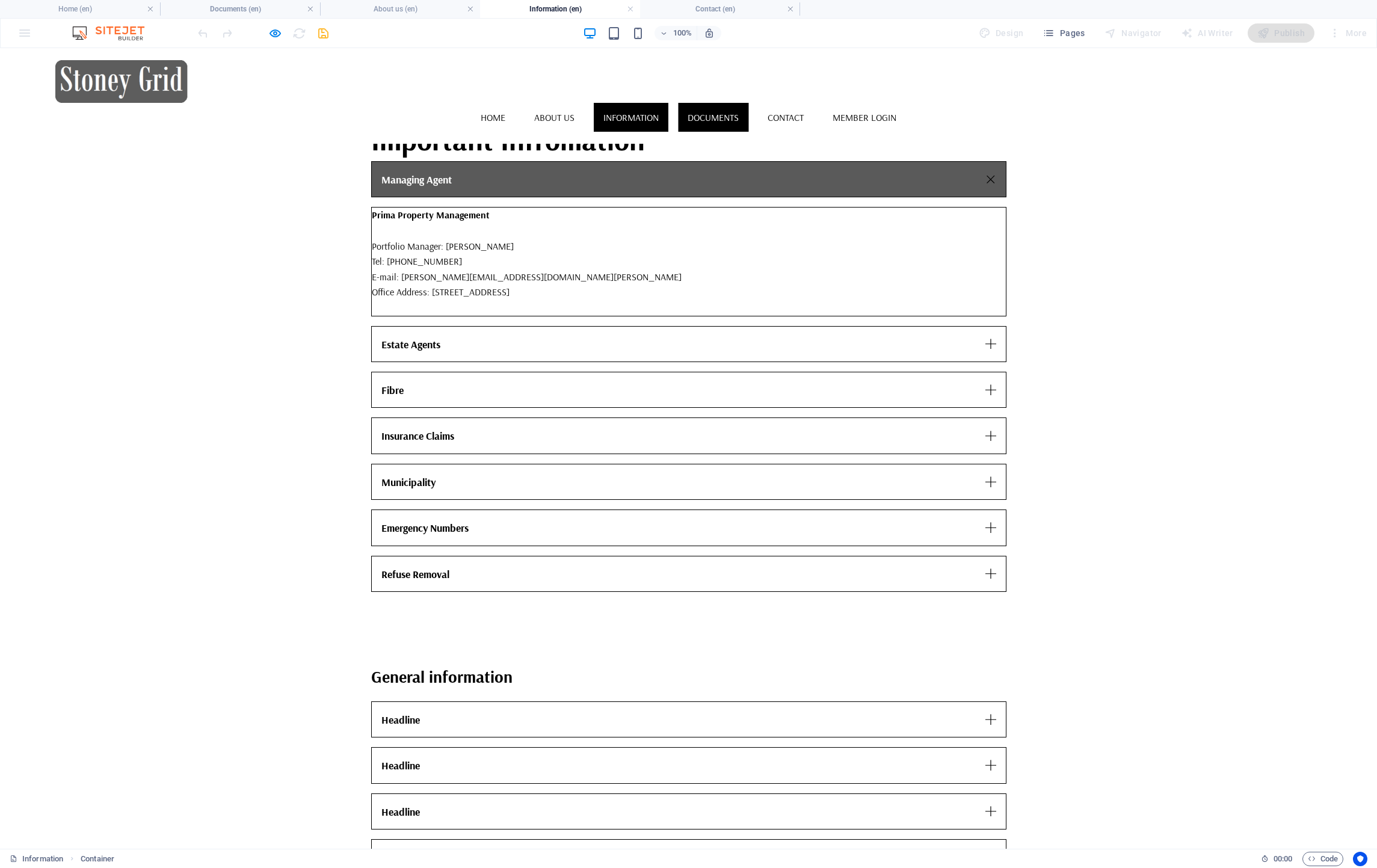
click at [749, 103] on link "Documents" at bounding box center [713, 117] width 70 height 29
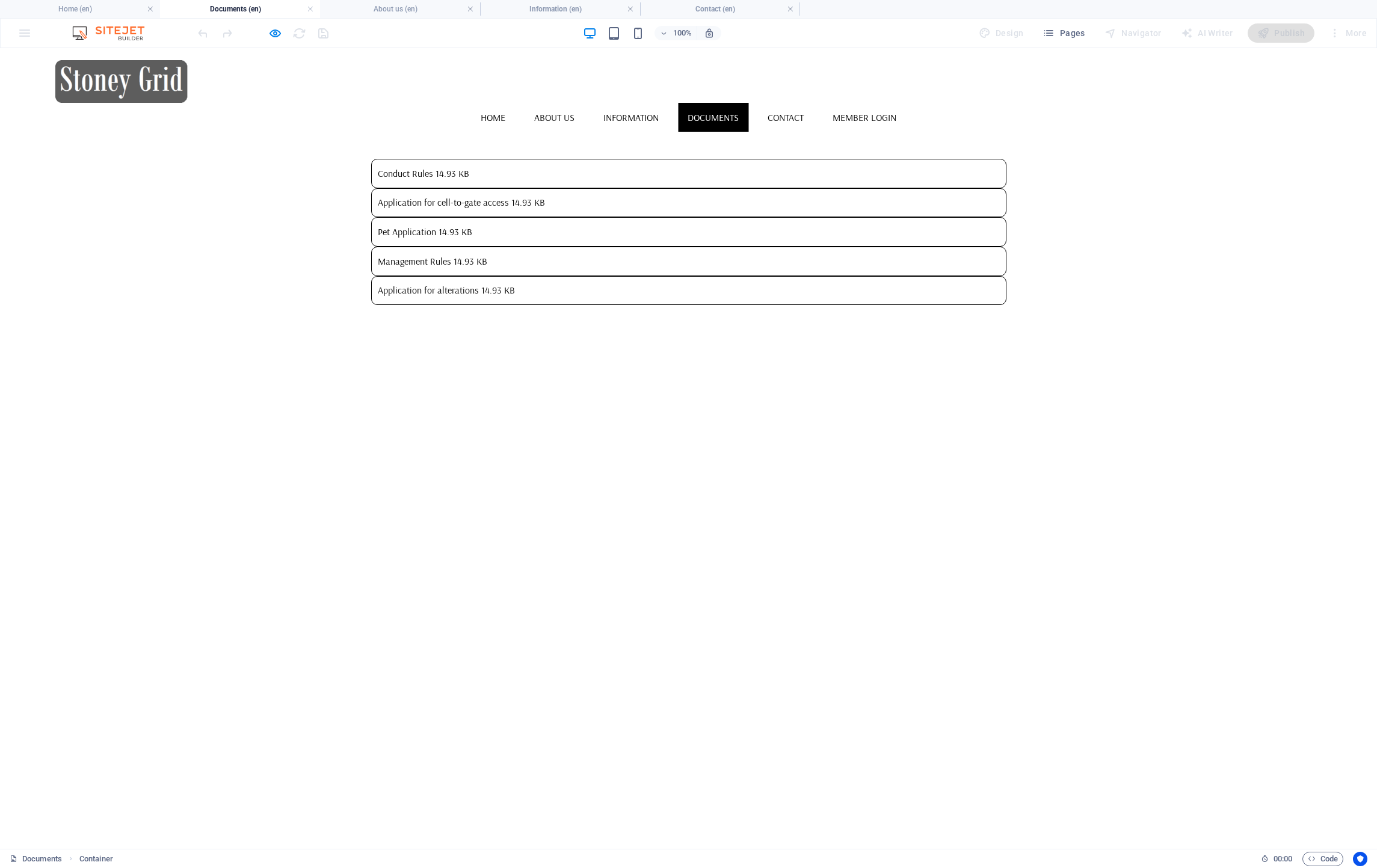
click at [856, 363] on html "Skip to main content Downloads Conduct Rules 14.93 KB Application for cell-to-g…" at bounding box center [688, 206] width 1377 height 315
click at [813, 103] on link "Contact" at bounding box center [786, 117] width 55 height 29
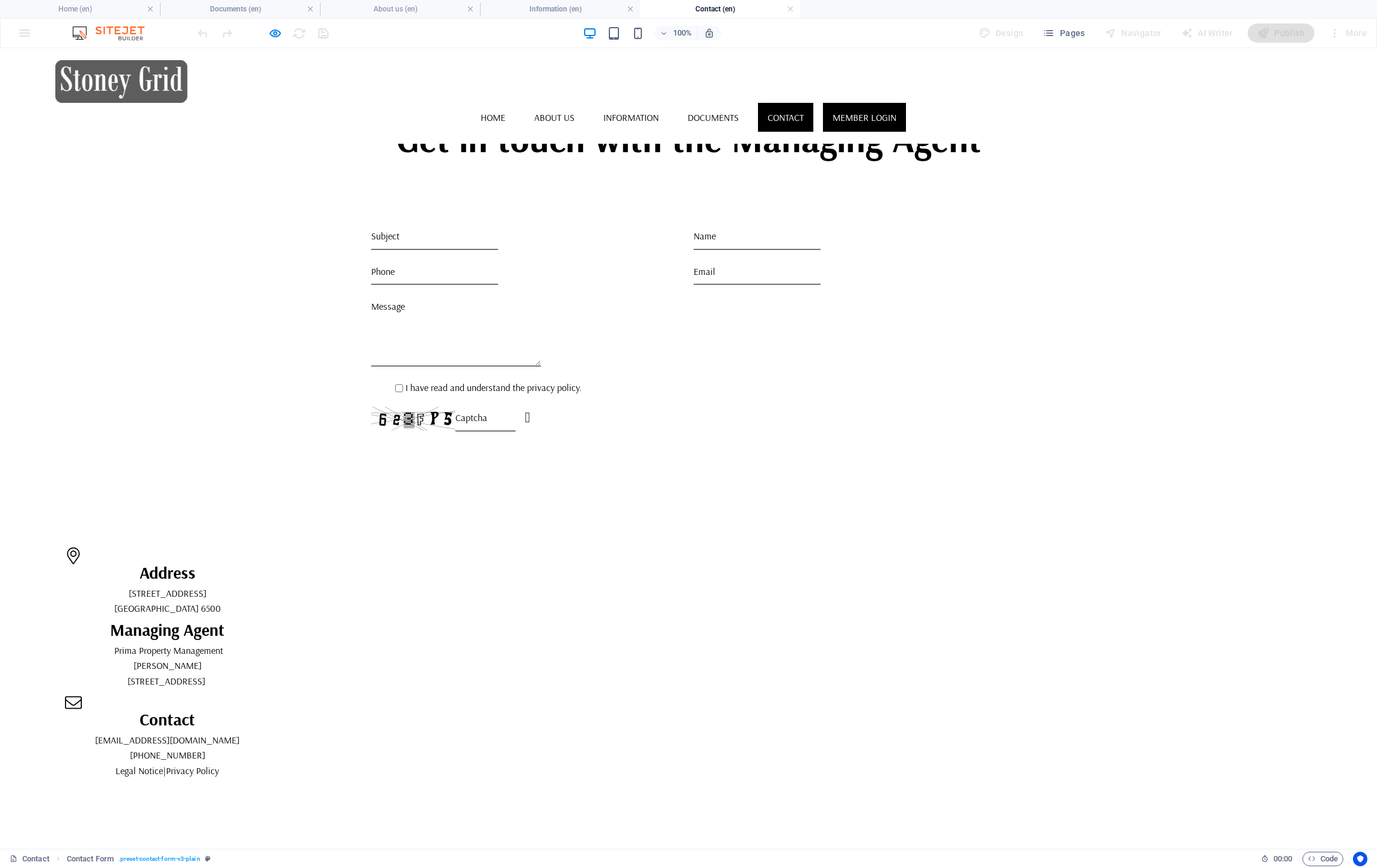
click at [906, 103] on link "Member Login" at bounding box center [864, 117] width 83 height 29
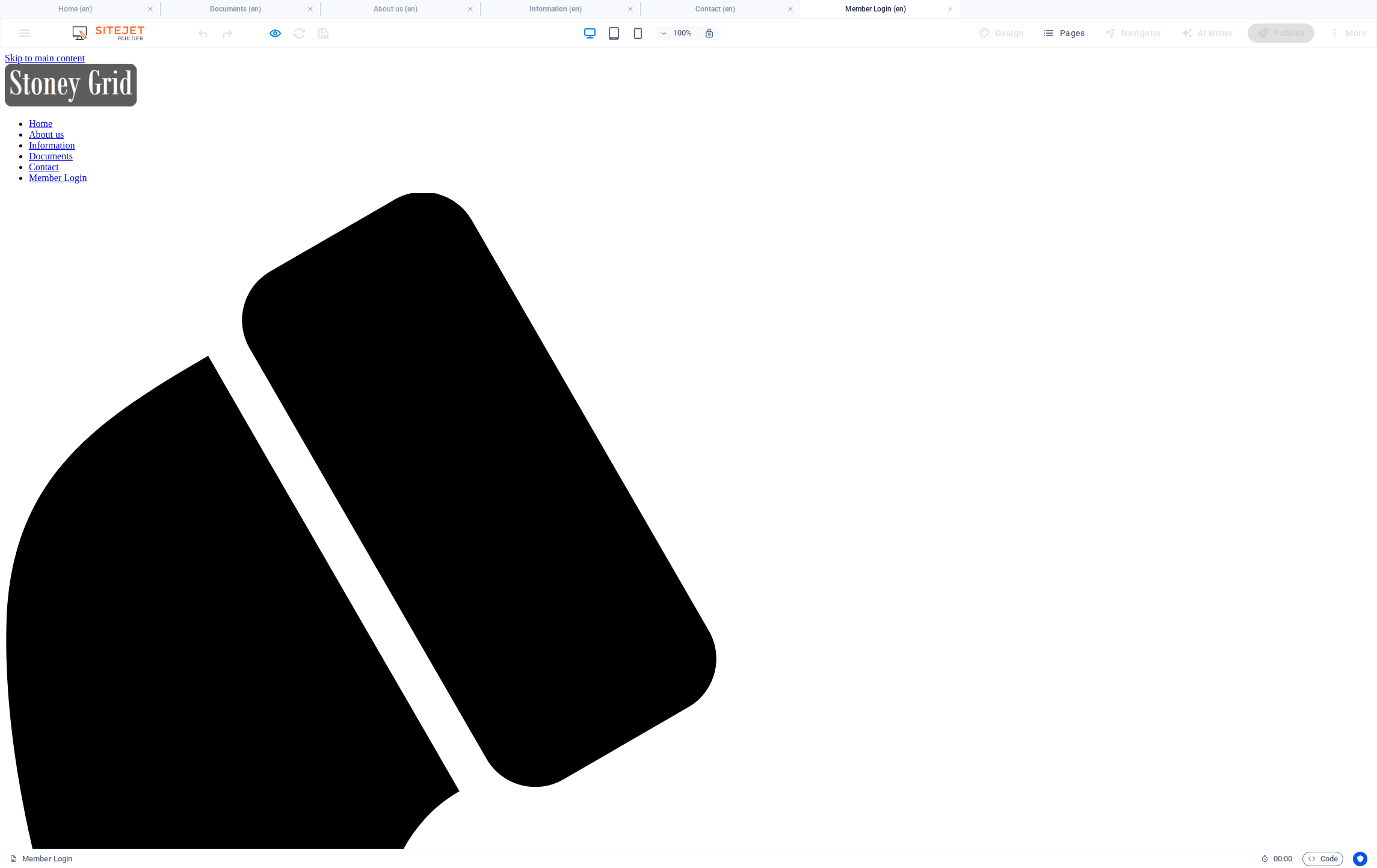
click at [277, 32] on icon "button" at bounding box center [275, 33] width 14 height 14
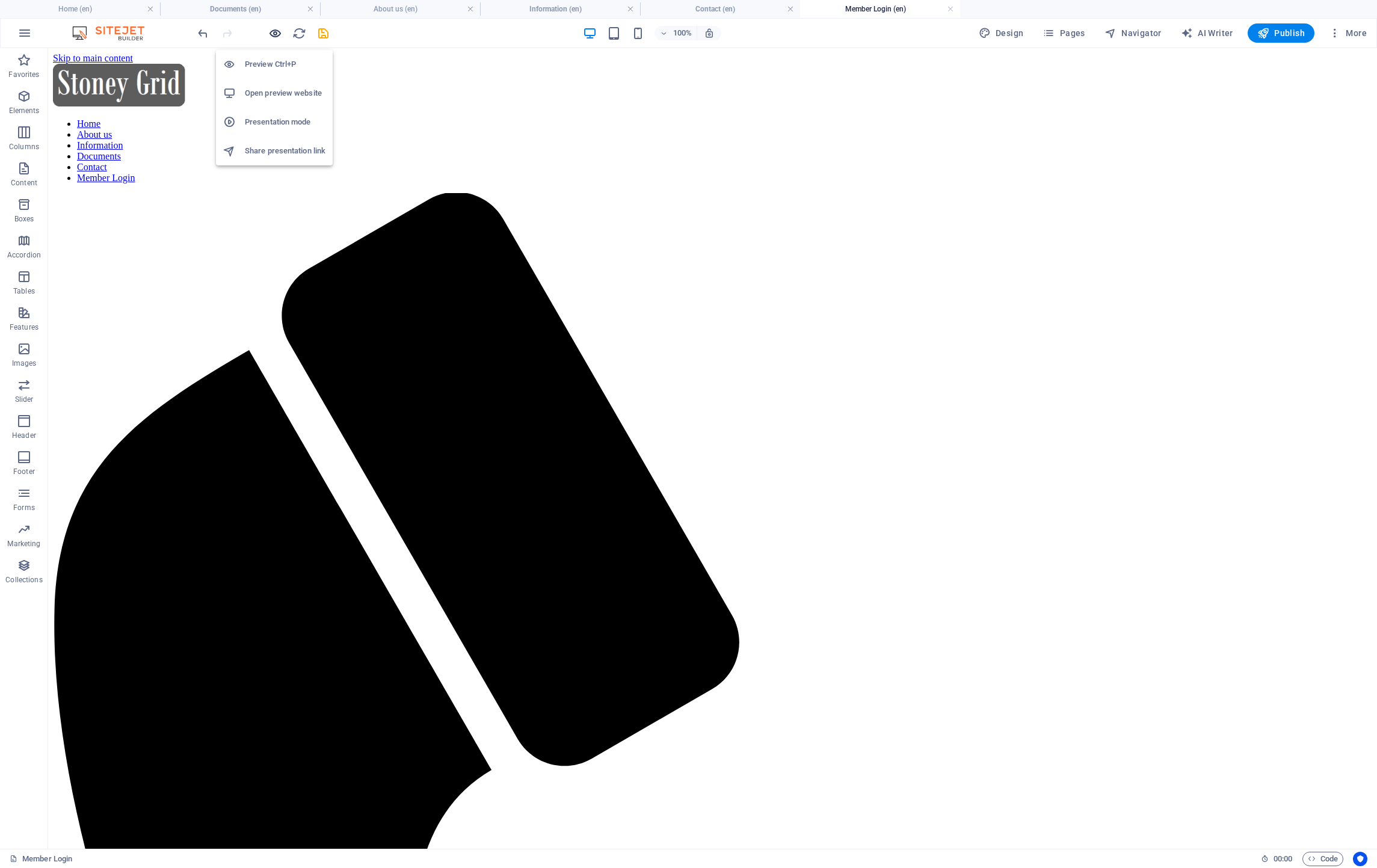
click at [273, 32] on icon "button" at bounding box center [275, 33] width 14 height 14
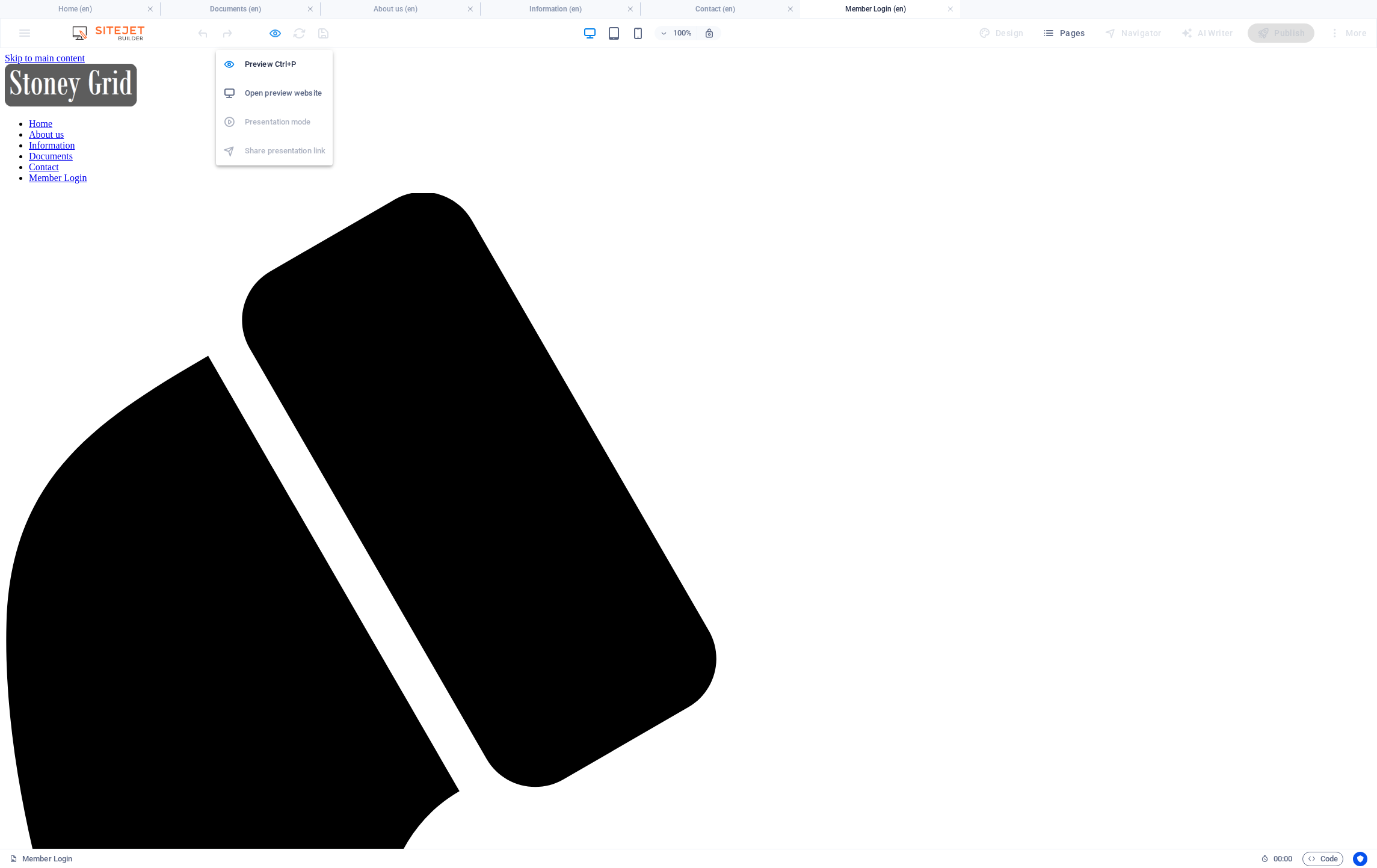
click at [273, 32] on icon "button" at bounding box center [275, 33] width 14 height 14
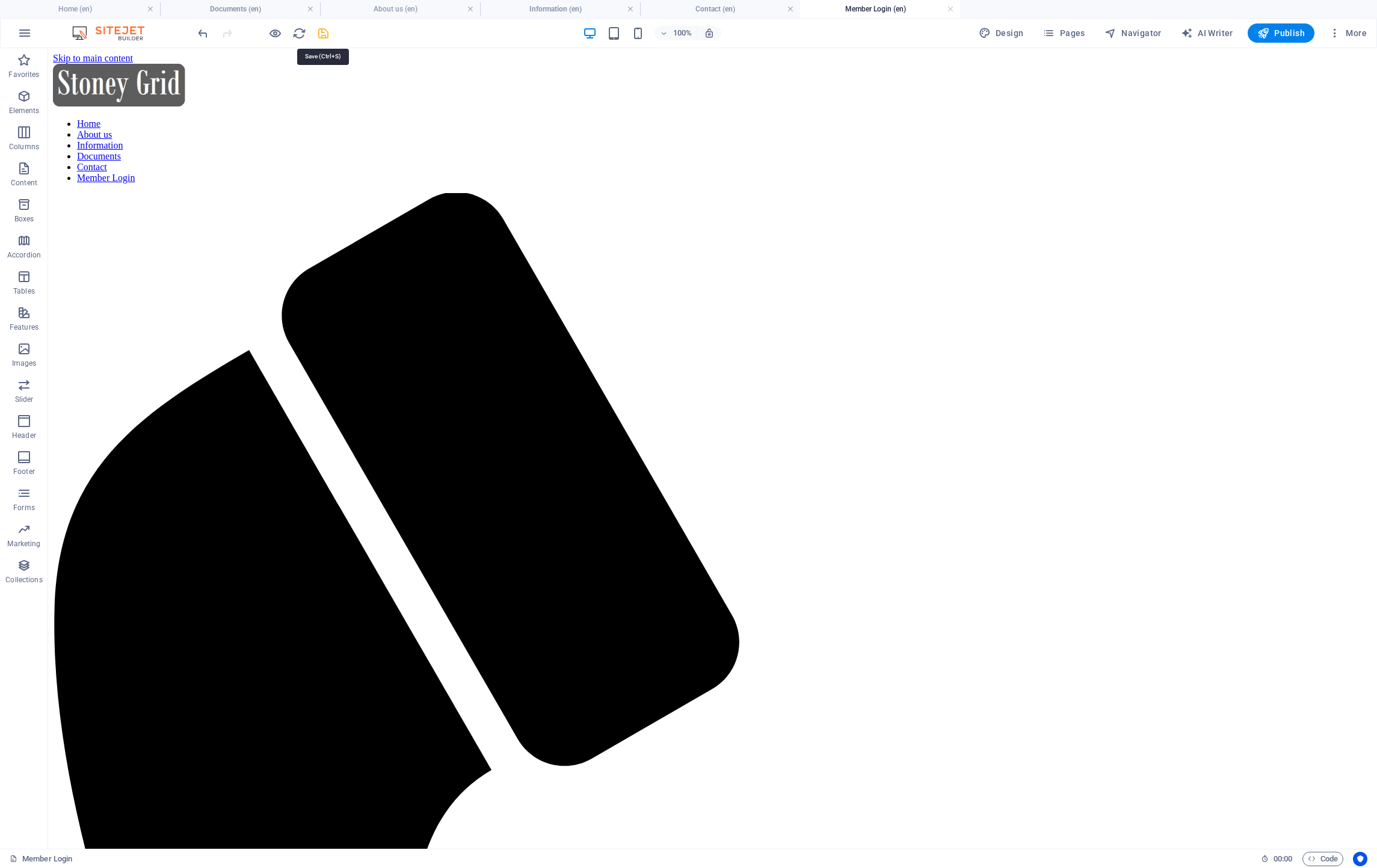
click at [320, 34] on icon "save" at bounding box center [323, 33] width 14 height 14
click at [273, 119] on h6 "Presentation mode" at bounding box center [285, 122] width 81 height 14
click at [1058, 29] on span "Pages" at bounding box center [1063, 32] width 42 height 12
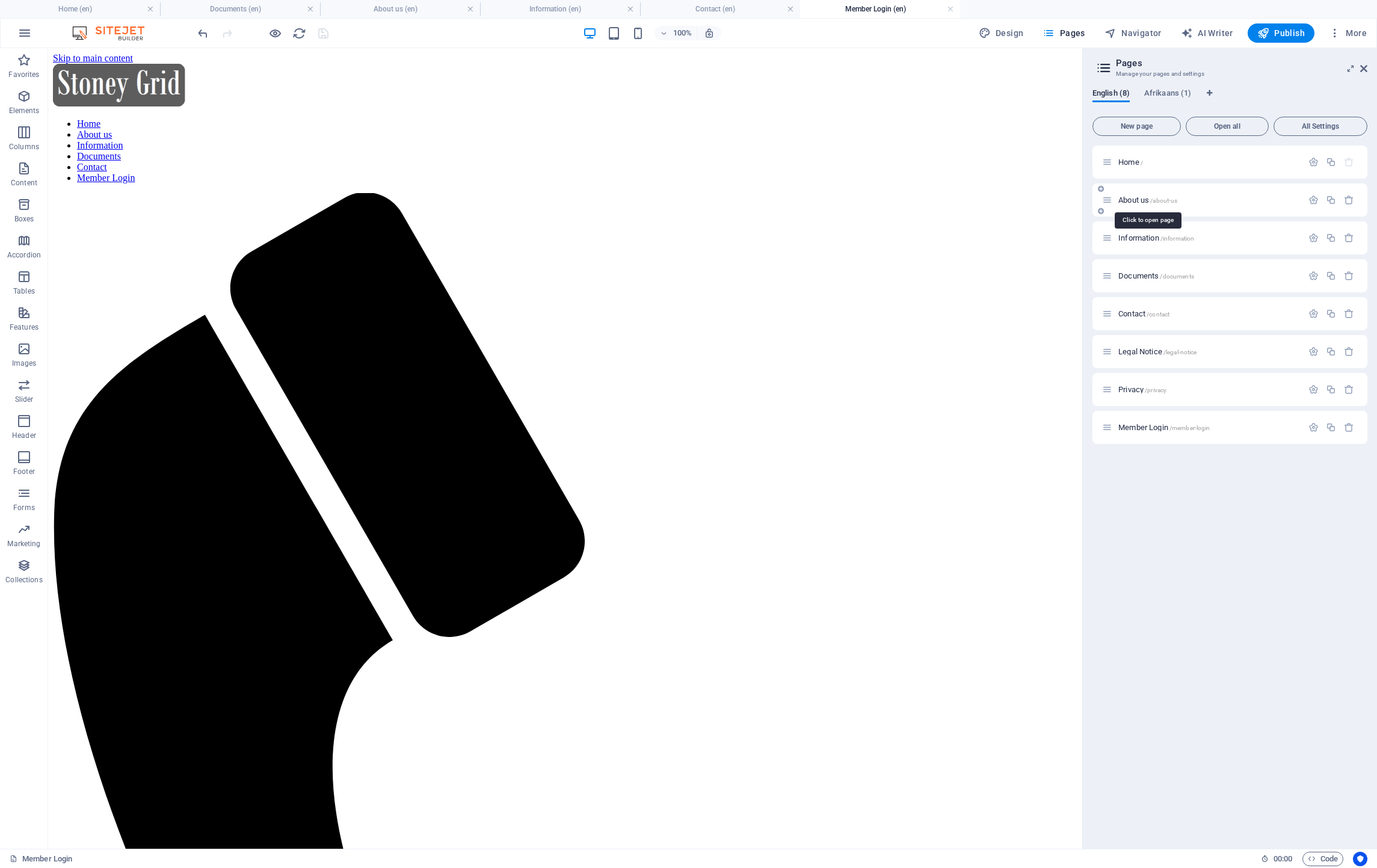
click at [1137, 201] on span "About us /about-us" at bounding box center [1148, 199] width 59 height 9
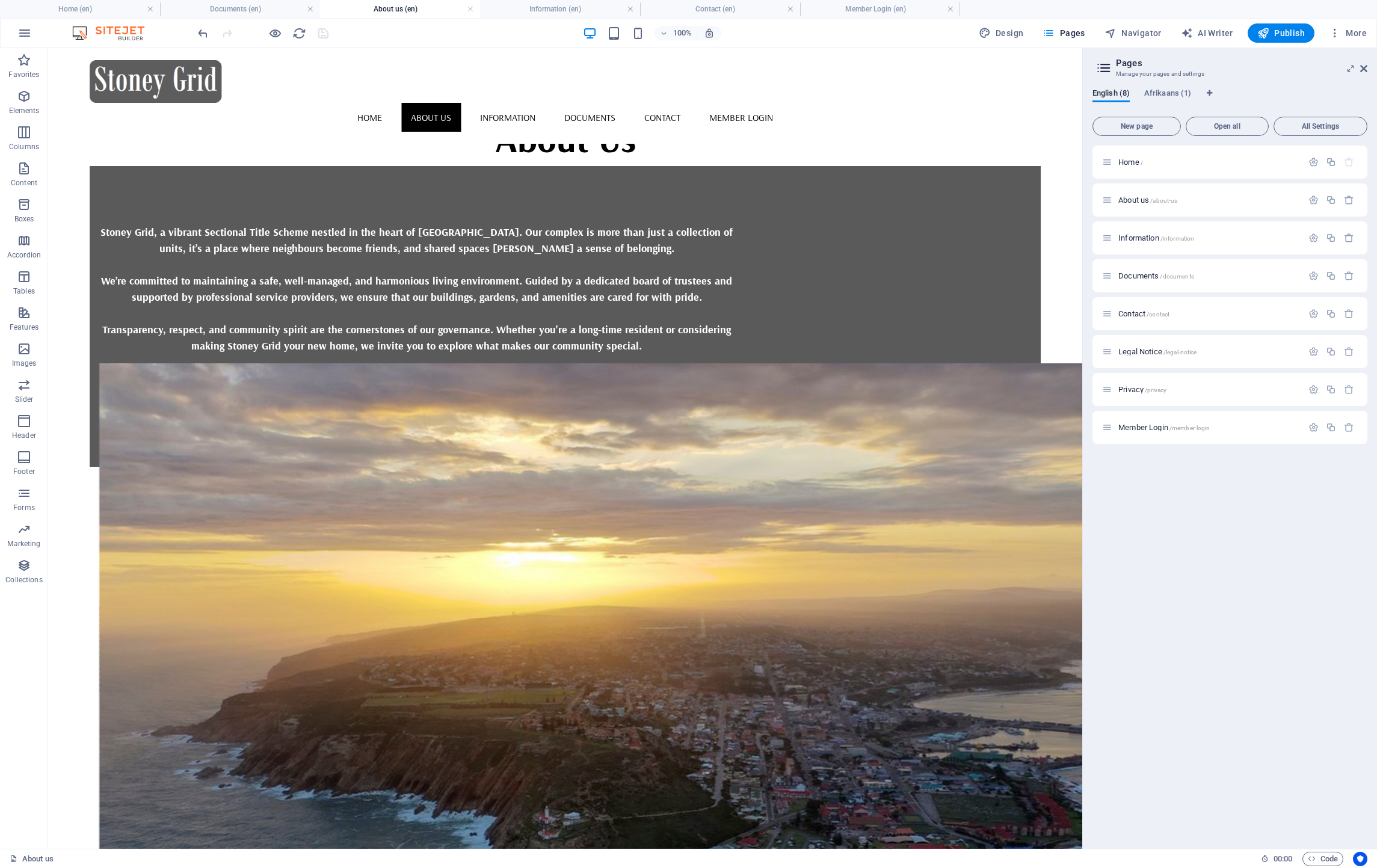
click at [565, 467] on html "Skip to main content Home About us Information Documents Contact Member Login A…" at bounding box center [565, 258] width 1034 height 419
click at [1148, 236] on span "Information /information" at bounding box center [1156, 237] width 76 height 9
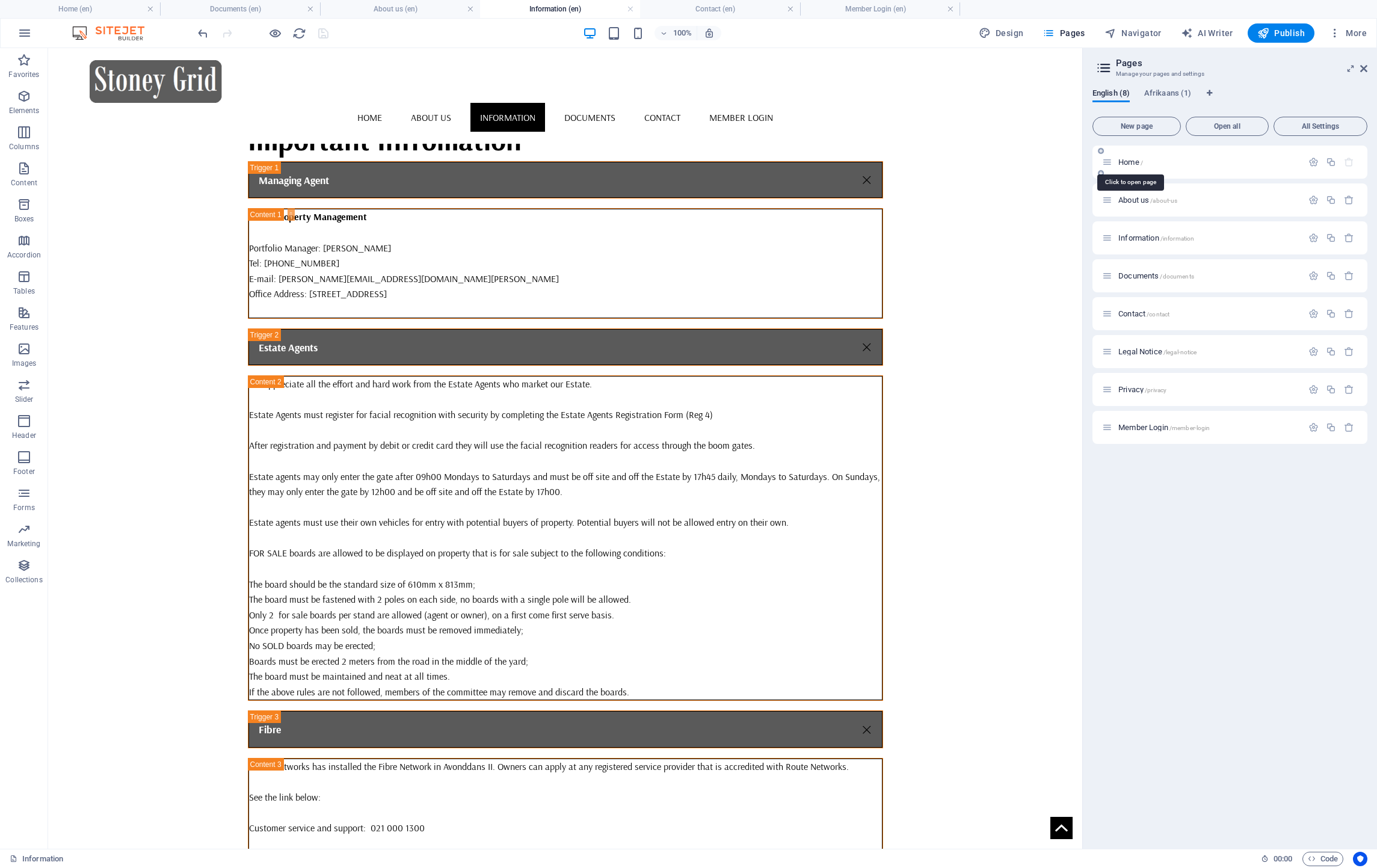
click at [1134, 160] on span "Home /" at bounding box center [1130, 161] width 25 height 9
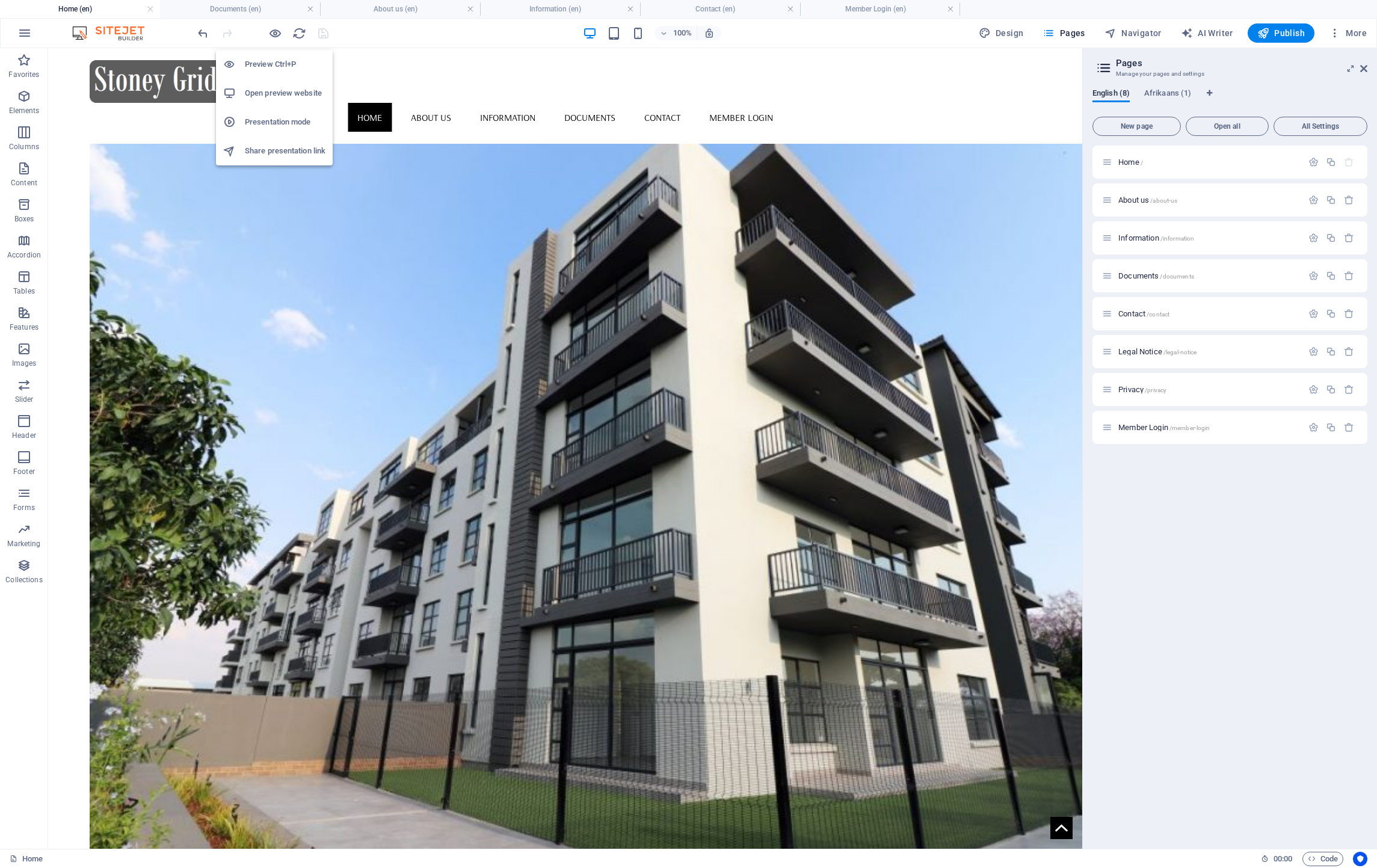
click at [261, 144] on h6 "Share presentation link" at bounding box center [285, 151] width 81 height 14
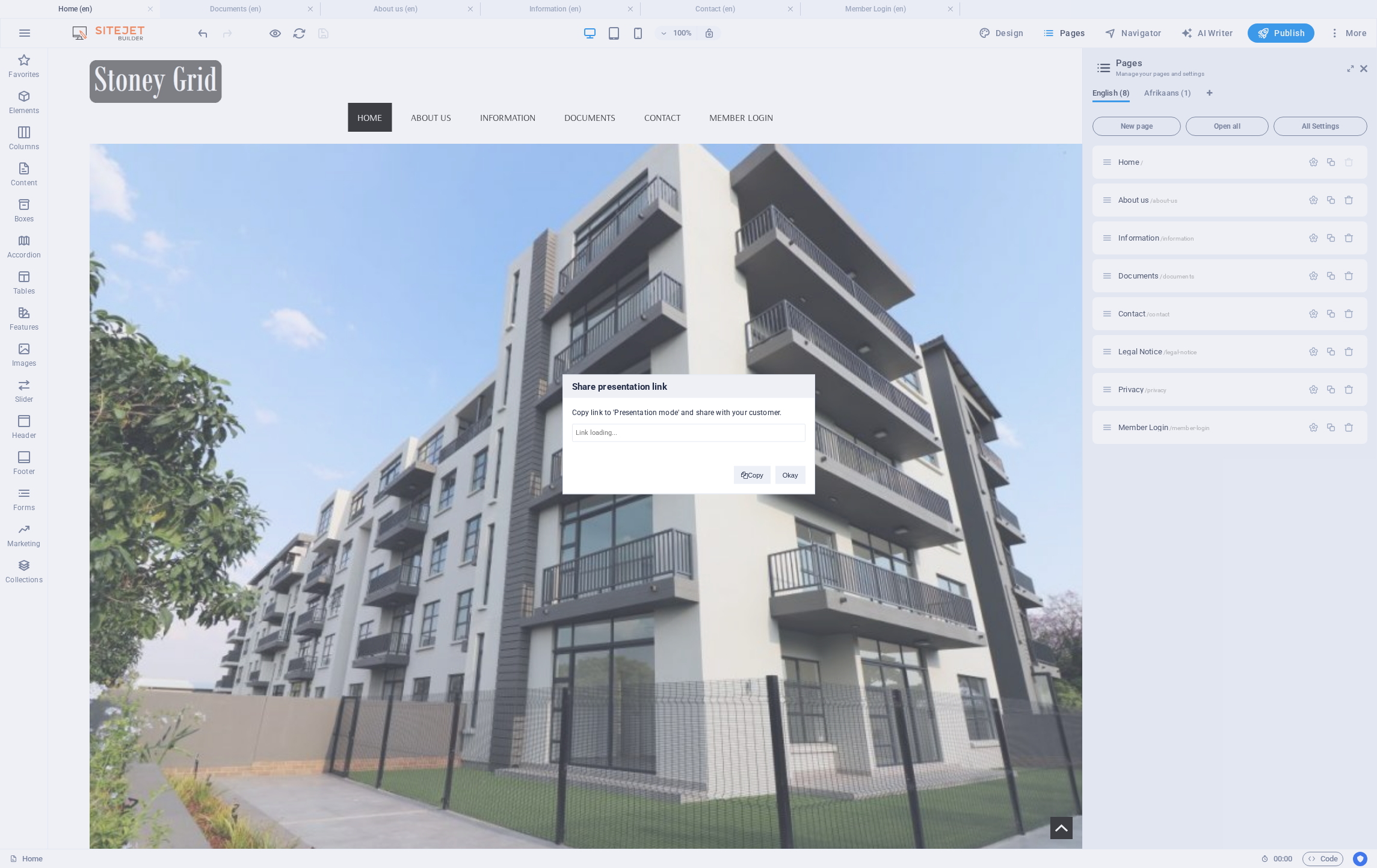
type input "[URL][DOMAIN_NAME]"
click at [756, 474] on button "Copy" at bounding box center [752, 474] width 36 height 18
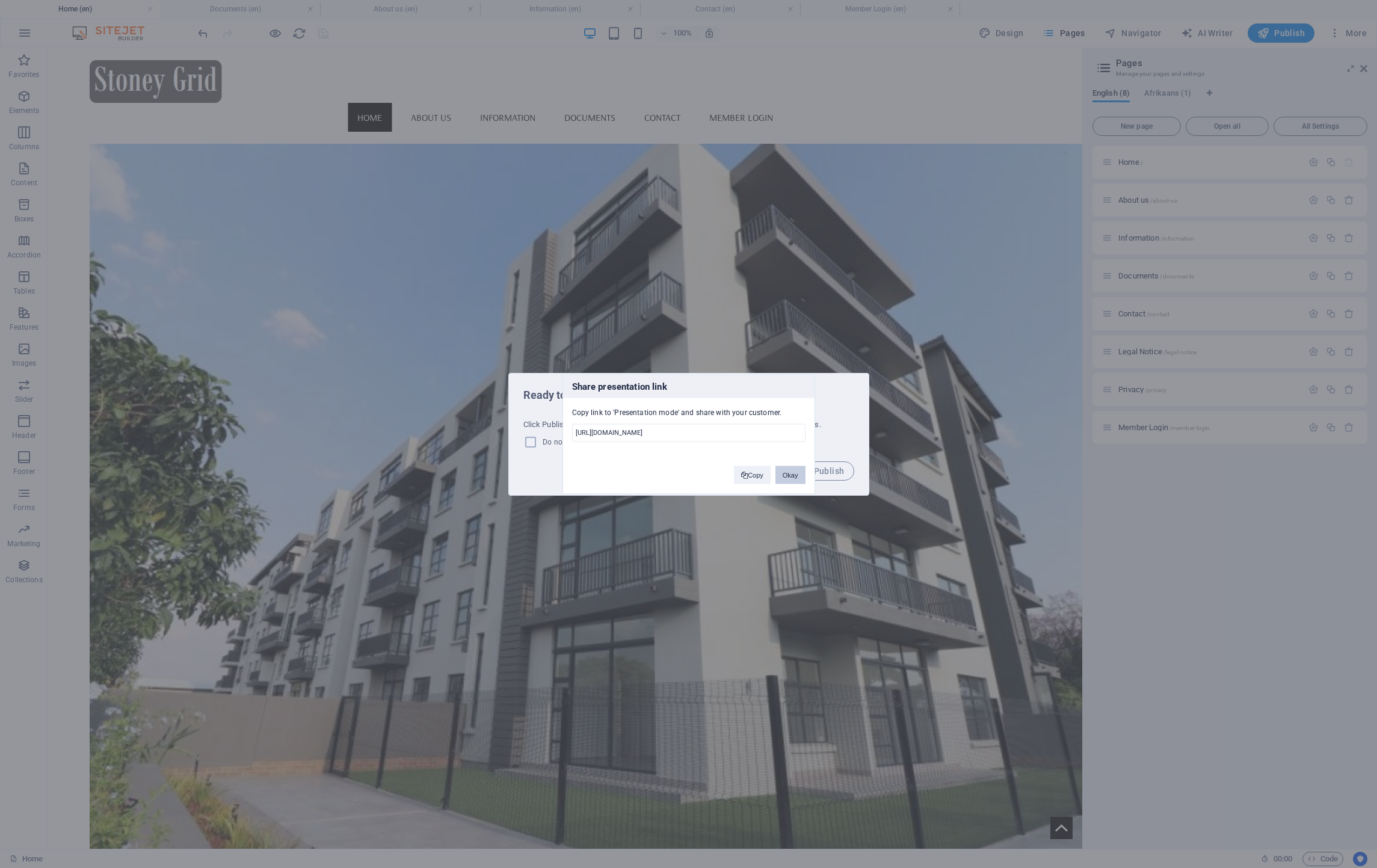
click at [784, 477] on button "Okay" at bounding box center [790, 474] width 30 height 18
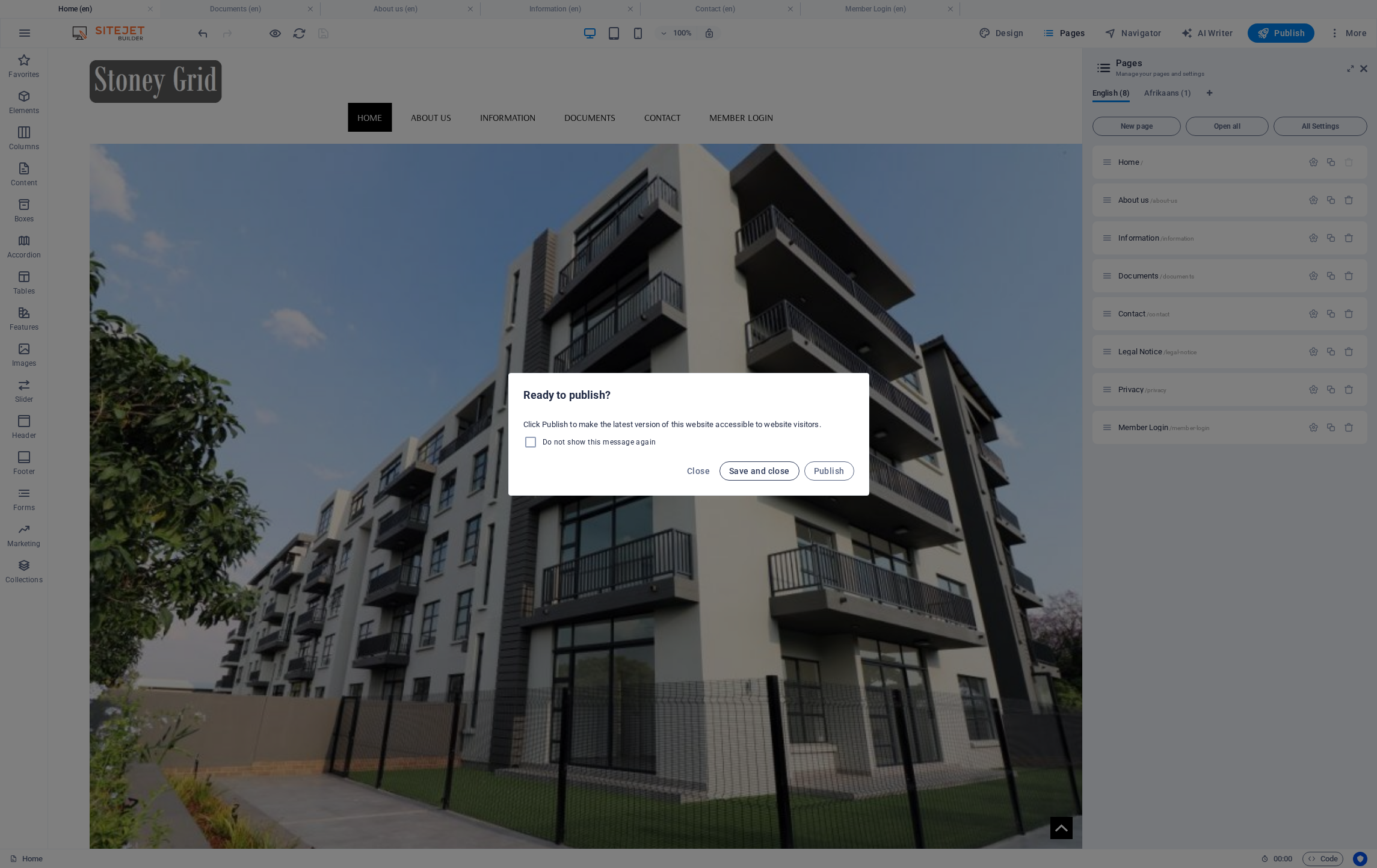
click at [782, 471] on span "Save and close" at bounding box center [759, 471] width 61 height 9
